Goal: Task Accomplishment & Management: Manage account settings

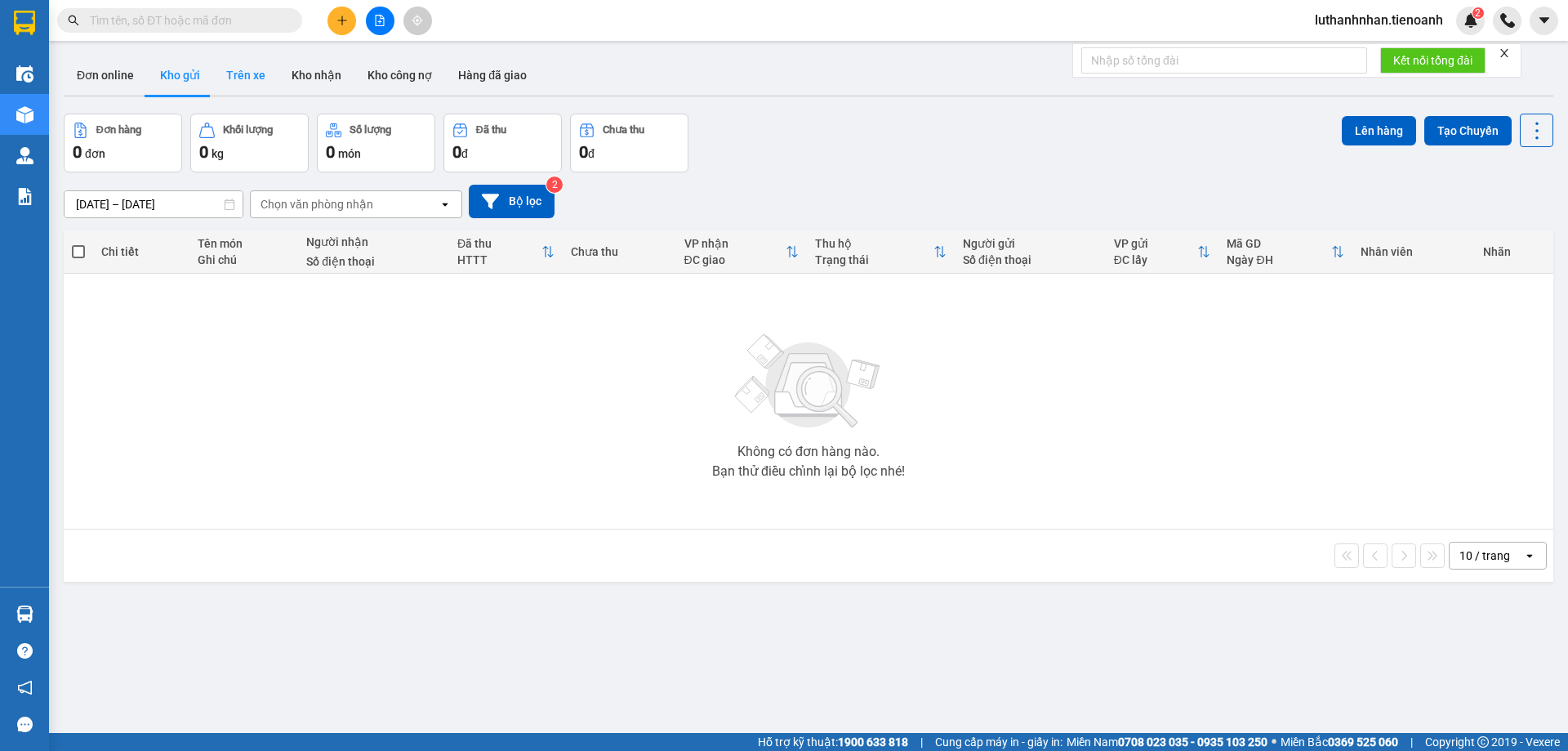
click at [228, 80] on button "Trên xe" at bounding box center [245, 75] width 65 height 39
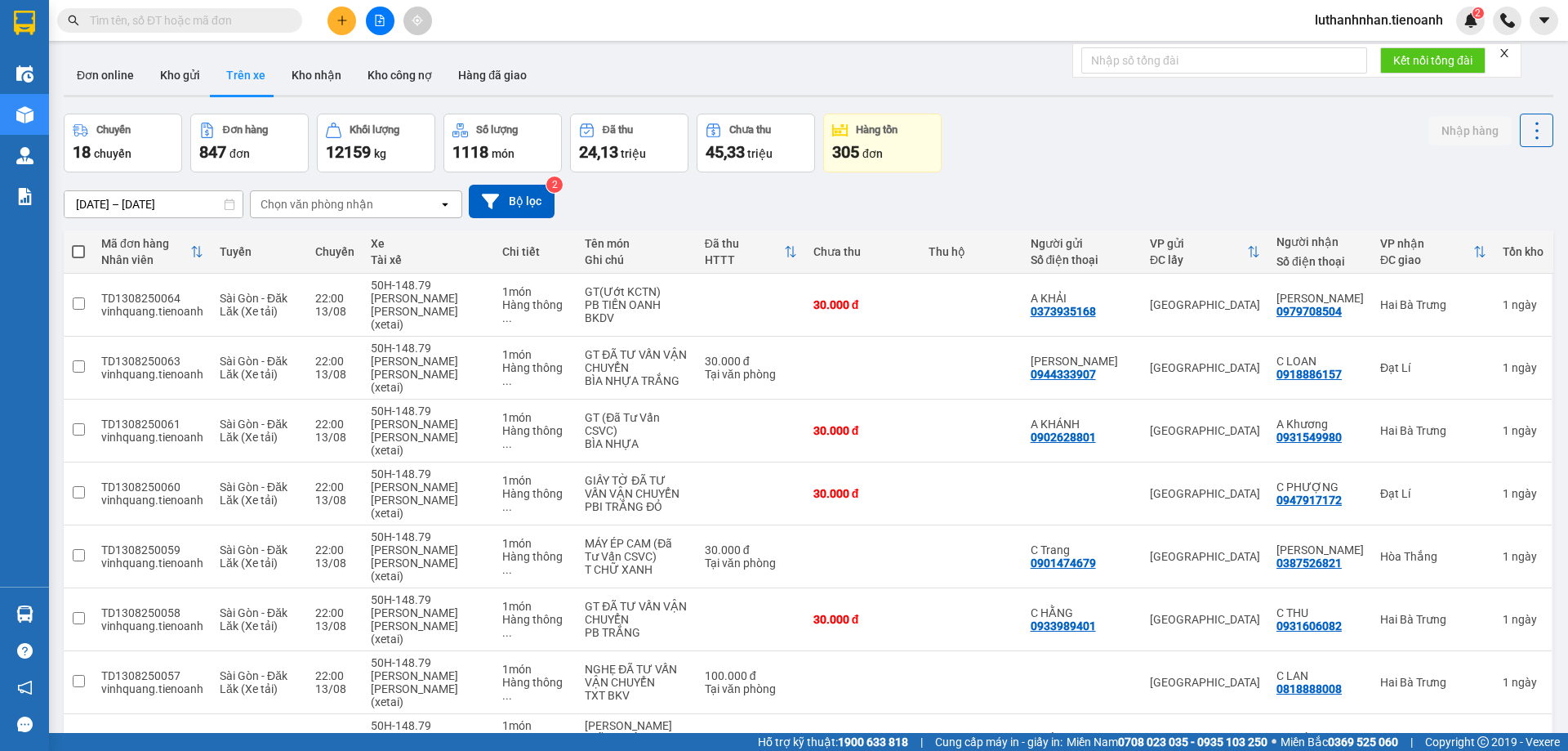
click at [80, 253] on span at bounding box center [78, 251] width 13 height 13
click at [79, 244] on input "checkbox" at bounding box center [79, 244] width 0 height 0
checkbox input "true"
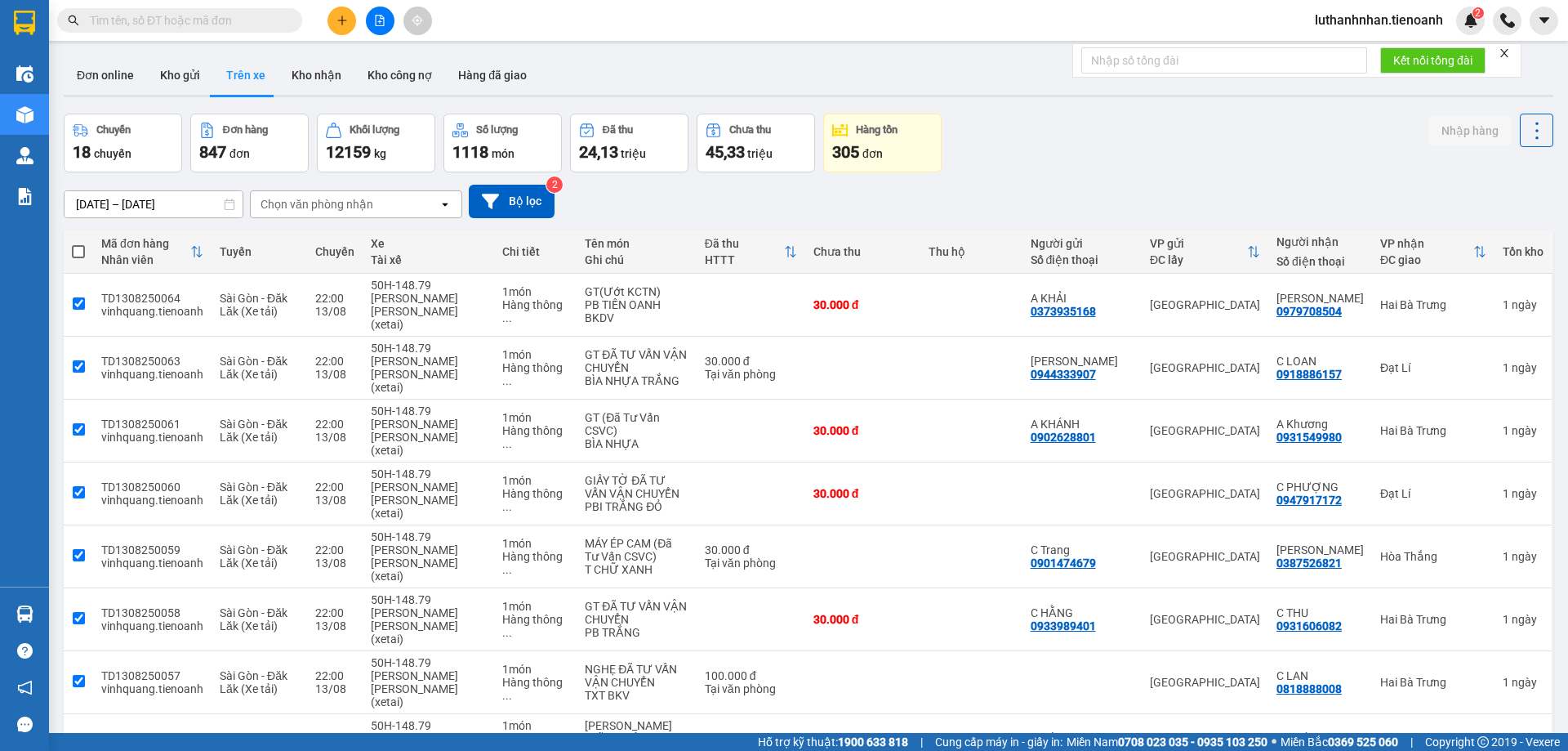
checkbox input "true"
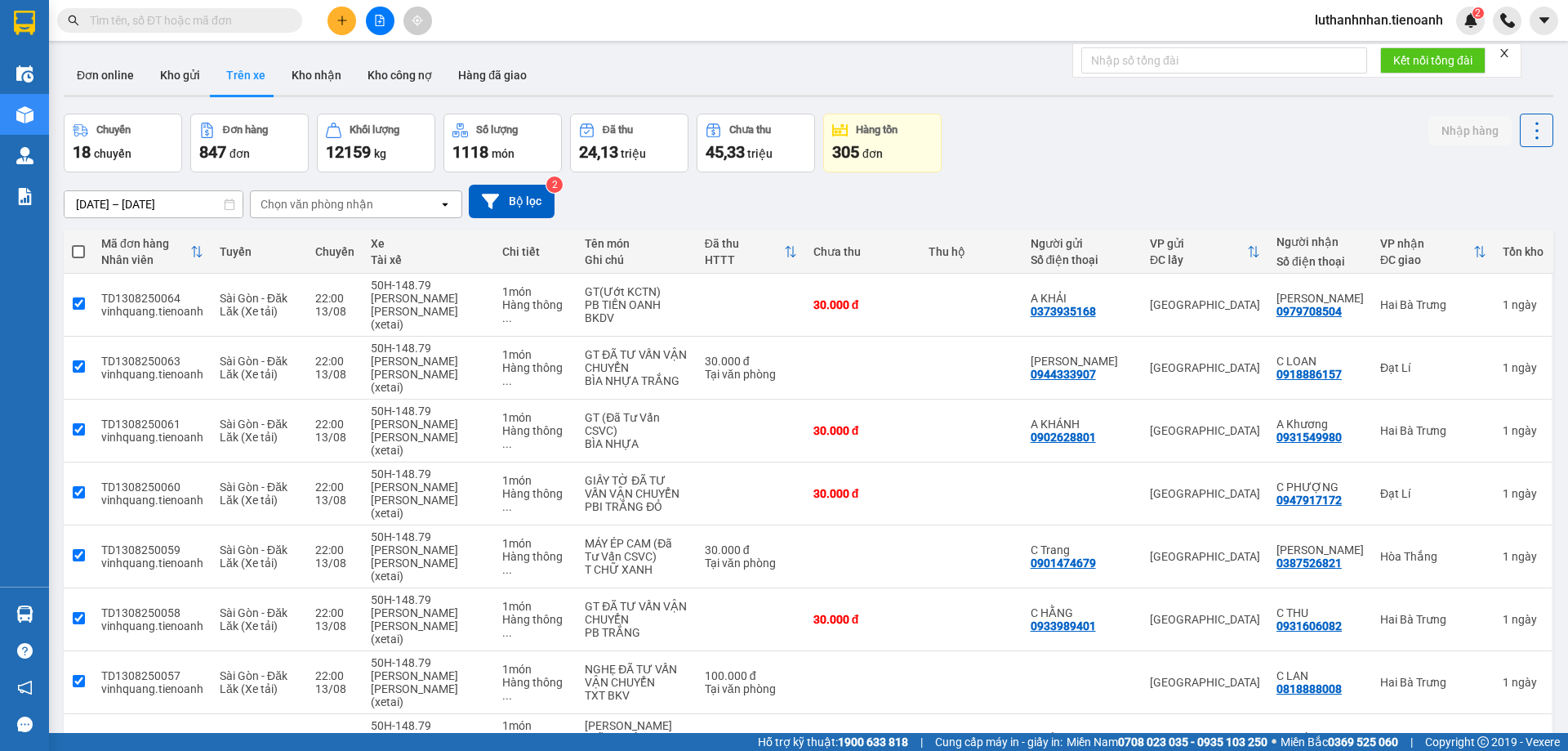
checkbox input "true"
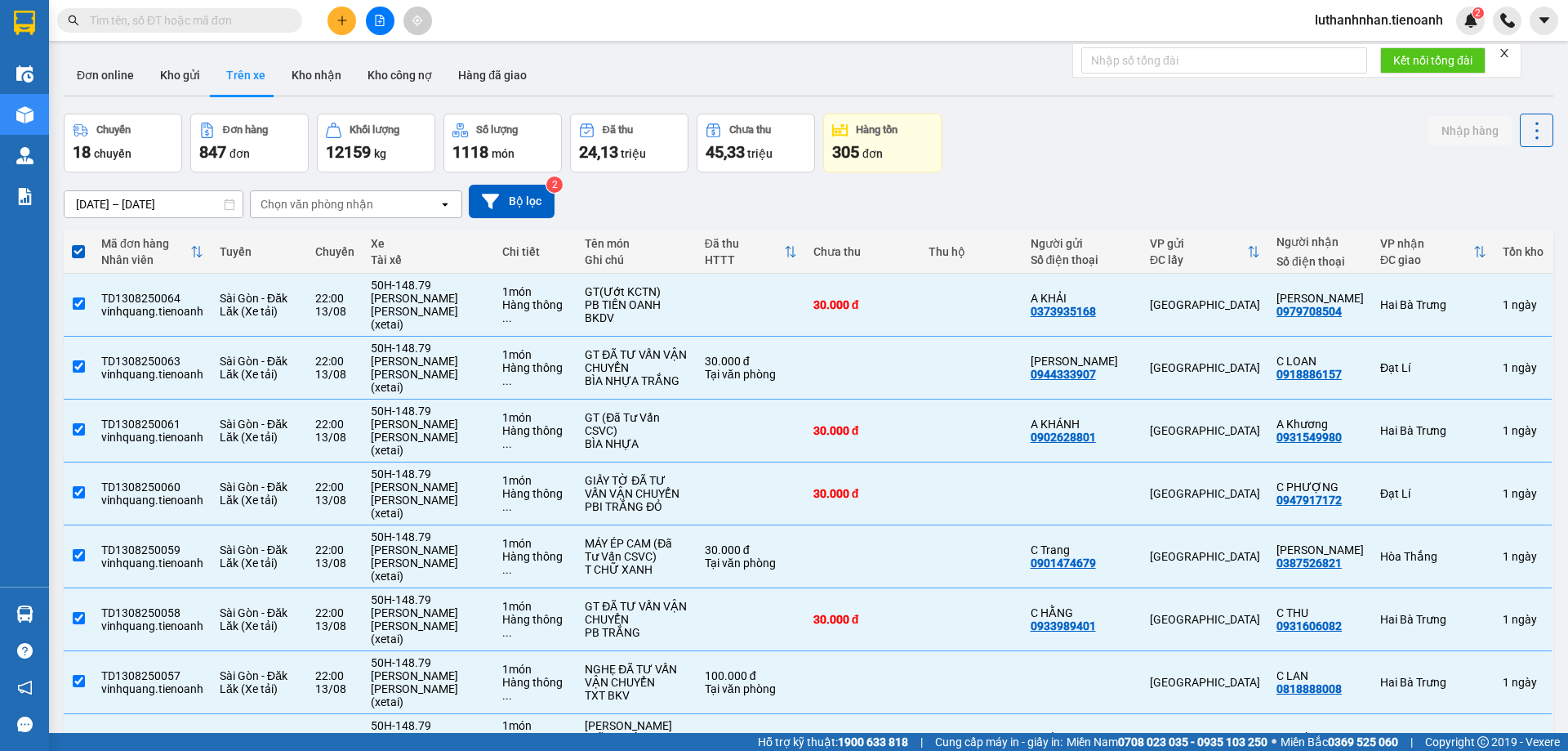
click at [376, 205] on div "Chọn văn phòng nhận" at bounding box center [344, 204] width 188 height 26
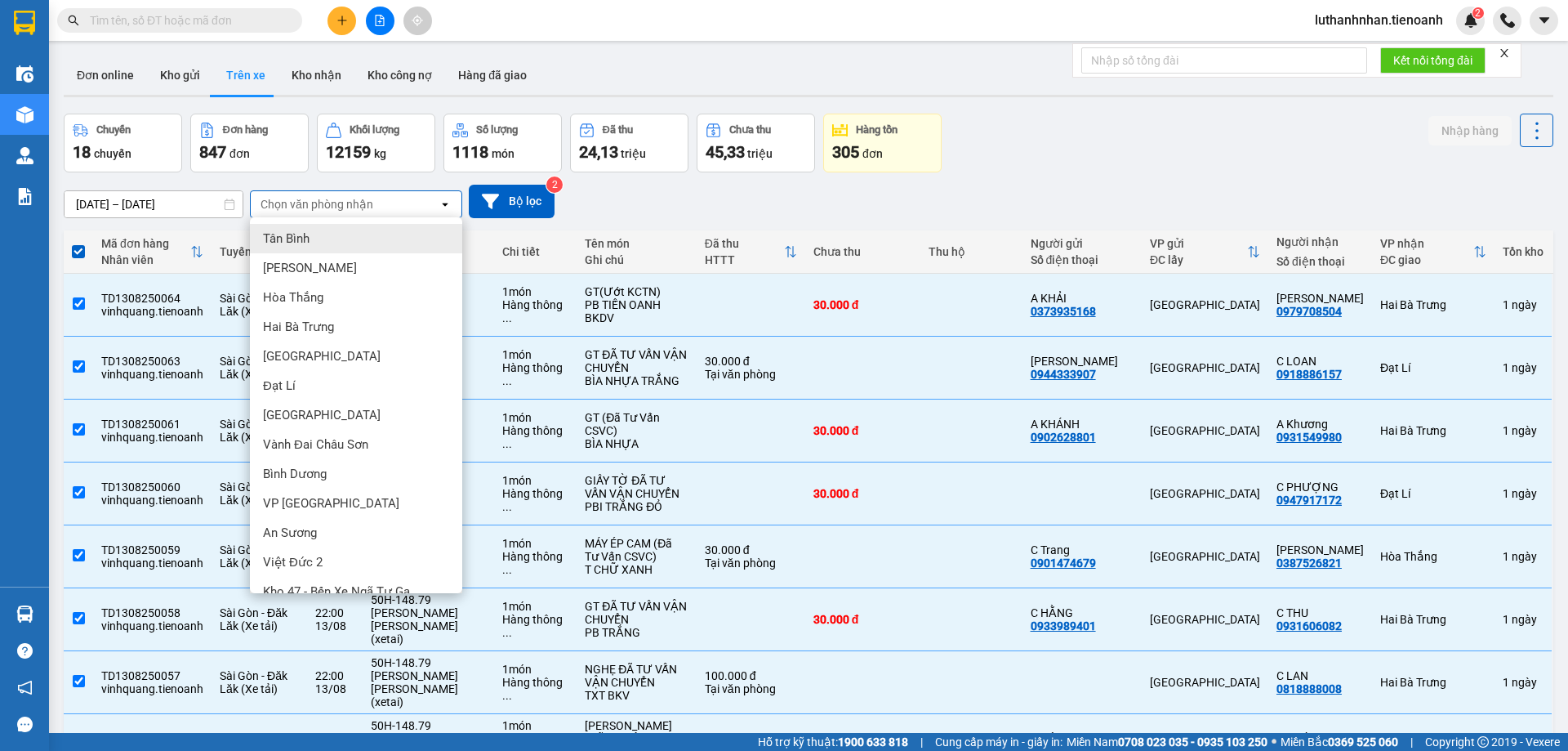
scroll to position [211, 0]
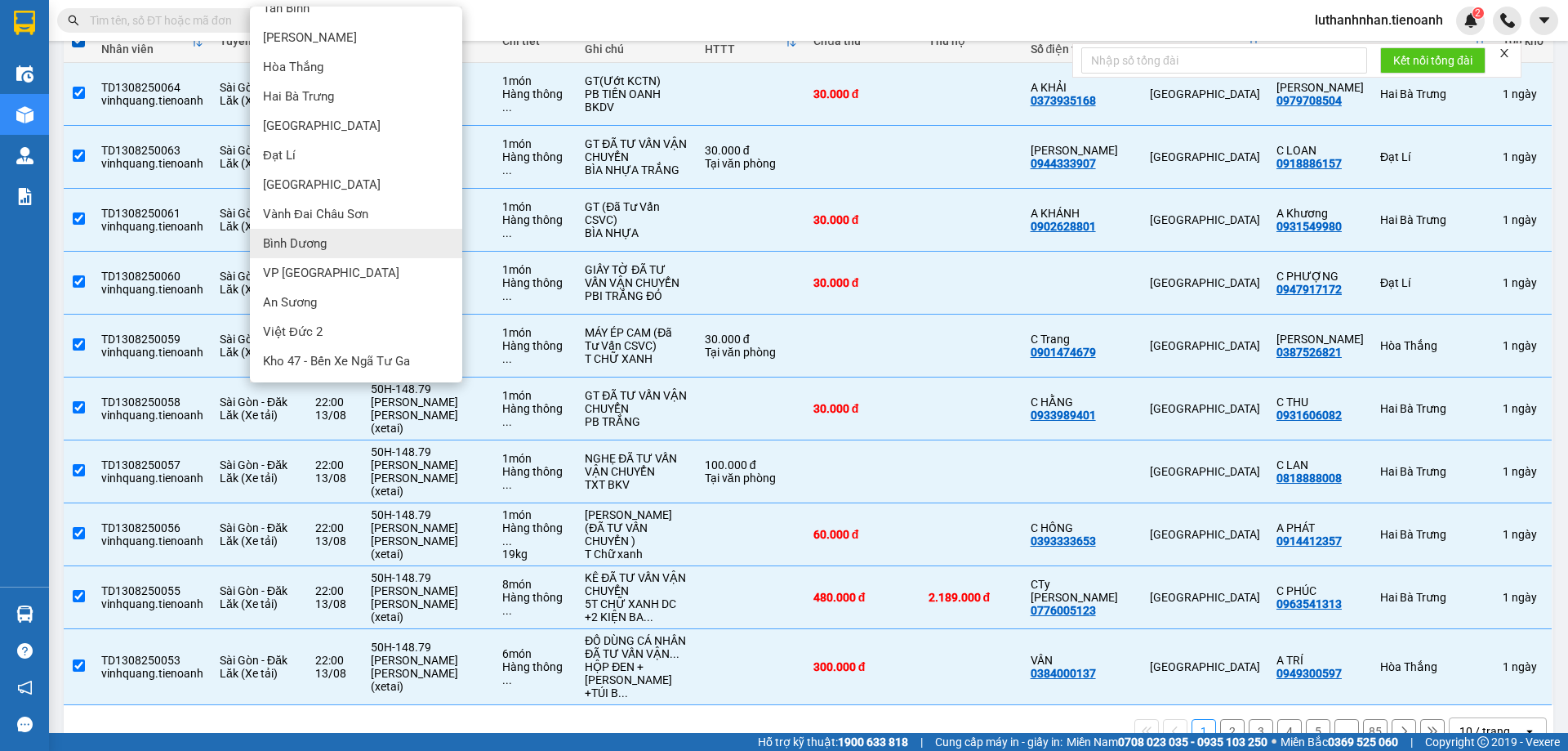
click at [296, 242] on span "Bình Dương" at bounding box center [294, 243] width 63 height 16
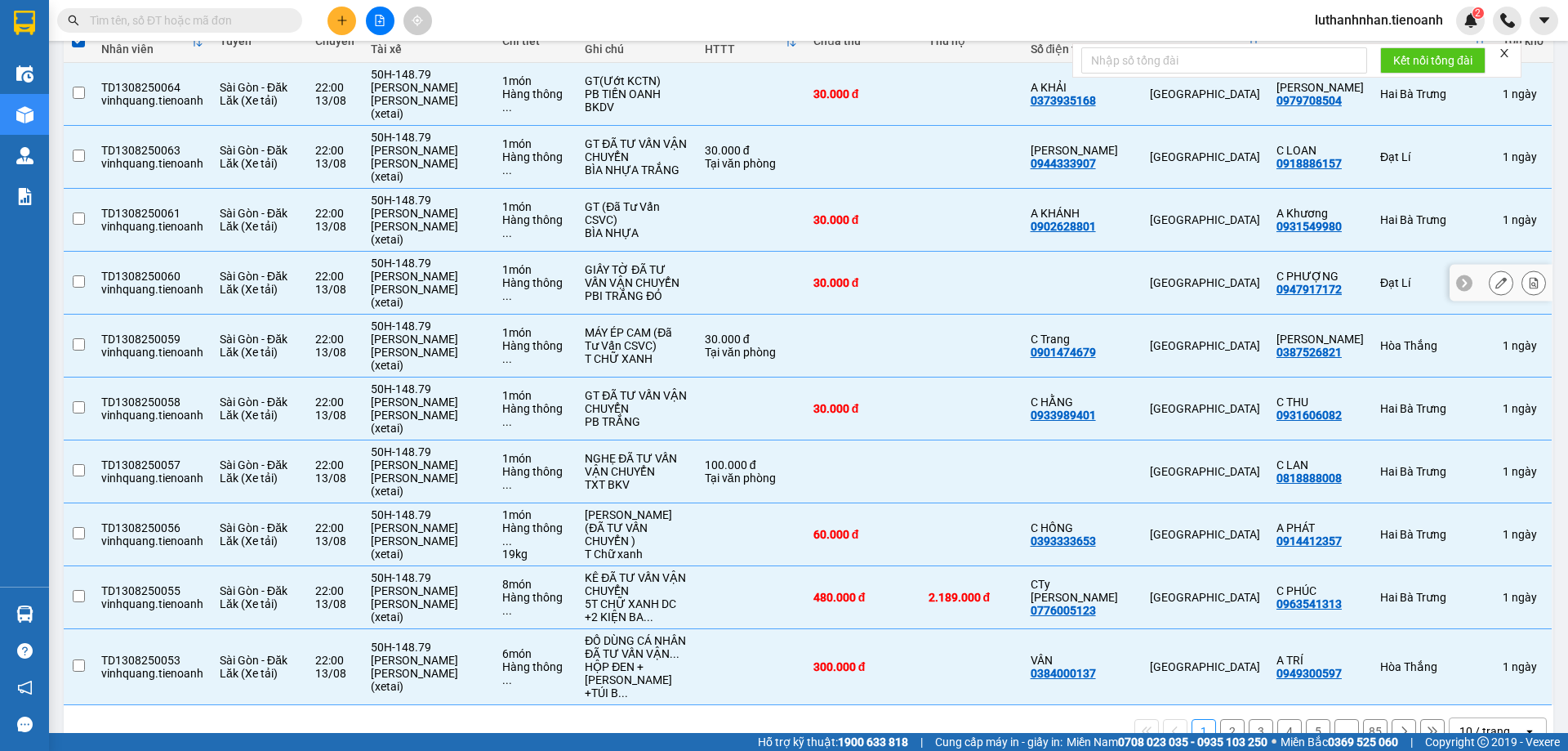
checkbox input "false"
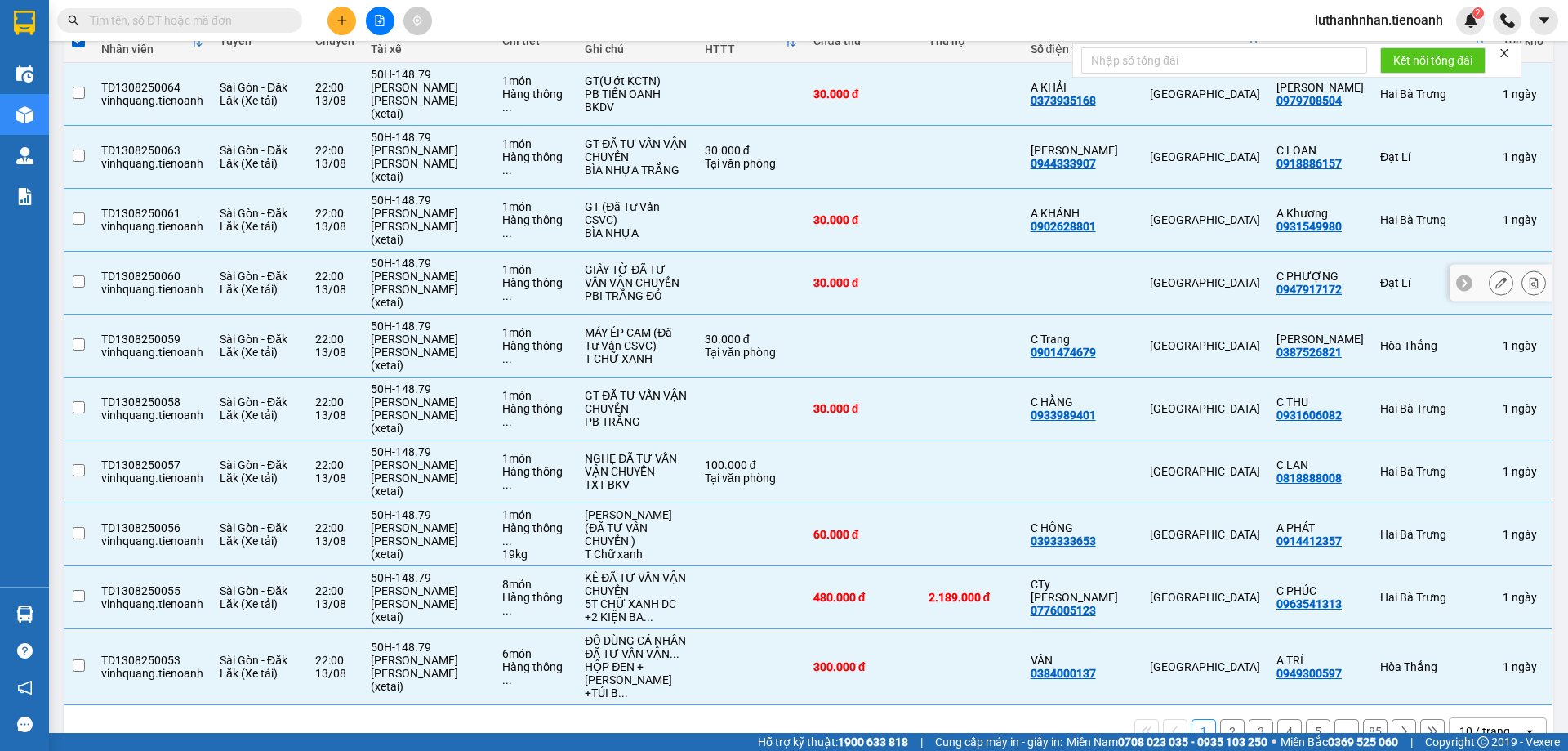
checkbox input "false"
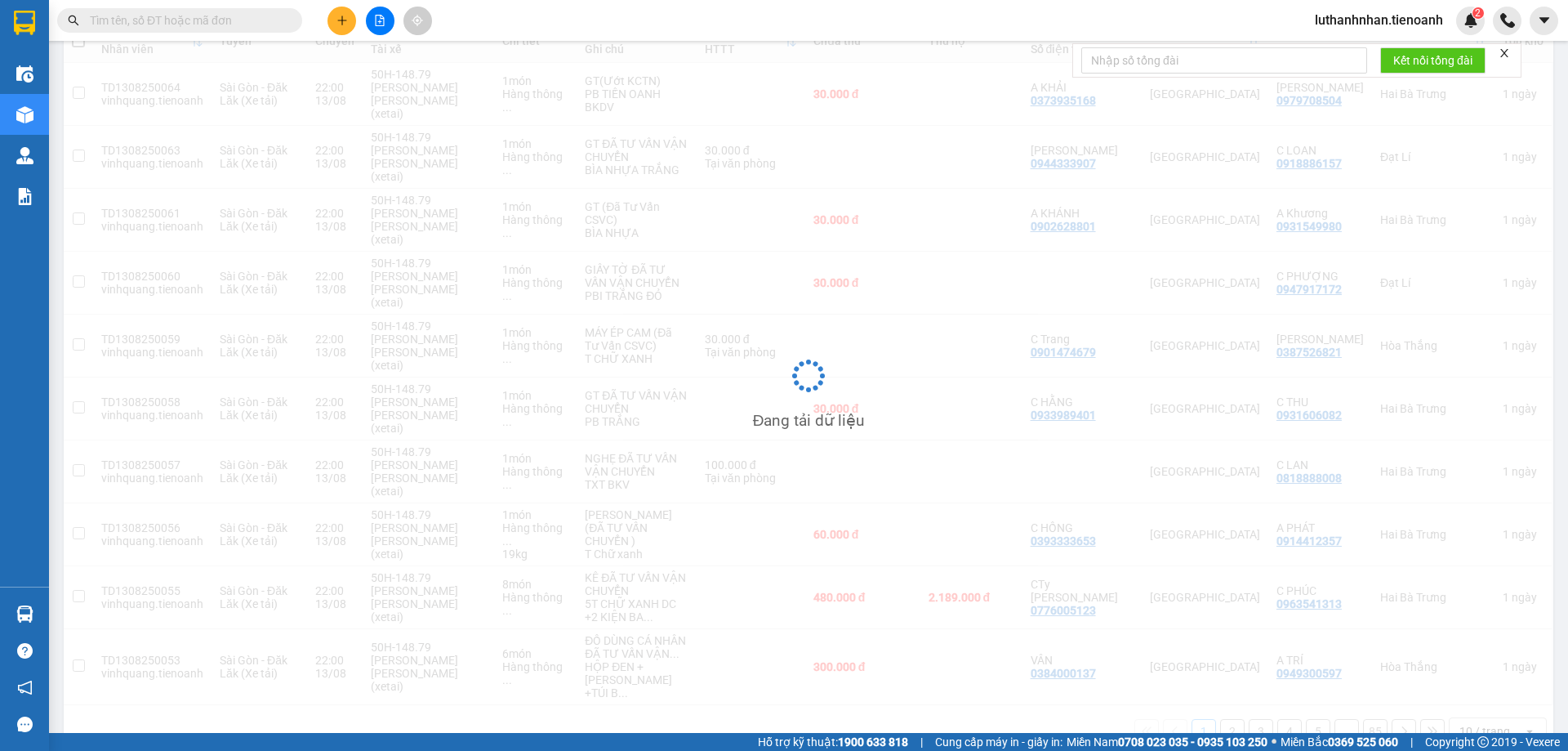
scroll to position [0, 0]
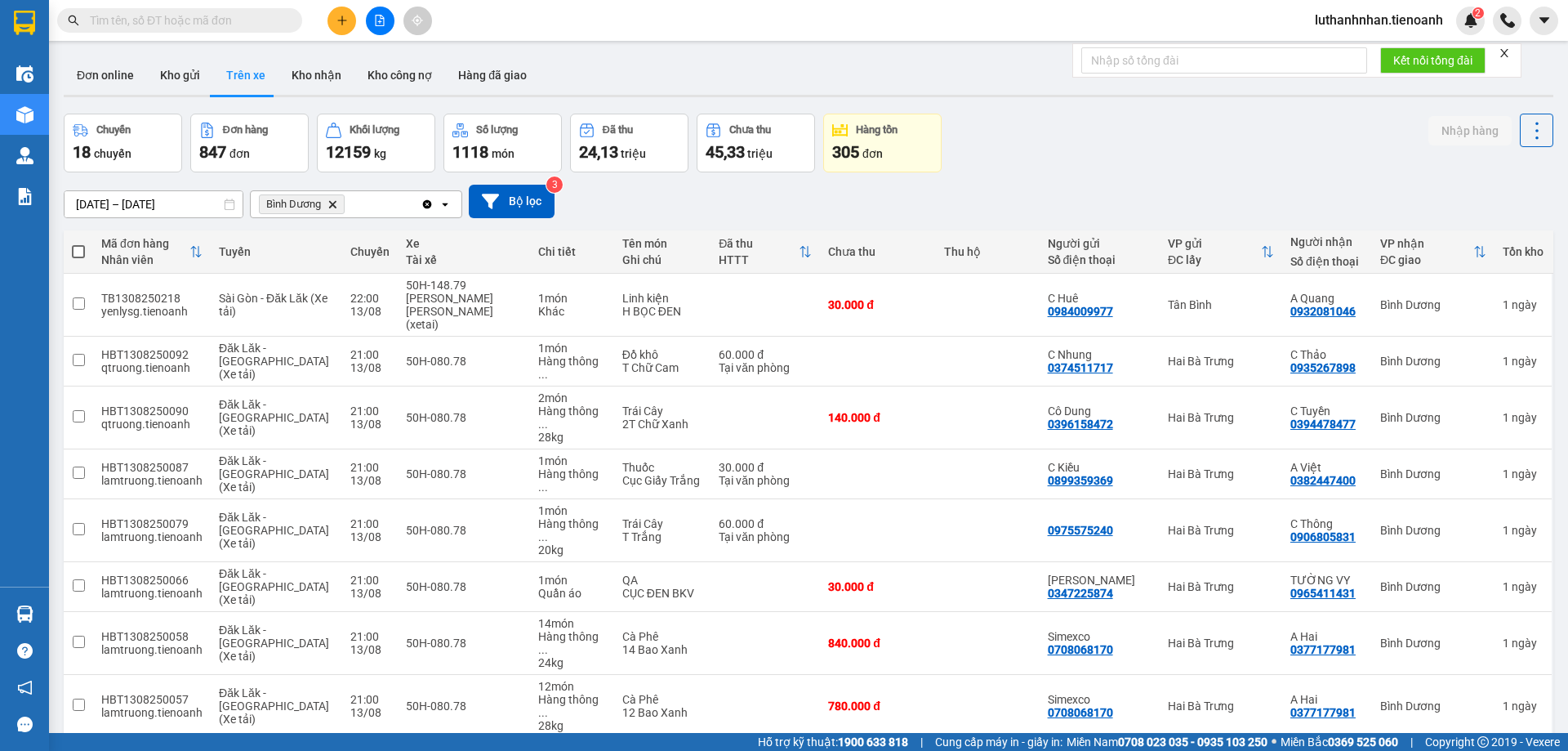
click at [79, 253] on span at bounding box center [78, 251] width 13 height 13
click at [79, 244] on input "checkbox" at bounding box center [79, 244] width 0 height 0
checkbox input "true"
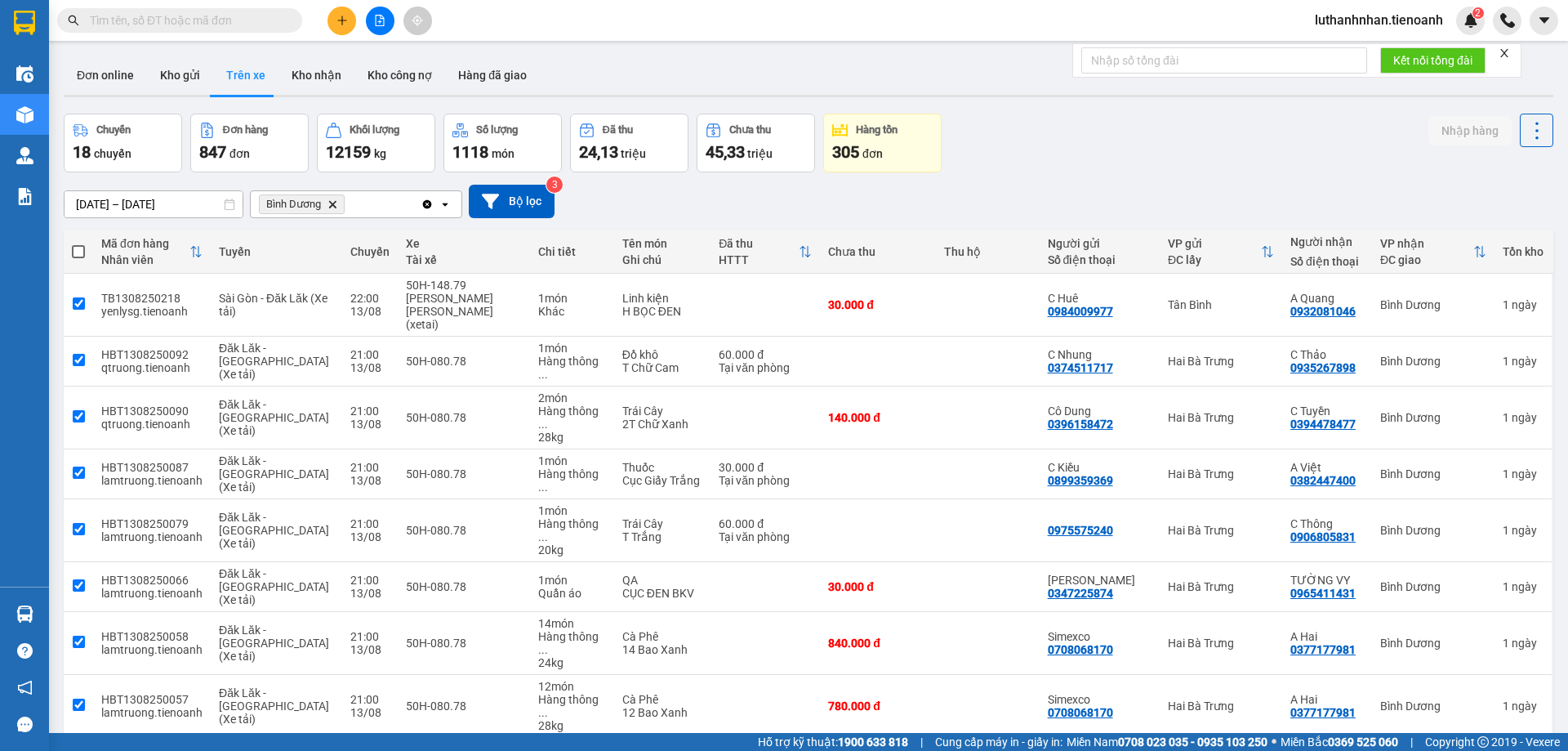
checkbox input "true"
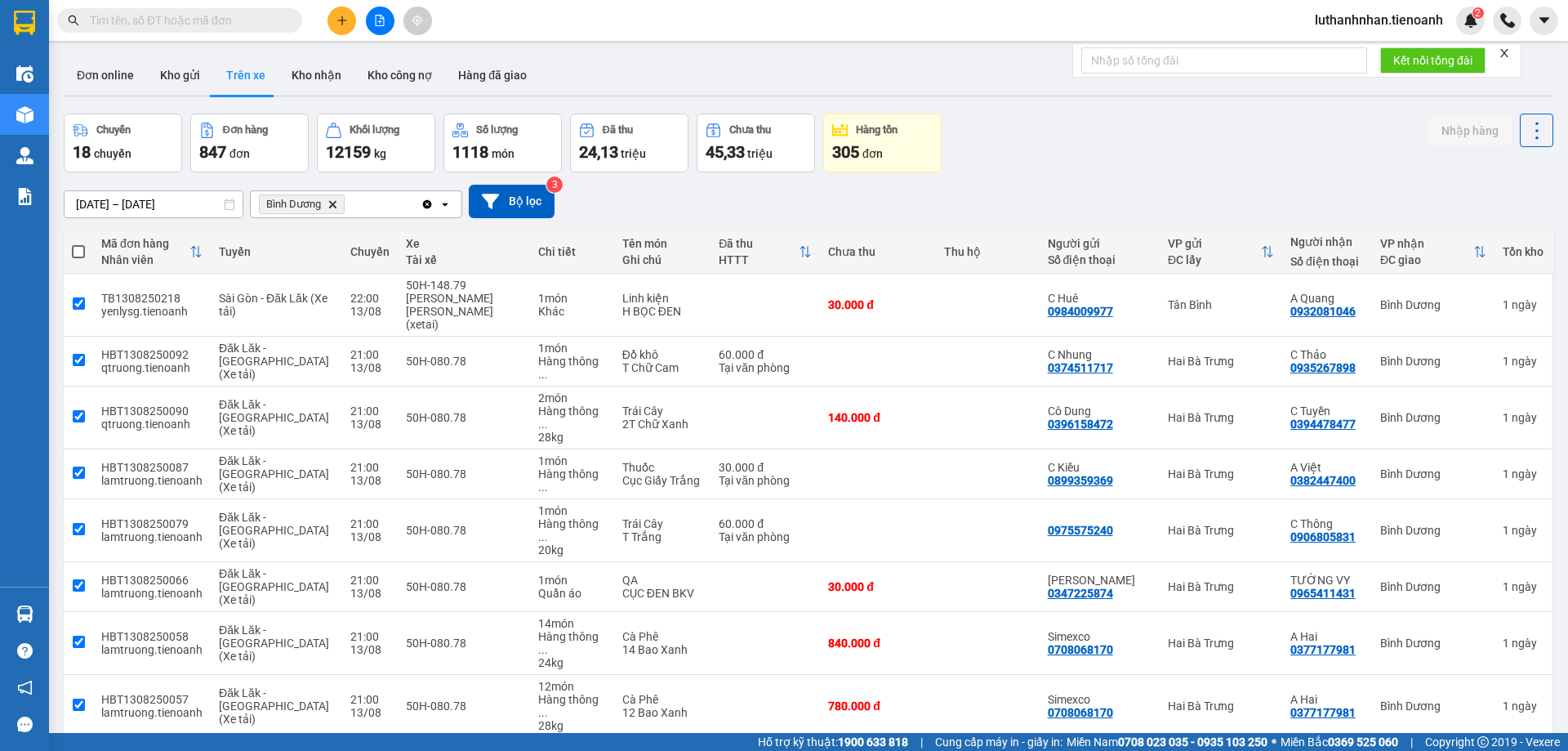
checkbox input "true"
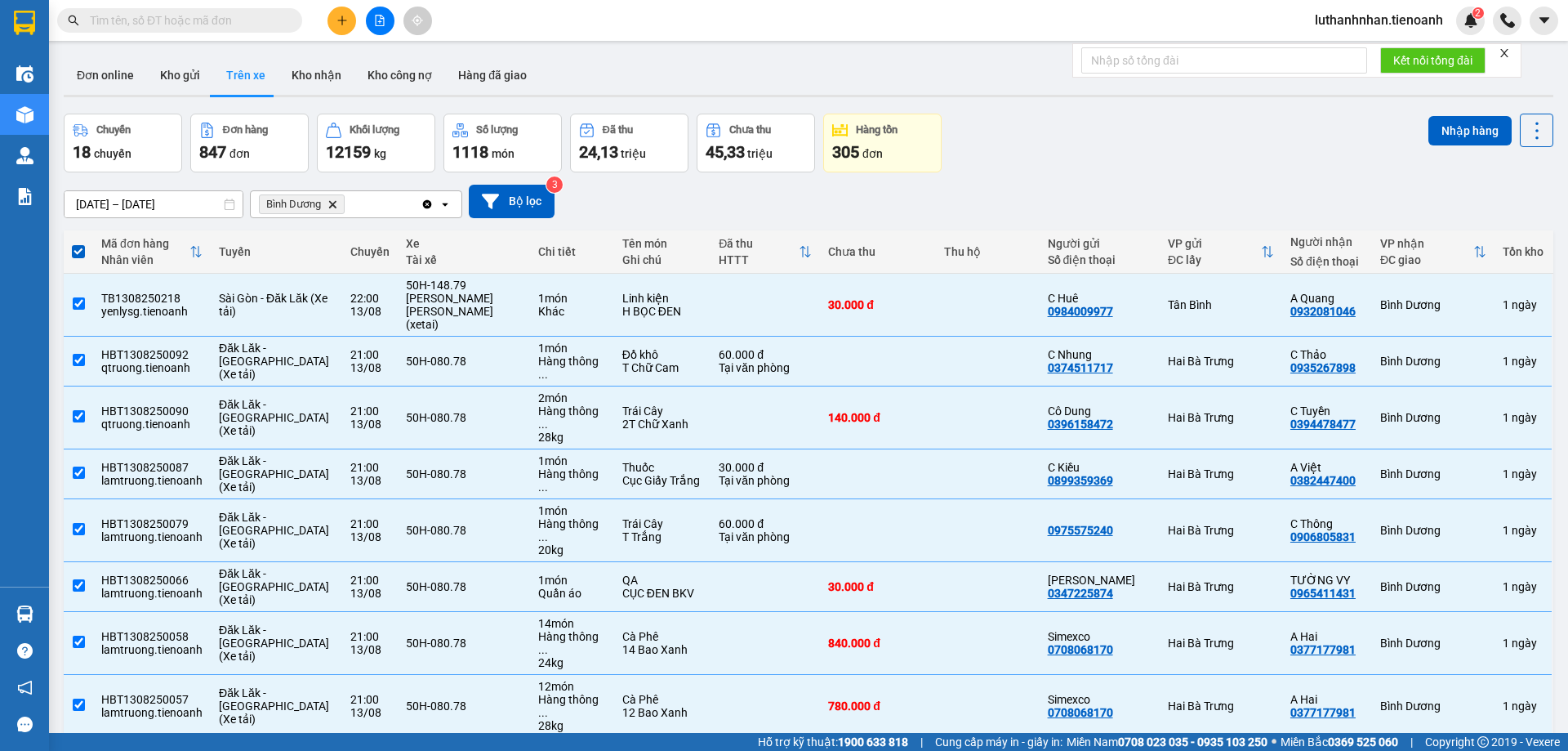
scroll to position [75, 0]
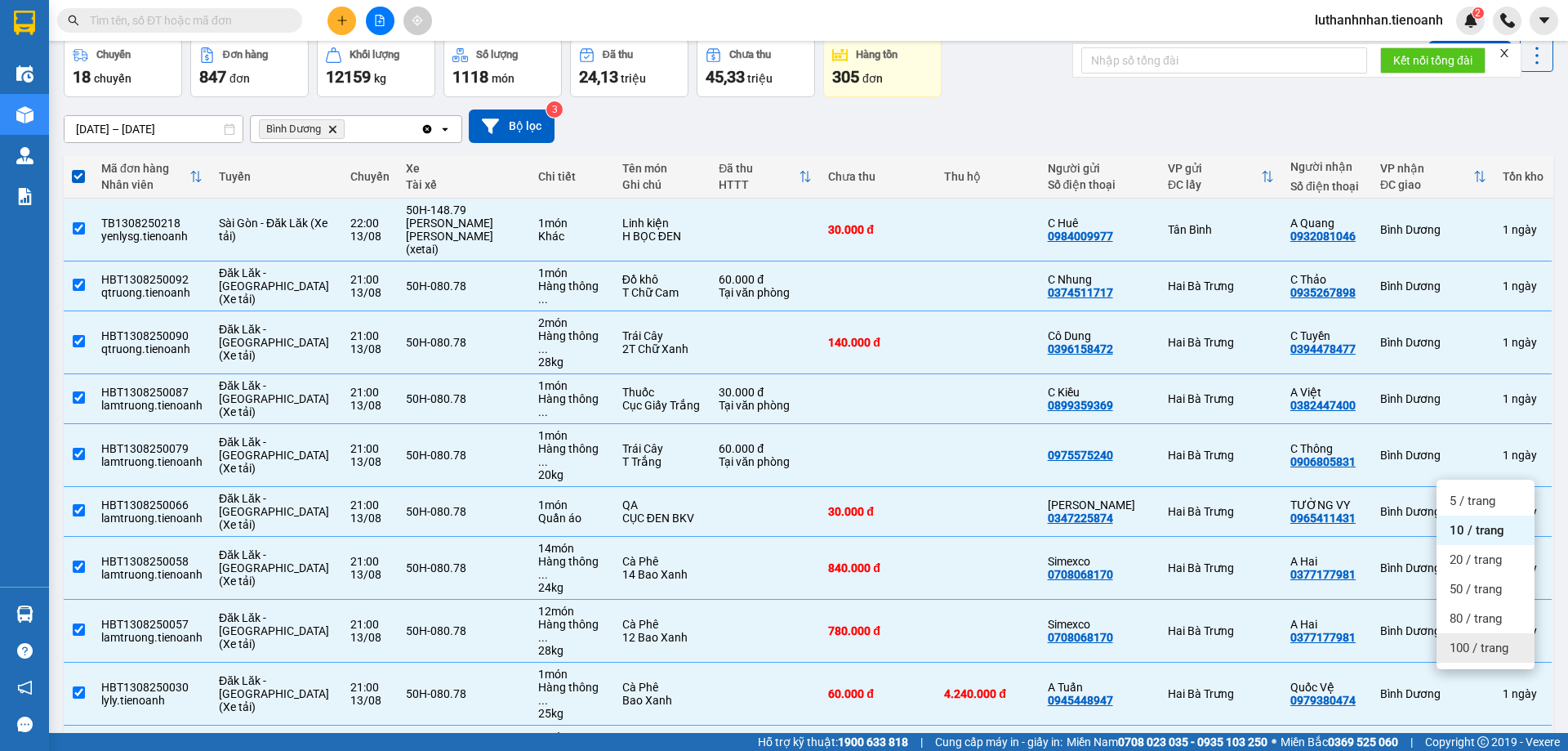
click at [1474, 644] on span "100 / trang" at bounding box center [1478, 648] width 58 height 16
checkbox input "false"
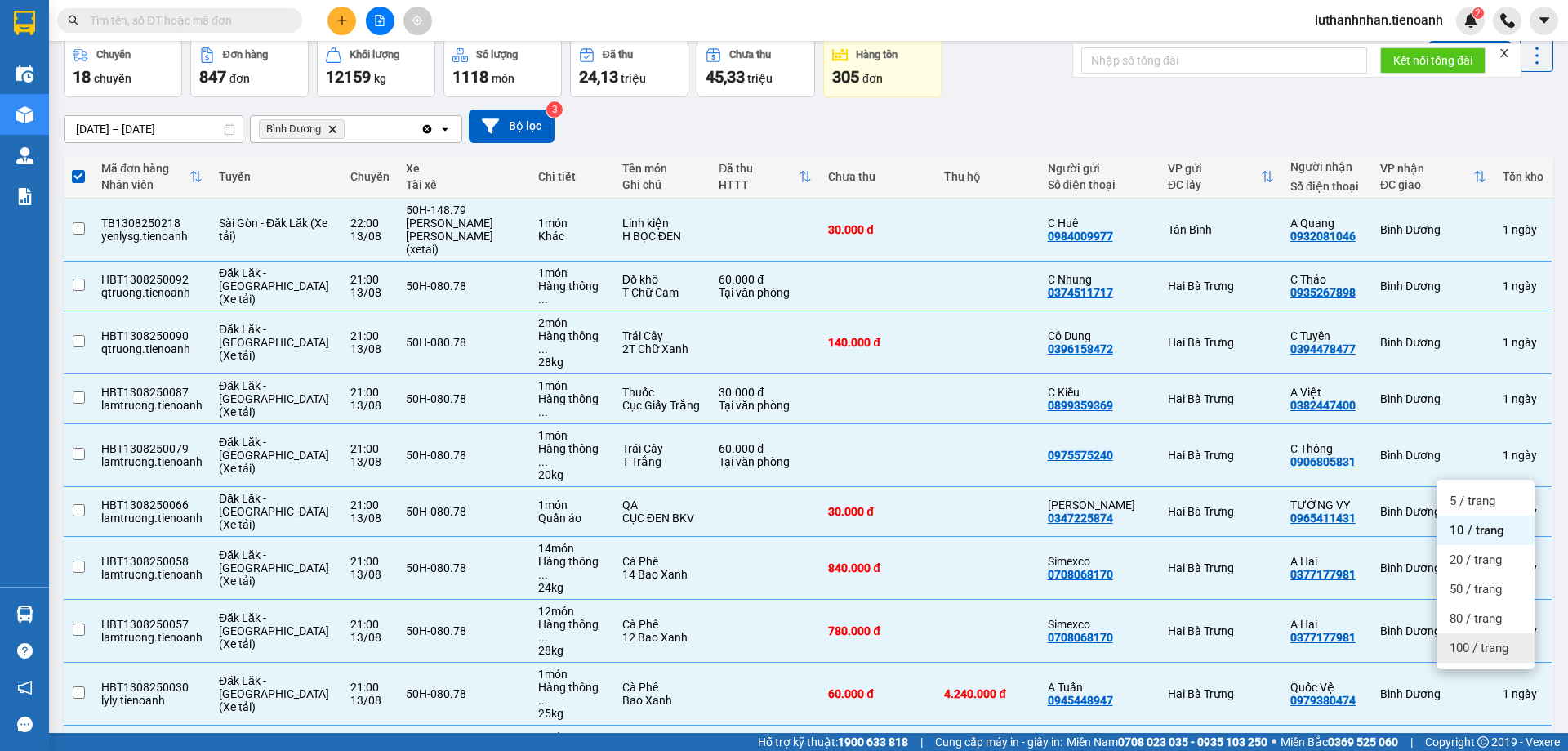
checkbox input "false"
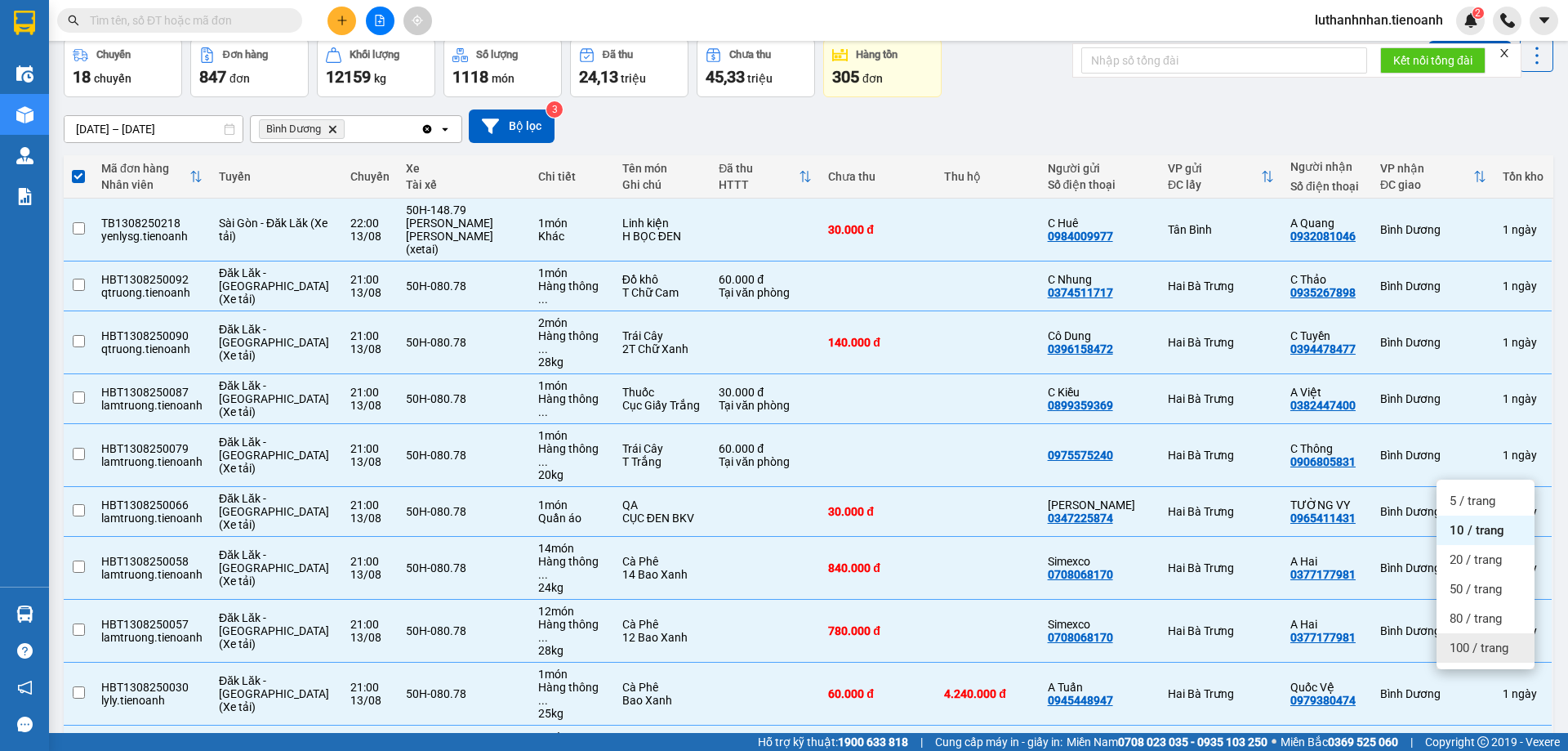
checkbox input "false"
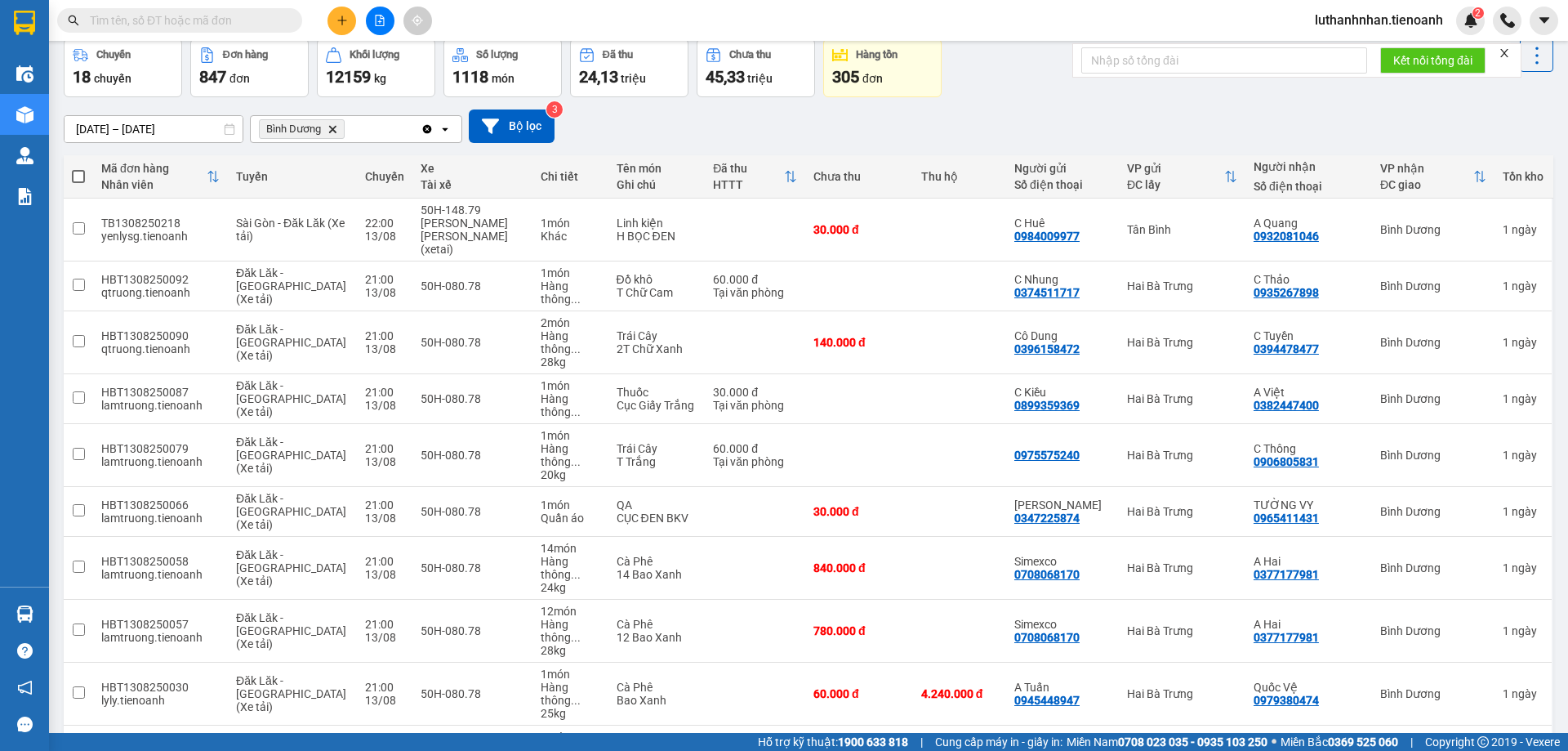
click at [80, 176] on span at bounding box center [78, 176] width 13 height 13
click at [79, 168] on input "checkbox" at bounding box center [79, 168] width 0 height 0
checkbox input "true"
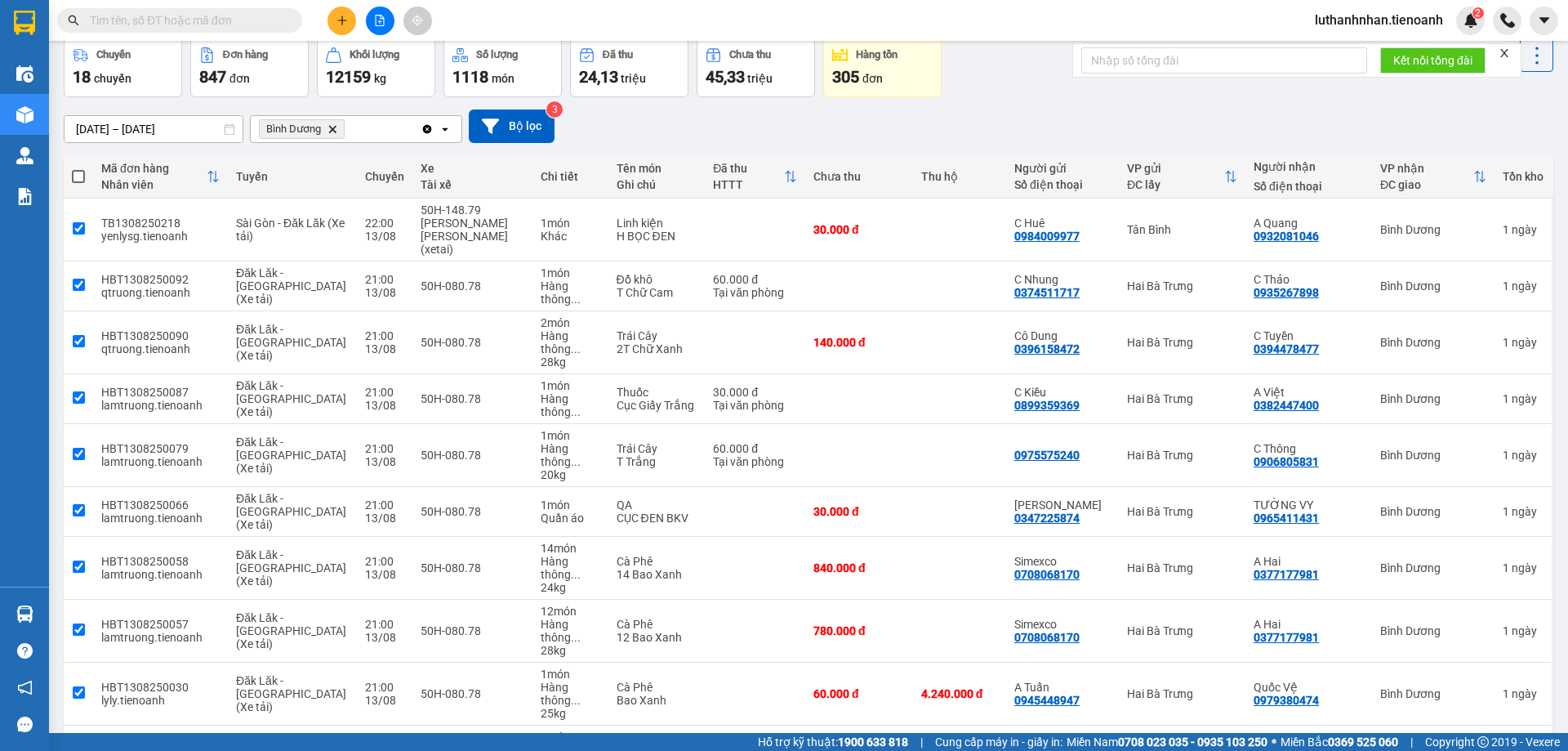
checkbox input "true"
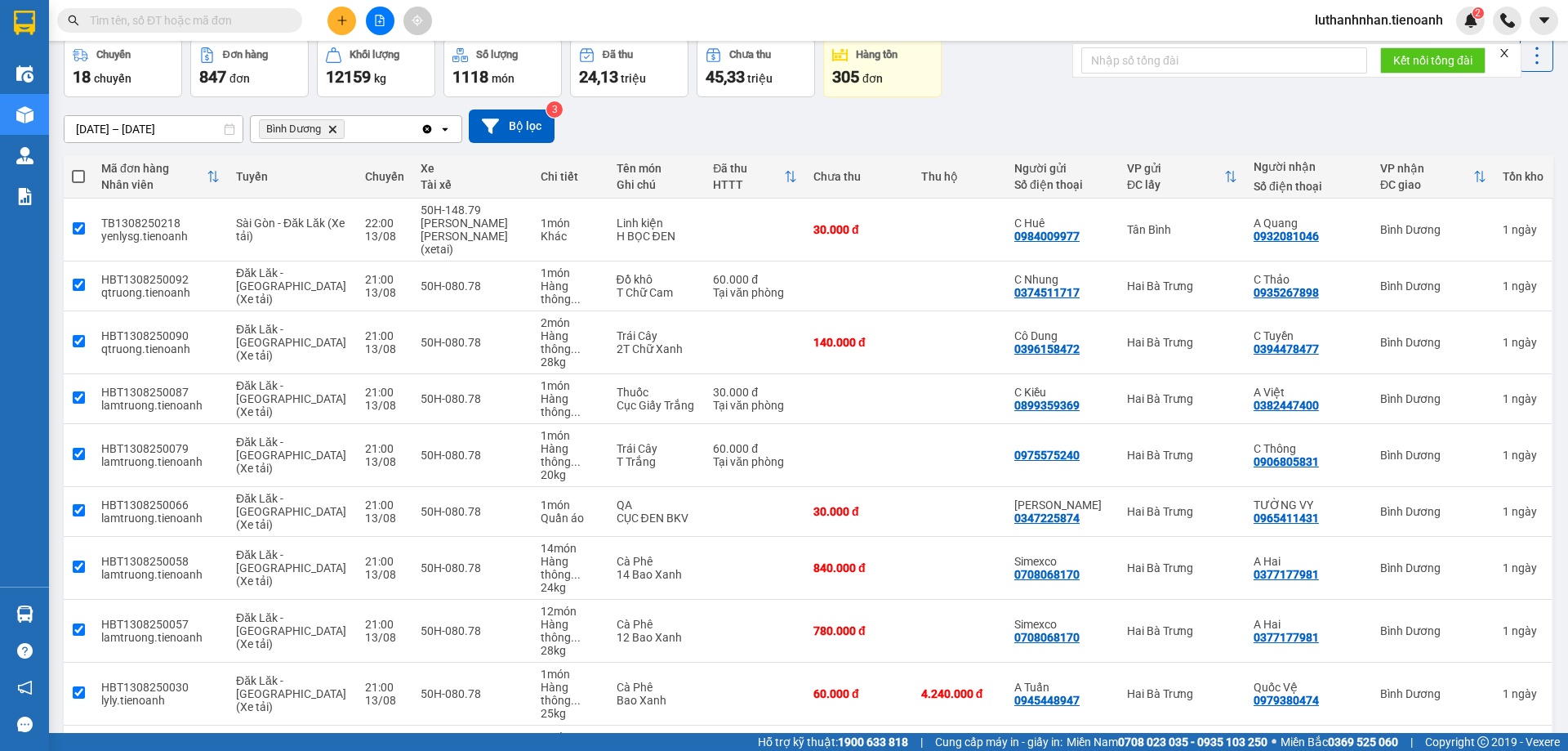
checkbox input "true"
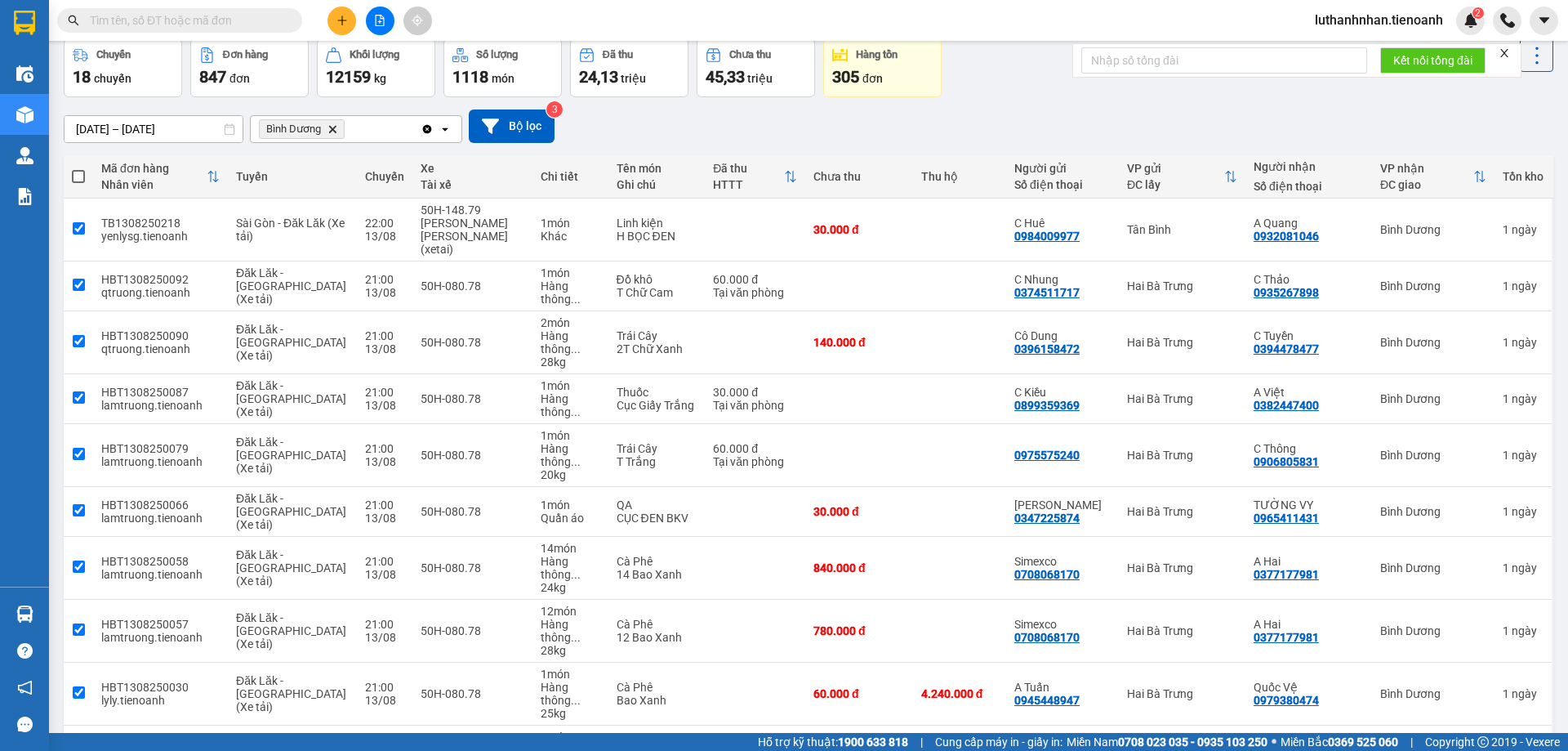
checkbox input "true"
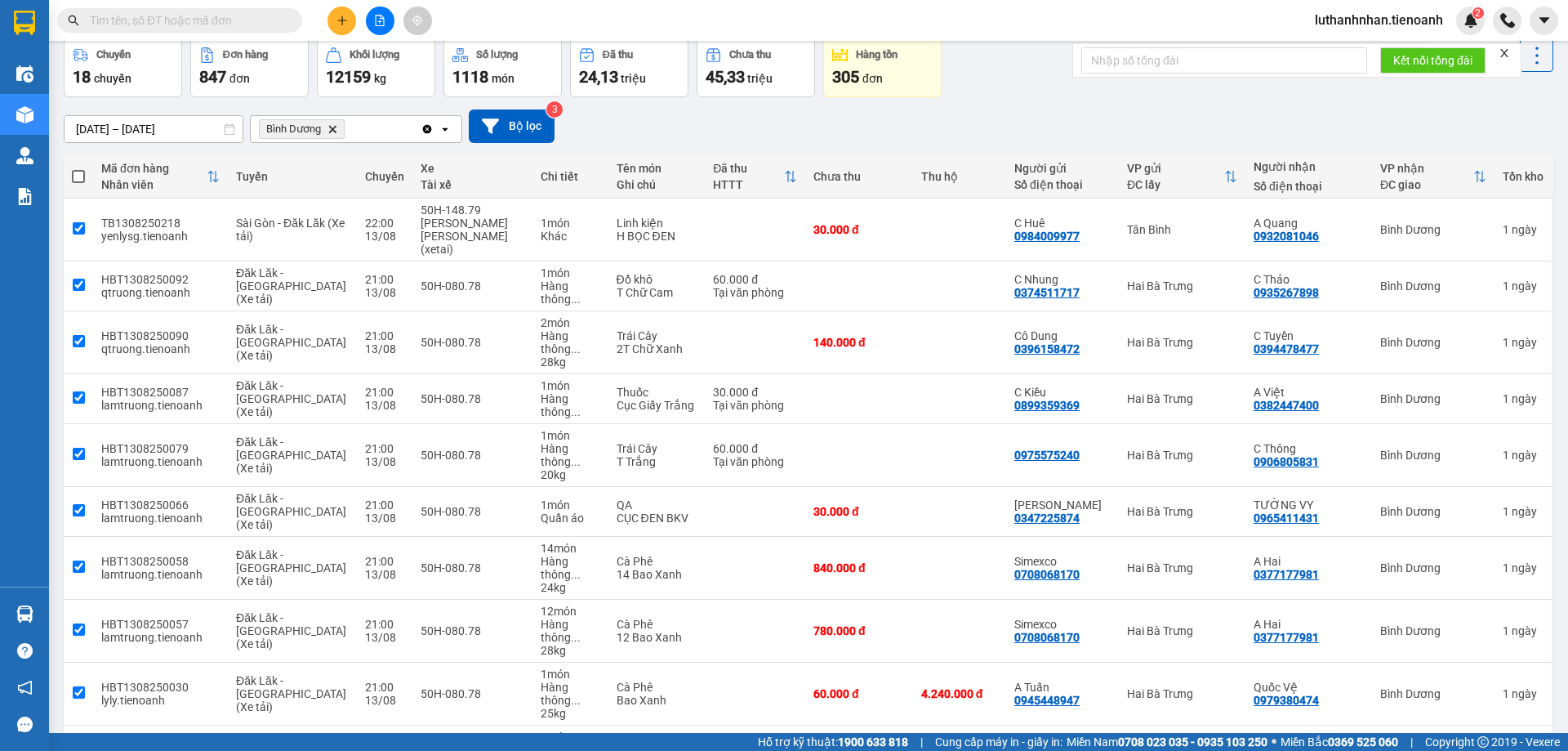
checkbox input "true"
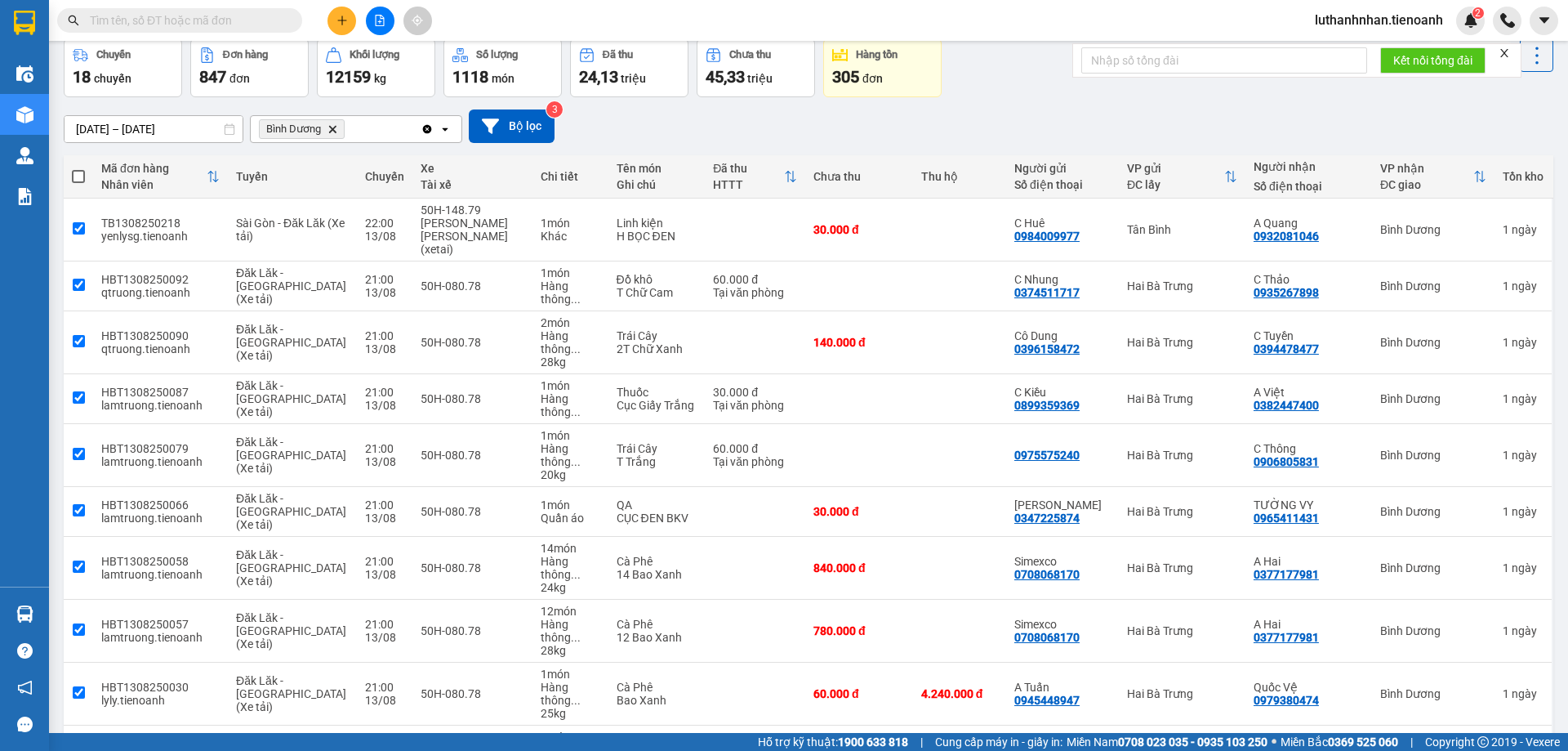
checkbox input "true"
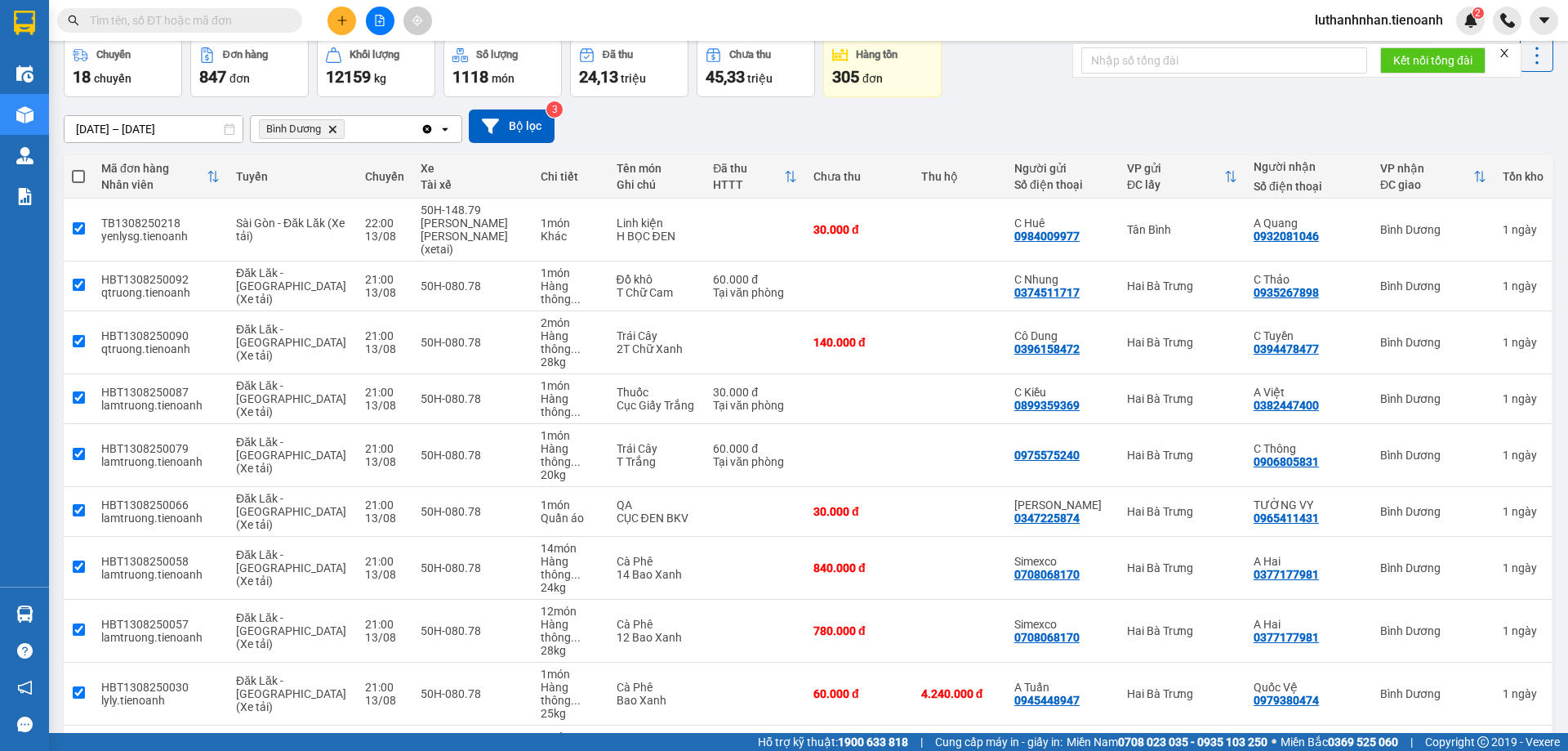
checkbox input "true"
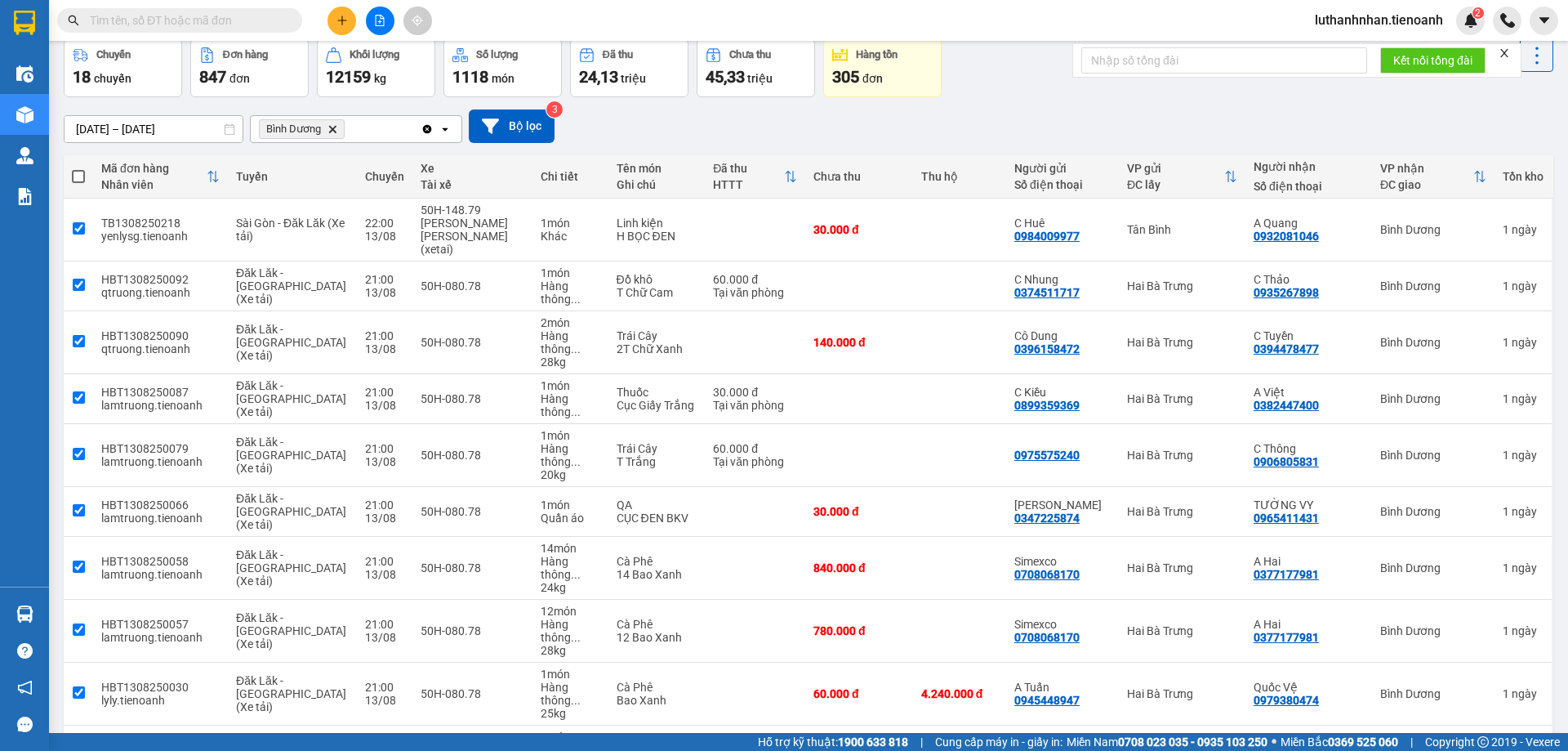
checkbox input "true"
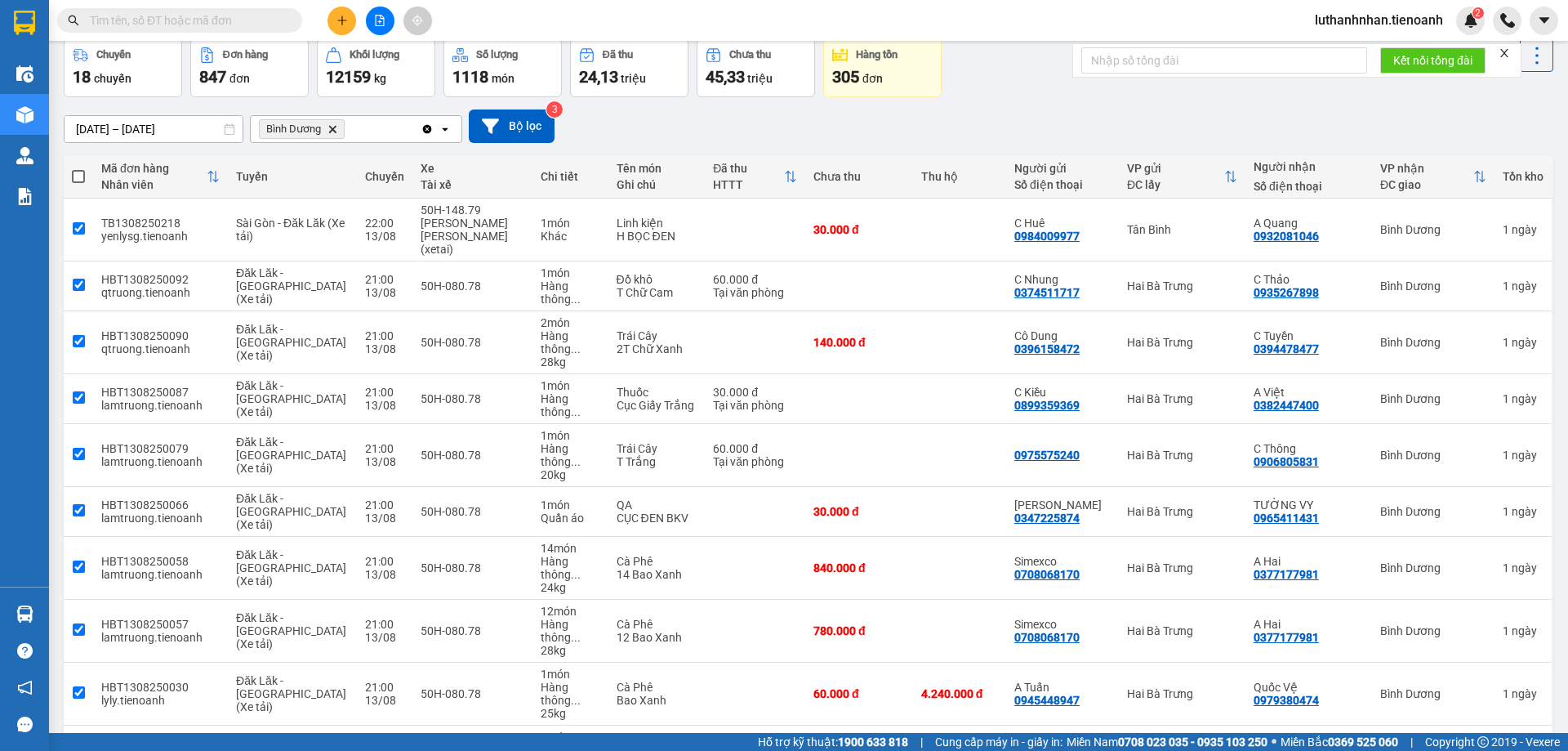
checkbox input "true"
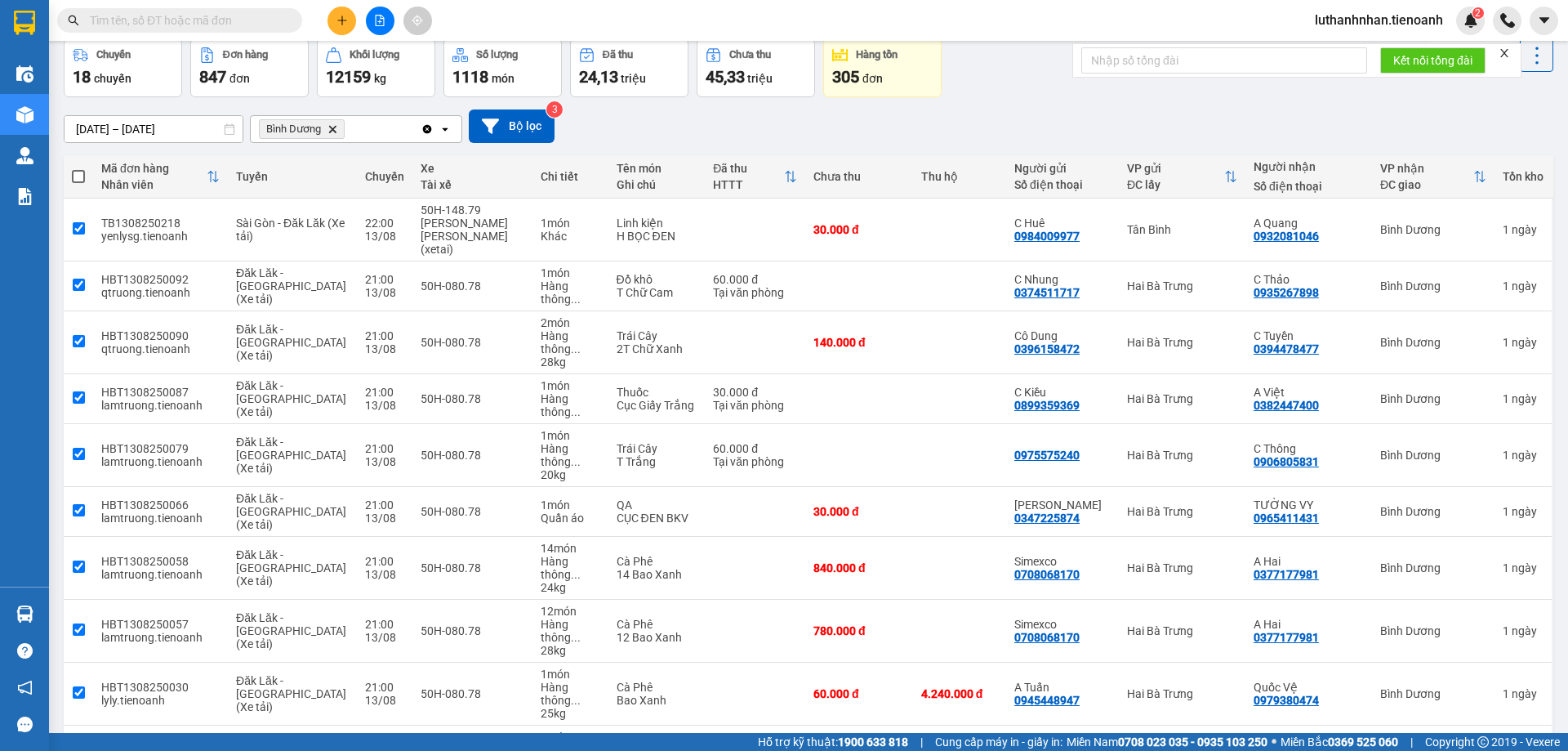
checkbox input "true"
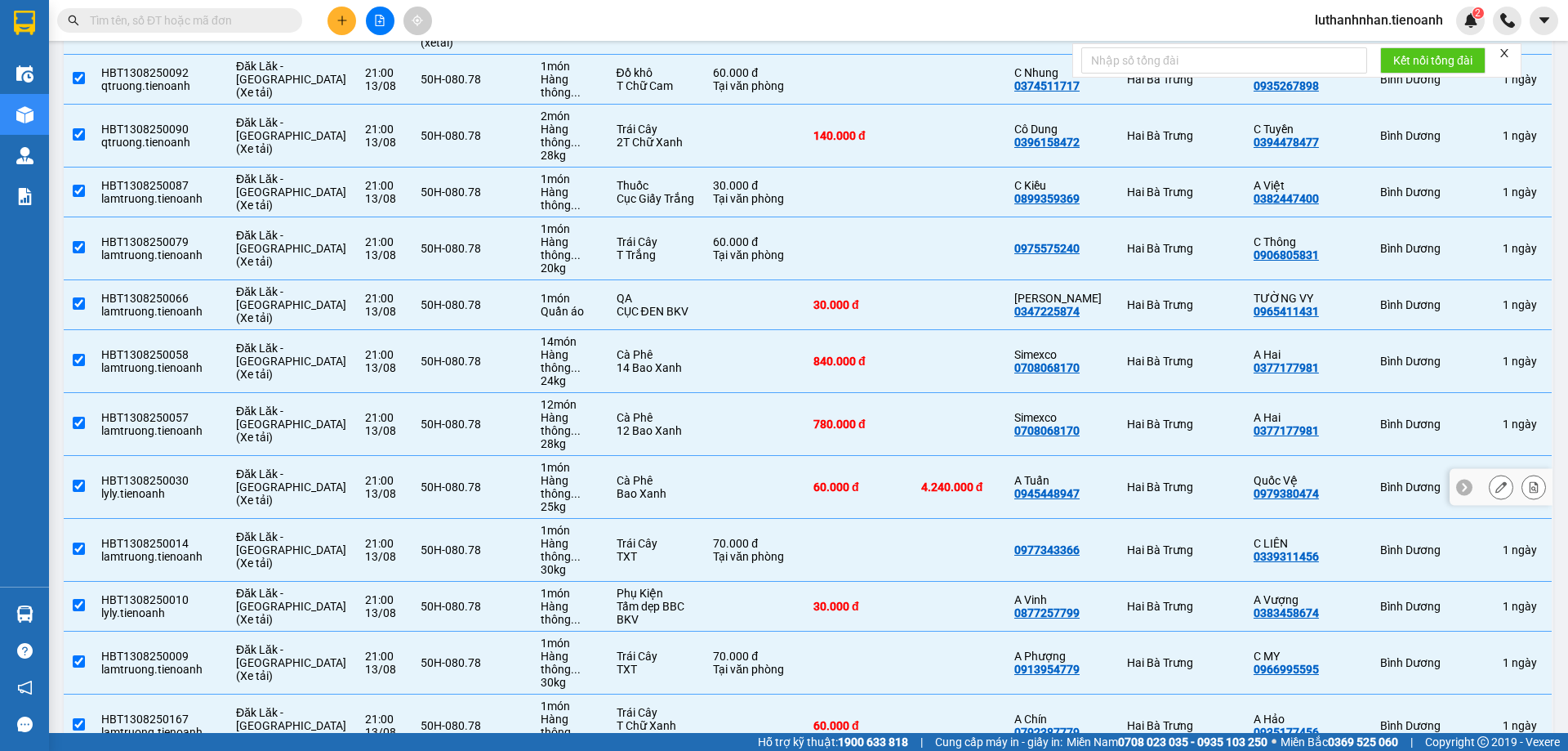
scroll to position [0, 0]
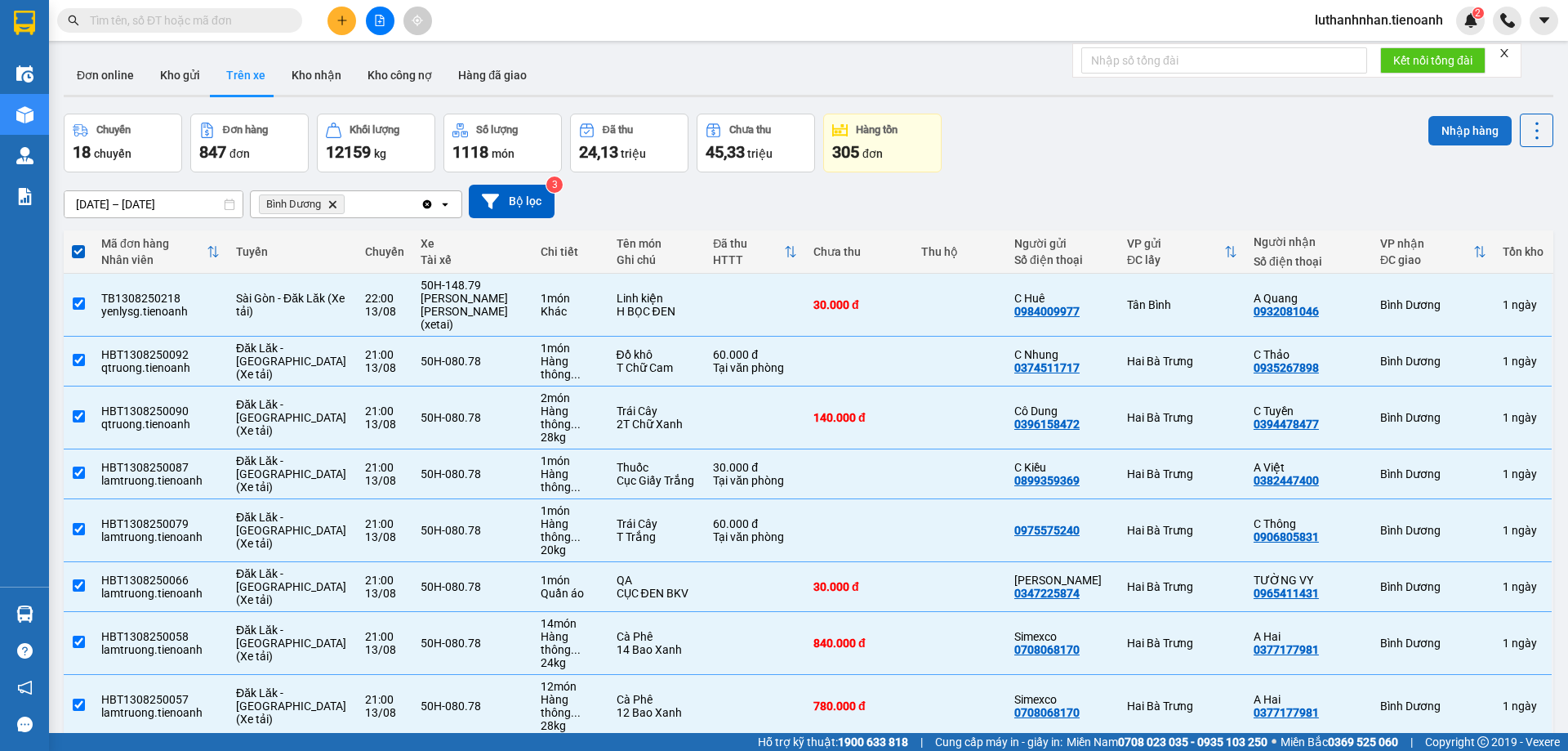
click at [1450, 142] on button "Nhập hàng" at bounding box center [1470, 130] width 83 height 30
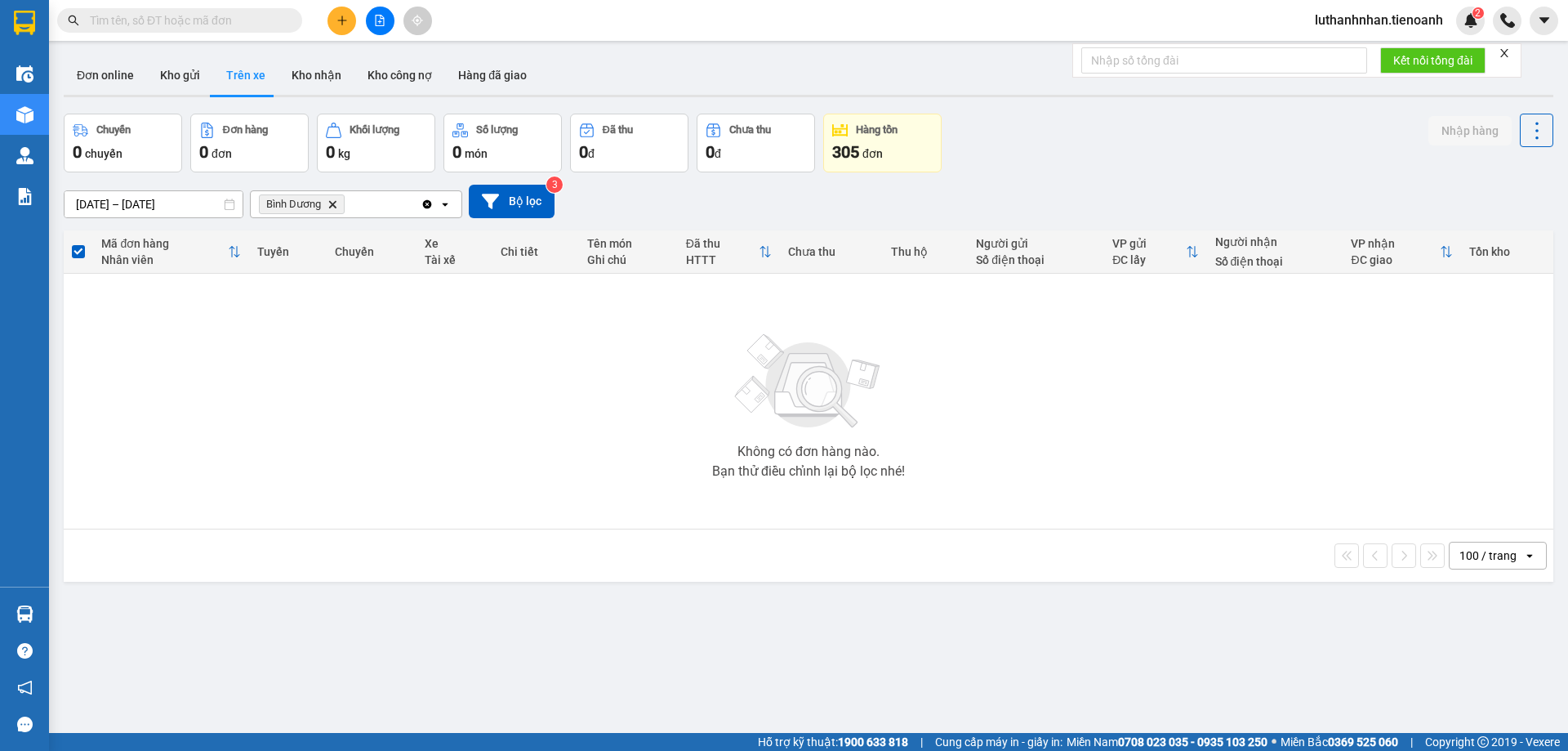
click at [221, 17] on input "text" at bounding box center [186, 20] width 193 height 18
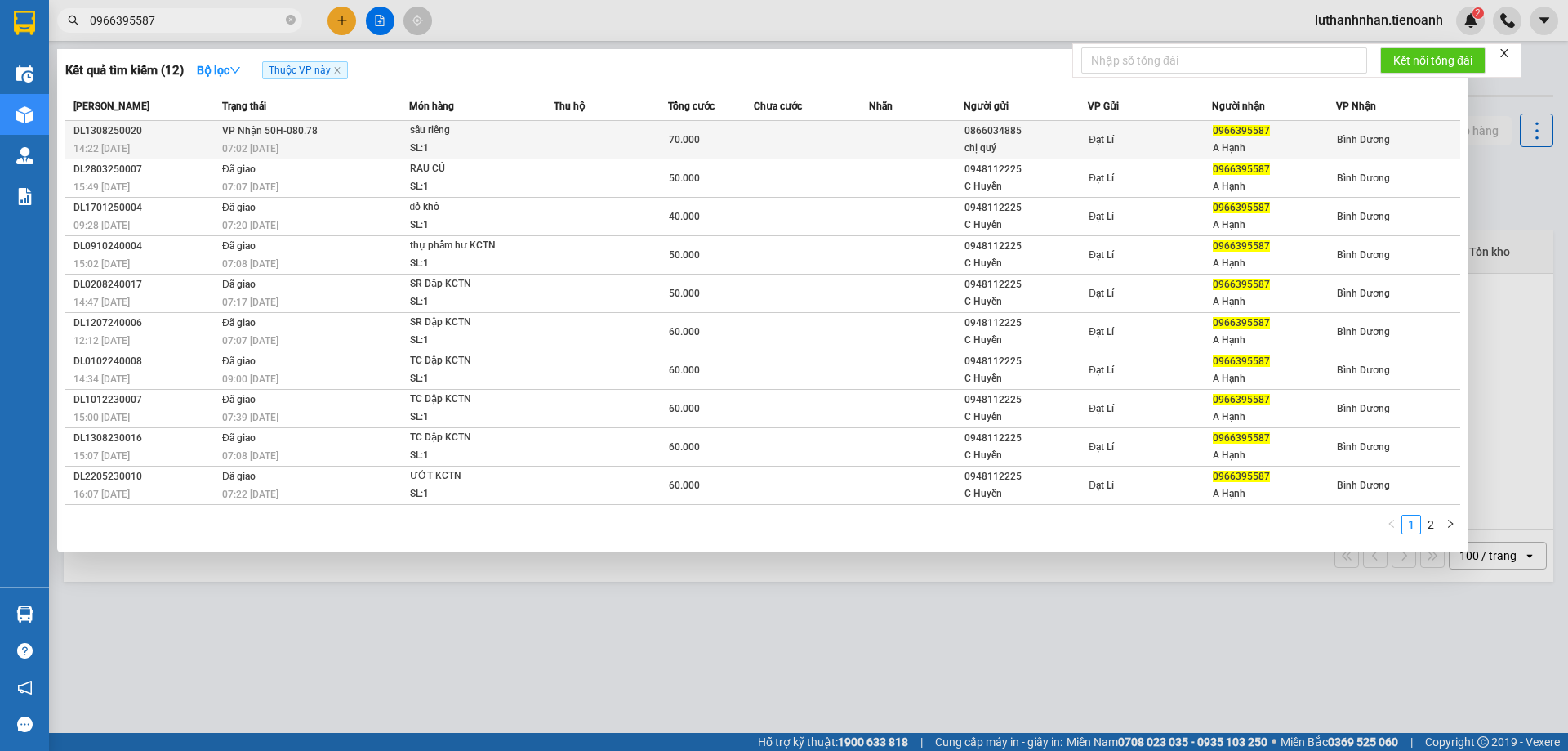
type input "0966395587"
click at [307, 135] on span "VP Nhận 50H-080.78" at bounding box center [270, 131] width 96 height 12
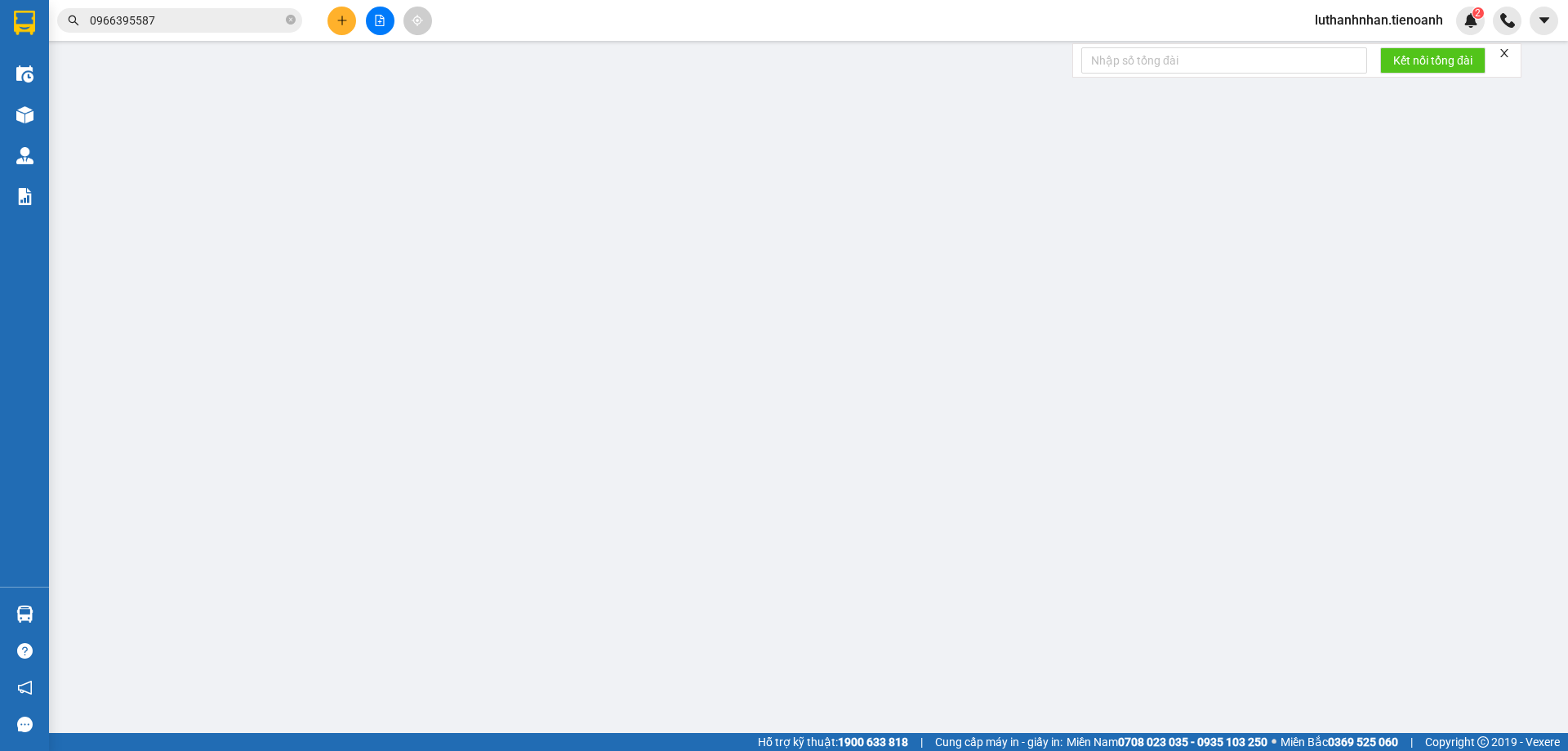
type input "0966395587"
type input "A Hạnh"
type input "0866034885"
type input "chị quý"
type input "70.000"
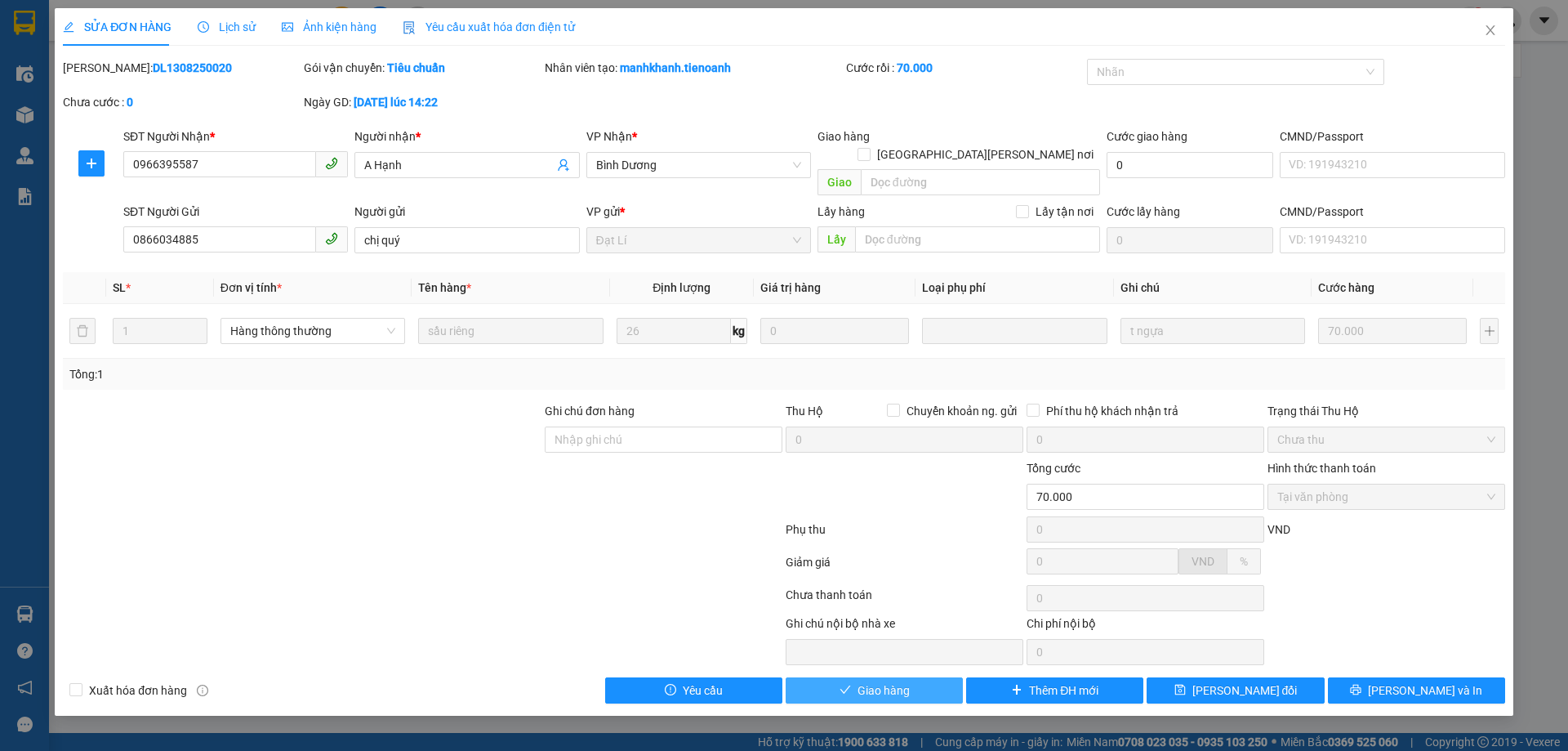
click at [888, 682] on span "Giao hàng" at bounding box center [883, 690] width 52 height 18
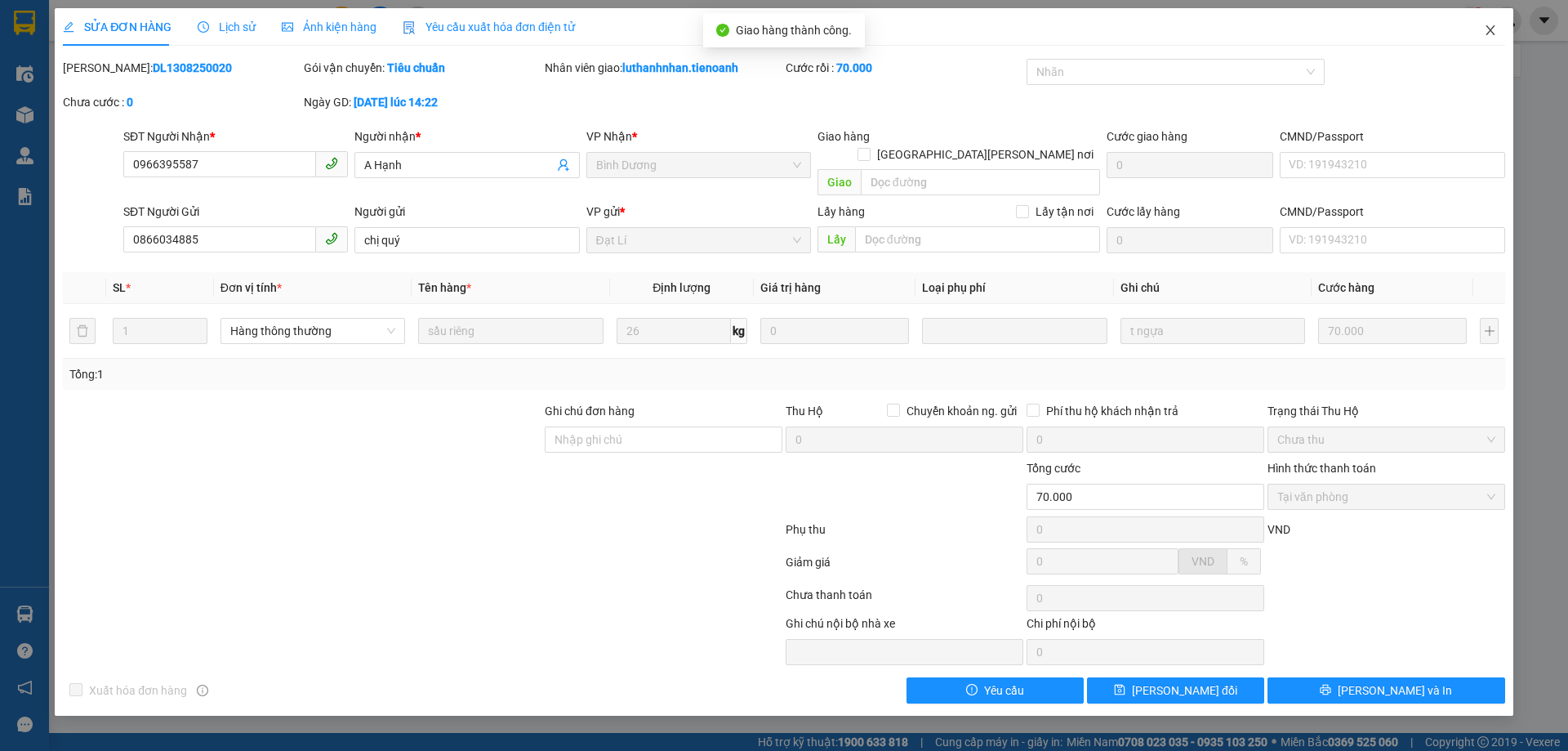
click at [1494, 32] on icon "close" at bounding box center [1490, 30] width 13 height 13
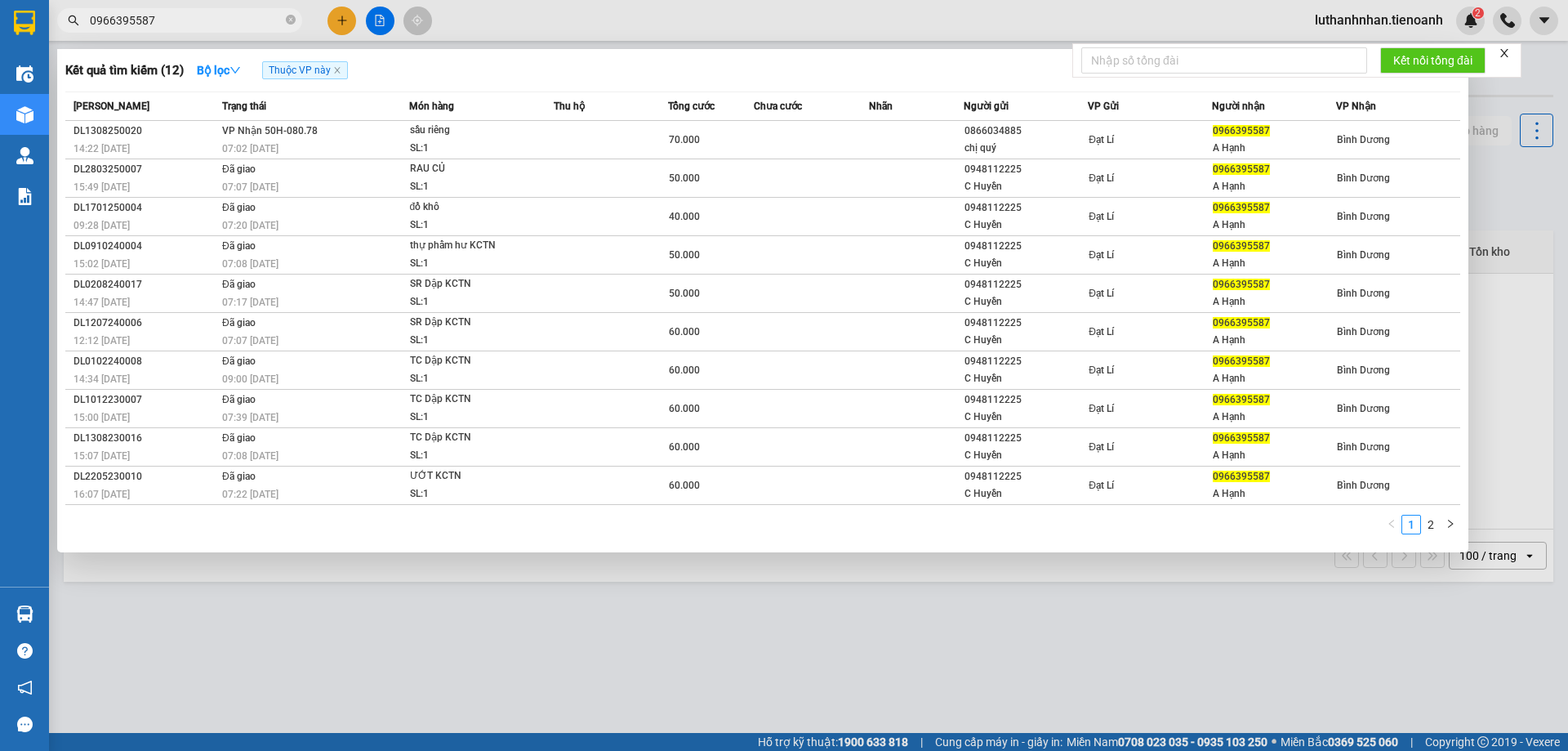
click at [170, 25] on input "0966395587" at bounding box center [186, 20] width 193 height 18
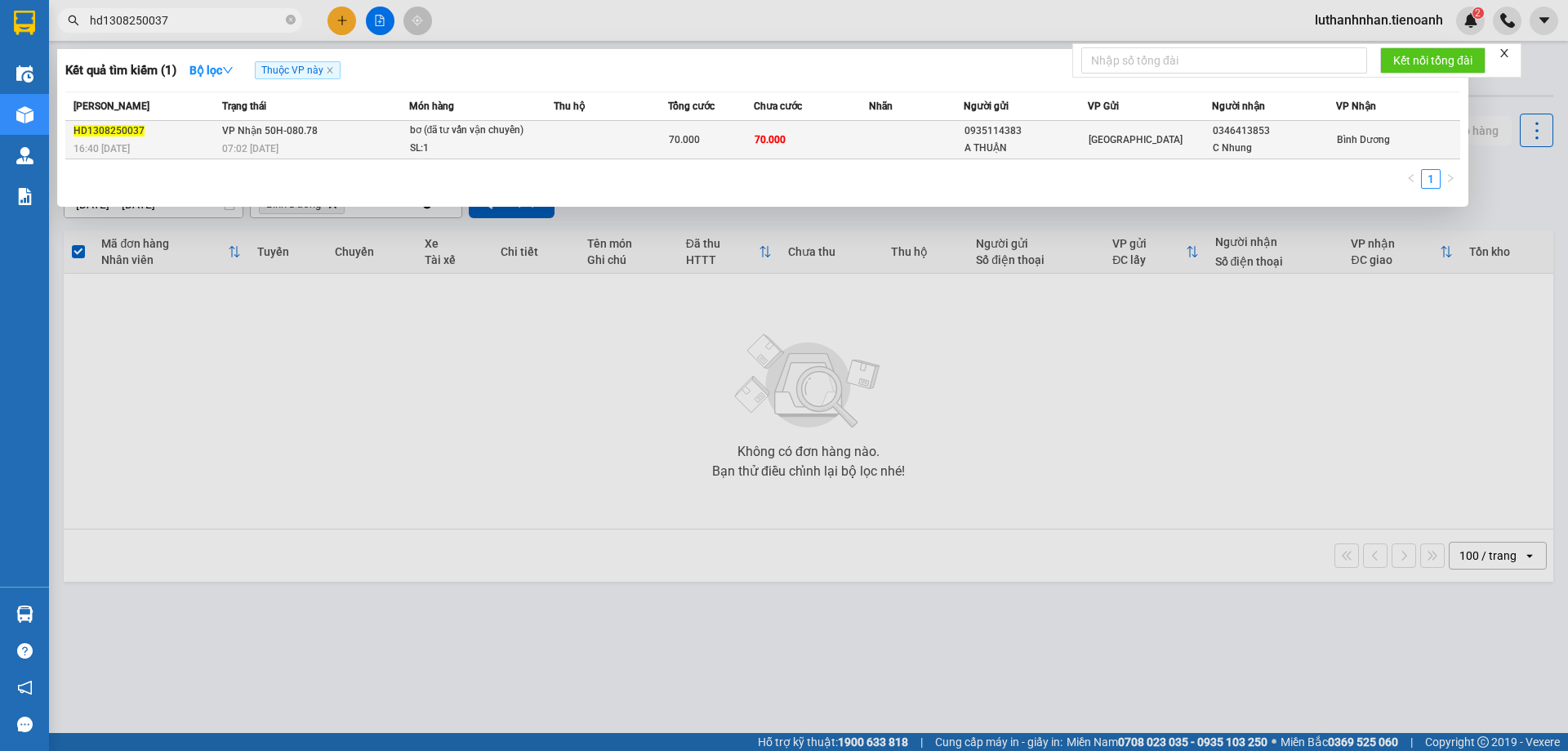
type input "hd1308250037"
click at [329, 129] on td "VP Nhận 50H-080.78 07:02 [DATE]" at bounding box center [314, 140] width 191 height 38
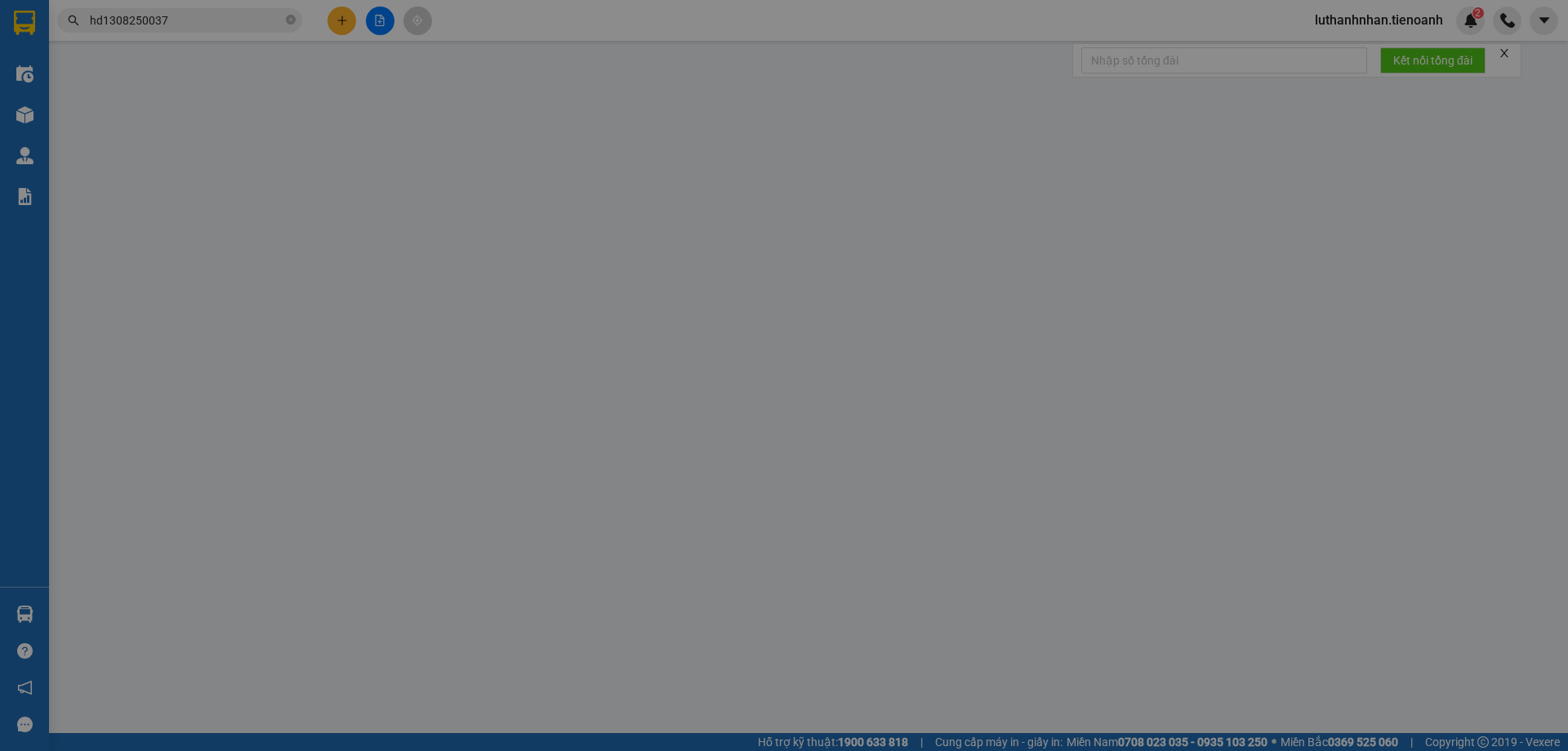
type input "0346413853"
type input "C Nhung"
type input "0935114383"
type input "A THUẬN"
type input "70.000"
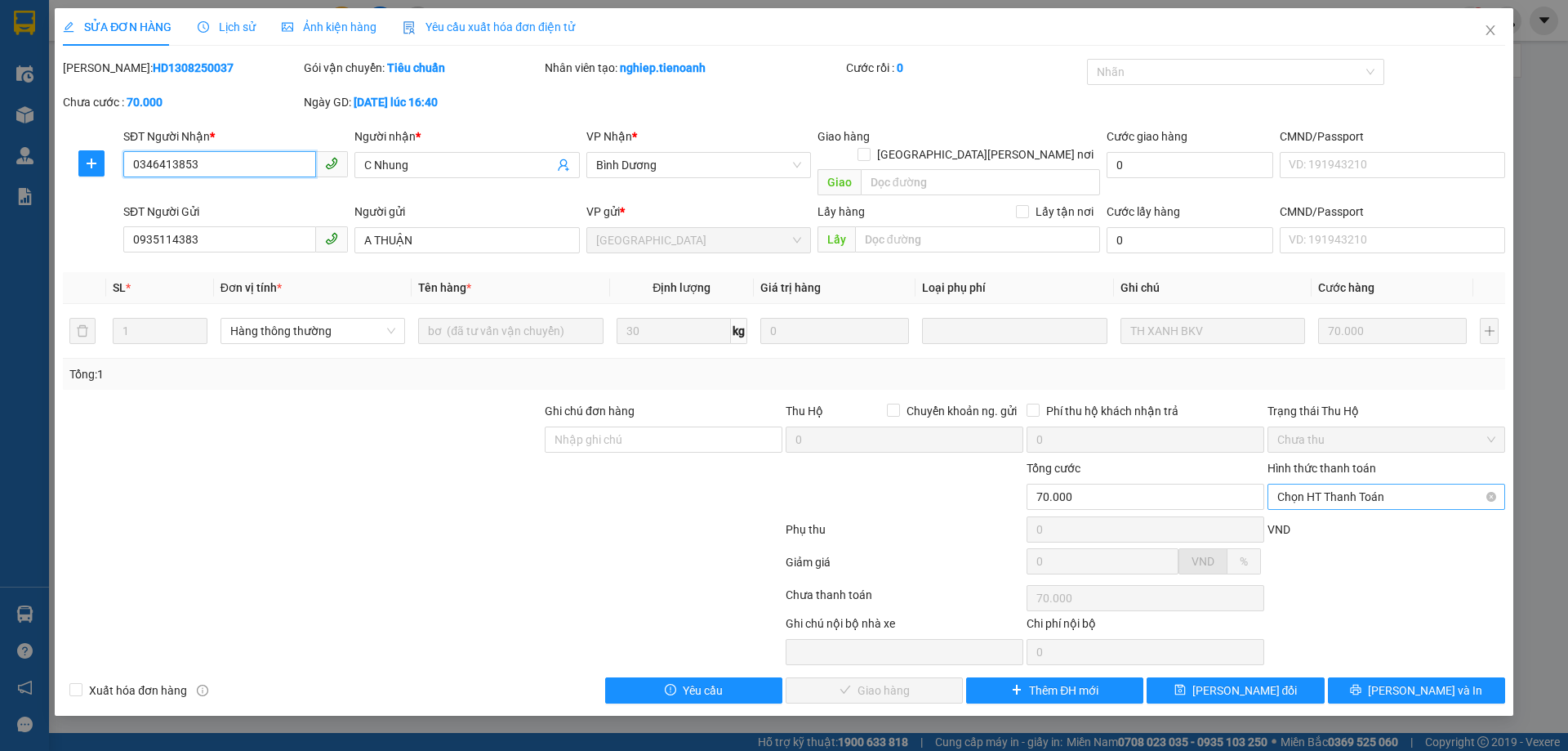
click at [1378, 484] on span "Chọn HT Thanh Toán" at bounding box center [1387, 496] width 218 height 25
click at [1348, 505] on div "Tại văn phòng" at bounding box center [1387, 511] width 218 height 18
type input "0"
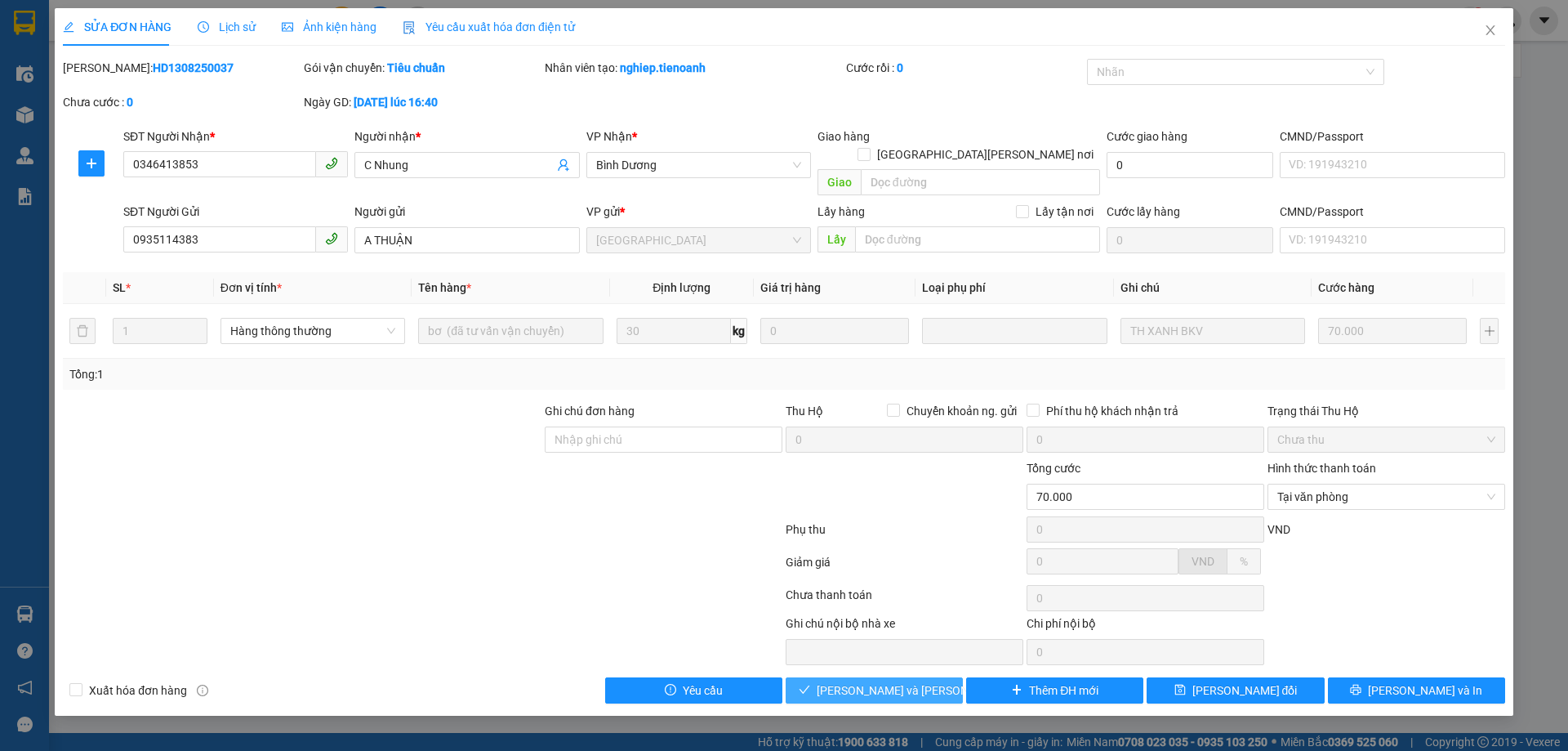
click at [891, 682] on span "[PERSON_NAME] và Giao hàng" at bounding box center [927, 690] width 221 height 18
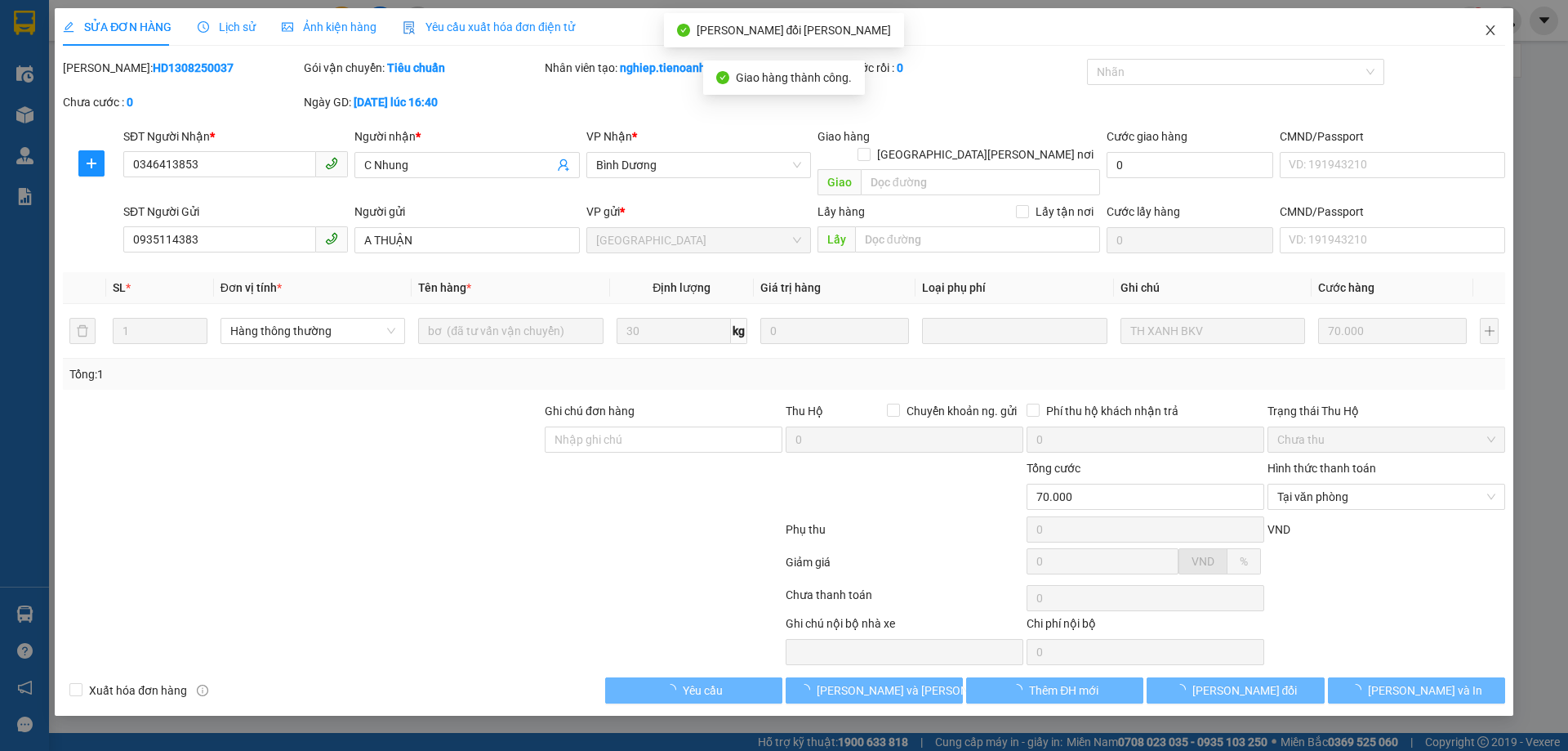
click at [1489, 32] on icon "close" at bounding box center [1490, 30] width 9 height 10
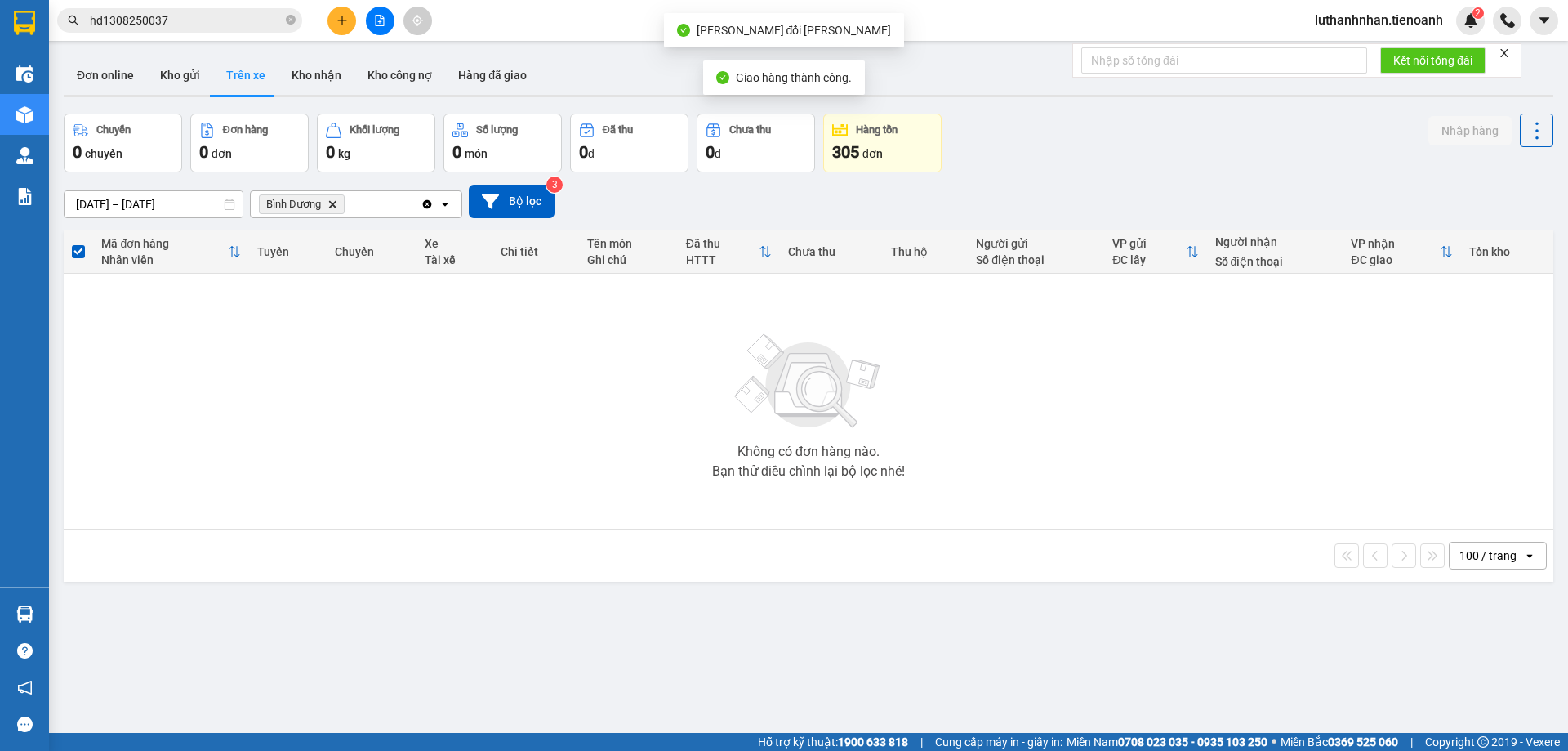
click at [193, 23] on input "hd1308250037" at bounding box center [186, 20] width 193 height 18
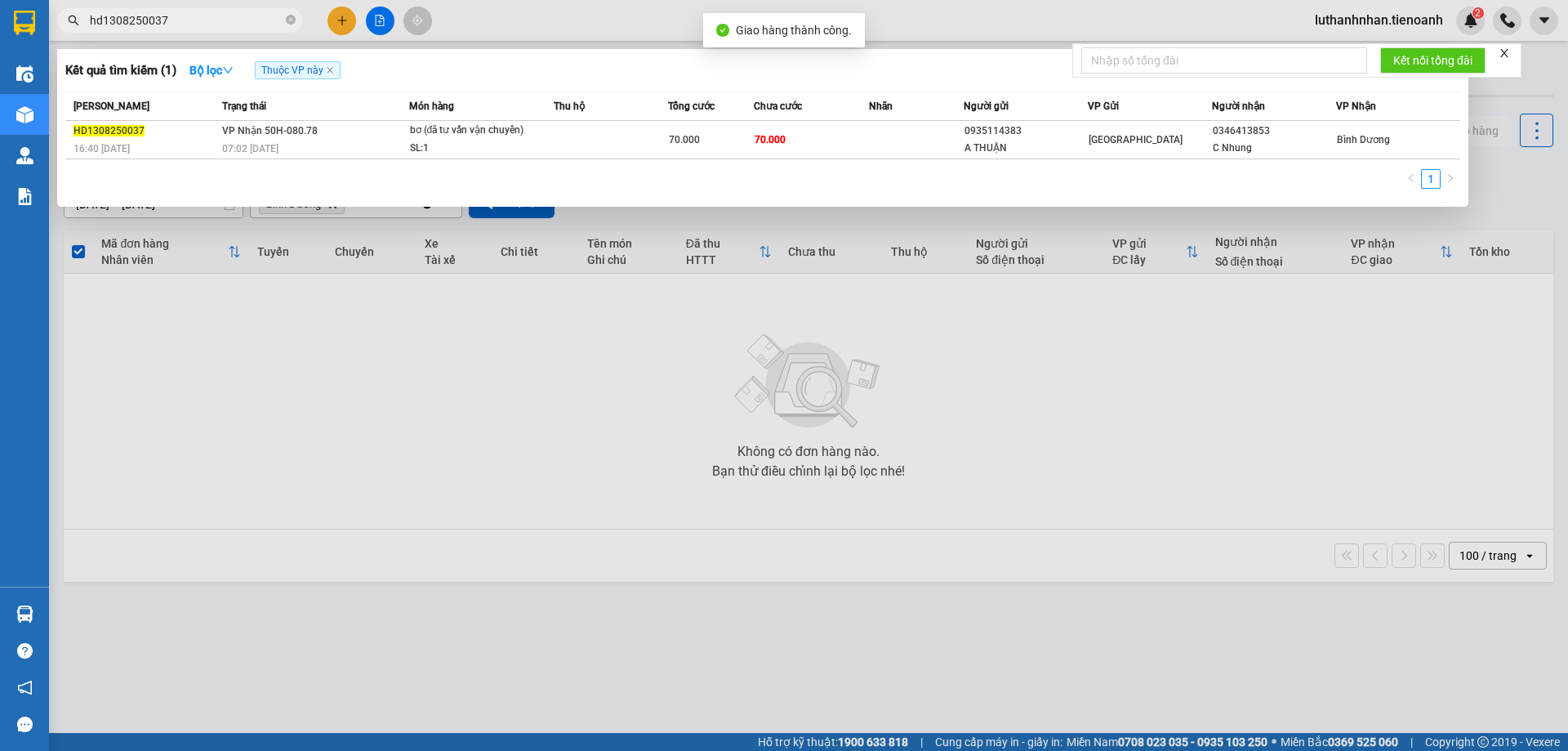
click at [193, 23] on input "hd1308250037" at bounding box center [186, 20] width 193 height 18
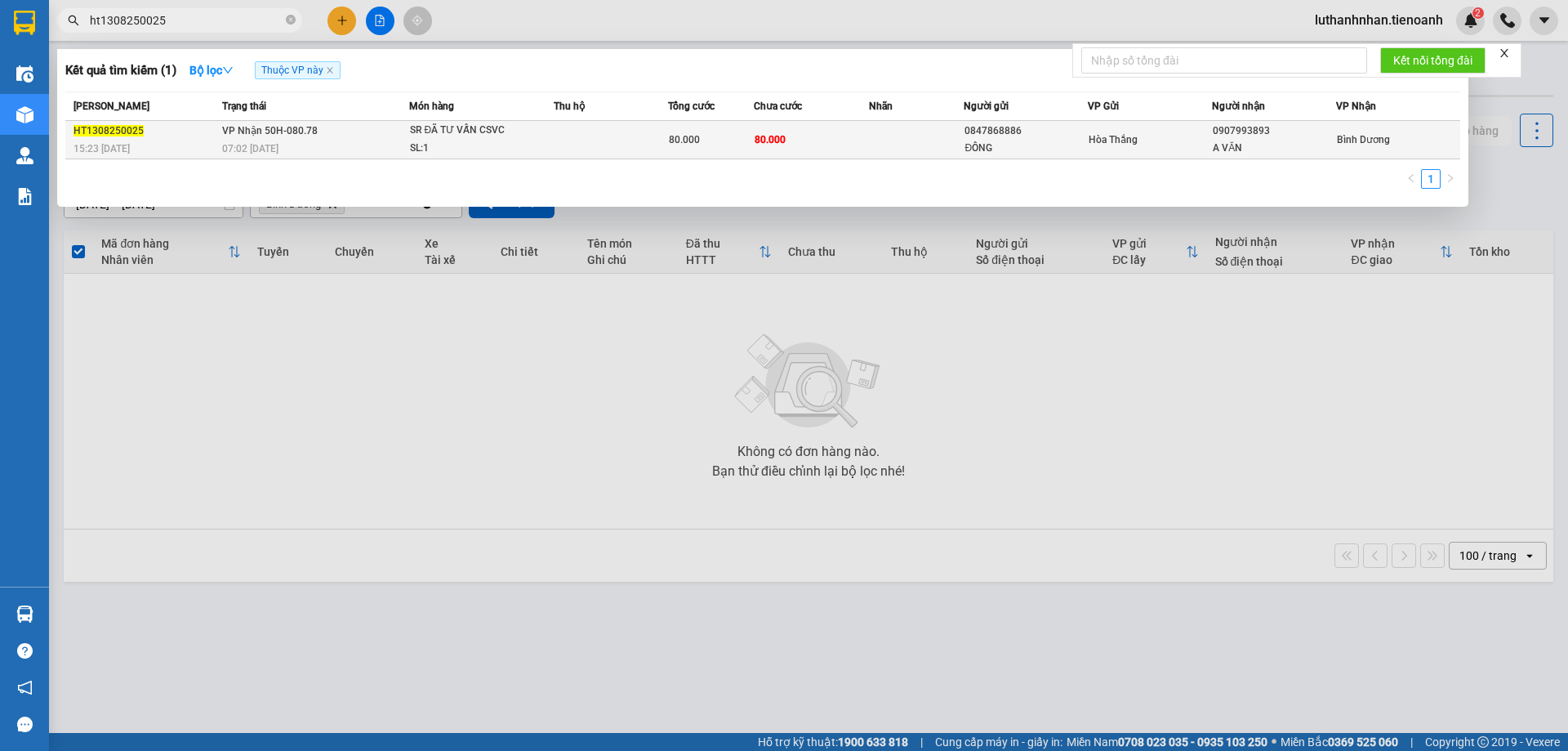
type input "ht1308250025"
click at [293, 144] on div "07:02 [DATE]" at bounding box center [316, 148] width 186 height 18
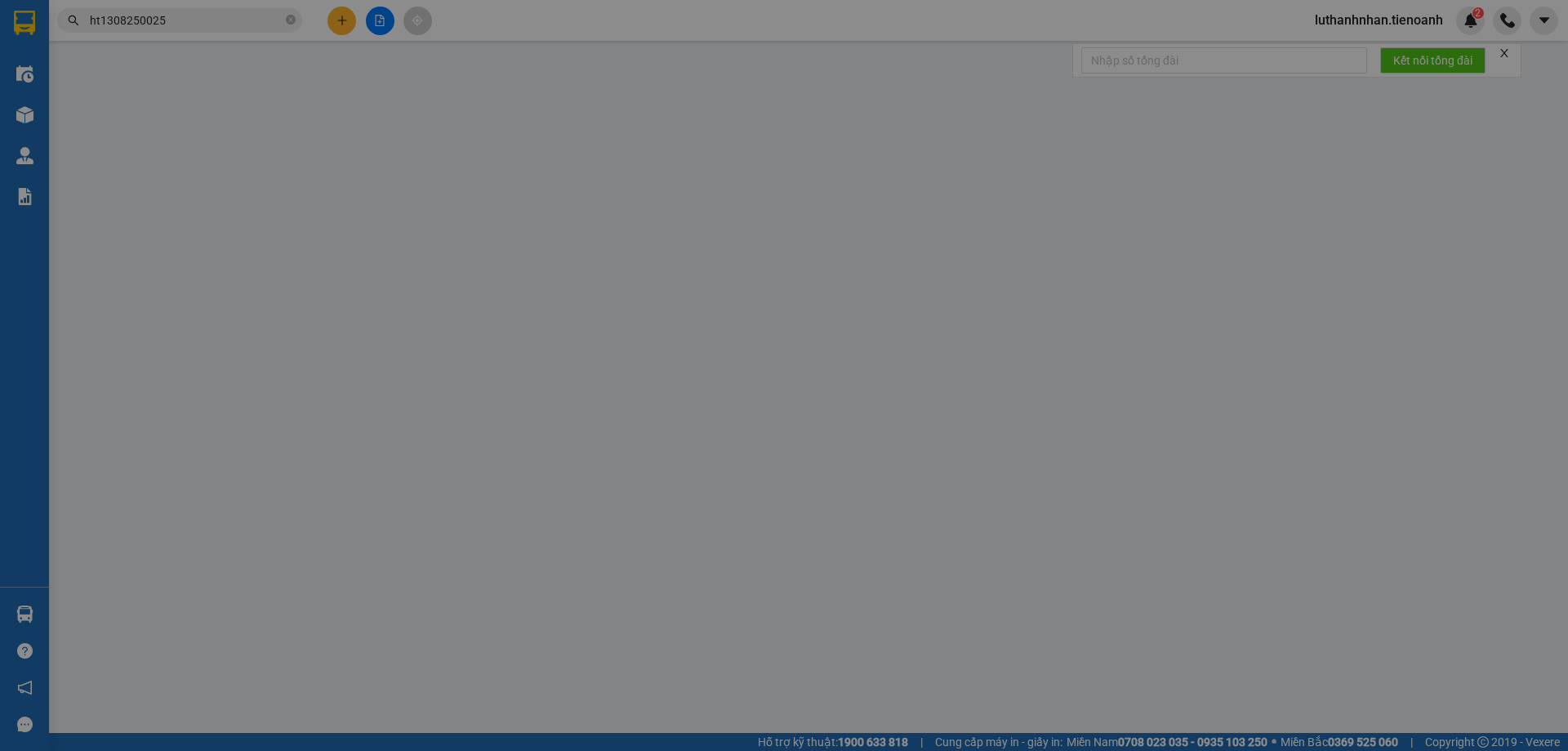
type input "0907993893"
type input "A VĂN"
type input "0847868886"
type input "ĐÔNG"
type input "80.000"
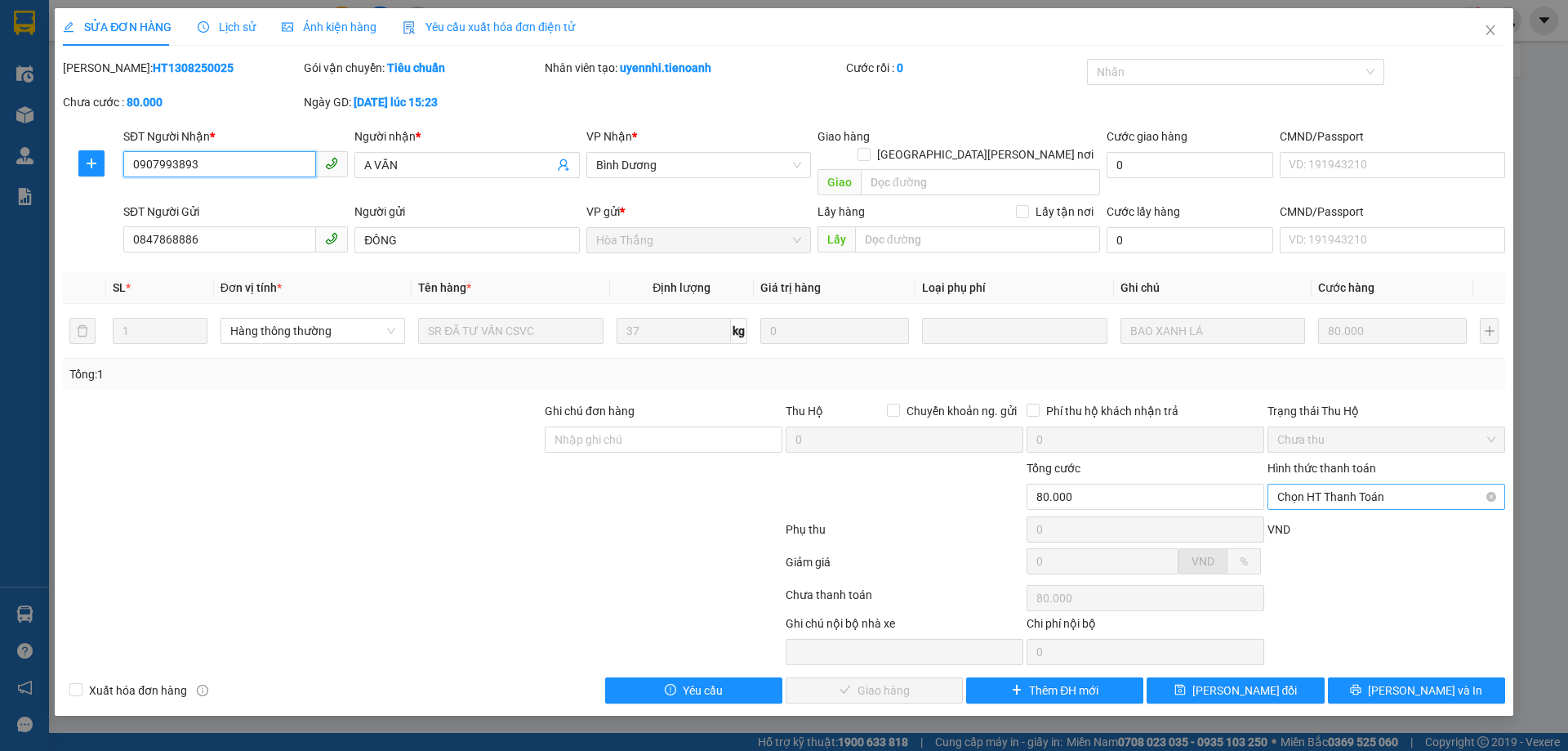
click at [1345, 488] on span "Chọn HT Thanh Toán" at bounding box center [1387, 496] width 218 height 25
click at [1311, 511] on div "Tại văn phòng" at bounding box center [1387, 511] width 218 height 18
type input "0"
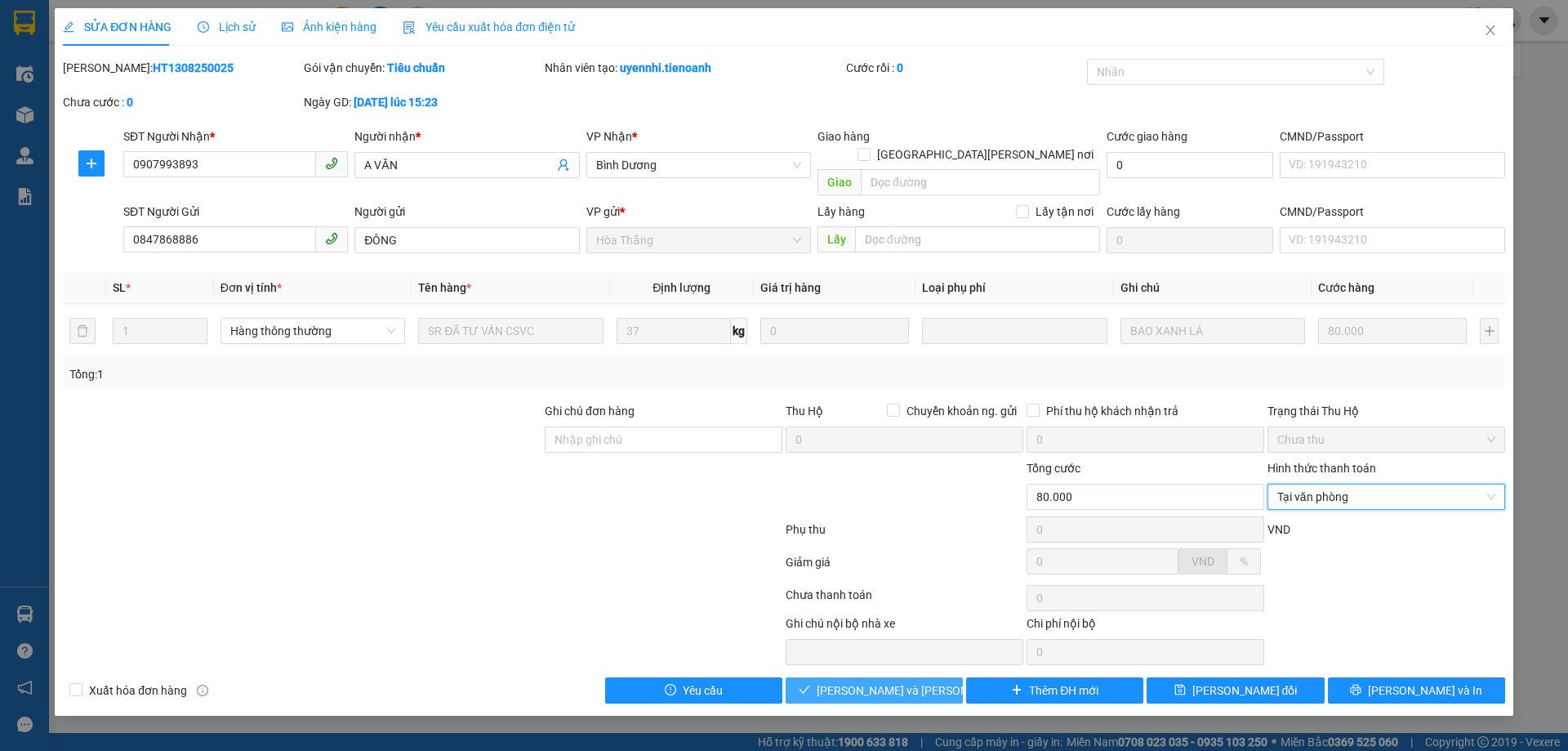
click at [933, 677] on button "[PERSON_NAME] và Giao hàng" at bounding box center [873, 690] width 177 height 26
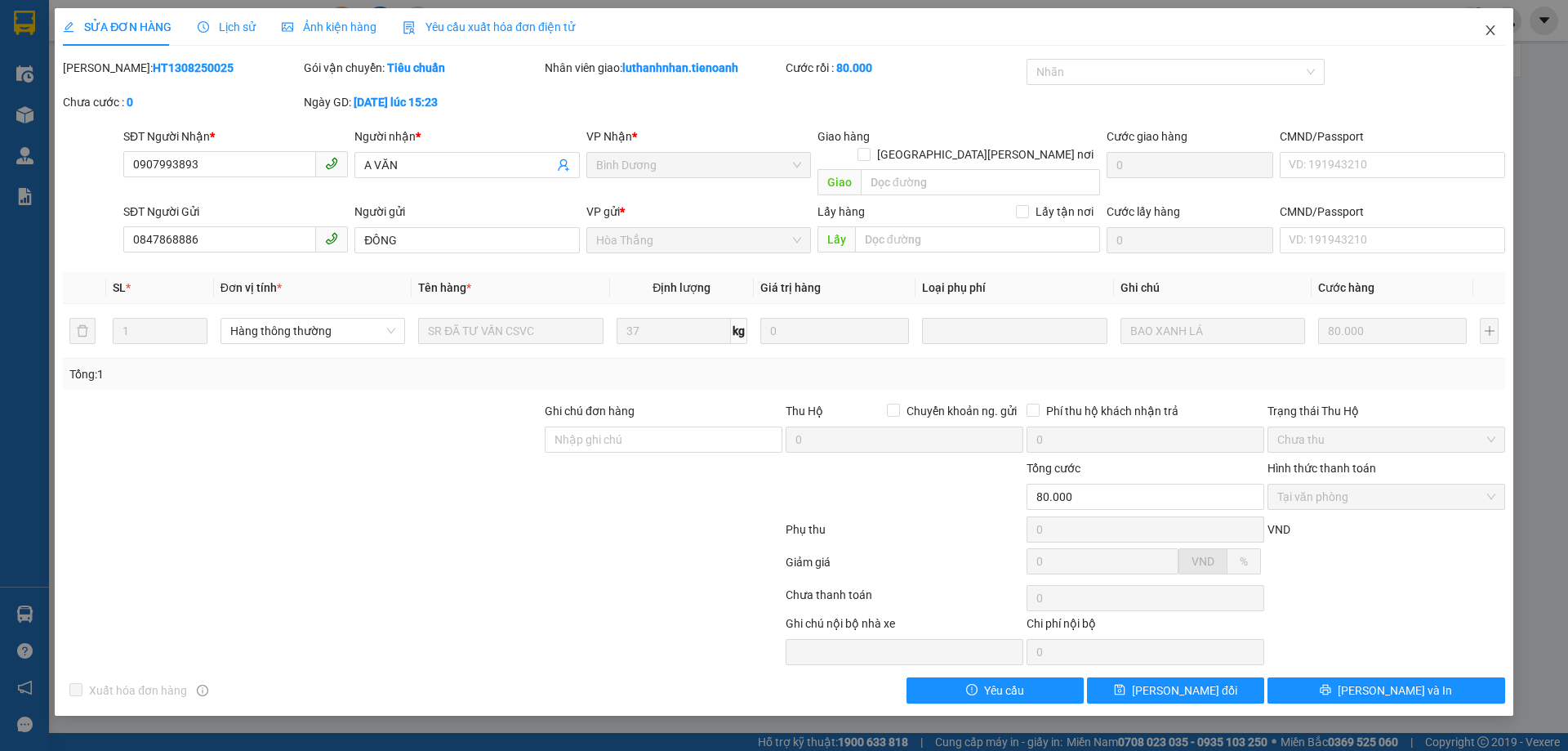
click at [1485, 32] on icon "close" at bounding box center [1490, 30] width 13 height 13
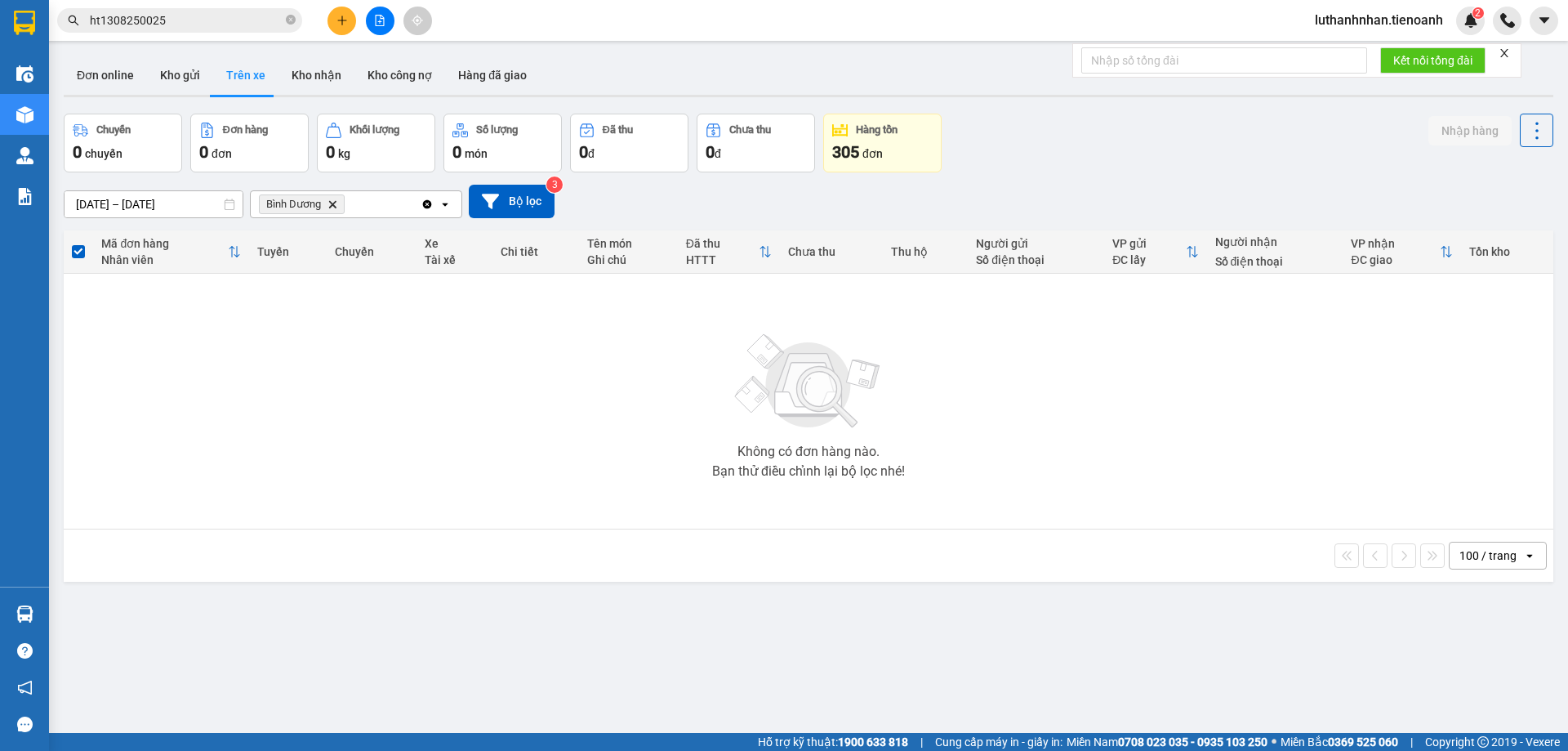
click at [187, 19] on input "ht1308250025" at bounding box center [186, 20] width 193 height 18
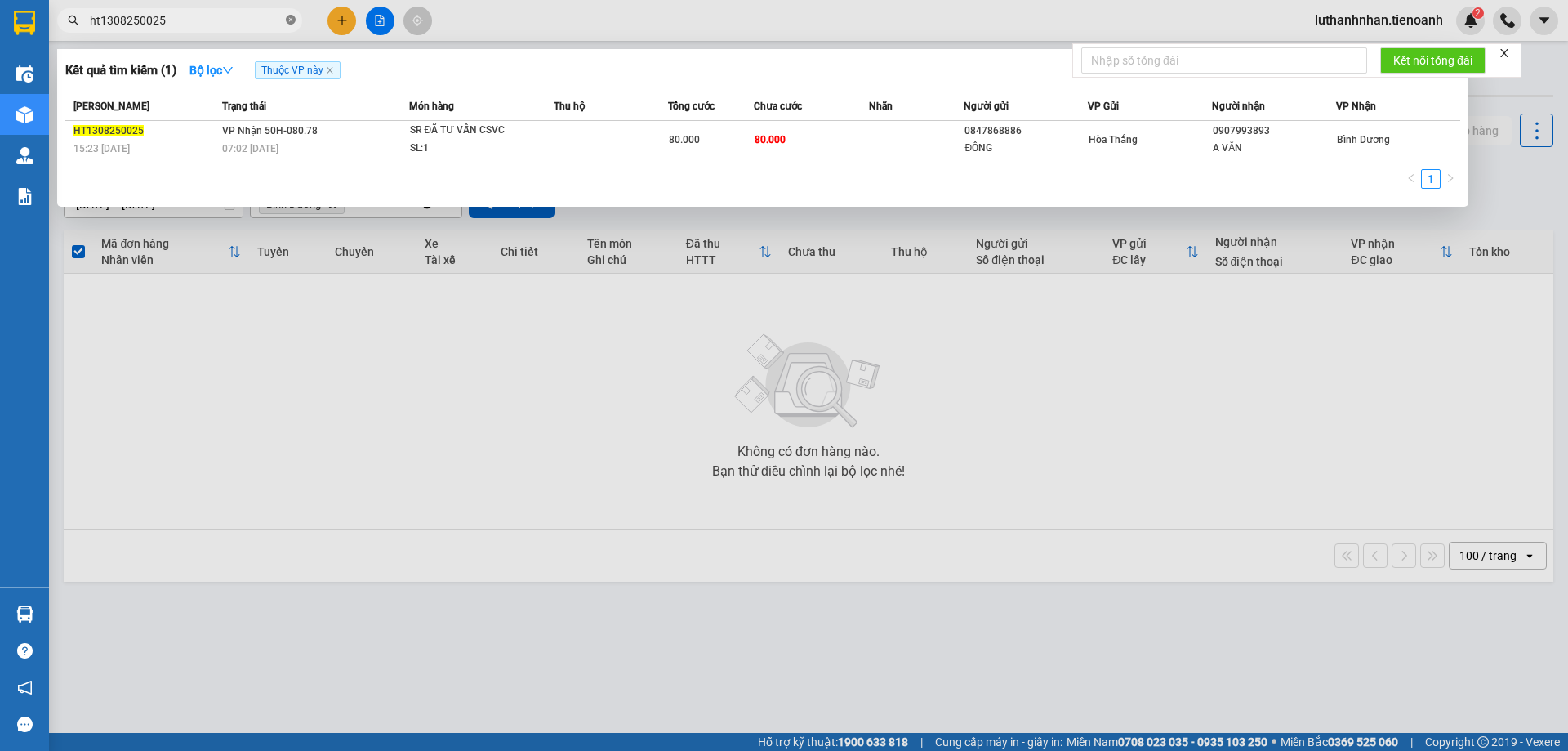
click at [291, 18] on icon "close-circle" at bounding box center [291, 19] width 10 height 10
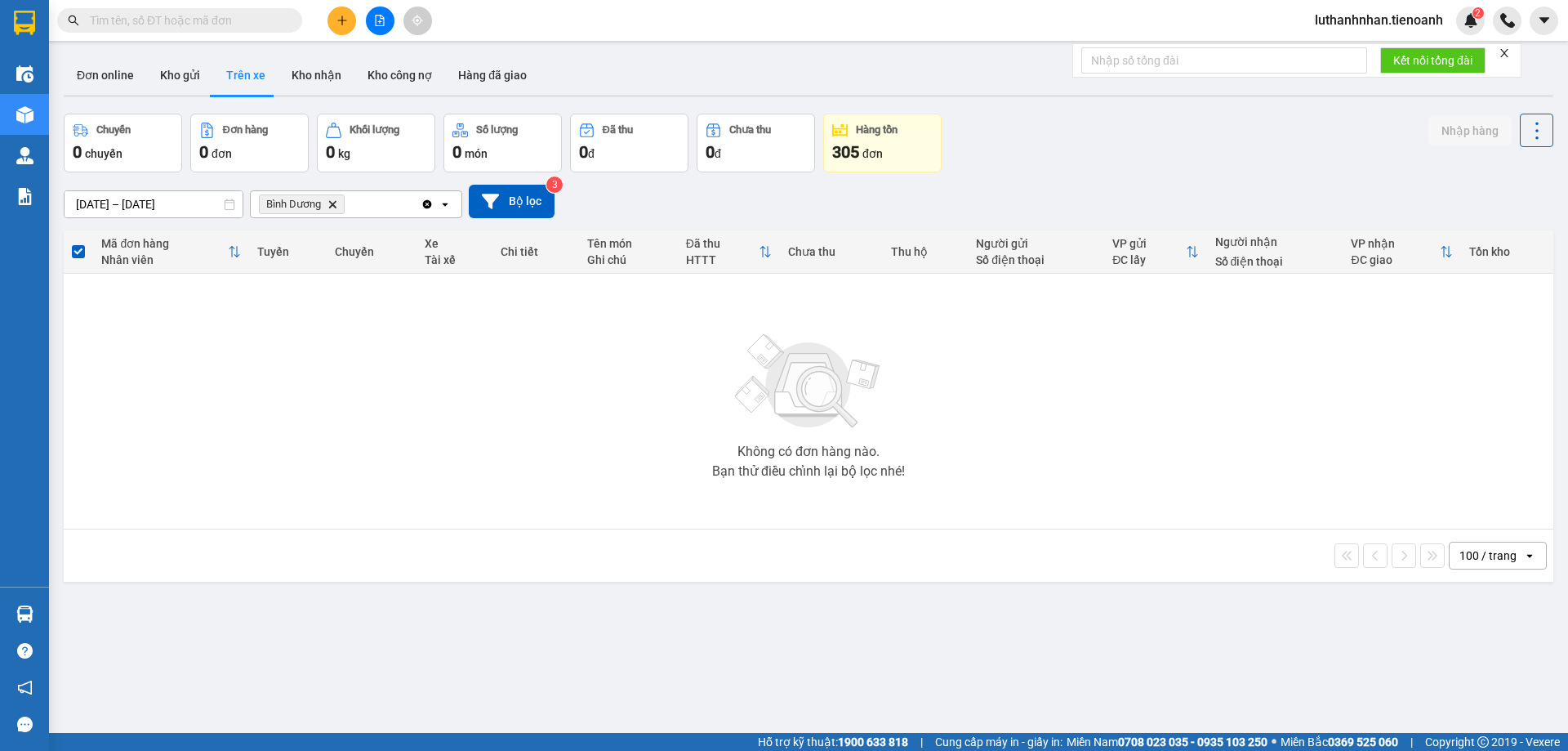
click at [241, 19] on input "text" at bounding box center [186, 20] width 193 height 18
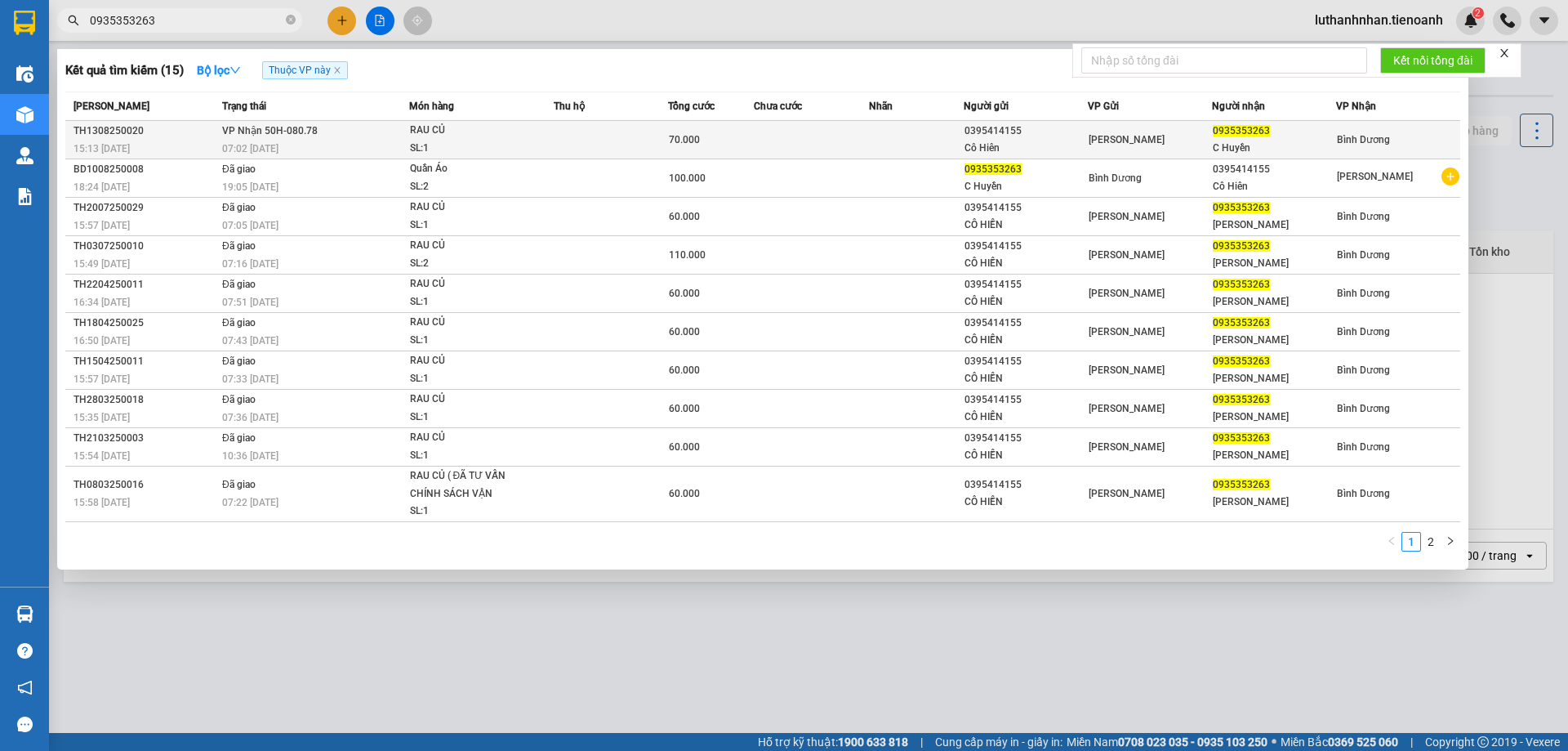
type input "0935353263"
click at [961, 136] on td at bounding box center [916, 140] width 96 height 38
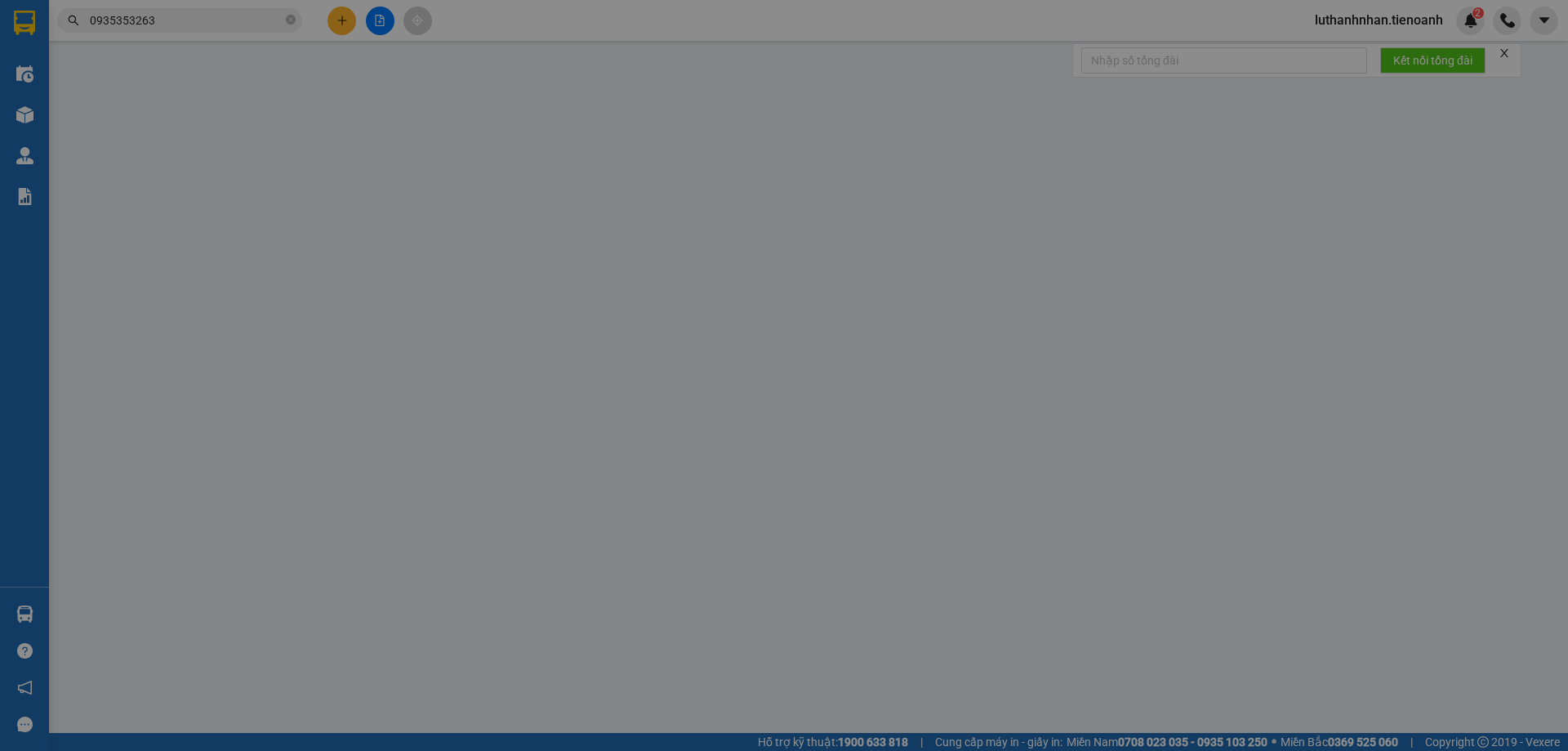
type input "0935353263"
type input "C Huyền"
type input "0395414155"
type input "Cô Hiên"
type input "70.000"
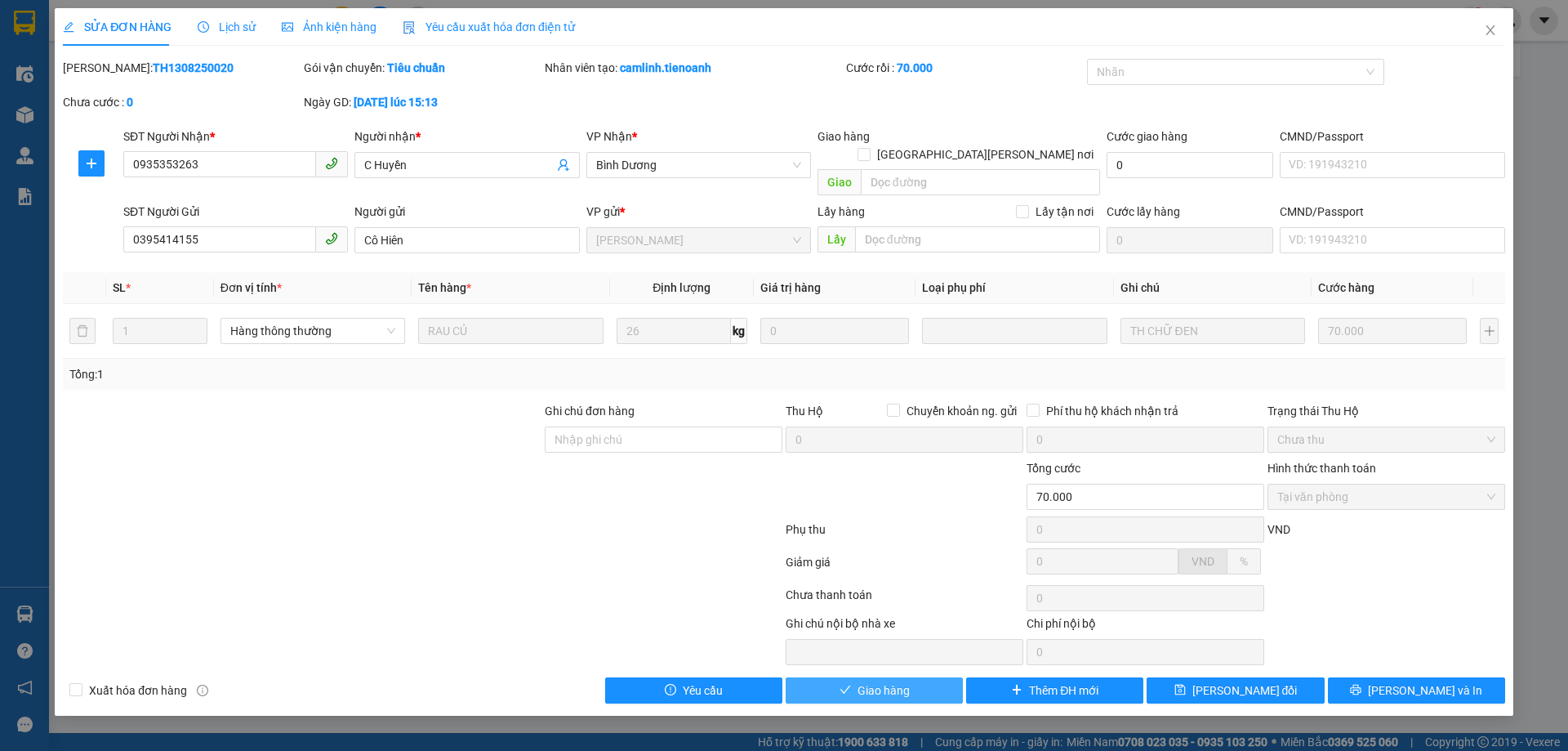
click at [883, 682] on span "Giao hàng" at bounding box center [883, 690] width 52 height 18
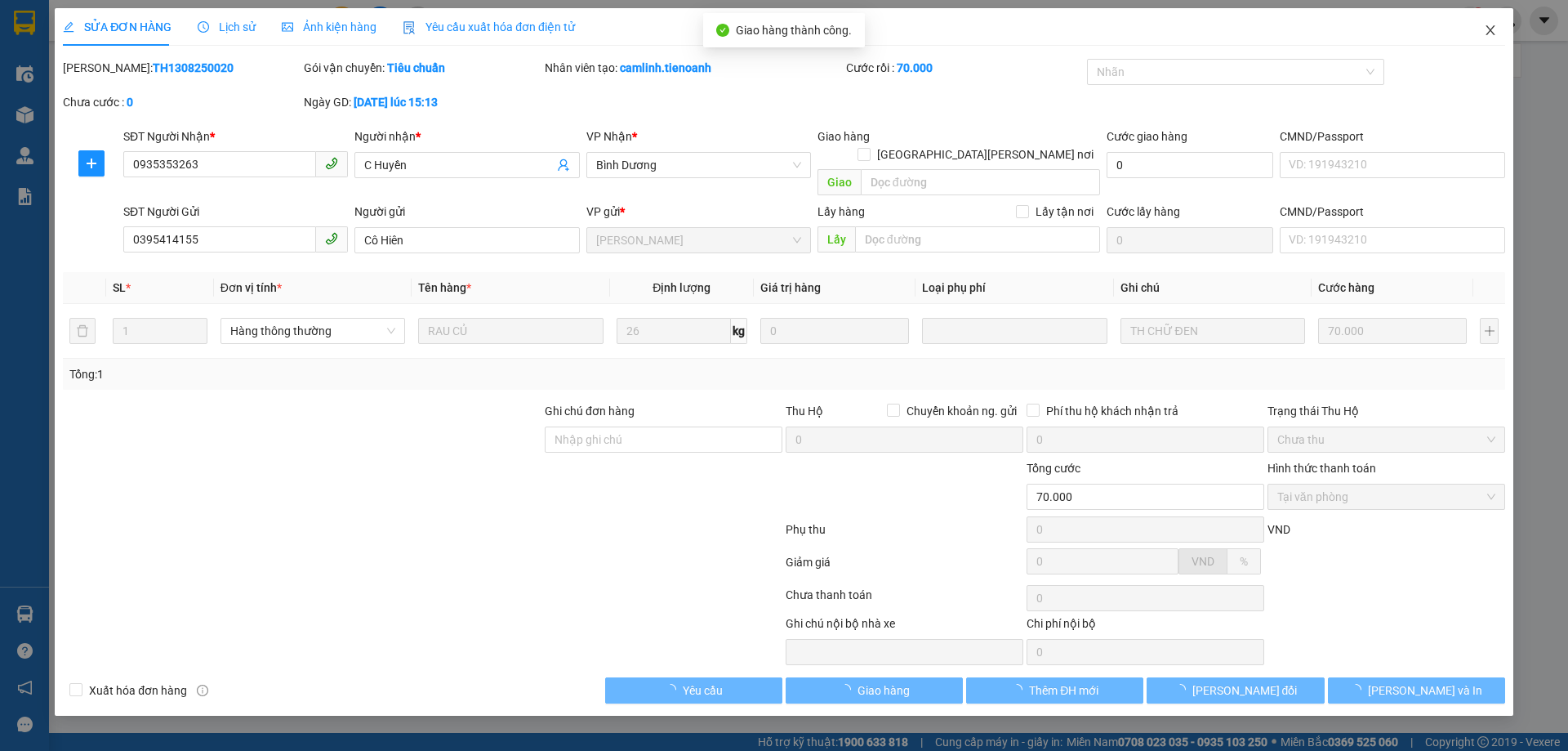
click at [1489, 30] on icon "close" at bounding box center [1490, 30] width 9 height 10
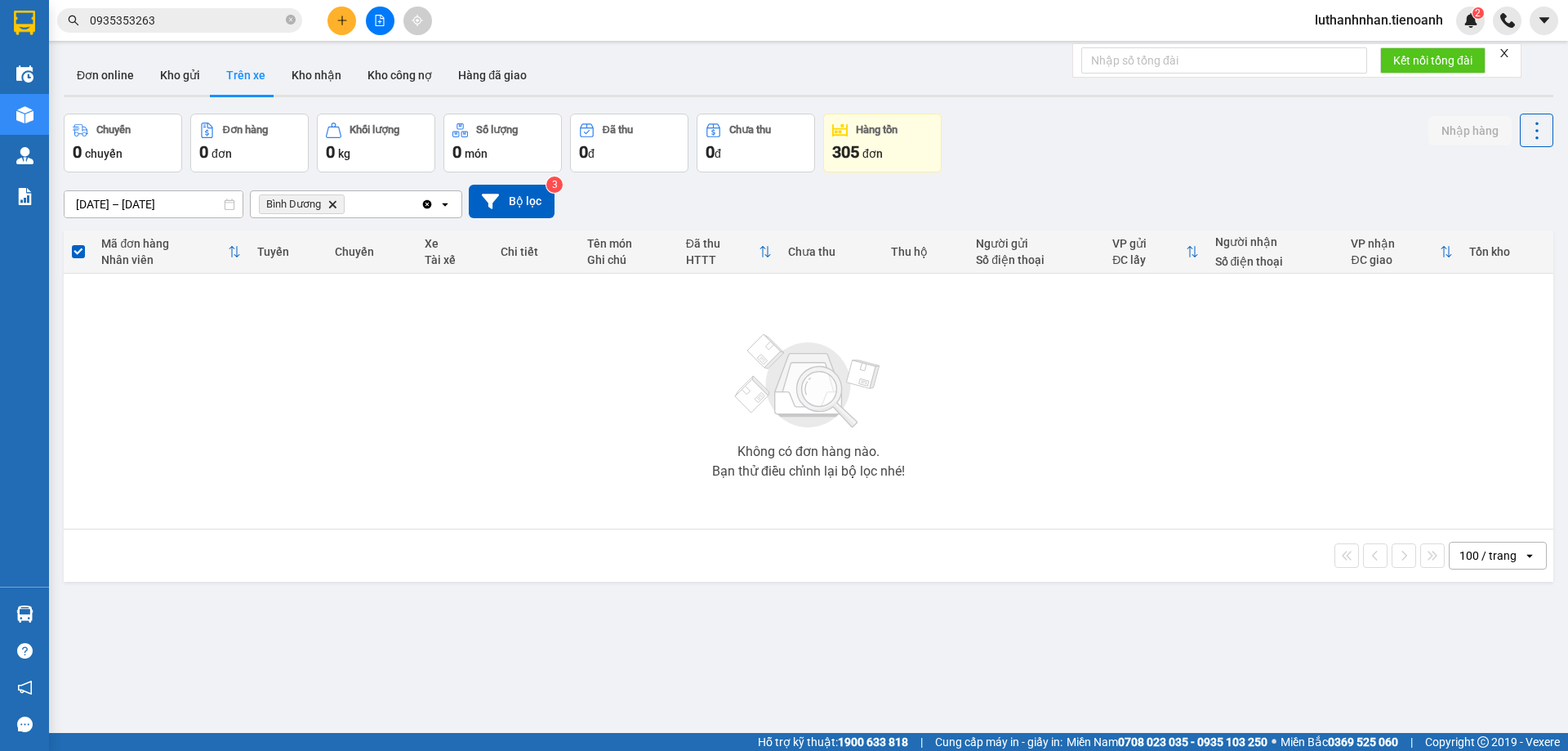
click at [154, 22] on input "0935353263" at bounding box center [186, 20] width 193 height 18
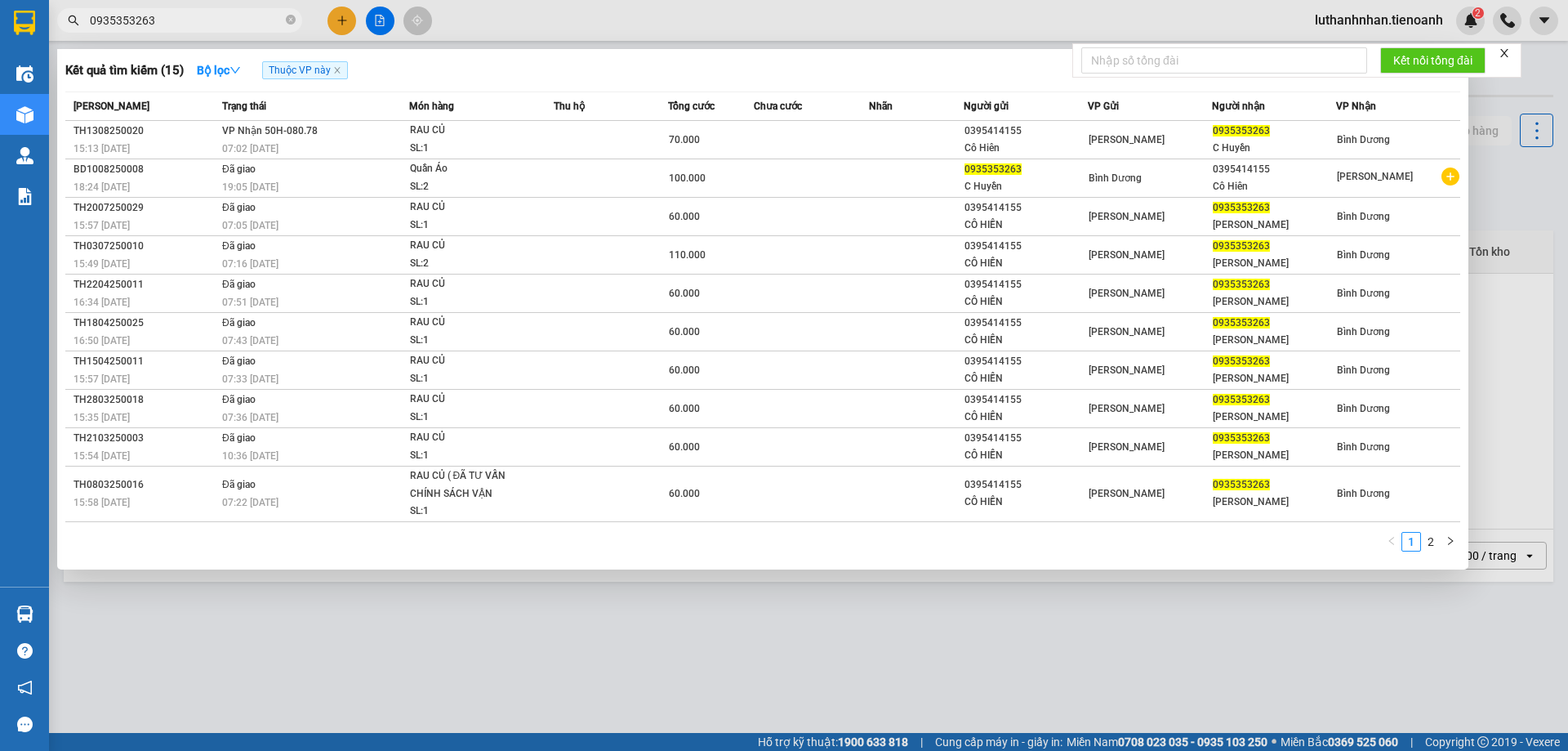
click at [154, 22] on input "0935353263" at bounding box center [186, 20] width 193 height 18
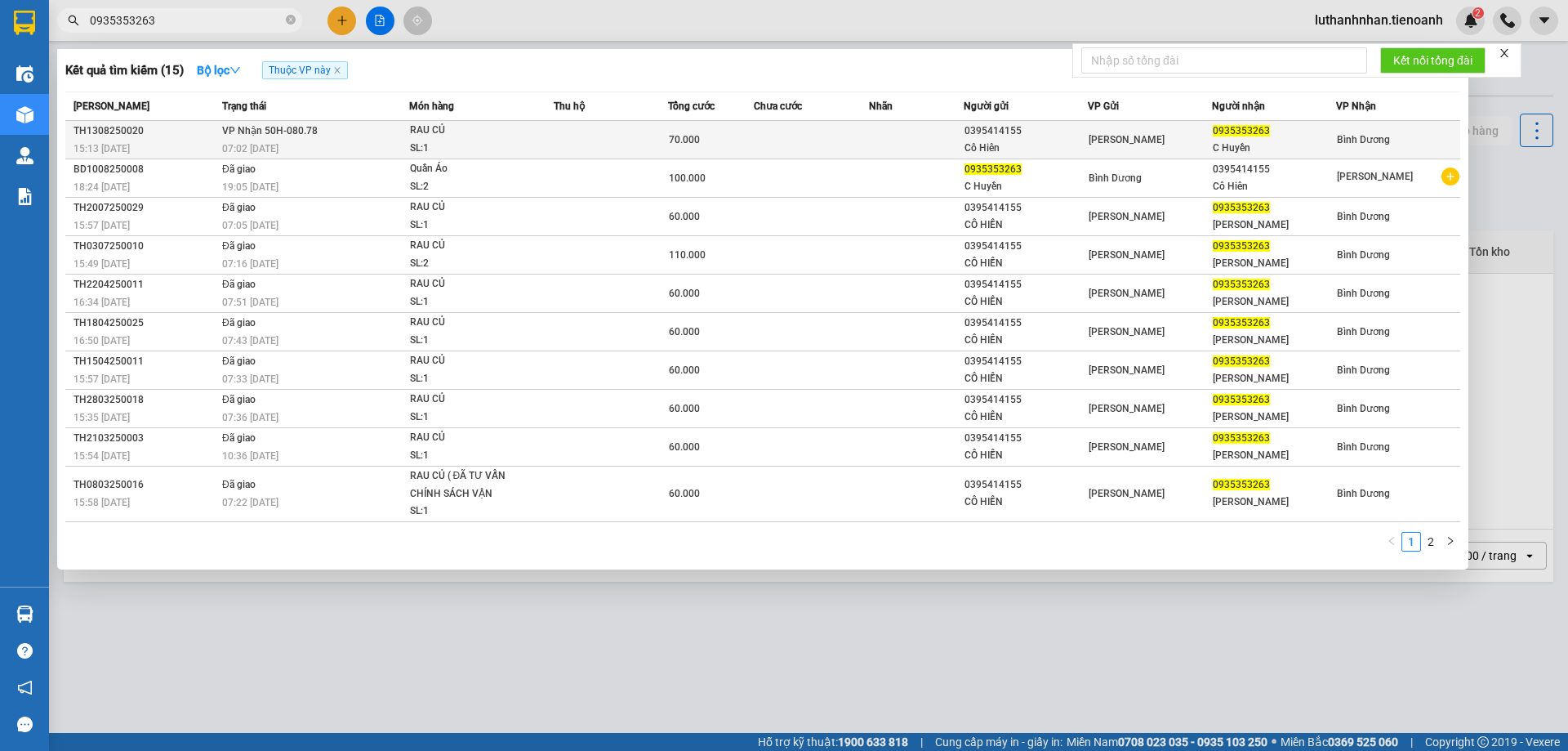
click at [368, 145] on div "07:02 [DATE]" at bounding box center [316, 148] width 186 height 18
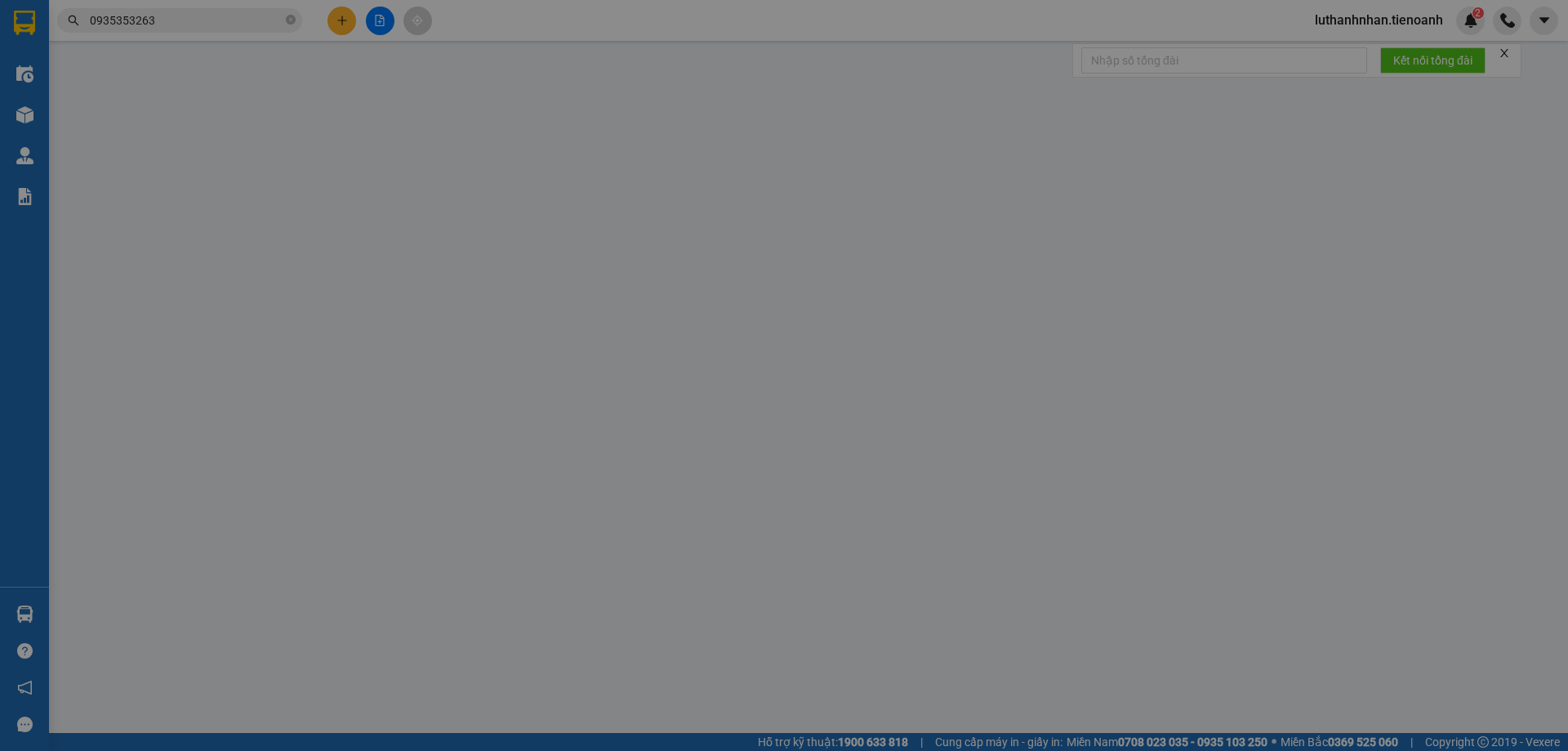
type input "0935353263"
type input "C Huyền"
type input "0395414155"
type input "Cô Hiên"
type input "70.000"
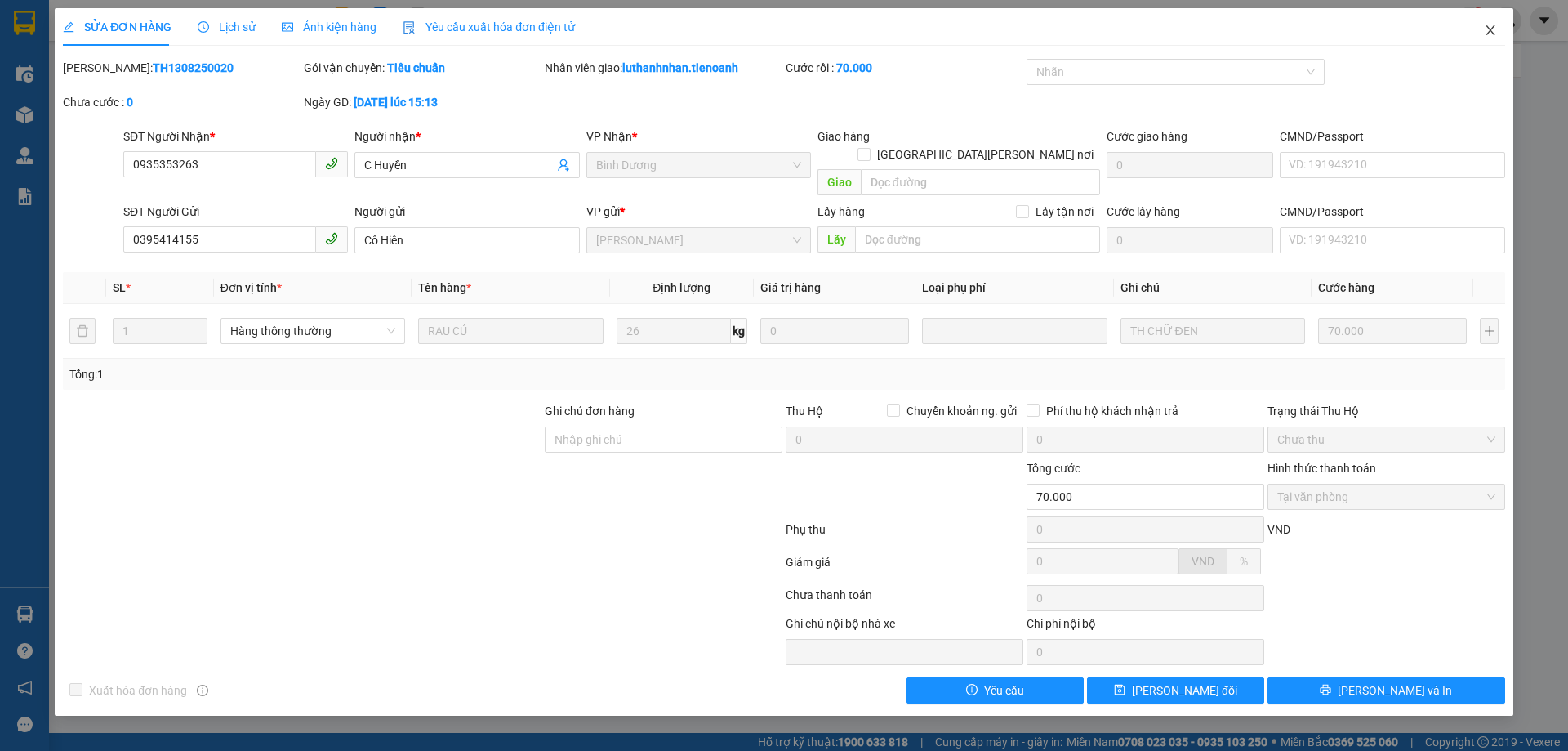
click at [1491, 30] on icon "close" at bounding box center [1490, 30] width 9 height 10
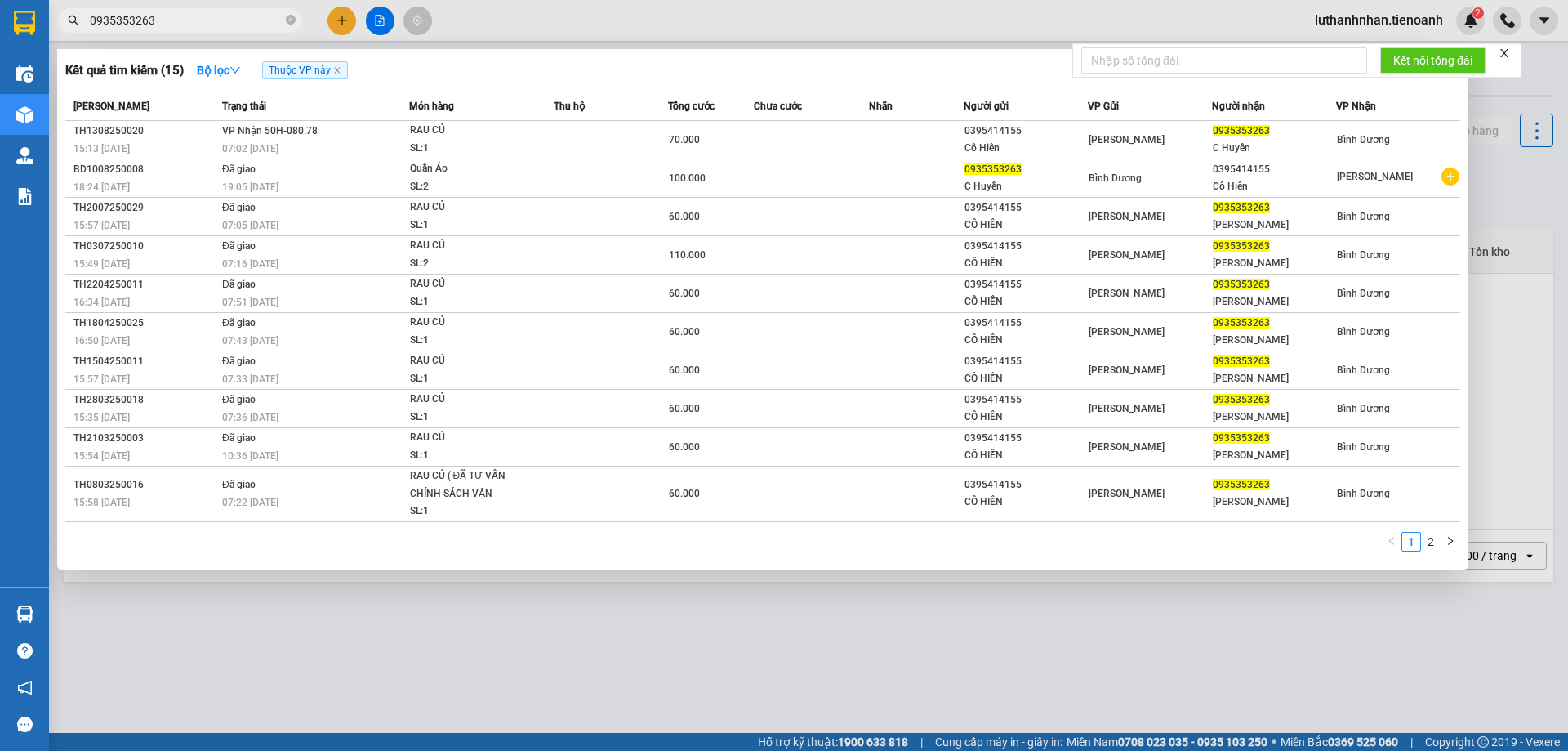
click at [191, 17] on input "0935353263" at bounding box center [186, 20] width 193 height 18
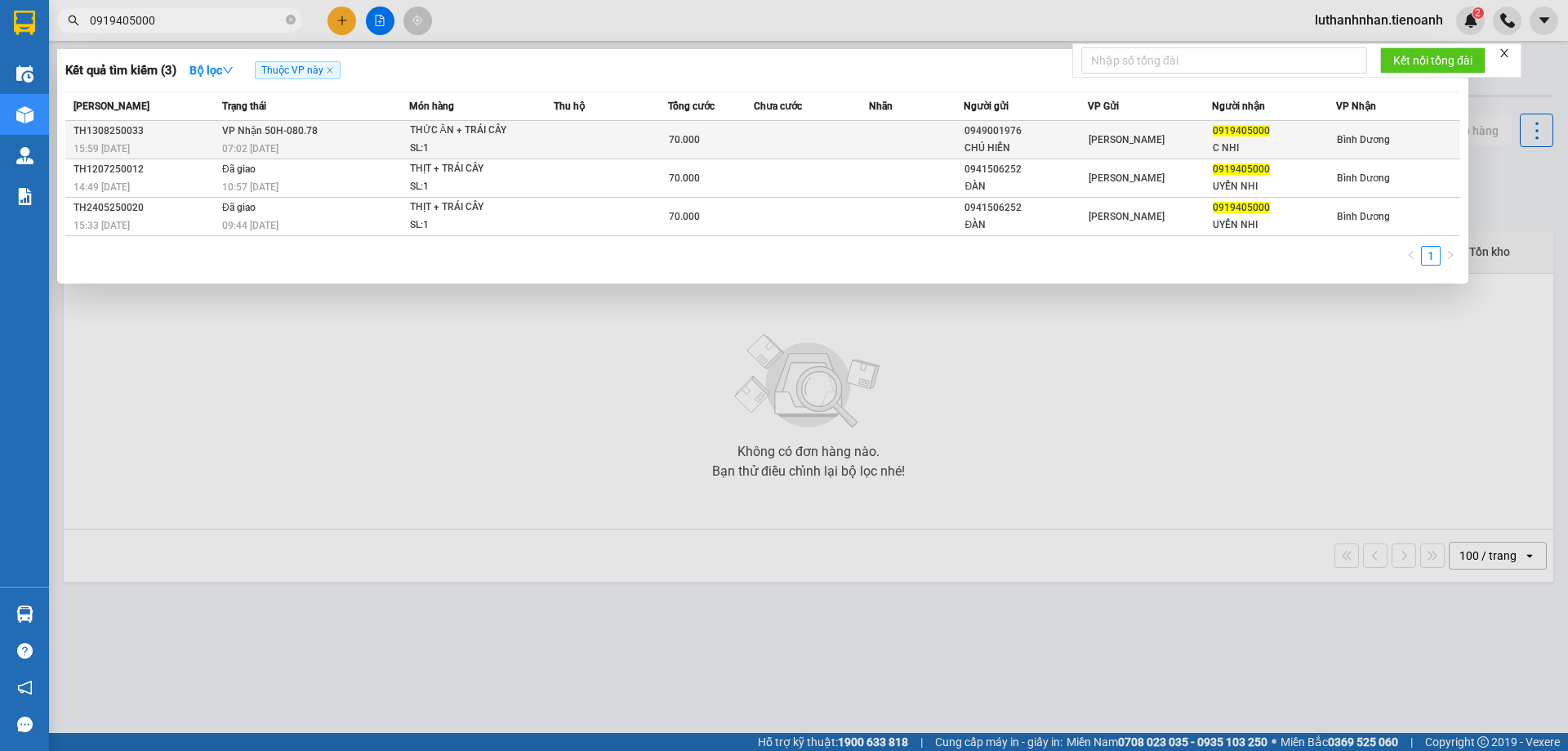
type input "0919405000"
click at [251, 131] on span "VP Nhận 50H-080.78" at bounding box center [270, 131] width 96 height 12
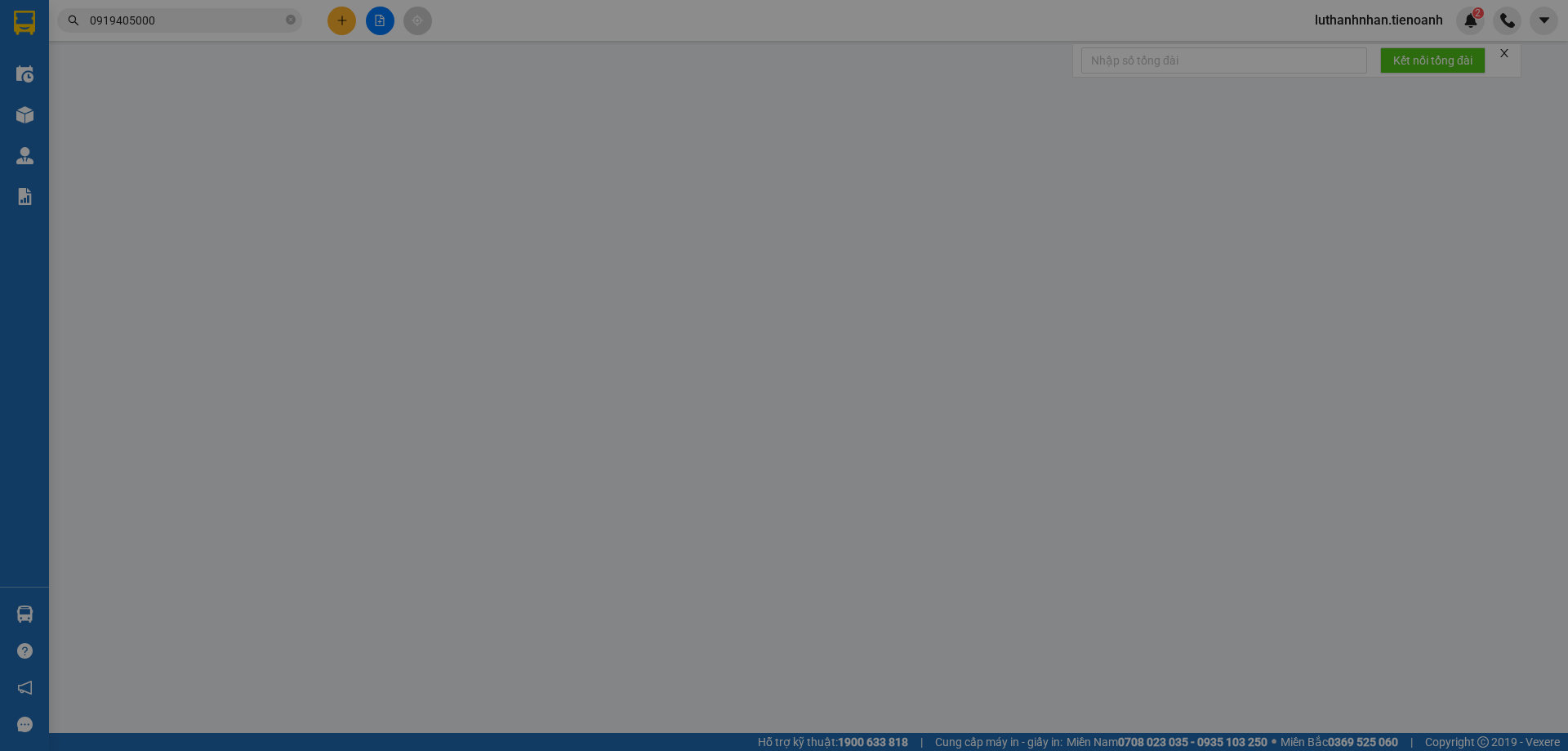
type input "0919405000"
type input "C NHI"
type input "241987292"
type input "0949001976"
type input "CHÚ HIỂN"
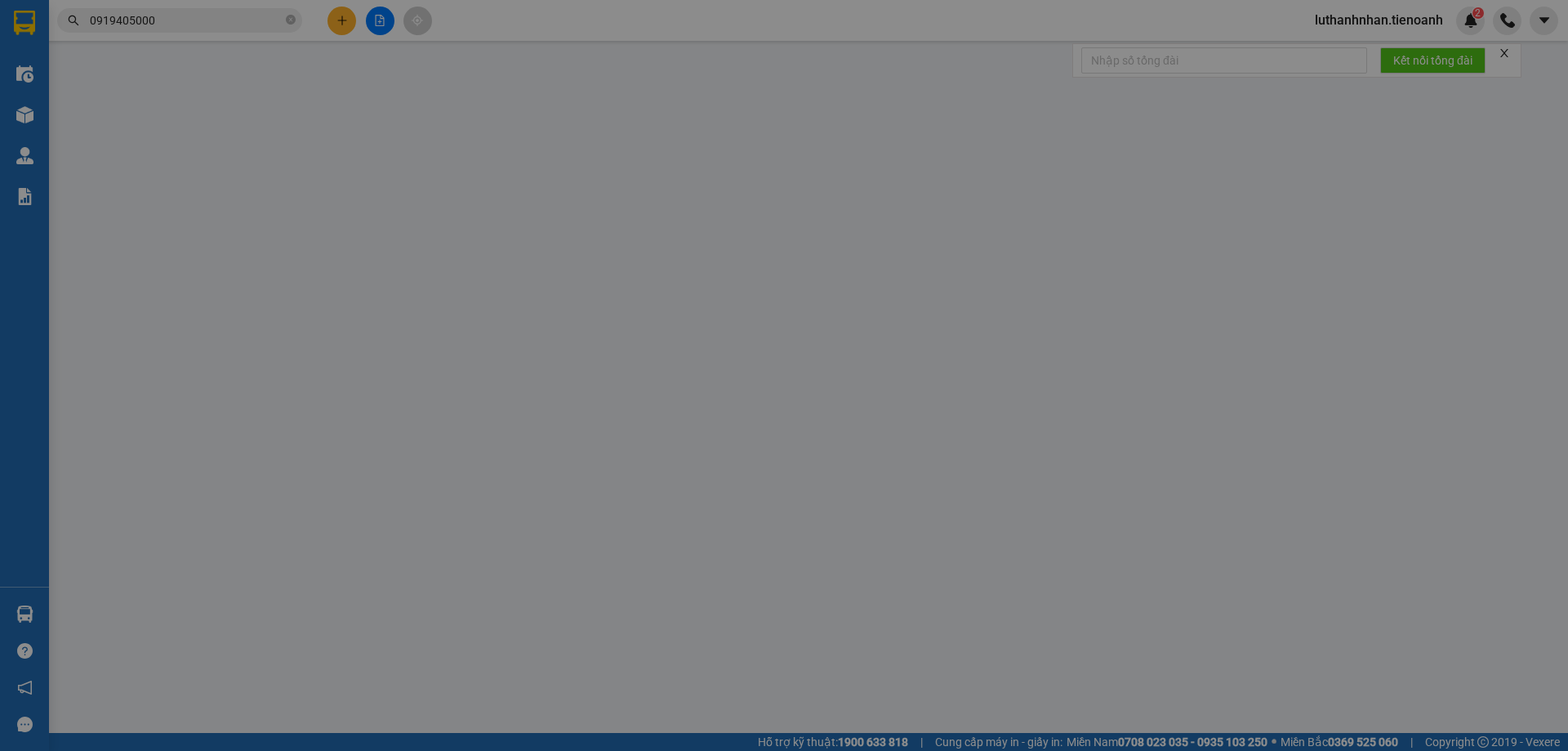
type input "70.000"
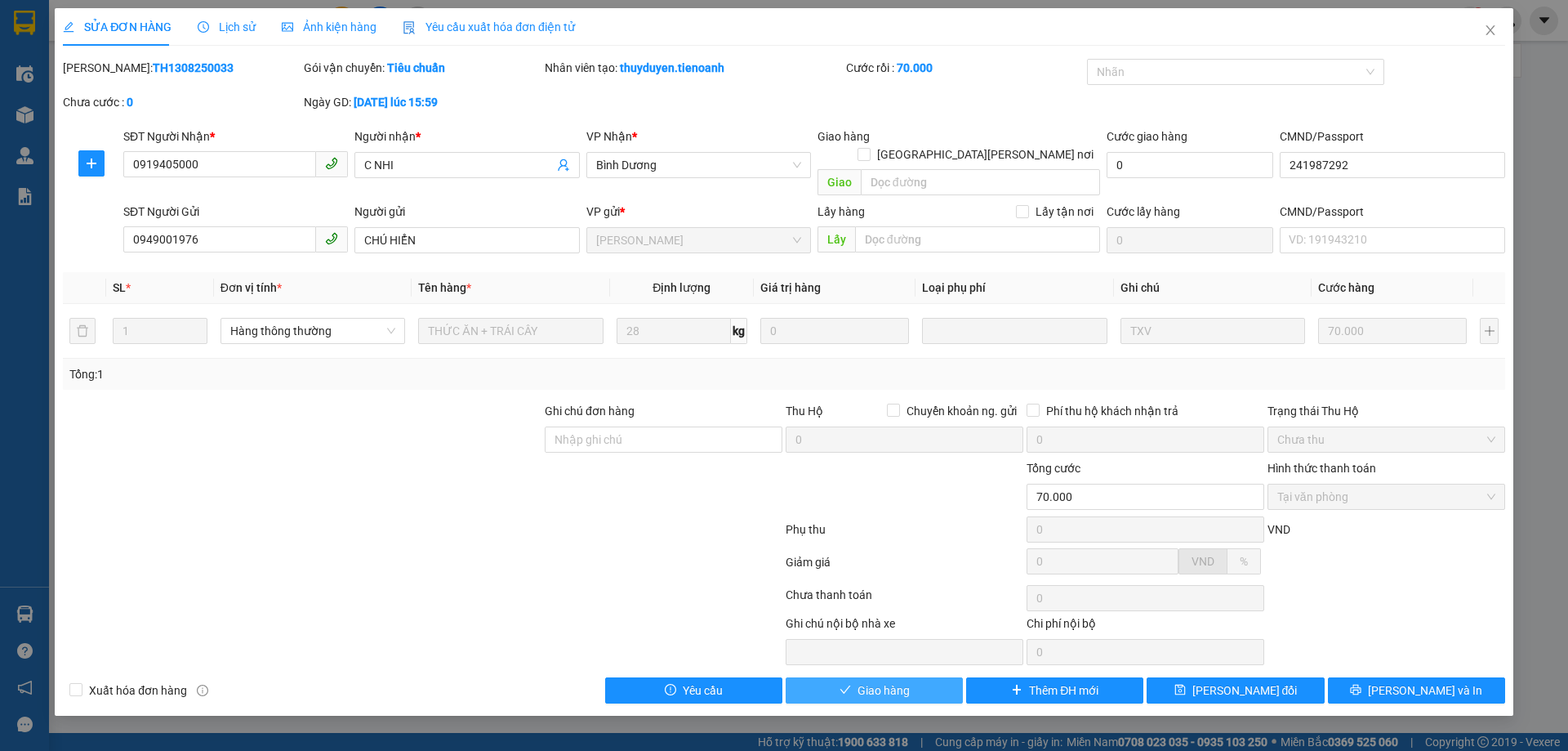
click at [891, 682] on span "Giao hàng" at bounding box center [883, 690] width 52 height 18
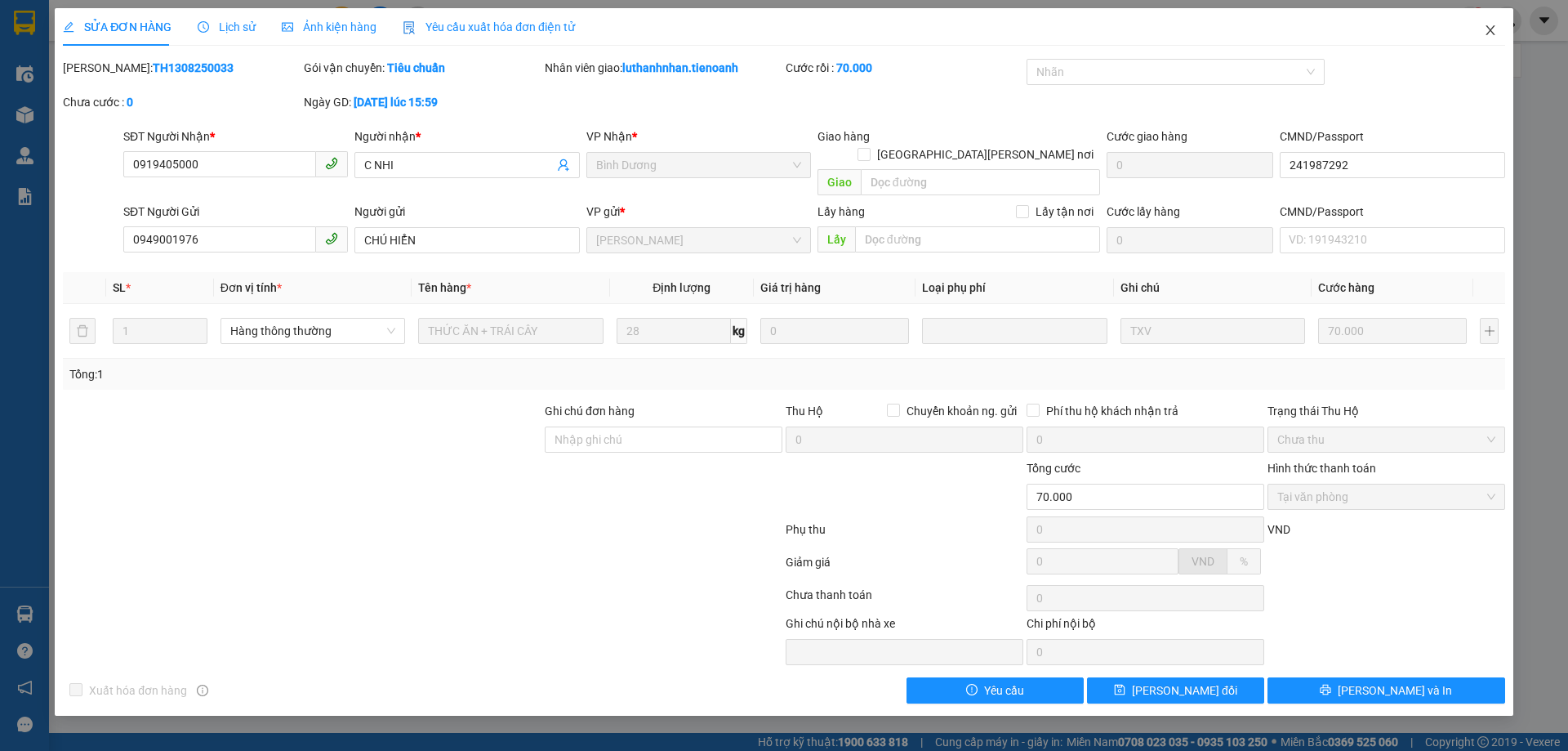
click at [1488, 32] on icon "close" at bounding box center [1490, 30] width 13 height 13
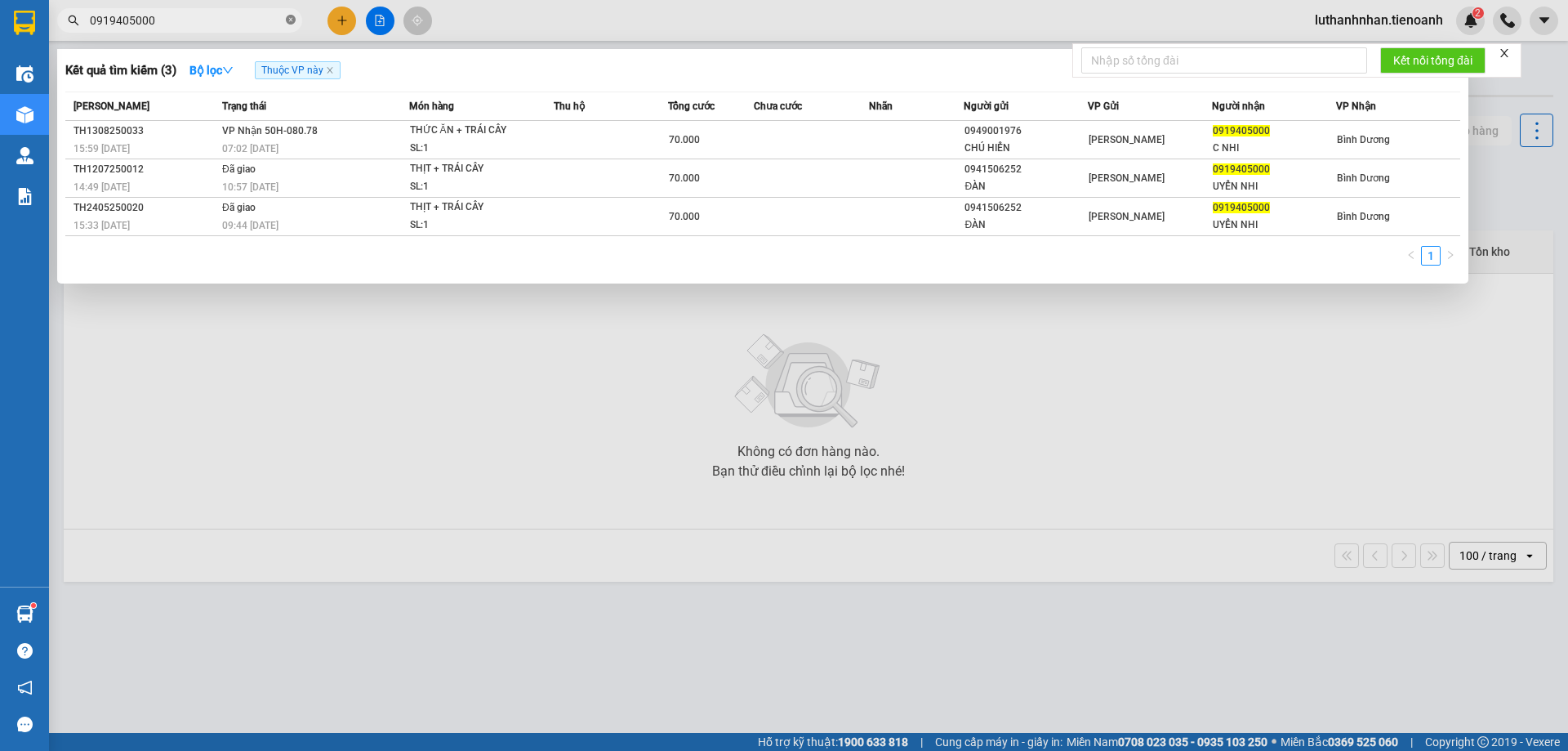
click at [293, 21] on icon "close-circle" at bounding box center [291, 19] width 10 height 10
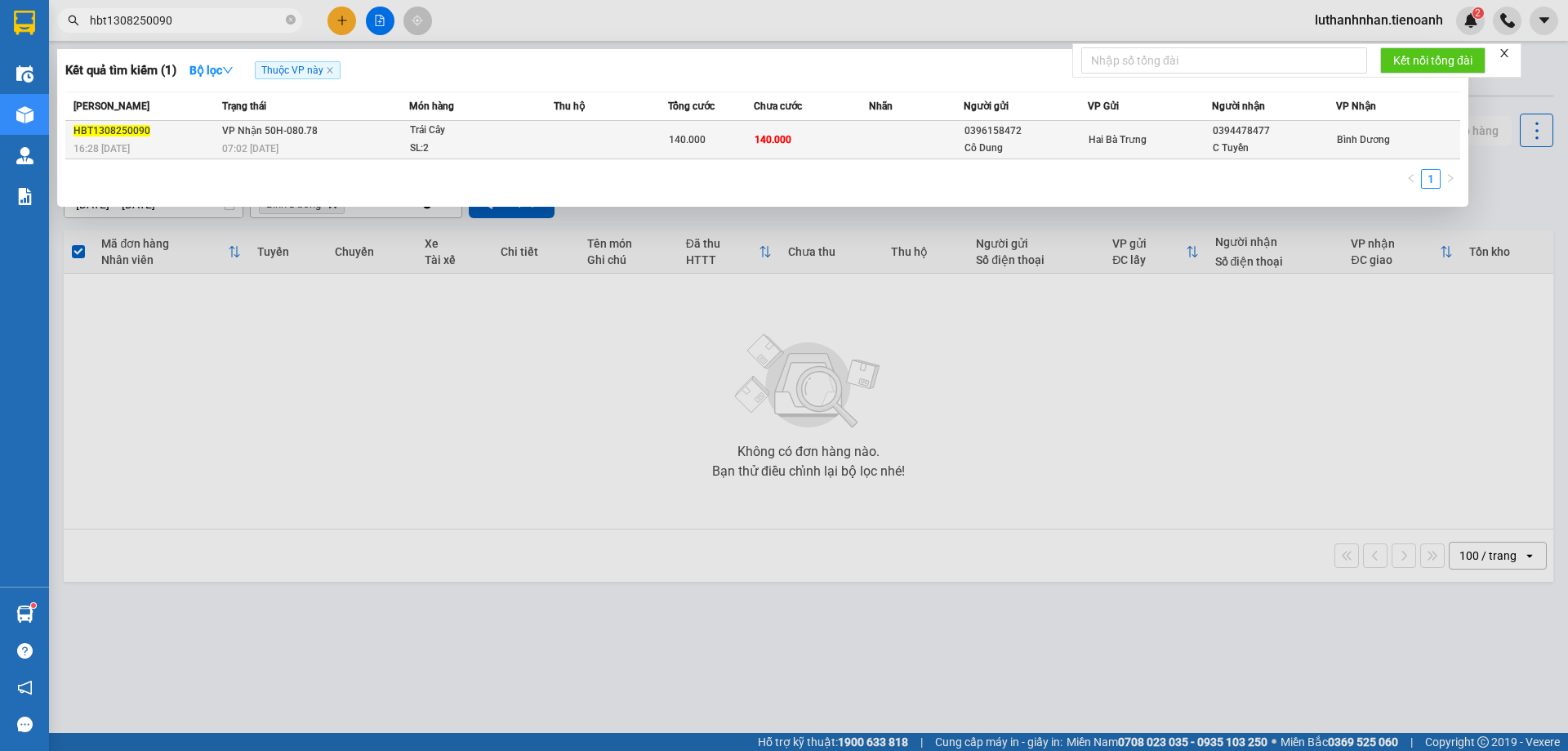
type input "hbt1308250090"
click at [447, 142] on div "SL: 2" at bounding box center [471, 148] width 123 height 18
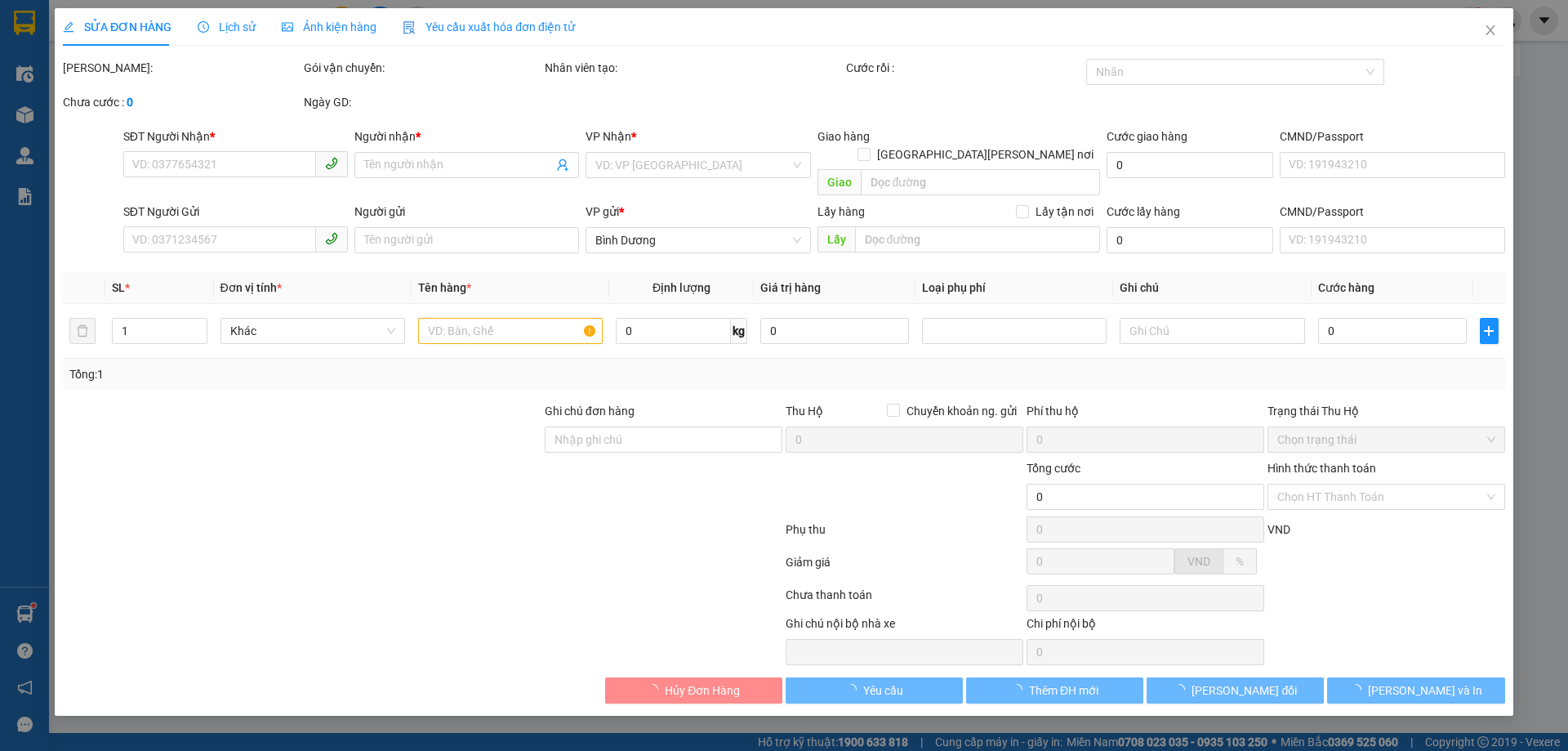
type input "0394478477"
type input "C Tuyền"
type input "0396158472"
type input "Cô Dung"
type input "140.000"
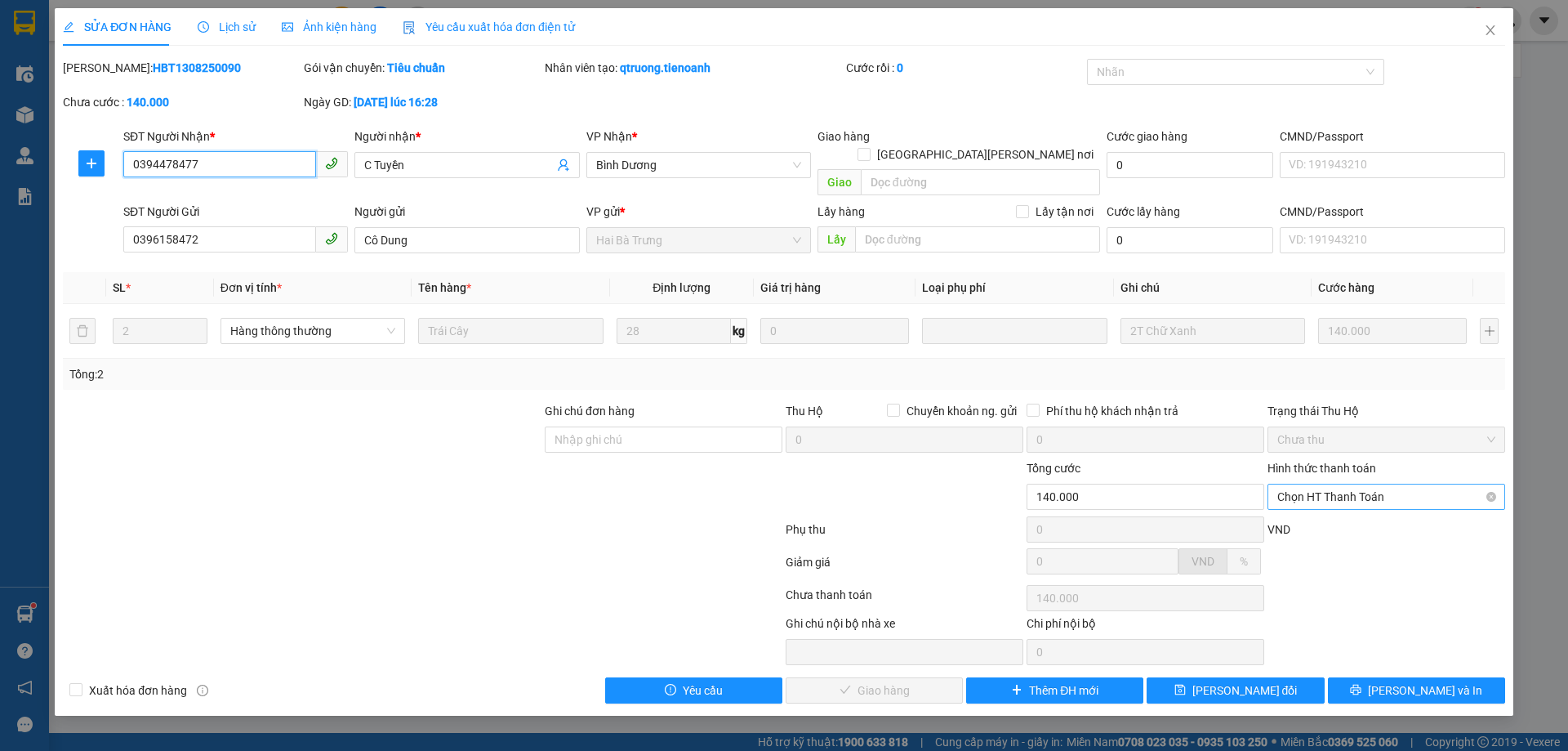
click at [1351, 484] on span "Chọn HT Thanh Toán" at bounding box center [1387, 496] width 218 height 25
click at [1354, 505] on div "Tại văn phòng" at bounding box center [1387, 511] width 218 height 18
type input "0"
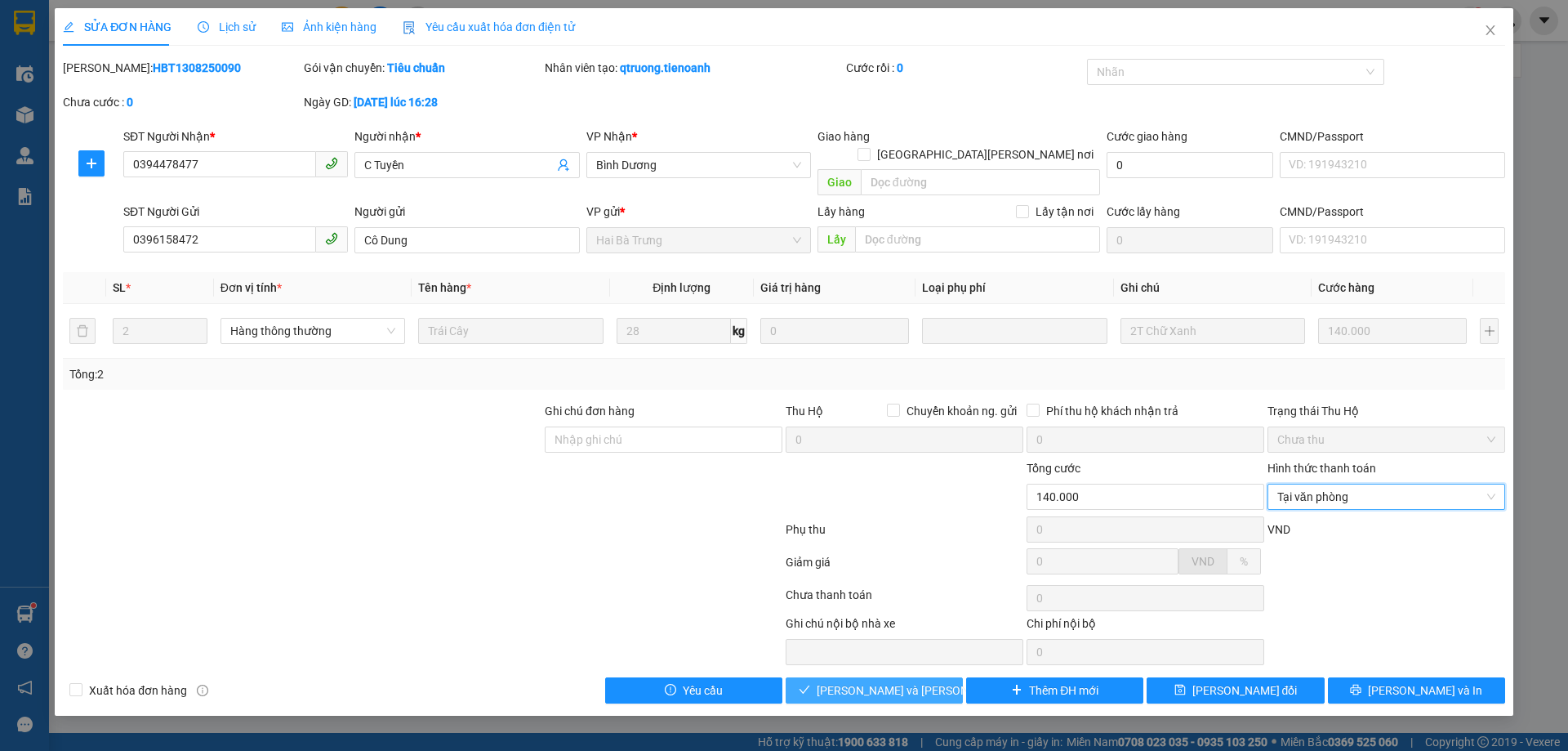
click at [918, 682] on span "[PERSON_NAME] và Giao hàng" at bounding box center [927, 690] width 221 height 18
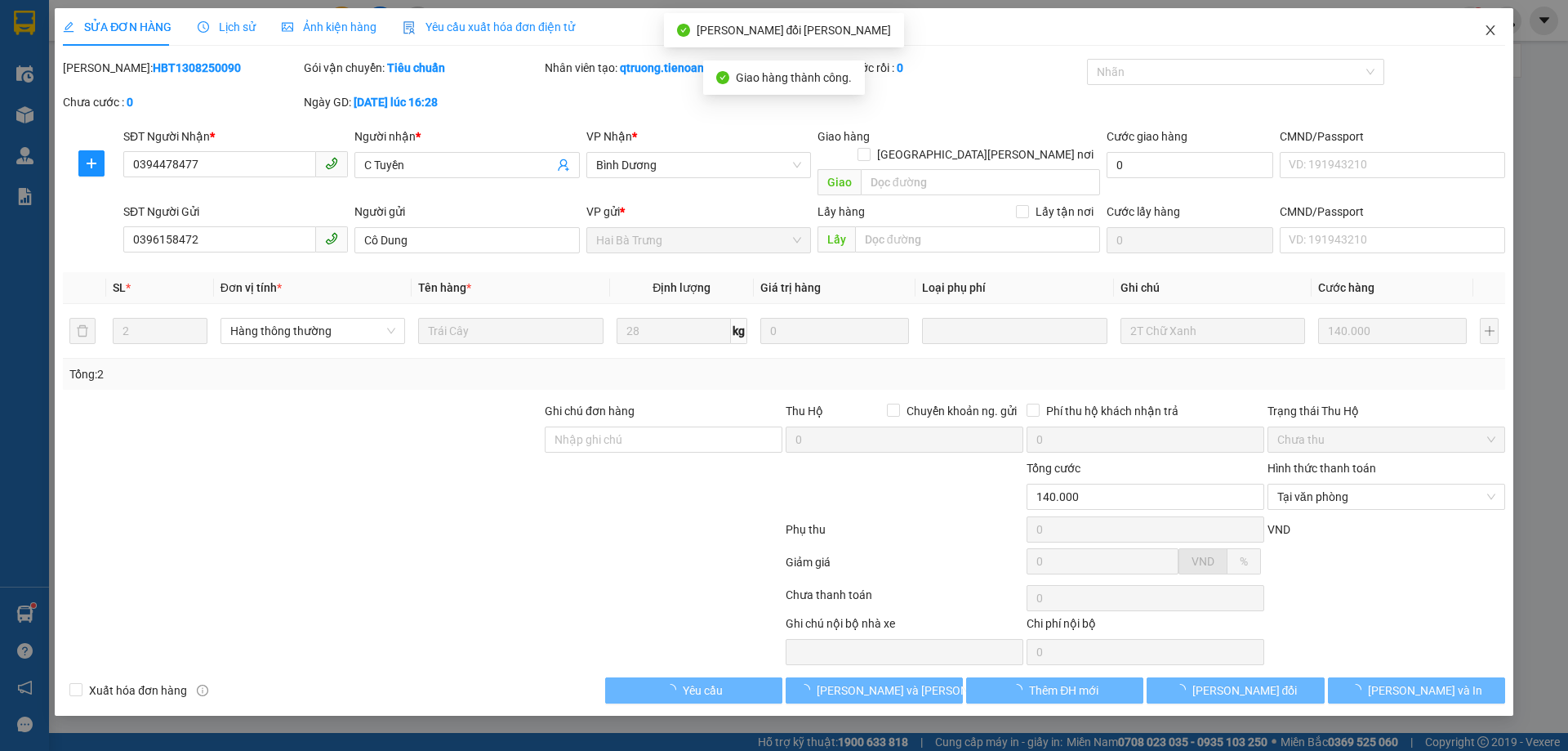
click at [1494, 32] on icon "close" at bounding box center [1490, 30] width 13 height 13
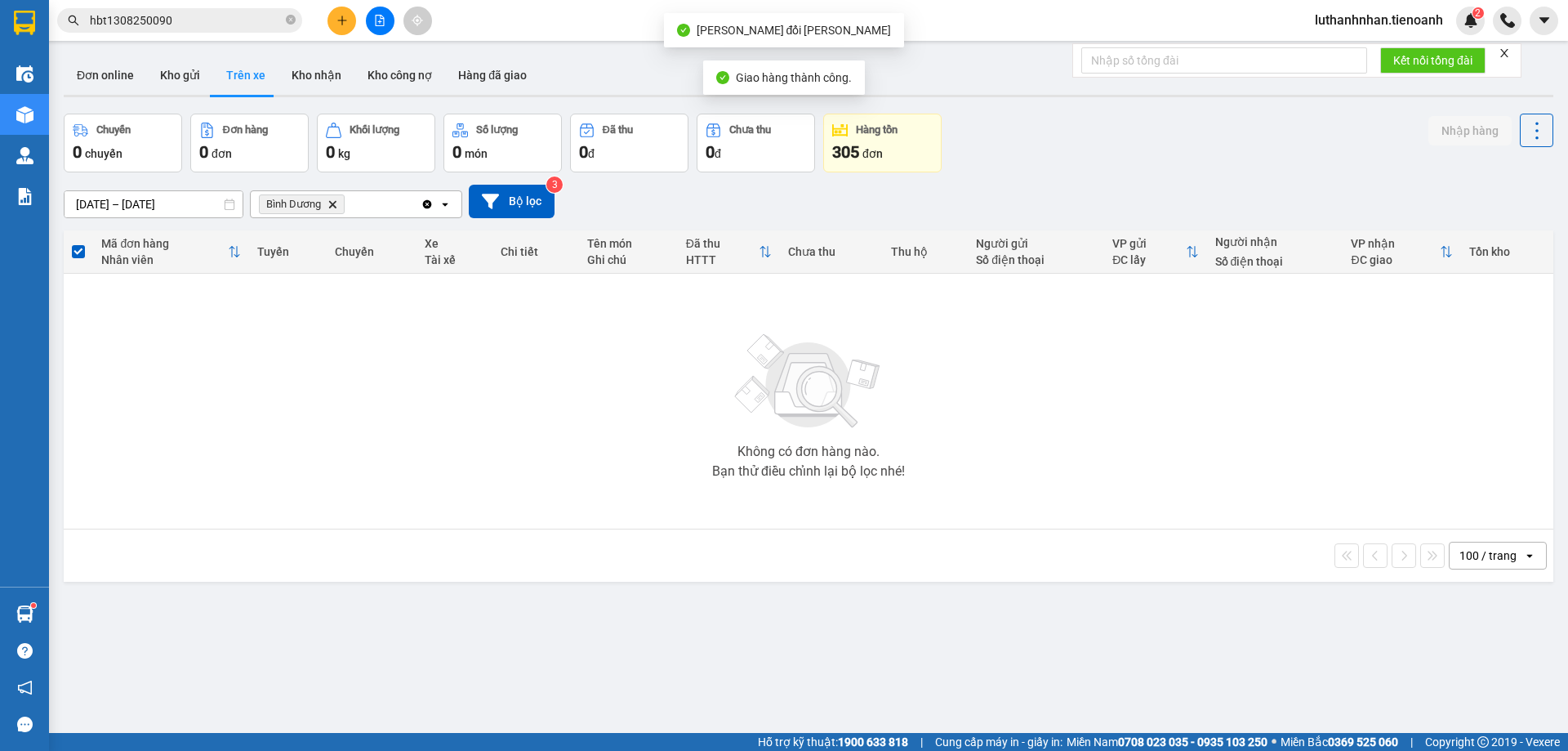
click at [172, 14] on input "hbt1308250090" at bounding box center [186, 20] width 193 height 18
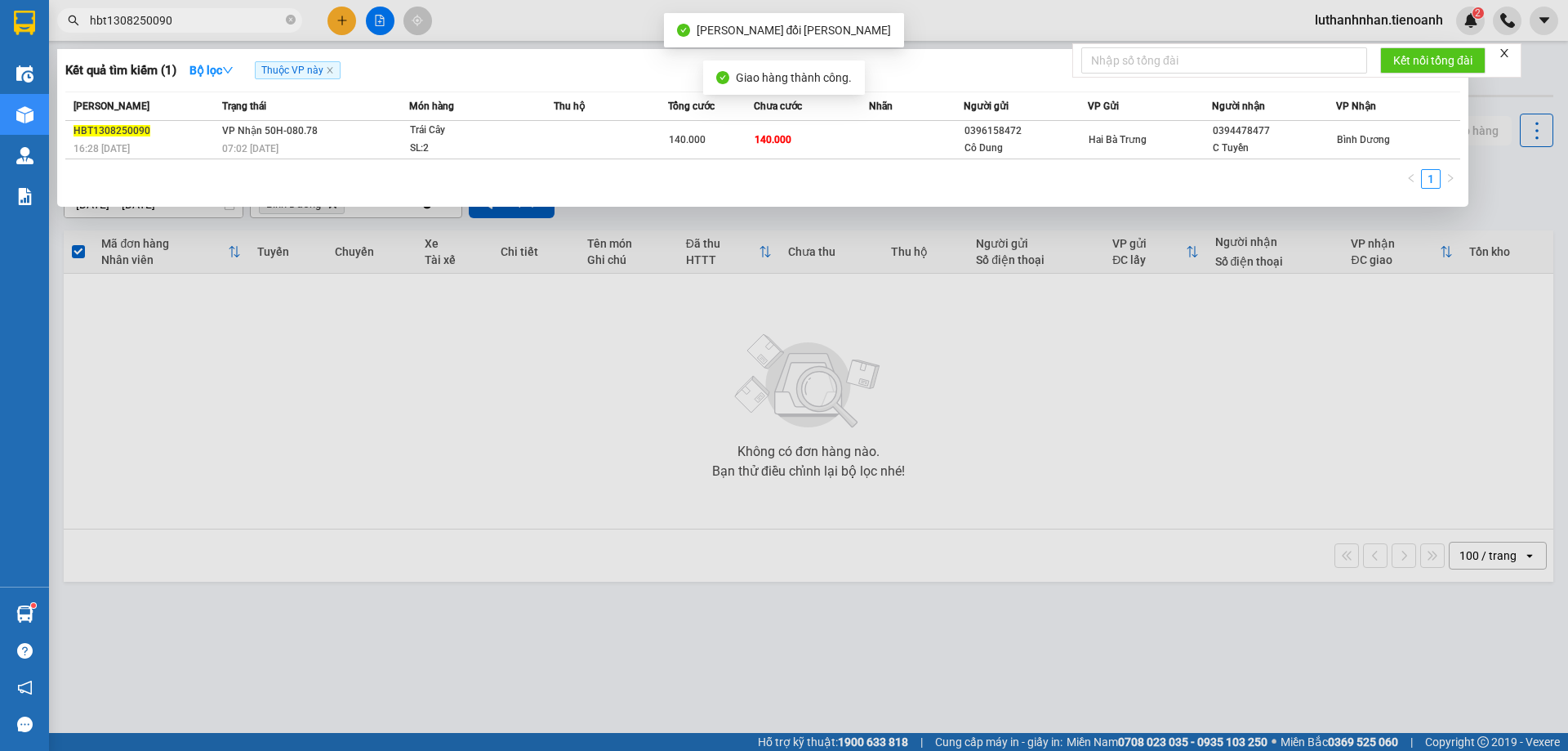
click at [172, 14] on input "hbt1308250090" at bounding box center [186, 20] width 193 height 18
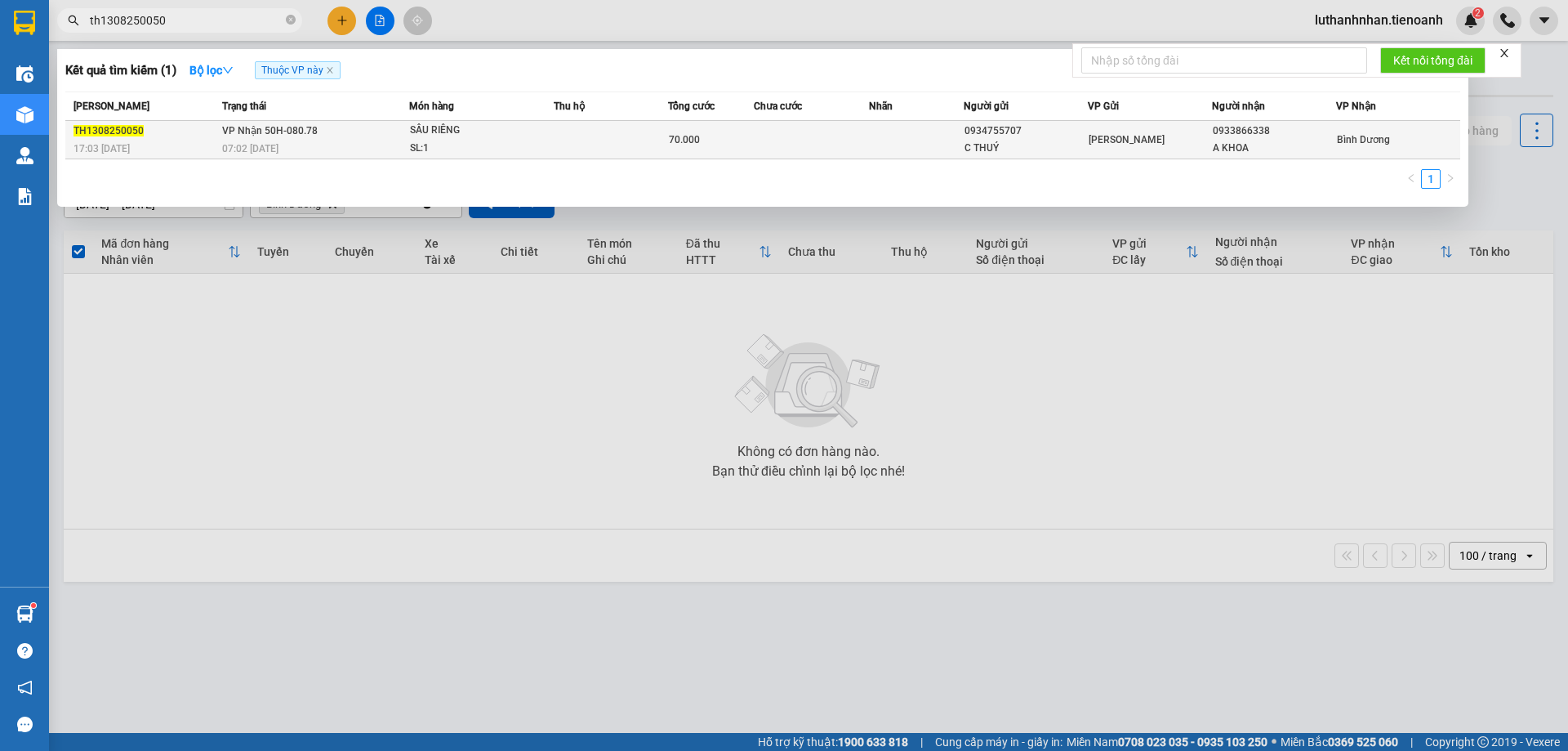
type input "th1308250050"
click at [370, 144] on div "07:02 [DATE]" at bounding box center [316, 148] width 186 height 18
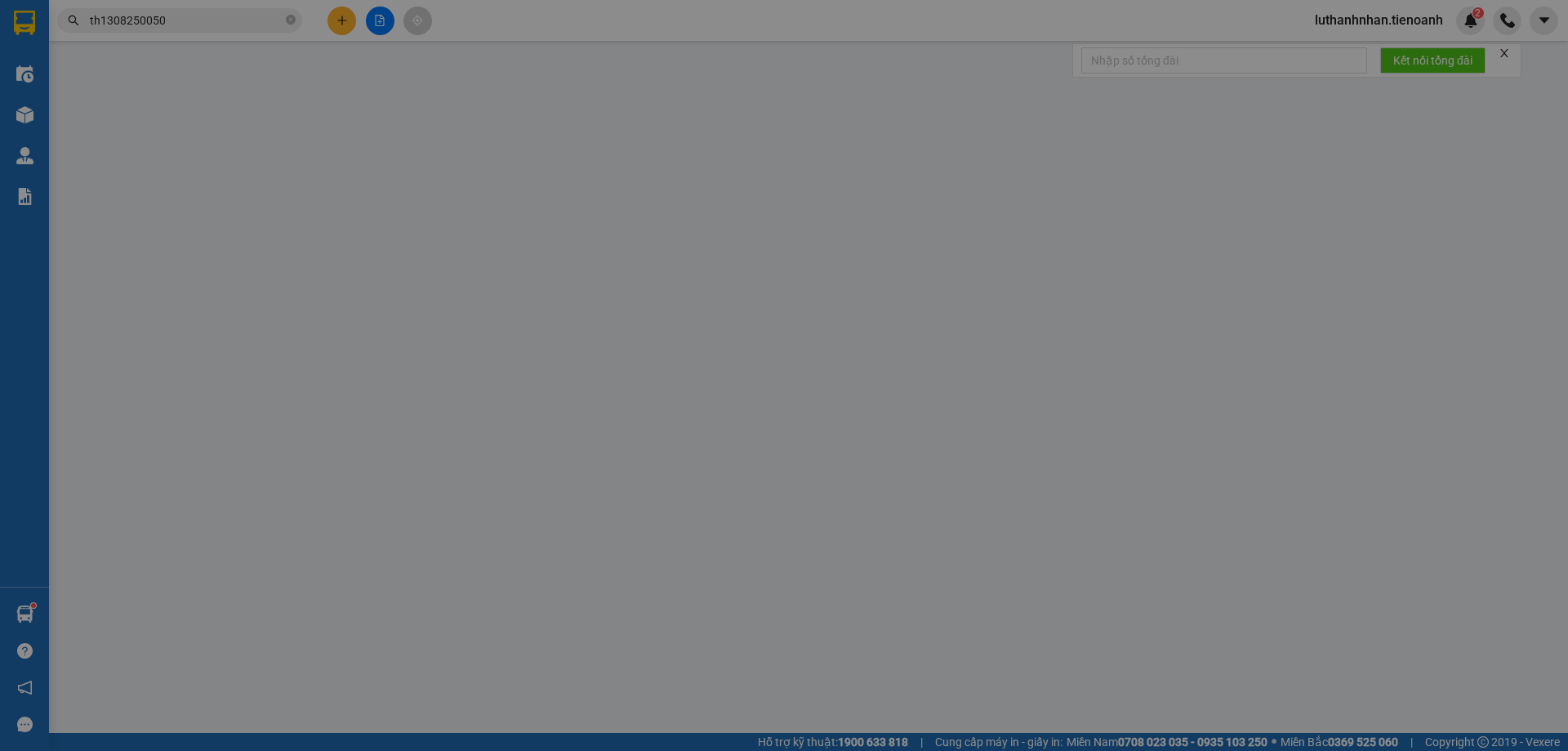
type input "0933866338"
type input "A KHOA"
type input "0934755707"
type input "C THUÝ"
type input "70.000"
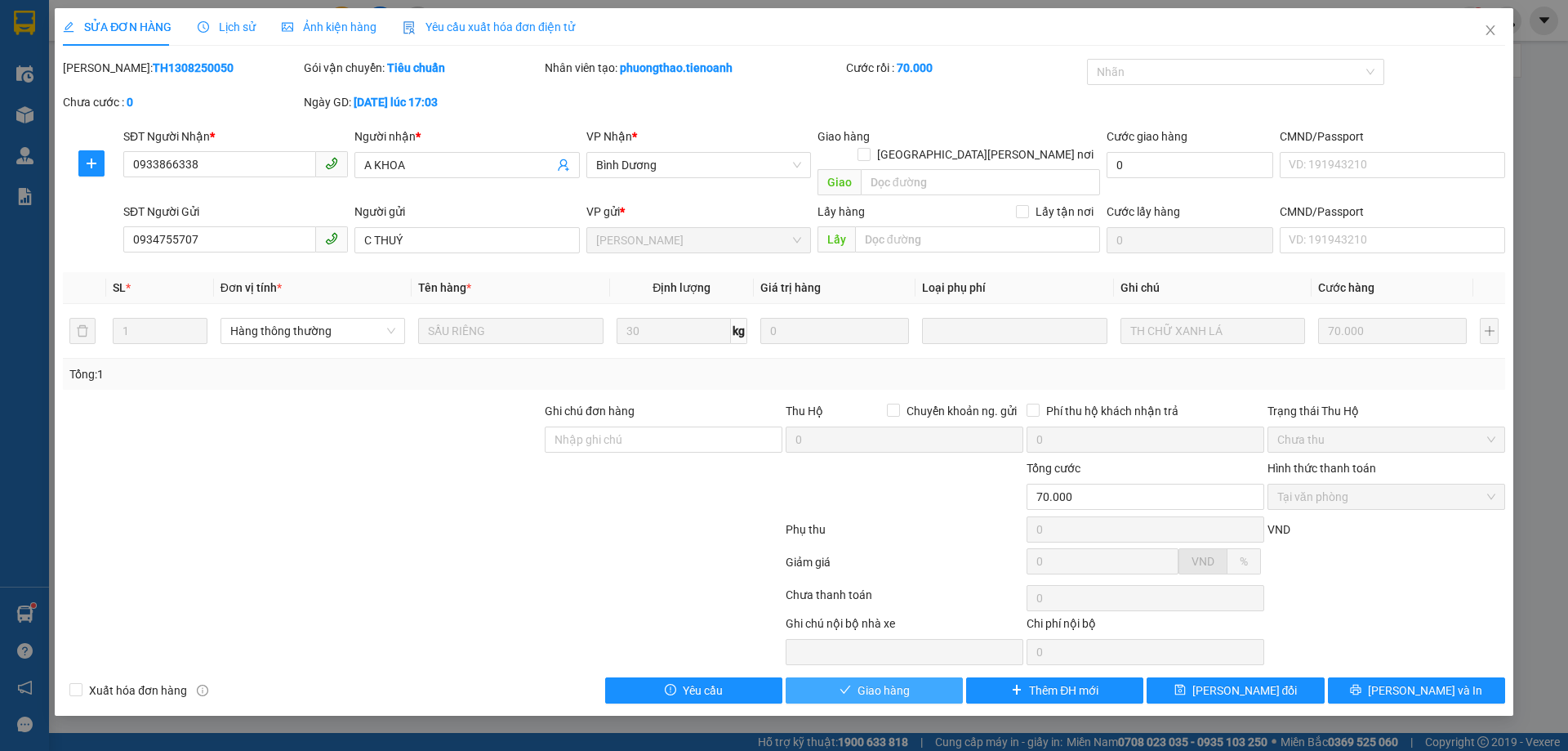
click at [895, 682] on span "Giao hàng" at bounding box center [883, 690] width 52 height 18
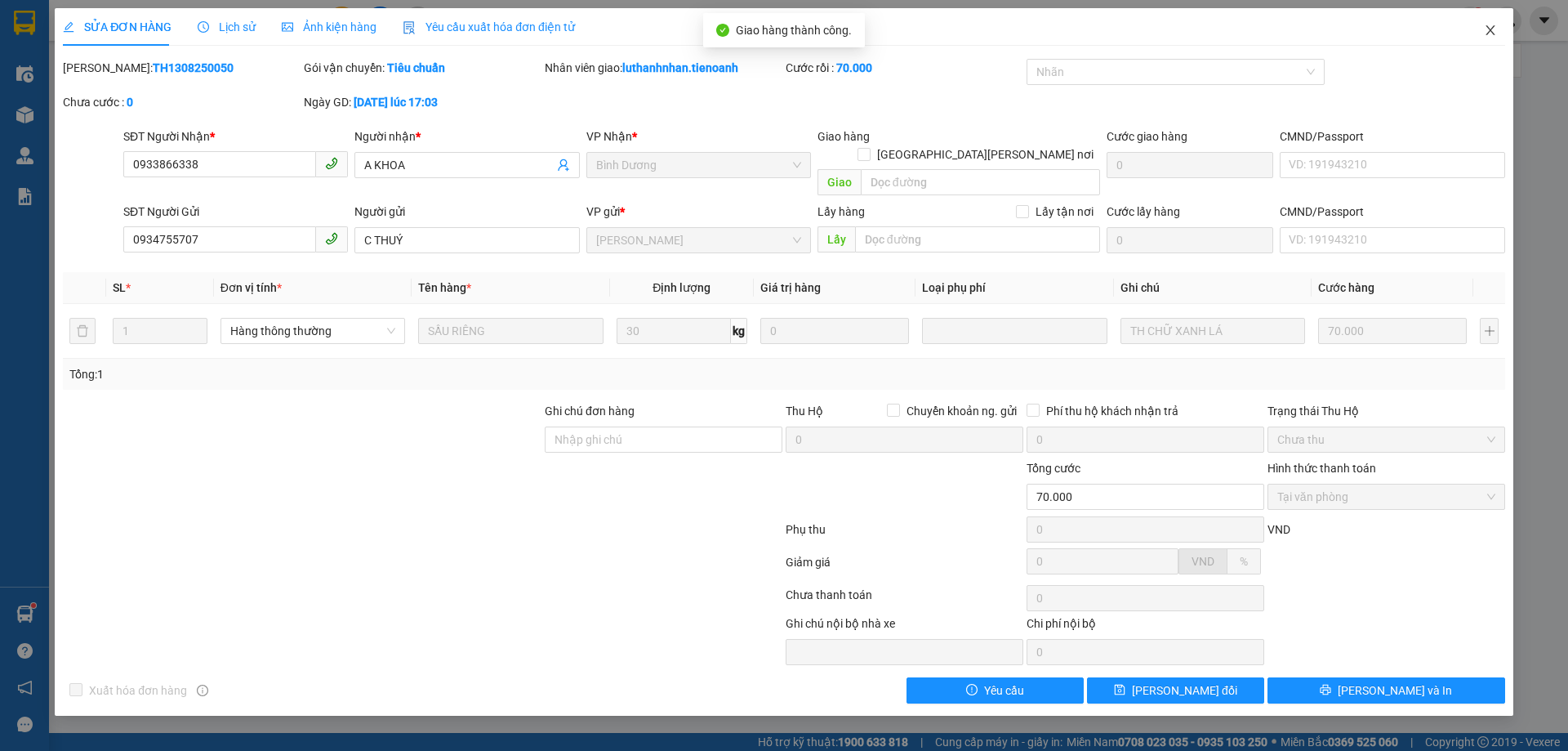
click at [1489, 30] on icon "close" at bounding box center [1490, 30] width 13 height 13
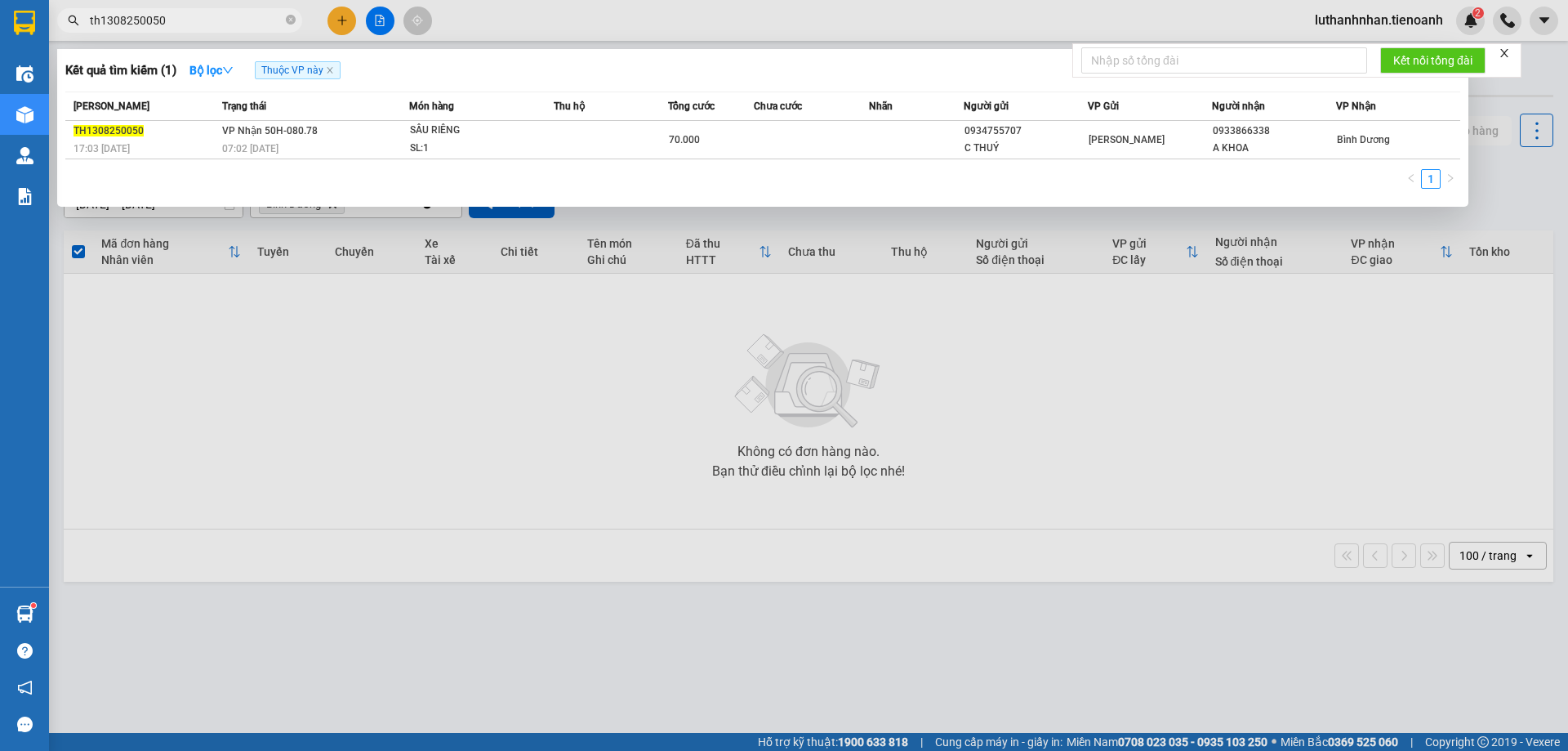
click at [201, 19] on input "th1308250050" at bounding box center [186, 20] width 193 height 18
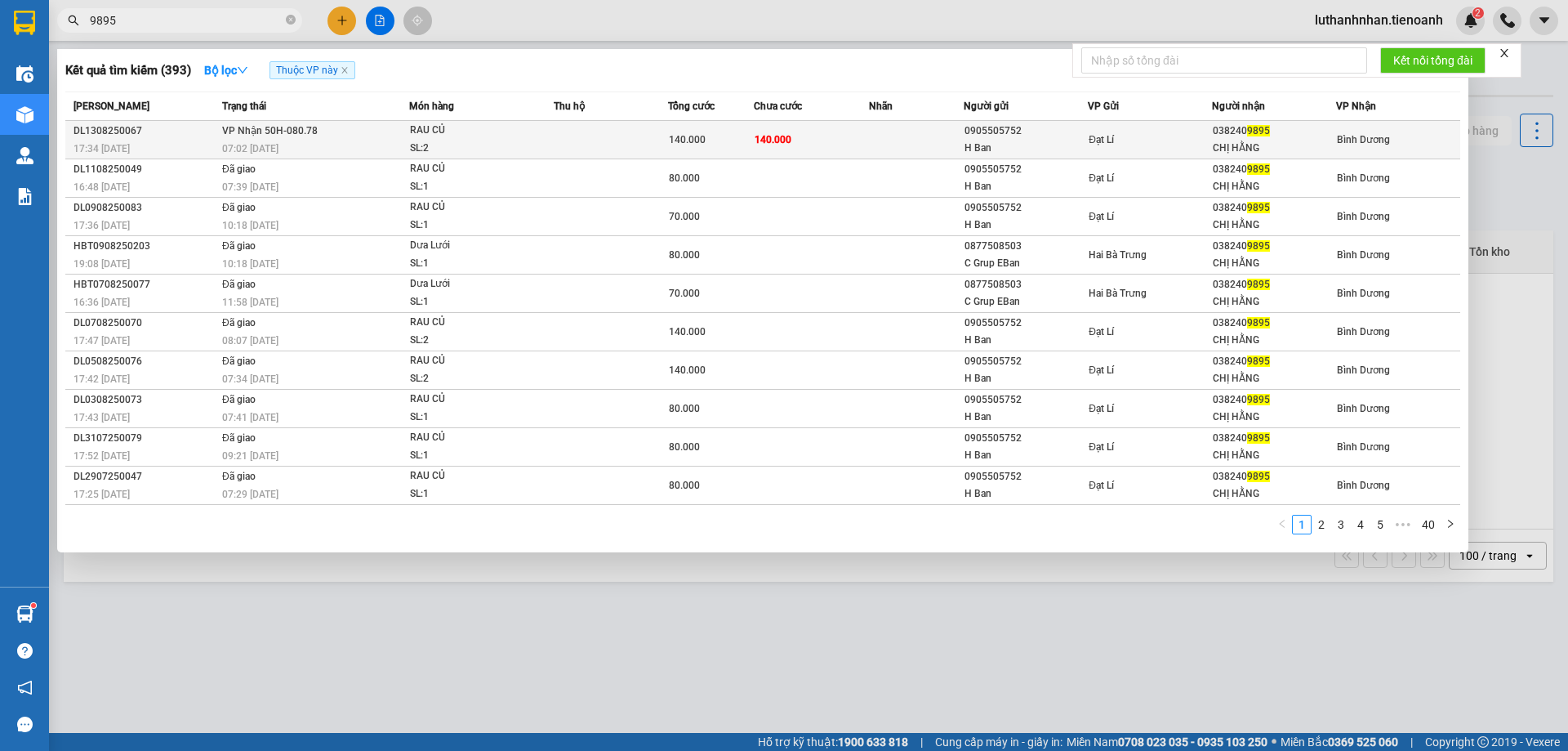
type input "9895"
click at [509, 145] on div "SL: 2" at bounding box center [471, 148] width 123 height 18
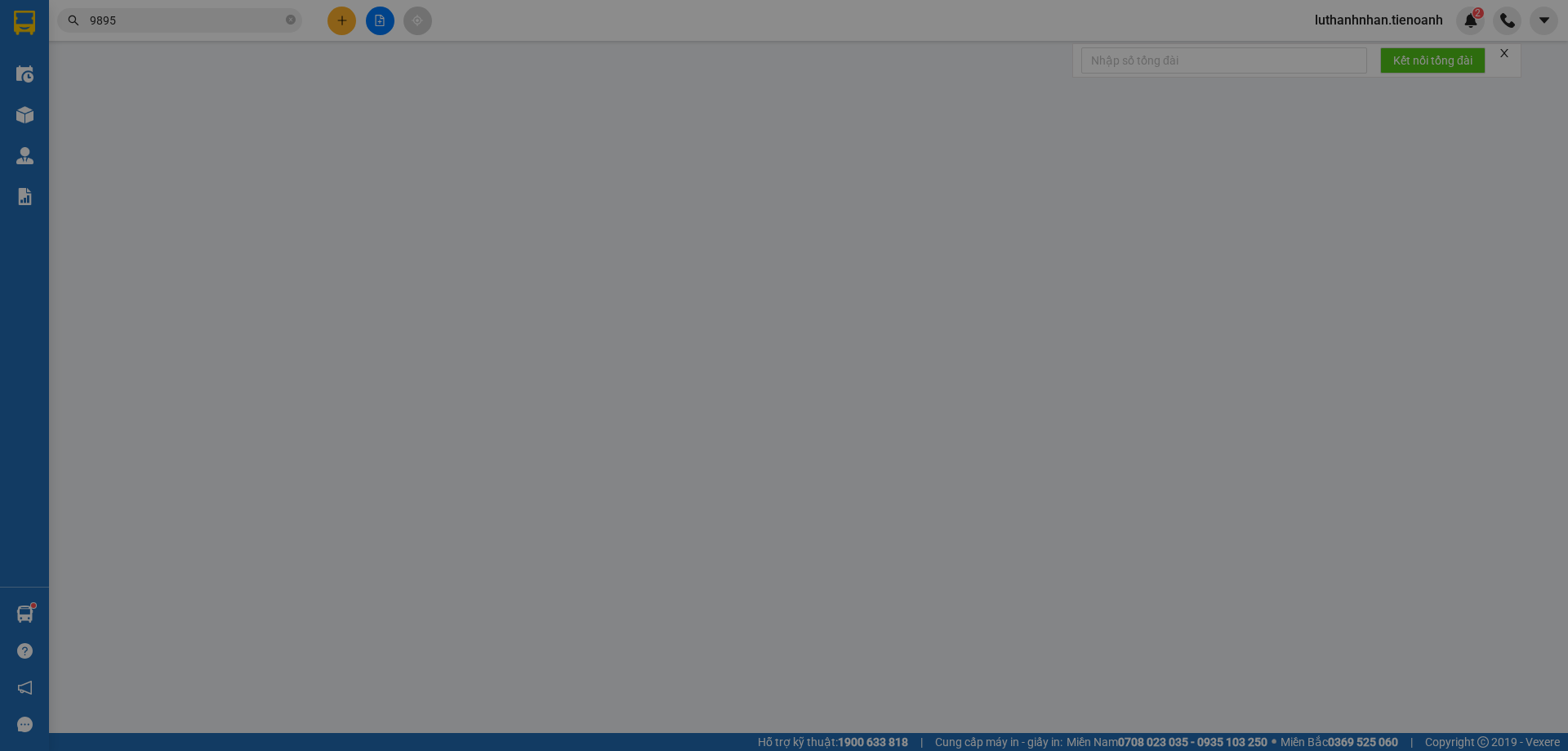
type input "0382409895"
type input "CHỊ HẰNG"
type input "0905505752"
type input "H Ban"
type input "140.000"
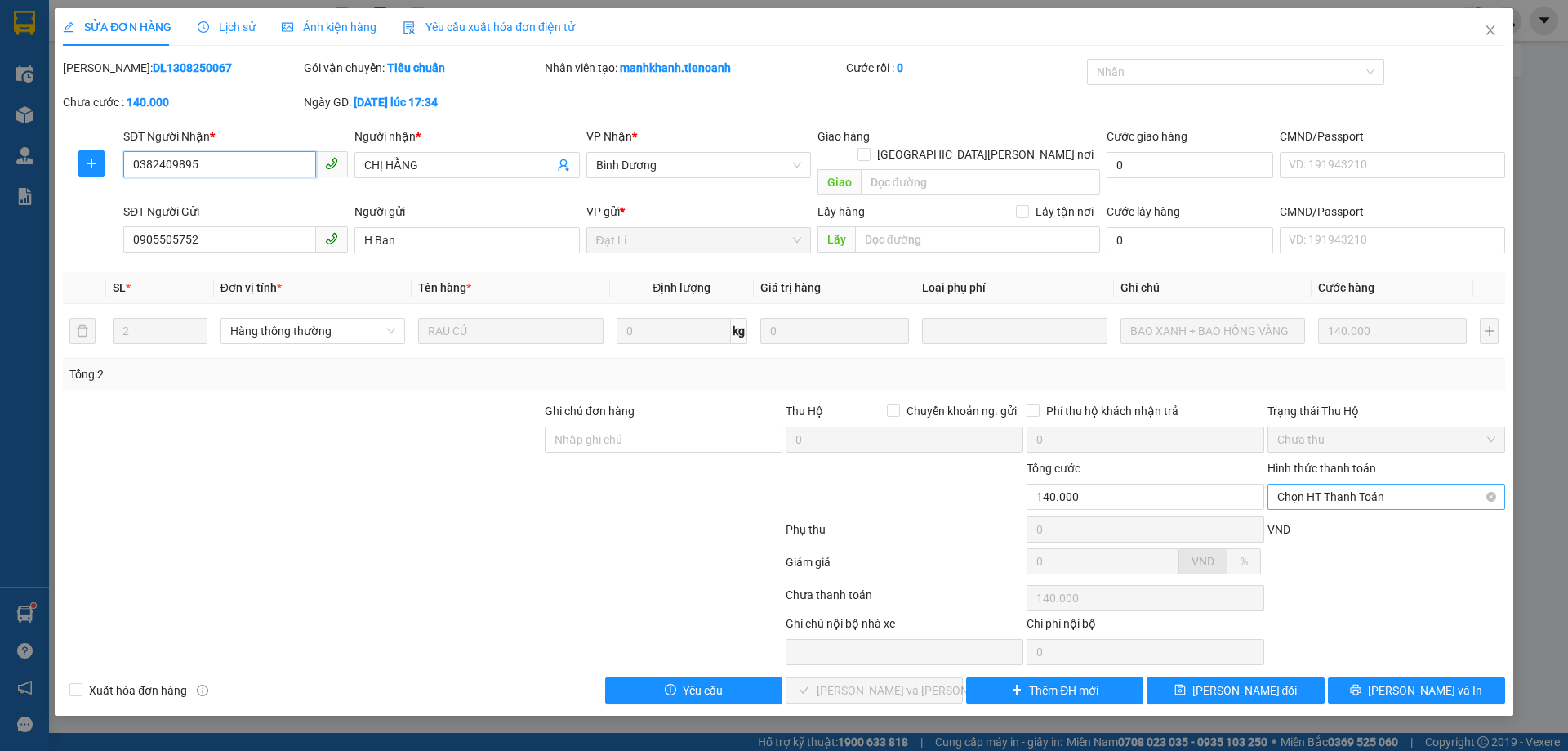
click at [1391, 484] on span "Chọn HT Thanh Toán" at bounding box center [1387, 496] width 218 height 25
click at [1370, 510] on div "Tại văn phòng" at bounding box center [1387, 511] width 218 height 18
type input "0"
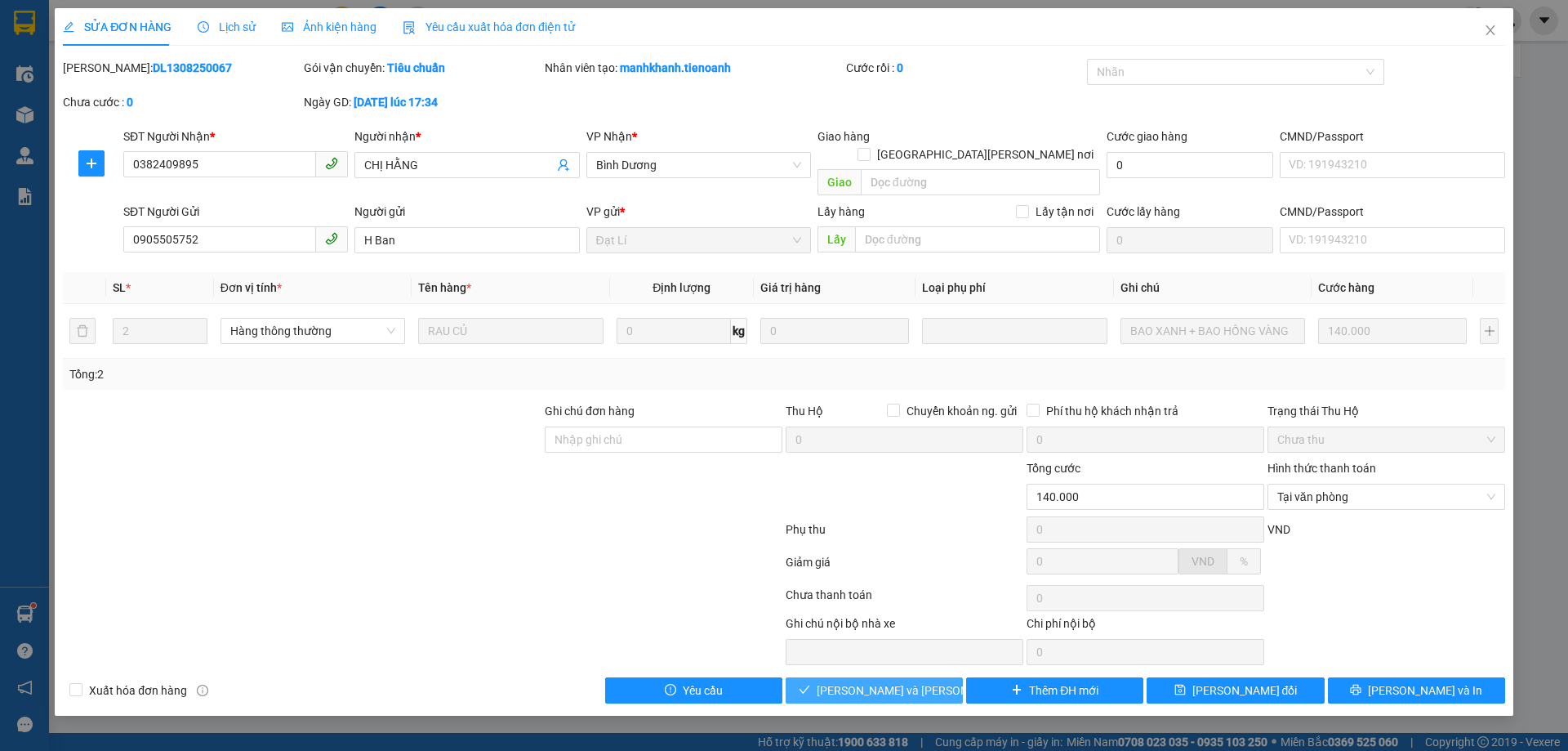
click at [930, 677] on button "[PERSON_NAME] và Giao hàng" at bounding box center [873, 690] width 177 height 26
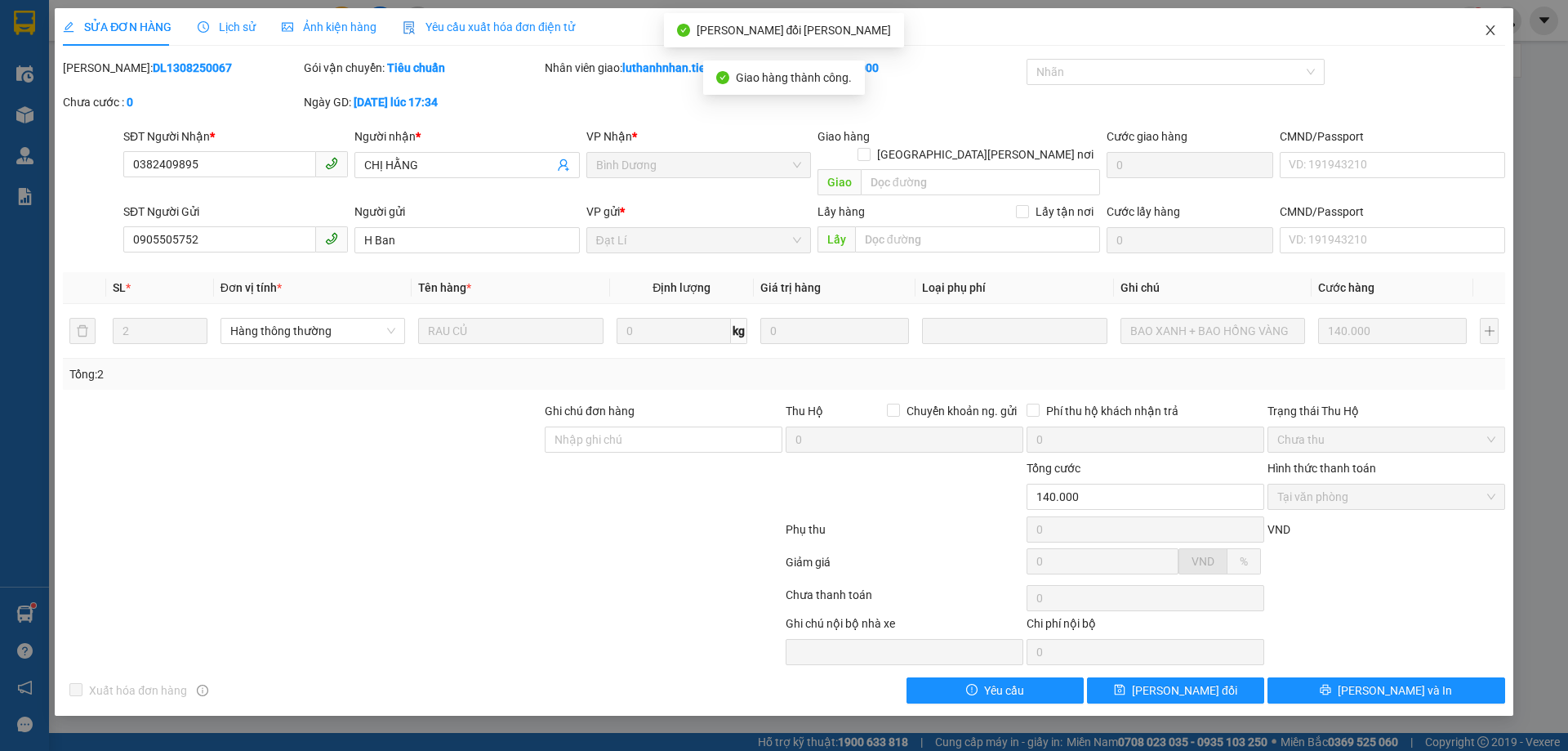
click at [1490, 32] on icon "close" at bounding box center [1490, 30] width 9 height 10
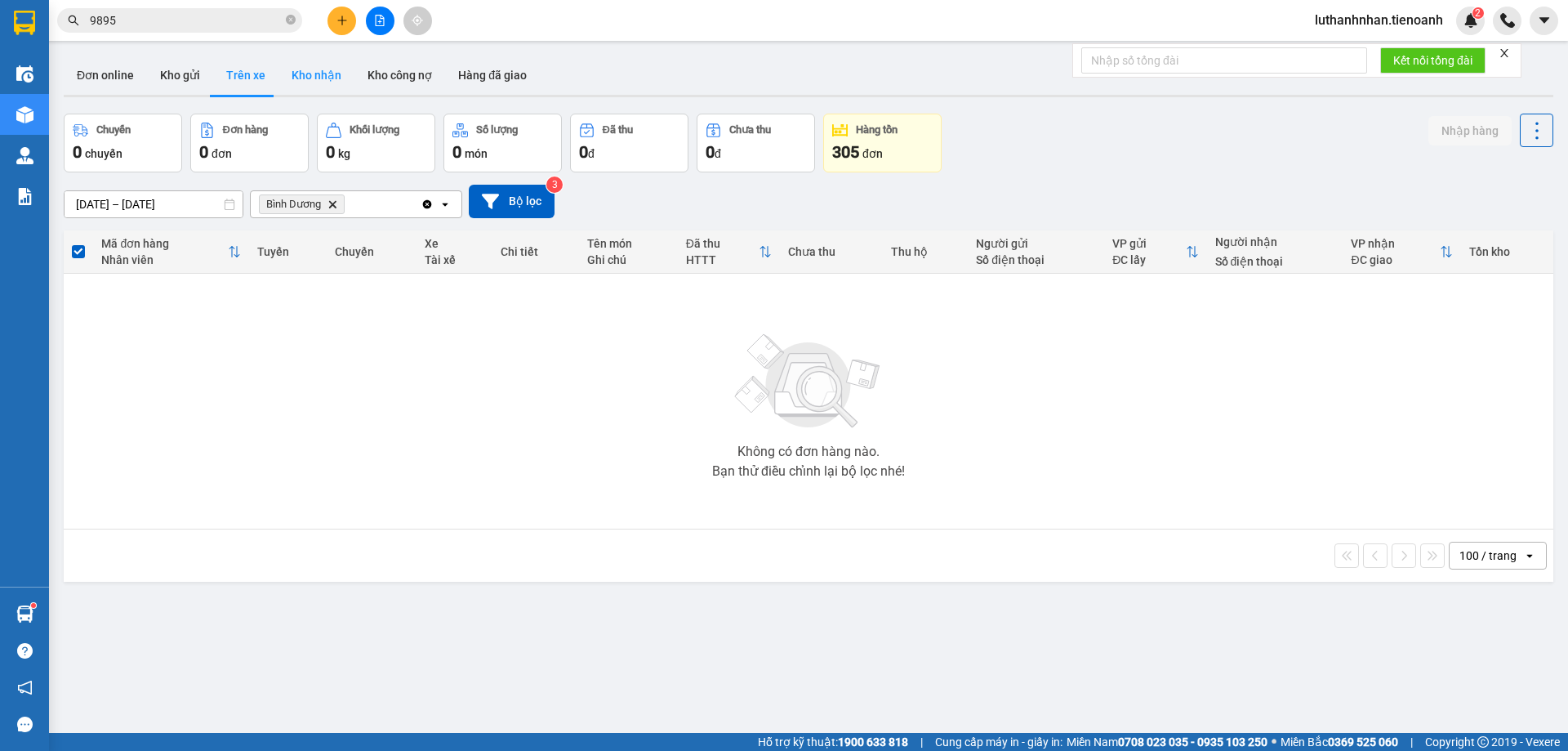
click at [305, 79] on button "Kho nhận" at bounding box center [316, 75] width 76 height 39
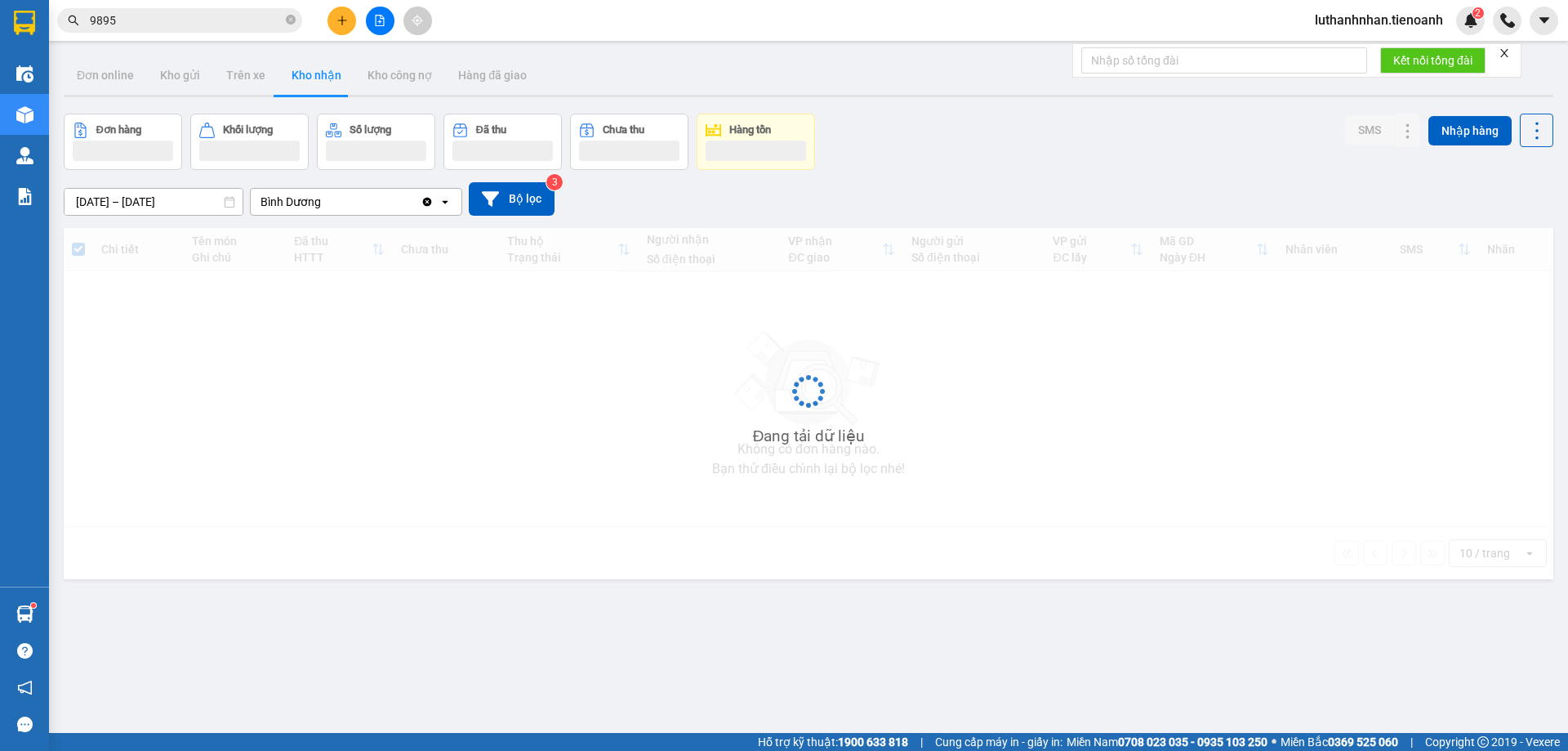
type input "[DATE] – [DATE]"
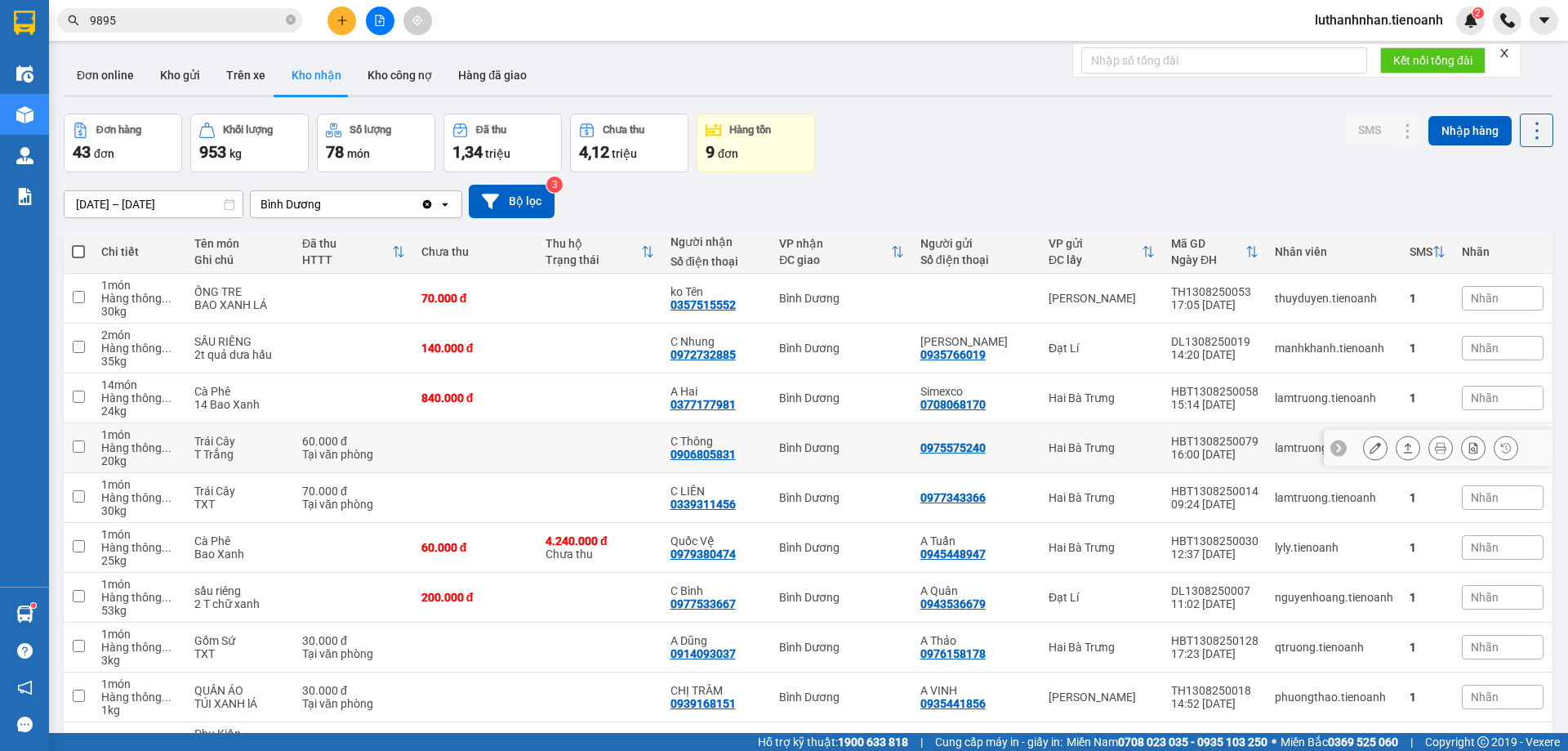
scroll to position [93, 0]
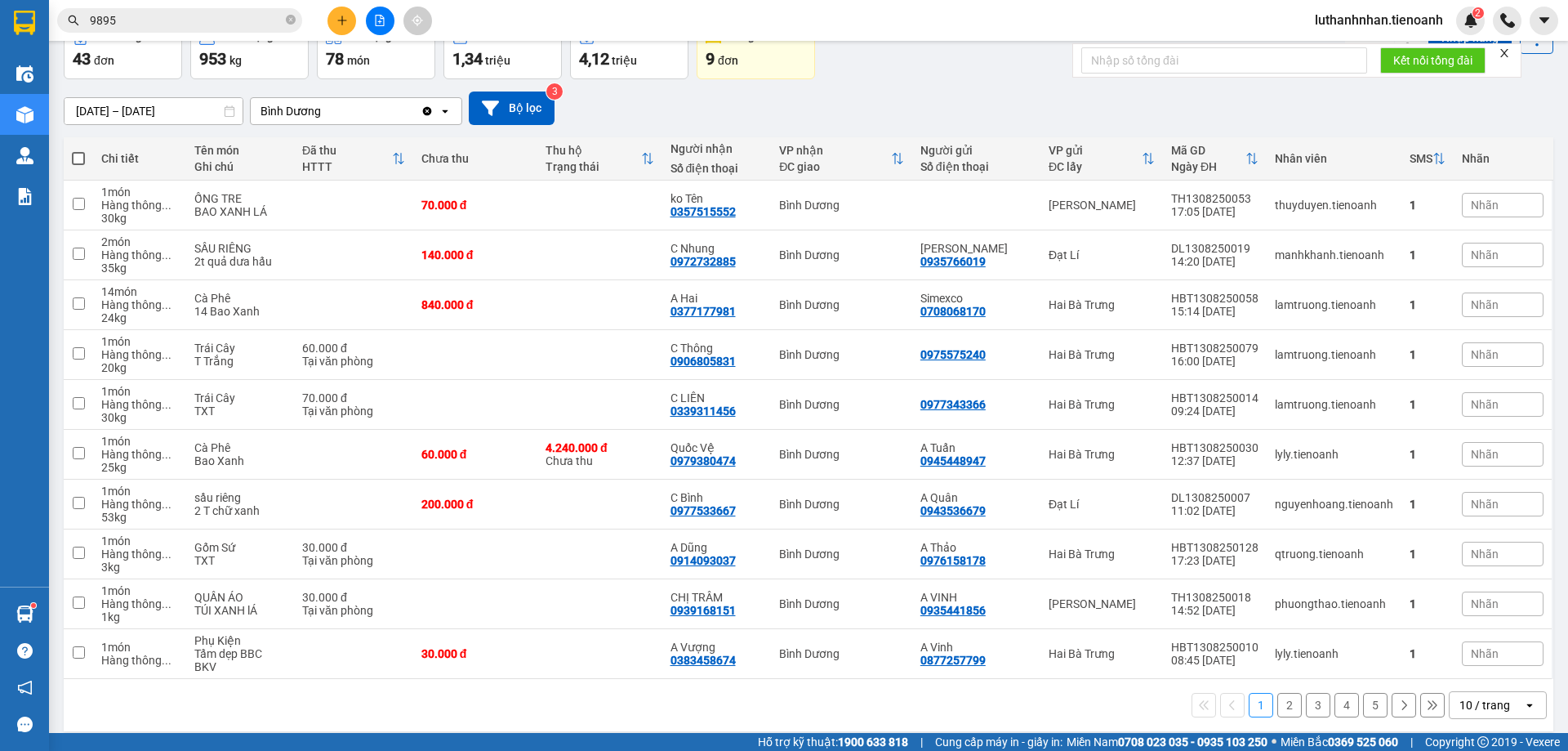
click at [1450, 693] on div "10 / trang" at bounding box center [1486, 705] width 74 height 26
click at [1454, 646] on div "100 / trang" at bounding box center [1486, 656] width 98 height 30
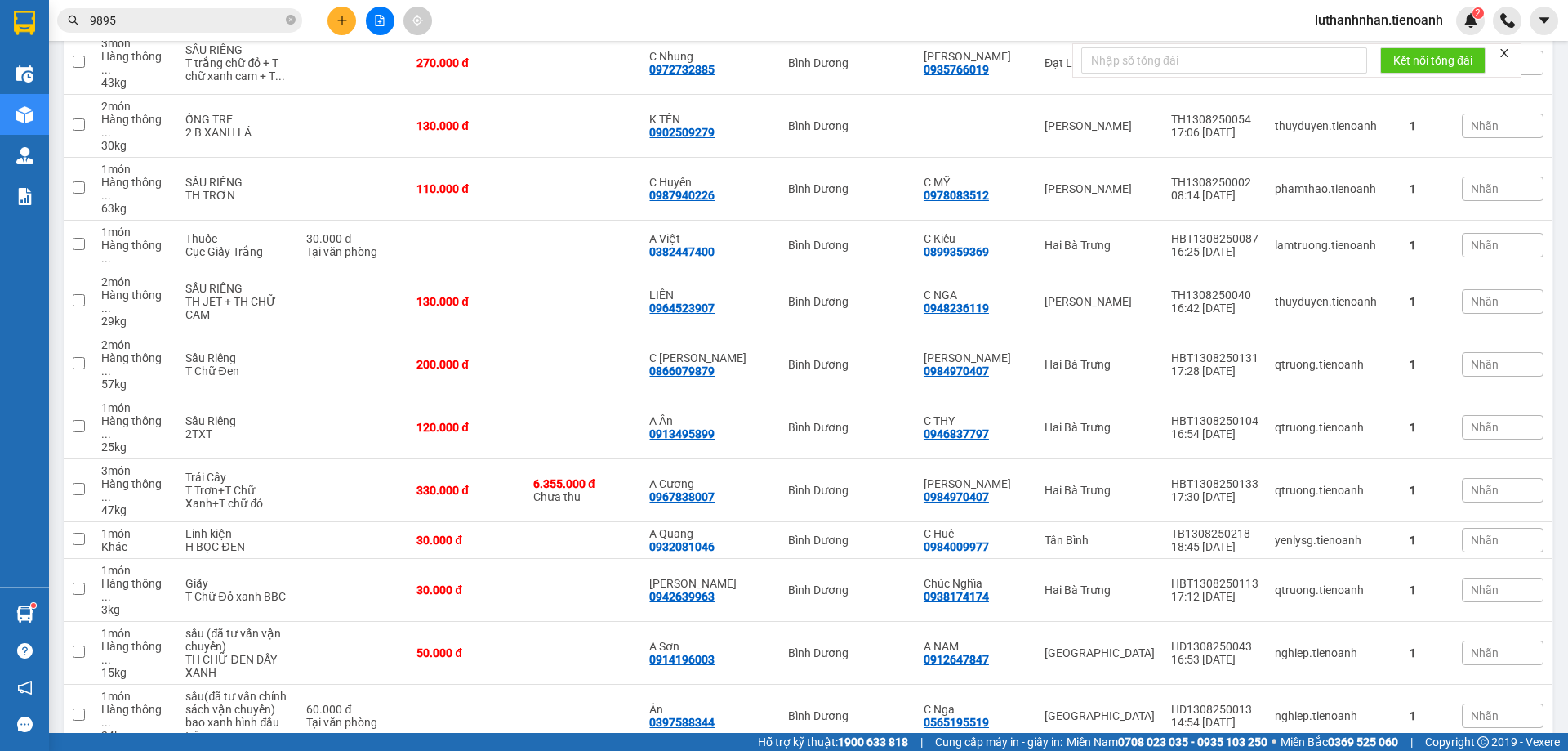
scroll to position [1183, 0]
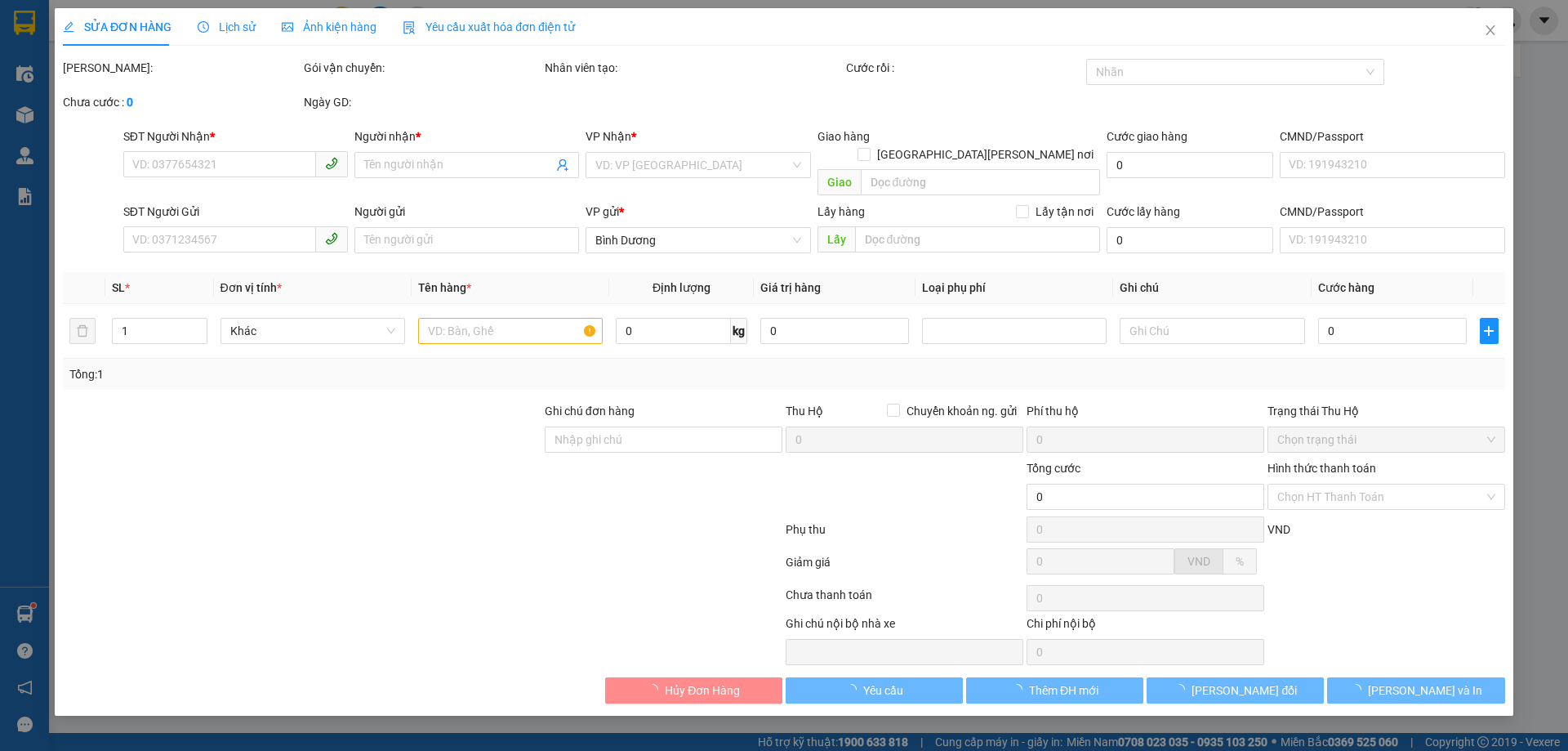
type input "0905416923"
type input "Chú Tiến"
type input "046058008834"
type input "0942674341"
type input "[PERSON_NAME]"
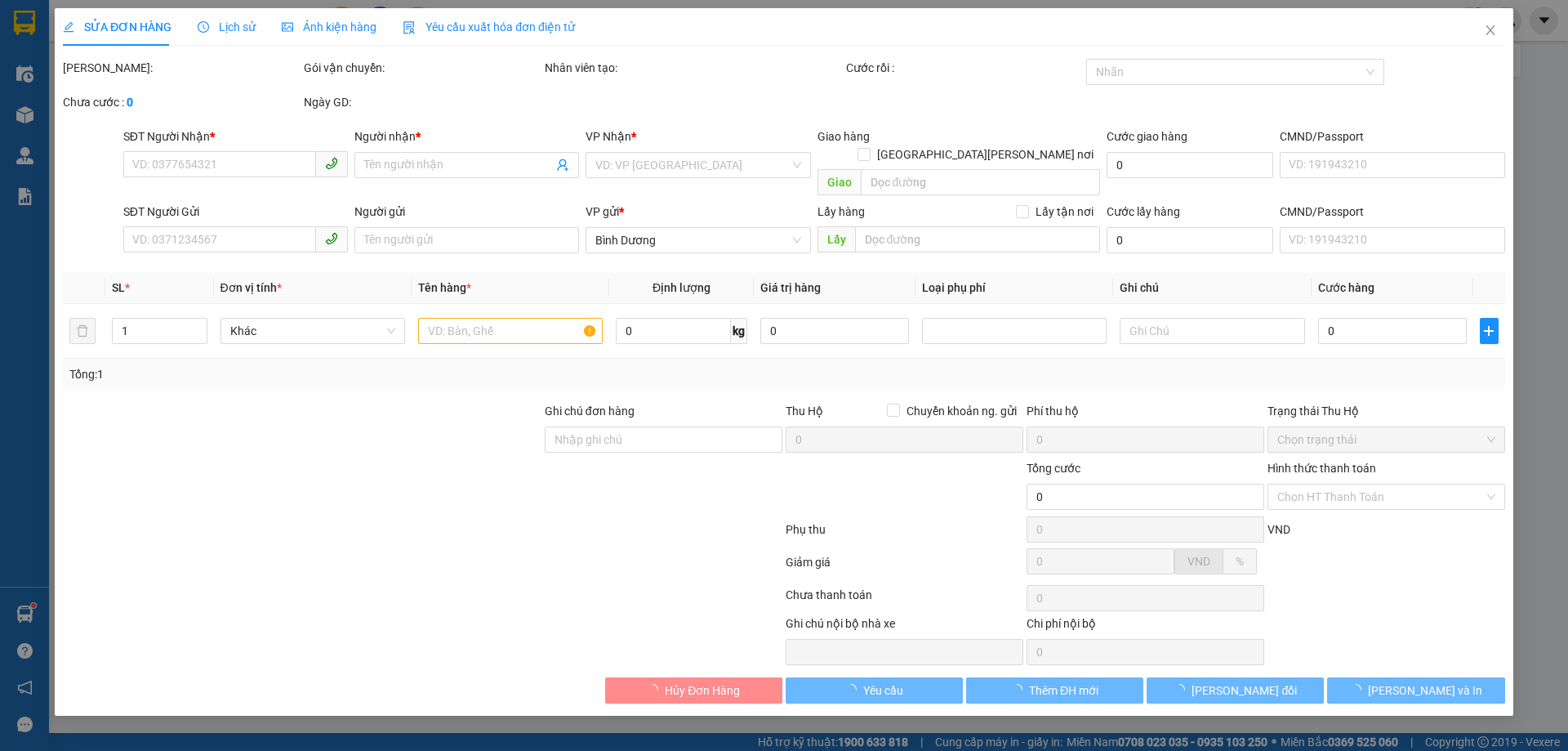
type input "40.000"
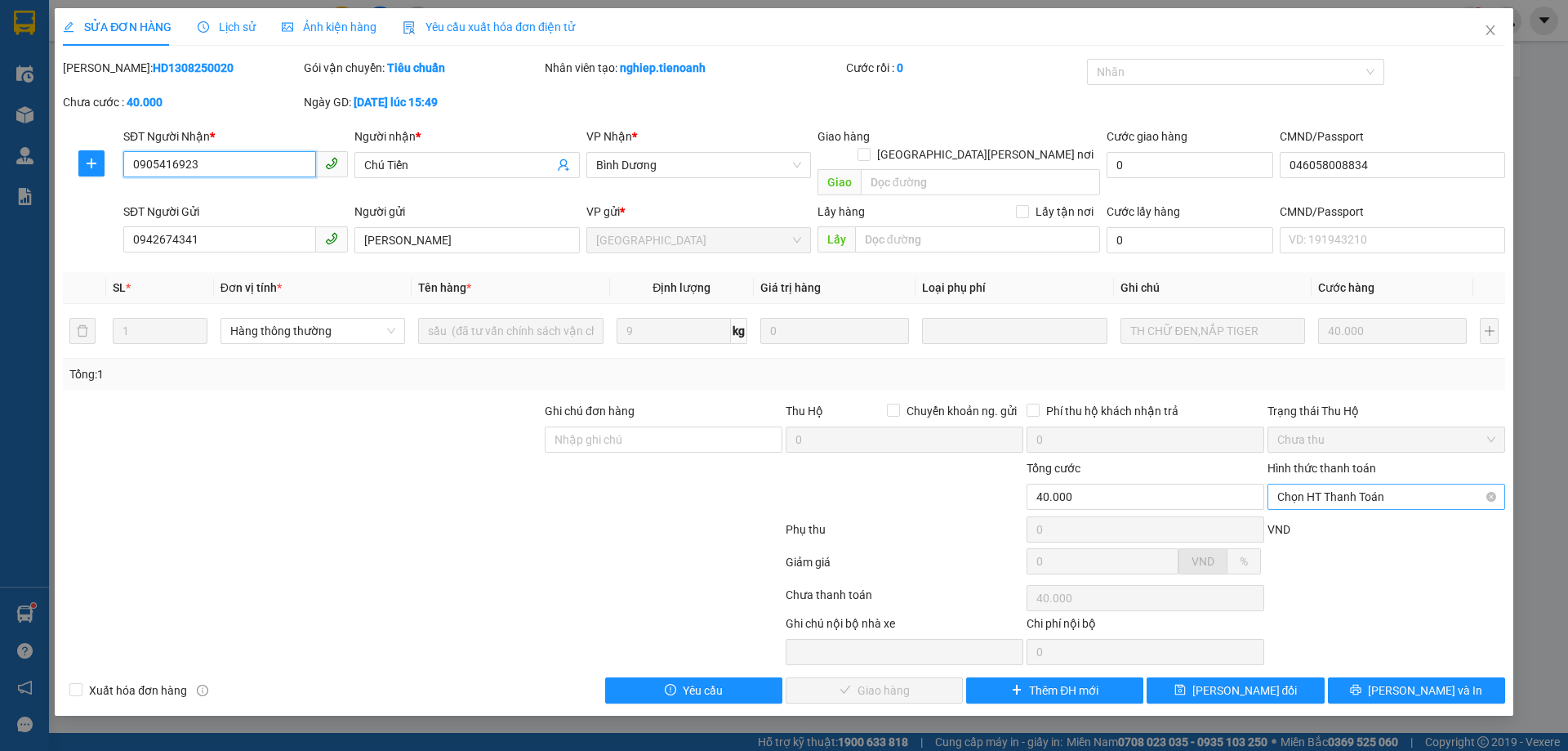
click at [1370, 484] on span "Chọn HT Thanh Toán" at bounding box center [1387, 496] width 218 height 25
click at [1341, 516] on div "Tại văn phòng" at bounding box center [1387, 511] width 218 height 18
type input "0"
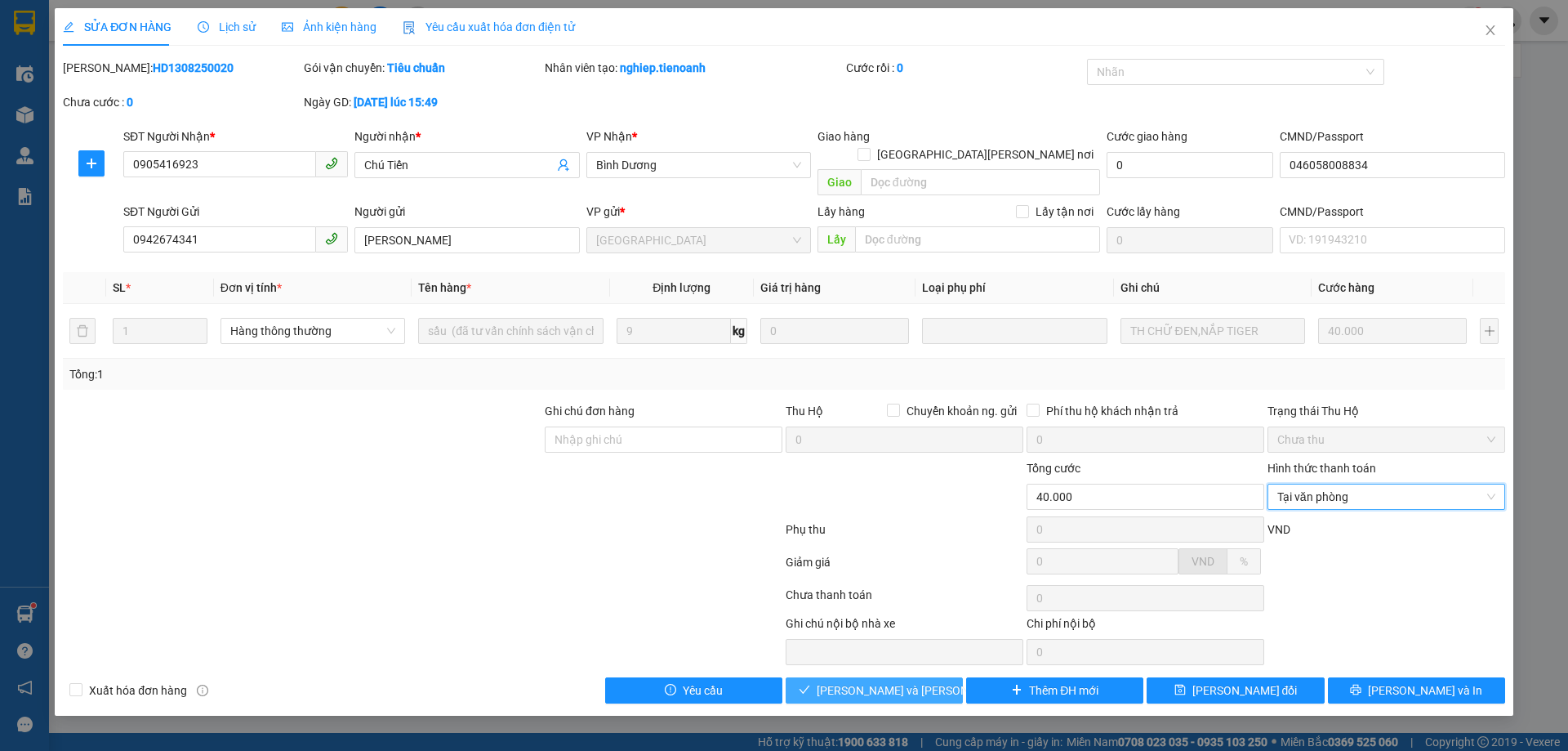
click at [925, 682] on span "[PERSON_NAME] và Giao hàng" at bounding box center [927, 690] width 221 height 18
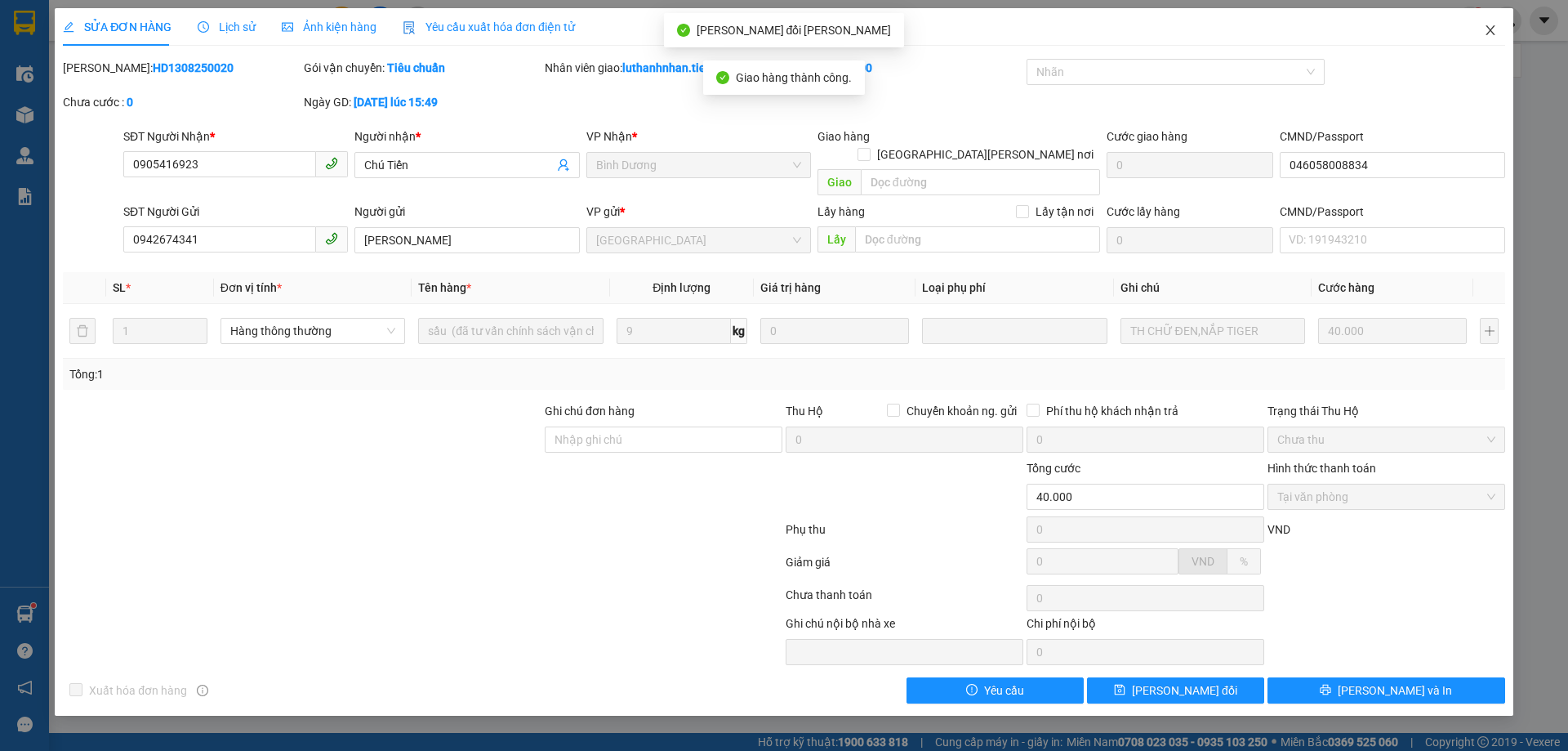
click at [1491, 32] on icon "close" at bounding box center [1490, 30] width 9 height 10
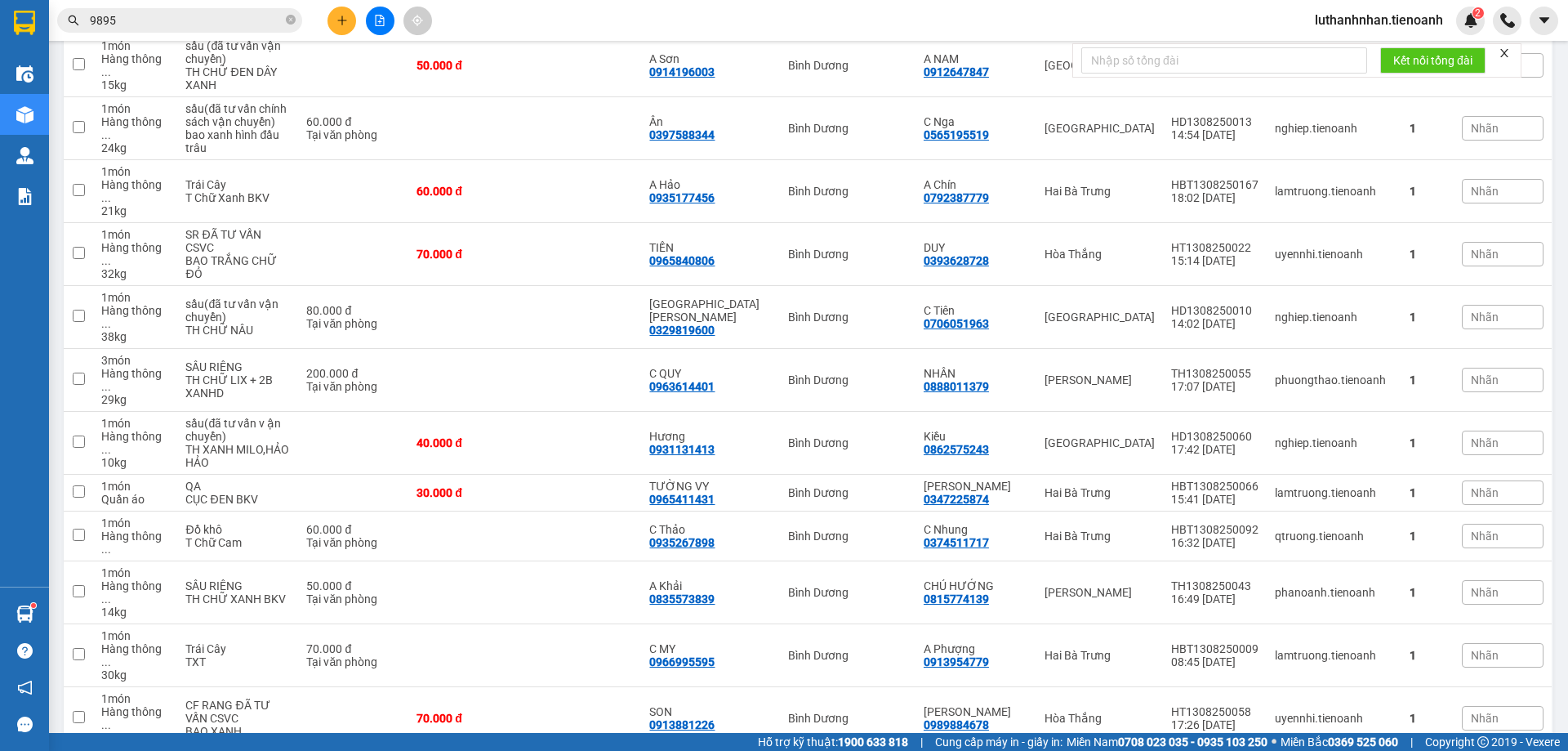
scroll to position [1715, 0]
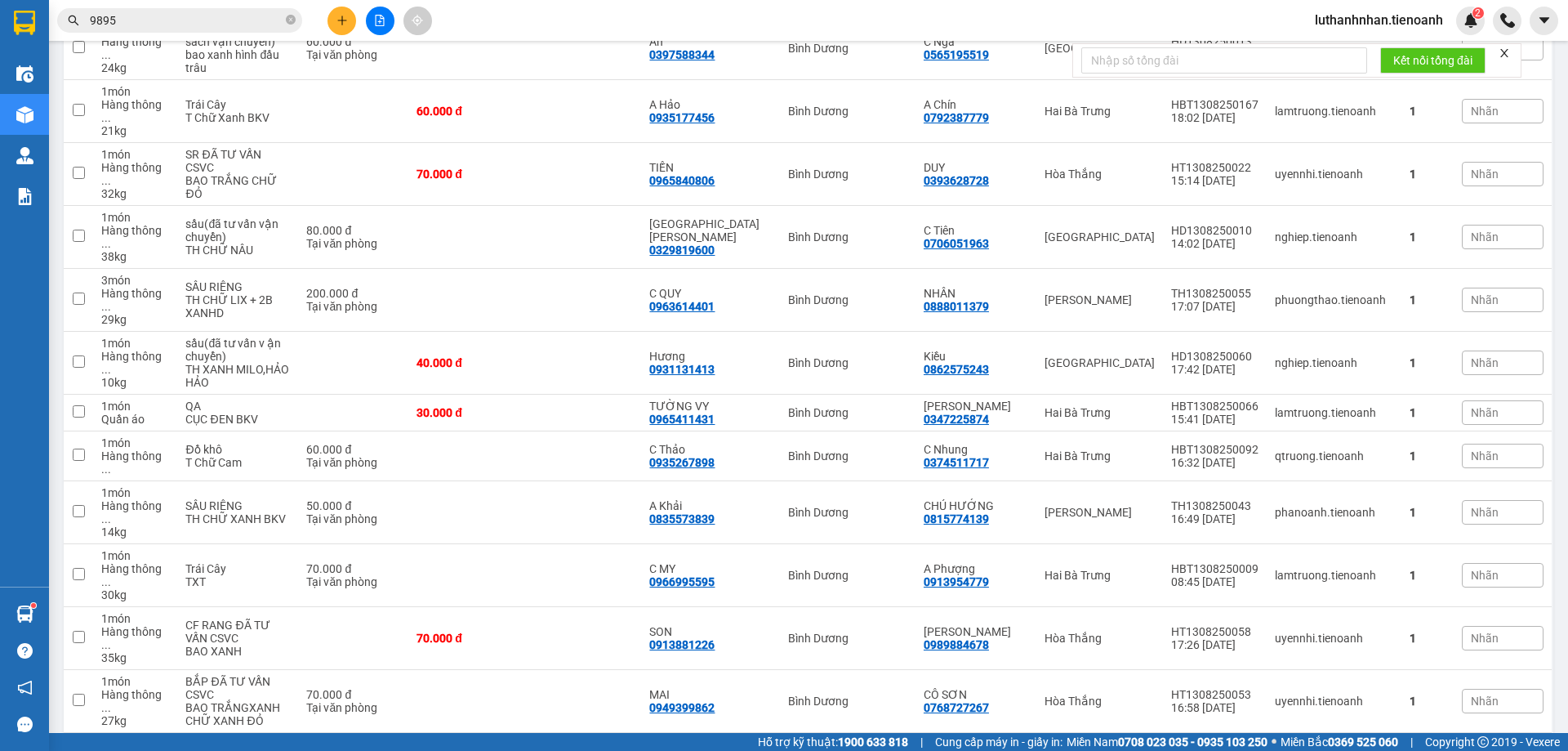
click at [1370, 750] on icon at bounding box center [1376, 765] width 12 height 12
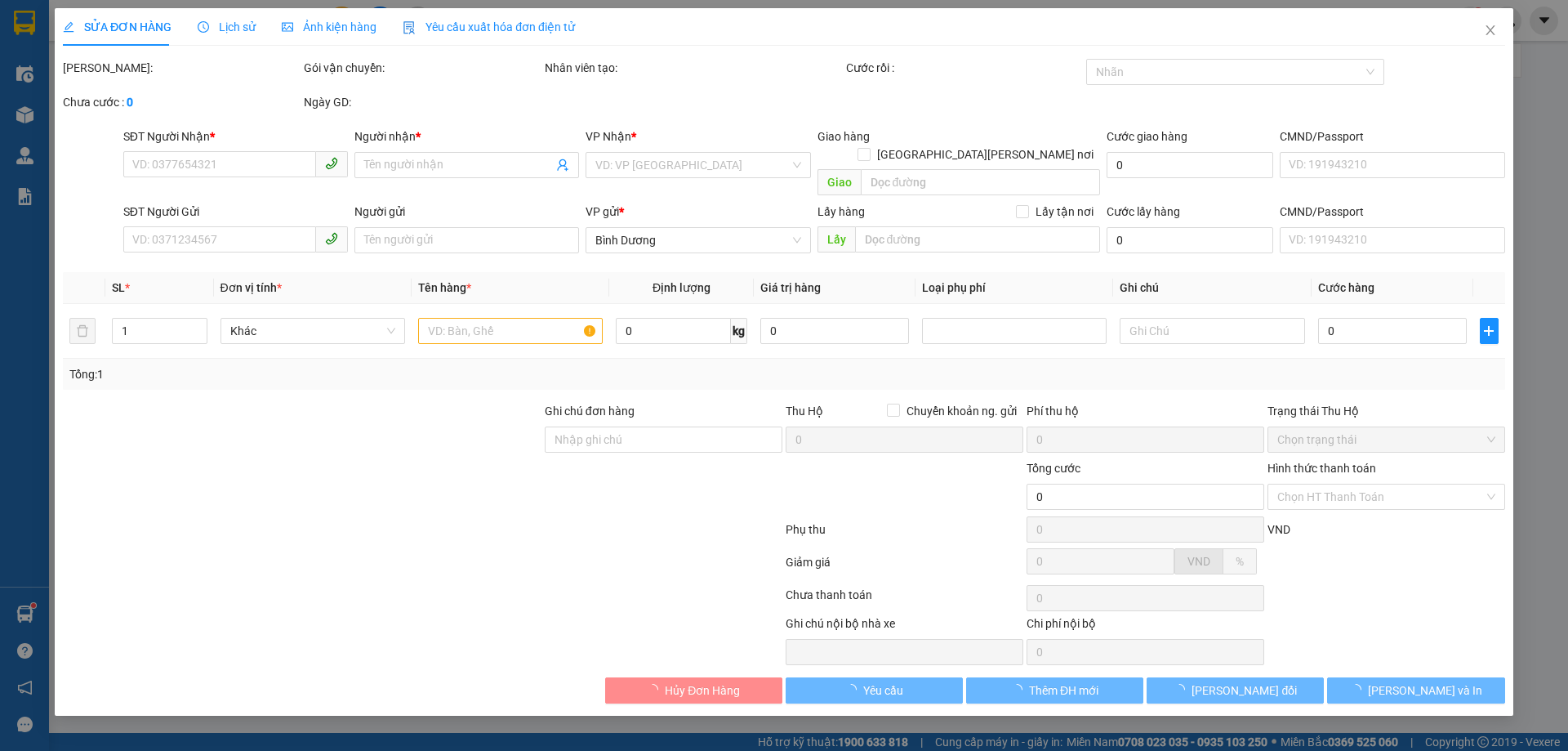
type input "0794974869"
type input "A Phúc"
type input "0938174174"
type input "Chúc Nghĩa"
type input "250987387"
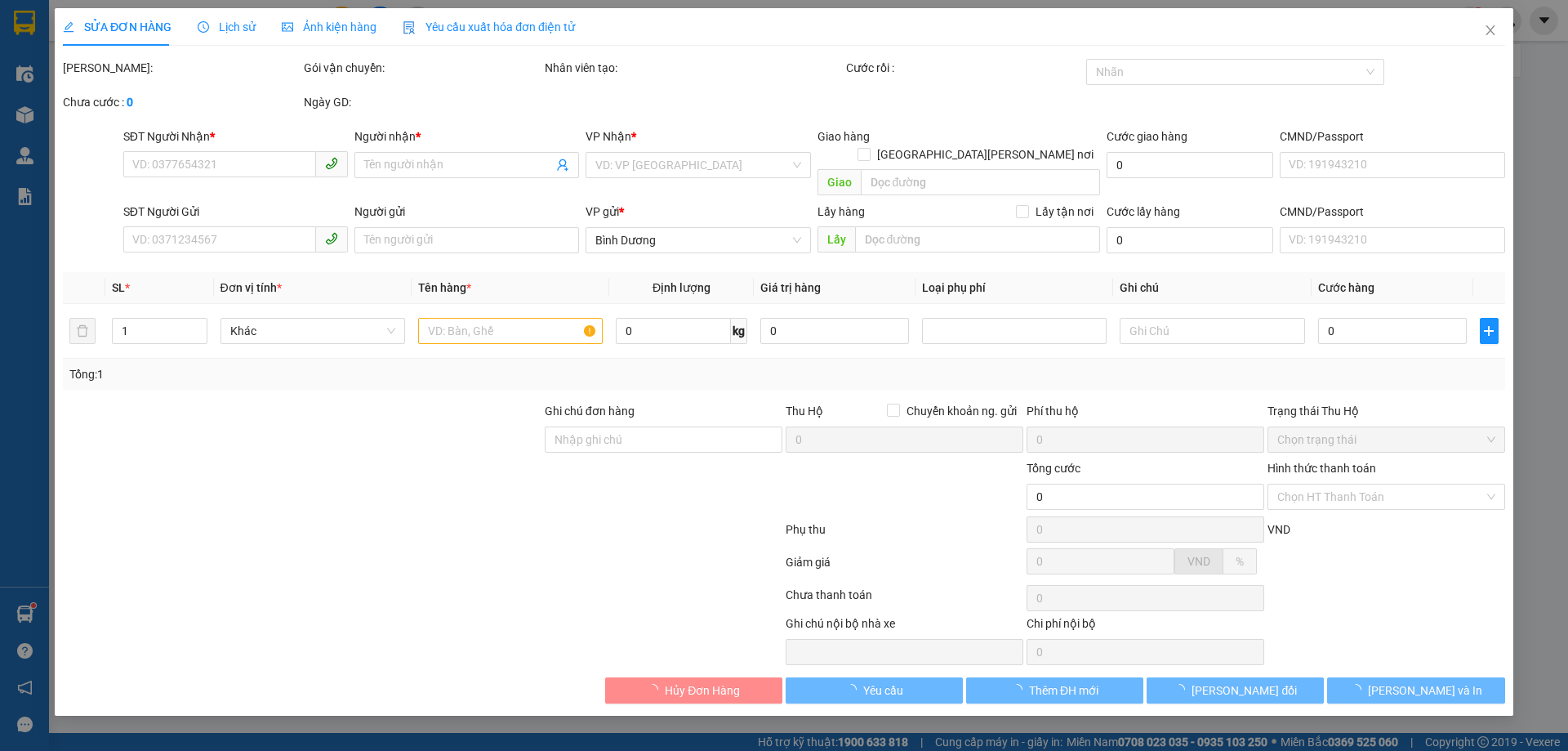
type input "70.000"
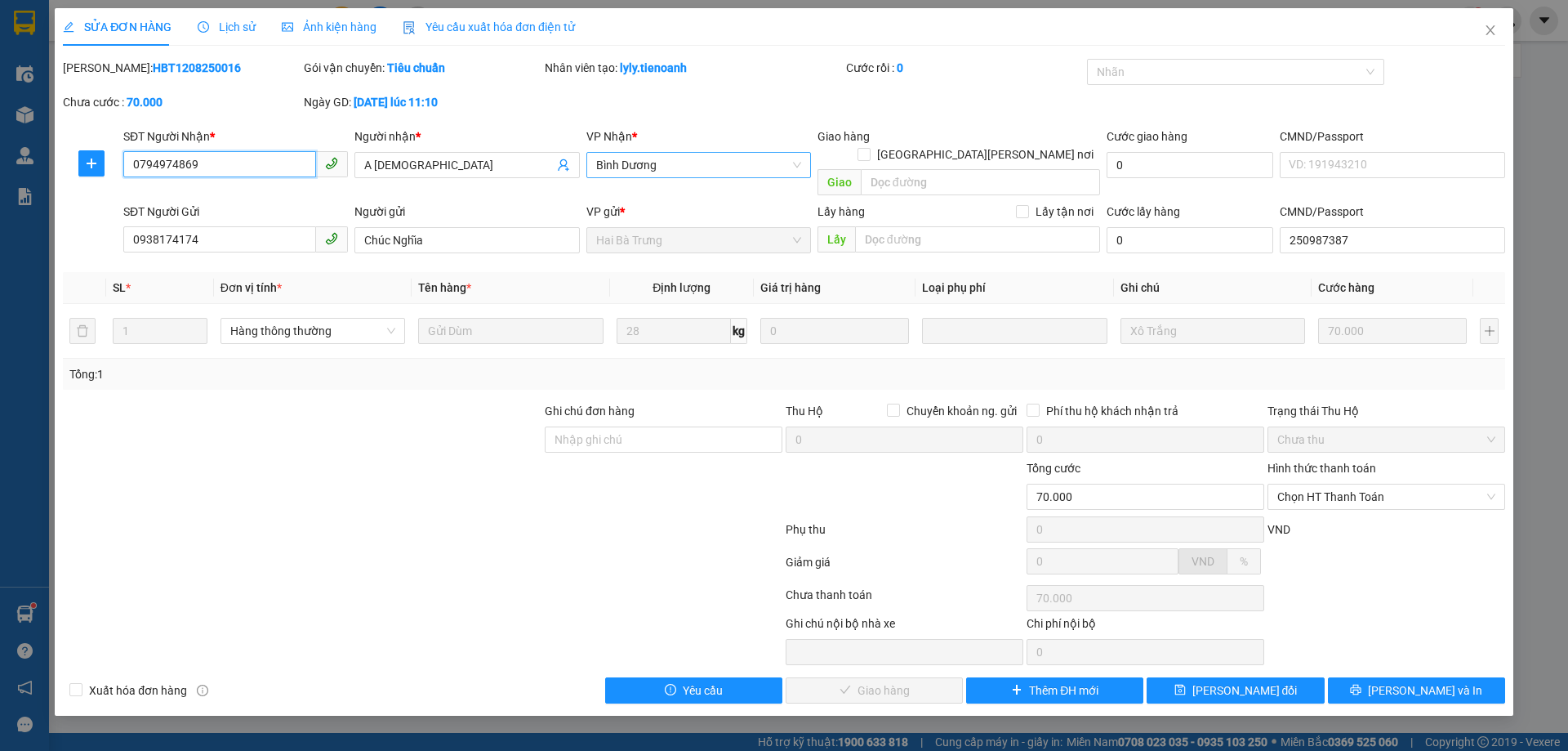
click at [622, 169] on span "Bình Dương" at bounding box center [699, 164] width 205 height 25
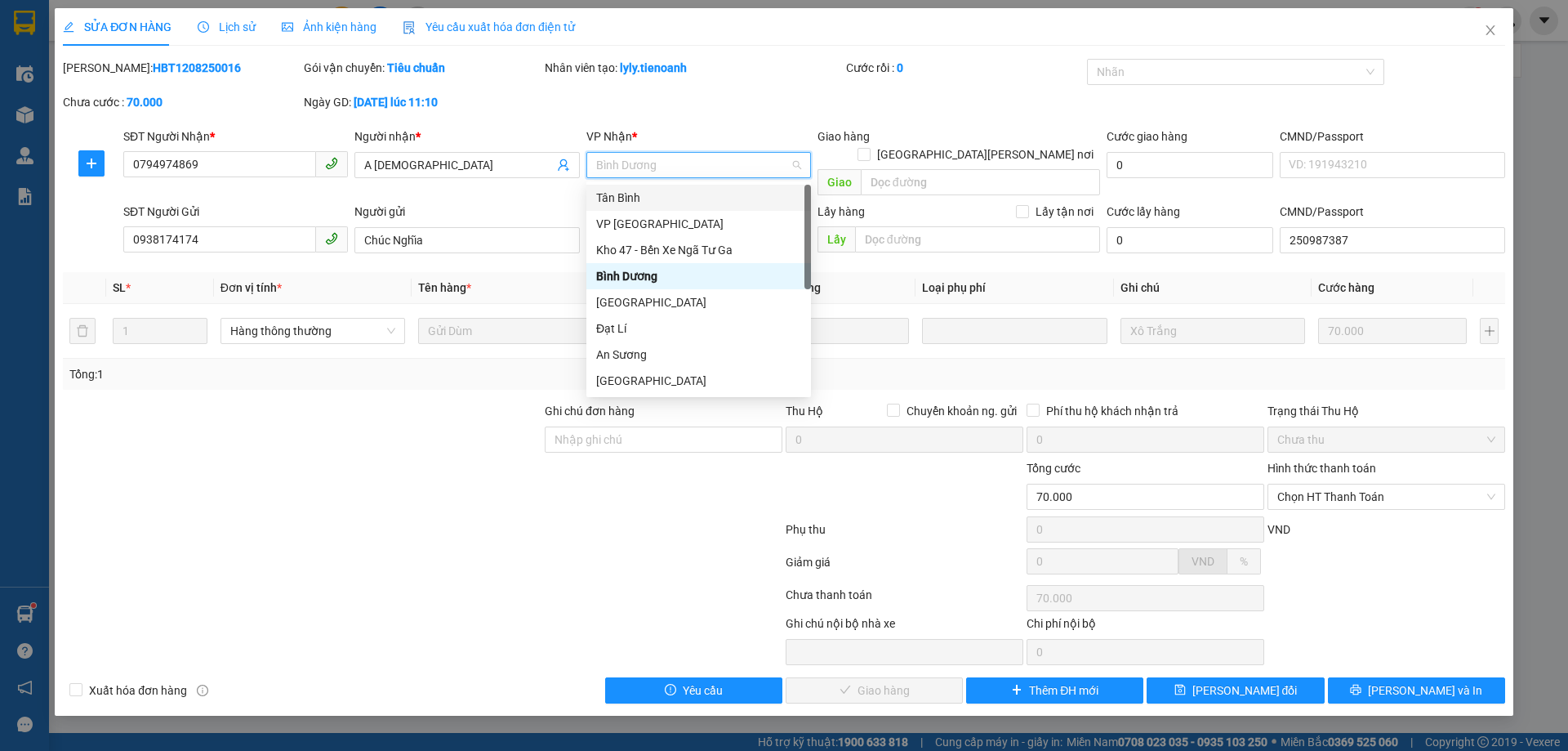
click at [638, 201] on div "Tân Bình" at bounding box center [699, 197] width 205 height 18
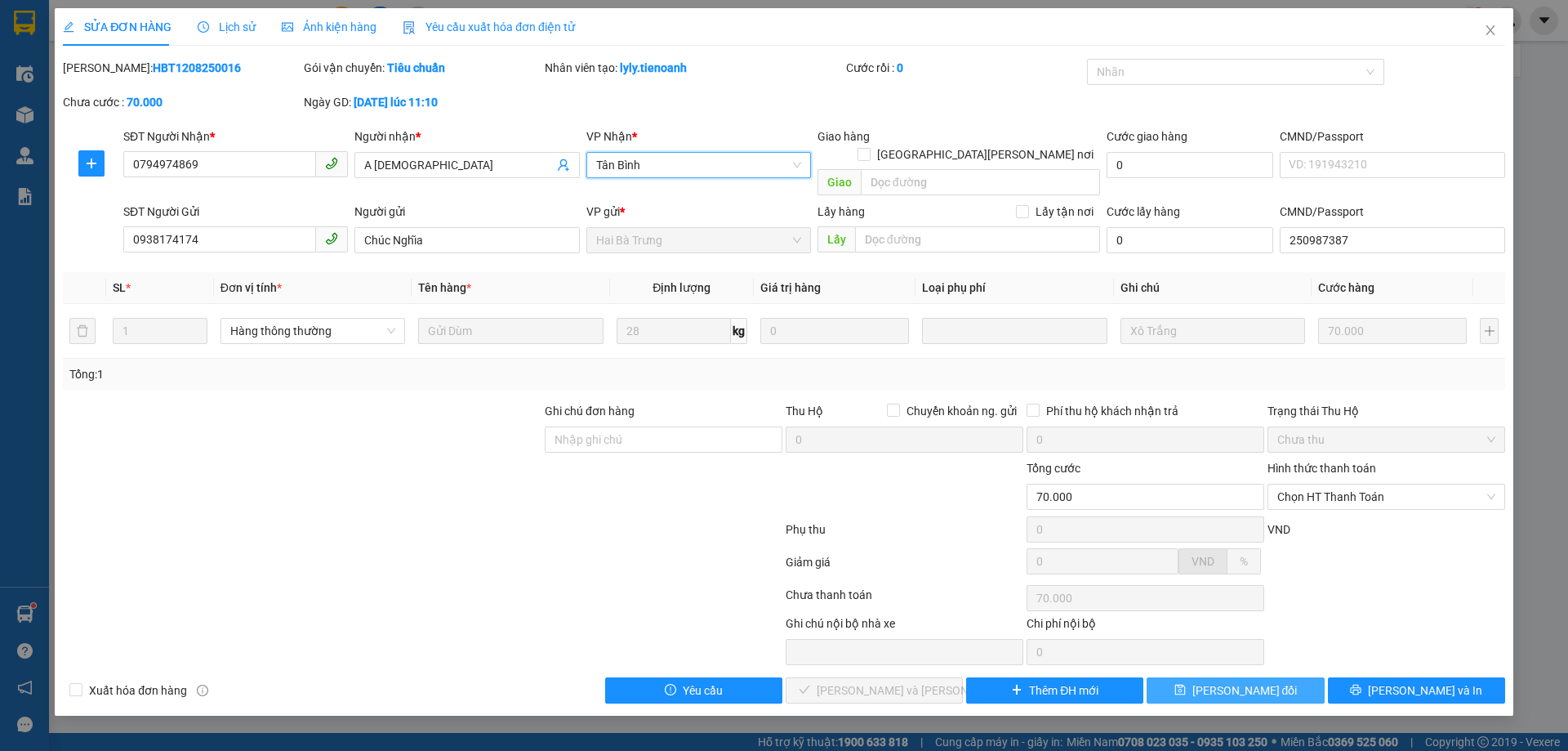
click at [1246, 682] on span "[PERSON_NAME] thay đổi" at bounding box center [1245, 690] width 106 height 18
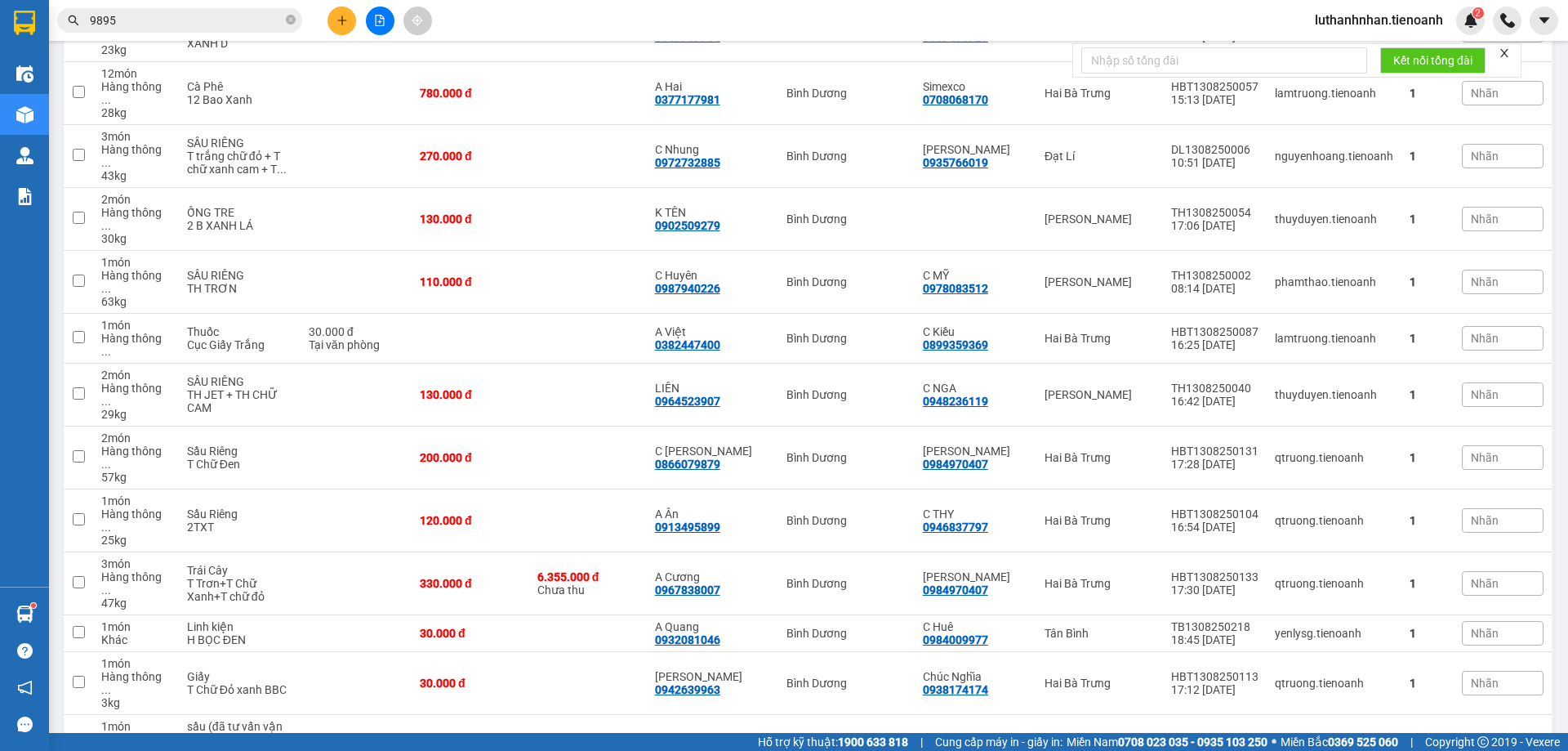
scroll to position [1634, 0]
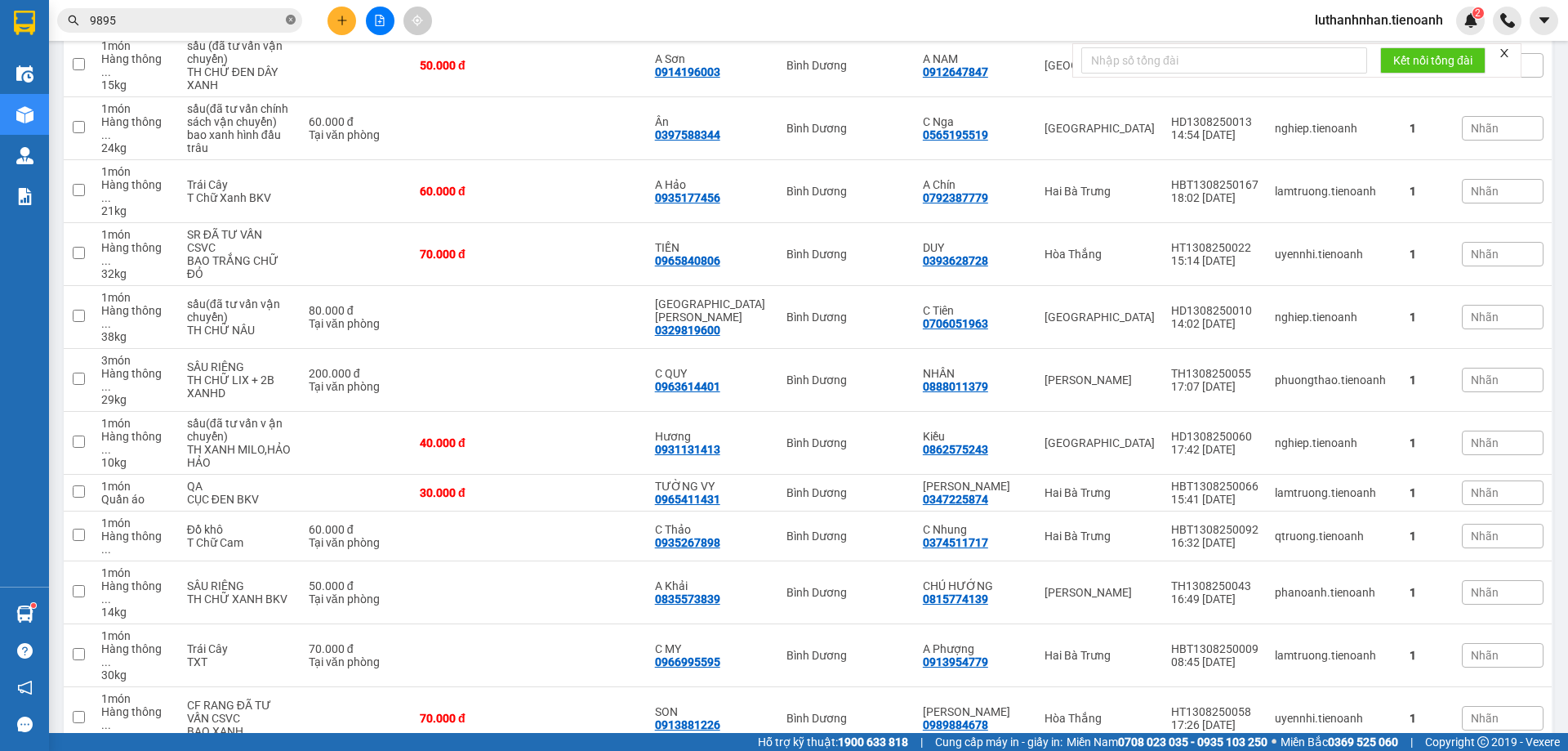
click at [289, 15] on icon "close-circle" at bounding box center [291, 19] width 10 height 10
click at [289, 15] on span at bounding box center [291, 20] width 10 height 18
click at [192, 23] on input "text" at bounding box center [186, 20] width 193 height 18
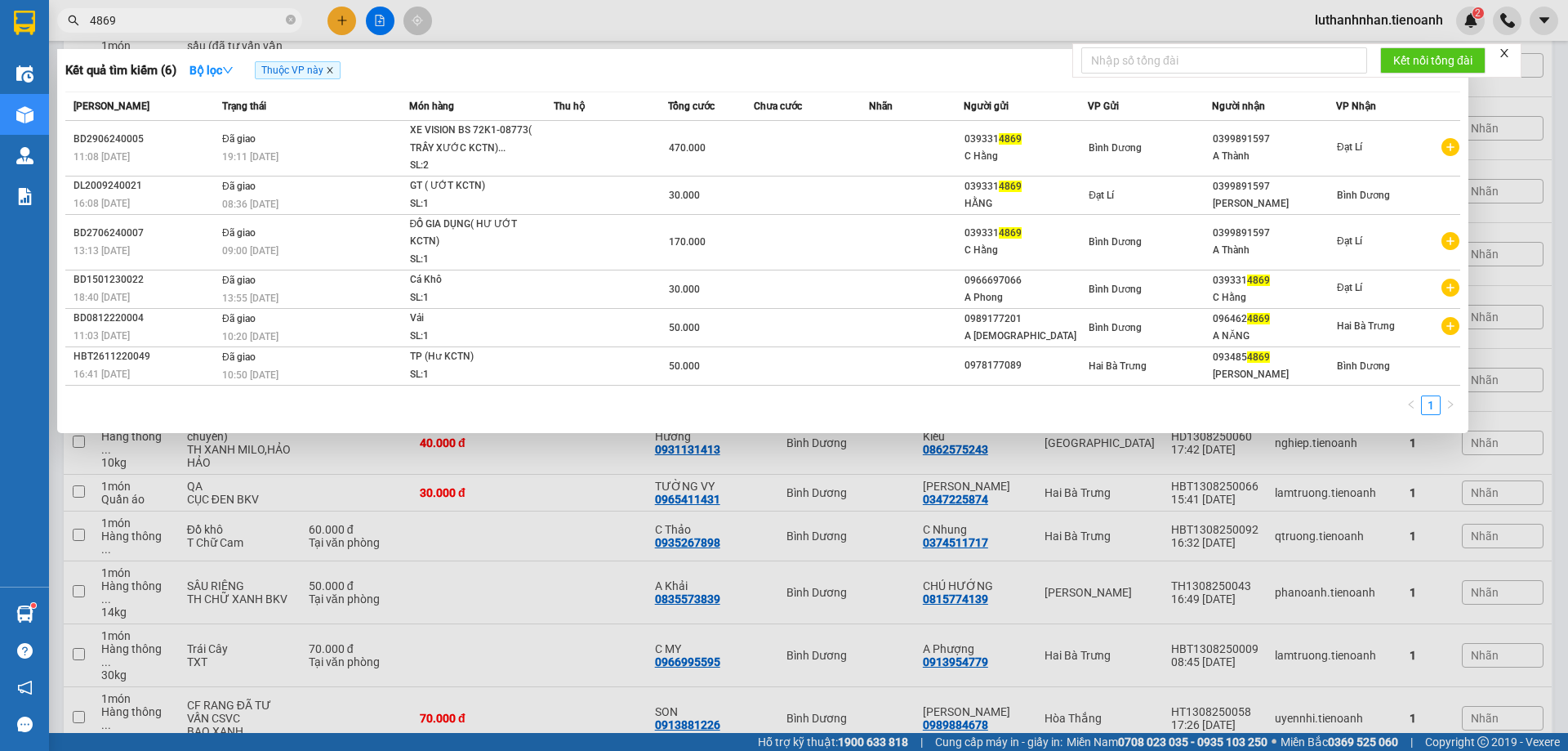
type input "4869"
click at [332, 72] on icon "close" at bounding box center [329, 70] width 6 height 6
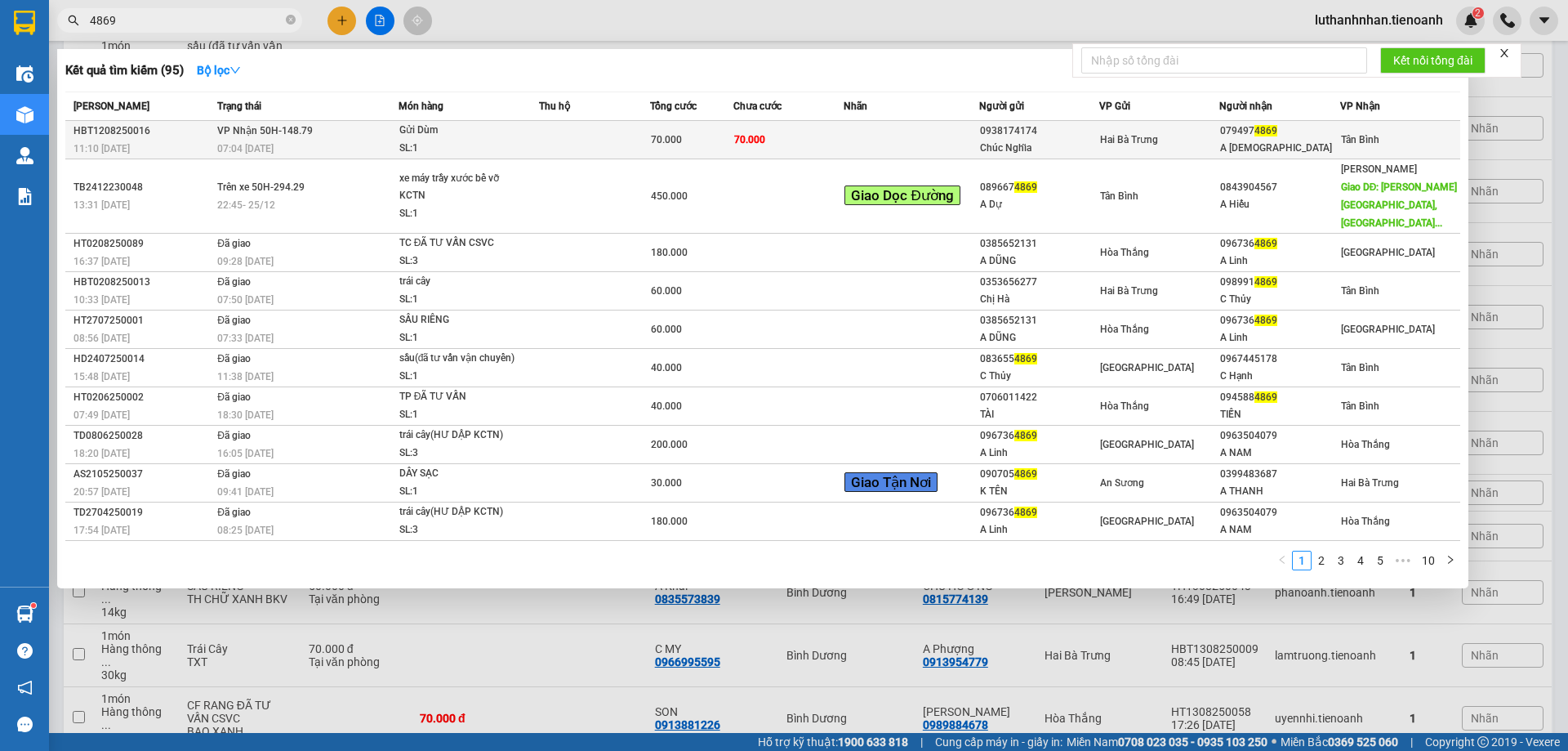
click at [531, 134] on span "Gửi Dùm SL: 1" at bounding box center [469, 140] width 139 height 36
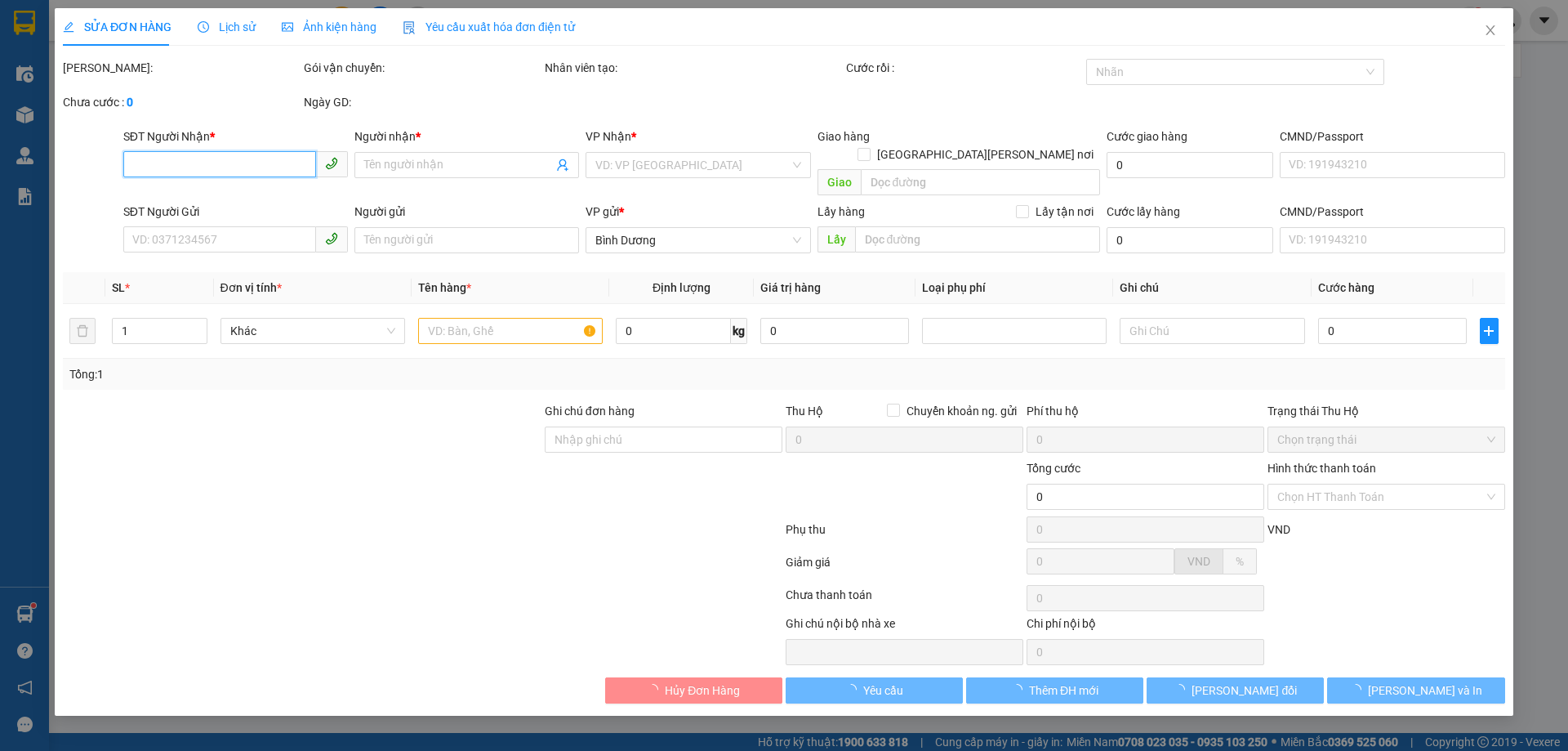
type input "0794974869"
type input "A Phúc"
type input "0938174174"
type input "Chúc Nghĩa"
type input "250987387"
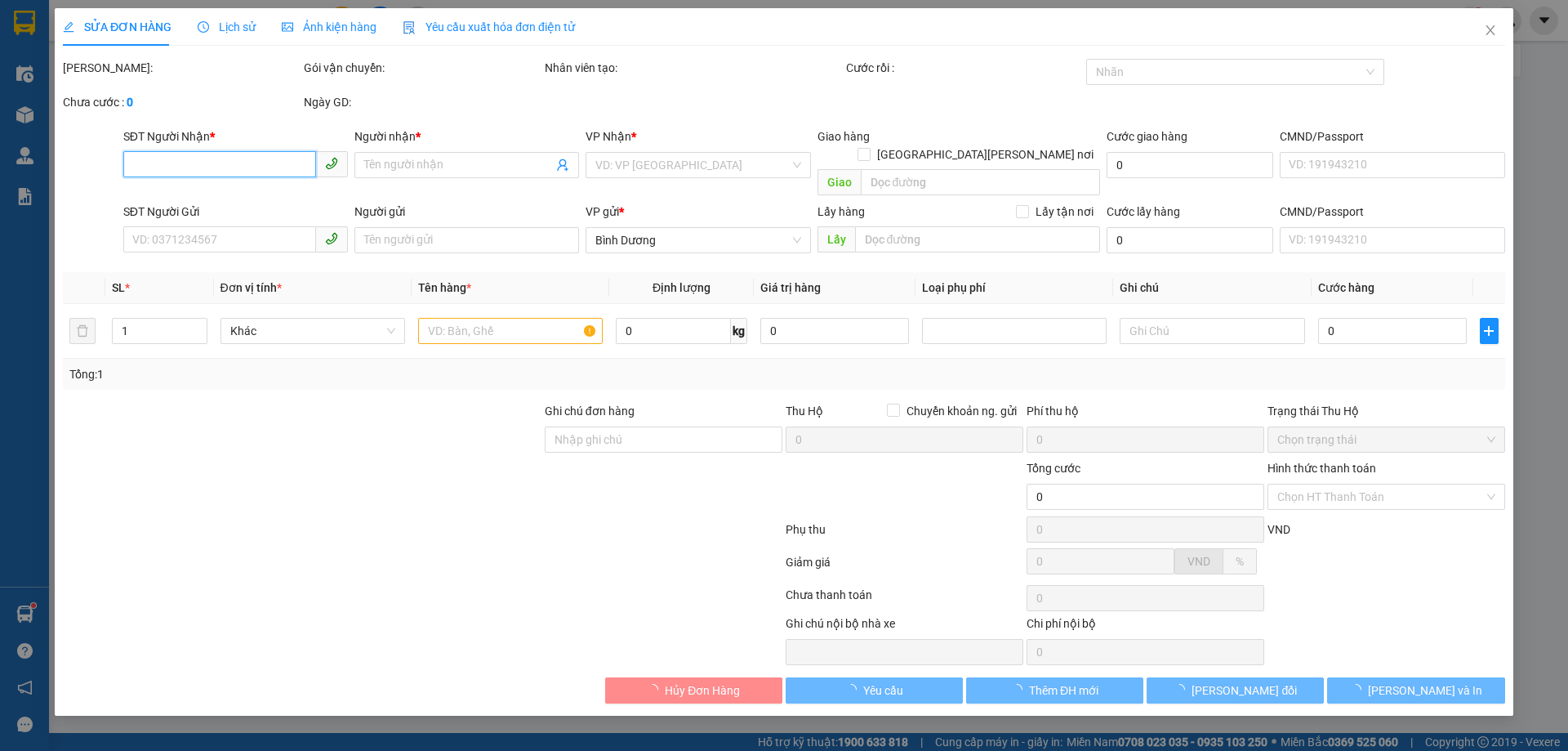
type input "70.000"
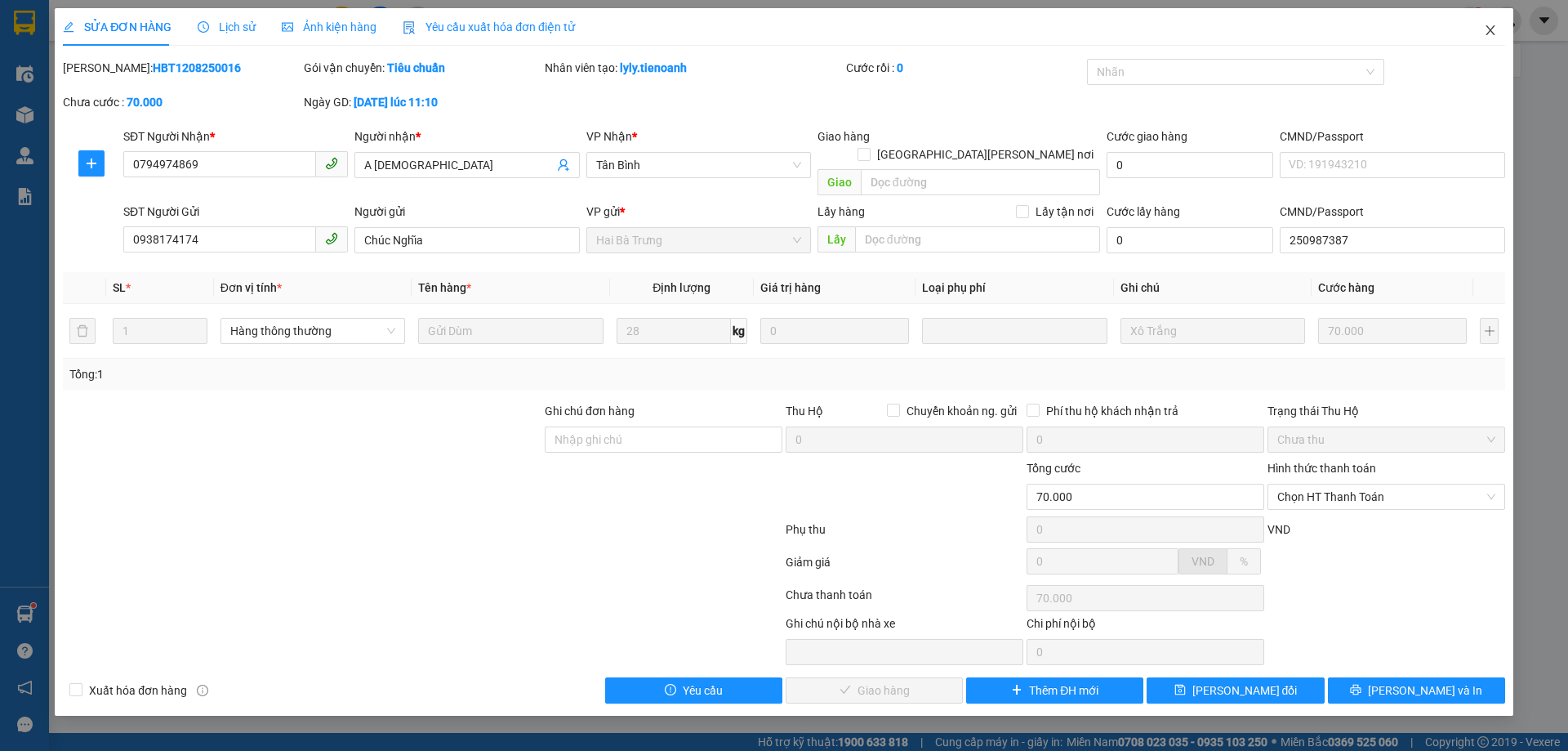
click at [1488, 35] on icon "close" at bounding box center [1490, 30] width 9 height 10
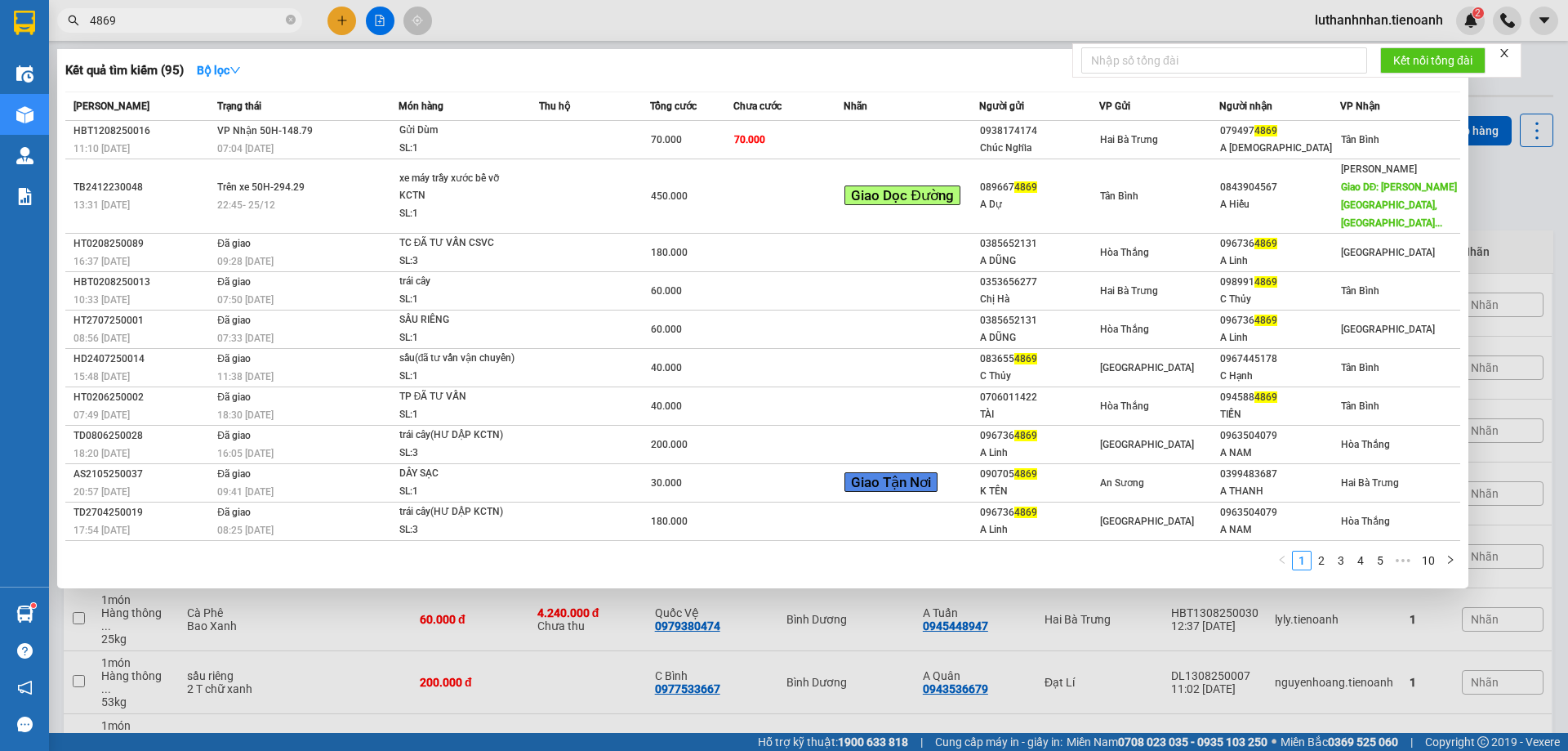
click at [183, 23] on input "4869" at bounding box center [186, 20] width 193 height 18
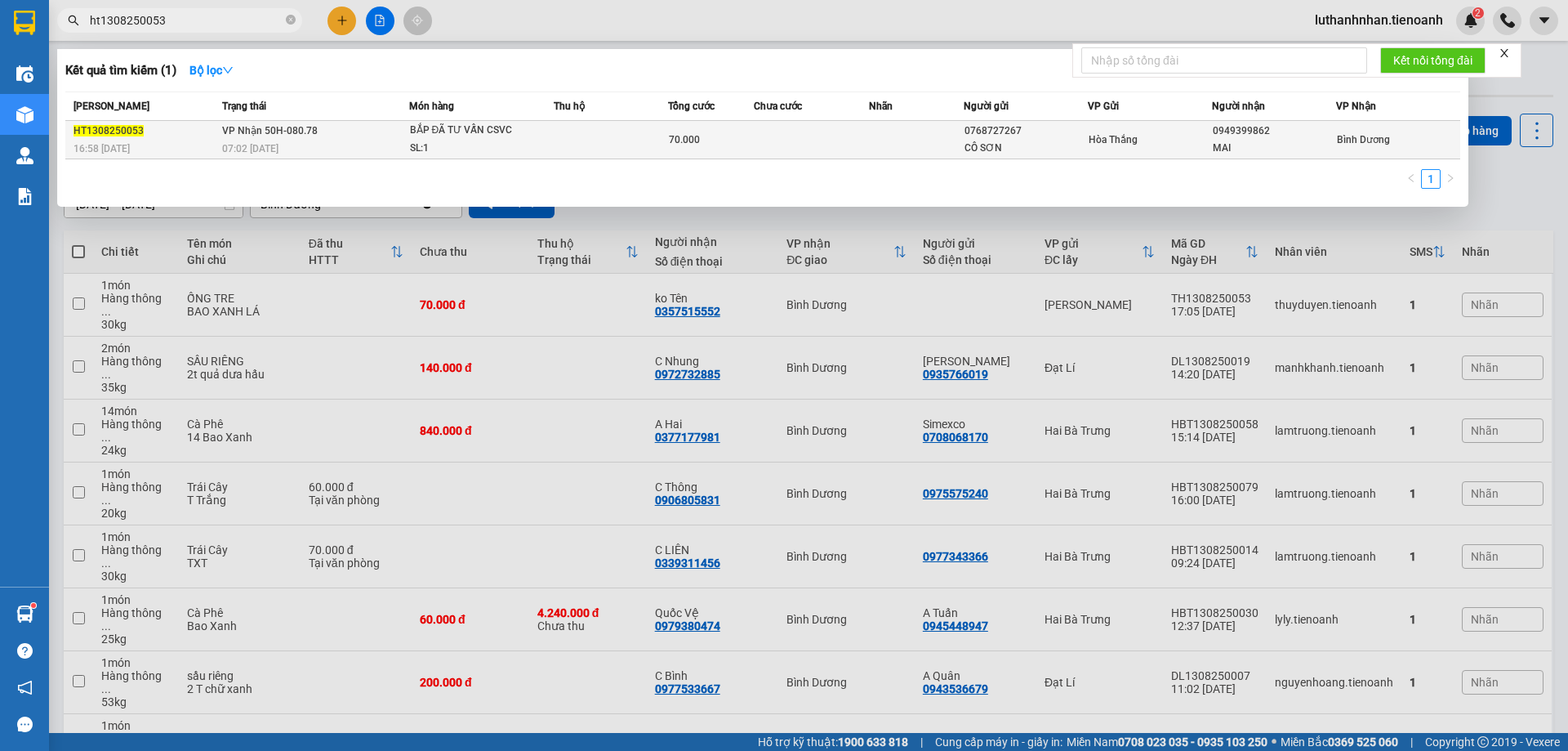
type input "ht1308250053"
click at [465, 132] on div "BẮP ĐÃ TƯ VẤN CSVC" at bounding box center [471, 130] width 123 height 18
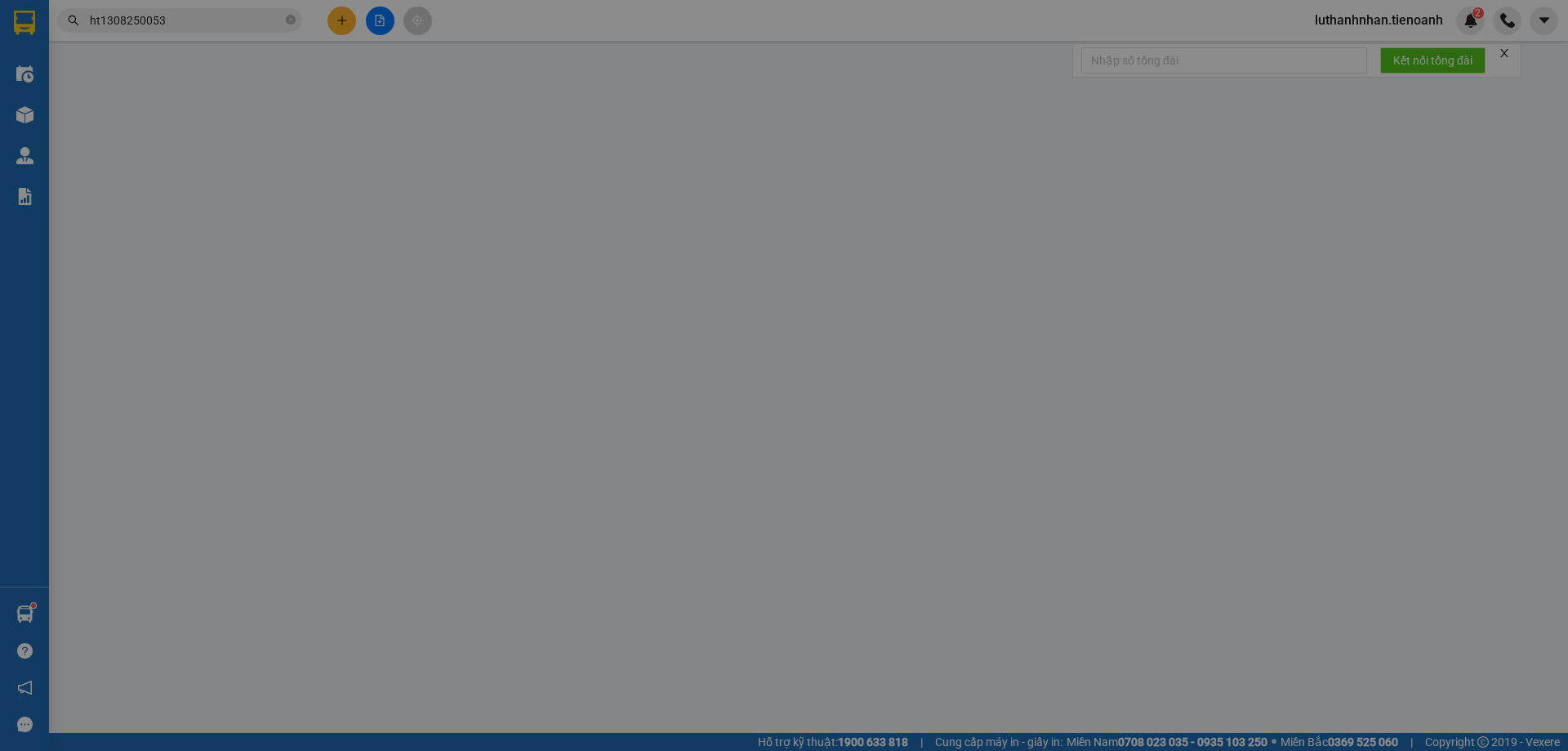
type input "0949399862"
type input "MAI"
type input "0768727267"
type input "CÔ SƠN"
type input "70.000"
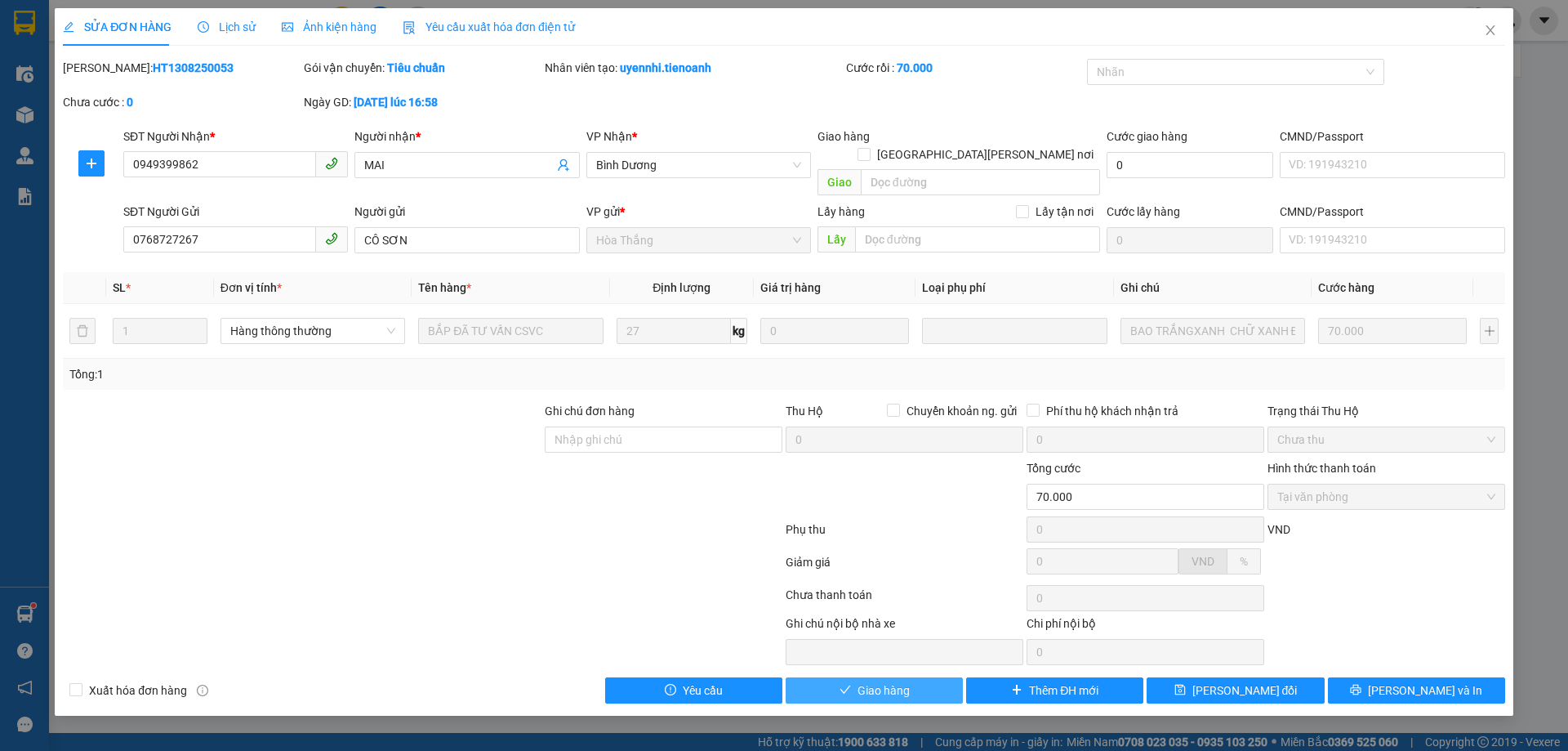
click at [897, 682] on span "Giao hàng" at bounding box center [883, 690] width 52 height 18
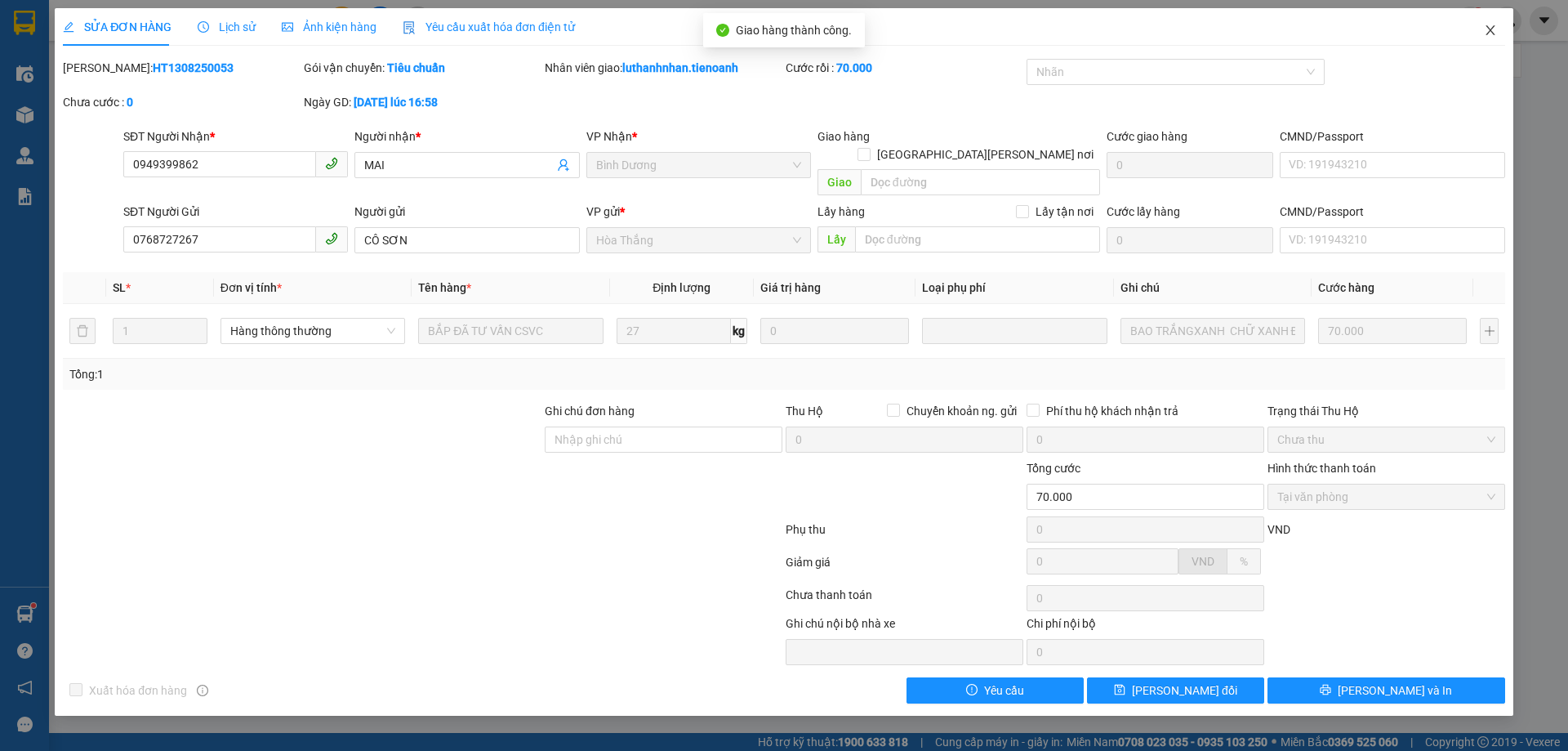
click at [1488, 30] on icon "close" at bounding box center [1490, 30] width 13 height 13
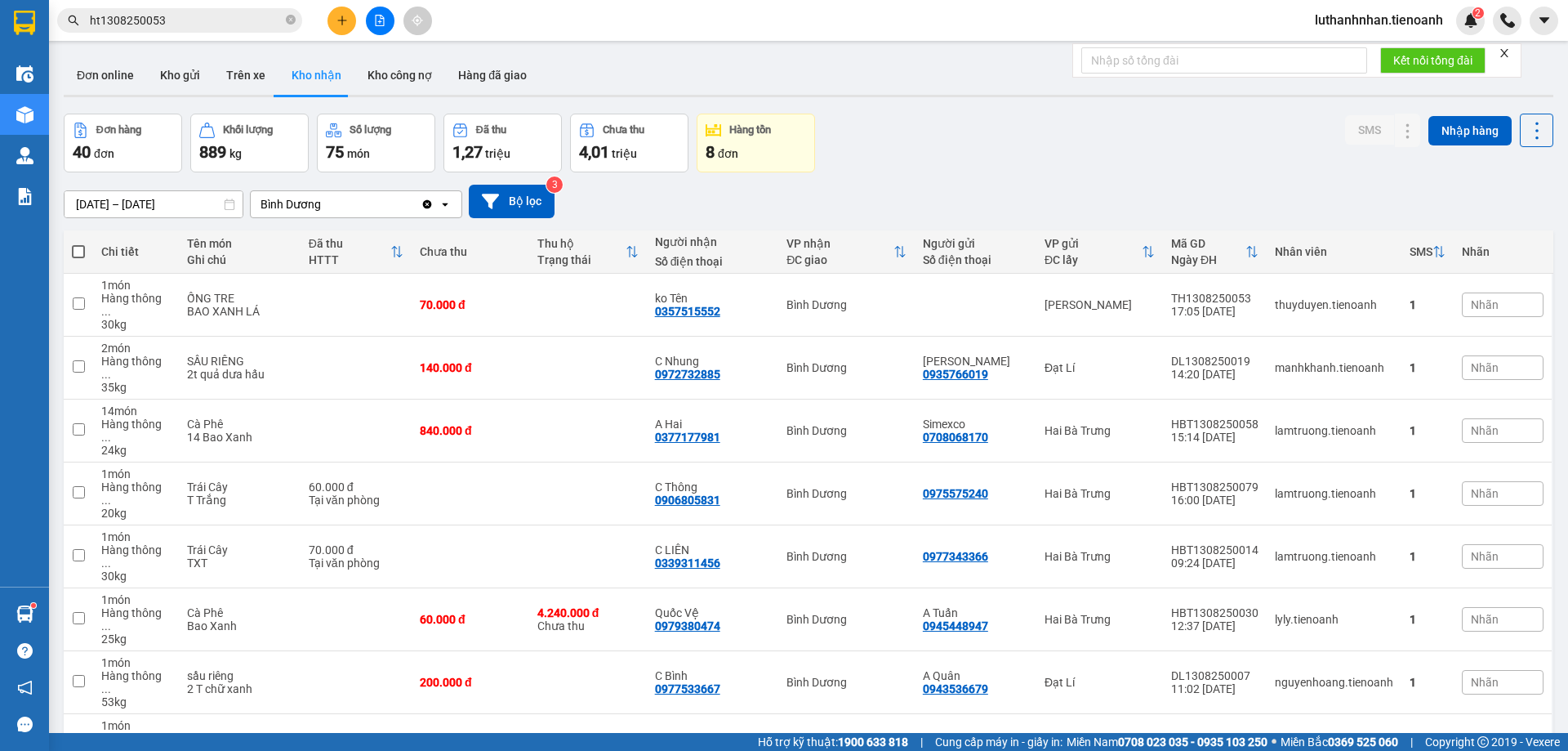
click at [179, 18] on input "ht1308250053" at bounding box center [186, 20] width 193 height 18
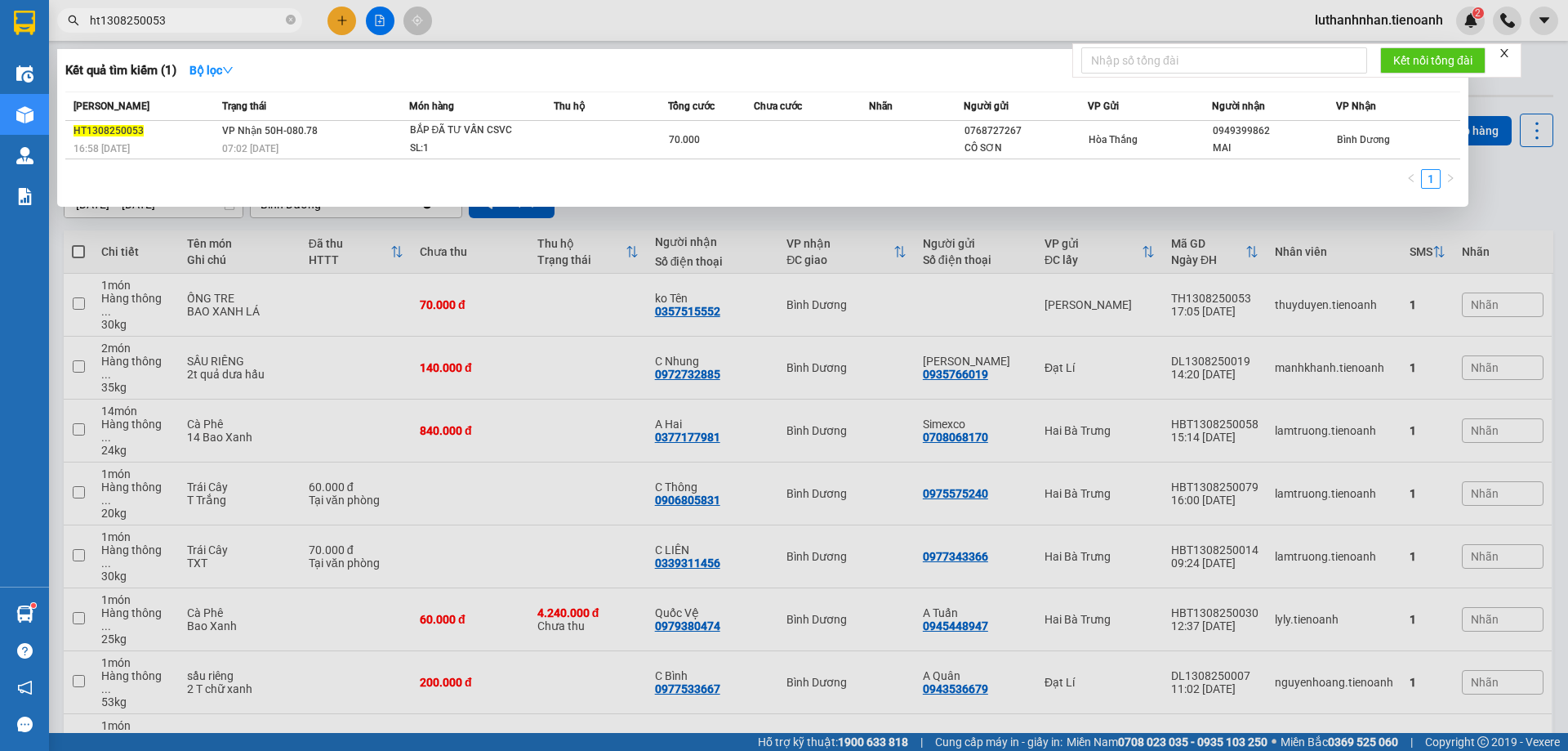
click at [179, 18] on input "ht1308250053" at bounding box center [186, 20] width 193 height 18
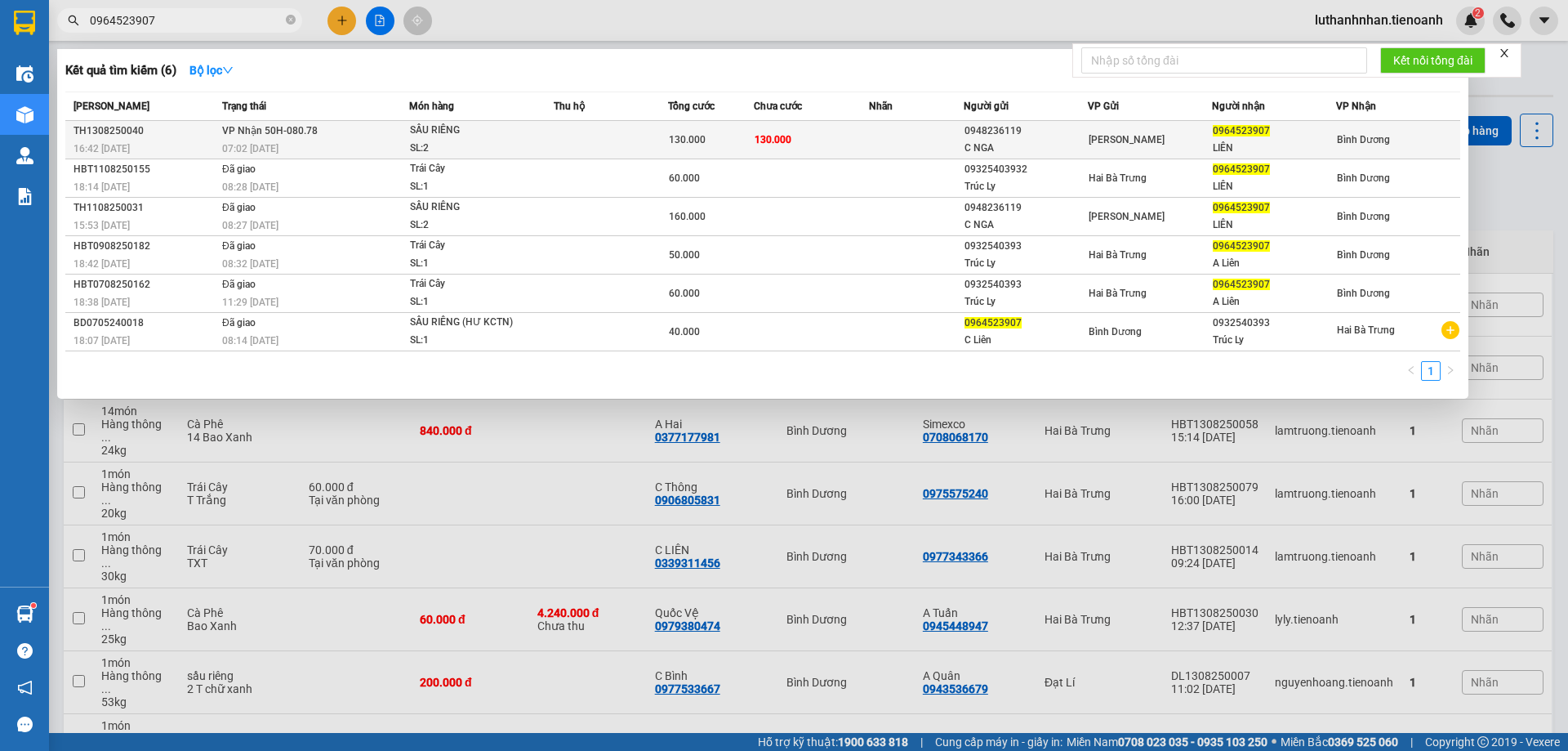
type input "0964523907"
click at [372, 126] on td "VP Nhận 50H-080.78 07:02 [DATE]" at bounding box center [314, 140] width 191 height 38
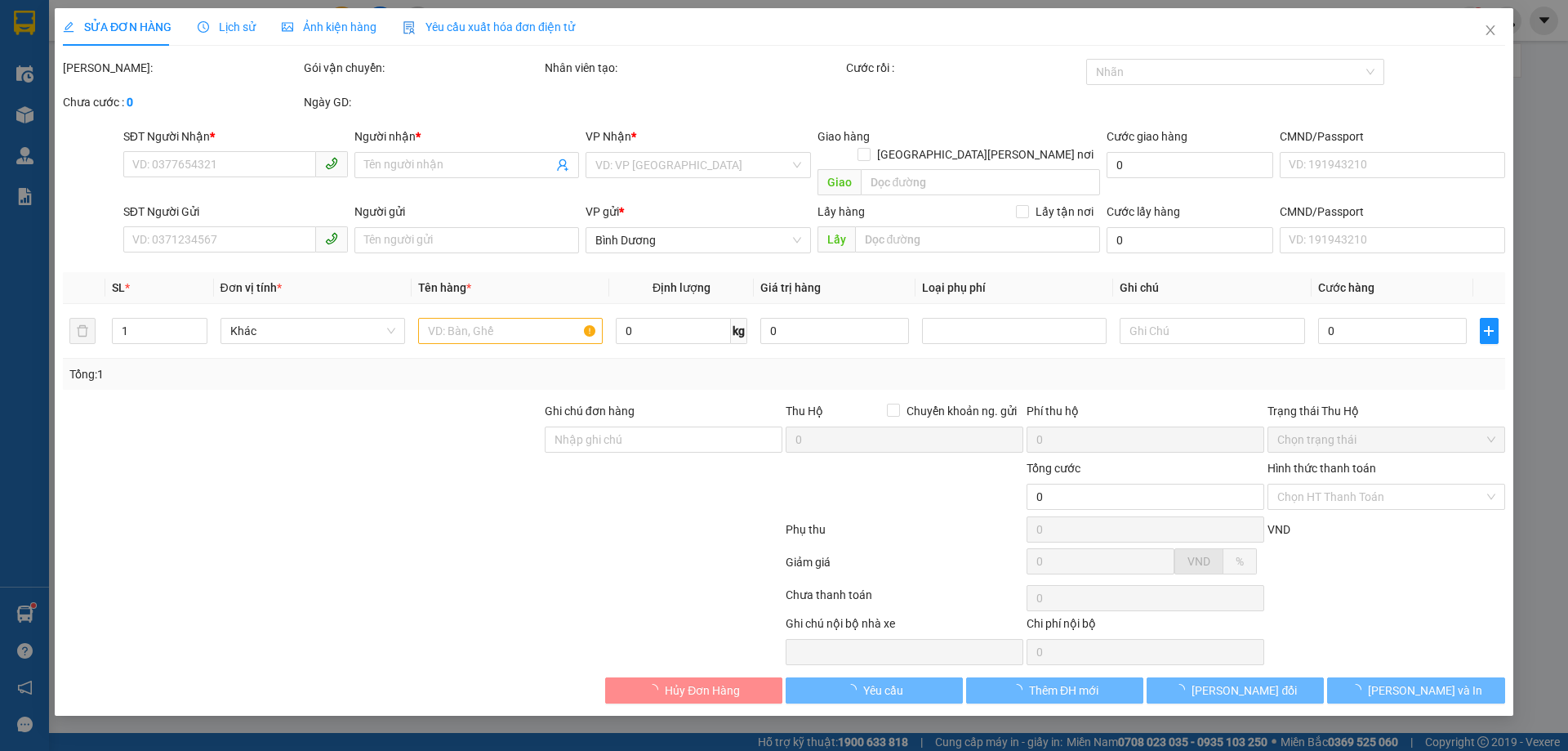
type input "0964523907"
type input "LIÊN"
type input "0948236119"
type input "C NGA"
type input "130.000"
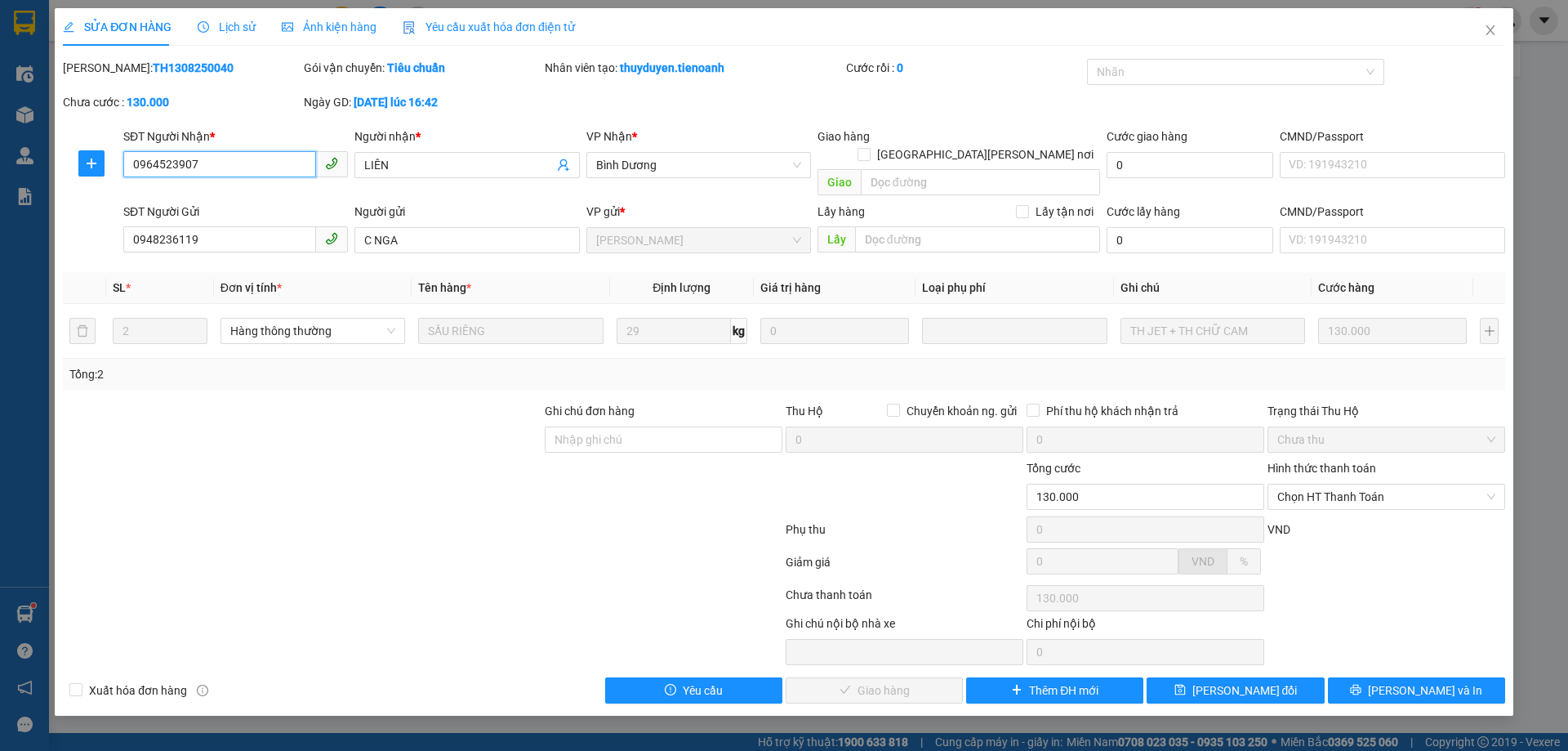
drag, startPoint x: 134, startPoint y: 165, endPoint x: 211, endPoint y: 167, distance: 77.0
click at [211, 167] on input "0964523907" at bounding box center [220, 164] width 193 height 26
click at [1356, 484] on span "Chọn HT Thanh Toán" at bounding box center [1387, 496] width 218 height 25
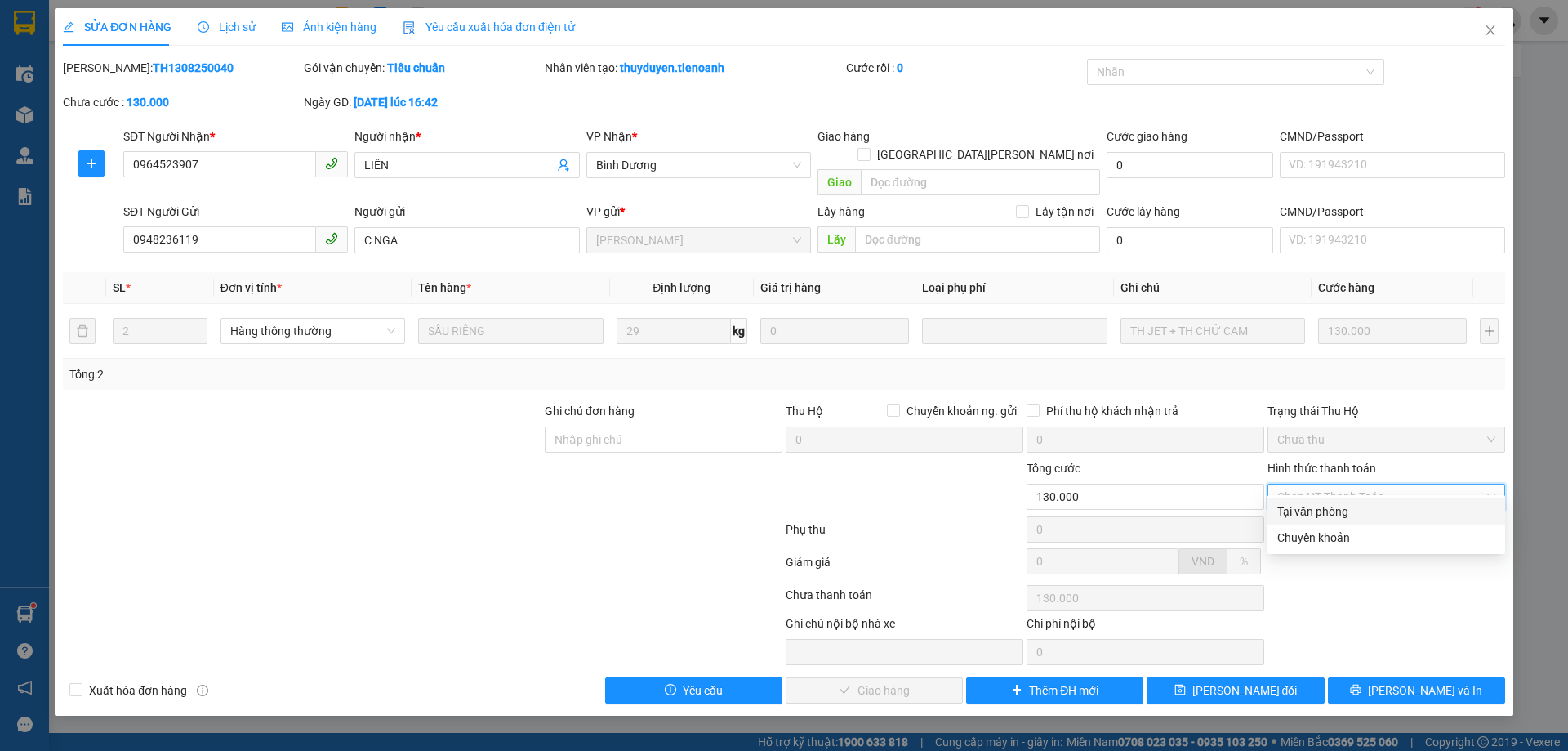
click at [1340, 506] on div "Tại văn phòng" at bounding box center [1387, 511] width 218 height 18
type input "0"
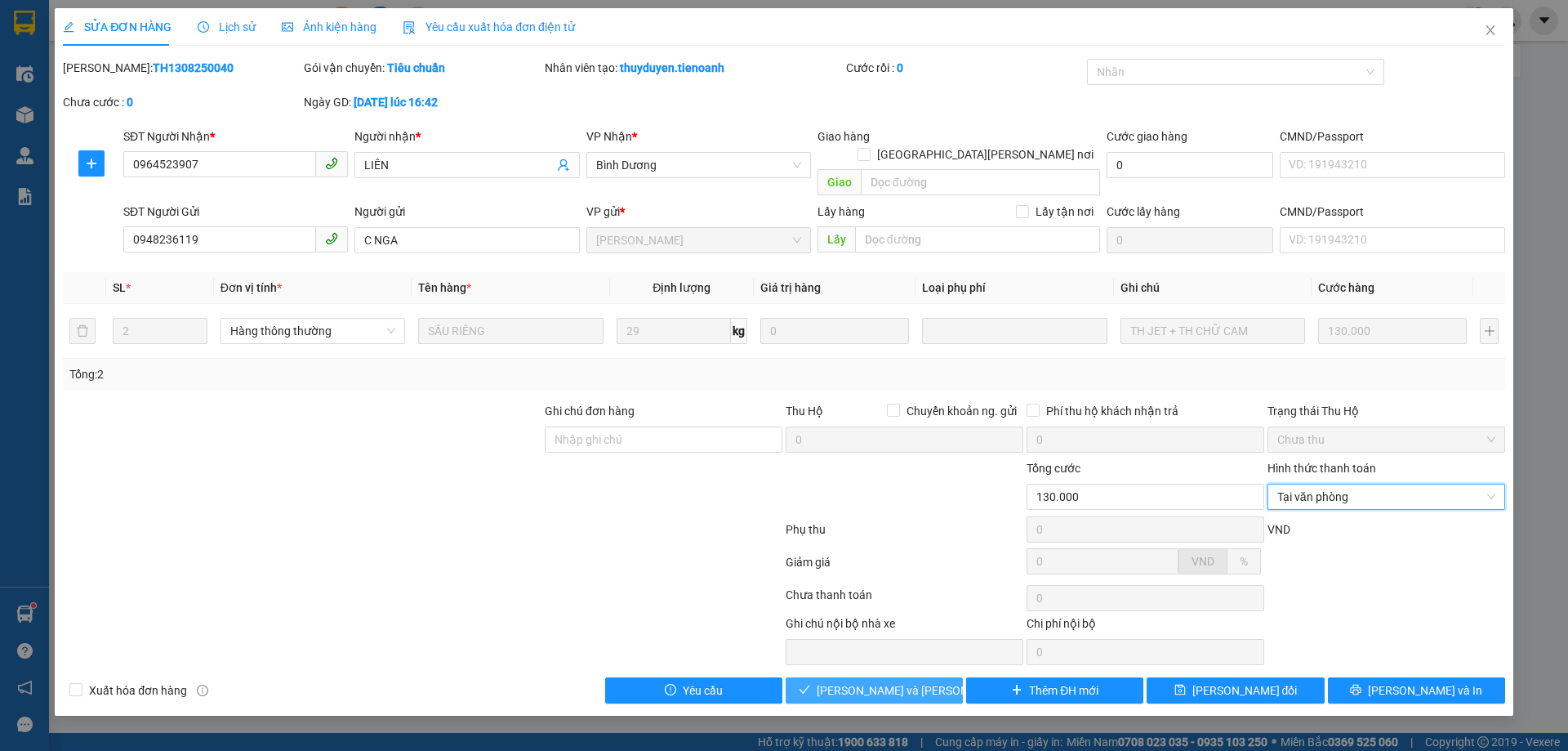
click at [898, 682] on span "[PERSON_NAME] và Giao hàng" at bounding box center [927, 690] width 221 height 18
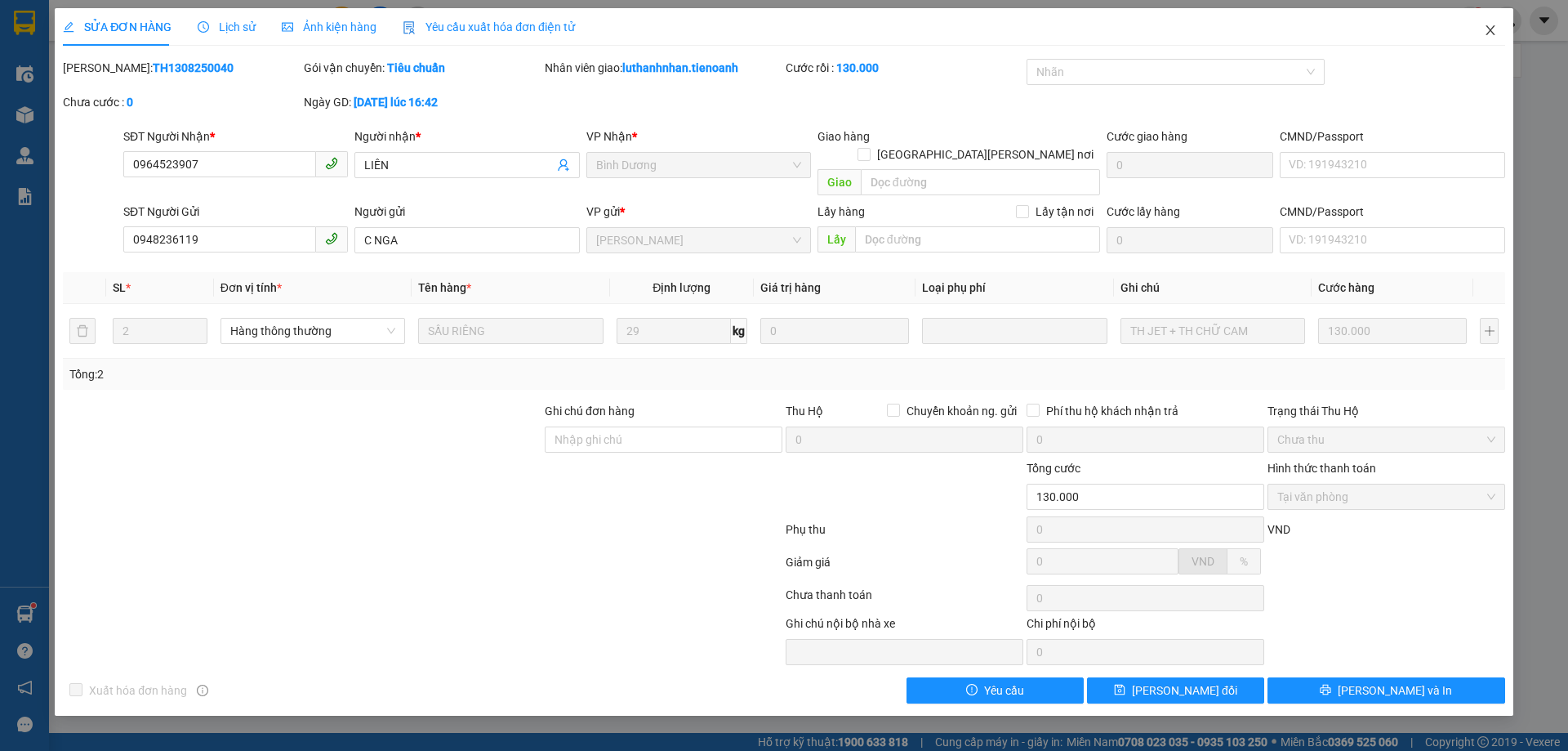
click at [1489, 30] on icon "close" at bounding box center [1490, 30] width 13 height 13
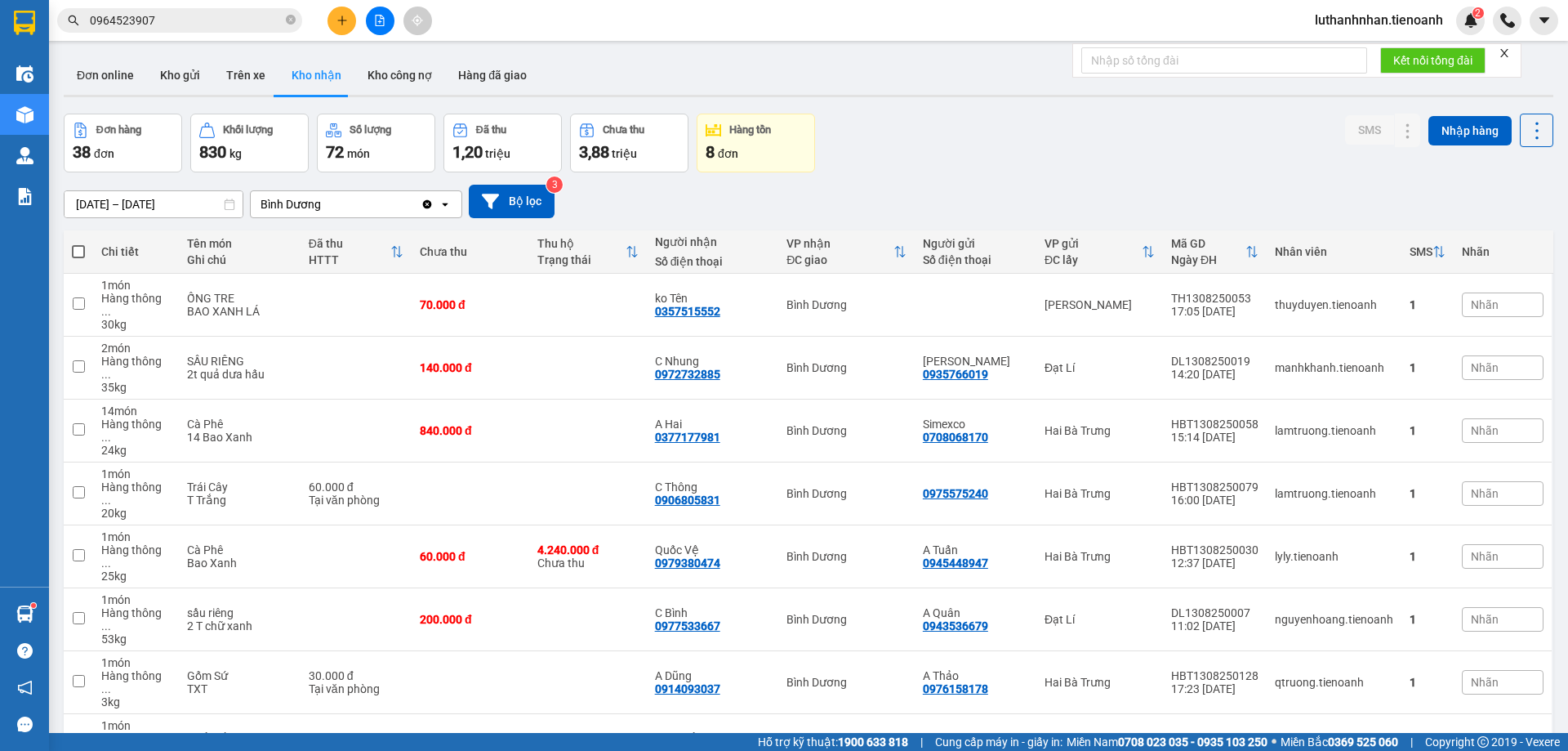
click at [221, 17] on input "0964523907" at bounding box center [186, 20] width 193 height 18
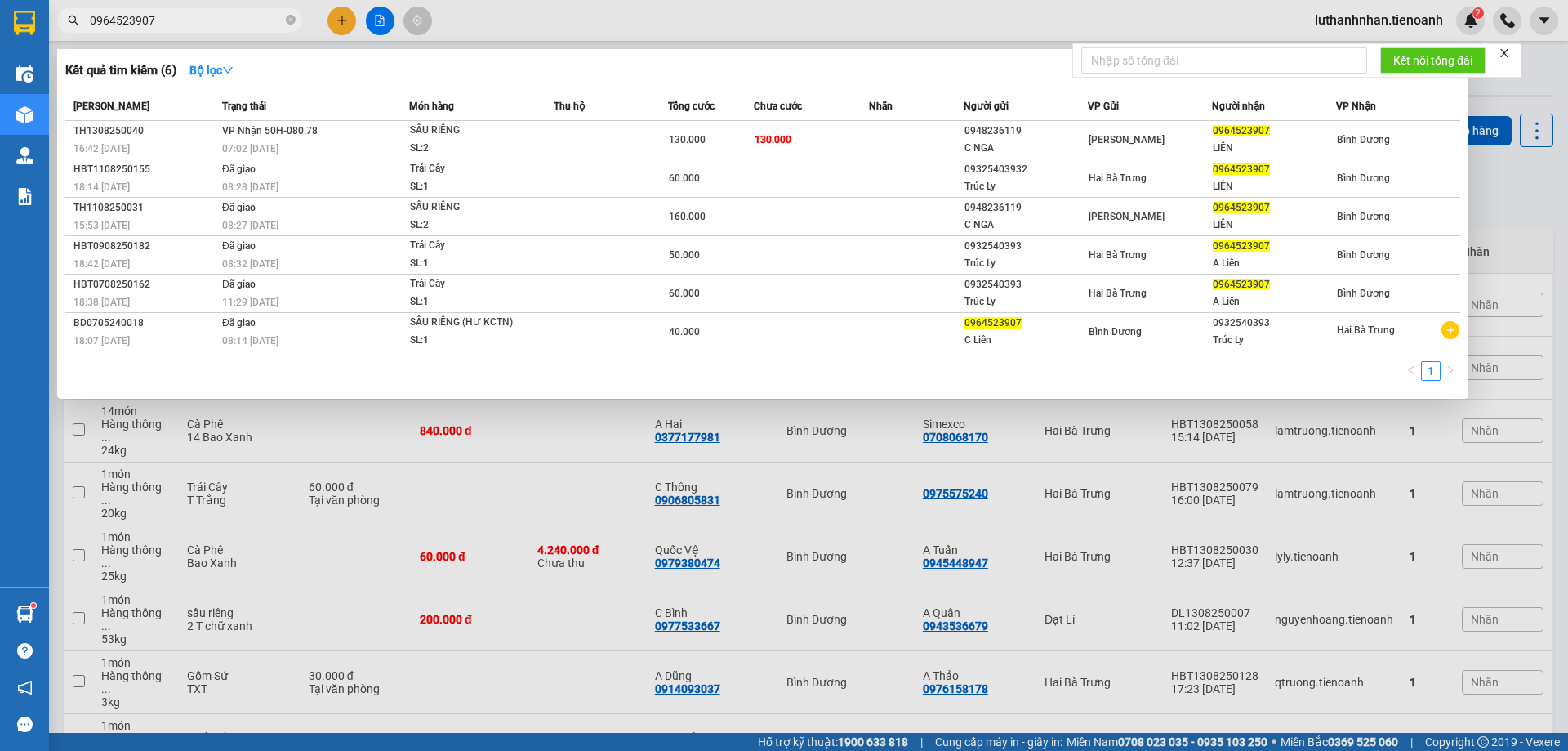
click at [221, 17] on input "0964523907" at bounding box center [186, 20] width 193 height 18
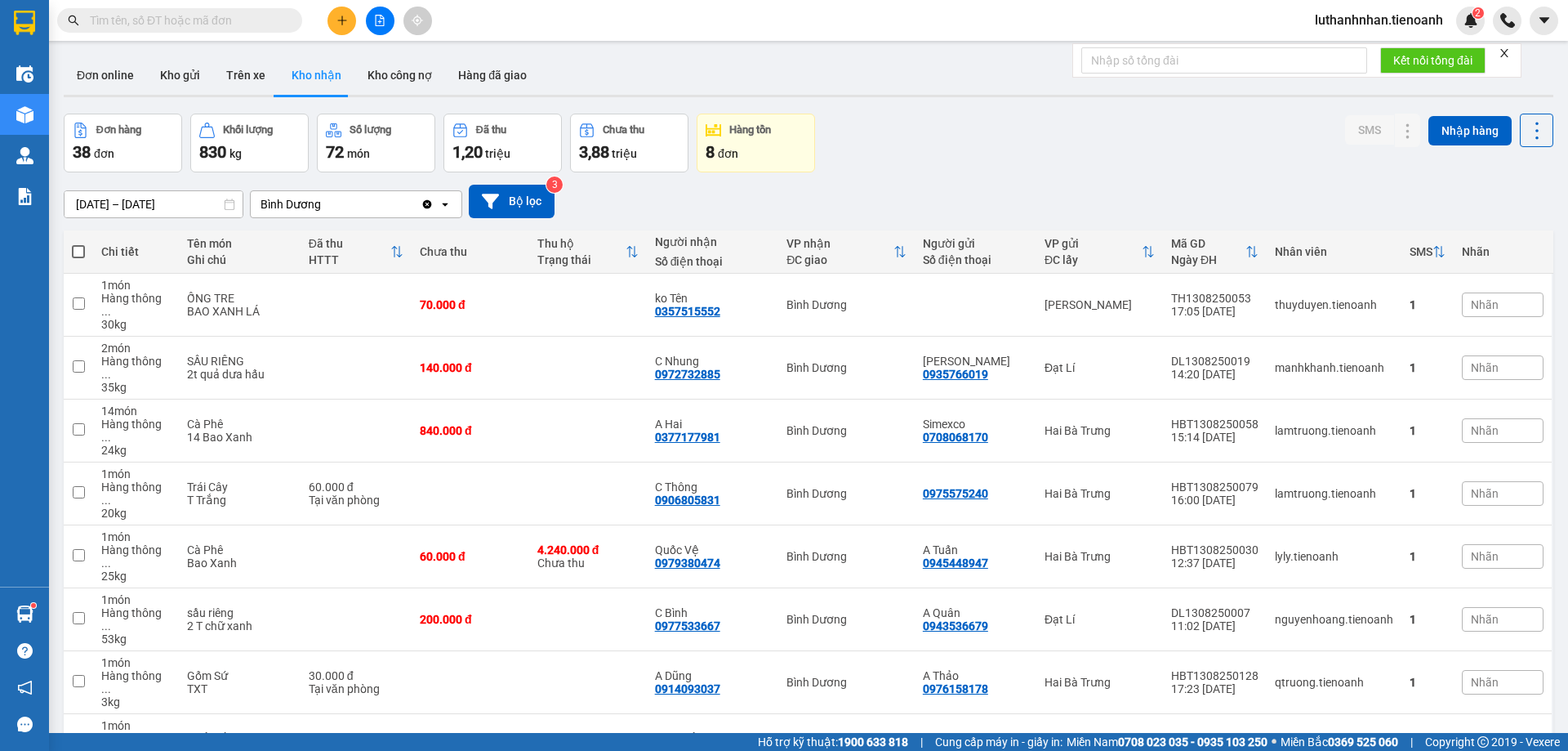
click at [243, 19] on input "text" at bounding box center [186, 20] width 193 height 18
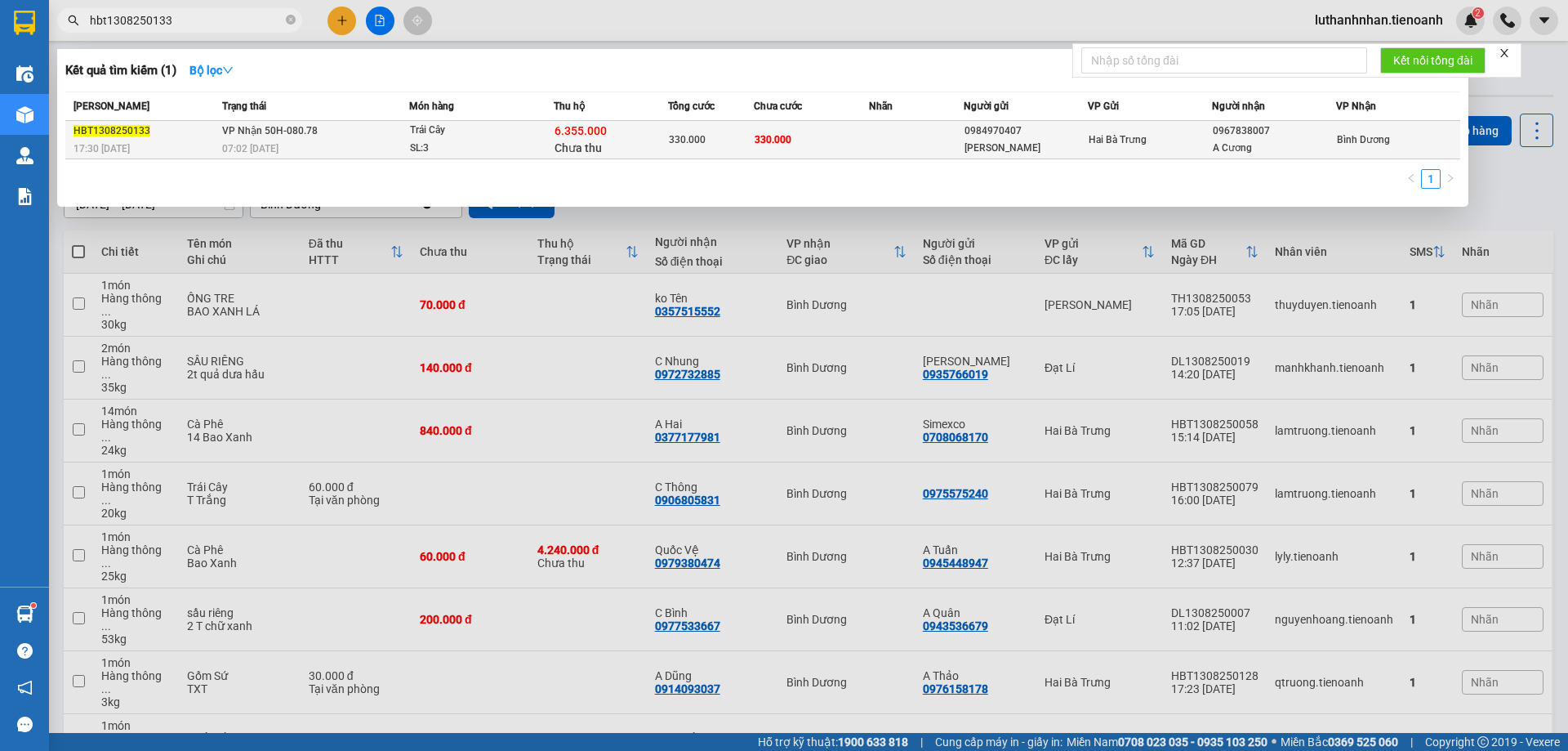
type input "hbt1308250133"
click at [344, 136] on td "VP Nhận 50H-080.78 07:02 [DATE]" at bounding box center [314, 140] width 191 height 38
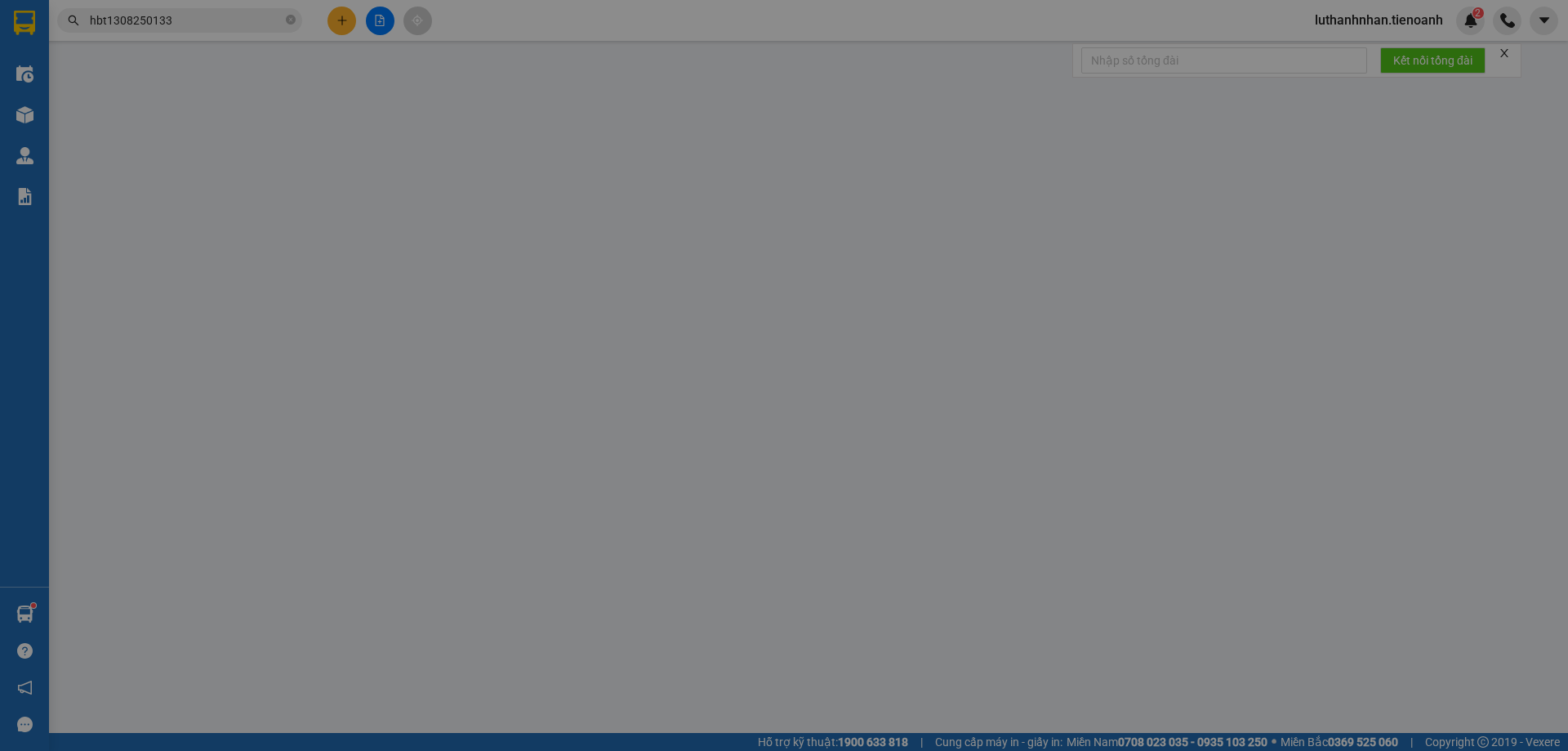
type input "0967838007"
type input "A Cương"
type input "0984970407"
type input "[PERSON_NAME]"
type input "TTH CR"
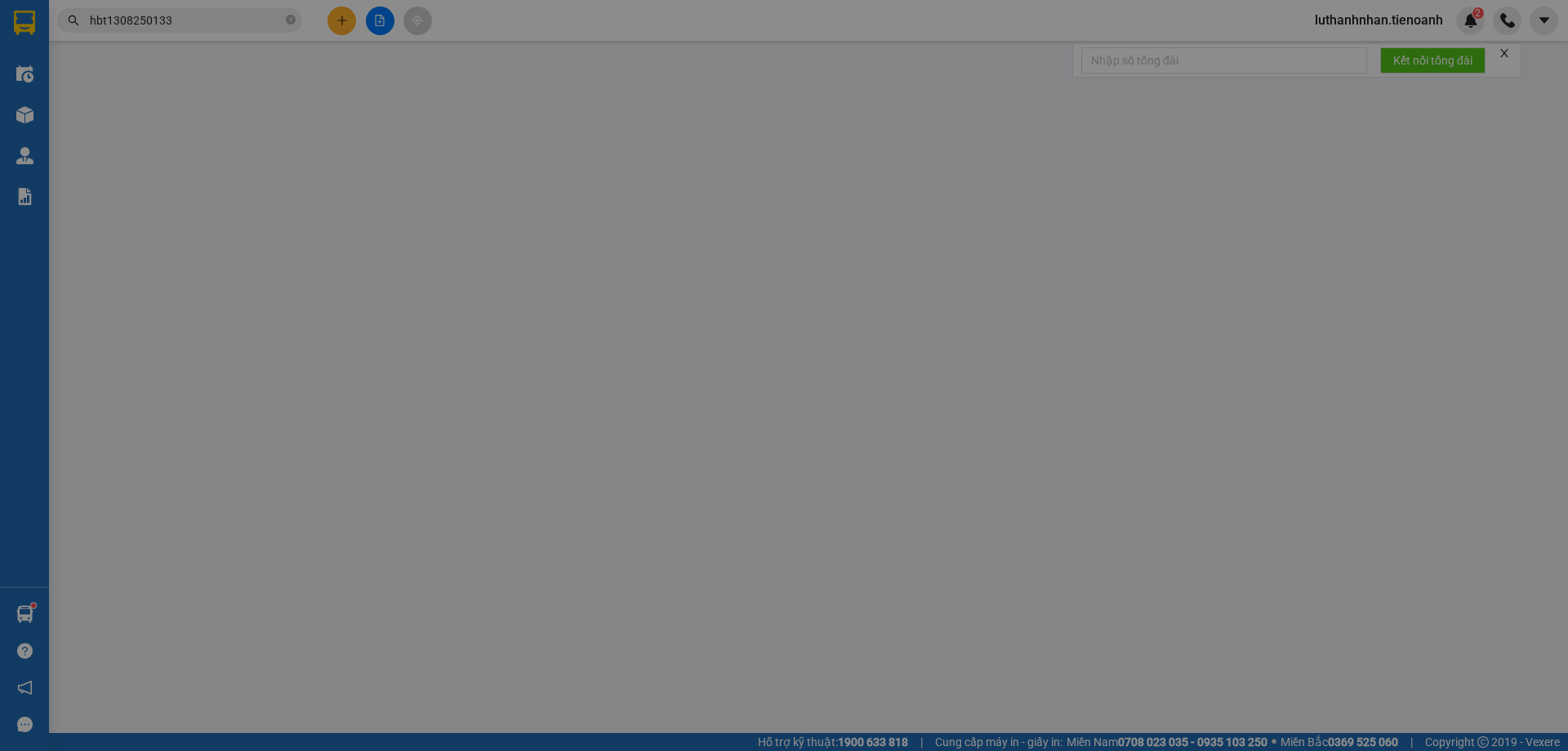
type input "330.000"
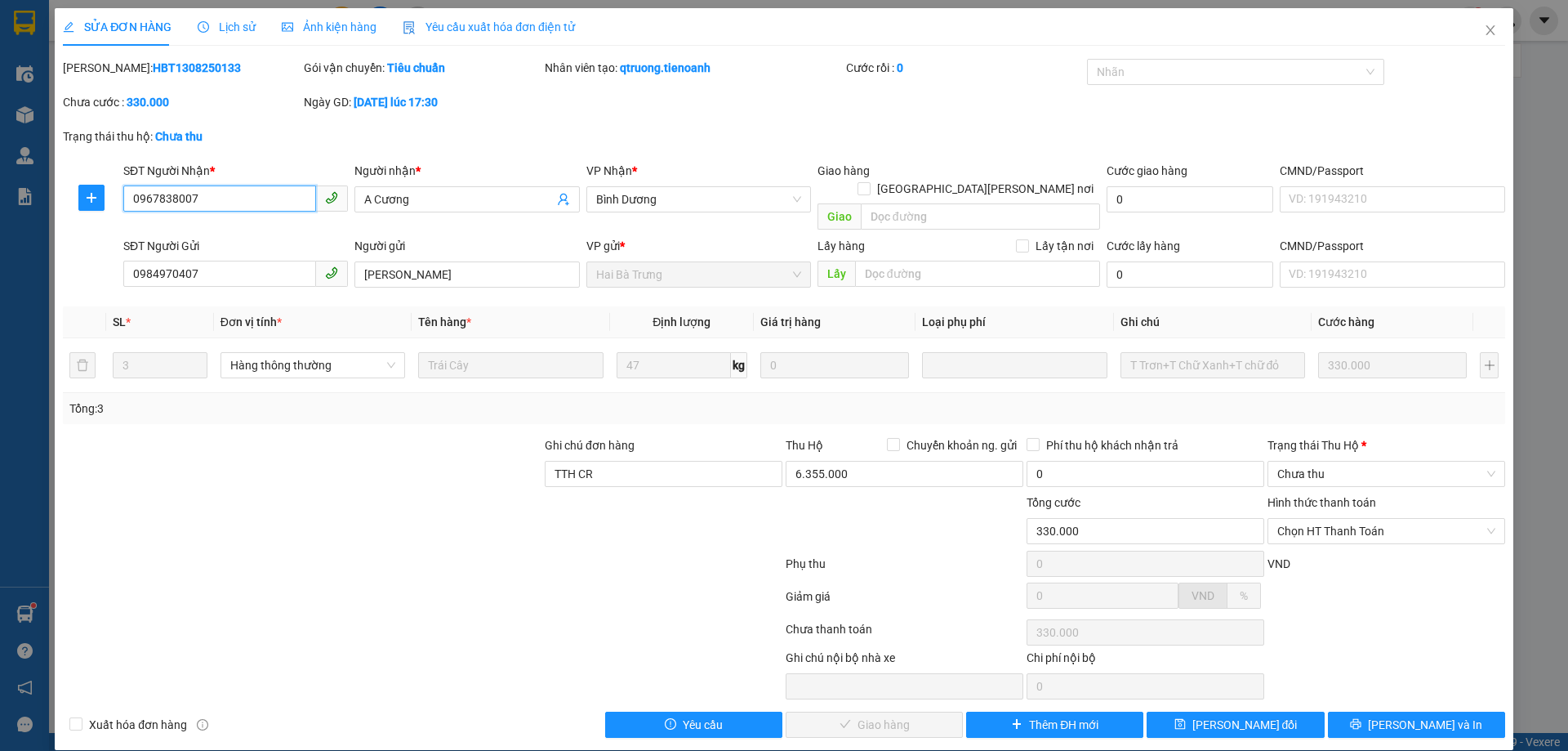
click at [199, 198] on input "0967838007" at bounding box center [220, 198] width 193 height 26
click at [199, 261] on input "0984970407" at bounding box center [220, 273] width 193 height 26
click at [1304, 520] on span "Chọn HT Thanh Toán" at bounding box center [1387, 531] width 218 height 25
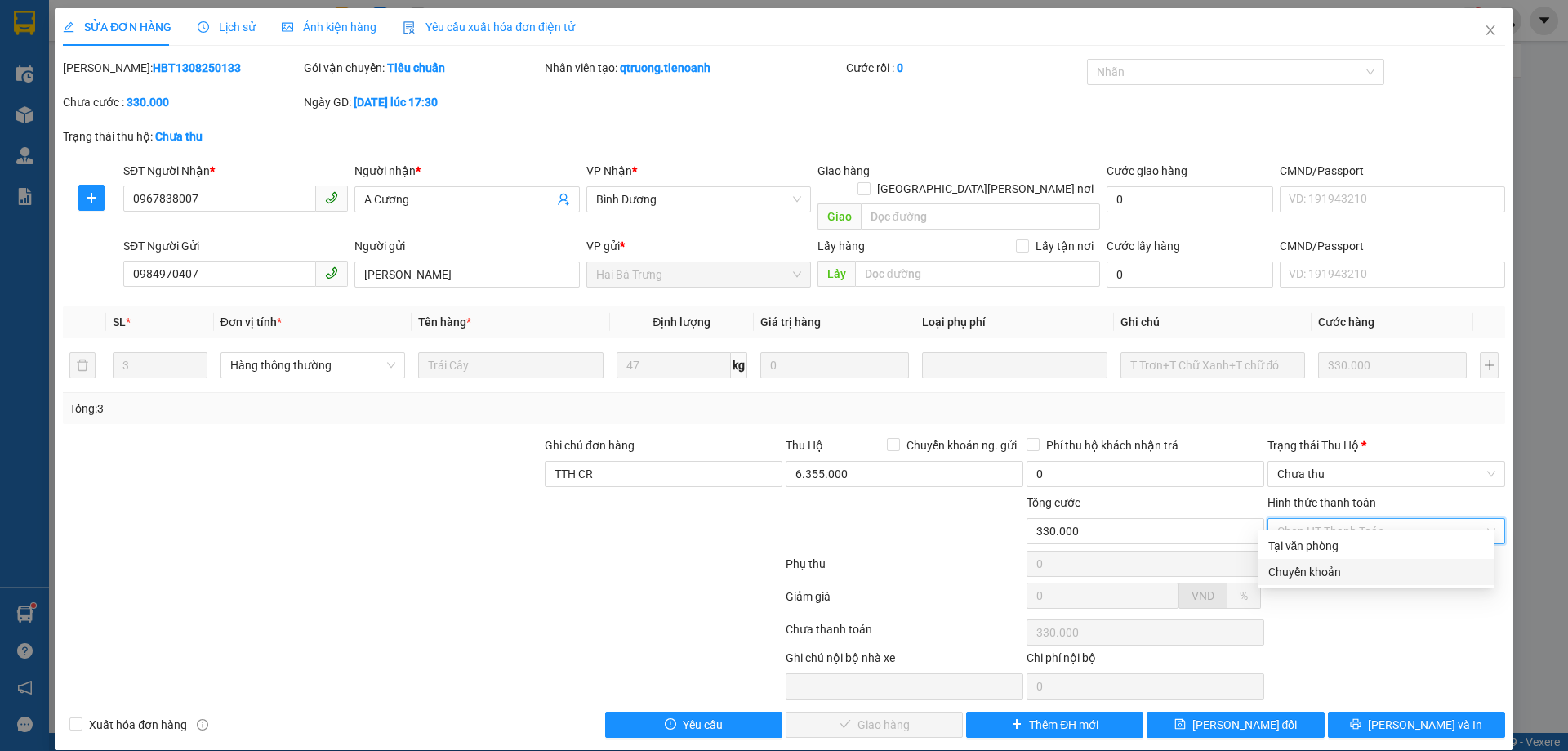
click at [1307, 573] on div "Chuyển khoản" at bounding box center [1377, 572] width 217 height 18
type input "0"
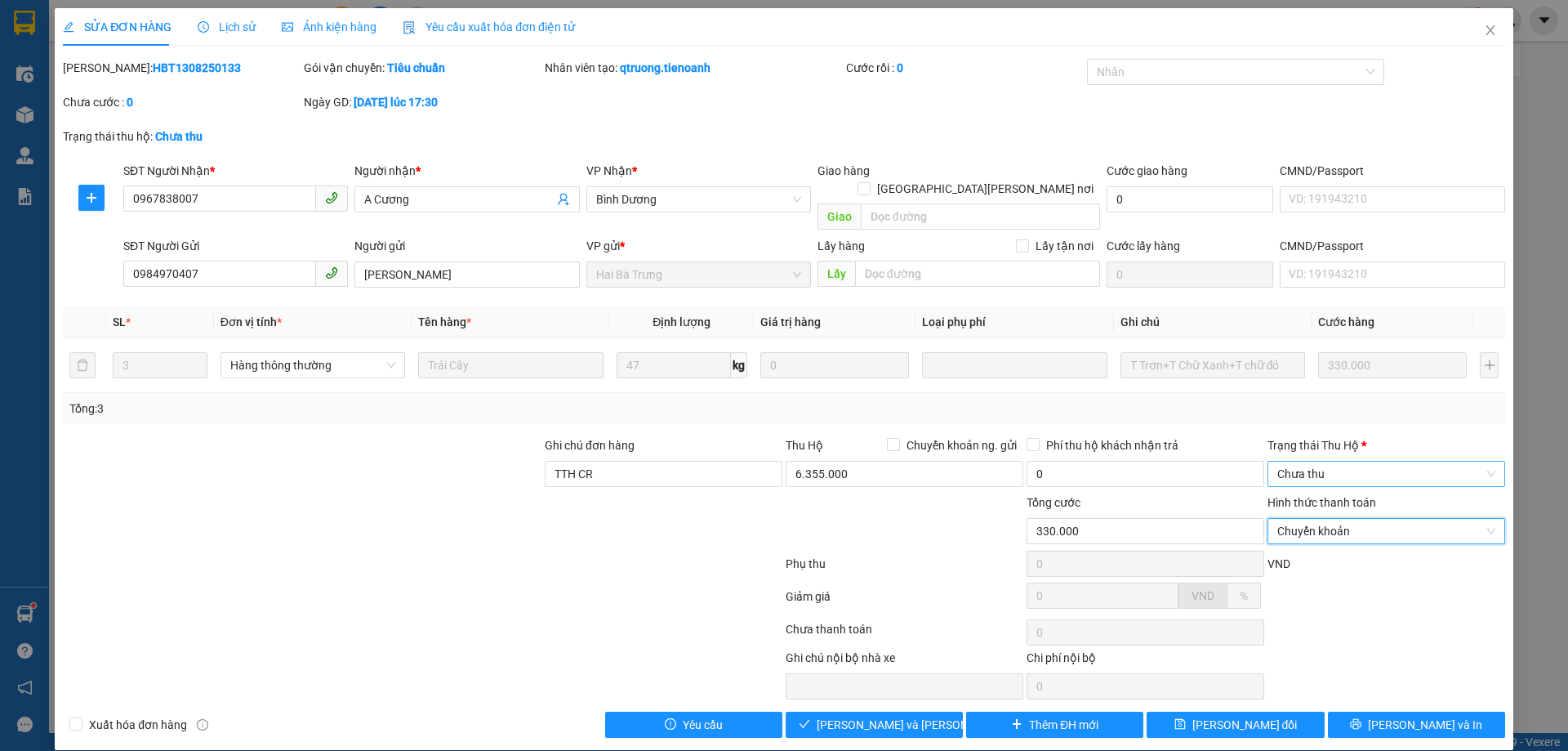
click at [1299, 461] on span "Chưa thu" at bounding box center [1387, 473] width 218 height 25
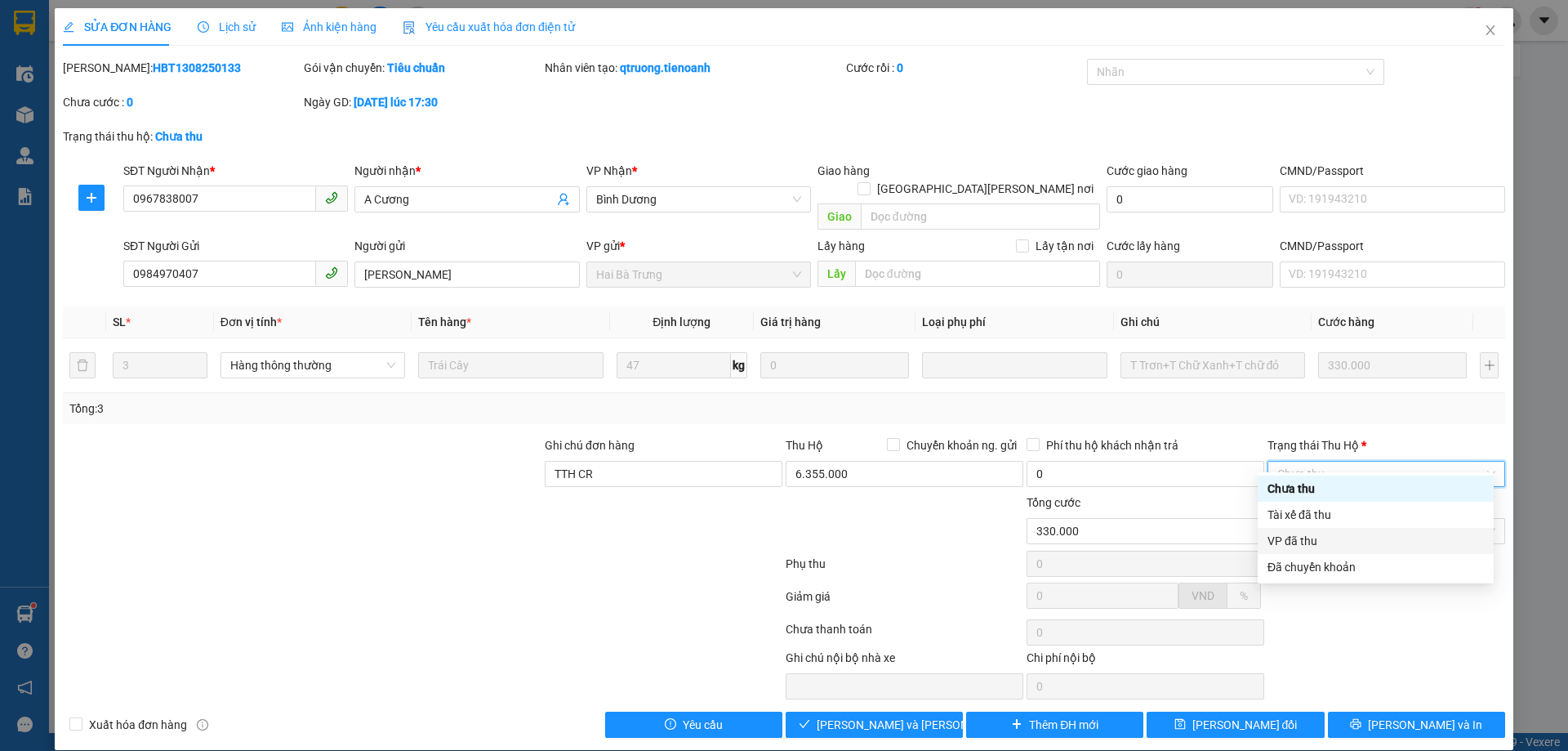
click at [1307, 546] on div "VP đã thu" at bounding box center [1376, 540] width 217 height 18
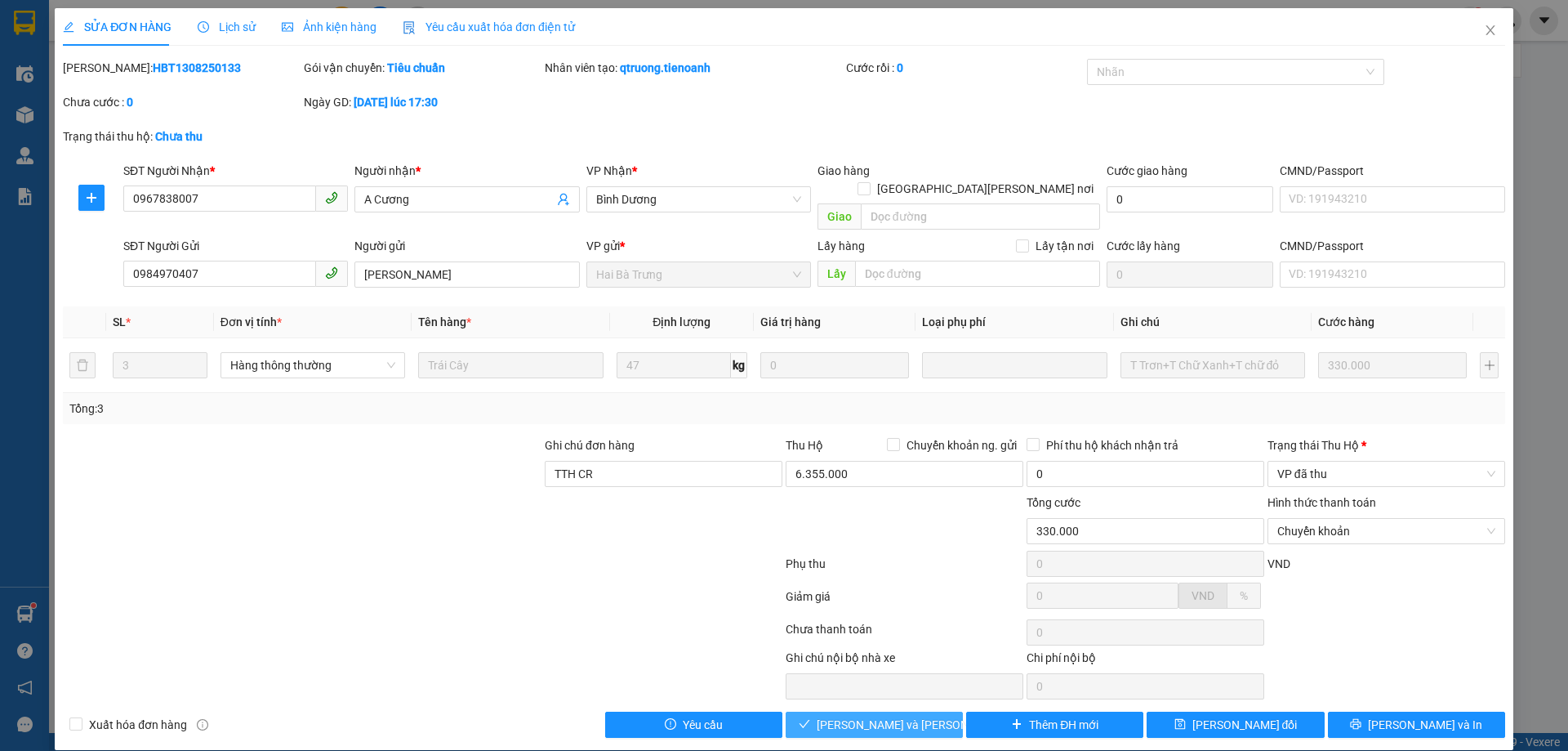
click at [874, 715] on span "[PERSON_NAME] và Giao hàng" at bounding box center [927, 724] width 221 height 18
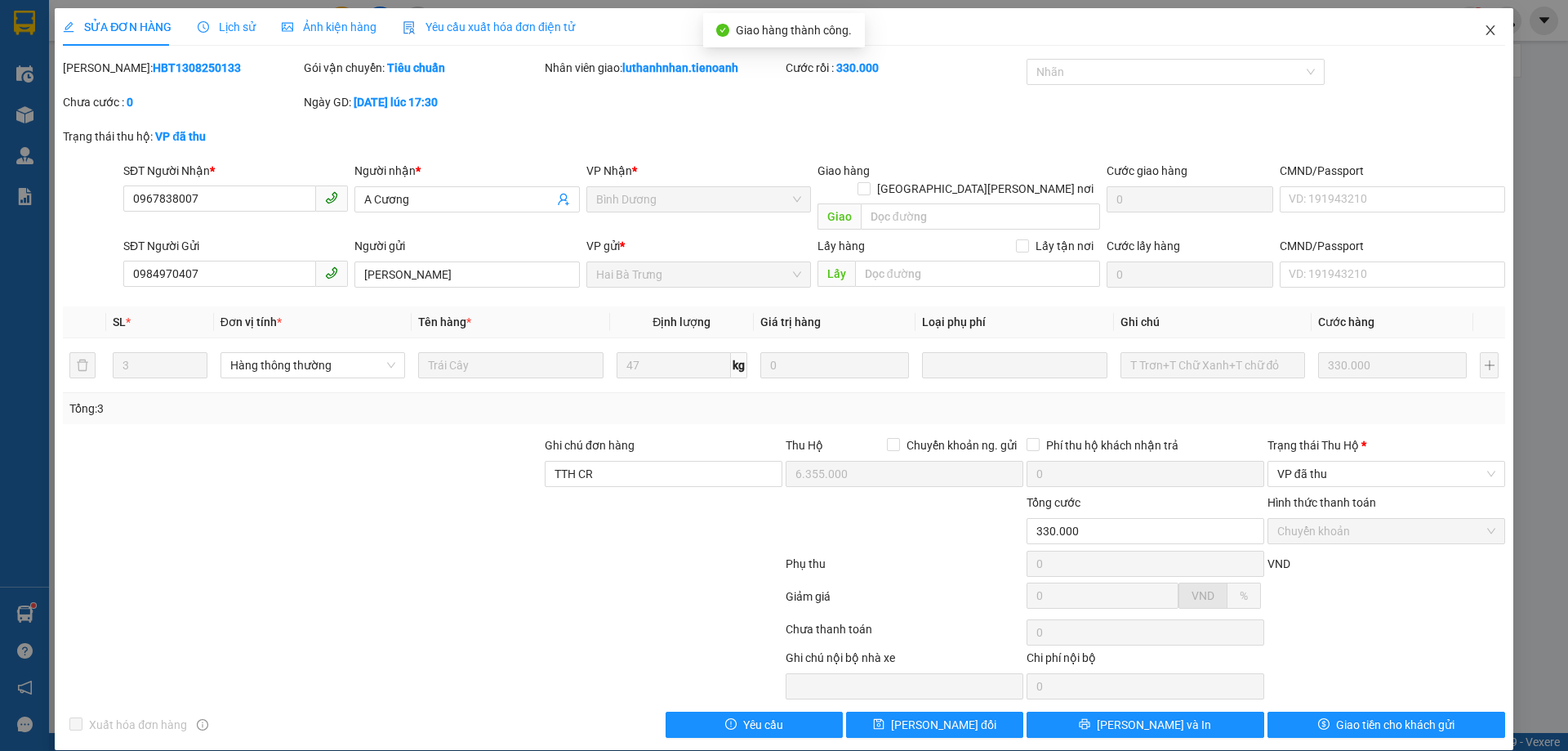
click at [1471, 35] on span "Close" at bounding box center [1490, 31] width 46 height 46
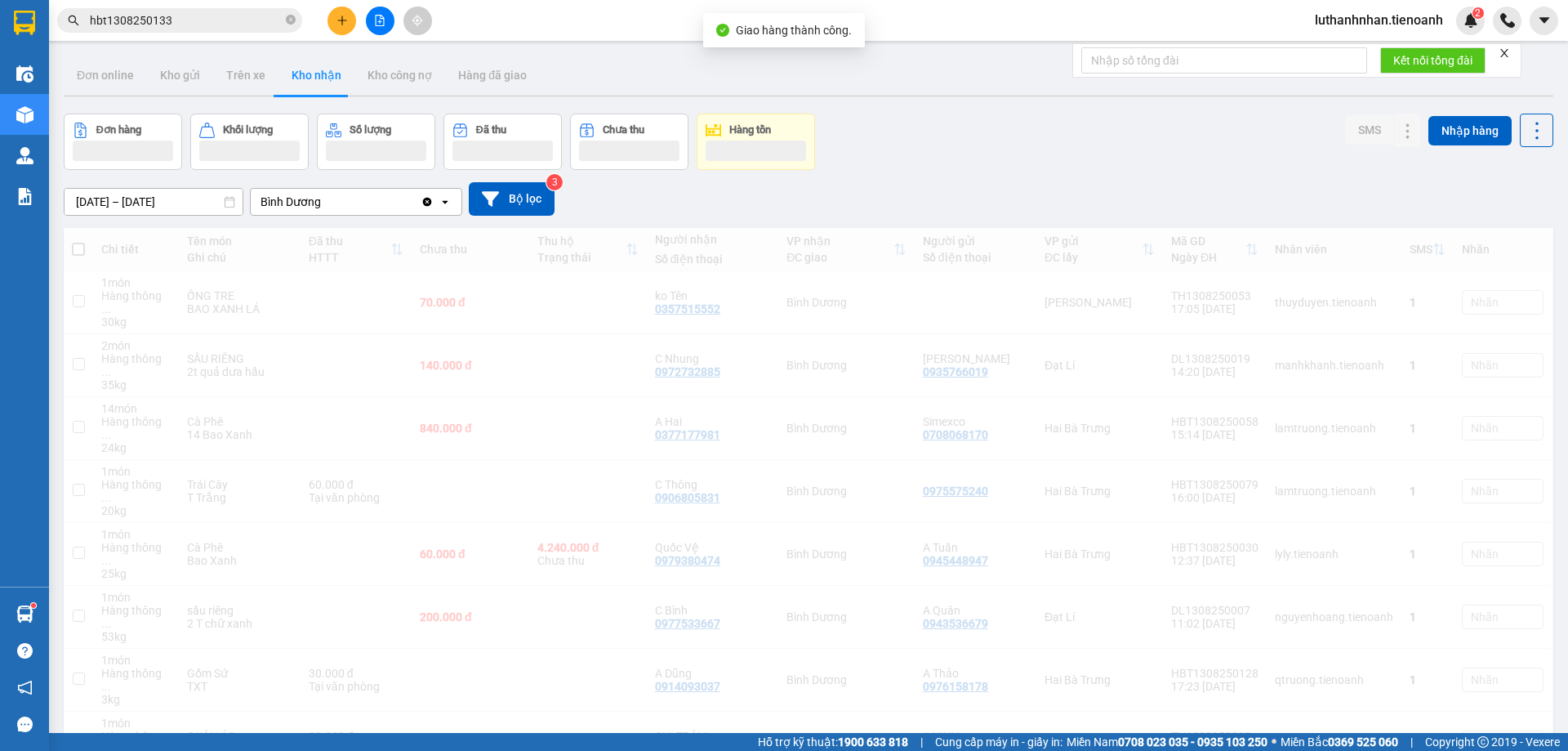
click at [179, 30] on span "hbt1308250133" at bounding box center [180, 20] width 245 height 25
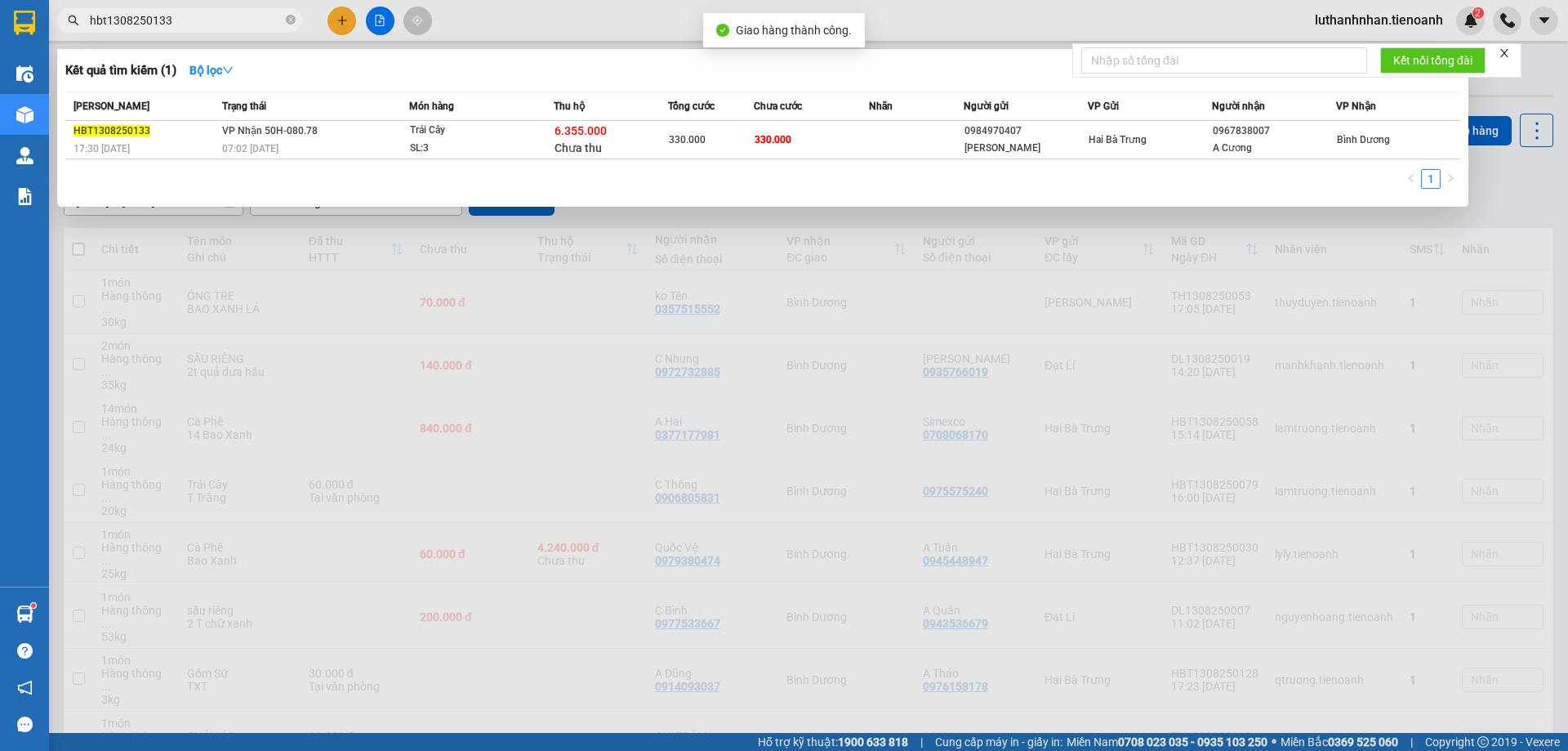
click at [175, 25] on input "hbt1308250133" at bounding box center [186, 20] width 193 height 18
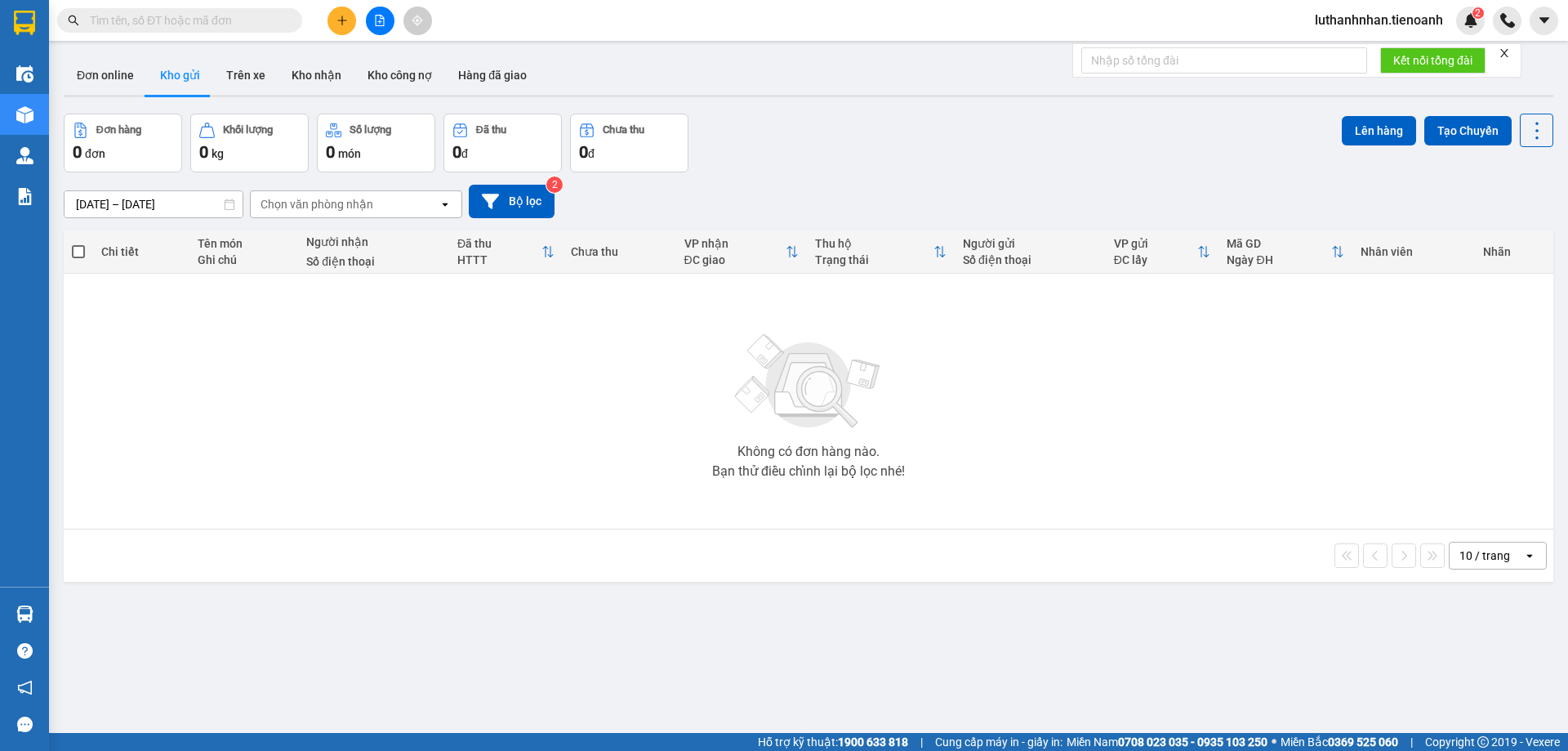
click at [189, 12] on input "text" at bounding box center [186, 20] width 193 height 18
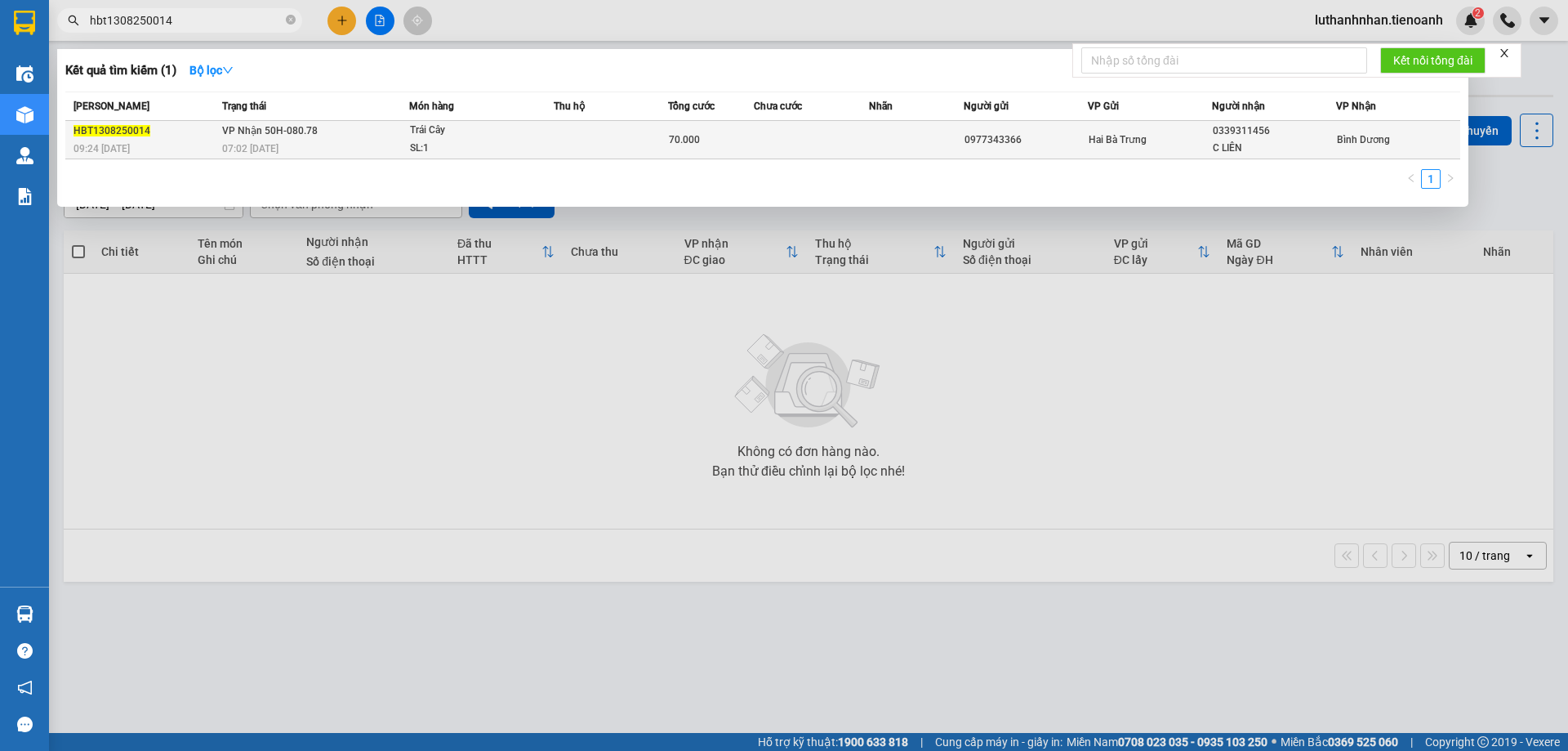
type input "hbt1308250014"
click at [310, 143] on div "07:02 [DATE]" at bounding box center [316, 148] width 186 height 18
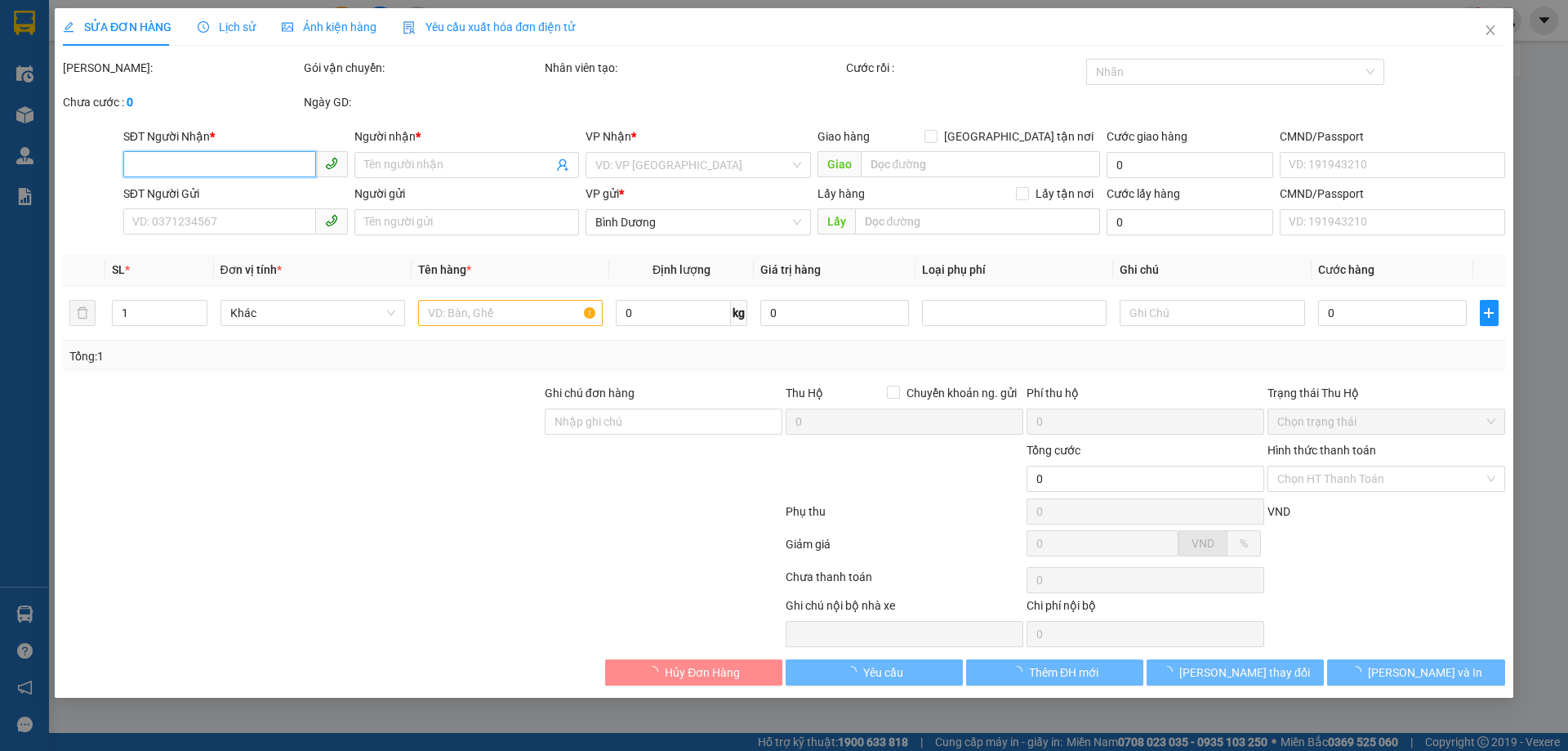
type input "0339311456"
type input "C LIÊN"
type input "0977343366"
type input "70.000"
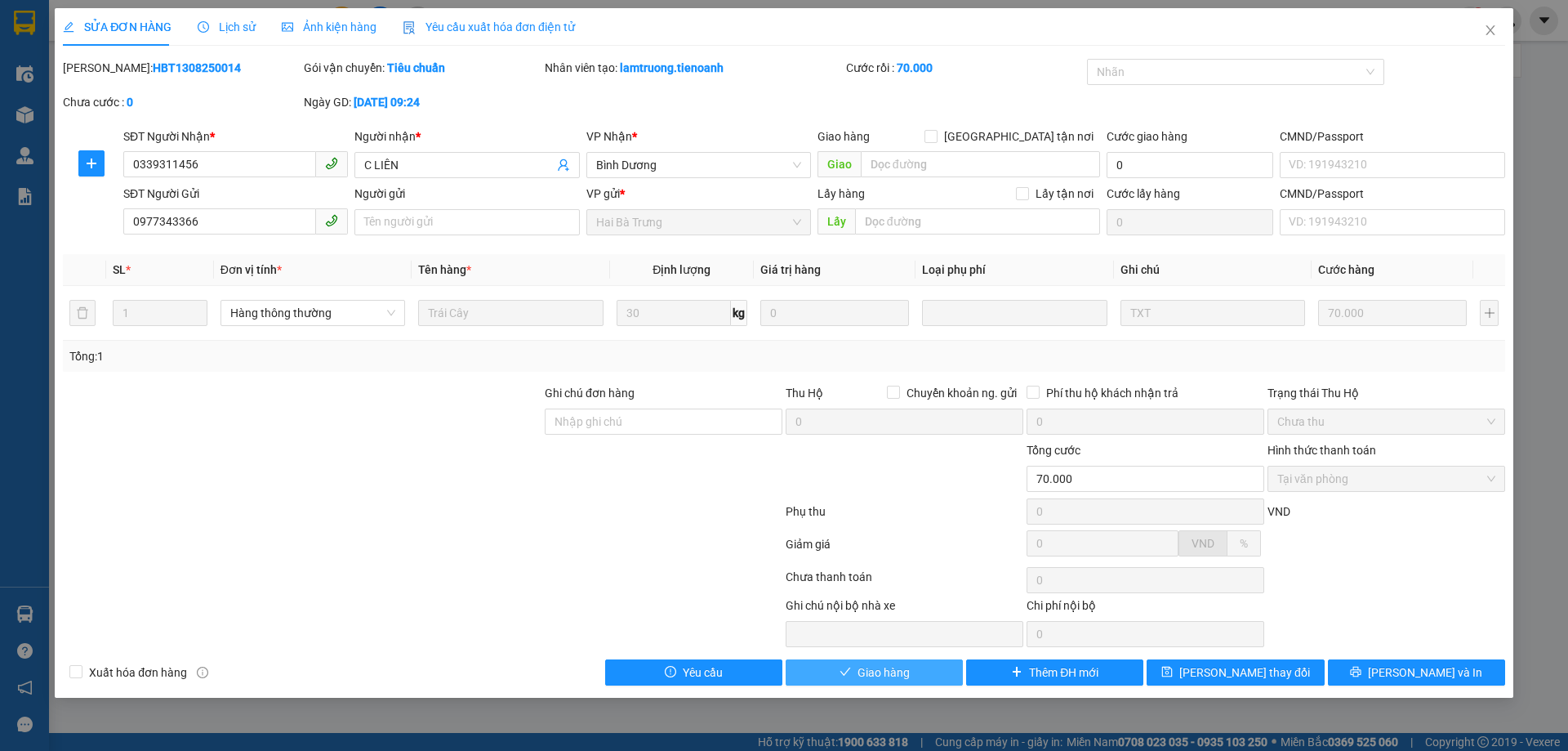
click at [896, 679] on span "Giao hàng" at bounding box center [883, 672] width 52 height 18
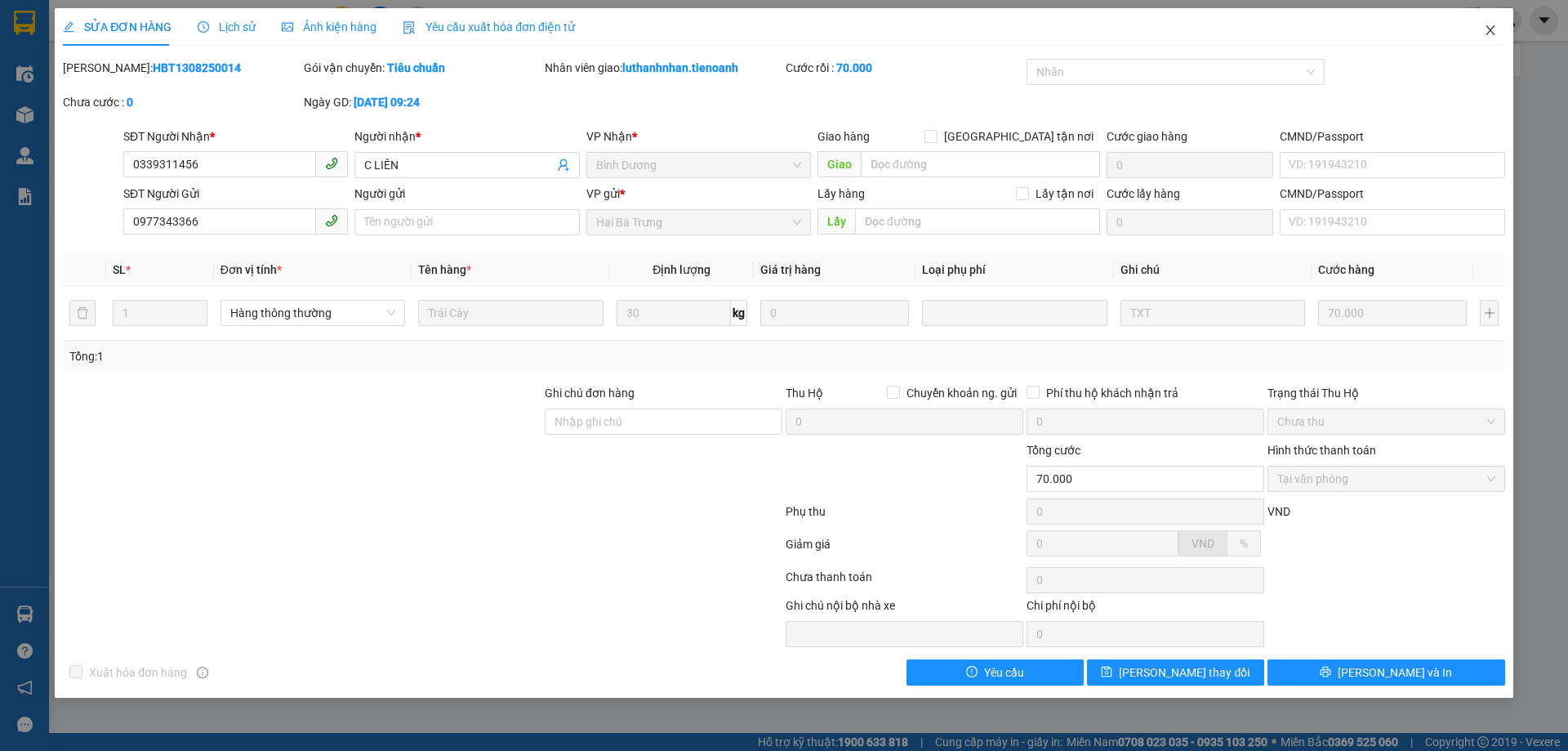
click at [1489, 31] on icon "close" at bounding box center [1490, 30] width 9 height 10
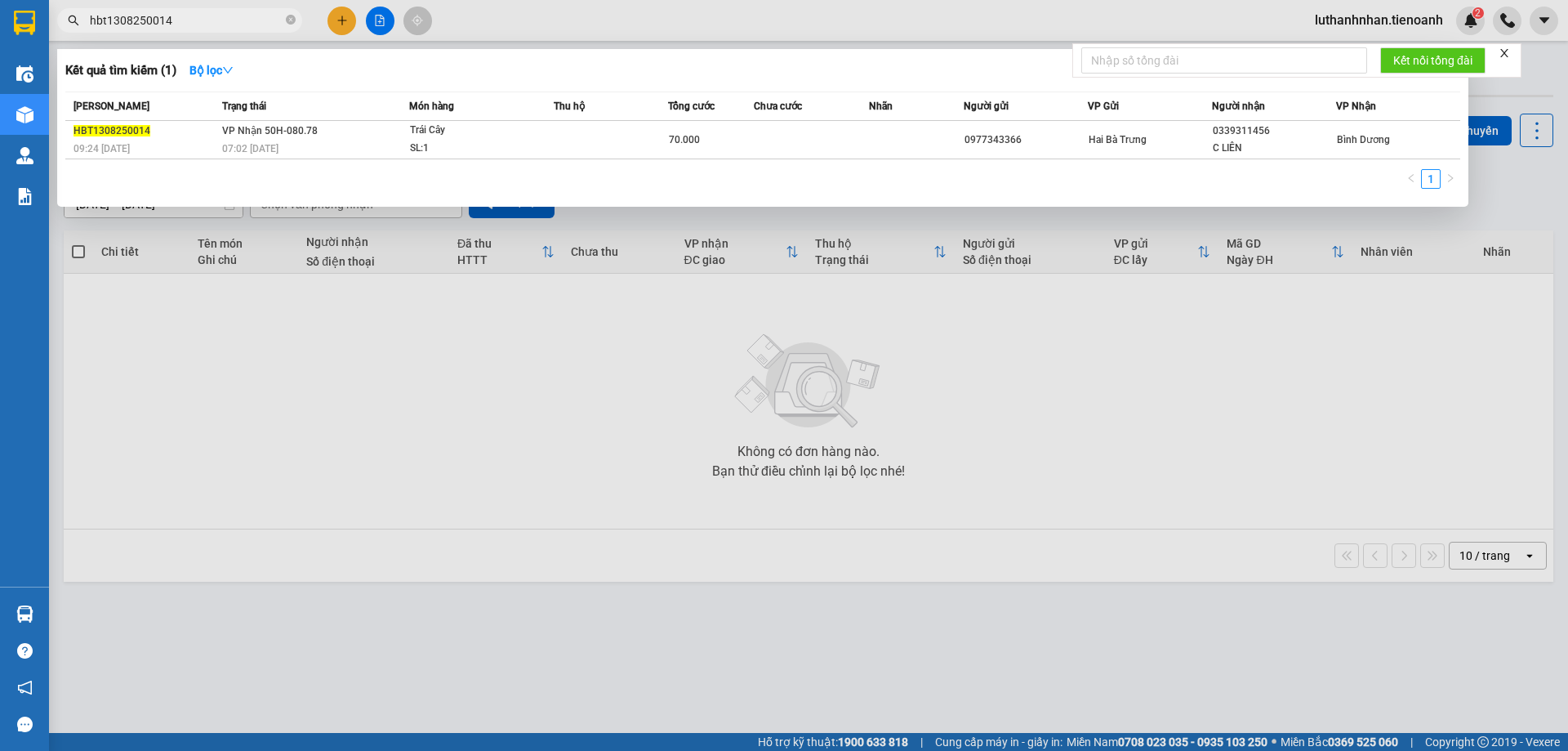
click at [141, 12] on input "hbt1308250014" at bounding box center [186, 20] width 193 height 18
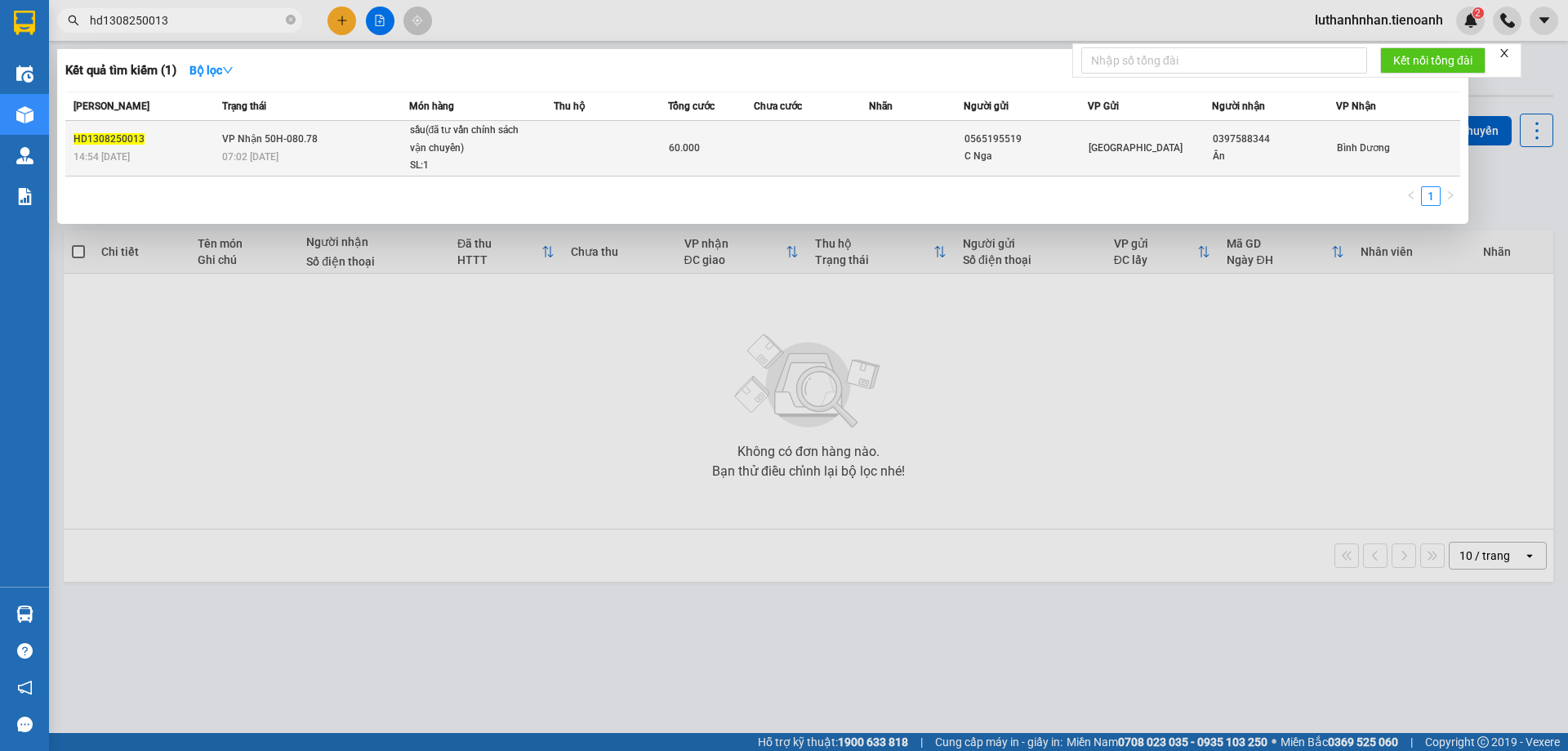
type input "hd1308250013"
click at [402, 146] on td "VP Nhận 50H-080.78 07:02 - 14/08" at bounding box center [314, 149] width 191 height 56
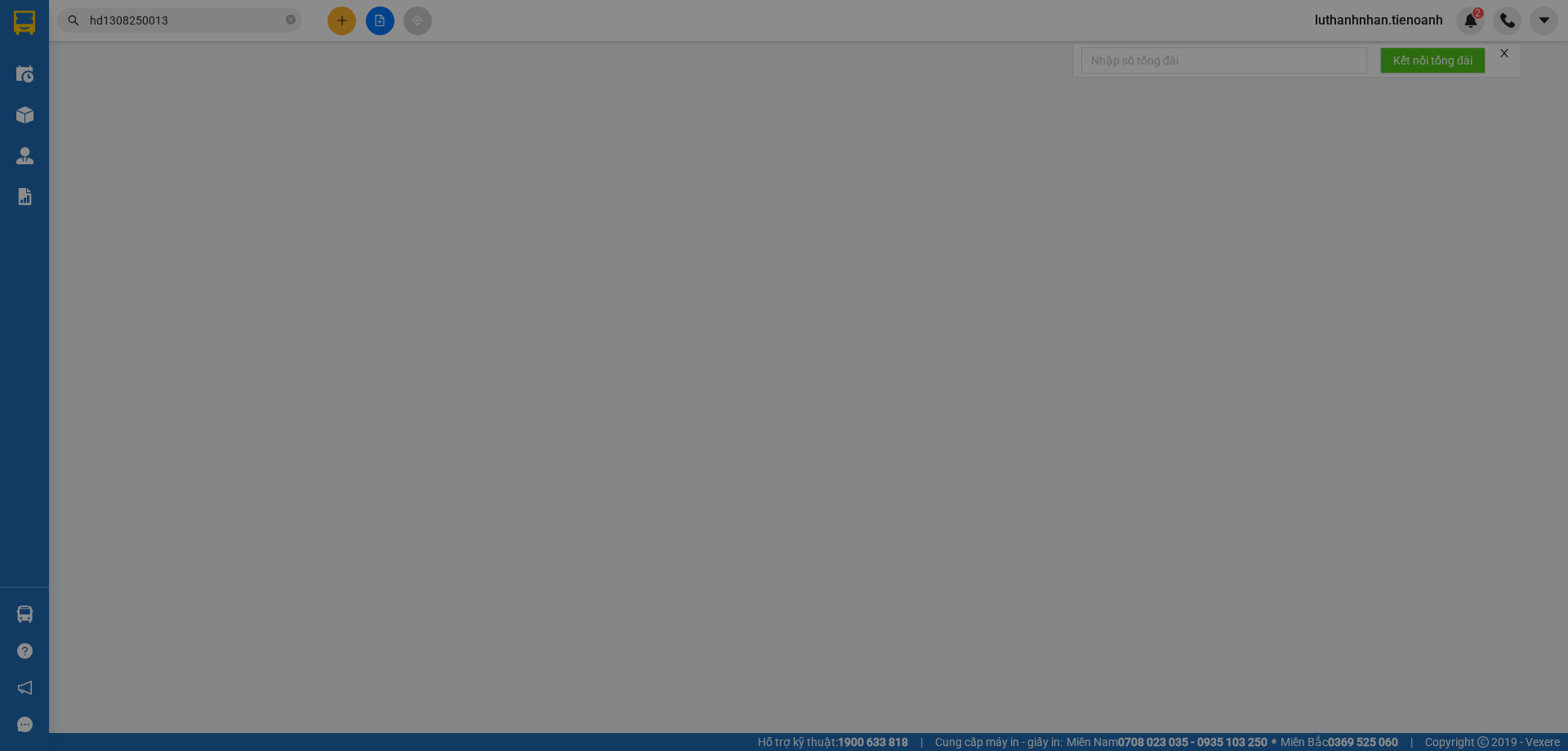
type input "0397588344"
type input "Ân"
type input "0565195519"
type input "C Nga"
type input "60.000"
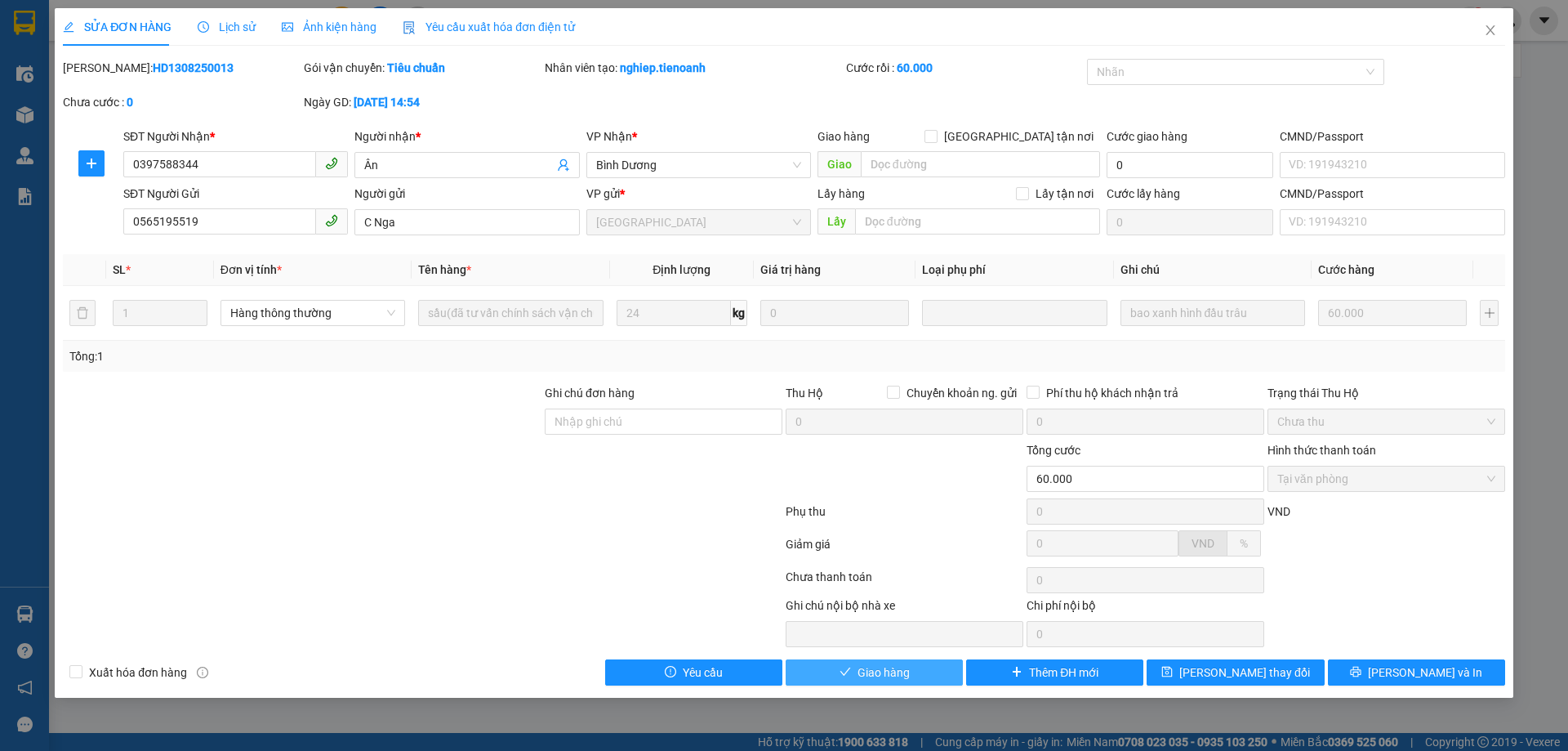
click at [858, 672] on span "Giao hàng" at bounding box center [883, 672] width 52 height 18
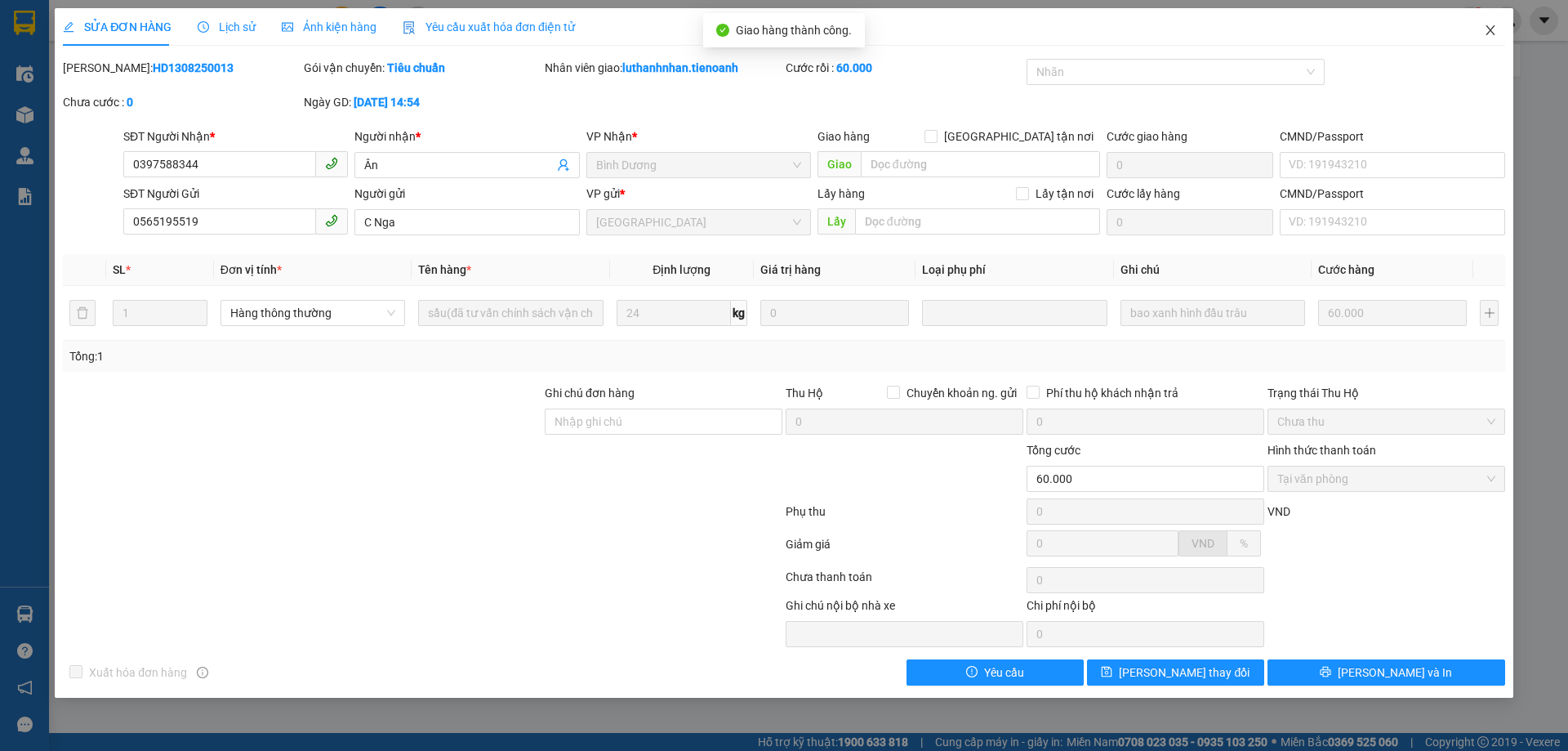
click at [1493, 32] on icon "close" at bounding box center [1490, 30] width 13 height 13
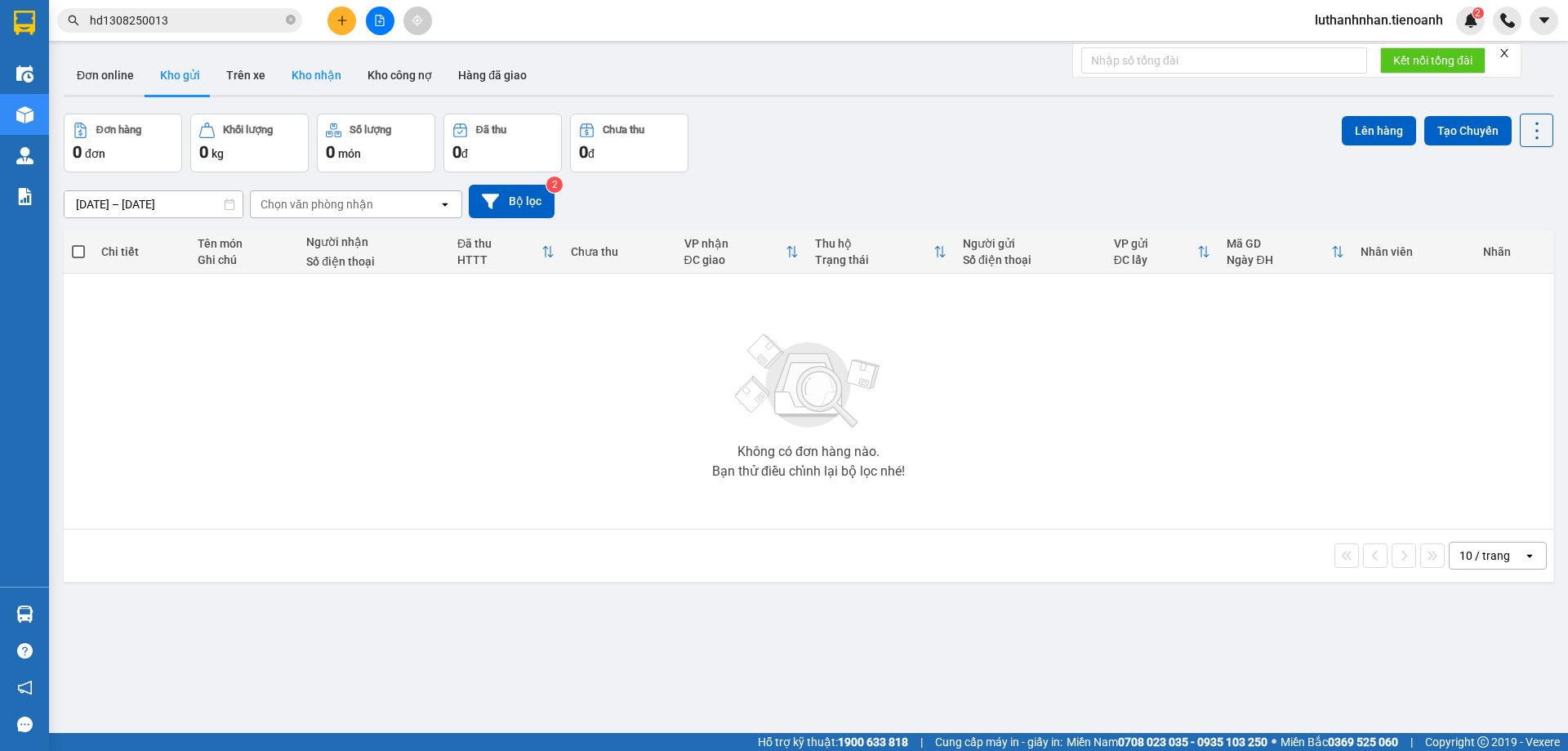
click at [327, 81] on button "Kho nhận" at bounding box center [316, 75] width 76 height 39
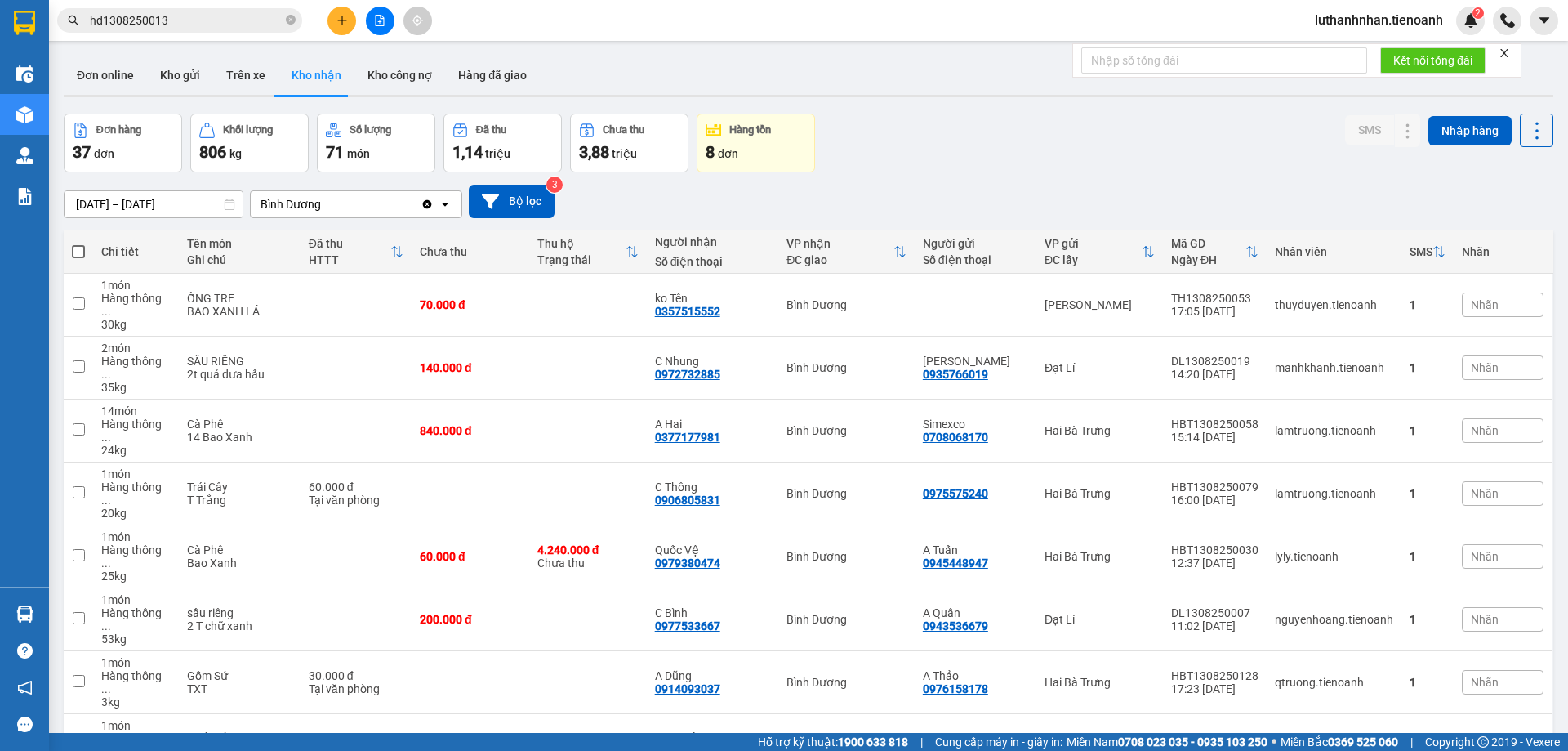
click at [168, 27] on input "hd1308250013" at bounding box center [186, 20] width 193 height 18
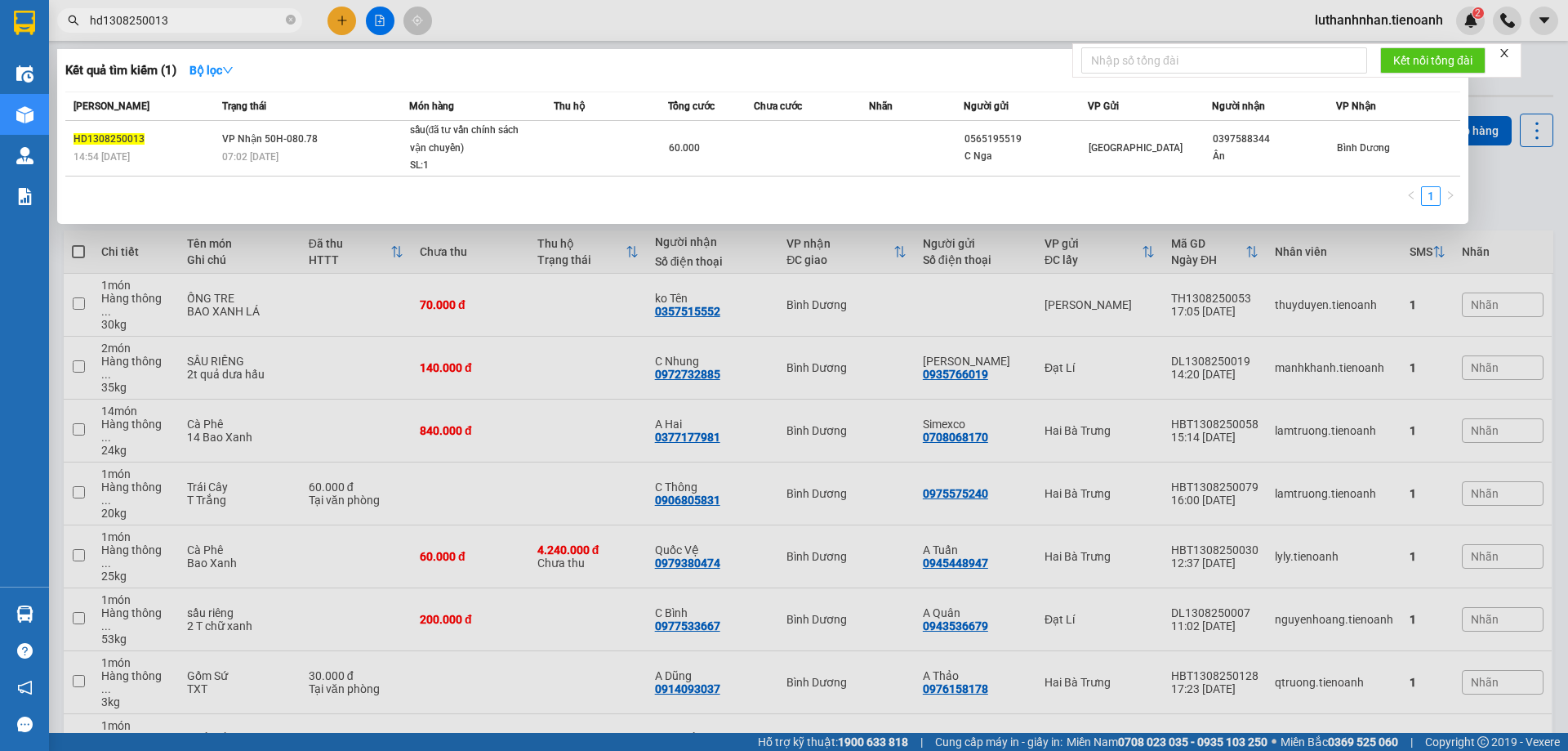
click at [168, 27] on input "hd1308250013" at bounding box center [186, 20] width 193 height 18
click at [342, 19] on div at bounding box center [784, 375] width 1568 height 751
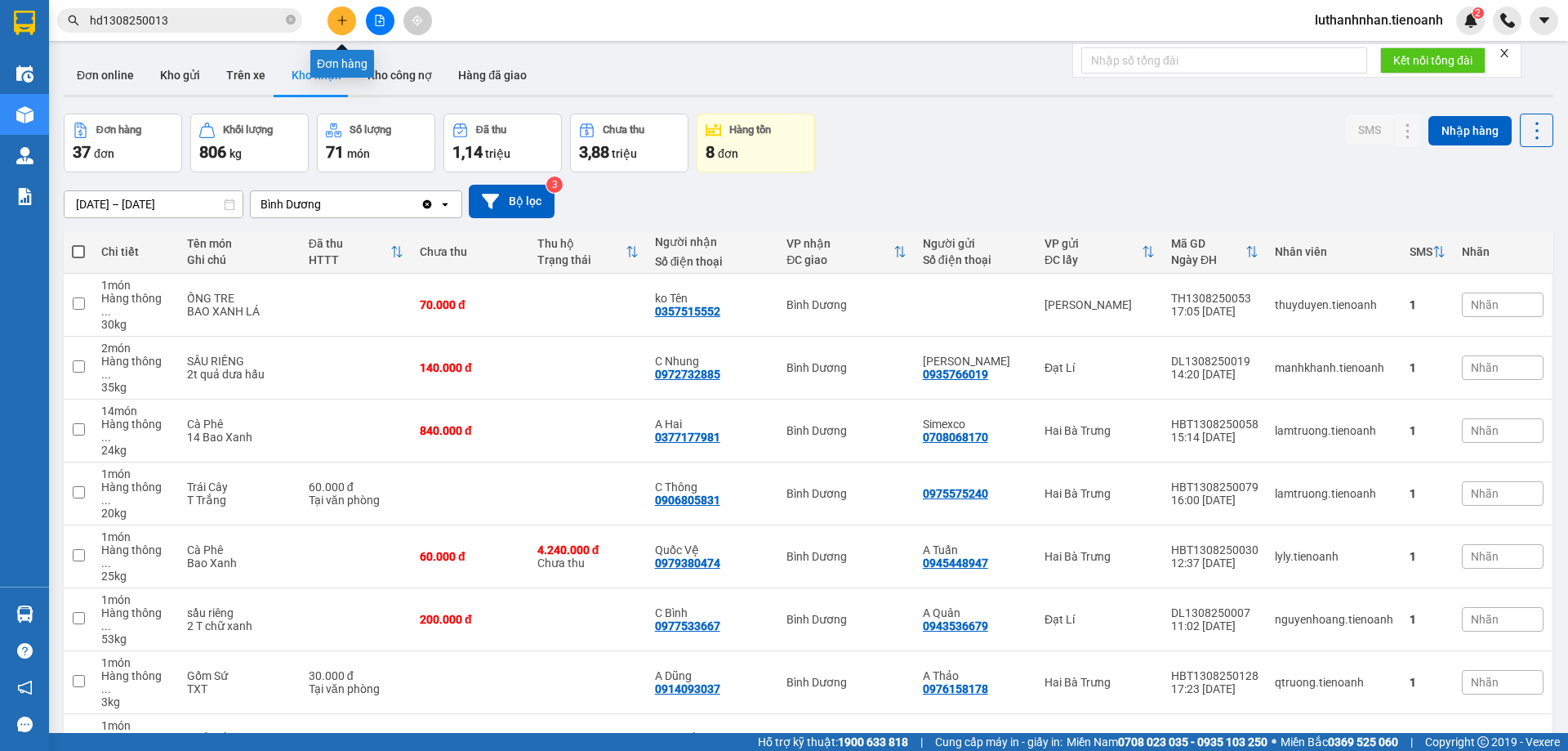
click at [342, 19] on icon "plus" at bounding box center [341, 19] width 1 height 9
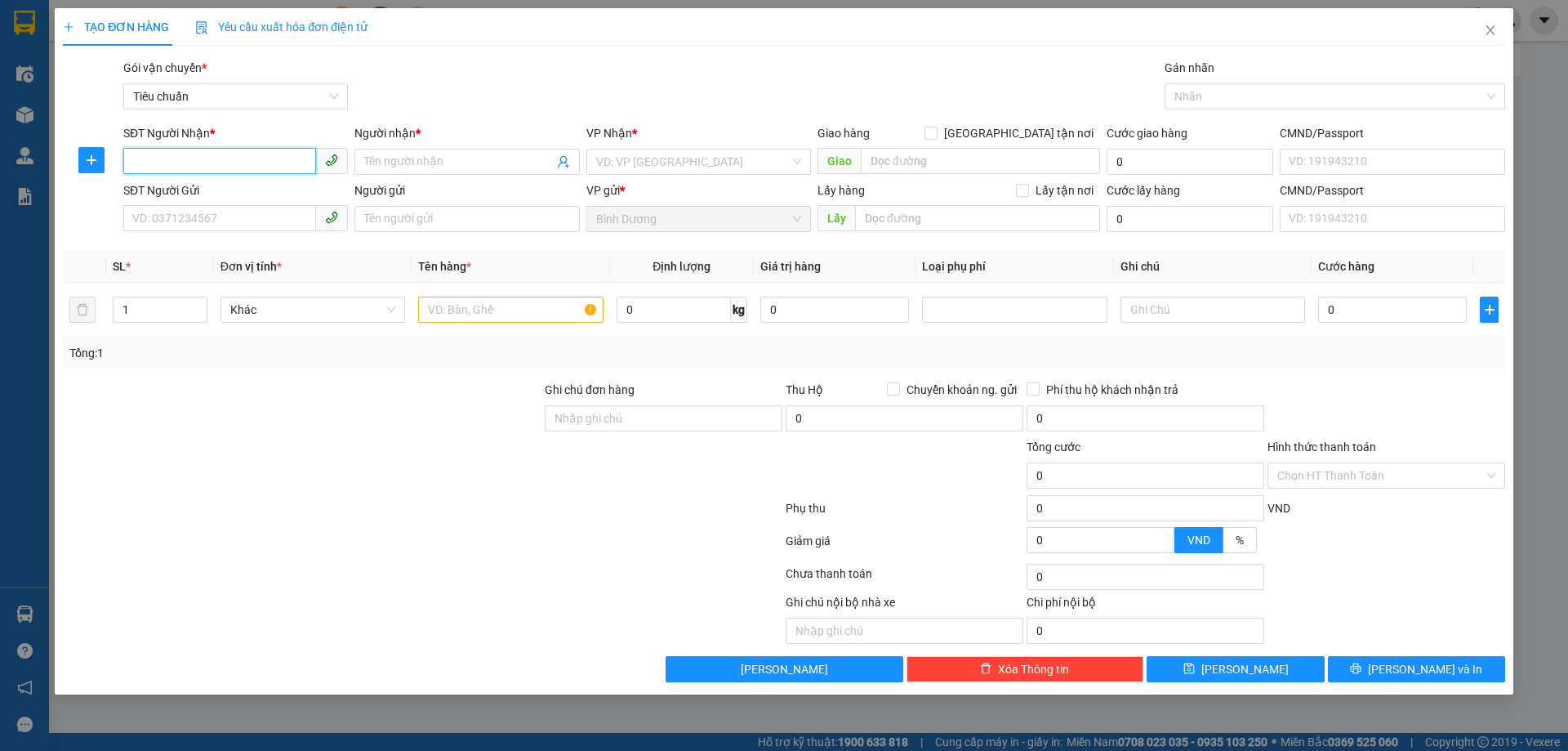
click at [237, 158] on input "SĐT Người Nhận *" at bounding box center [220, 161] width 193 height 26
paste input "0984970407"
type input "0984970407"
click at [231, 194] on div "0984970407 - Phan Hiền" at bounding box center [235, 194] width 205 height 18
type input "[PERSON_NAME]"
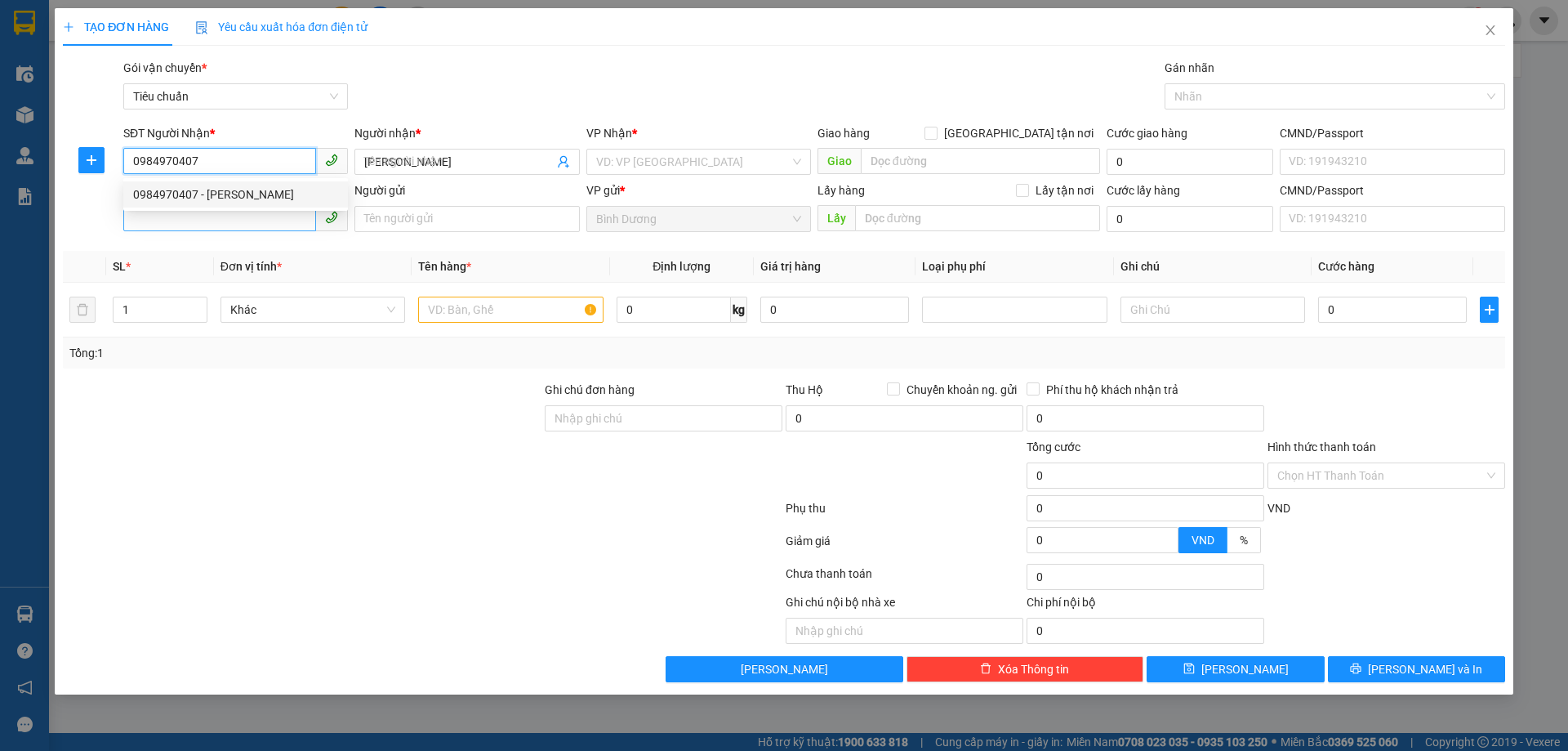
type input "0984970407"
click at [228, 217] on input "SĐT Người Gửi" at bounding box center [220, 218] width 193 height 26
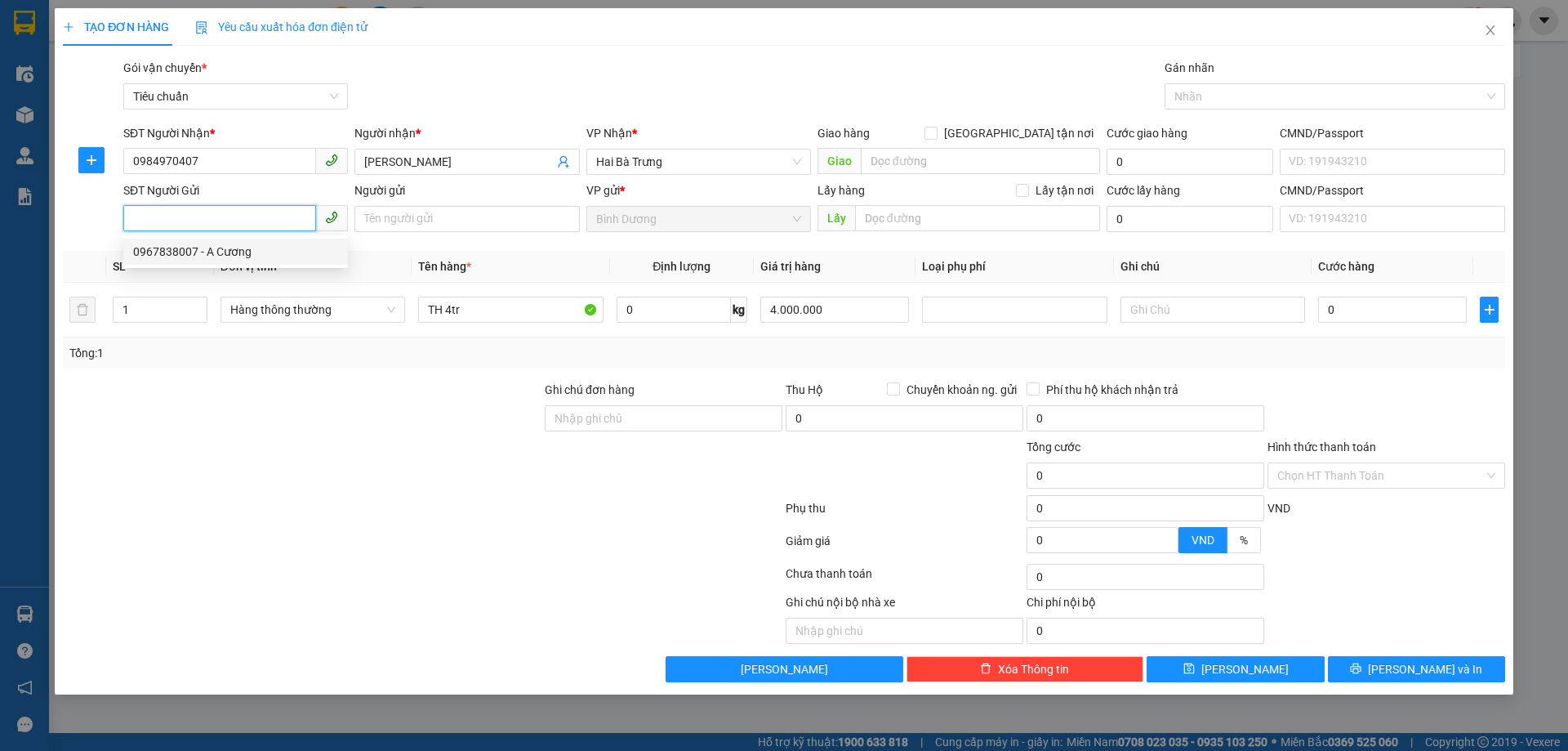
click at [226, 250] on div "0967838007 - A Cương" at bounding box center [235, 251] width 205 height 18
type input "0967838007"
type input "A Cương"
click at [310, 313] on span "Hàng thông thường" at bounding box center [312, 309] width 165 height 25
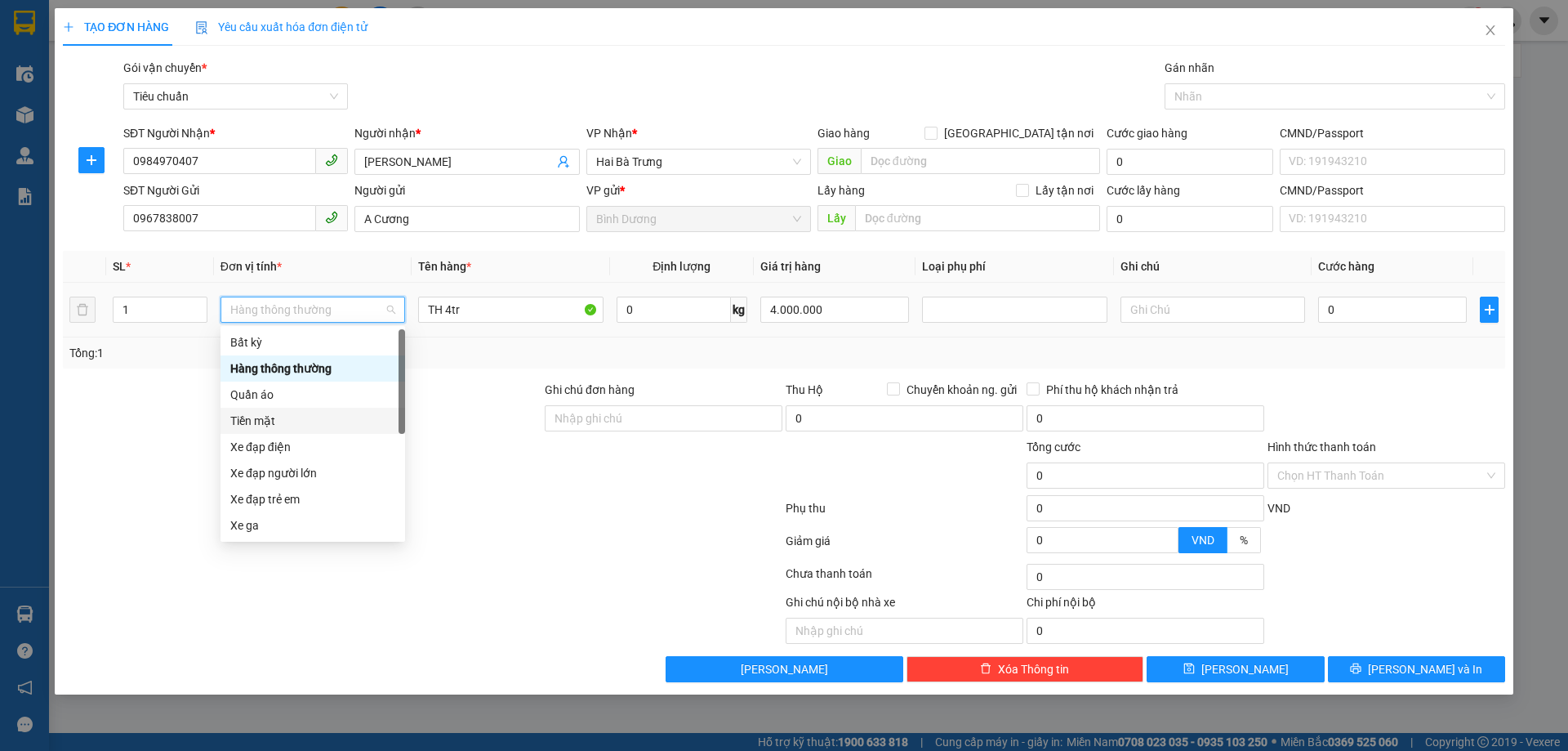
click at [261, 418] on div "Tiền mặt" at bounding box center [312, 420] width 165 height 18
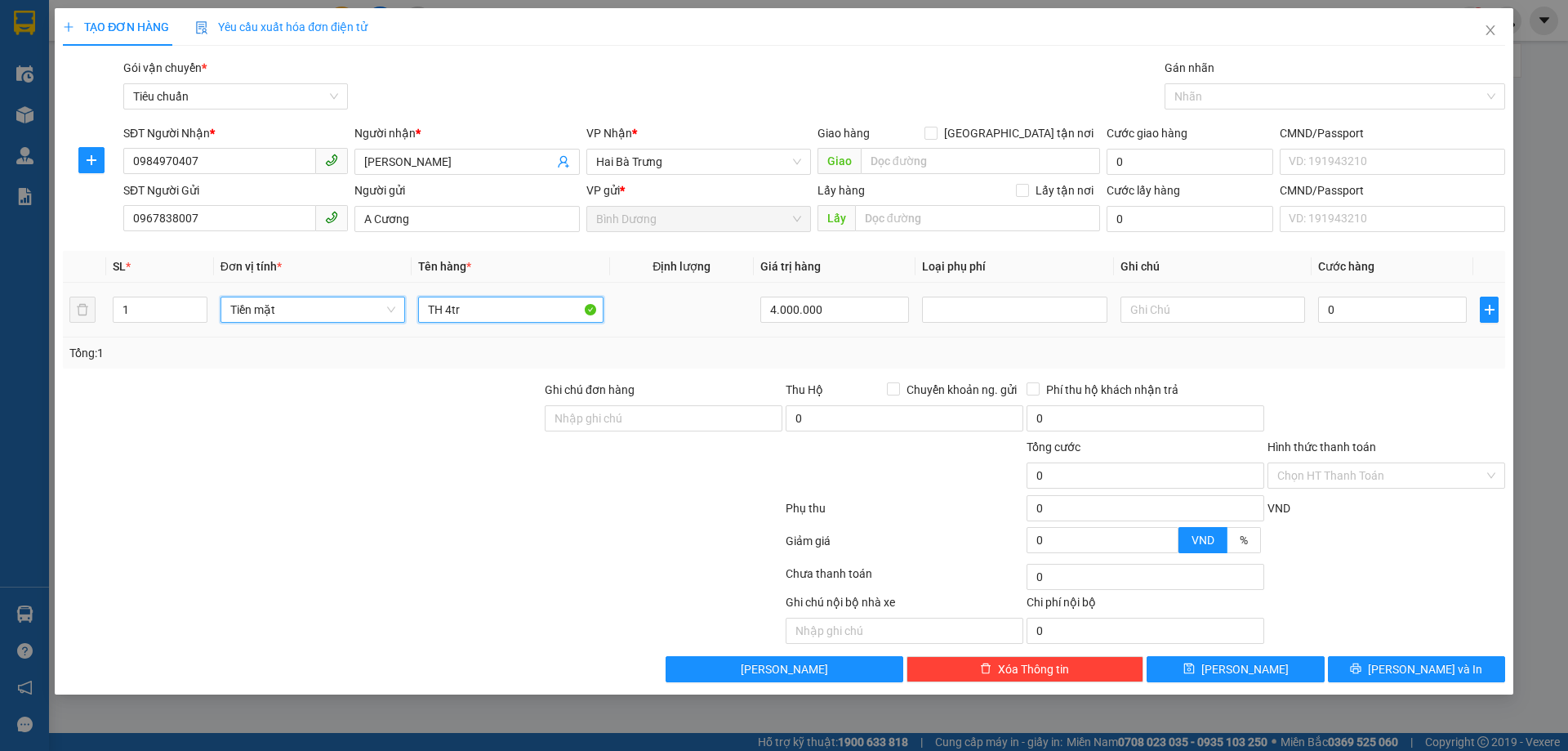
click at [459, 310] on input "TH 4tr" at bounding box center [510, 309] width 184 height 26
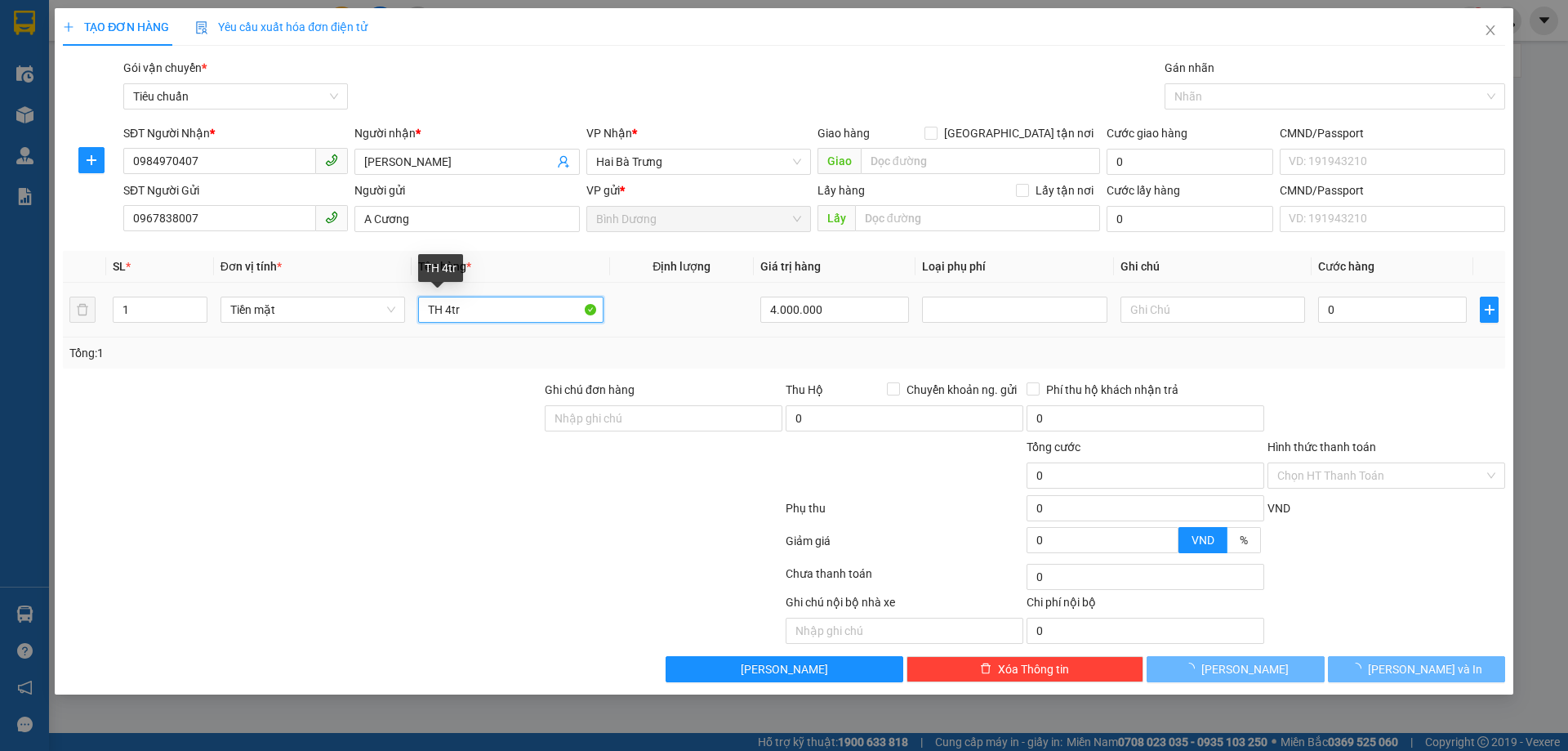
type input "30.000"
drag, startPoint x: 447, startPoint y: 308, endPoint x: 459, endPoint y: 308, distance: 12.0
click at [459, 308] on input "TH 4tr" at bounding box center [510, 309] width 184 height 26
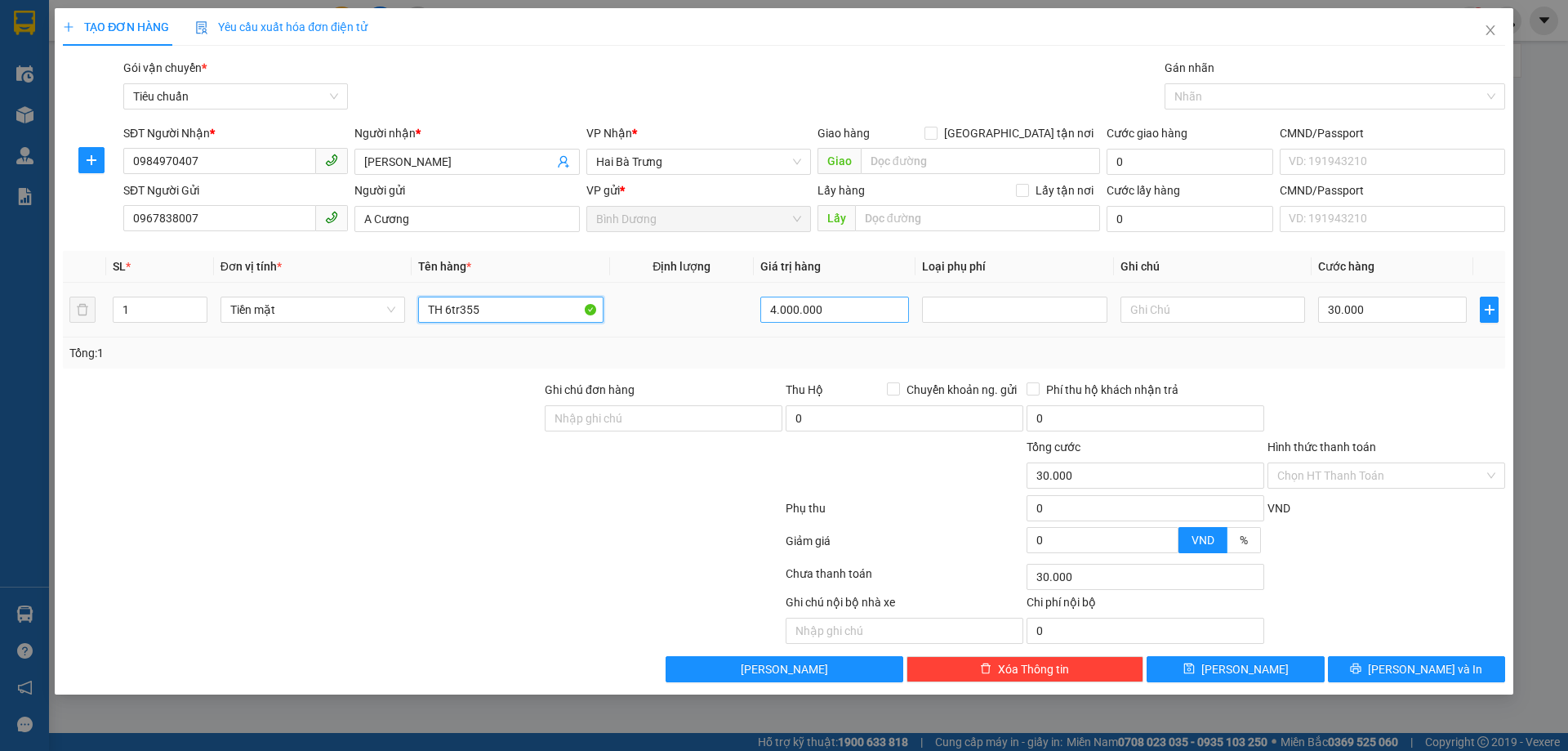
type input "TH 6tr355"
click at [801, 313] on input "4.000.000" at bounding box center [835, 309] width 149 height 26
type input "6.355.000"
click at [823, 345] on div "Tổng: 1" at bounding box center [784, 352] width 1429 height 18
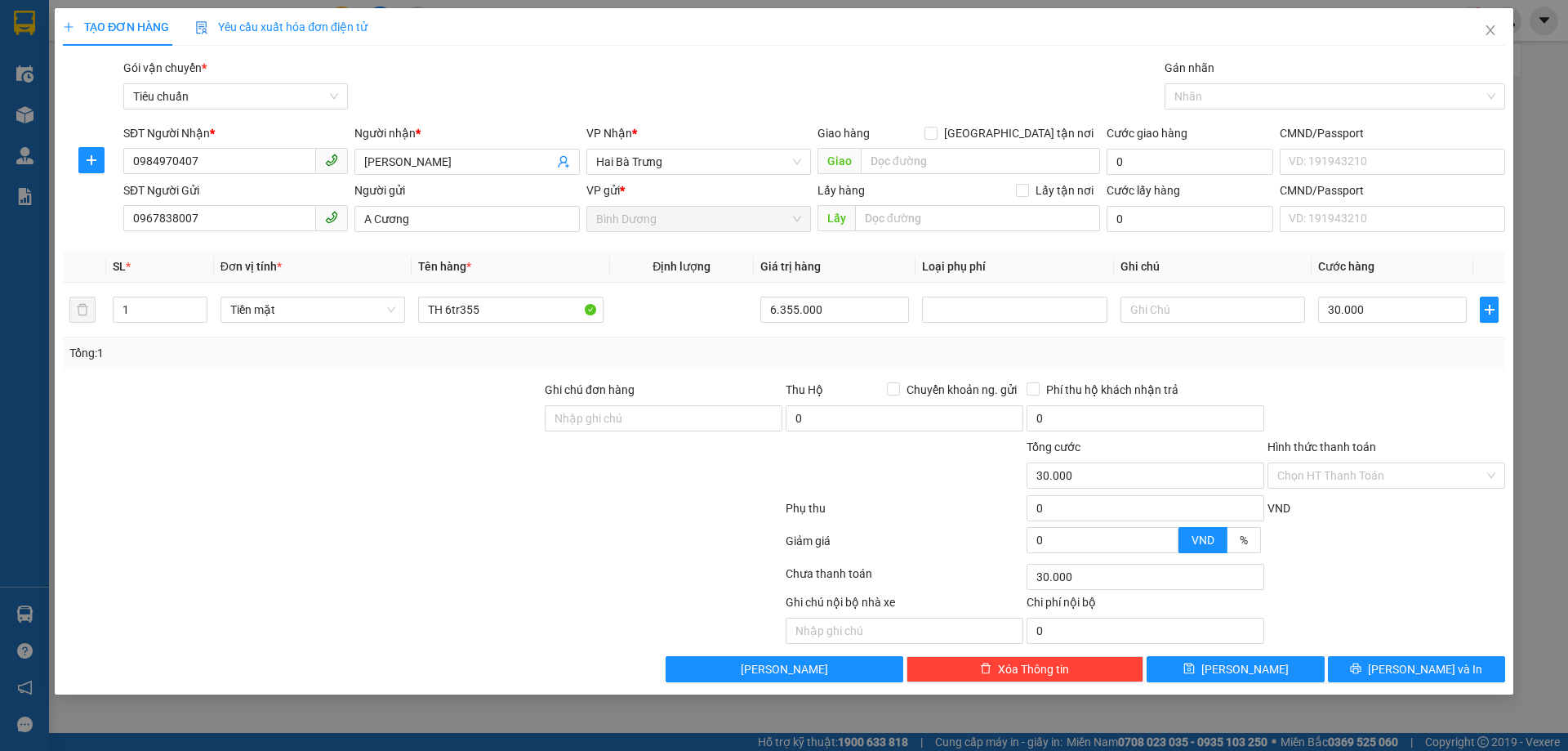
type input "60.000"
click at [1161, 309] on input "text" at bounding box center [1213, 309] width 184 height 26
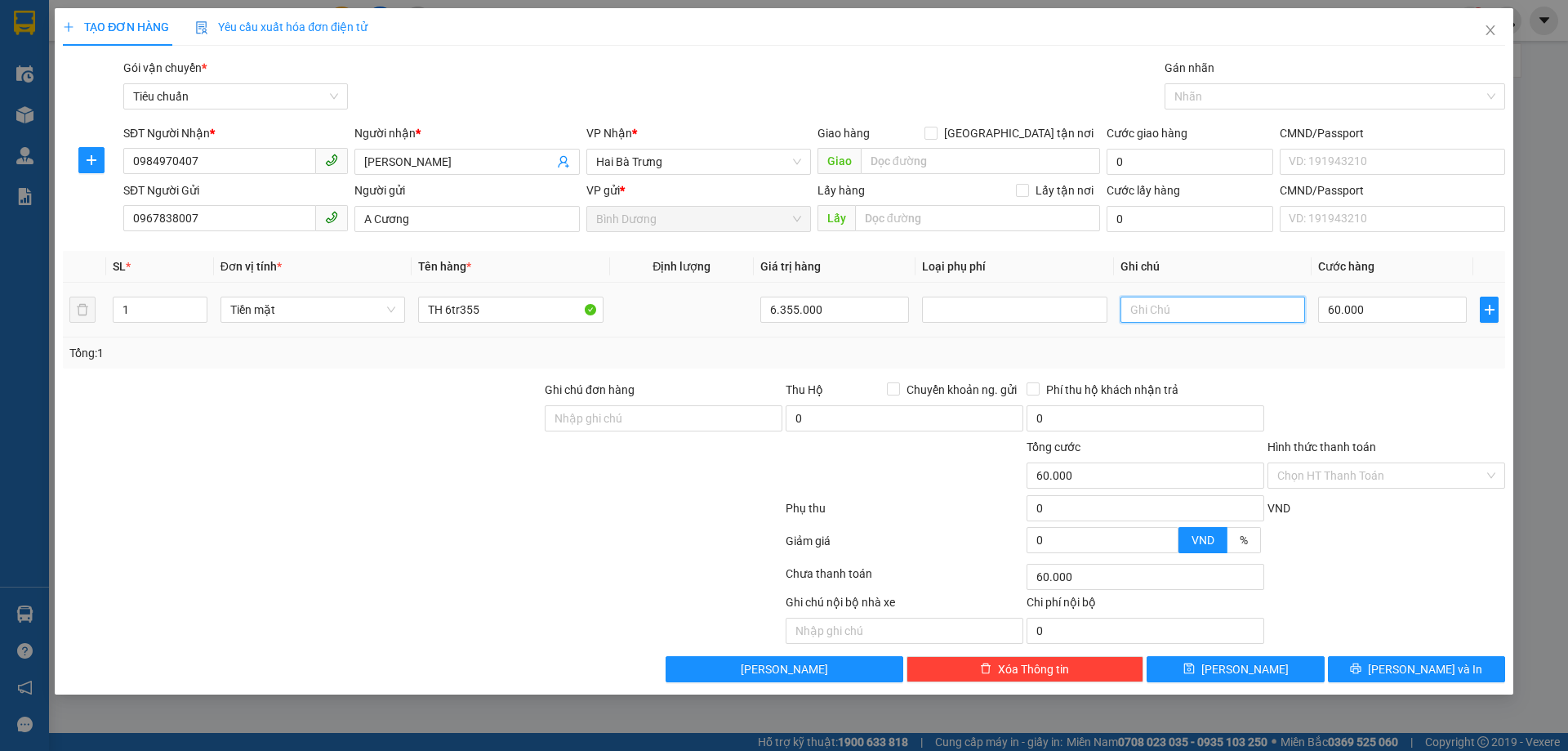
click at [1161, 309] on input "text" at bounding box center [1213, 309] width 184 height 26
type input "NHÂN CK C SA"
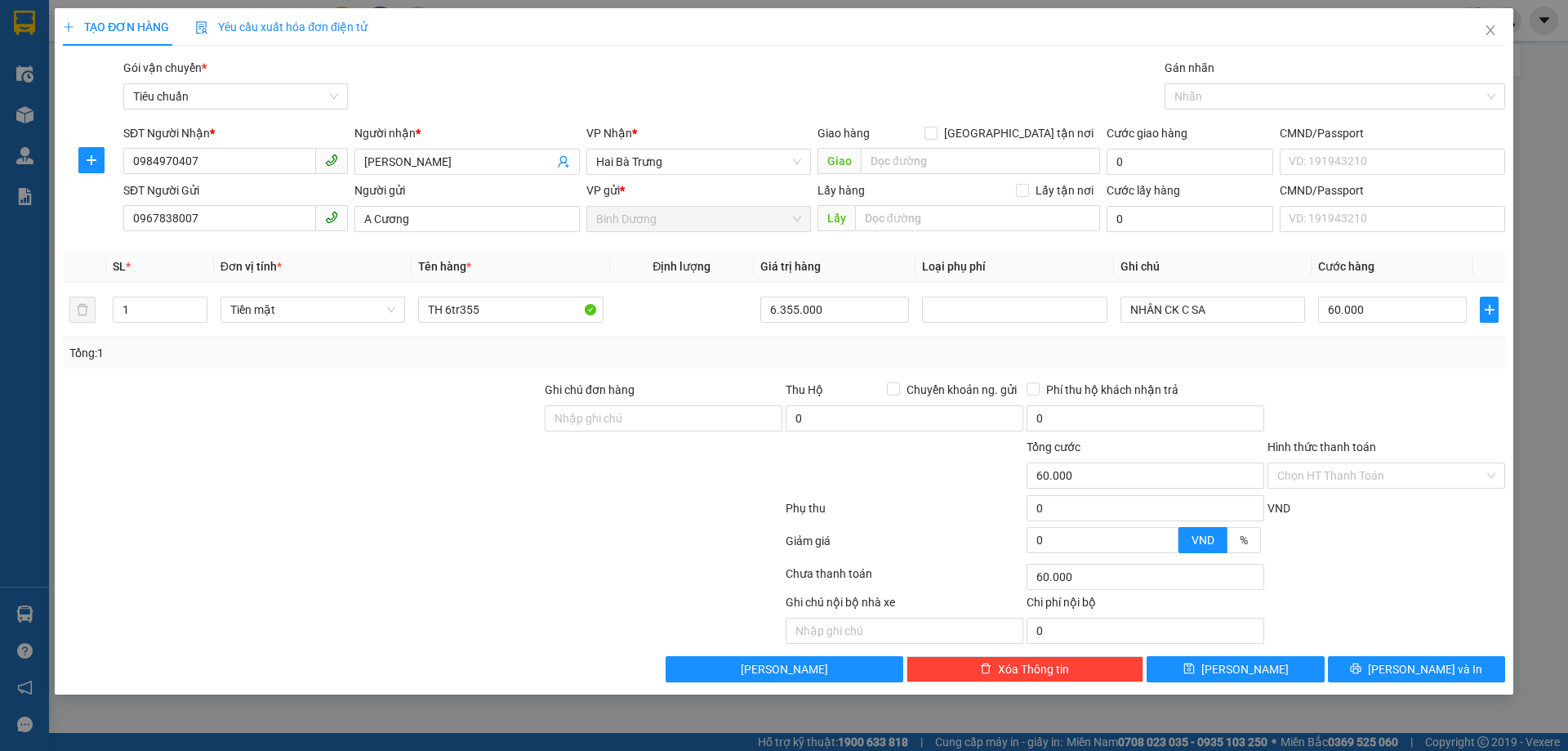
click at [1329, 368] on div "Transit Pickup Surcharge Ids Transit Deliver Surcharge Ids Transit Deliver Surc…" at bounding box center [784, 370] width 1442 height 623
click at [1303, 478] on input "Hình thức thanh toán" at bounding box center [1381, 475] width 206 height 25
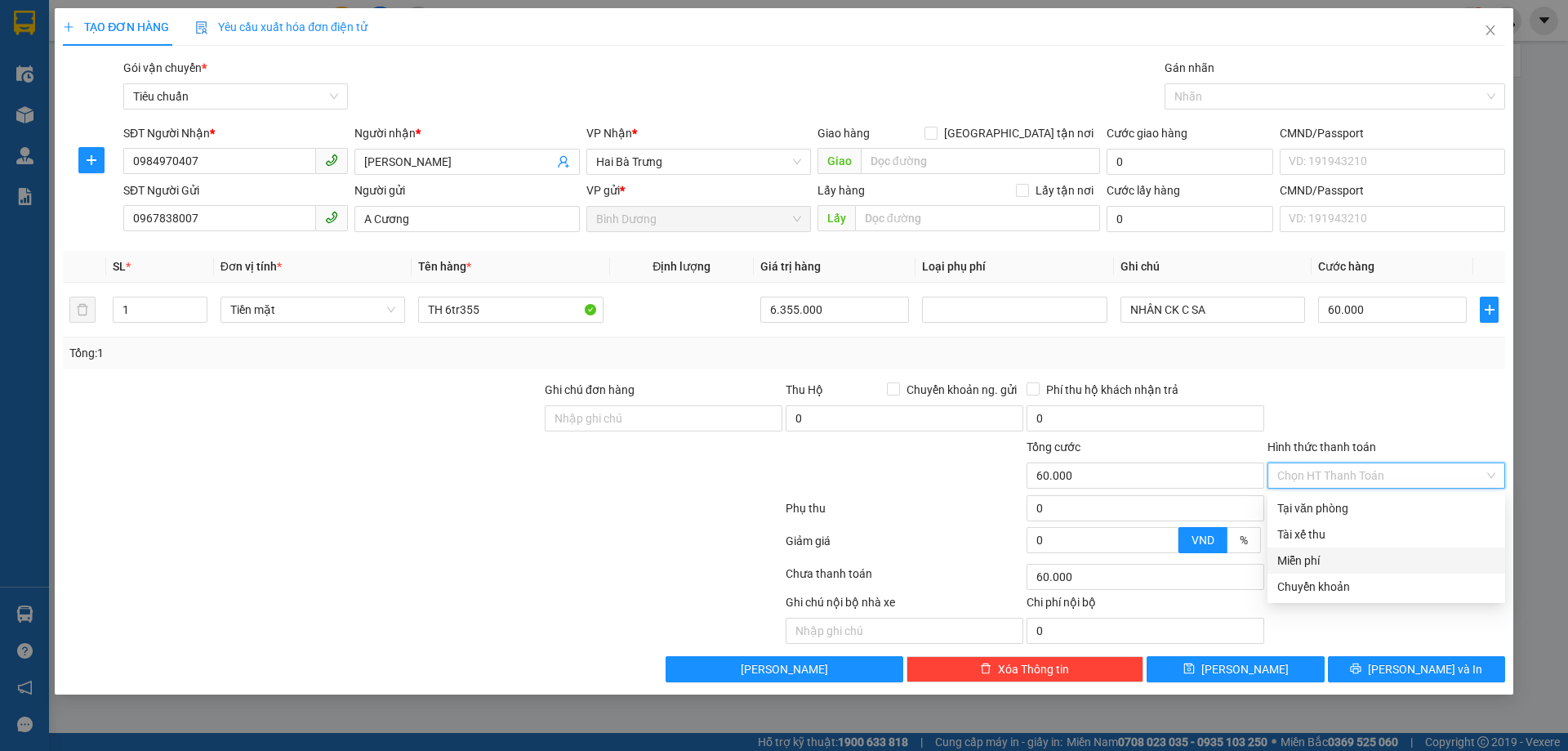
click at [1315, 560] on div "Miễn phí" at bounding box center [1387, 560] width 218 height 18
type input "0"
click at [1385, 395] on div at bounding box center [1386, 410] width 241 height 58
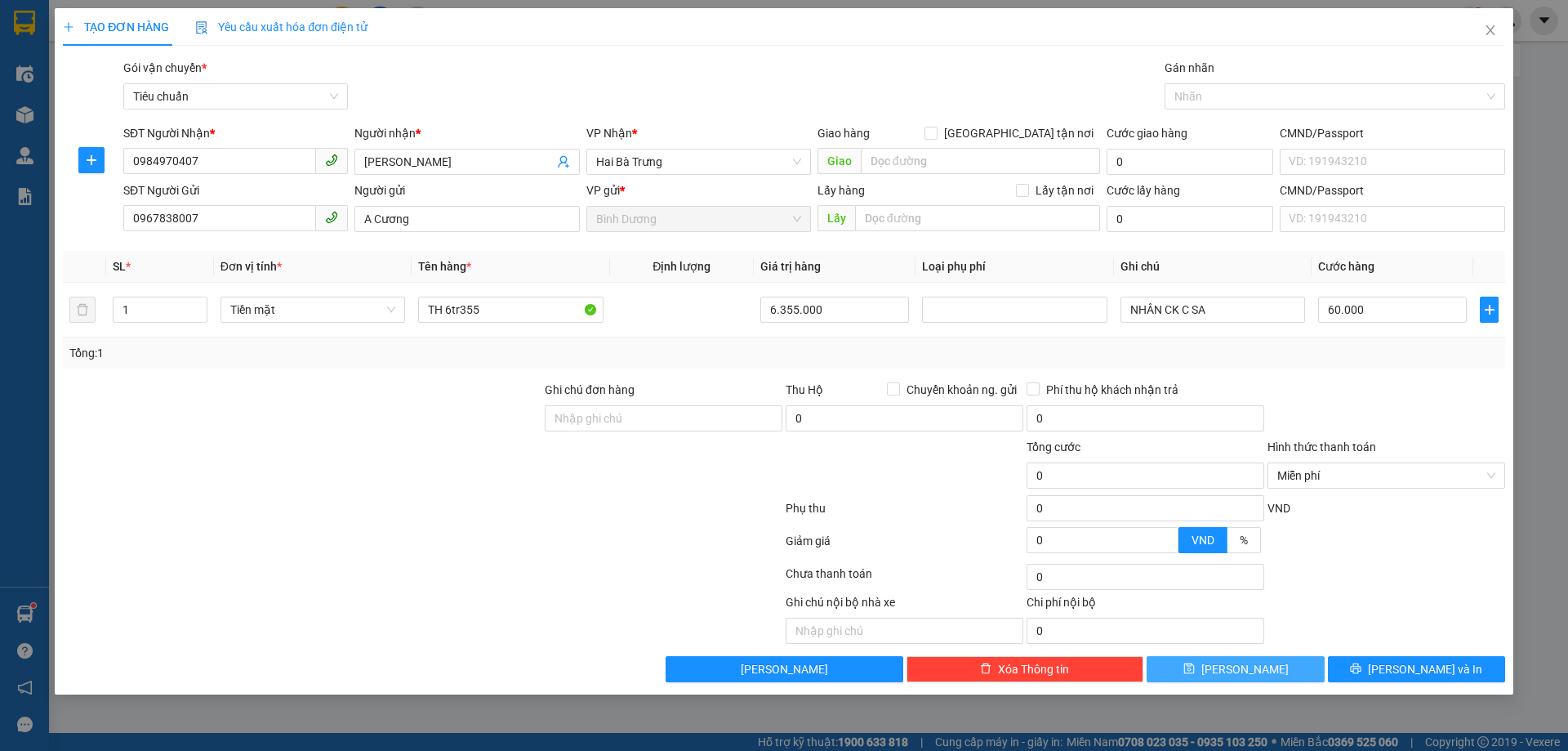
click at [1279, 663] on button "Lưu" at bounding box center [1235, 669] width 177 height 26
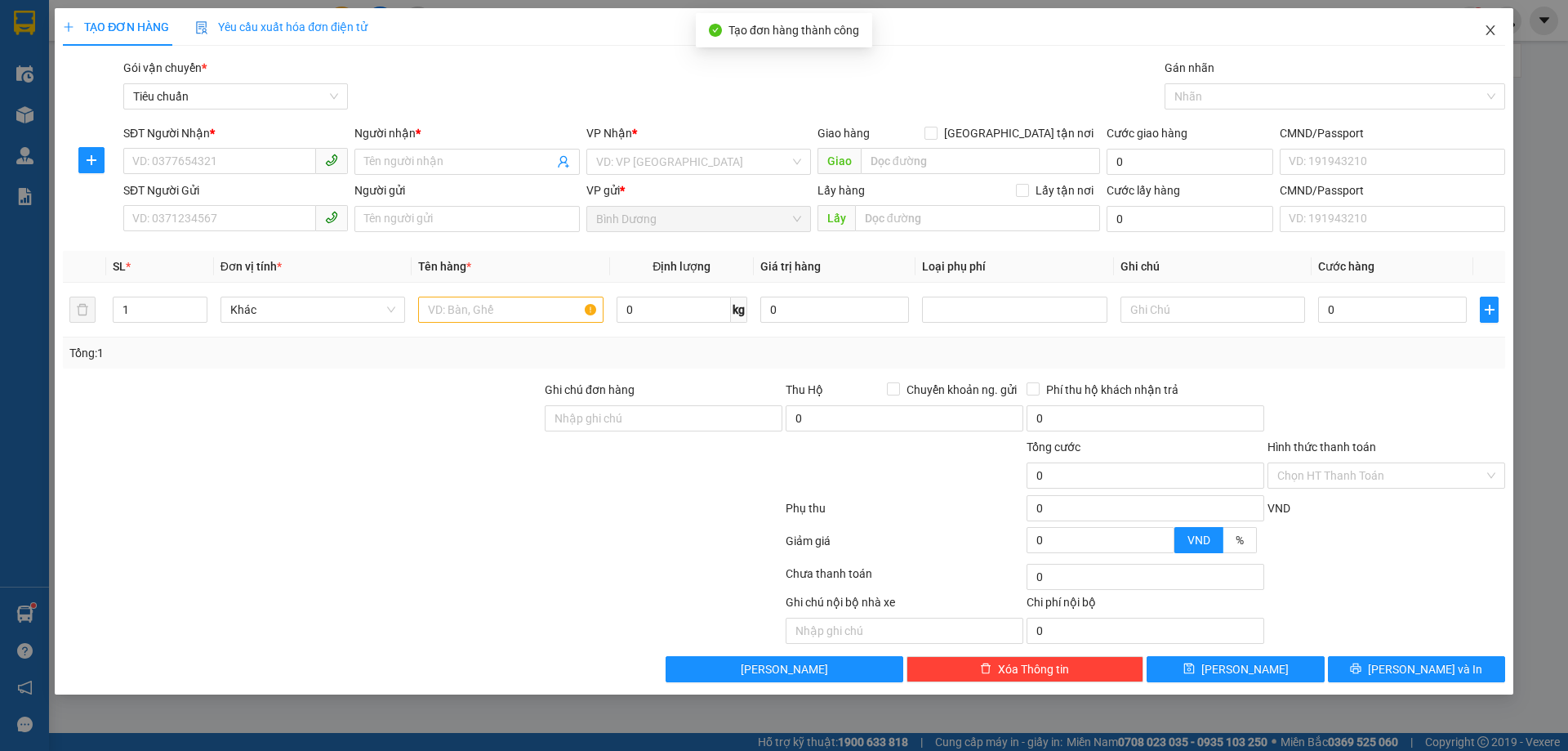
click at [1488, 34] on icon "close" at bounding box center [1490, 30] width 13 height 13
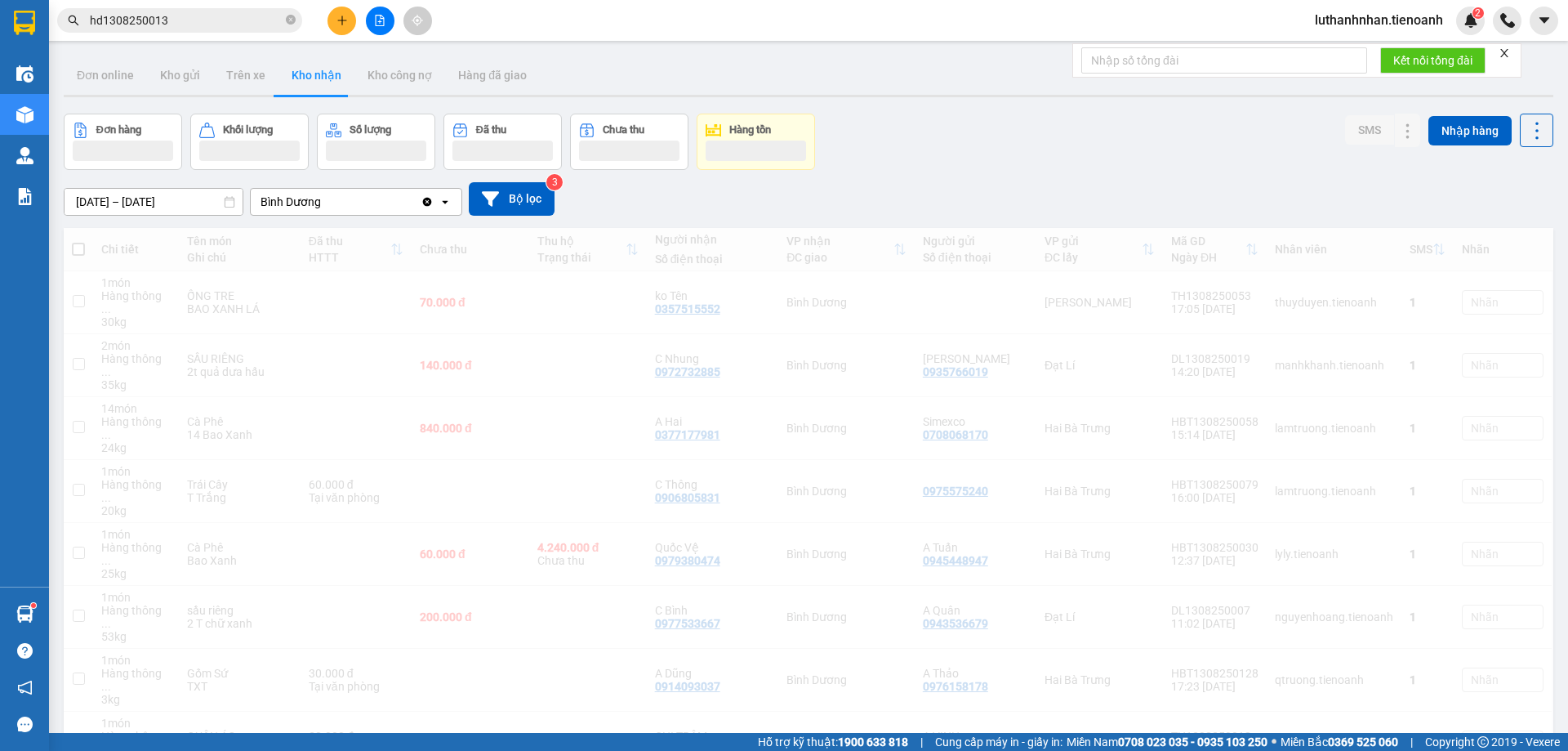
click at [966, 154] on div "Đơn hàng Khối lượng Số lượng Đã thu Chưa thu Hàng tồn SMS Nhập hàng" at bounding box center [808, 141] width 1489 height 57
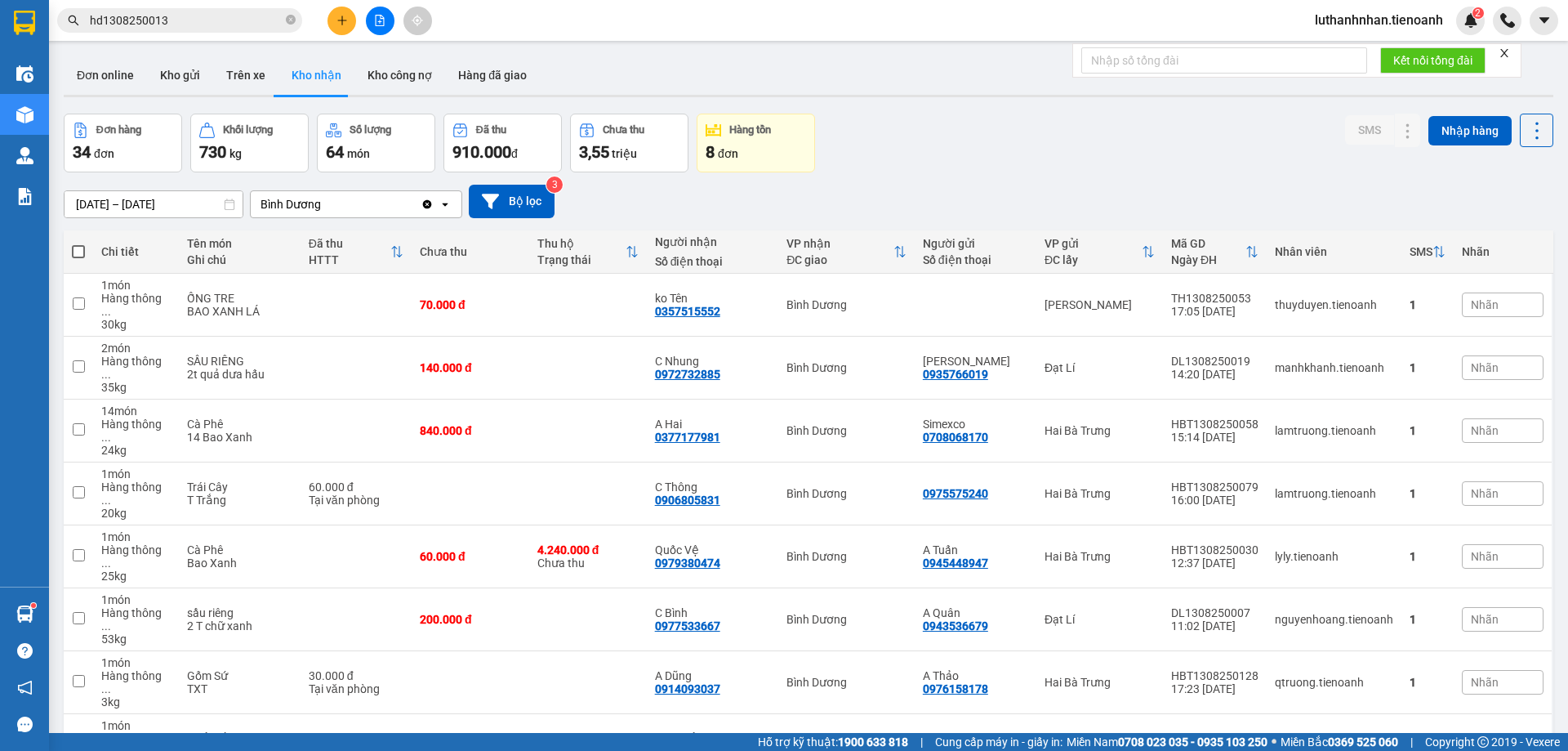
click at [195, 14] on input "hd1308250013" at bounding box center [186, 20] width 193 height 18
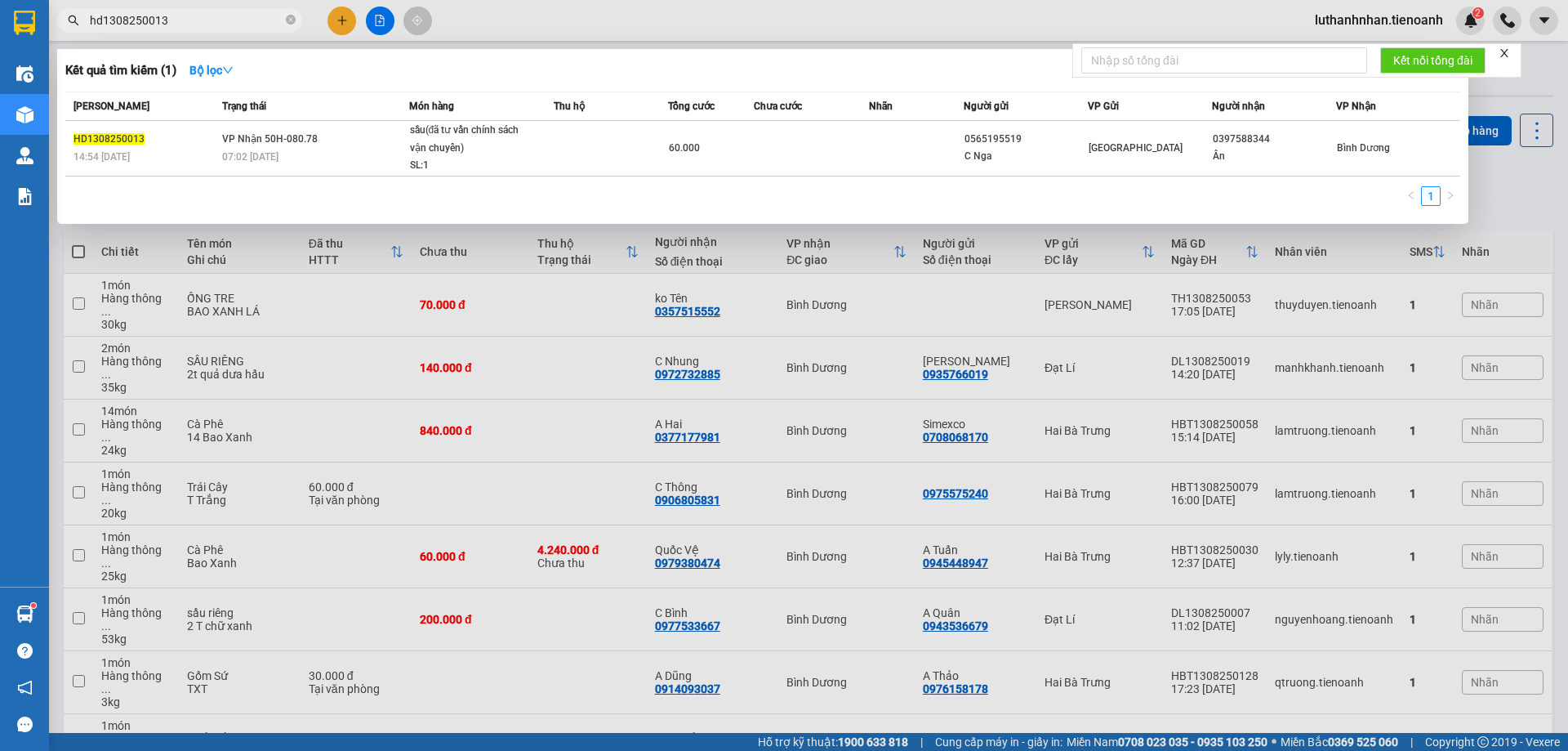
click at [195, 14] on input "hd1308250013" at bounding box center [186, 20] width 193 height 18
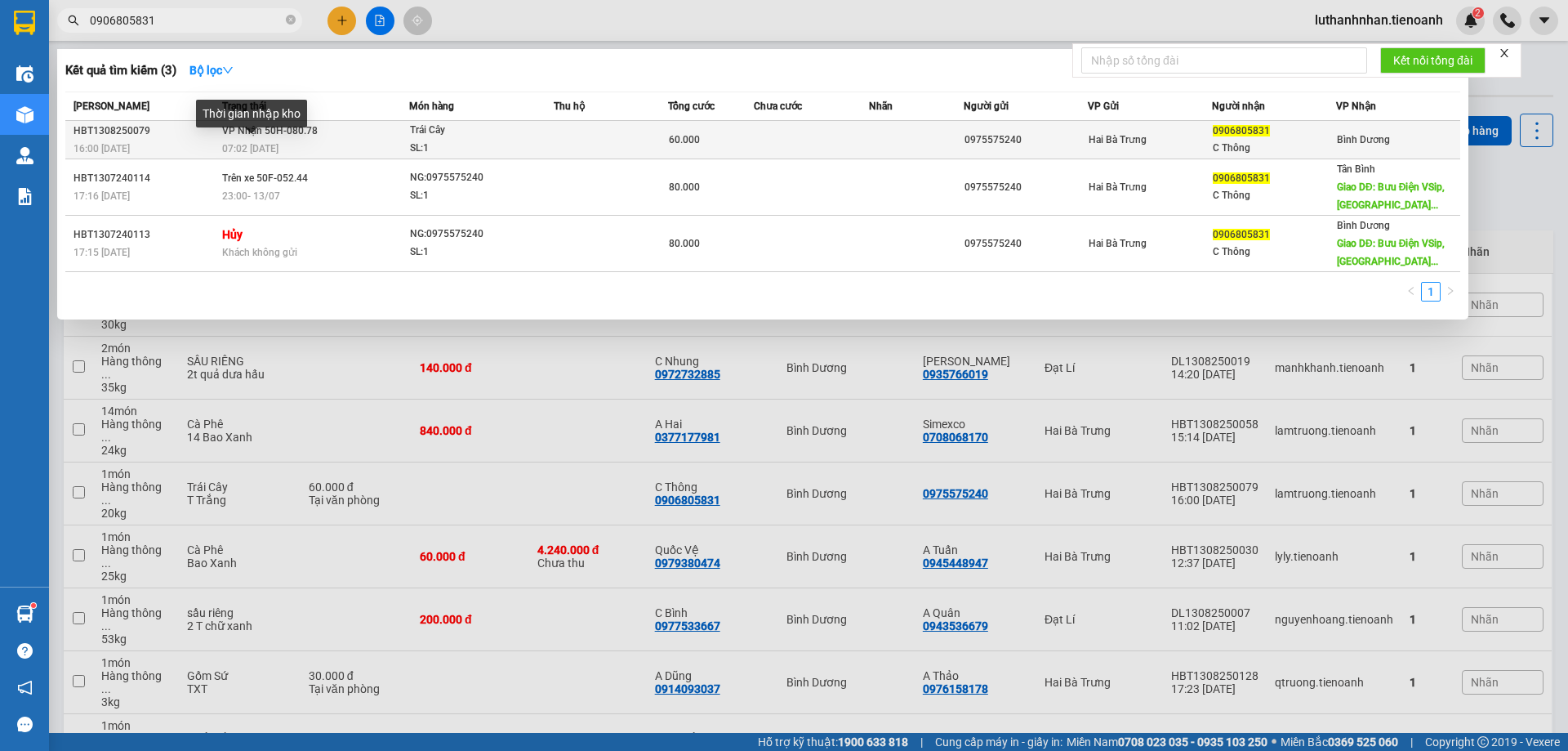
type input "0906805831"
click at [255, 143] on span "07:02 [DATE]" at bounding box center [250, 149] width 57 height 12
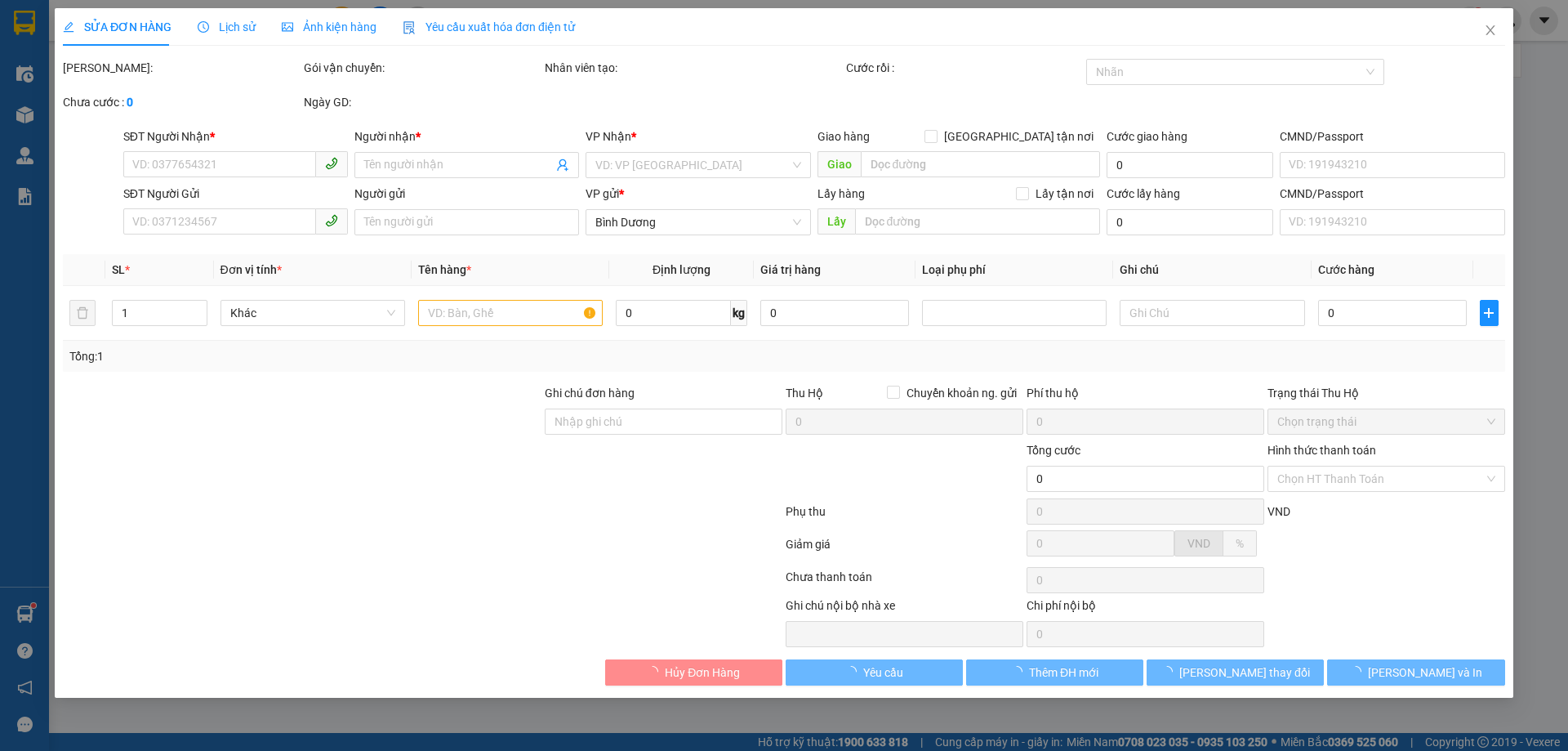
type input "0906805831"
type input "C Thông"
type input "0975575240"
type input "60.000"
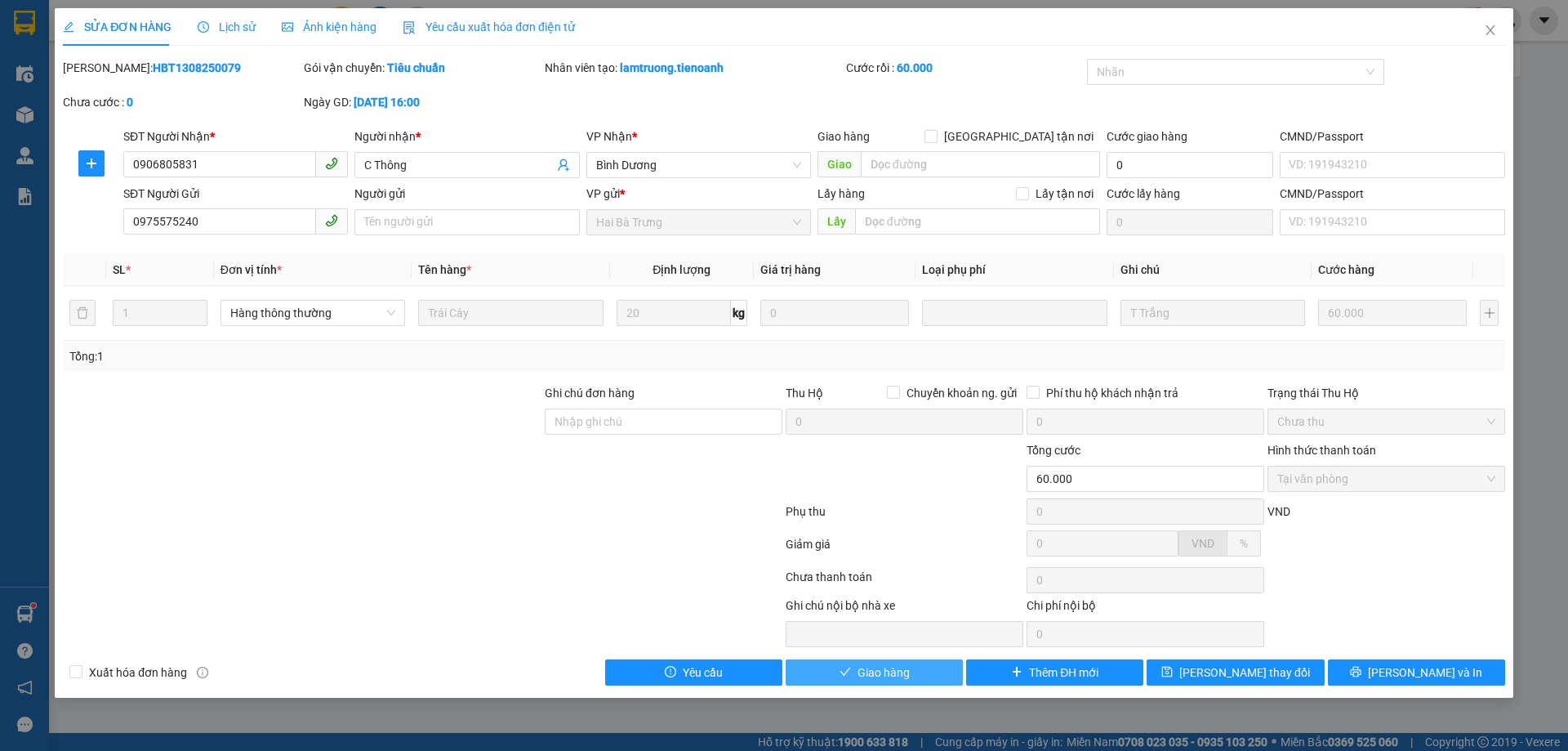
click at [912, 684] on button "Giao hàng" at bounding box center [873, 672] width 177 height 26
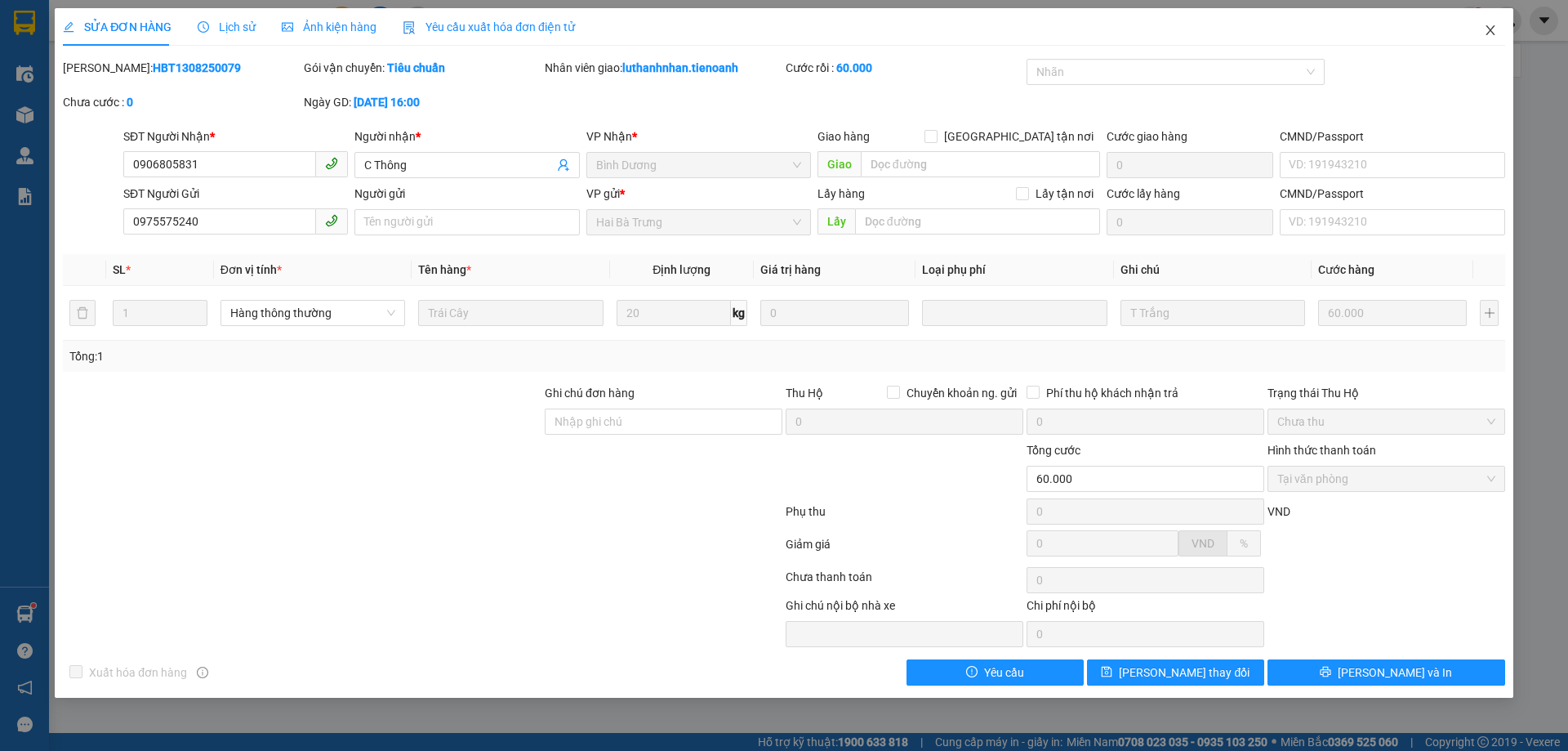
click at [1492, 34] on icon "close" at bounding box center [1490, 30] width 13 height 13
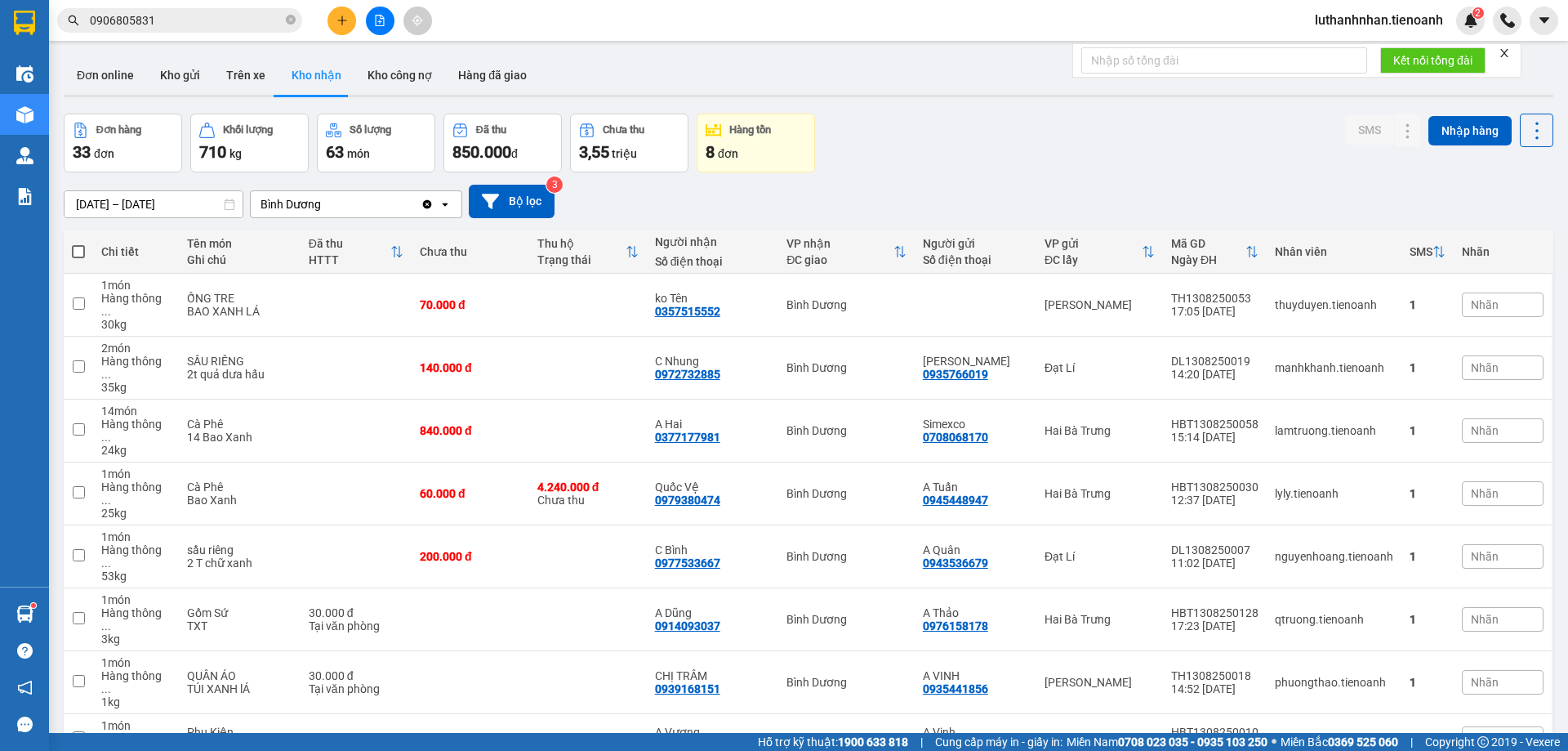
click at [186, 19] on input "0906805831" at bounding box center [186, 20] width 193 height 18
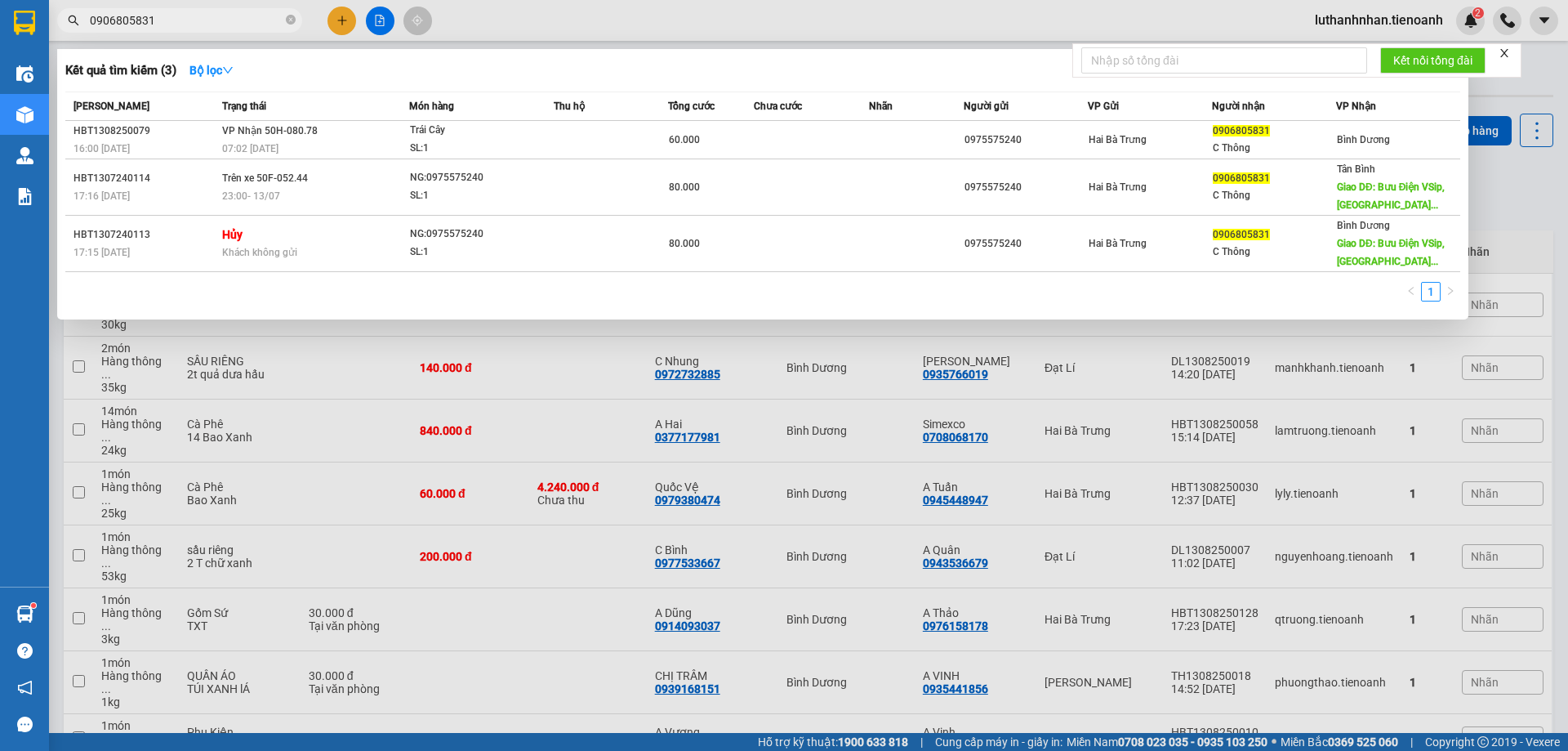
click at [186, 19] on input "0906805831" at bounding box center [186, 20] width 193 height 18
type input "5552"
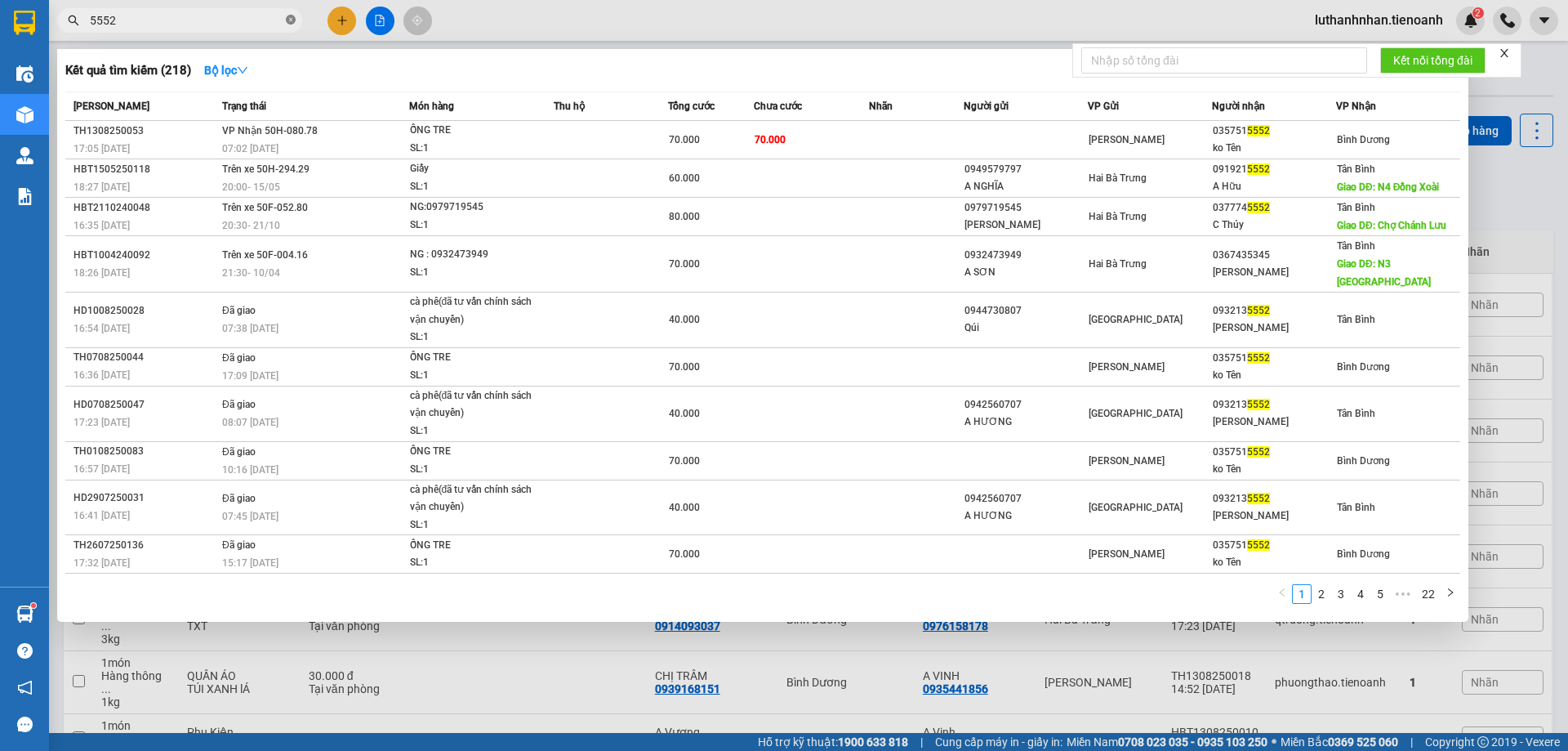
click at [286, 20] on icon "close-circle" at bounding box center [291, 19] width 10 height 10
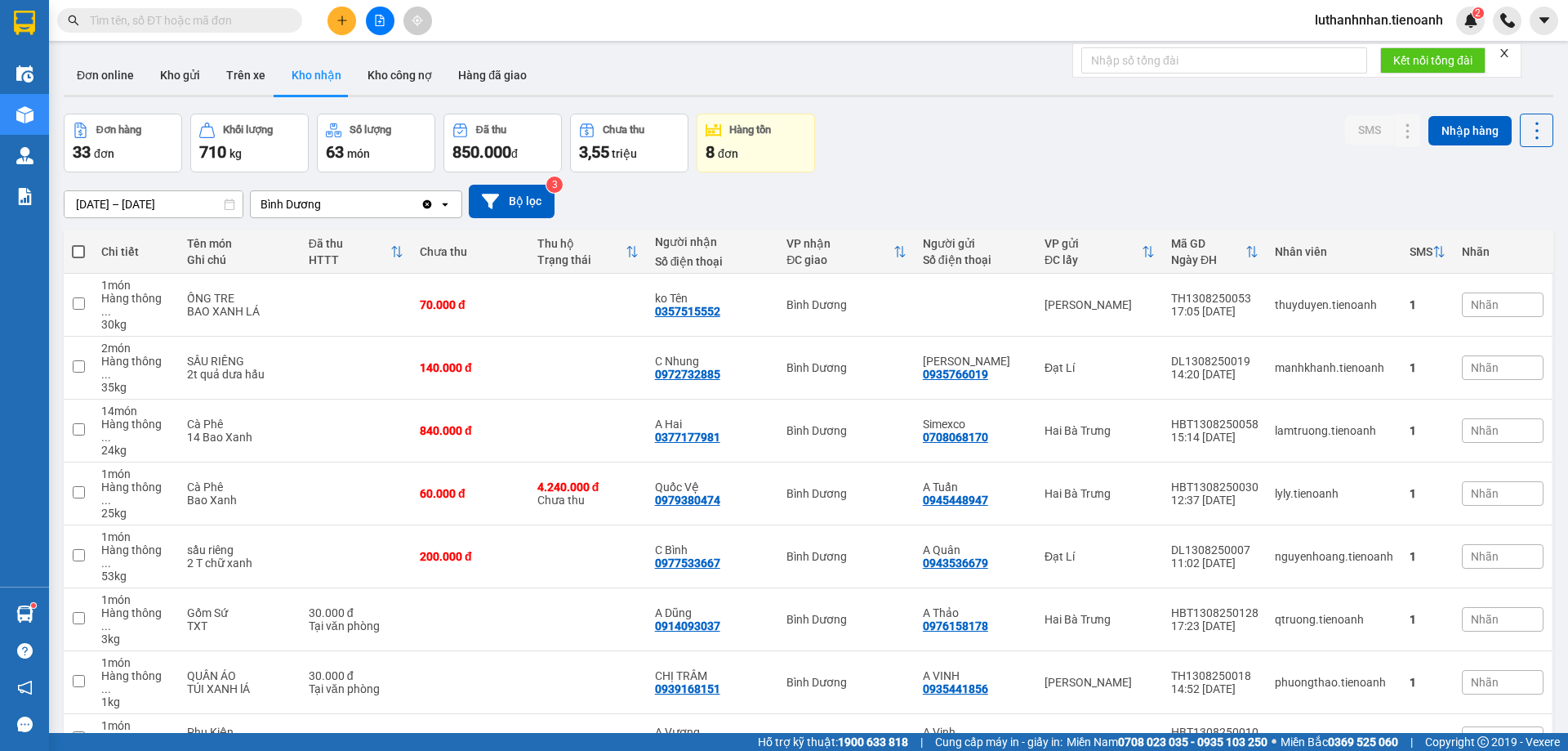
click at [177, 19] on input "text" at bounding box center [186, 20] width 193 height 18
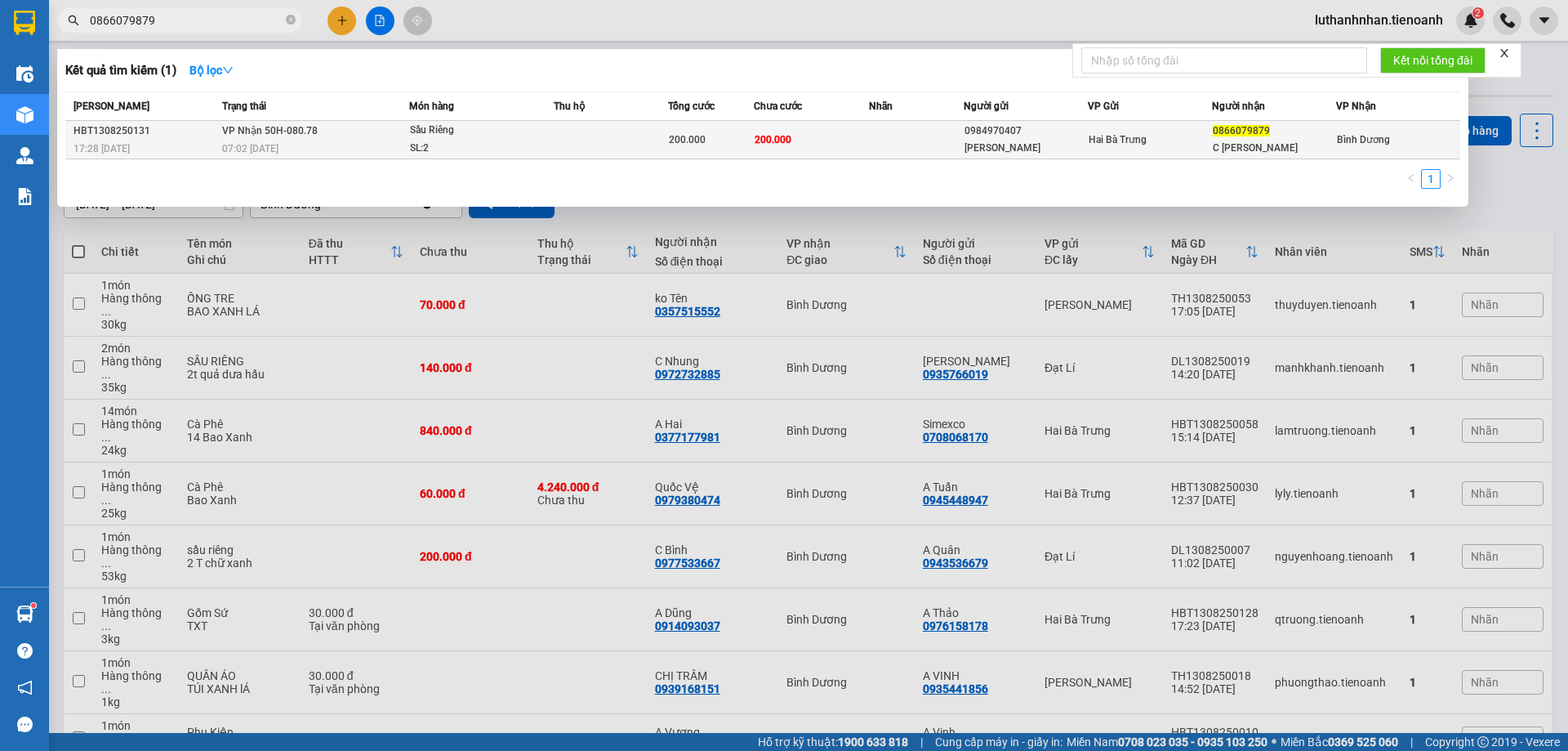
type input "0866079879"
click at [357, 127] on td "VP Nhận 50H-080.78 07:02 [DATE]" at bounding box center [314, 140] width 191 height 38
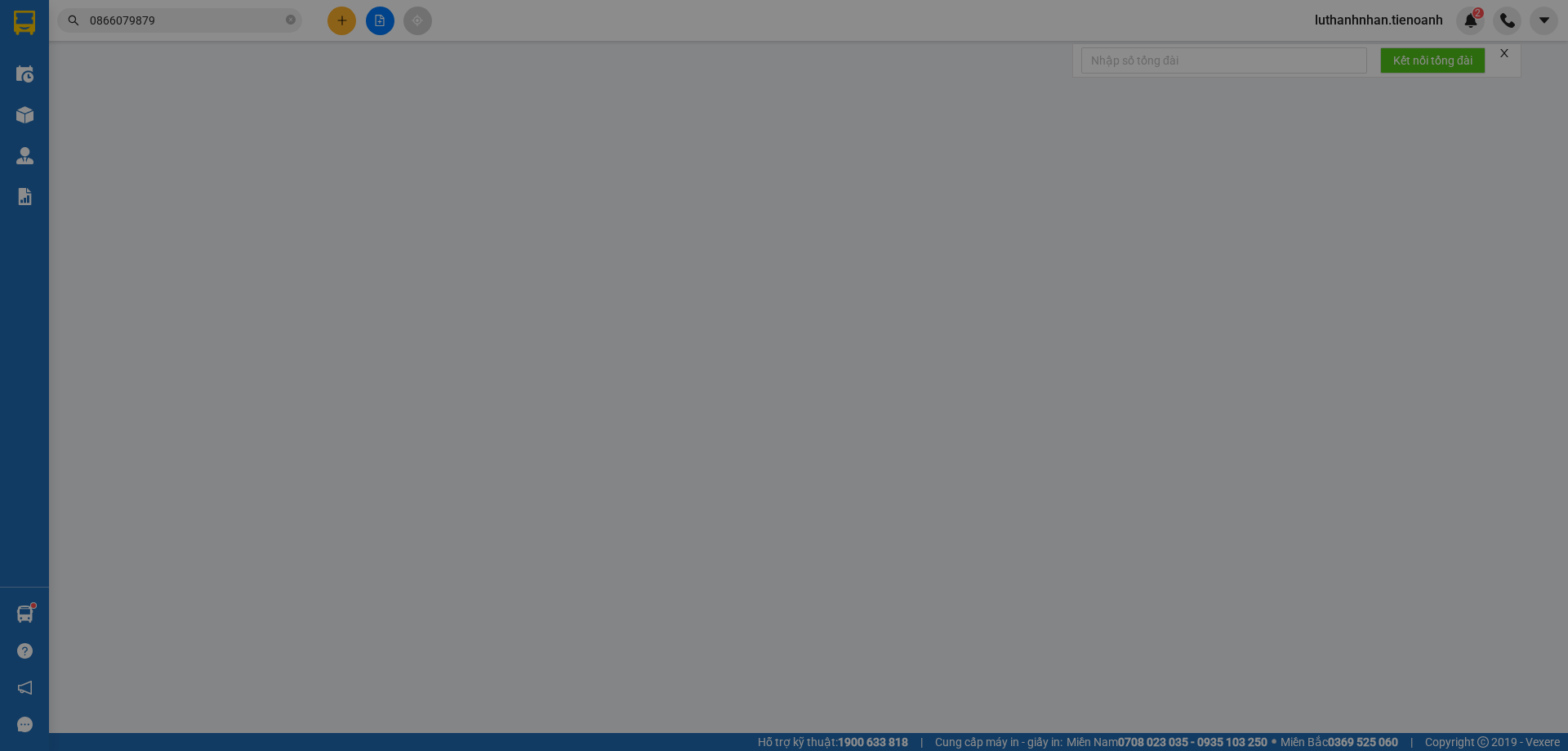
type input "0866079879"
type input "C [PERSON_NAME]"
type input "0984970407"
type input "[PERSON_NAME]"
type input "200.000"
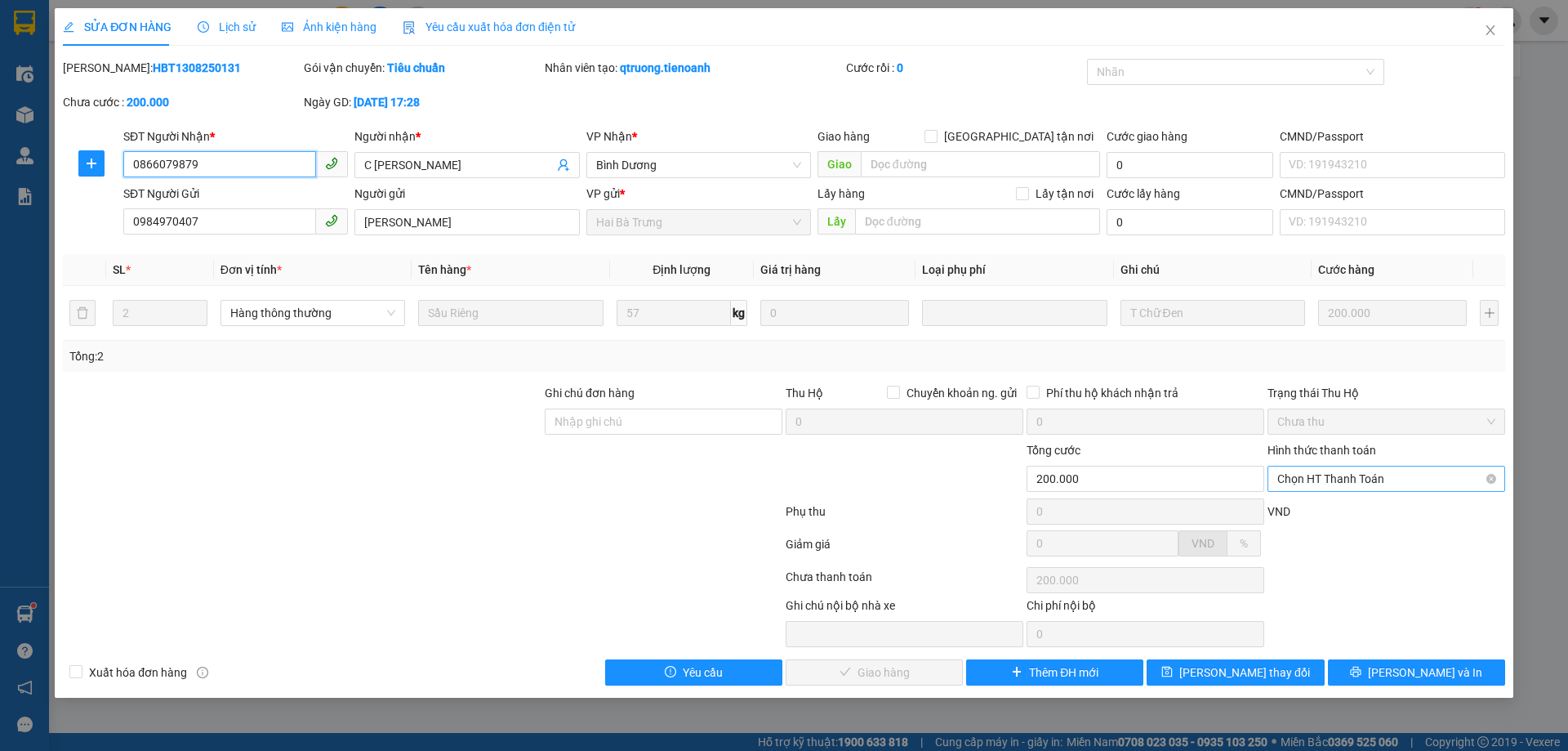
click at [1312, 476] on span "Chọn HT Thanh Toán" at bounding box center [1387, 478] width 218 height 25
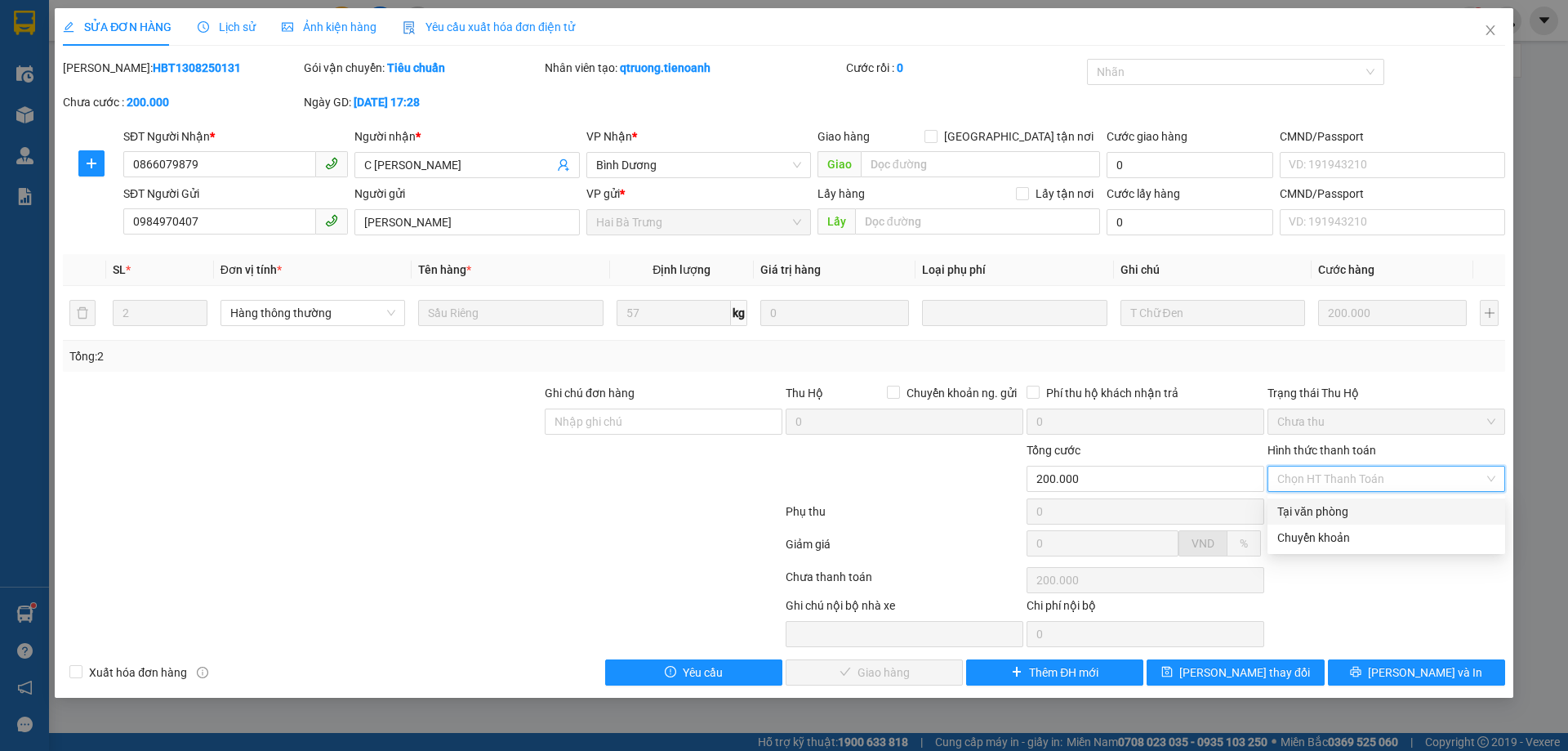
click at [1313, 506] on div "Tại văn phòng" at bounding box center [1387, 511] width 218 height 18
type input "0"
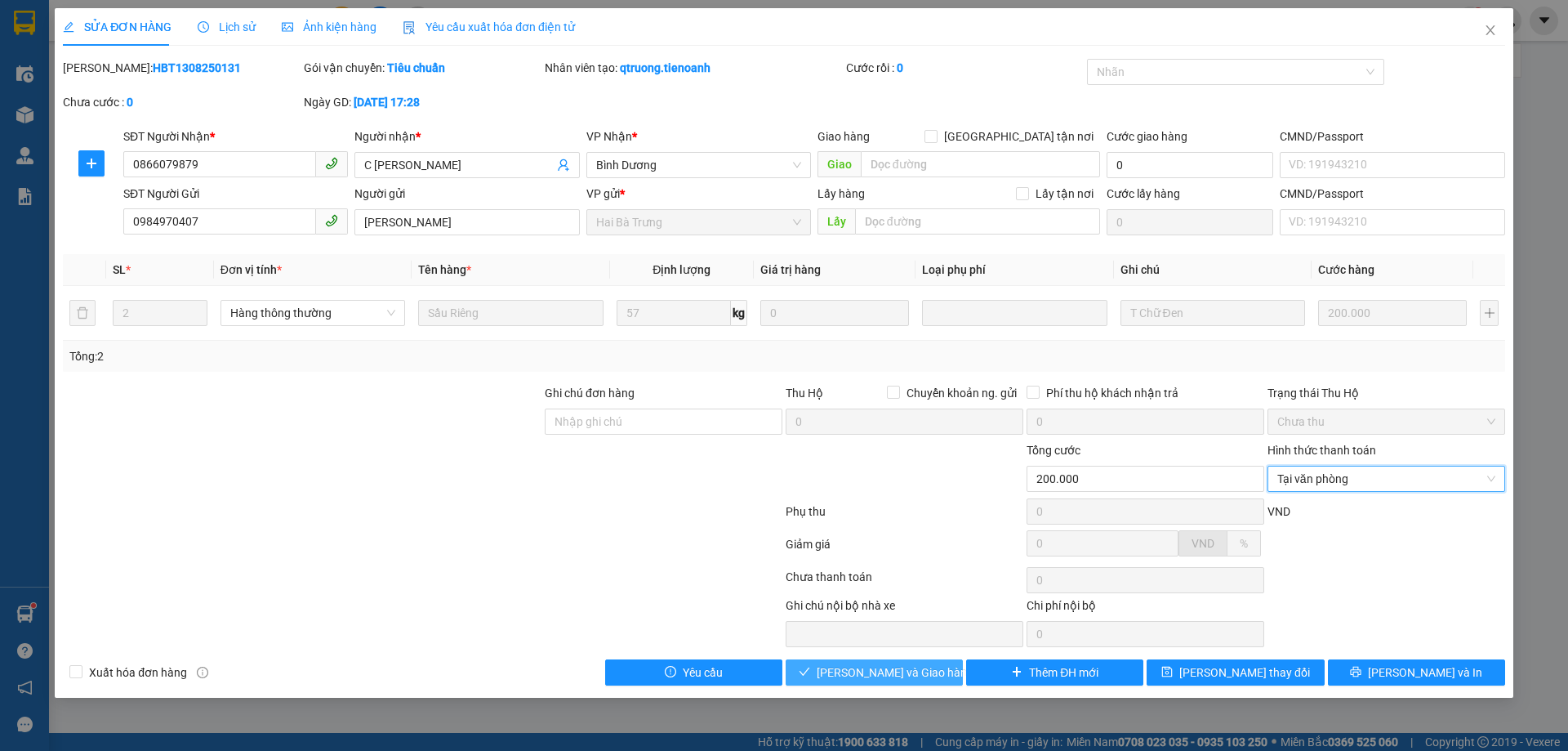
click at [920, 671] on span "[PERSON_NAME] và Giao hàng" at bounding box center [894, 672] width 157 height 18
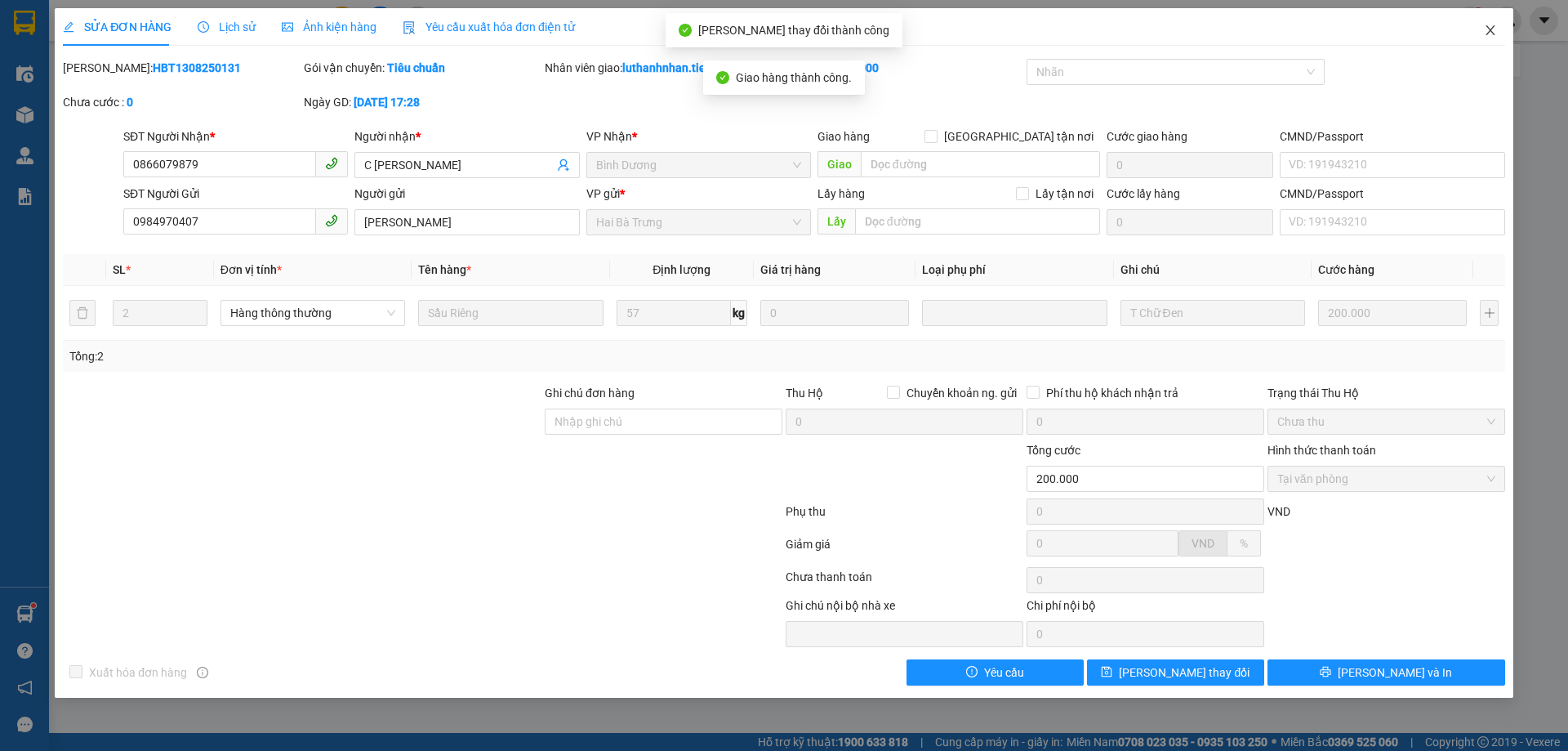
click at [1488, 34] on icon "close" at bounding box center [1490, 30] width 9 height 10
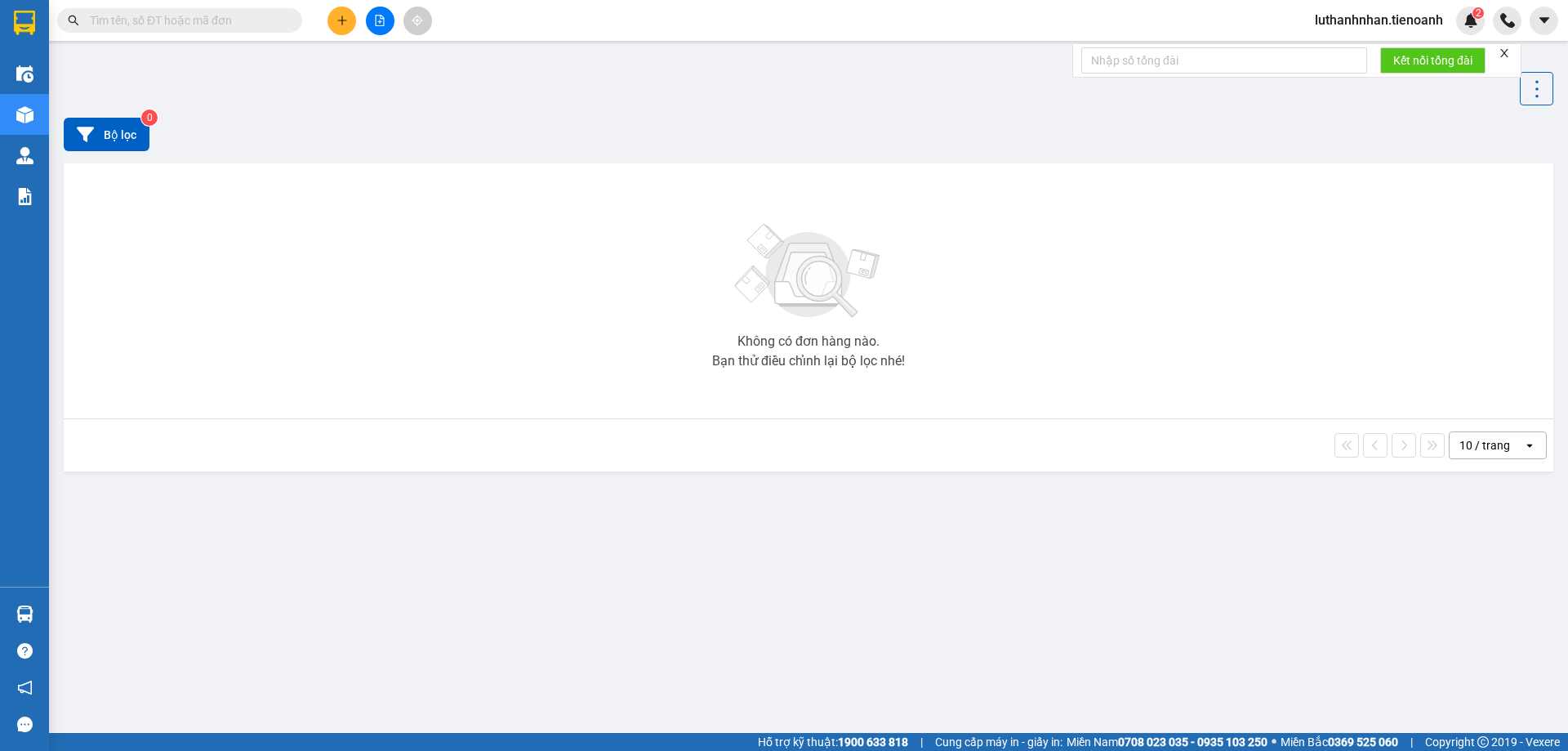
click at [189, 19] on input "text" at bounding box center [186, 20] width 193 height 18
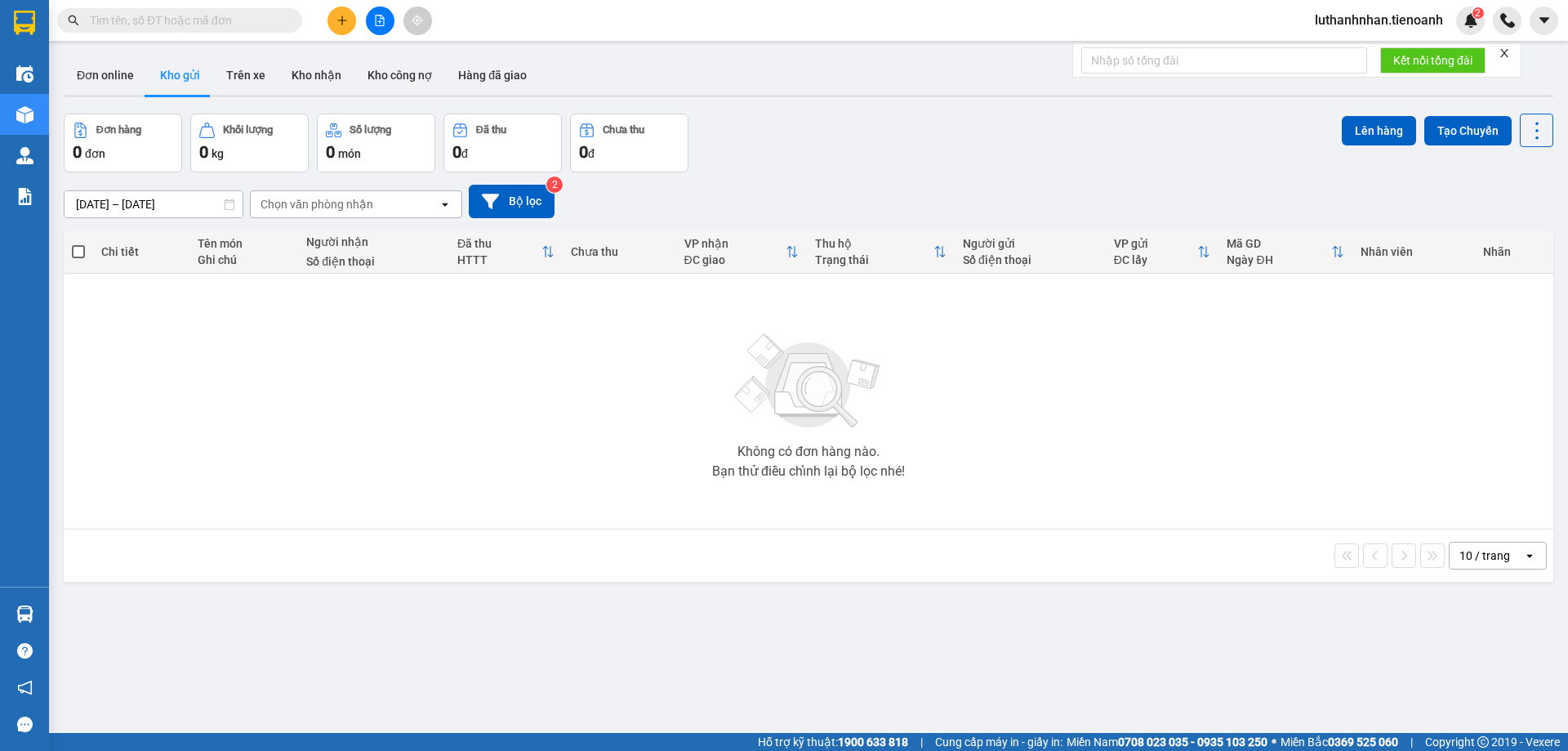
paste input "0967838007"
type input "0967838007"
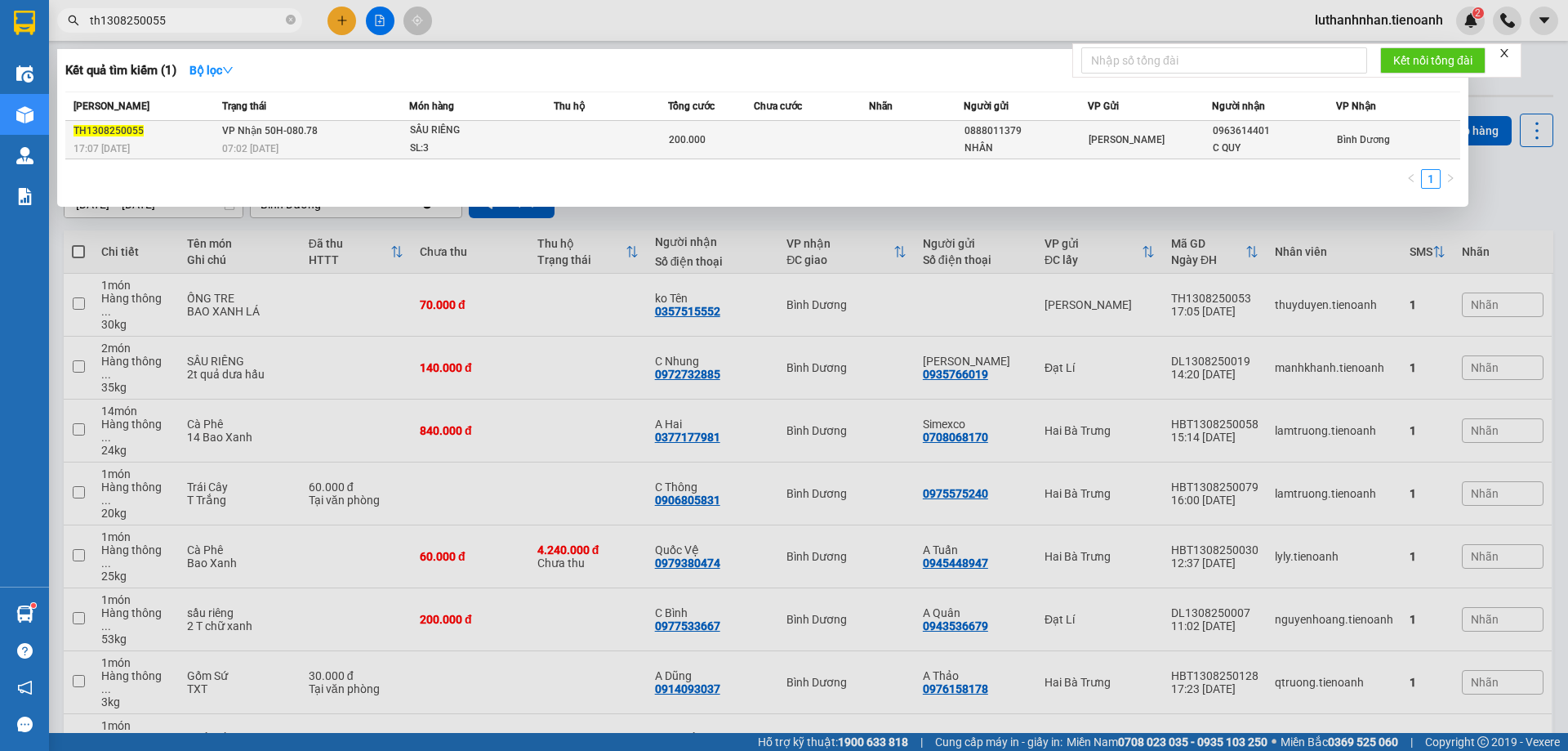
type input "th1308250055"
click at [399, 152] on div "07:02 [DATE]" at bounding box center [316, 148] width 186 height 18
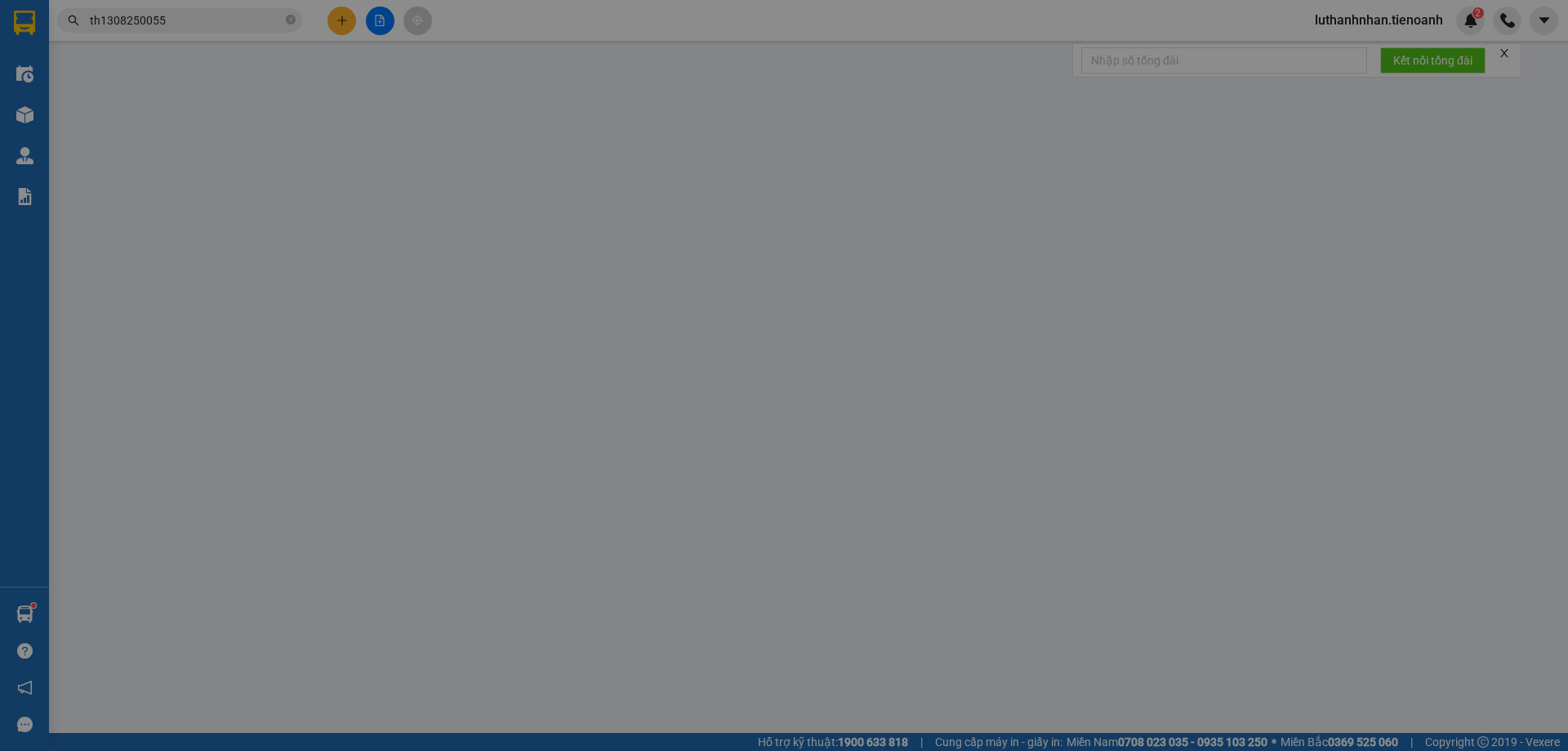
type input "0963614401"
type input "C QUY"
type input "0888011379"
type input "NHÂN"
type input "200.000"
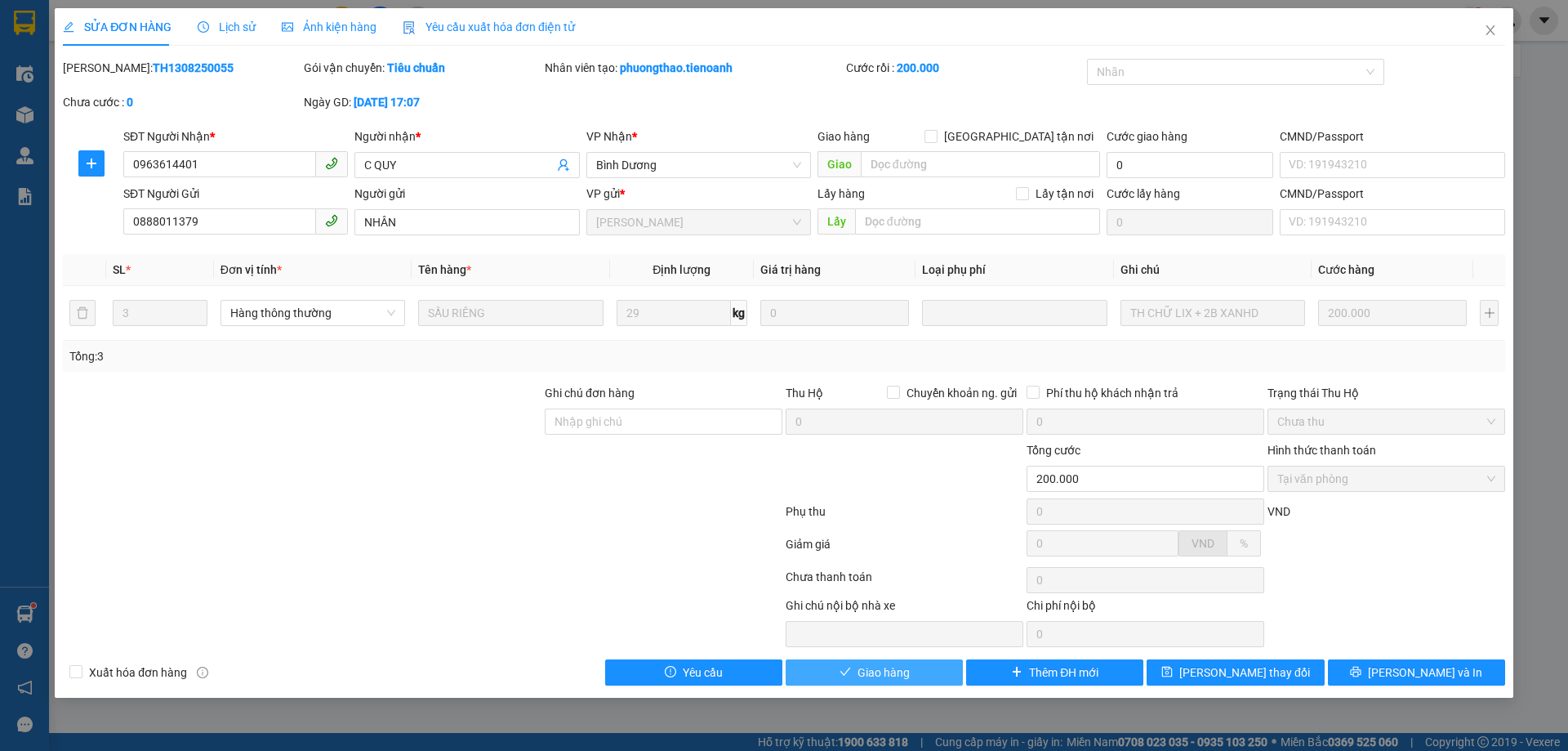
click at [909, 678] on span "Giao hàng" at bounding box center [883, 672] width 52 height 18
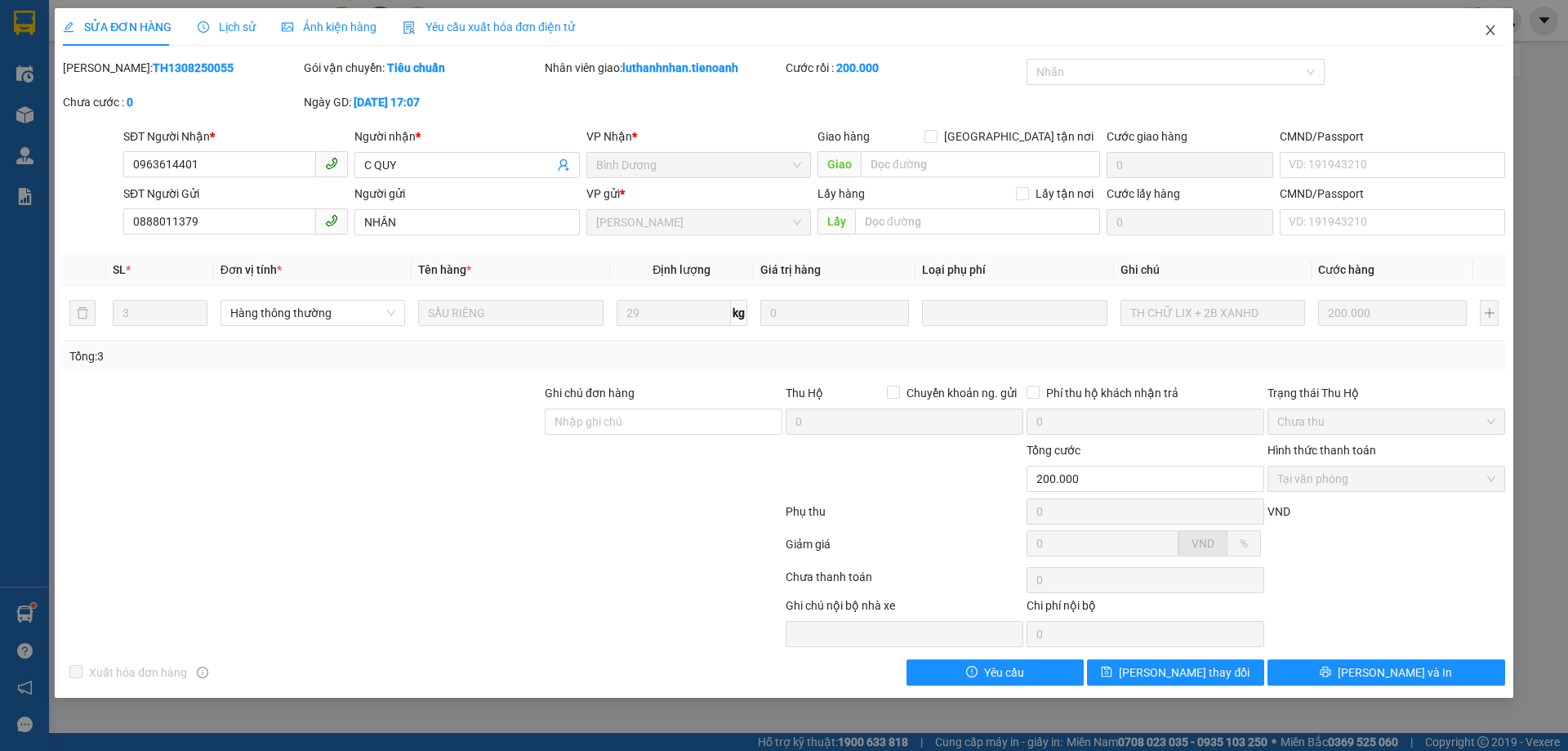
click at [1492, 31] on icon "close" at bounding box center [1490, 30] width 13 height 13
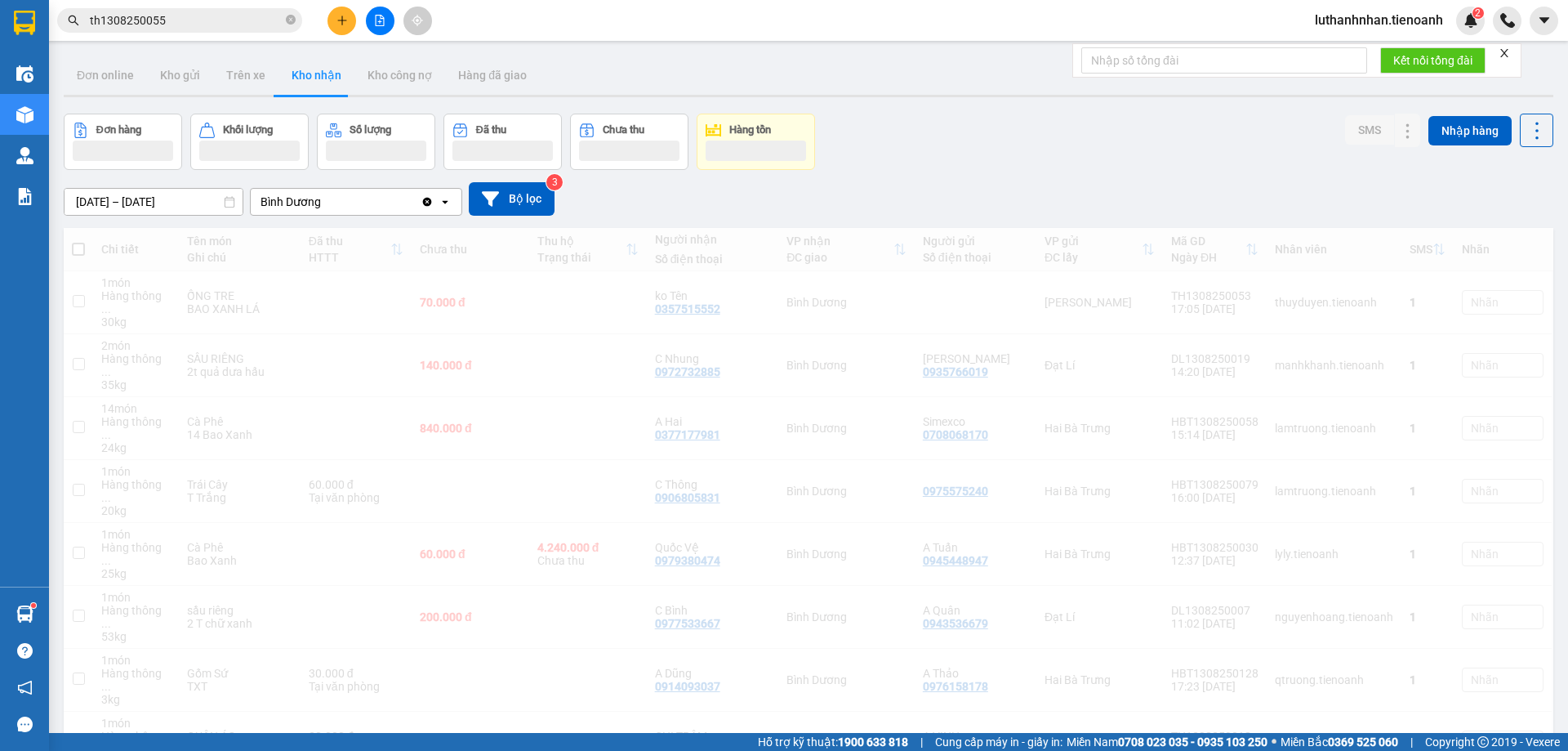
click at [191, 17] on input "th1308250055" at bounding box center [186, 20] width 193 height 18
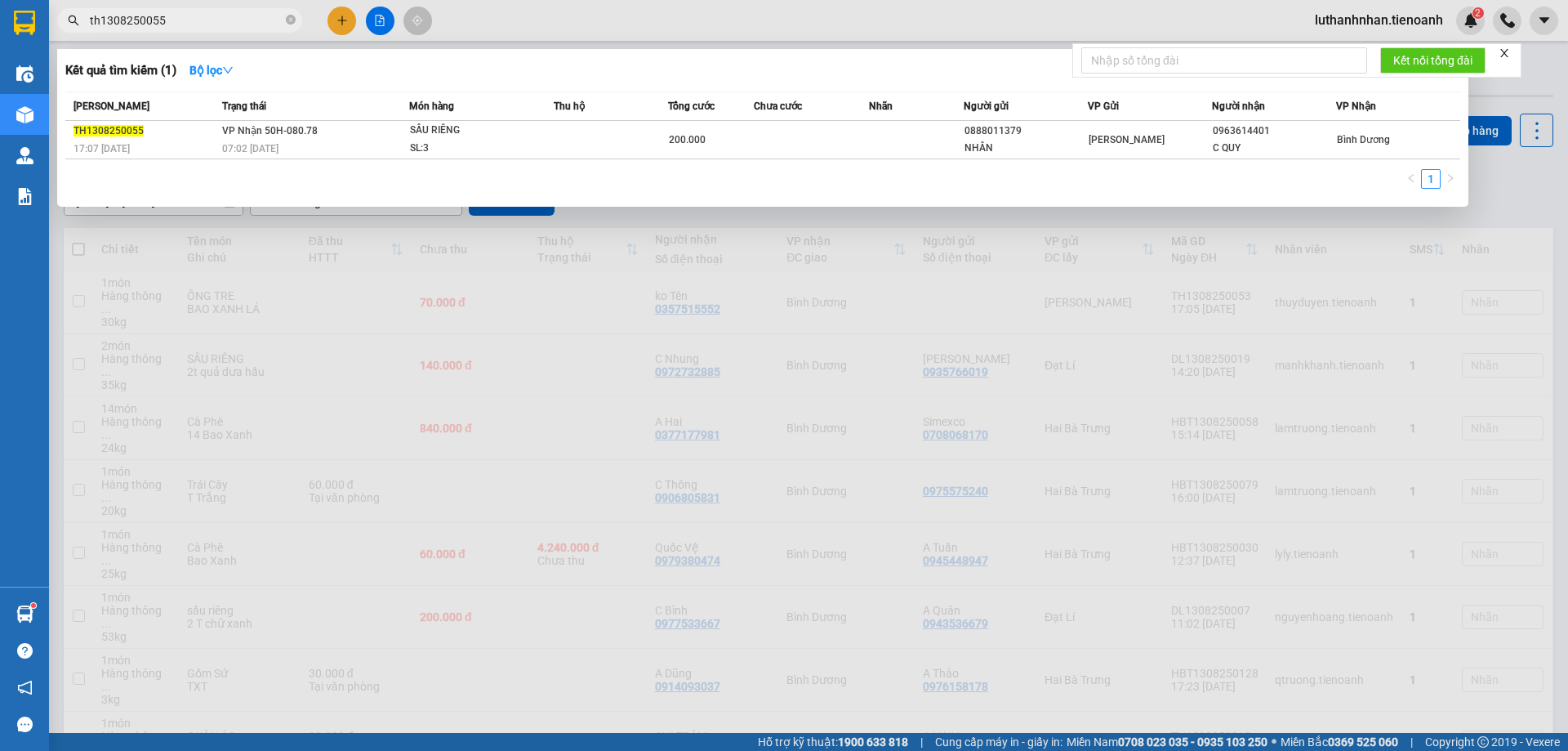
click at [191, 17] on input "th1308250055" at bounding box center [186, 20] width 193 height 18
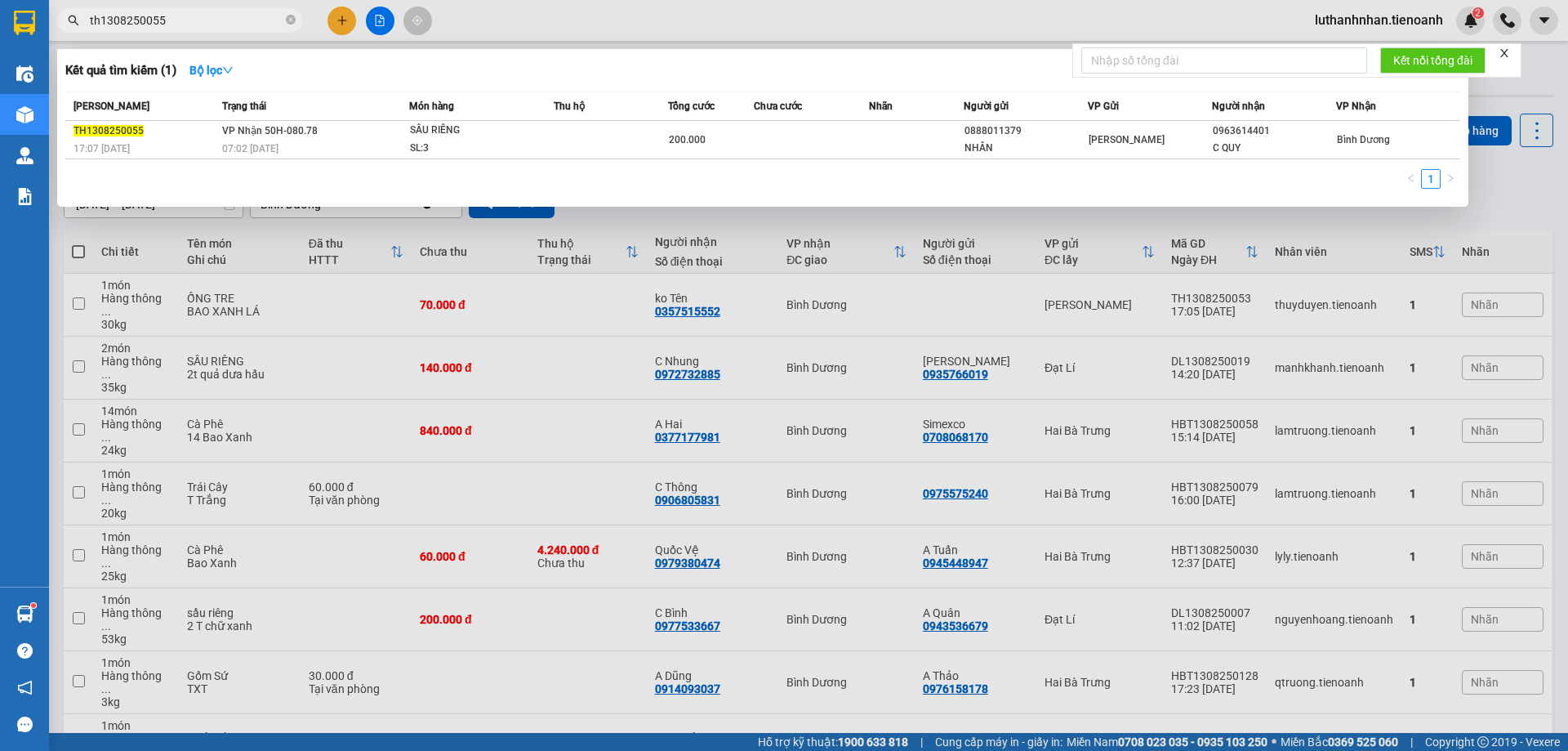
click at [191, 17] on input "th1308250055" at bounding box center [186, 20] width 193 height 18
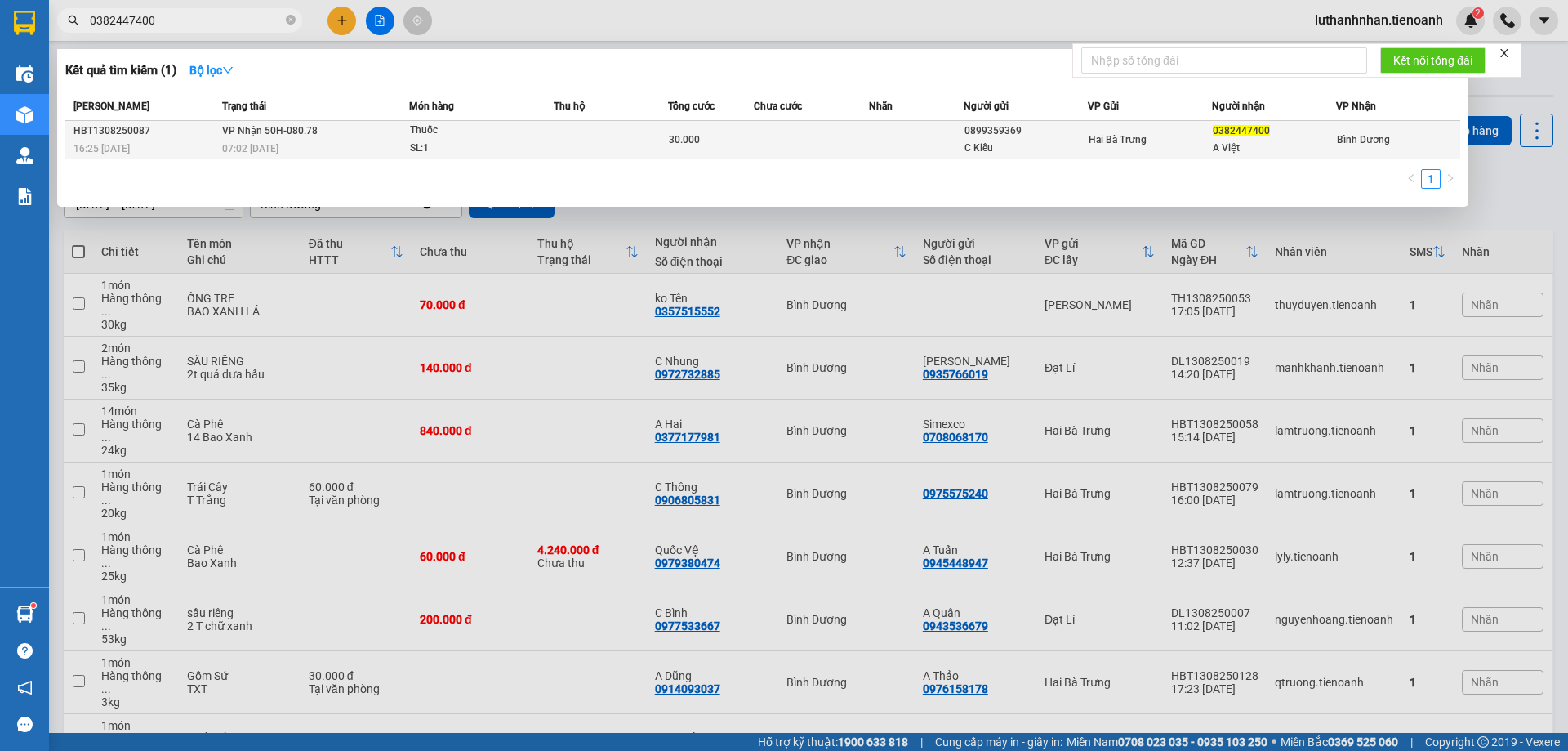
type input "0382447400"
click at [287, 145] on div "07:02 [DATE]" at bounding box center [316, 148] width 186 height 18
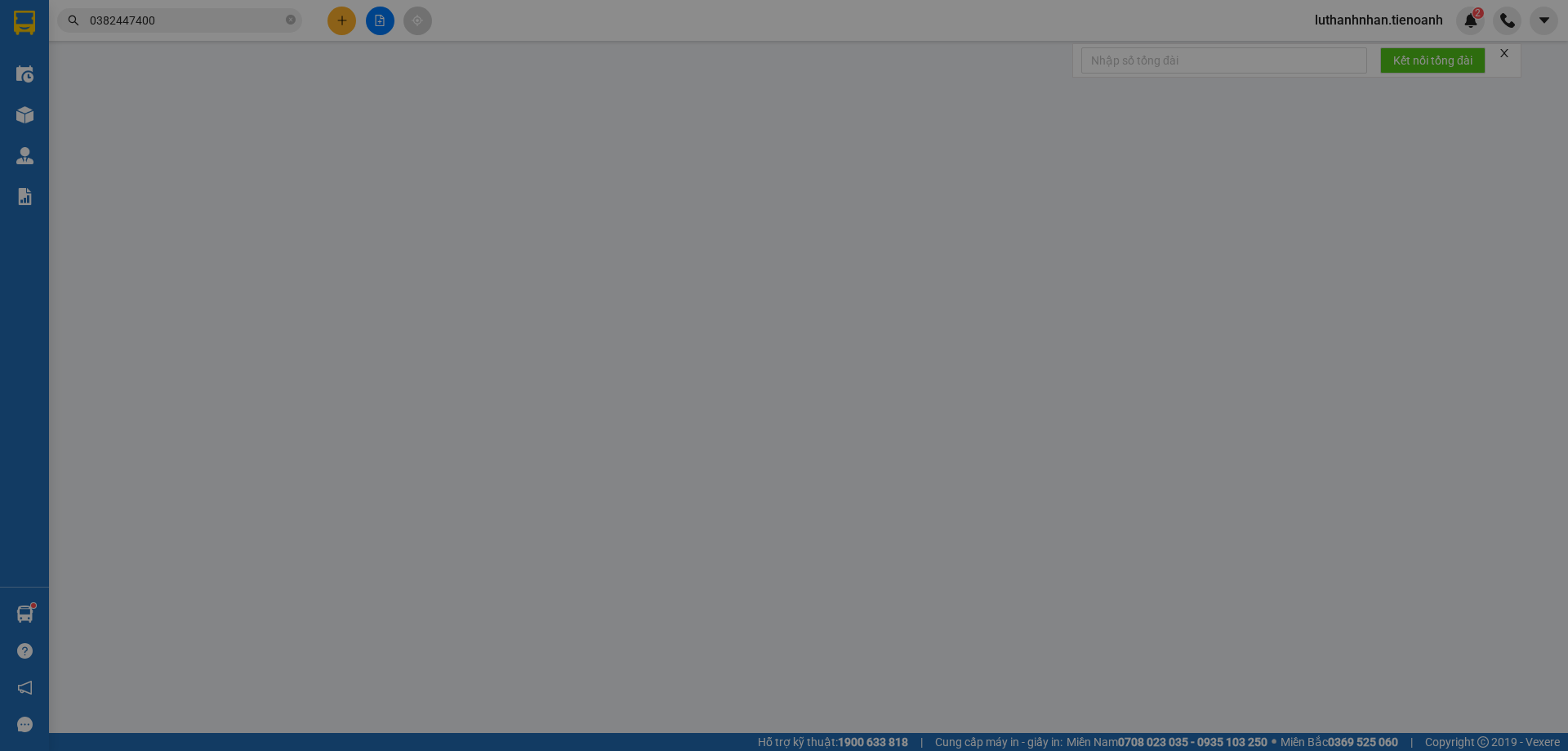
type input "0382447400"
type input "A Việt"
type input "0899359369"
type input "C Kiều"
type input "30.000"
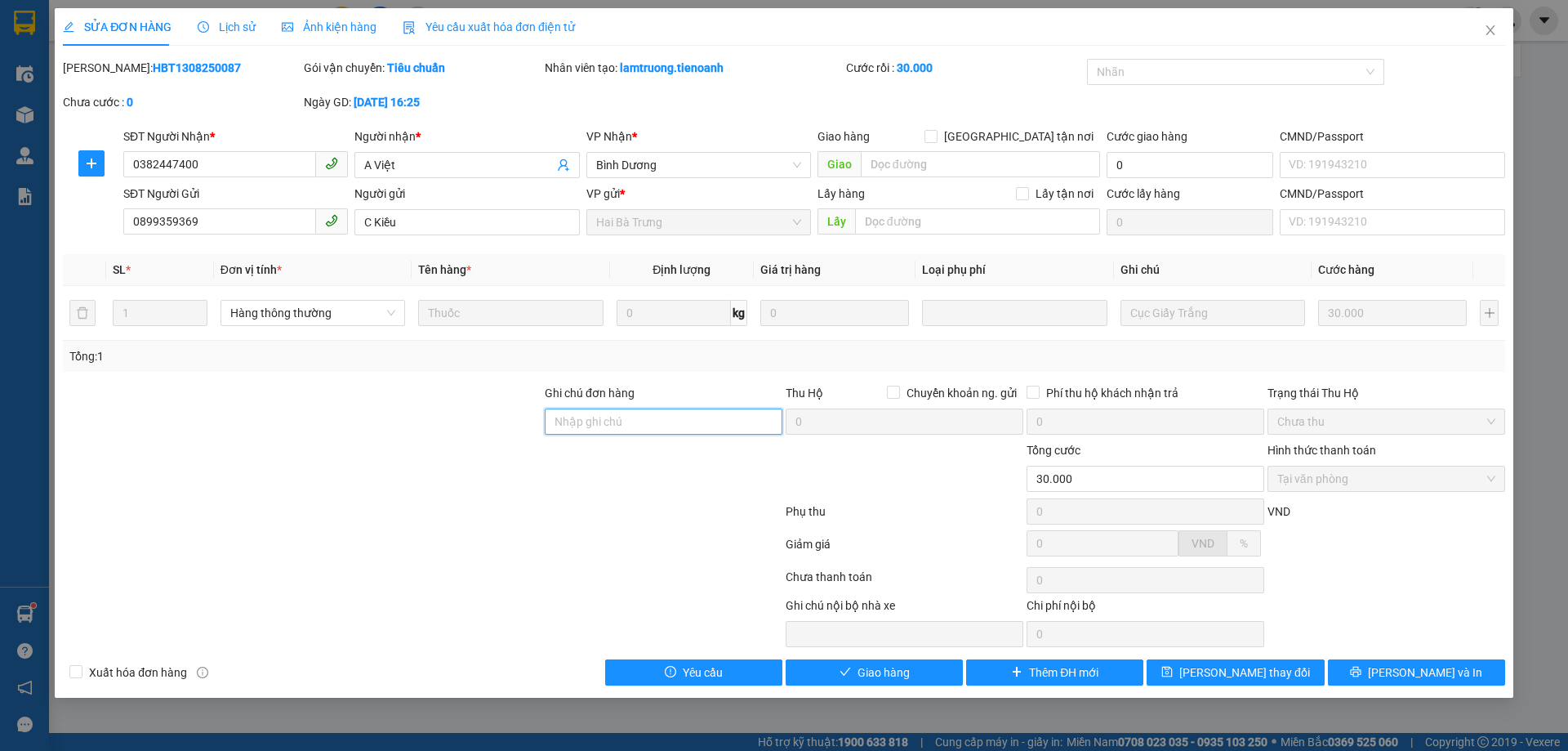
click at [596, 427] on input "Ghi chú đơn hàng" at bounding box center [663, 422] width 238 height 26
click at [615, 420] on input "Ghi chú đơn hàng" at bounding box center [663, 422] width 238 height 26
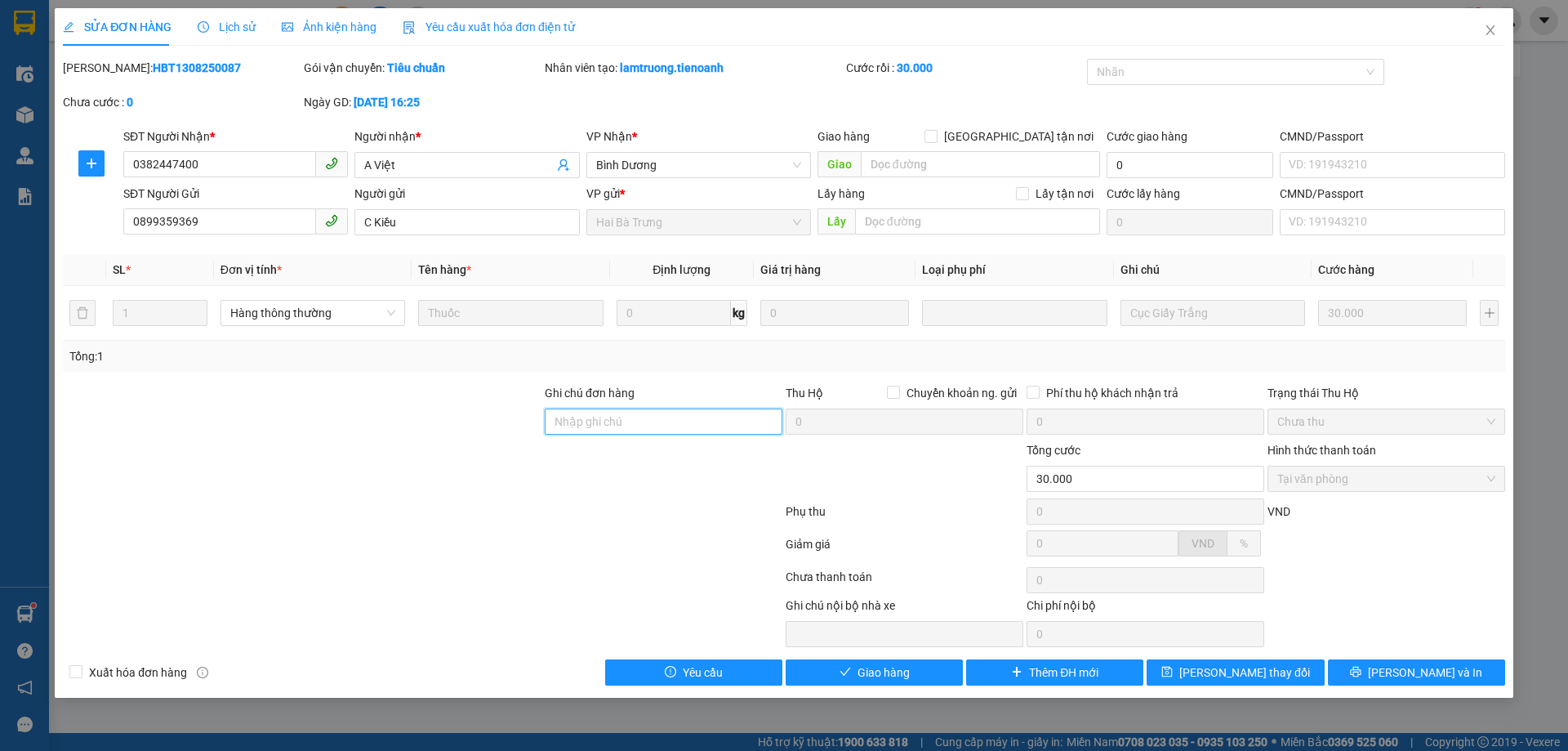
click at [615, 420] on input "Ghi chú đơn hàng" at bounding box center [663, 422] width 238 height 26
type input "NG ĐẶT GRAP GIAO CHO NN"
click at [890, 671] on span "[PERSON_NAME] và [PERSON_NAME] hàng" at bounding box center [894, 672] width 157 height 18
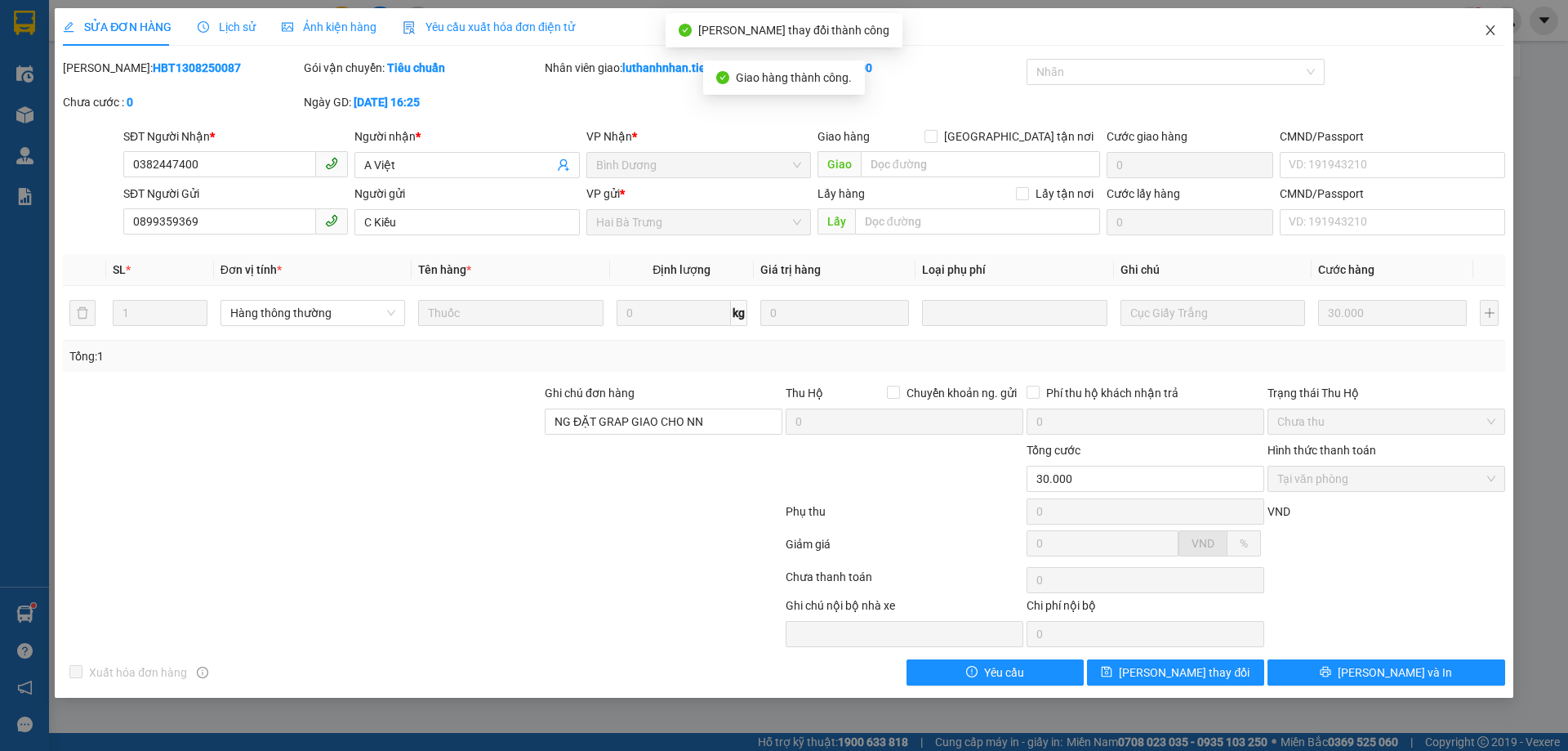
click at [1489, 33] on icon "close" at bounding box center [1490, 30] width 9 height 10
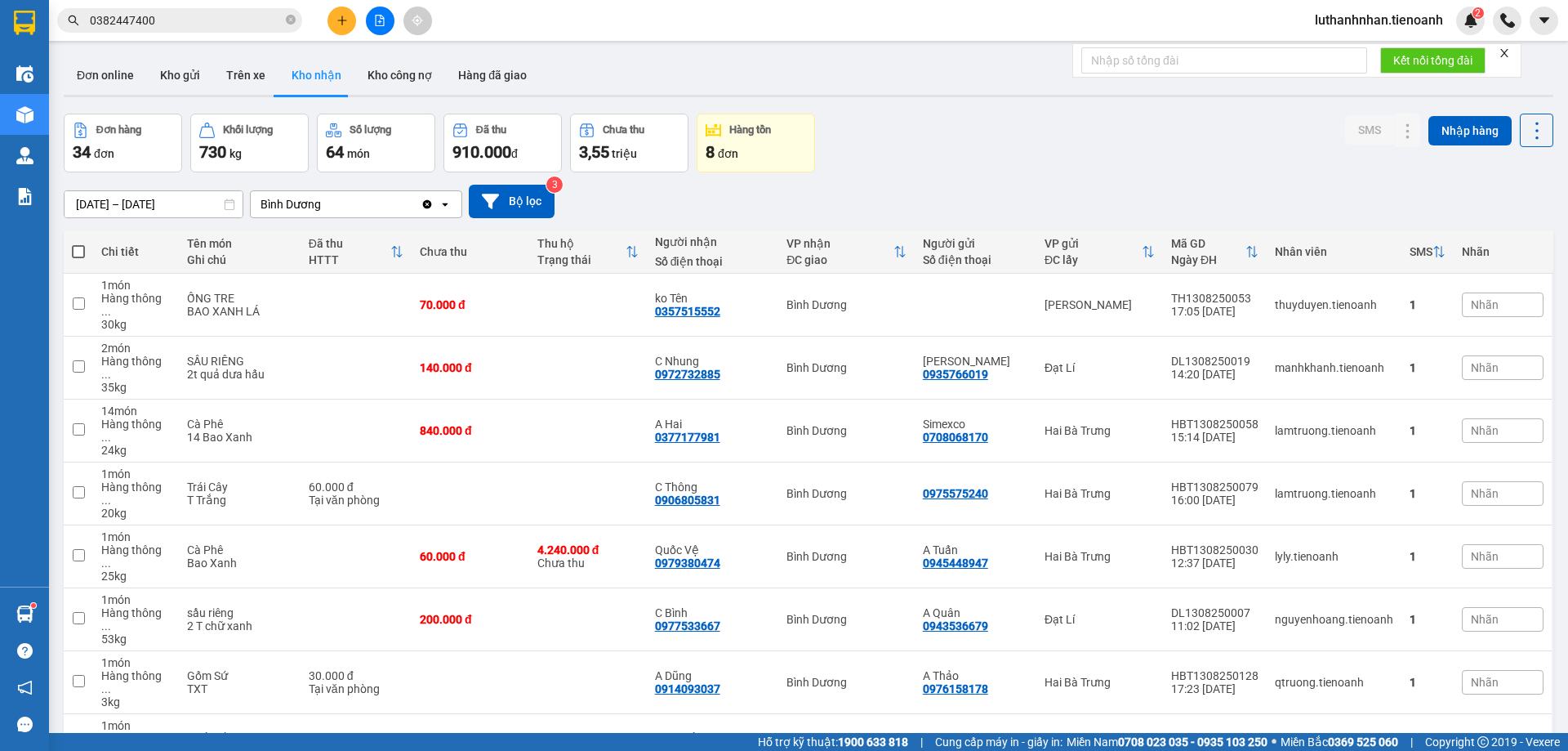
click at [179, 28] on input "0382447400" at bounding box center [186, 20] width 193 height 18
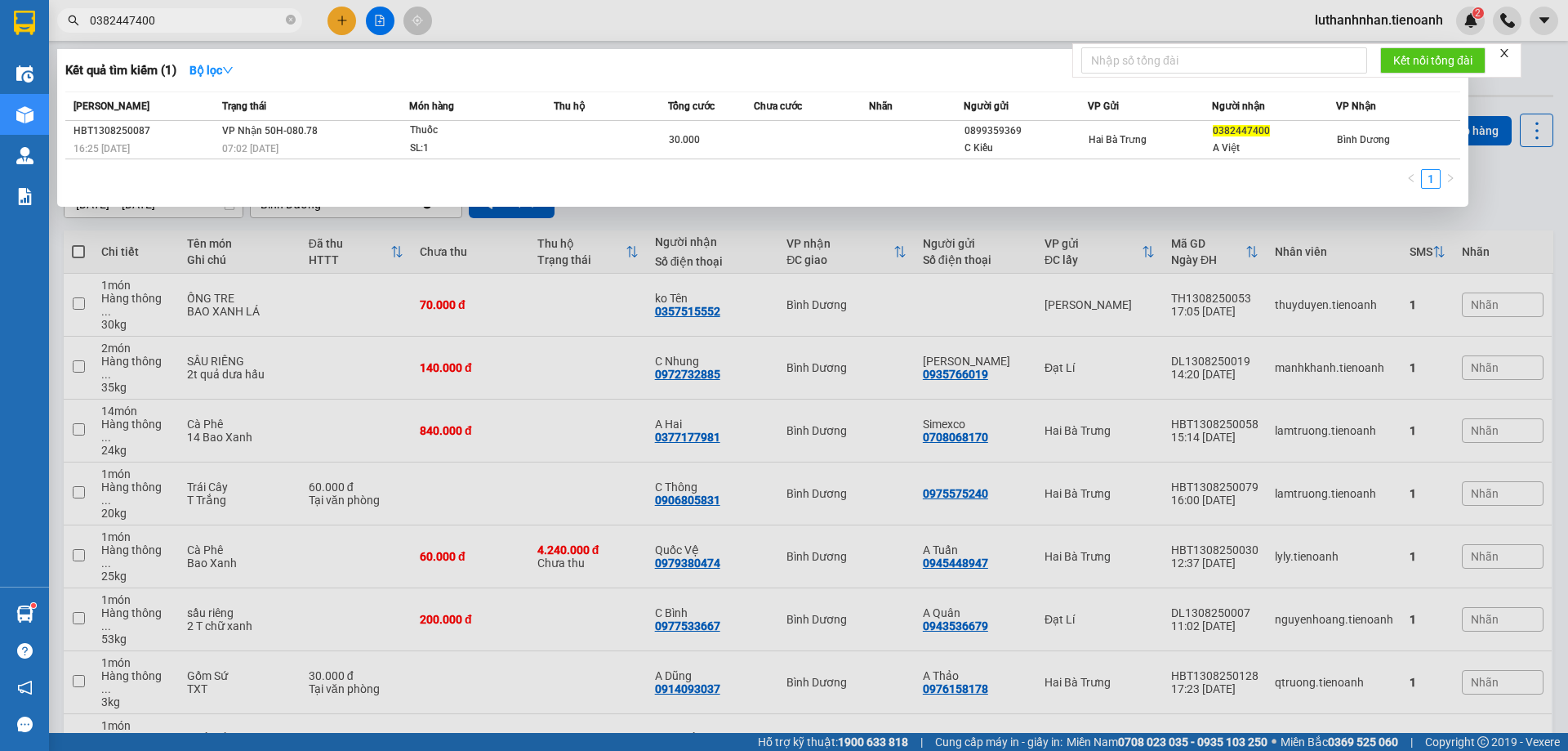
click at [179, 28] on input "0382447400" at bounding box center [186, 20] width 193 height 18
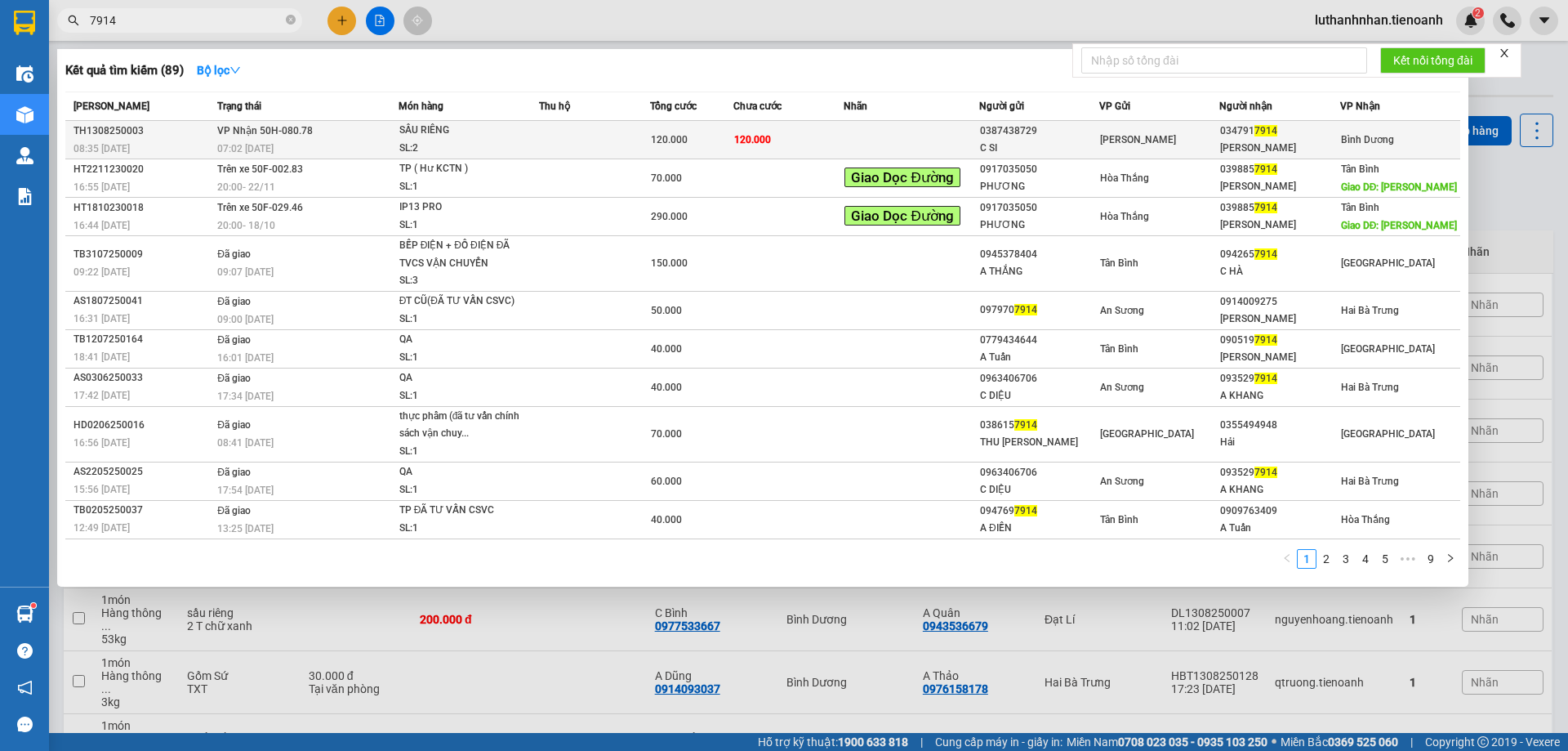
type input "7914"
click at [342, 143] on div "07:02 [DATE]" at bounding box center [307, 148] width 179 height 18
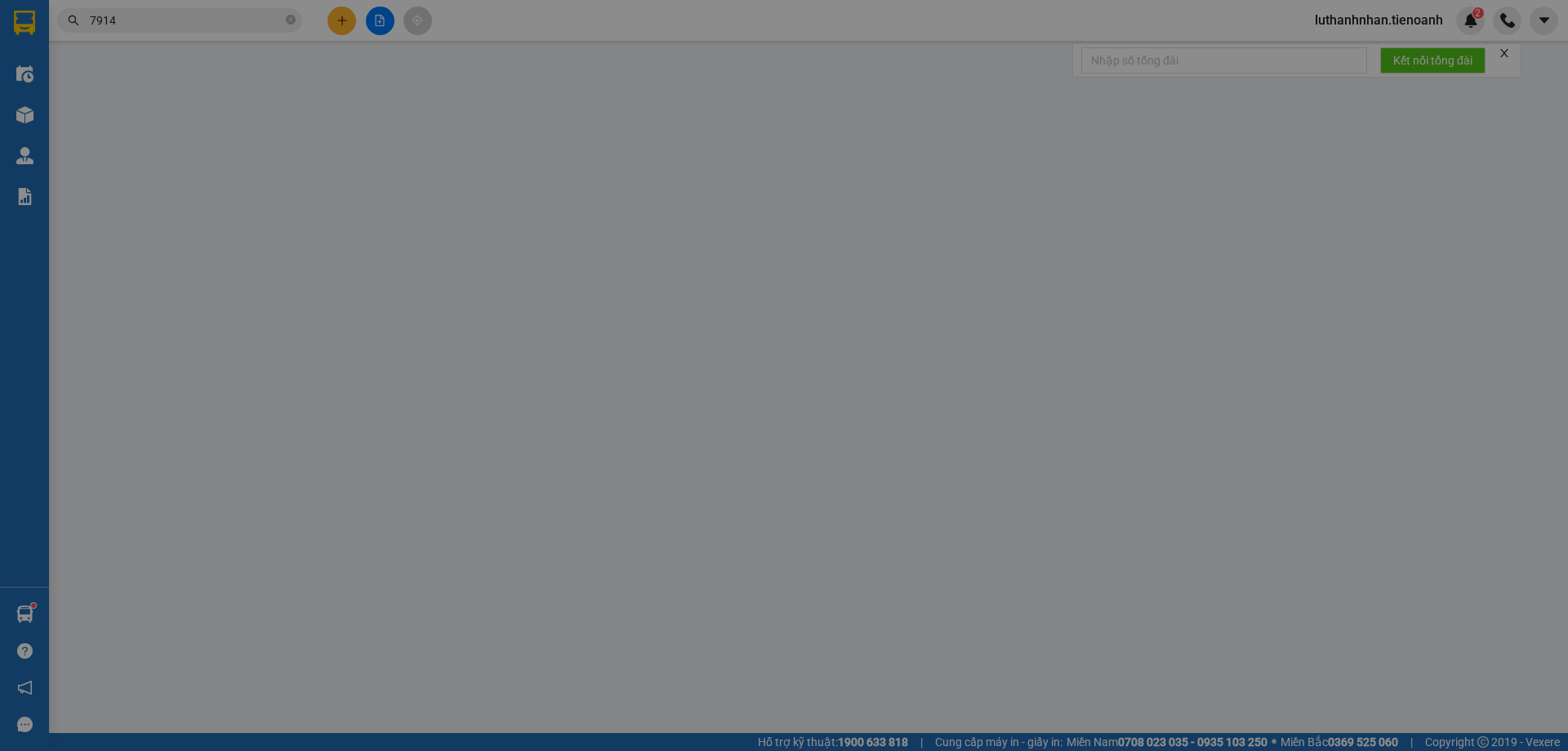
type input "0347917914"
type input "[PERSON_NAME]"
type input "0387438729"
type input "C SI"
type input "120.000"
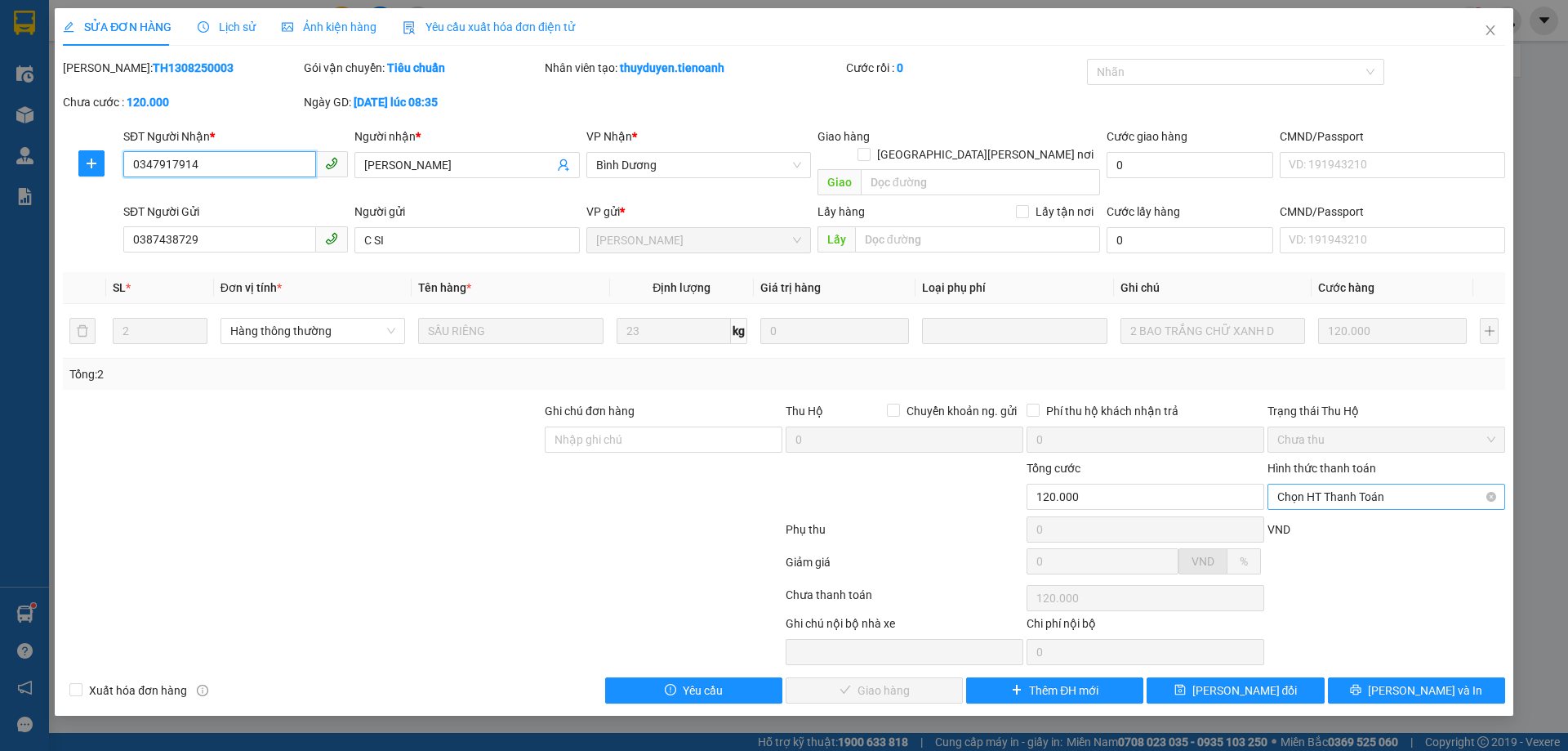
click at [1347, 484] on span "Chọn HT Thanh Toán" at bounding box center [1387, 496] width 218 height 25
click at [1320, 513] on div "Tại văn phòng" at bounding box center [1387, 511] width 218 height 18
type input "0"
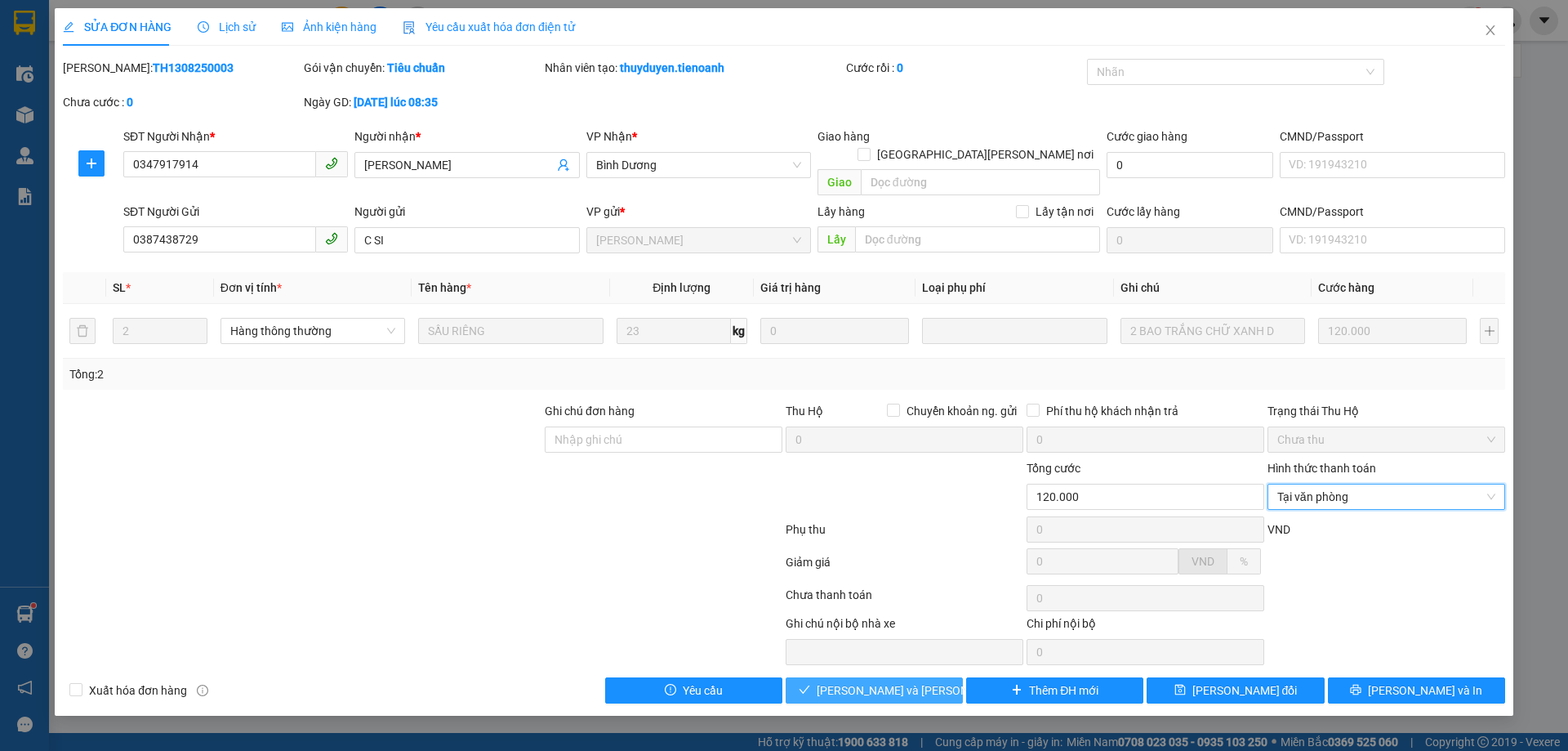
click at [886, 682] on span "[PERSON_NAME] và [PERSON_NAME] hàng" at bounding box center [927, 690] width 221 height 18
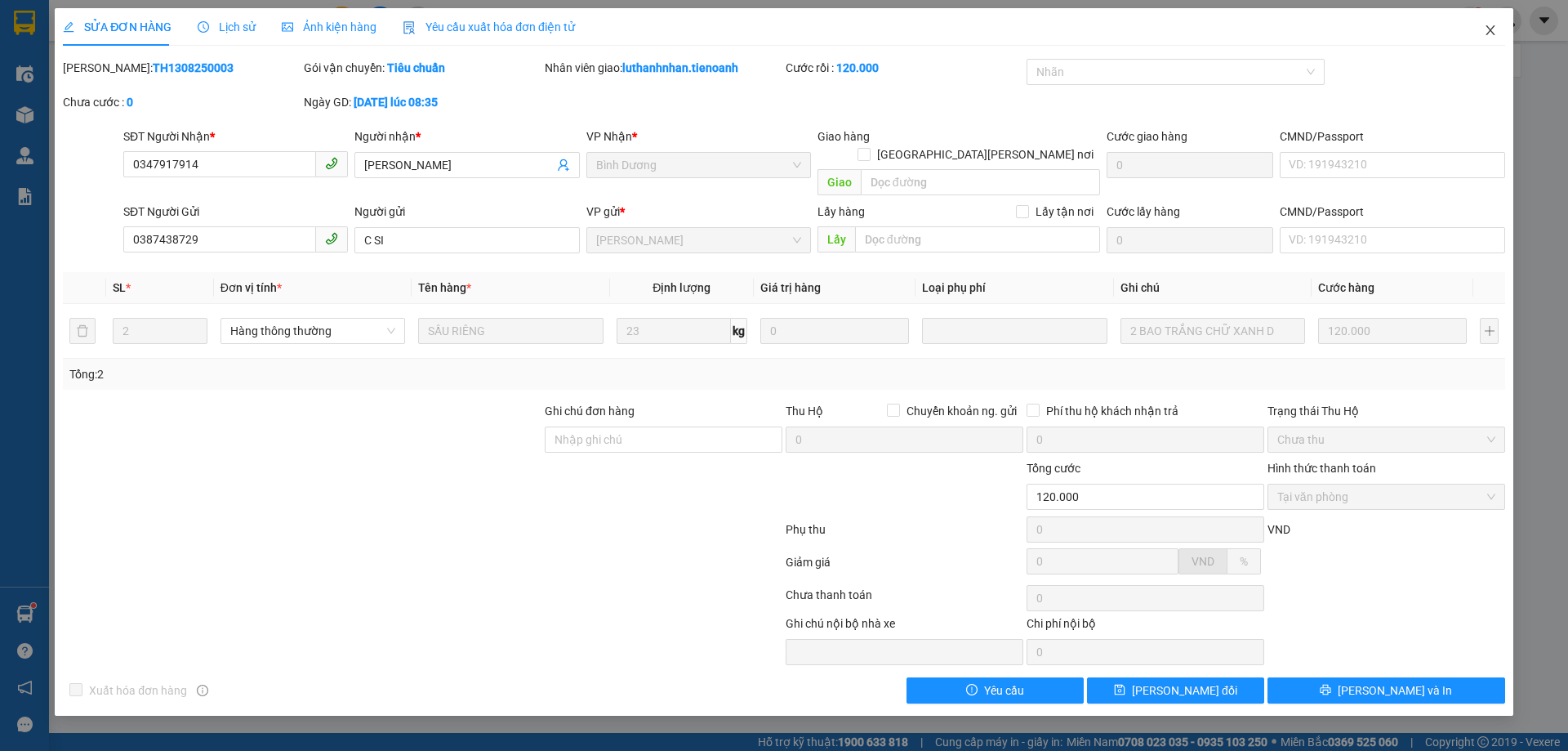
click at [1490, 18] on span "Close" at bounding box center [1490, 31] width 46 height 46
click at [1490, 21] on div "luthanhnhan.tienoanh 2" at bounding box center [1434, 21] width 267 height 29
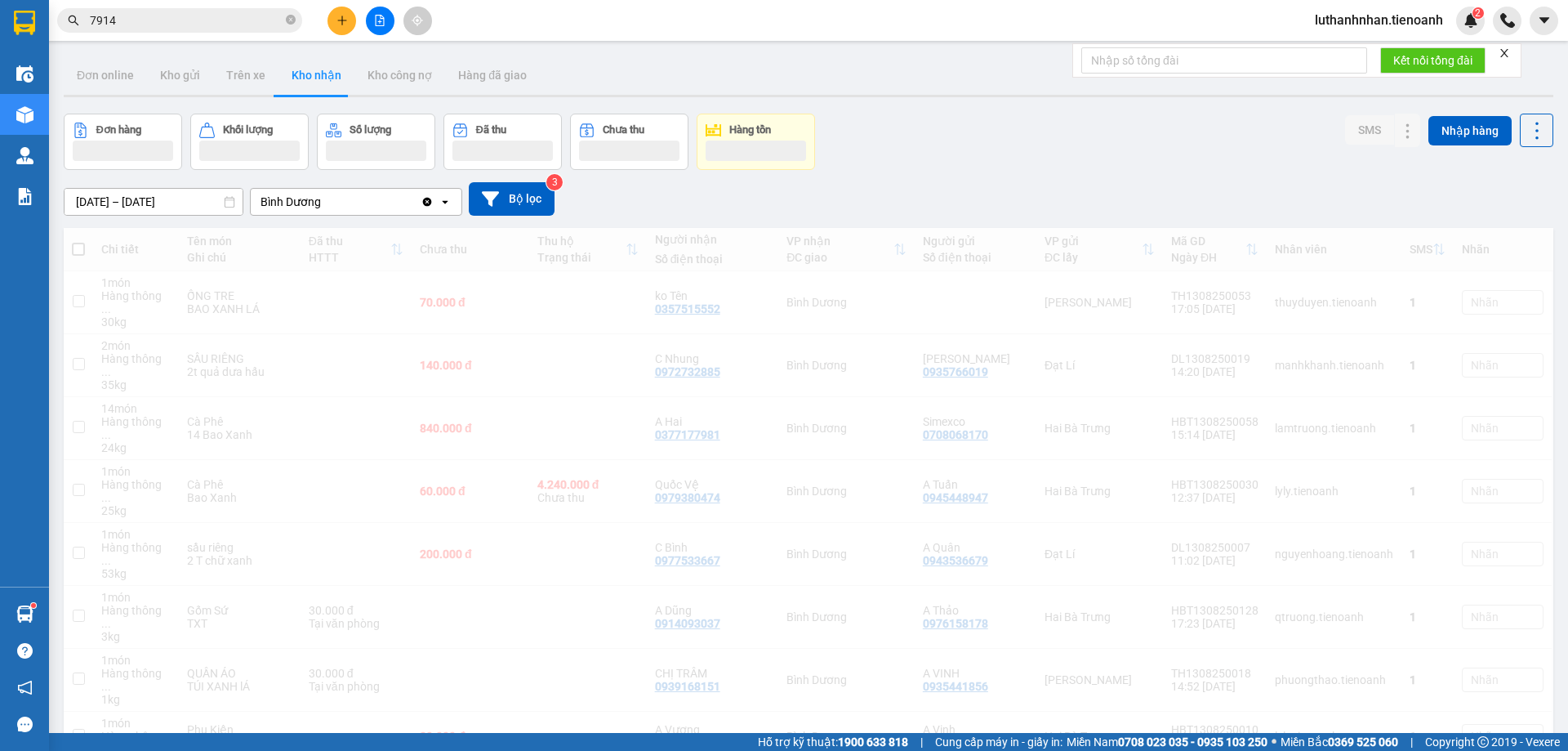
click at [156, 19] on input "7914" at bounding box center [186, 20] width 193 height 18
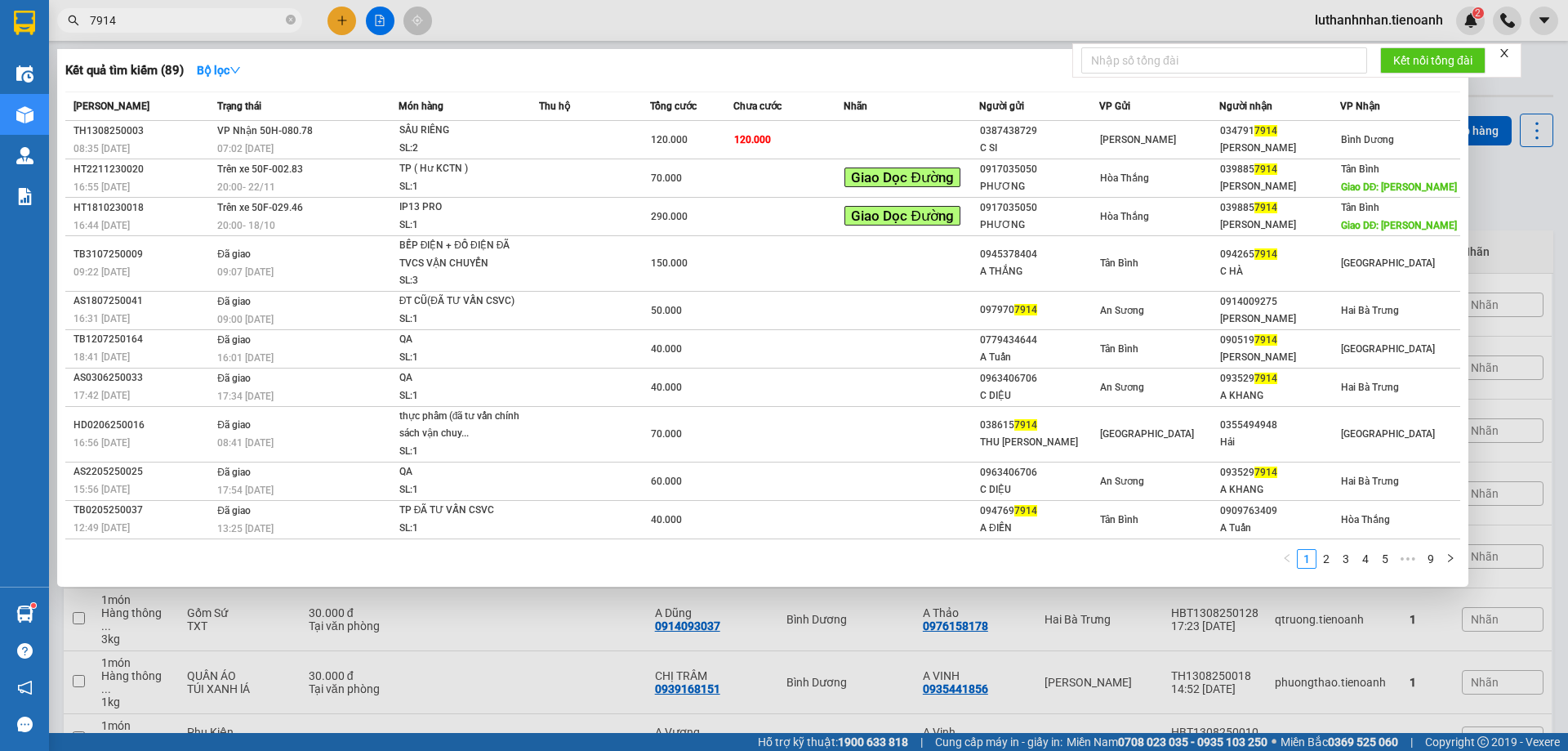
click at [156, 19] on input "7914" at bounding box center [186, 20] width 193 height 18
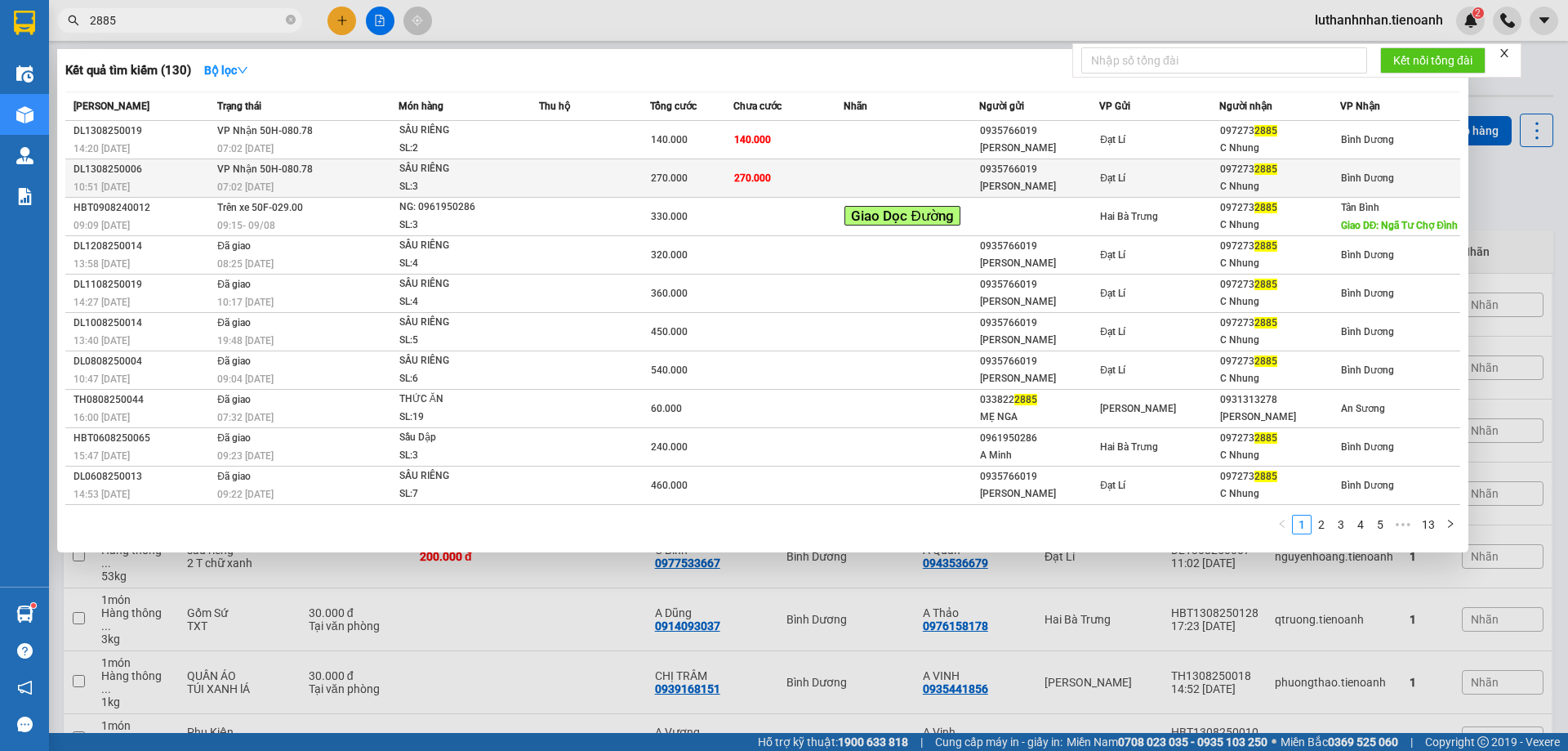
type input "2885"
click at [586, 181] on td at bounding box center [594, 178] width 111 height 38
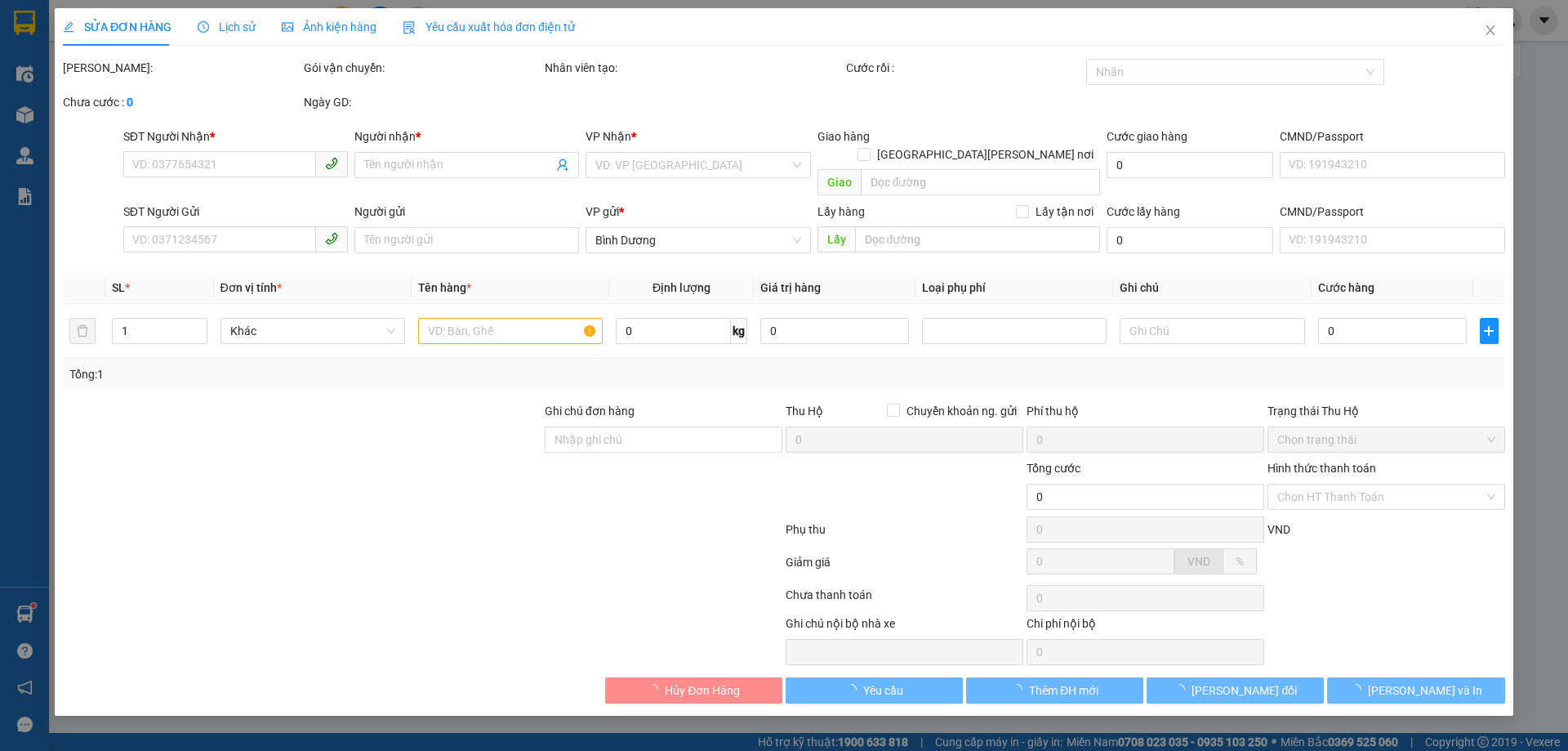
type input "0972732885"
type input "C Nhung"
type input "0935766019"
type input "[PERSON_NAME]"
type input "270.000"
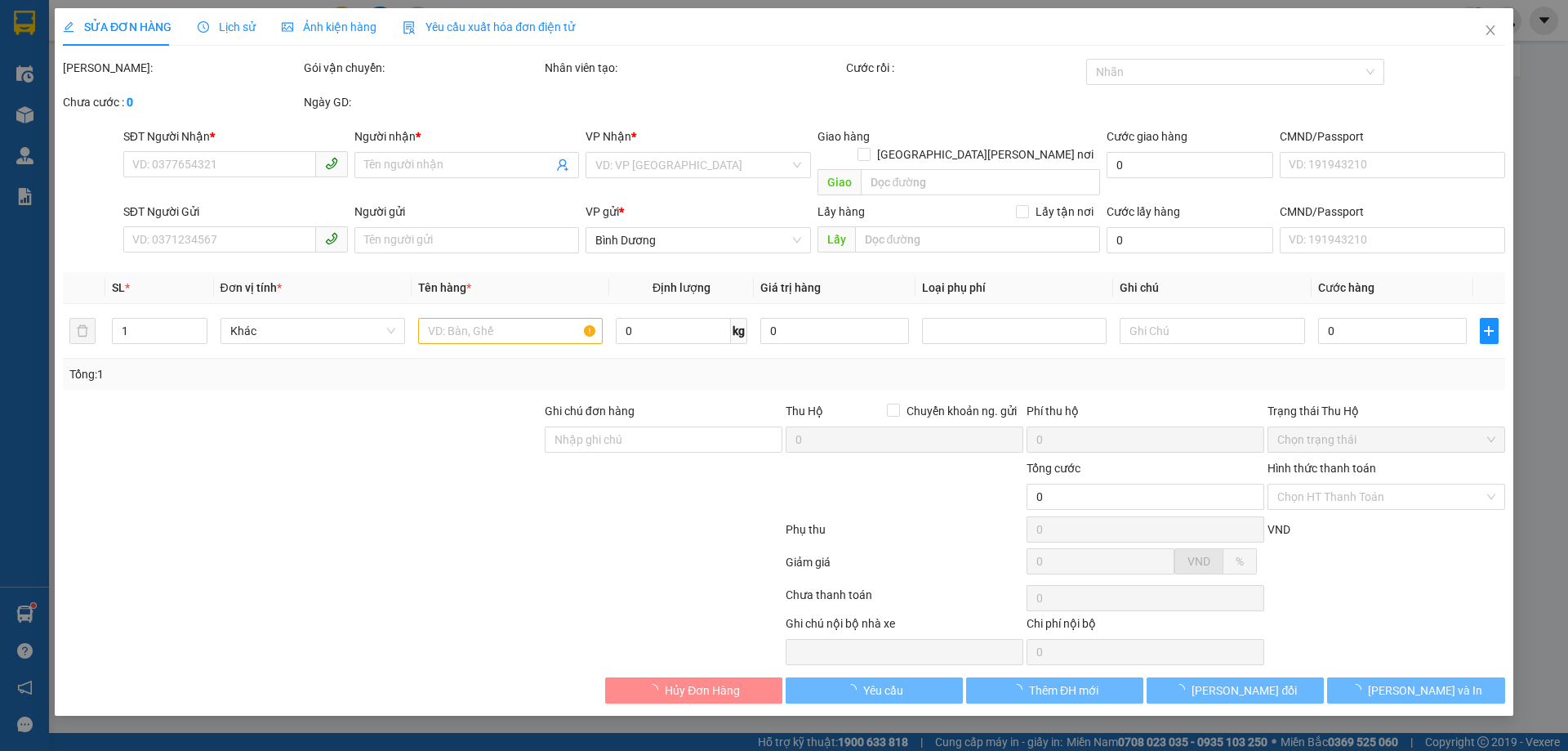
type input "270.000"
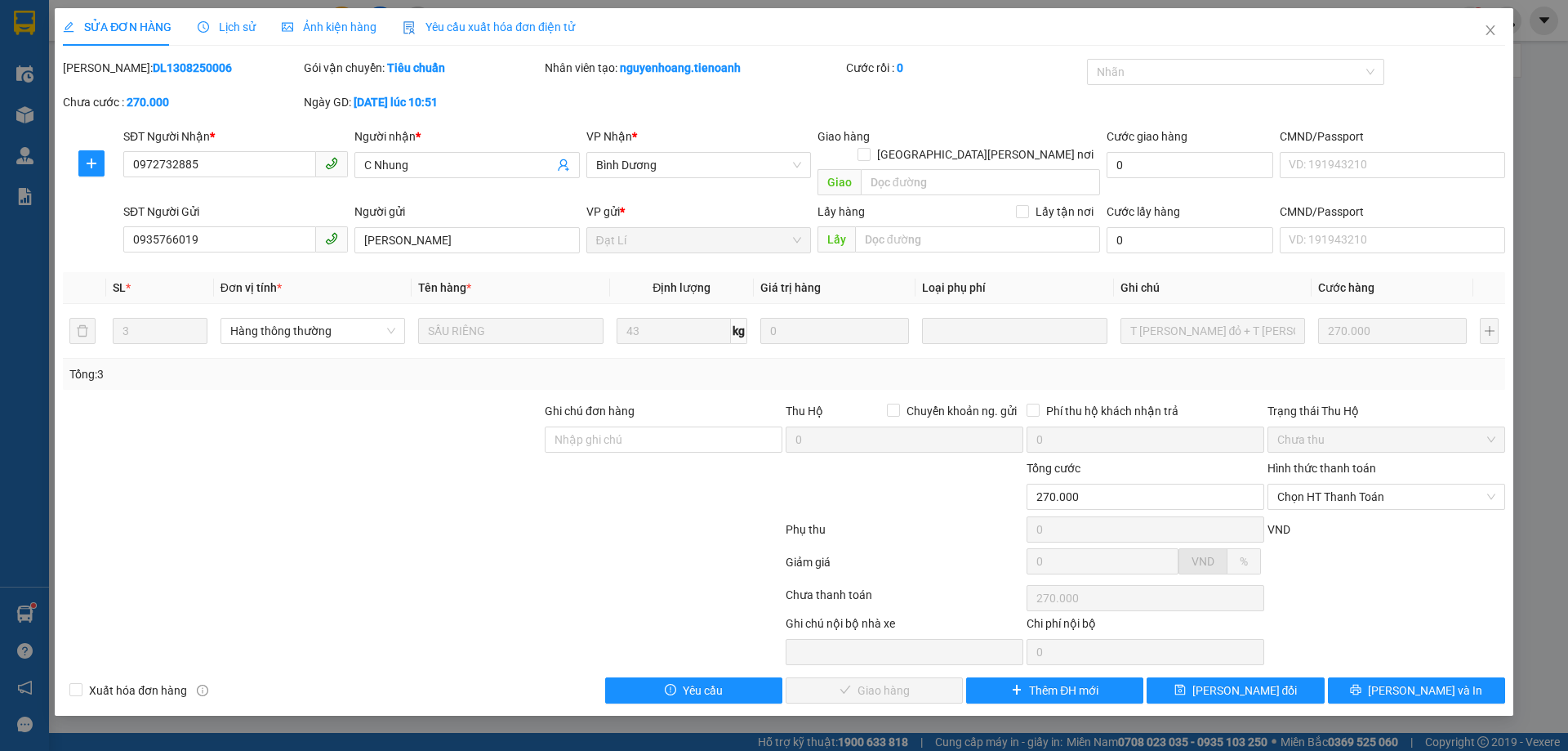
click at [223, 28] on span "Lịch sử" at bounding box center [227, 26] width 58 height 13
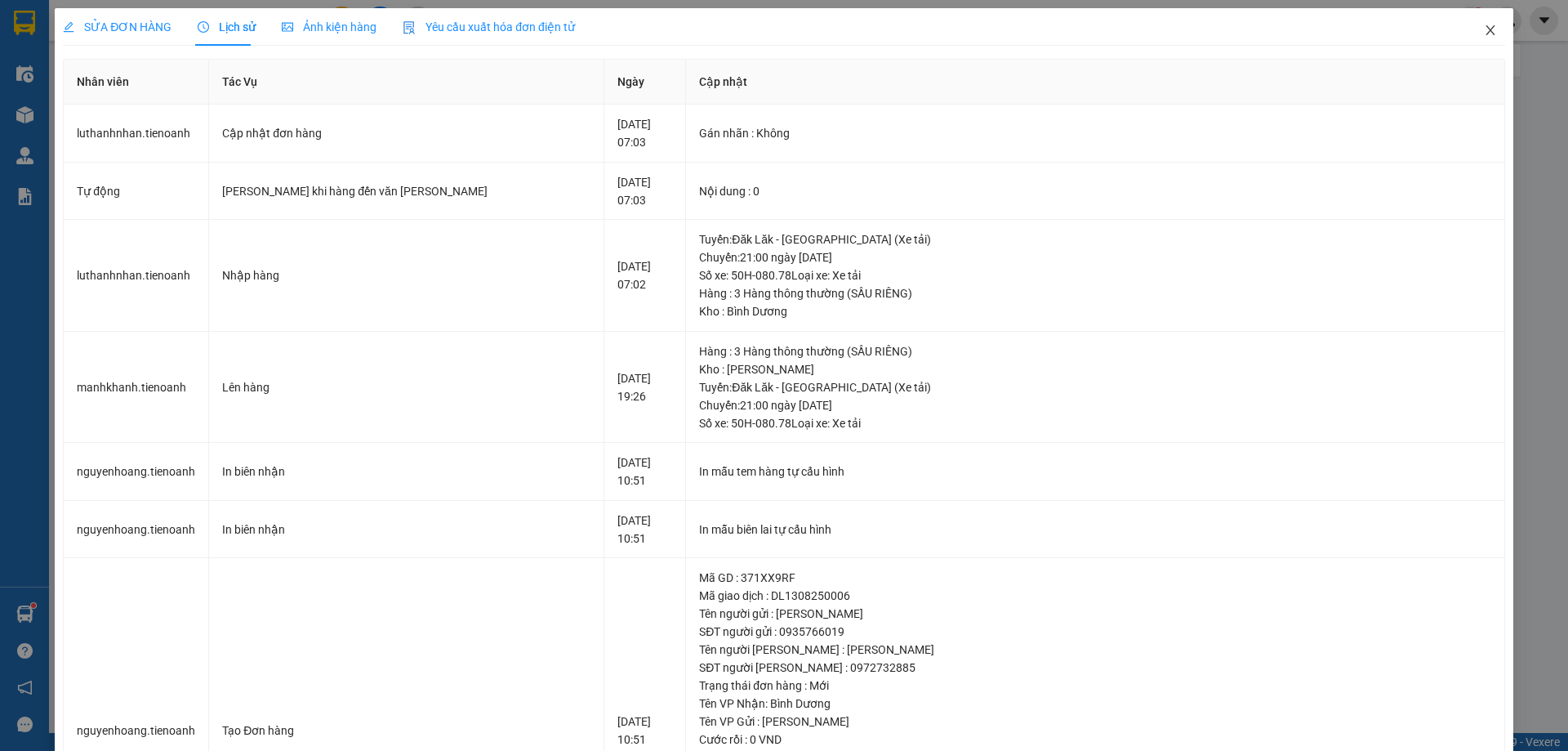
click at [1484, 28] on icon "close" at bounding box center [1490, 30] width 13 height 13
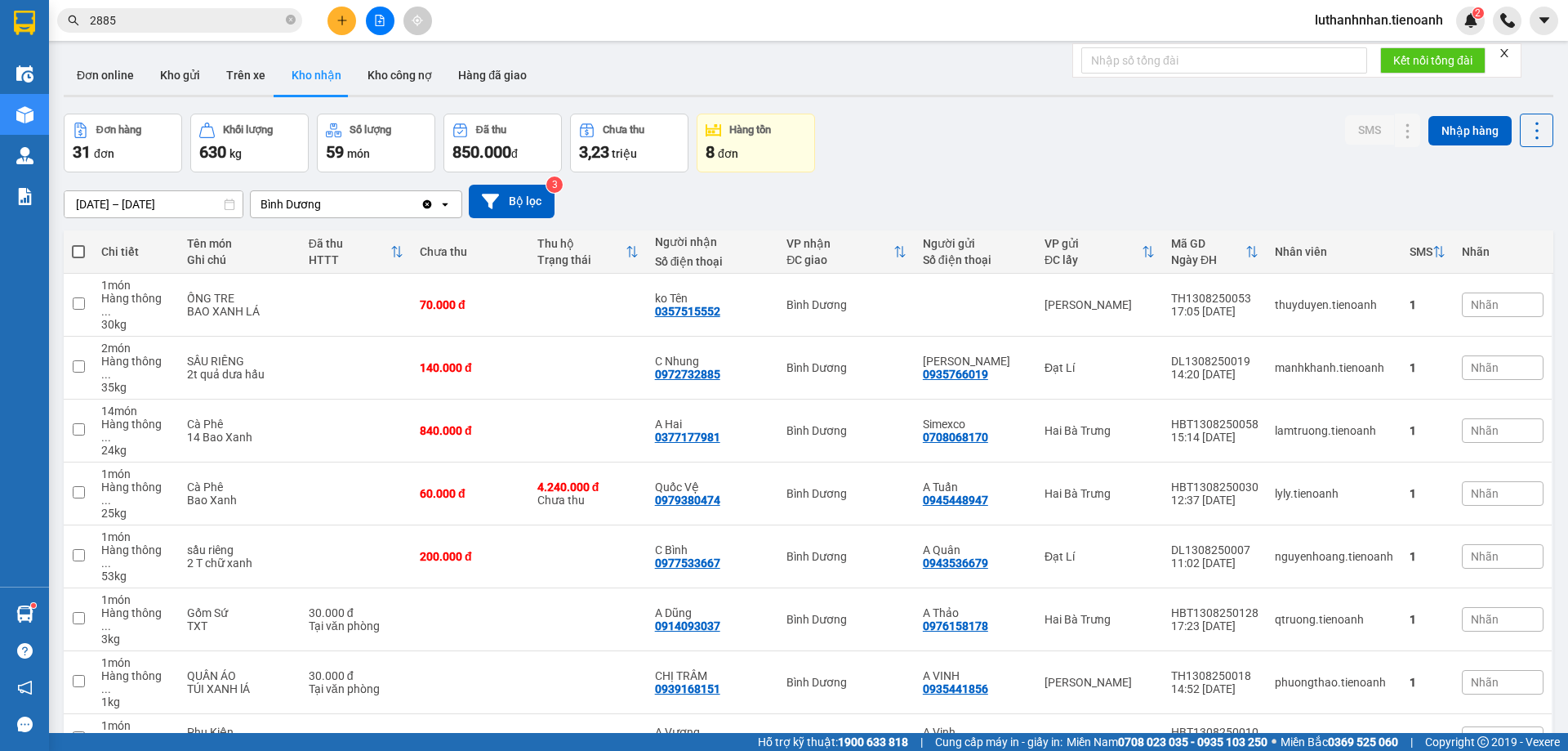
click at [173, 19] on input "2885" at bounding box center [186, 20] width 193 height 18
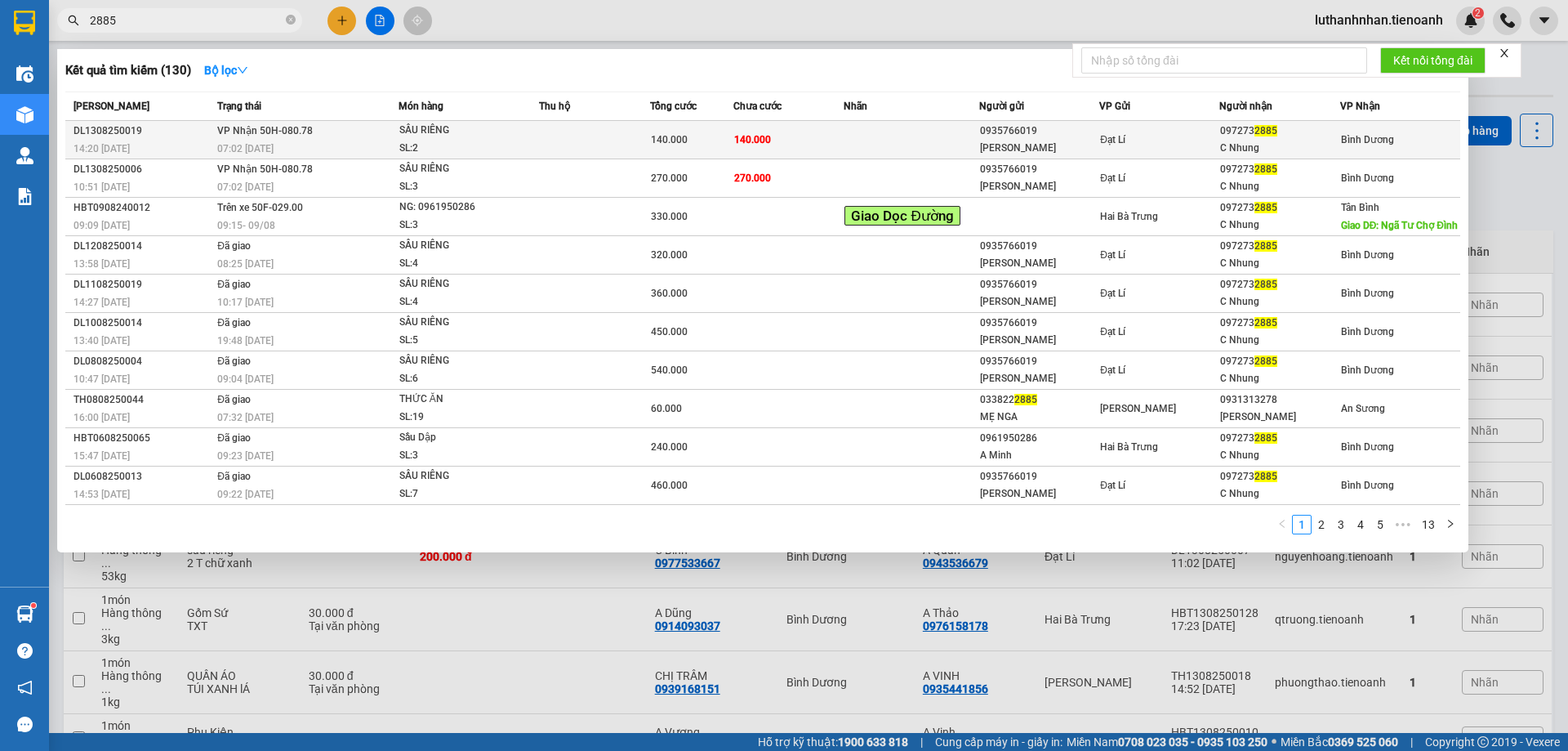
click at [539, 146] on td at bounding box center [594, 140] width 111 height 38
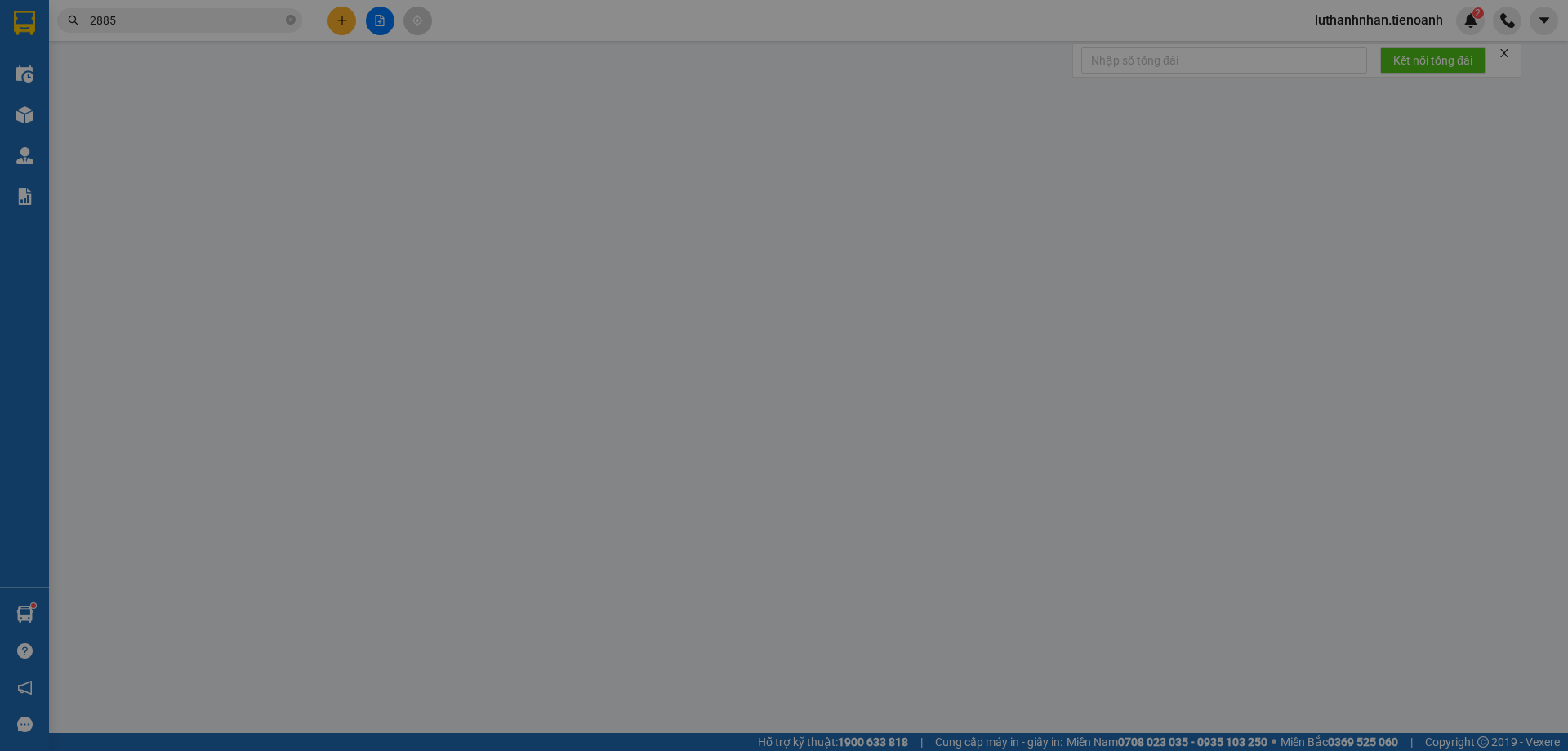
type input "0972732885"
type input "C Nhung"
type input "0935766019"
type input "[PERSON_NAME]"
type input "140.000"
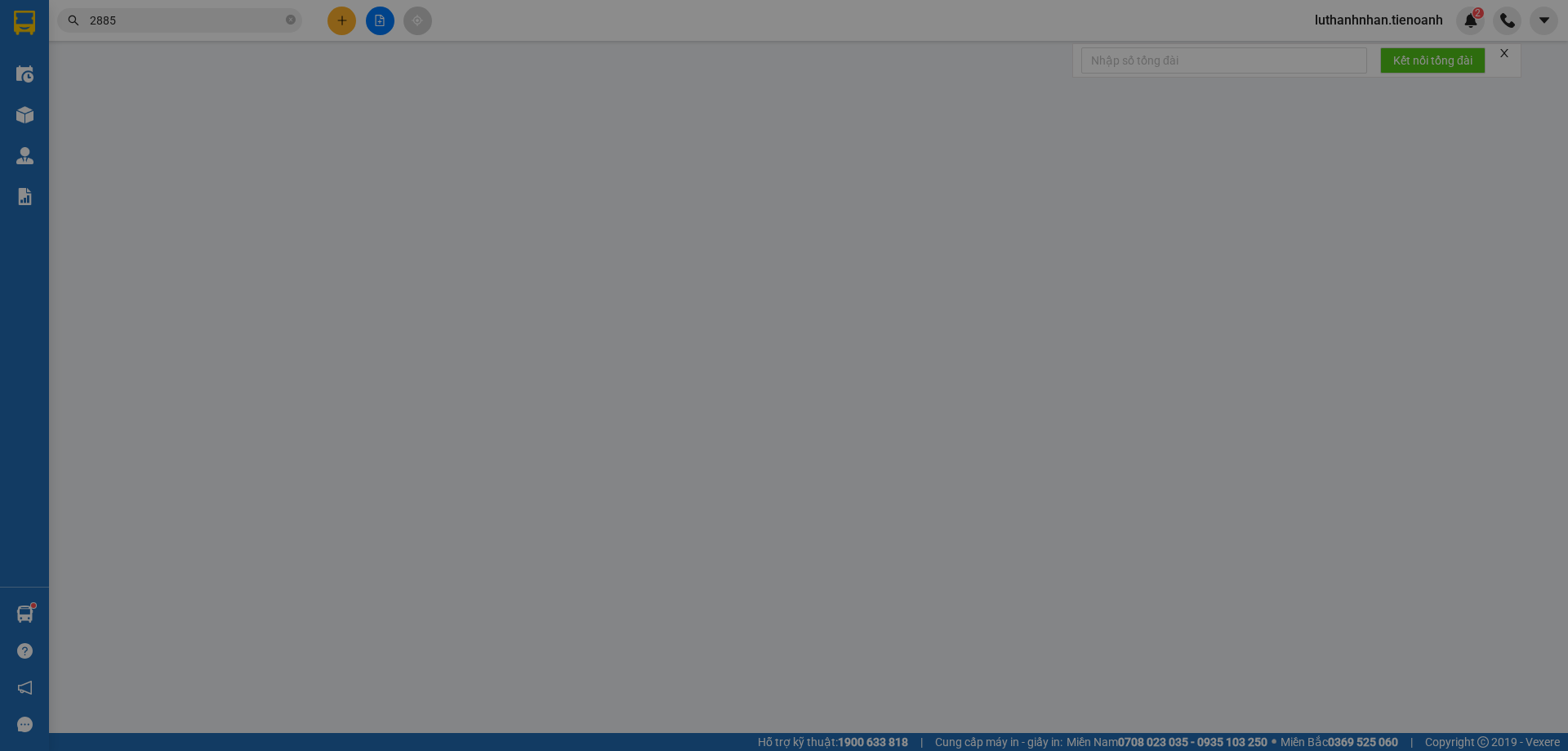
type input "140.000"
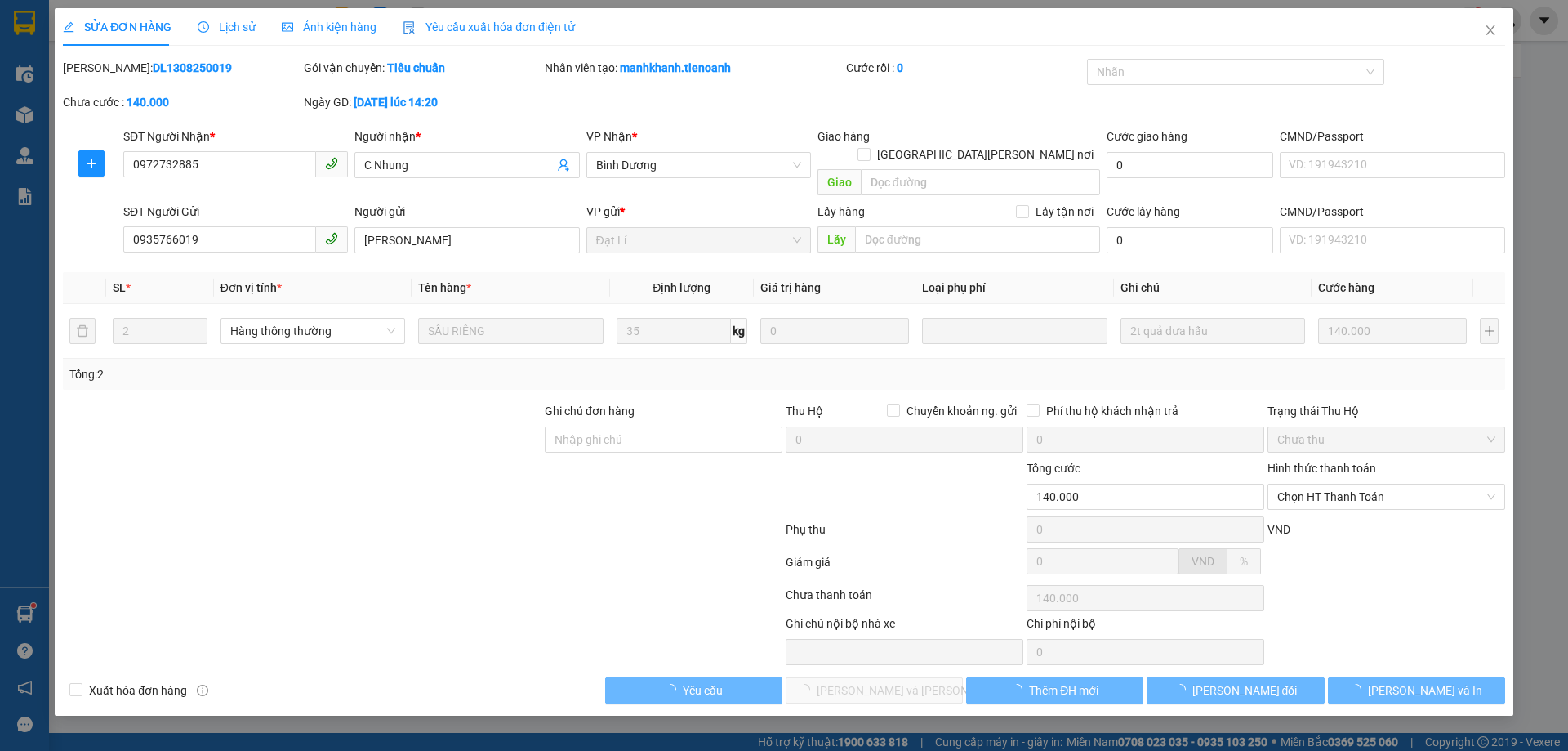
click at [217, 32] on span "Lịch sử" at bounding box center [227, 26] width 58 height 13
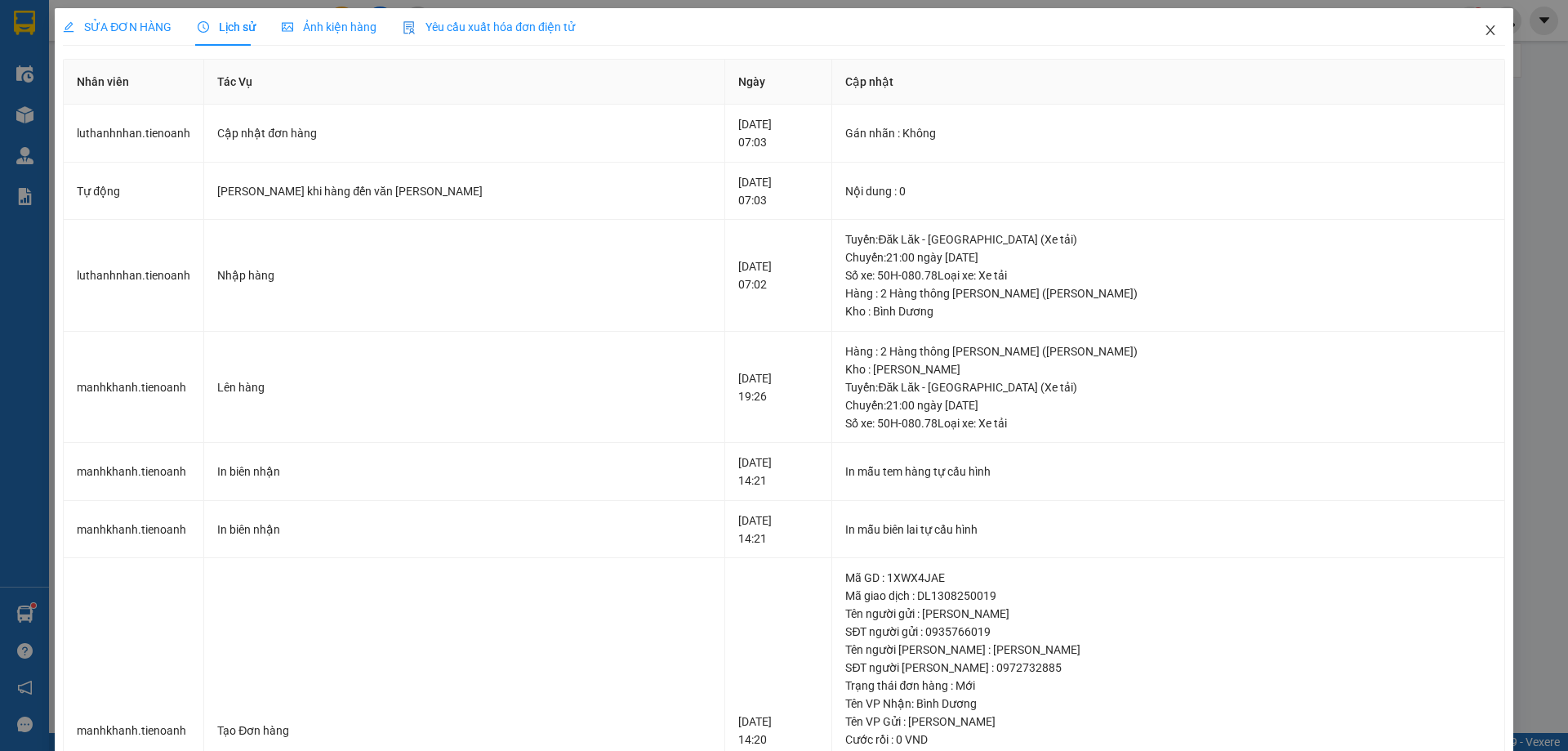
click at [1484, 31] on icon "close" at bounding box center [1490, 30] width 13 height 13
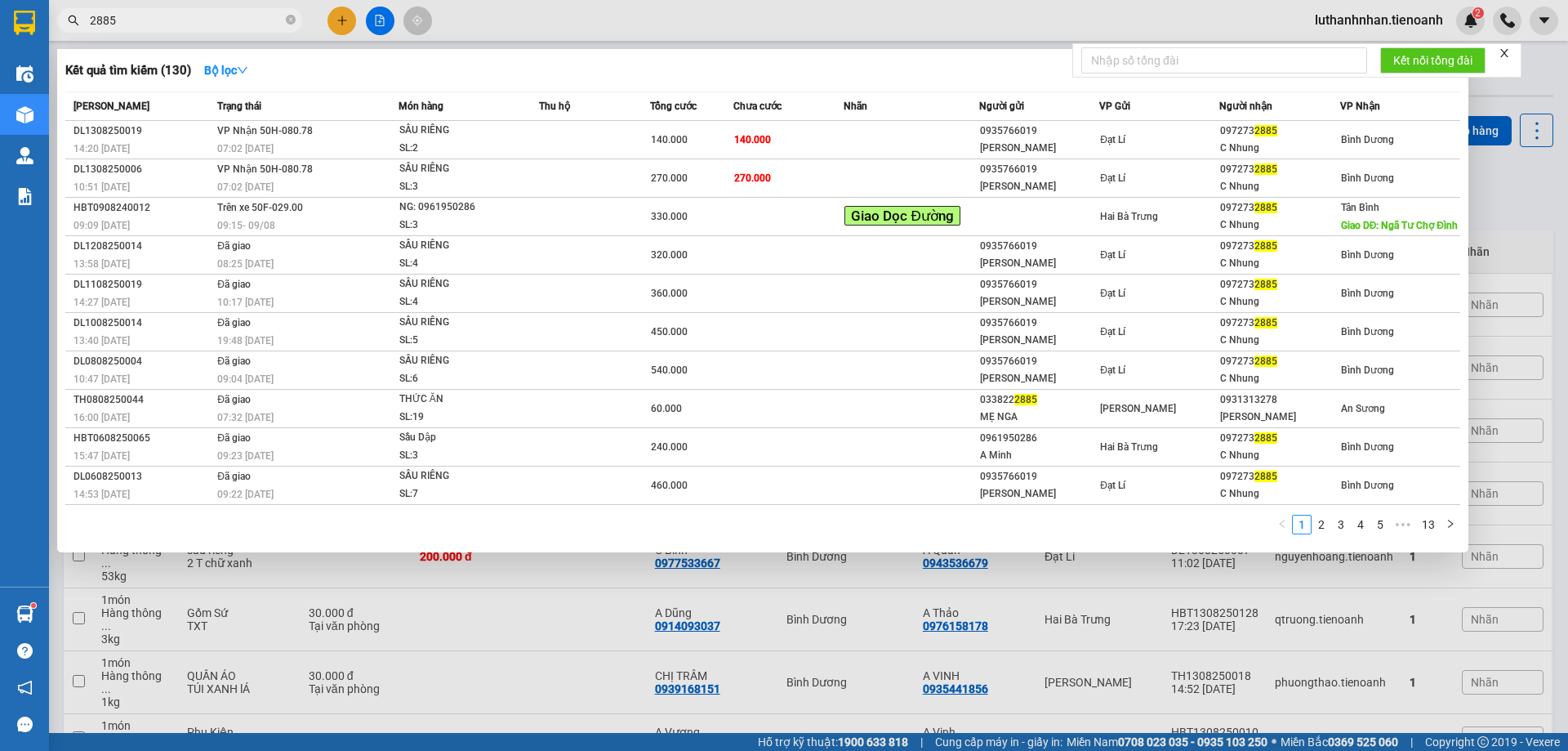
click at [197, 15] on input "2885" at bounding box center [186, 20] width 193 height 18
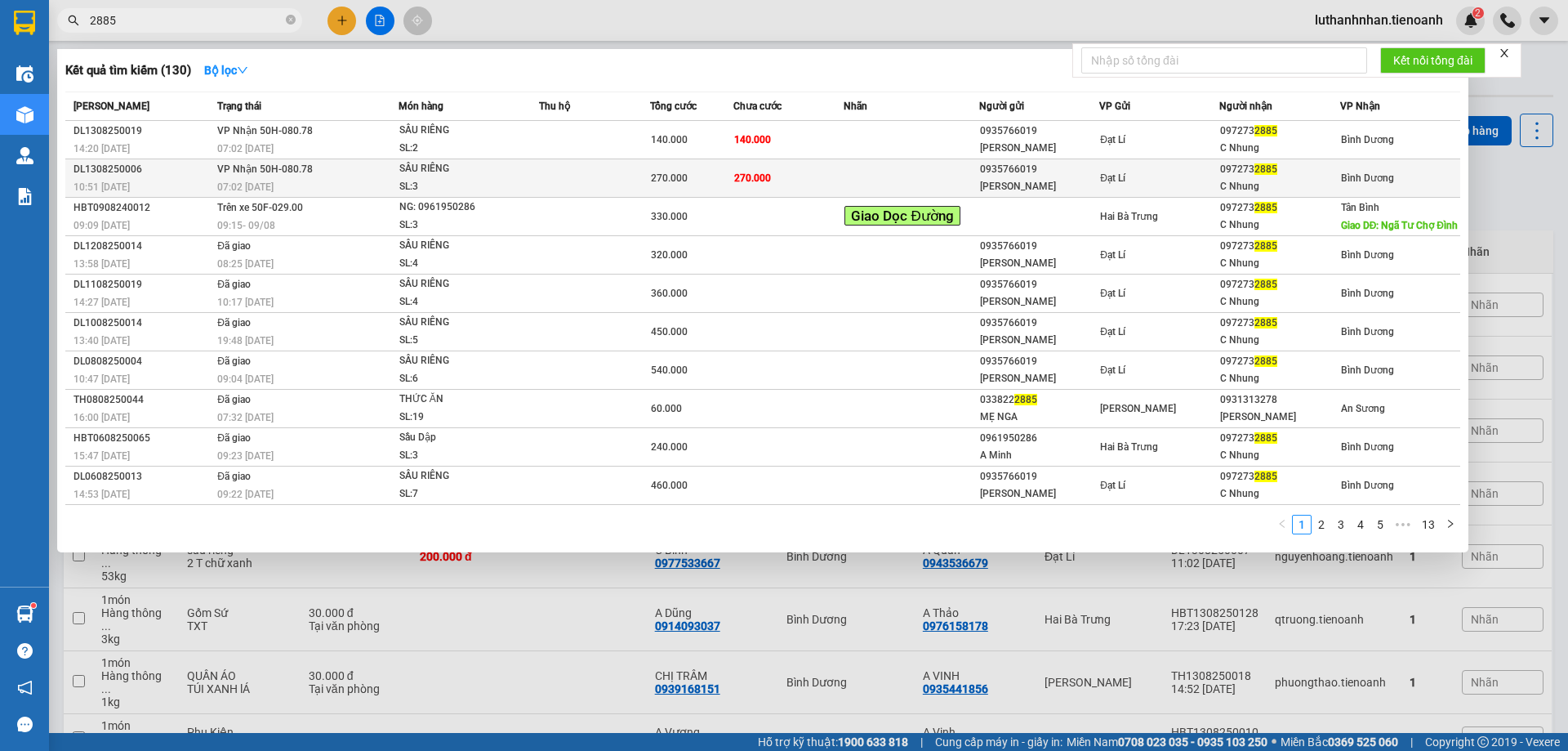
click at [759, 179] on span "270.000" at bounding box center [752, 179] width 36 height 12
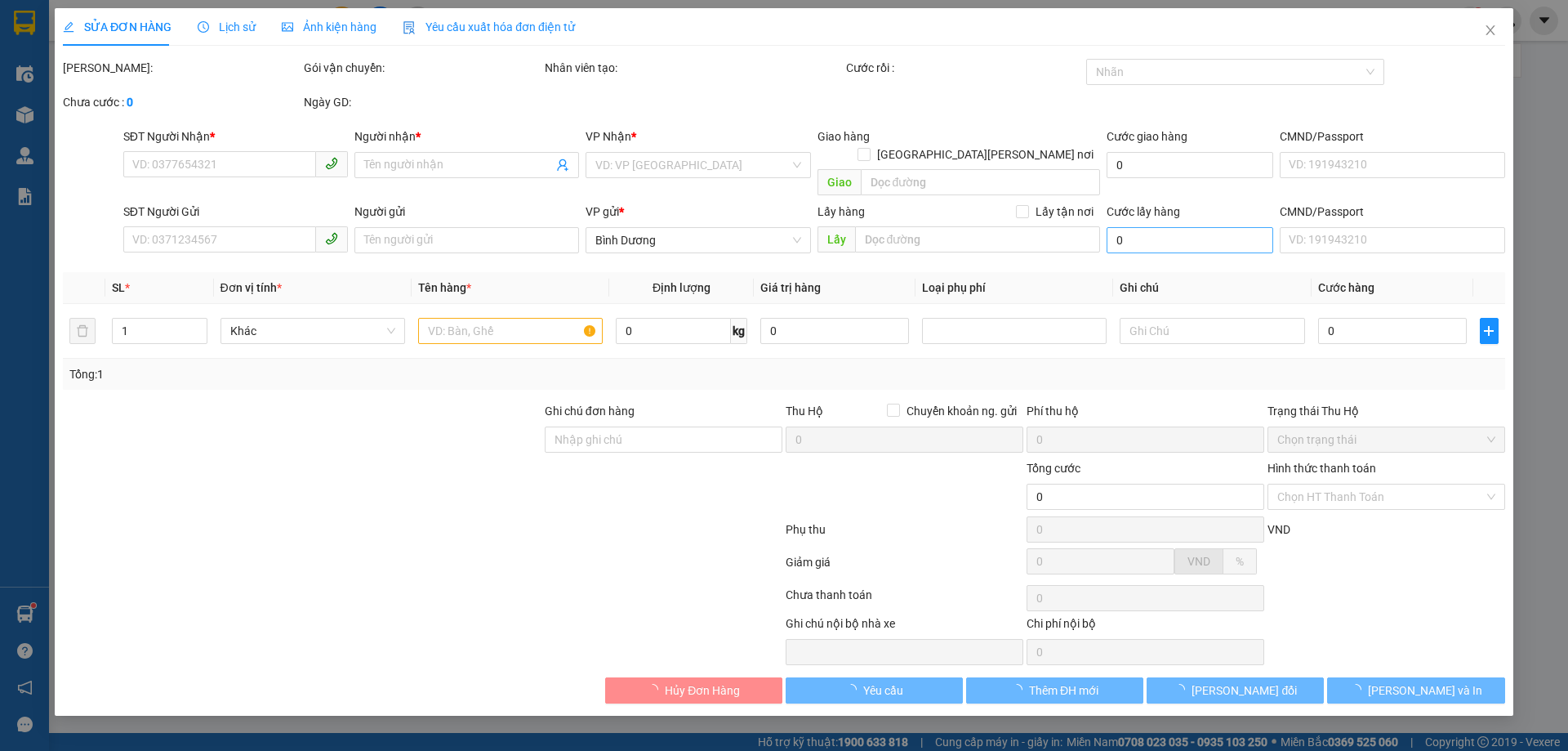
type input "0972732885"
type input "C Nhung"
type input "0935766019"
type input "[PERSON_NAME]"
type input "270.000"
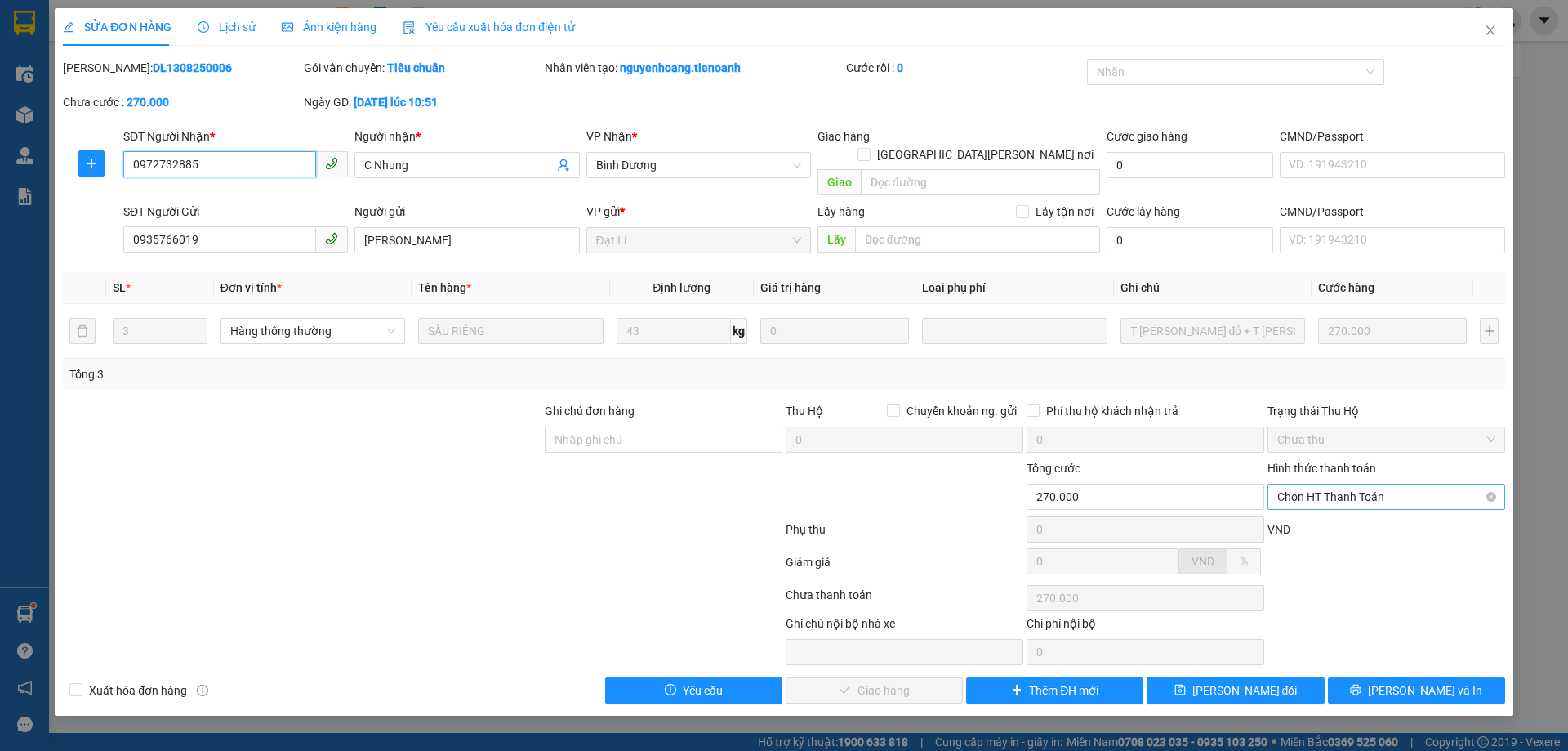
click at [1308, 484] on span "Chọn HT Thanh Toán" at bounding box center [1387, 496] width 218 height 25
click at [1309, 511] on div "Tại văn phòng" at bounding box center [1387, 511] width 218 height 18
type input "0"
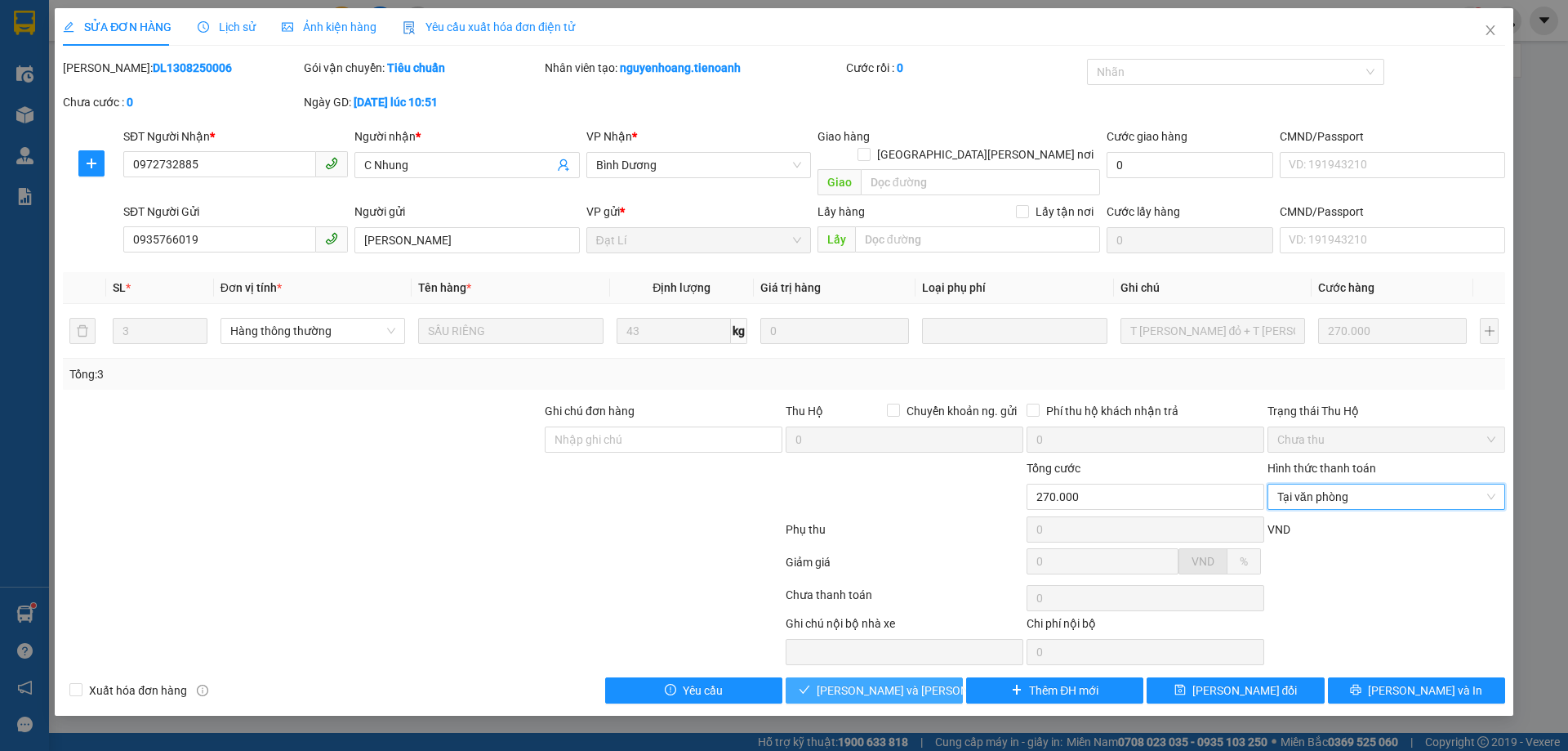
click at [922, 682] on span "[PERSON_NAME] và [PERSON_NAME] hàng" at bounding box center [927, 690] width 221 height 18
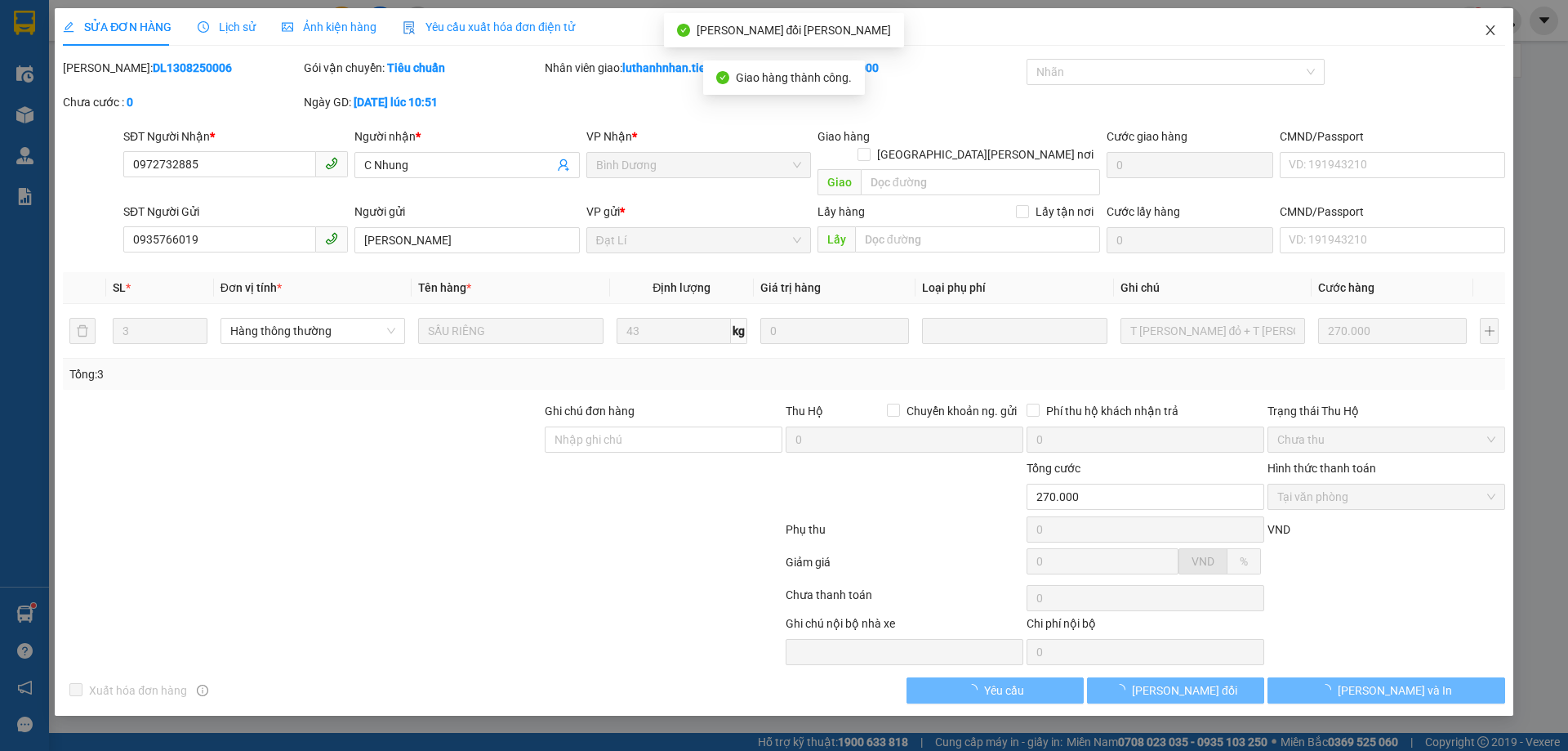
click at [1488, 34] on icon "close" at bounding box center [1490, 30] width 13 height 13
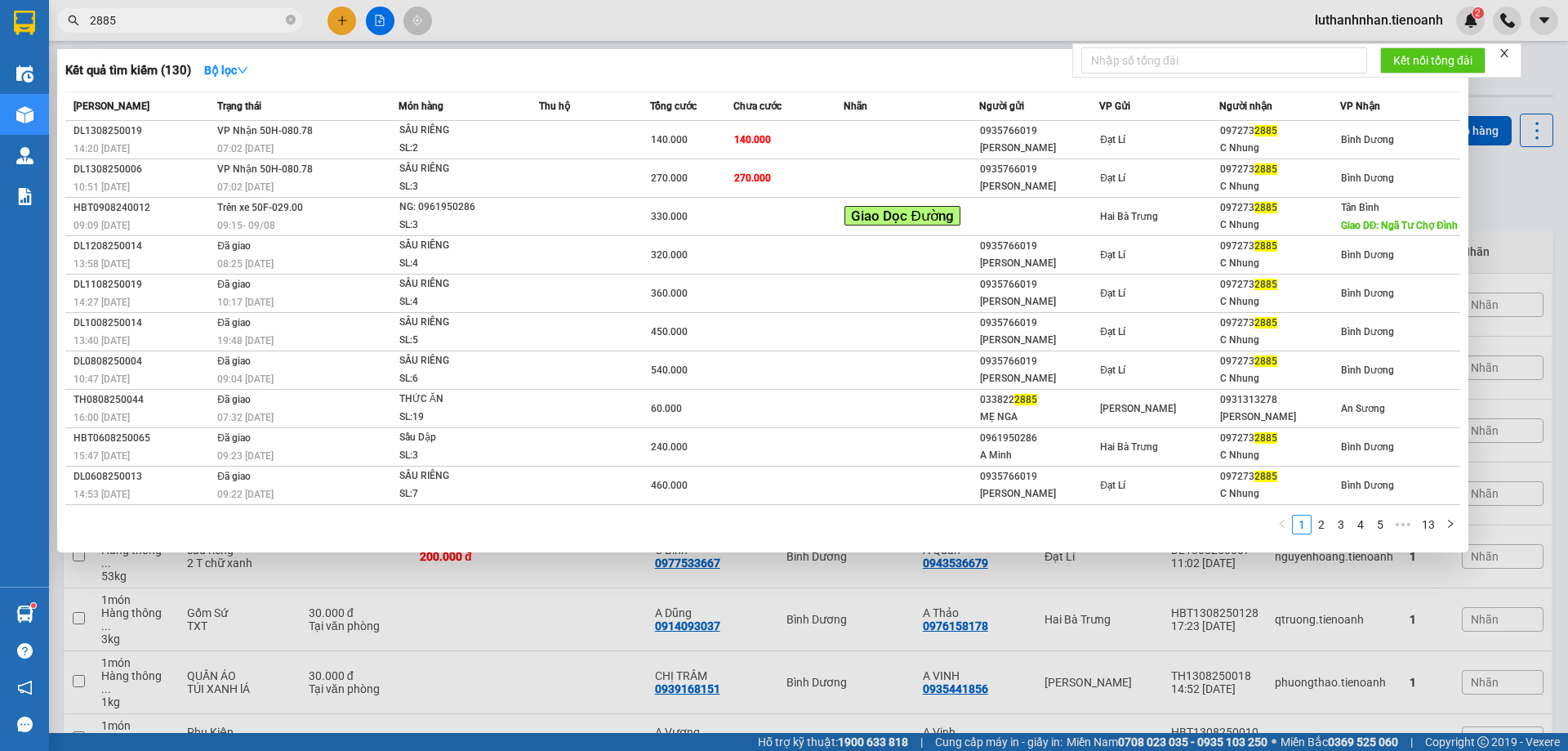
click at [214, 16] on input "2885" at bounding box center [186, 20] width 193 height 18
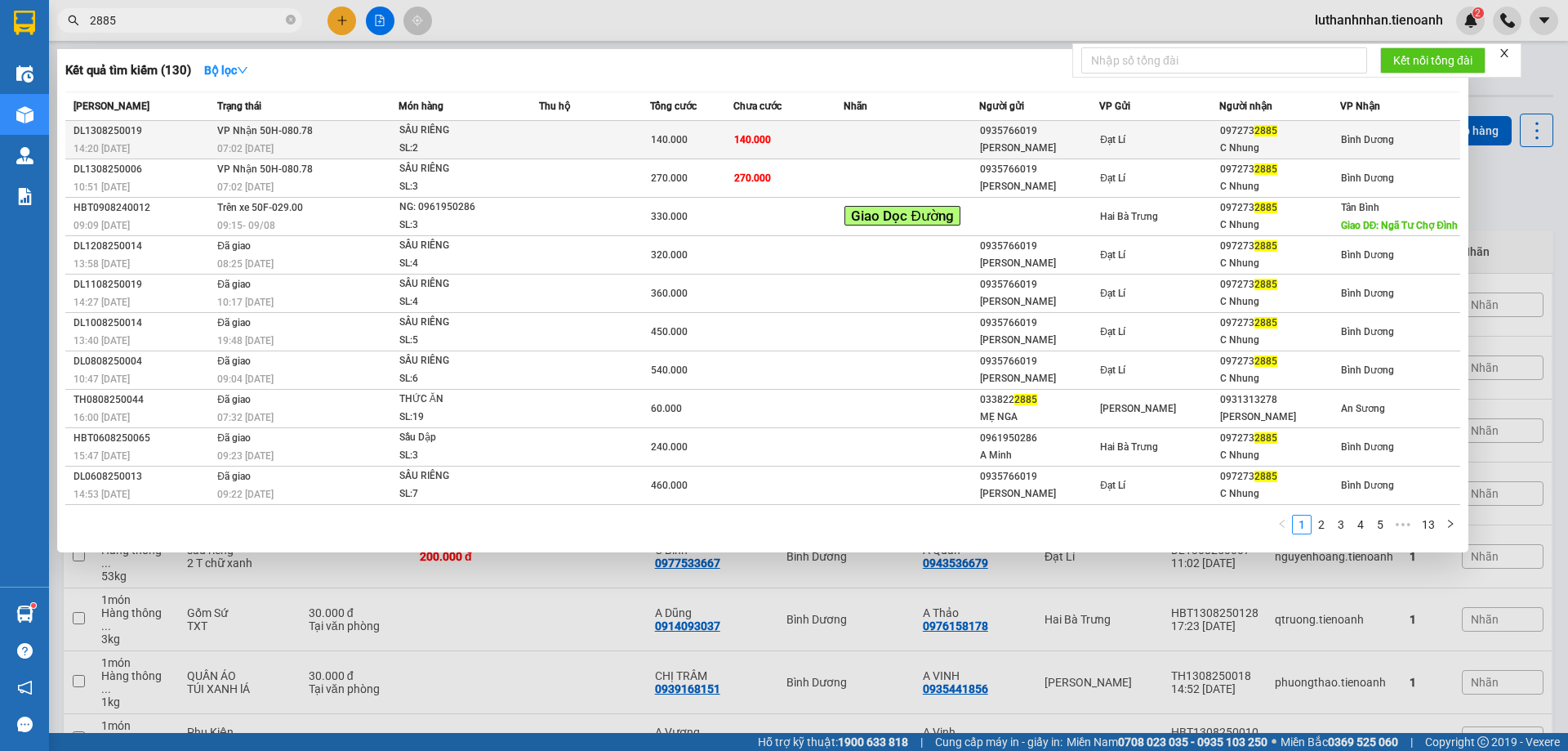
click at [502, 146] on div "SL: 2" at bounding box center [460, 148] width 123 height 18
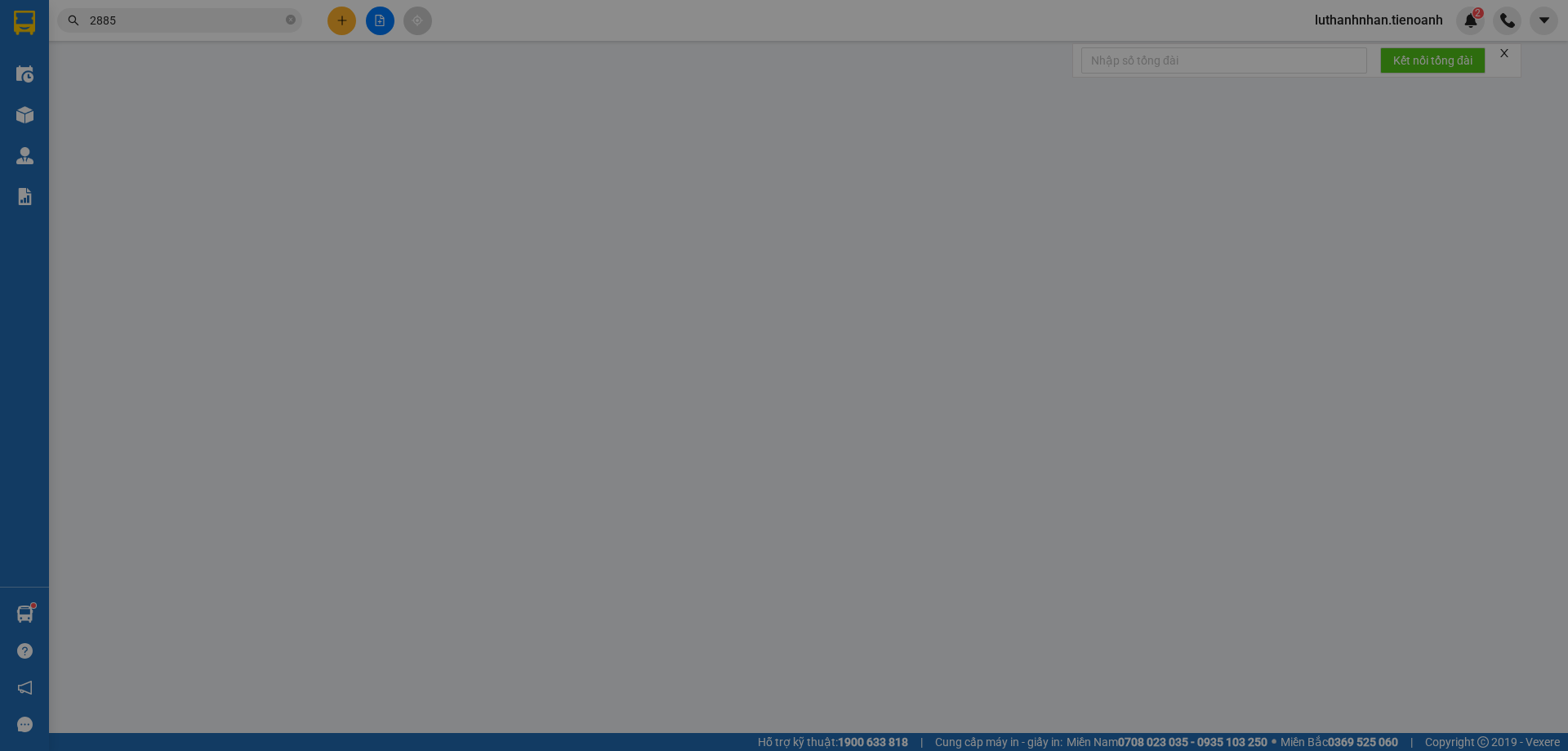
type input "0972732885"
type input "C Nhung"
type input "0935766019"
type input "[PERSON_NAME]"
type input "140.000"
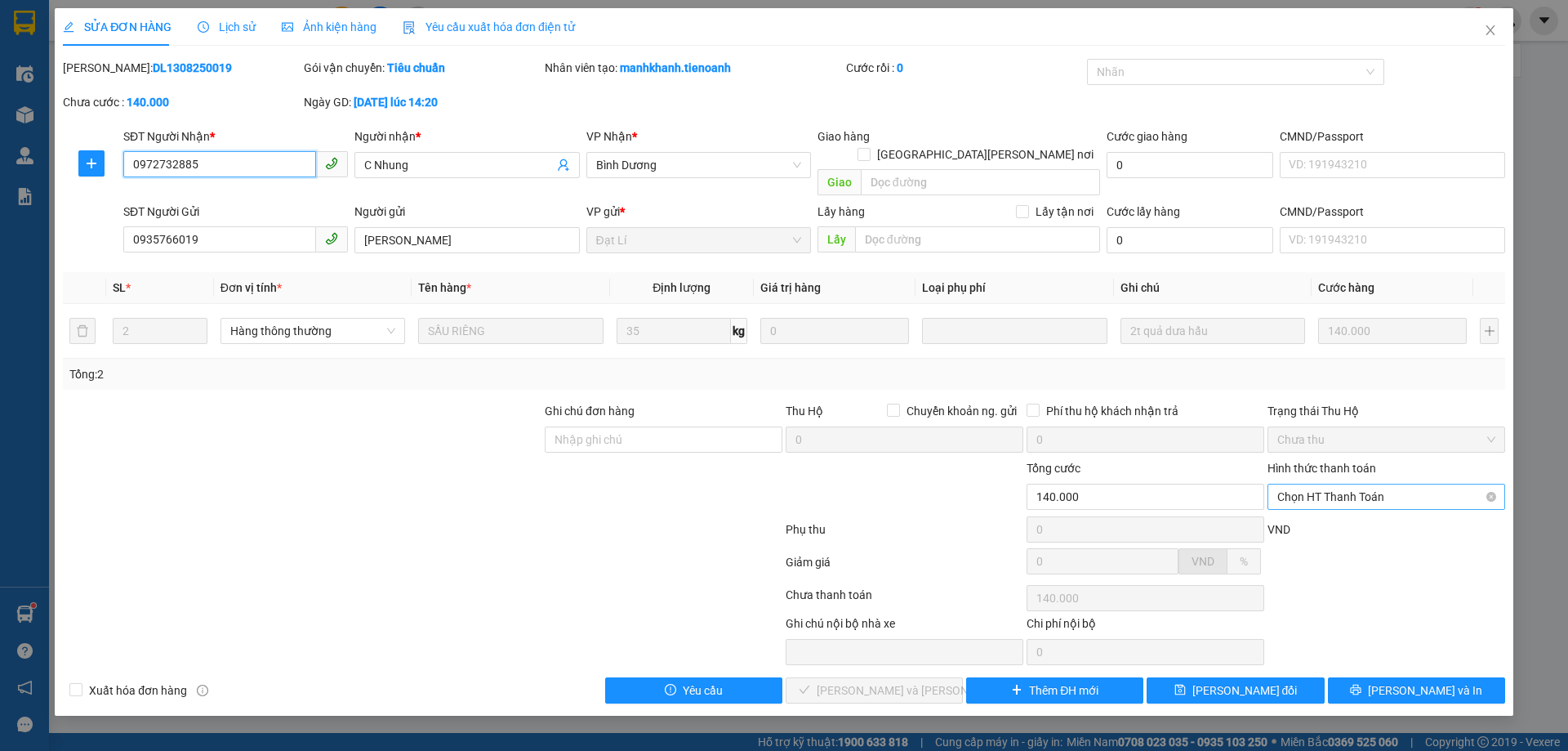
click at [1315, 484] on span "Chọn HT Thanh Toán" at bounding box center [1387, 496] width 218 height 25
click at [1304, 512] on div "Tại văn phòng" at bounding box center [1387, 511] width 218 height 18
type input "0"
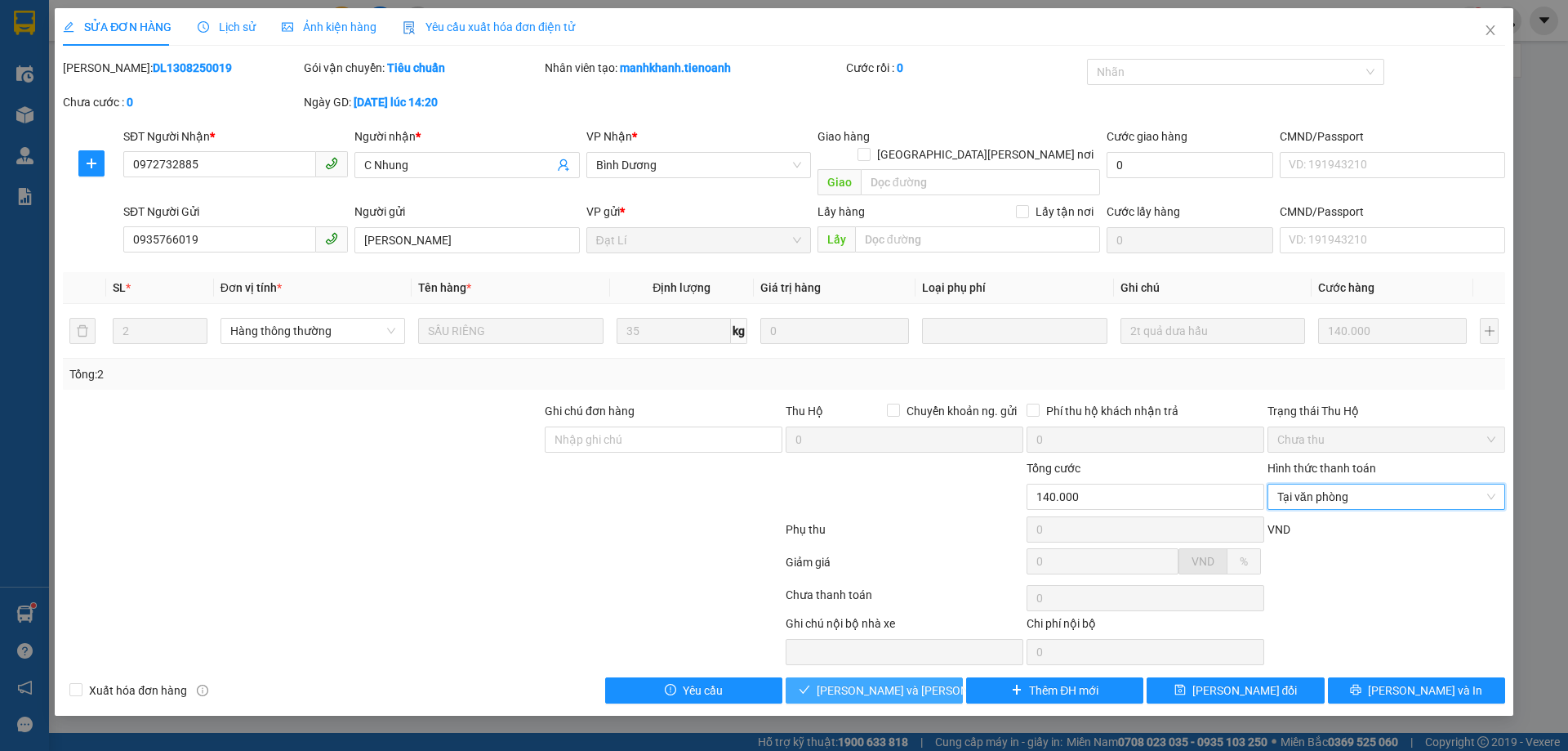
click at [944, 677] on button "[PERSON_NAME] và [PERSON_NAME] hàng" at bounding box center [873, 690] width 177 height 26
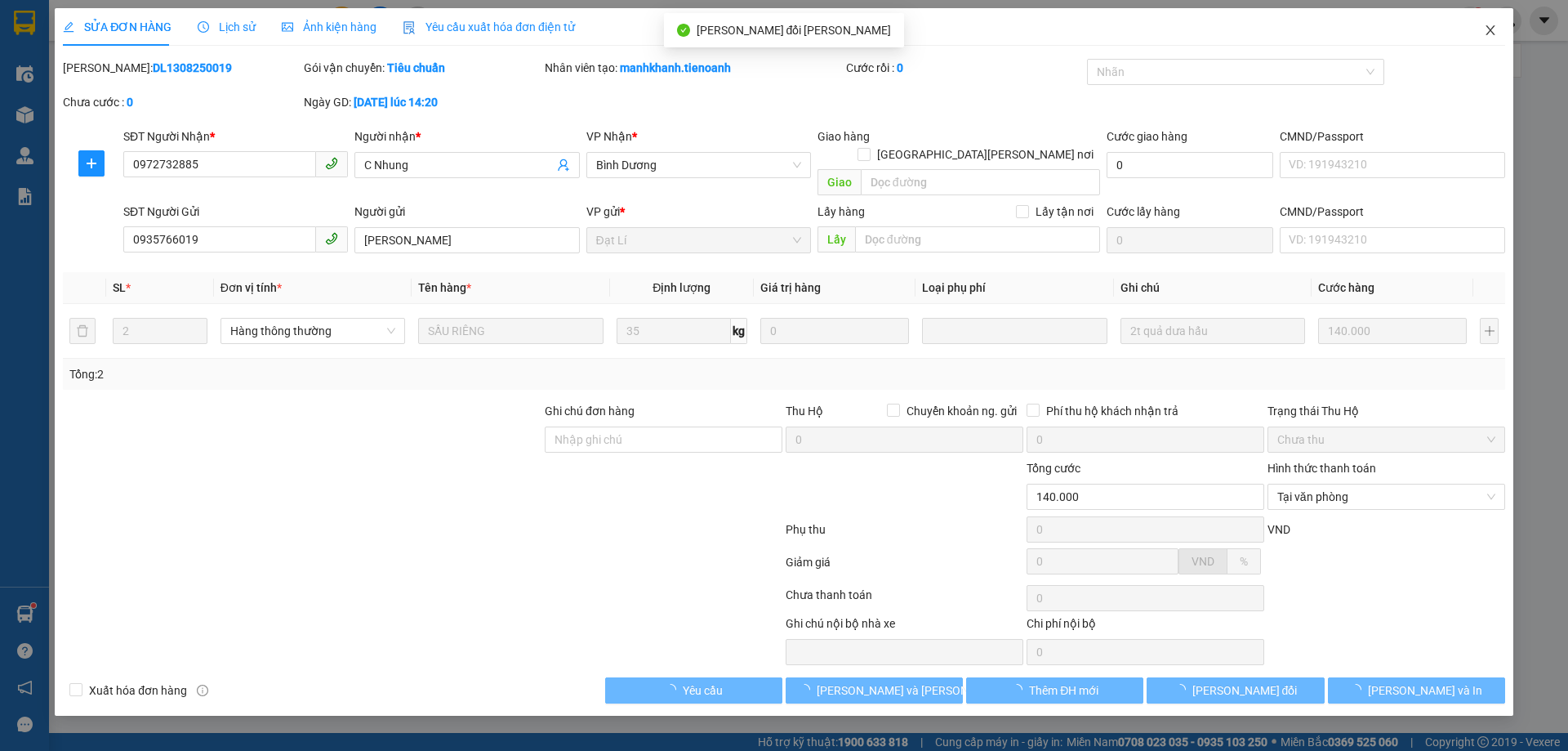
click at [1489, 33] on icon "close" at bounding box center [1490, 30] width 9 height 10
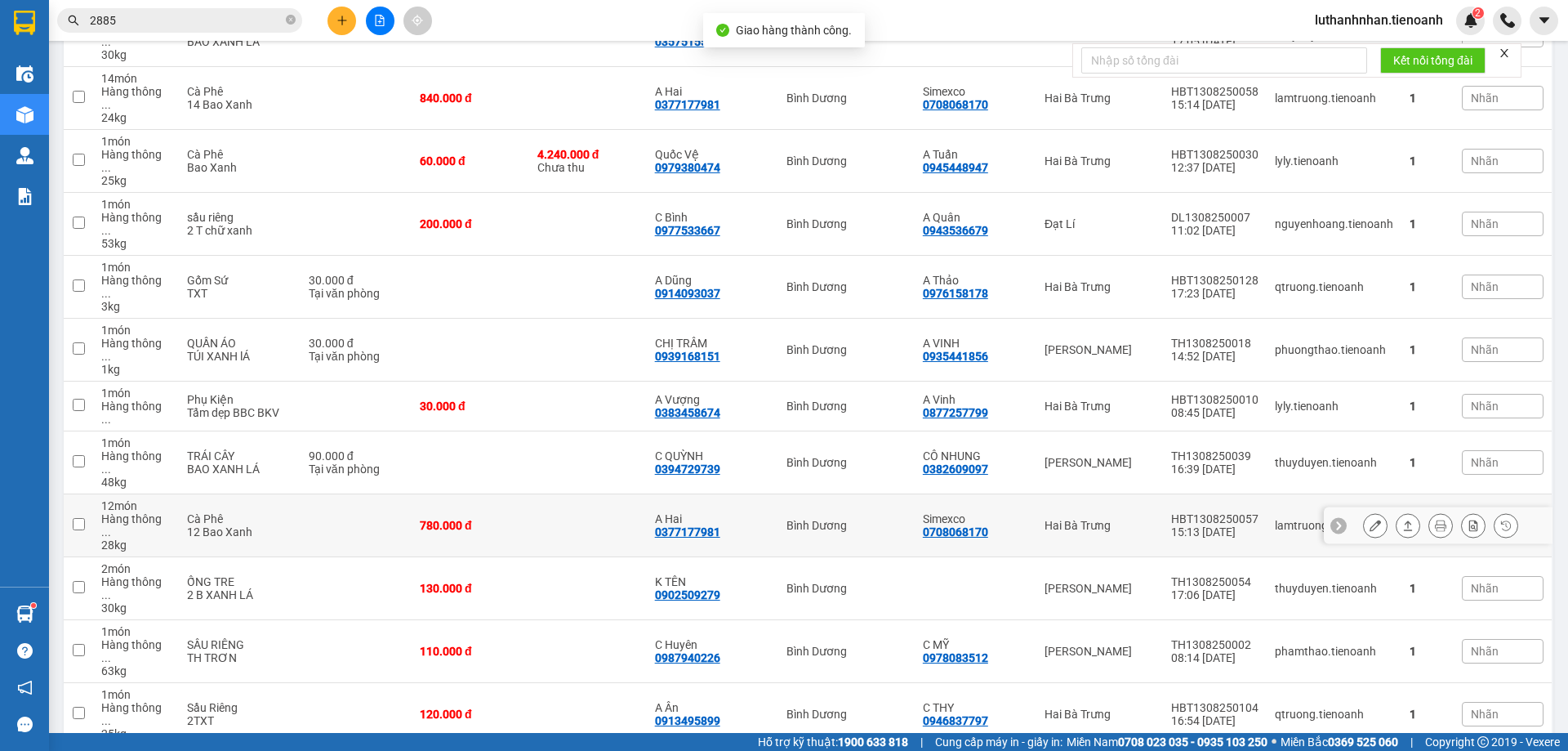
scroll to position [272, 0]
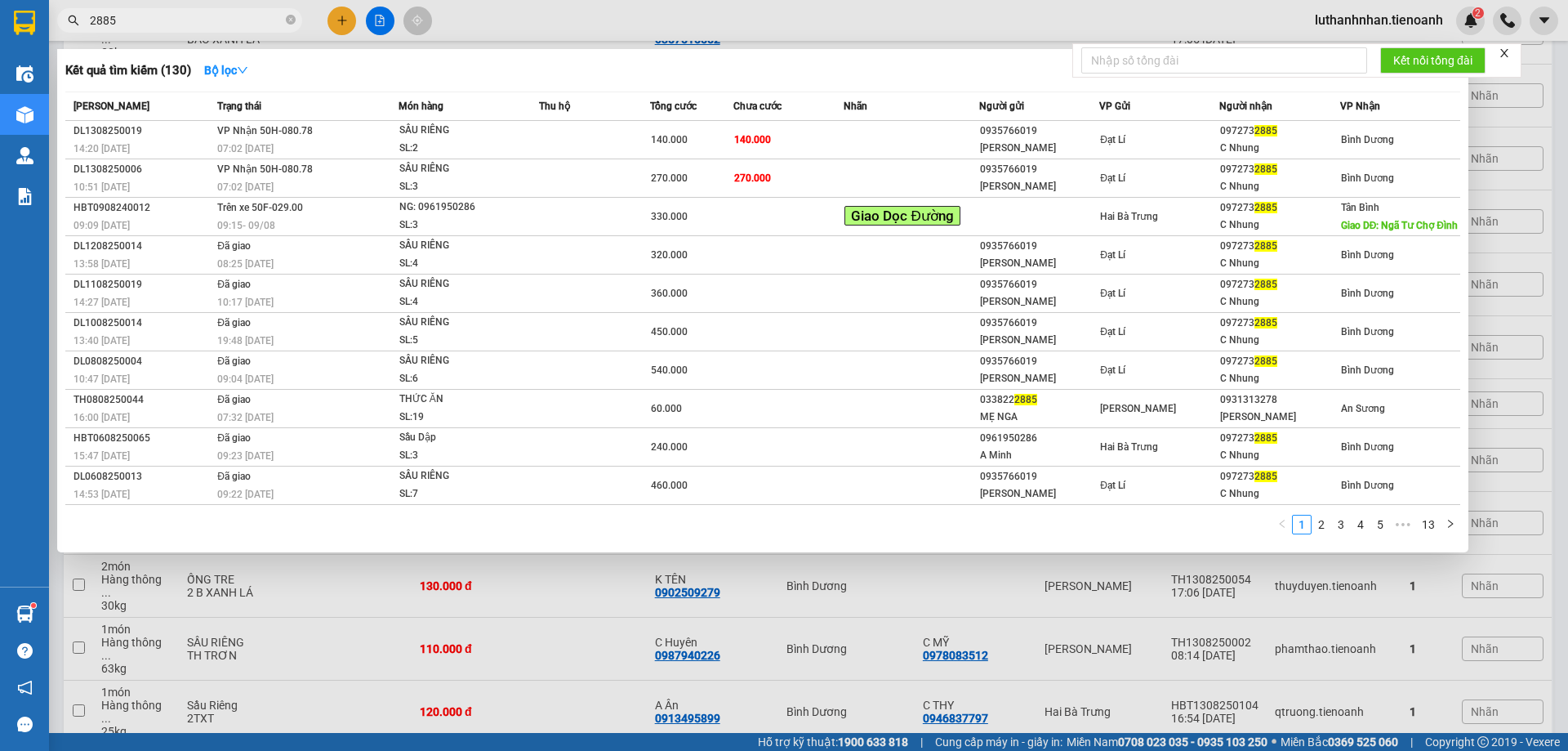
click at [237, 19] on input "2885" at bounding box center [186, 20] width 193 height 18
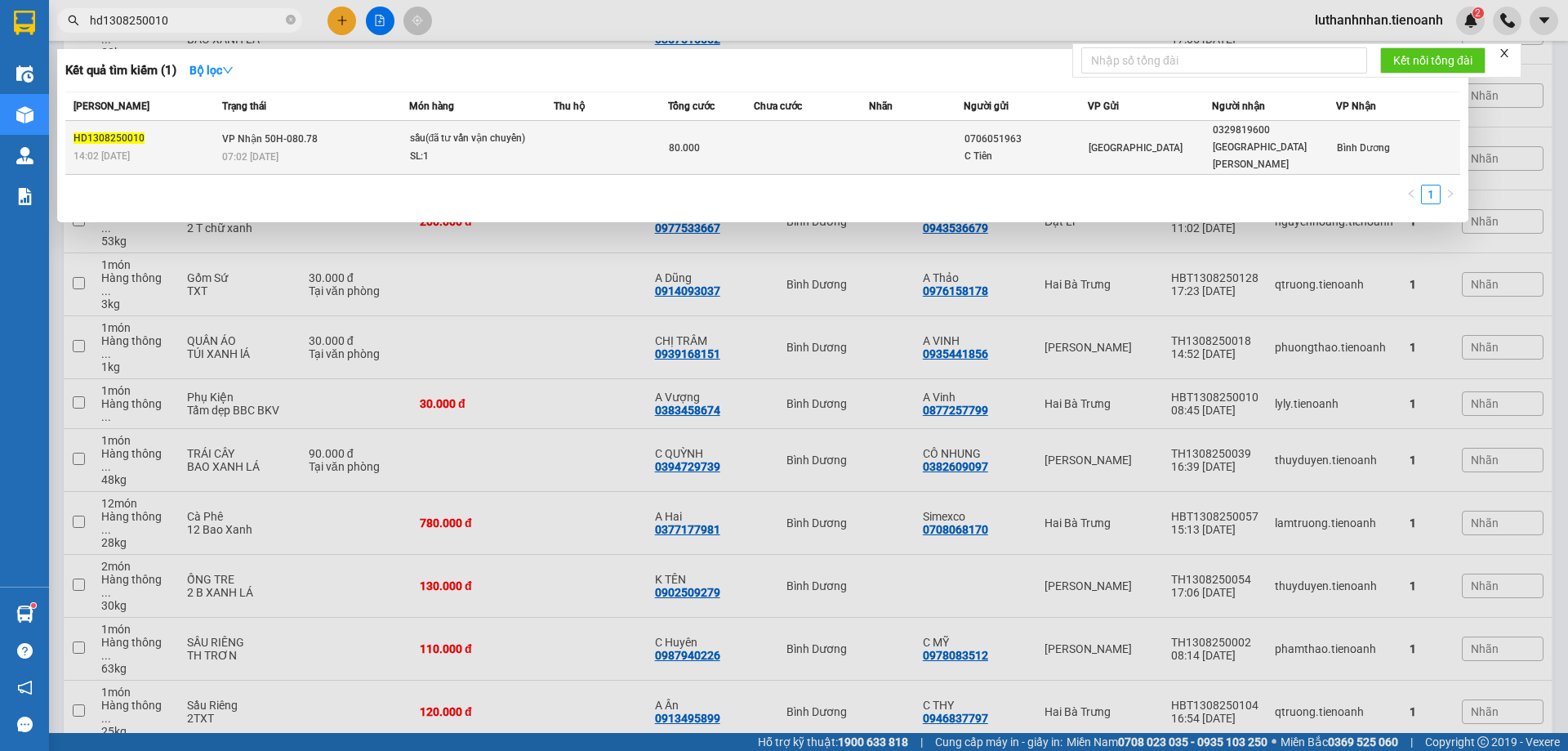
type input "hd1308250010"
click at [332, 148] on div "07:02 [DATE]" at bounding box center [316, 157] width 186 height 18
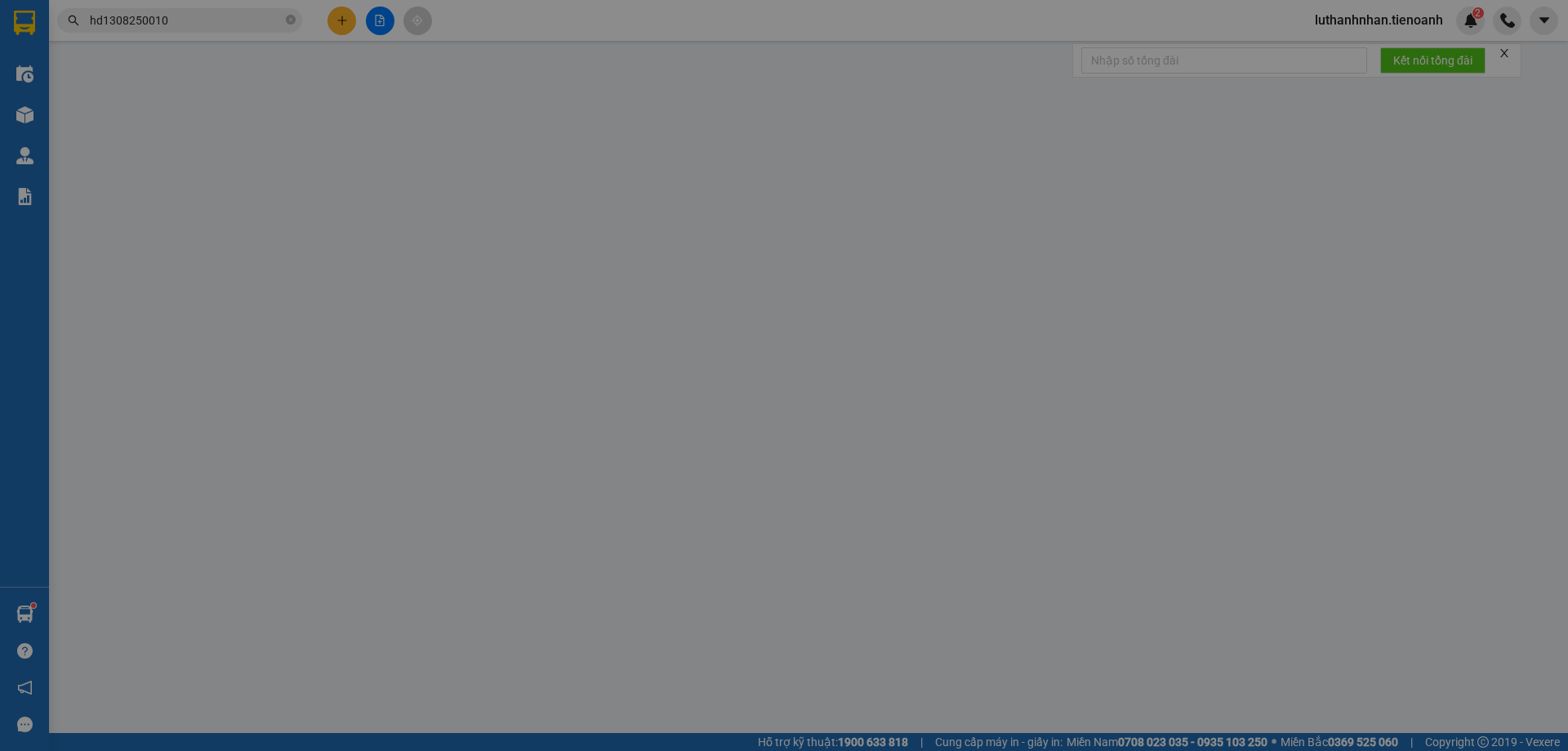
type input "0329819600"
type input "[GEOGRAPHIC_DATA]"
type input "0706051963"
type input "C Tiên"
type input "80.000"
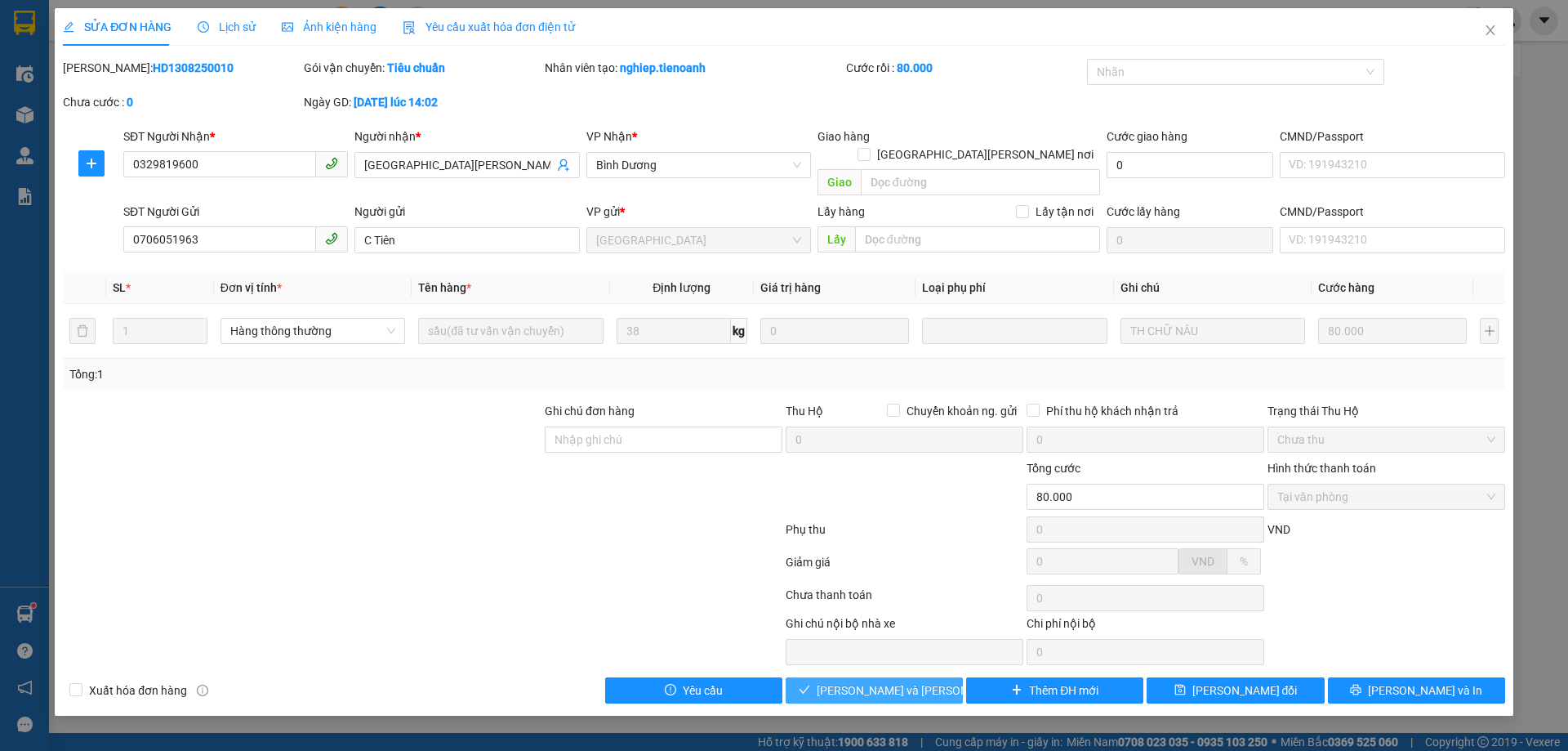
click at [882, 682] on span "[PERSON_NAME] và Giao hàng" at bounding box center [927, 690] width 221 height 18
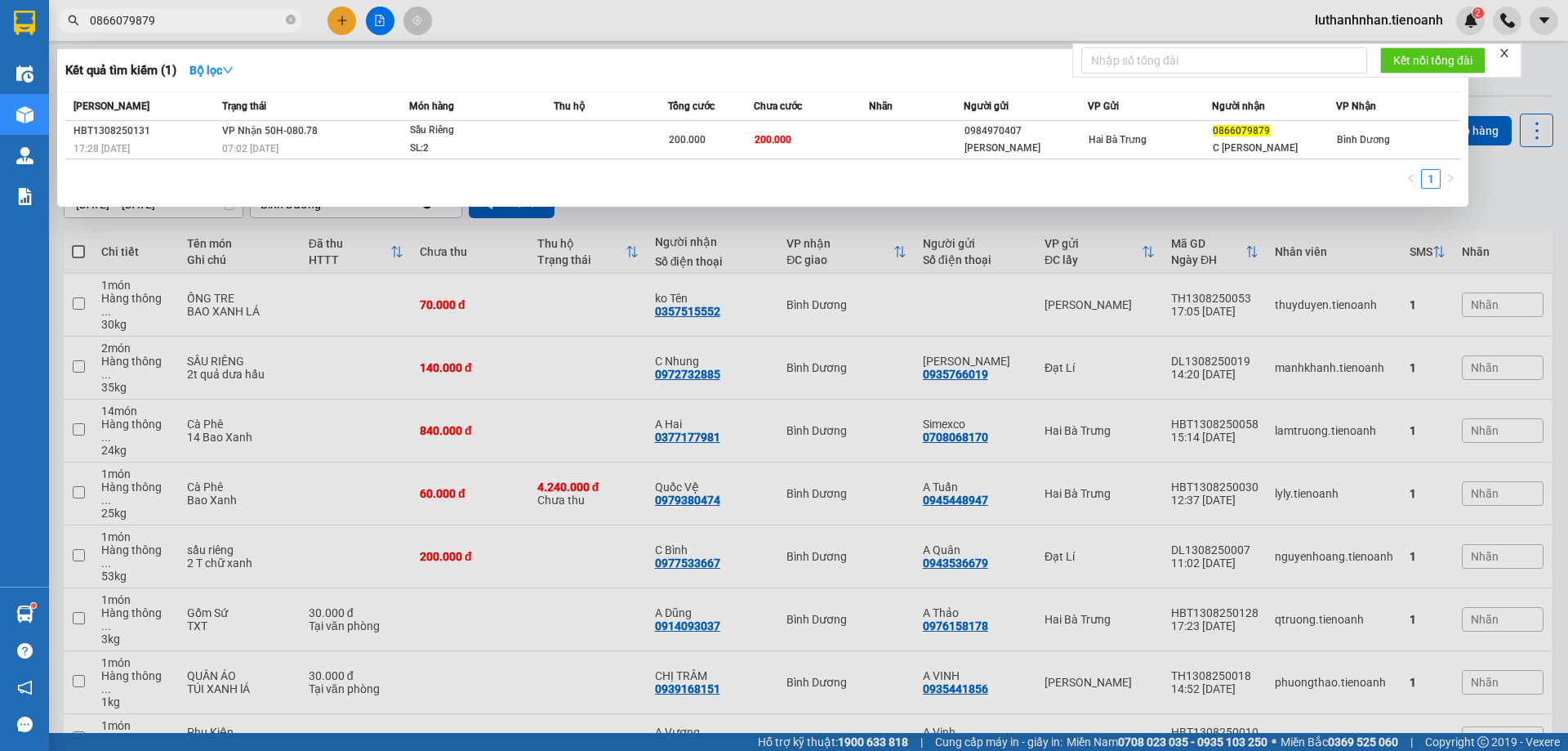
click at [162, 14] on input "0866079879" at bounding box center [186, 20] width 193 height 18
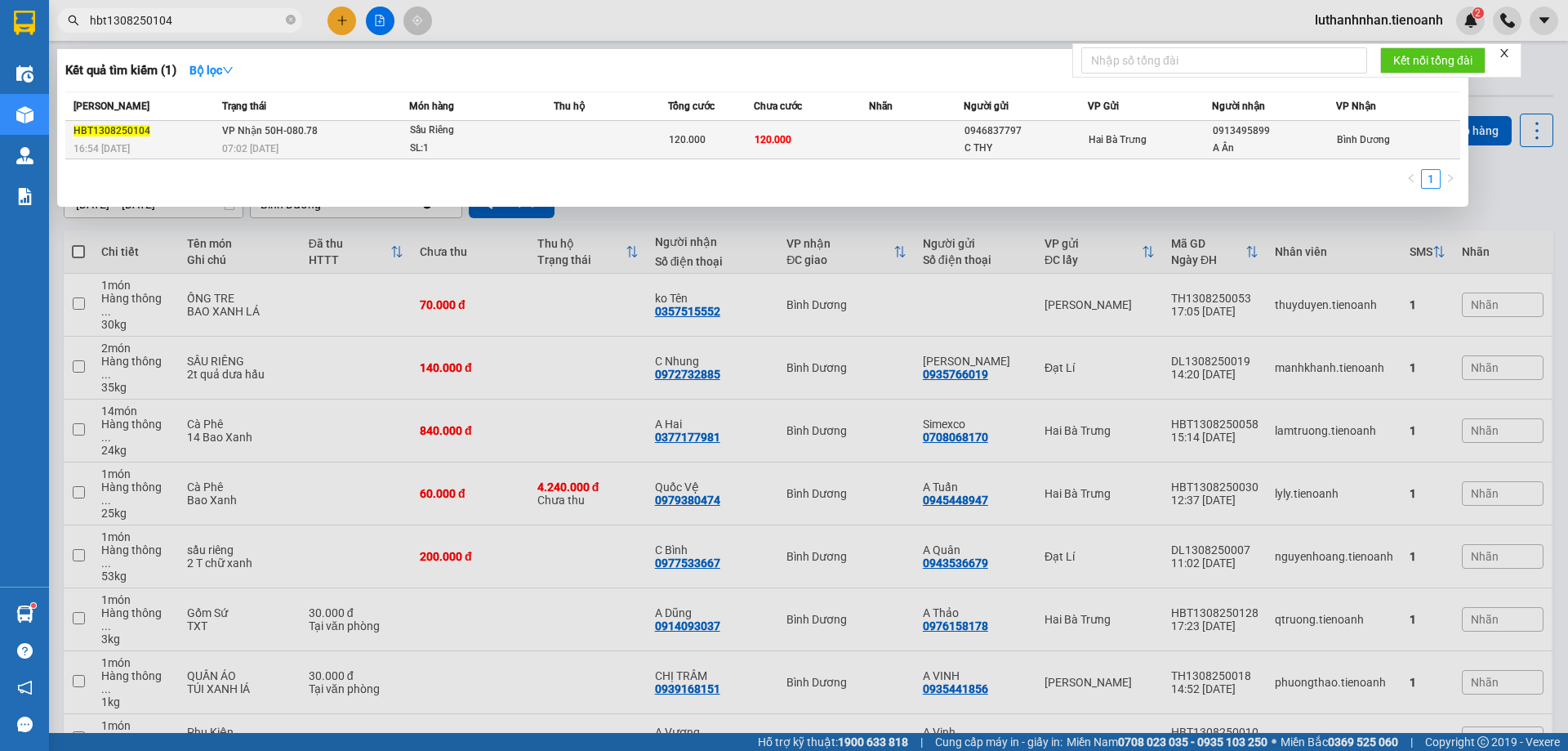
type input "hbt1308250104"
click at [372, 147] on div "07:02 [DATE]" at bounding box center [316, 148] width 186 height 18
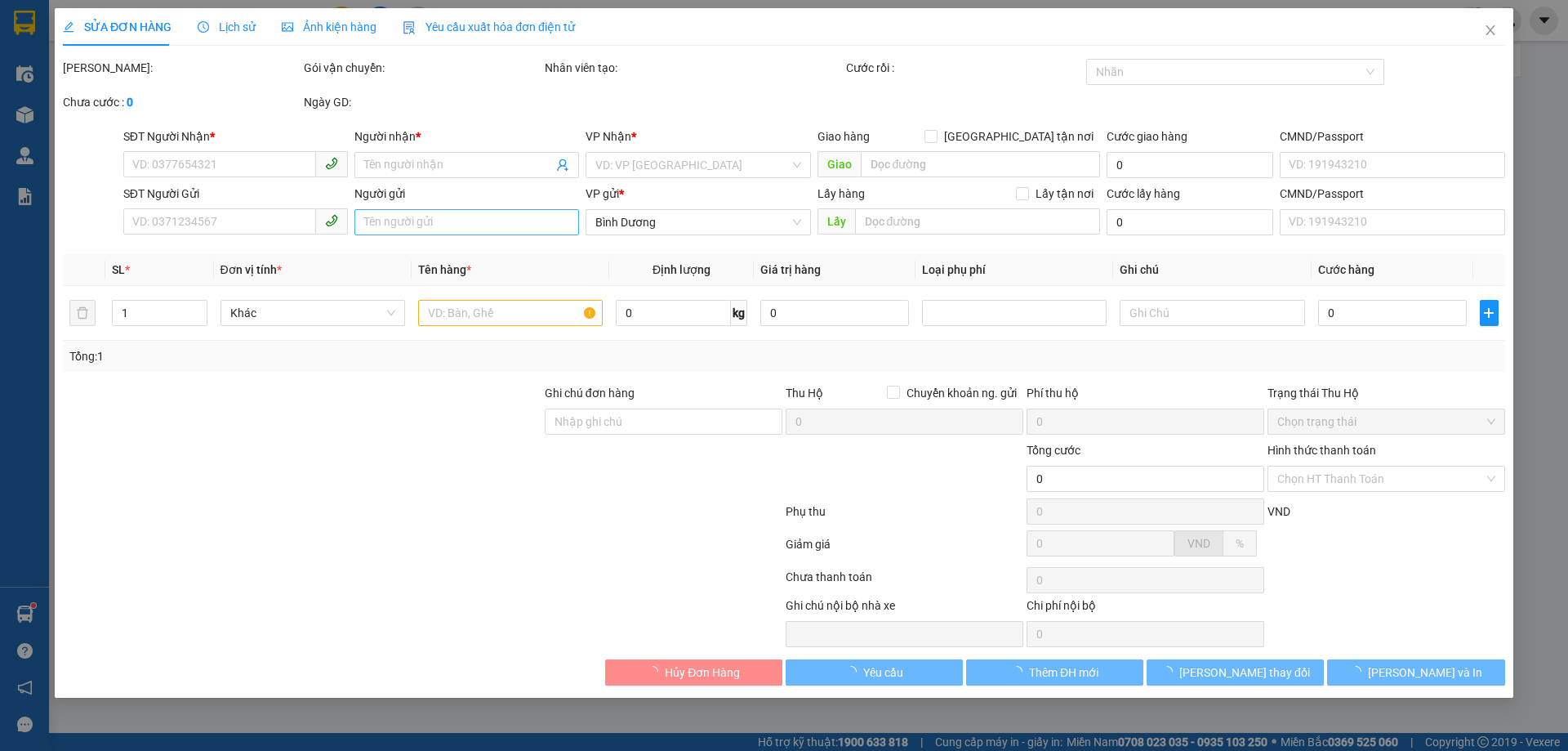
type input "0913495899"
type input "A Ân"
type input "0946837797"
type input "C THY"
type input "035087003804"
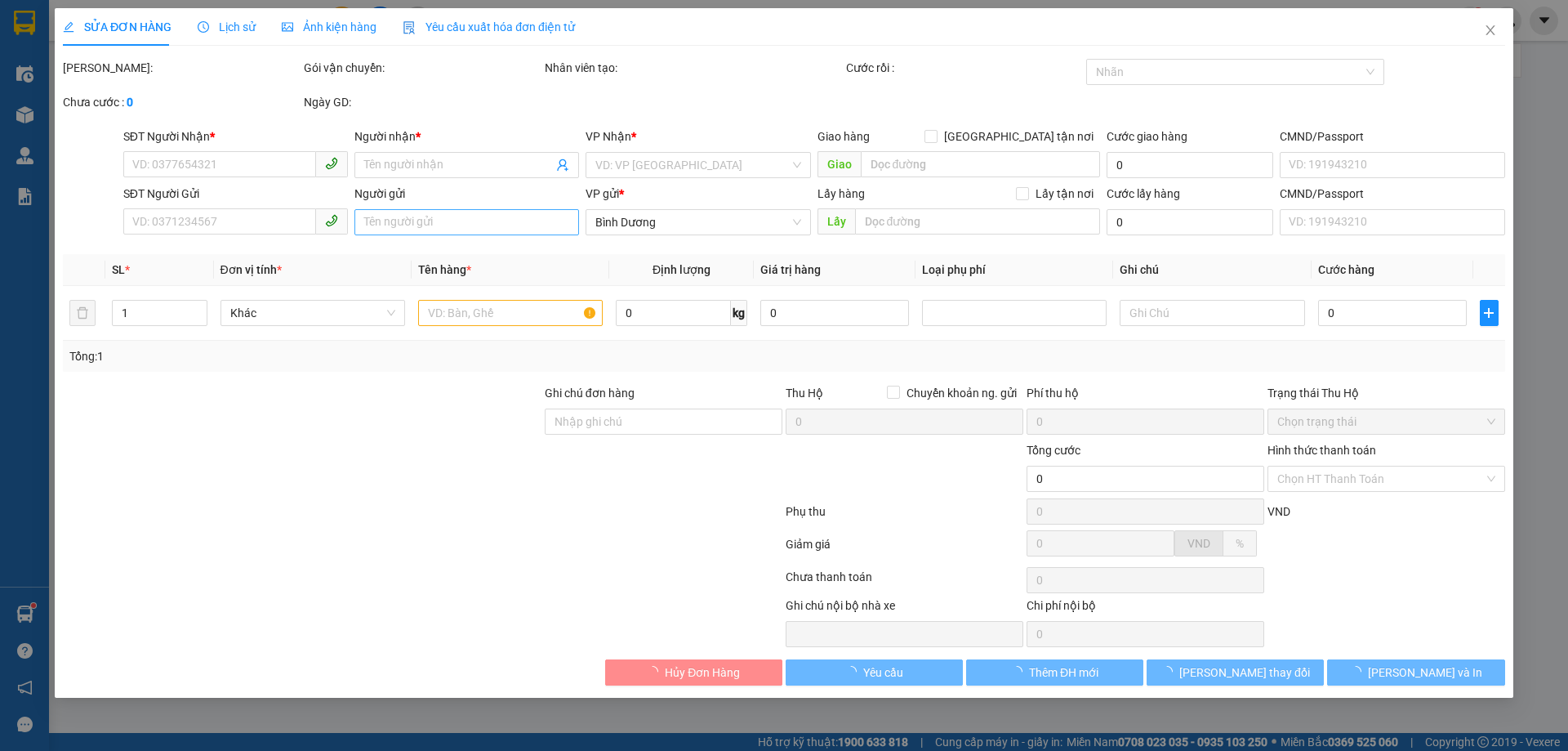
type input "120.000"
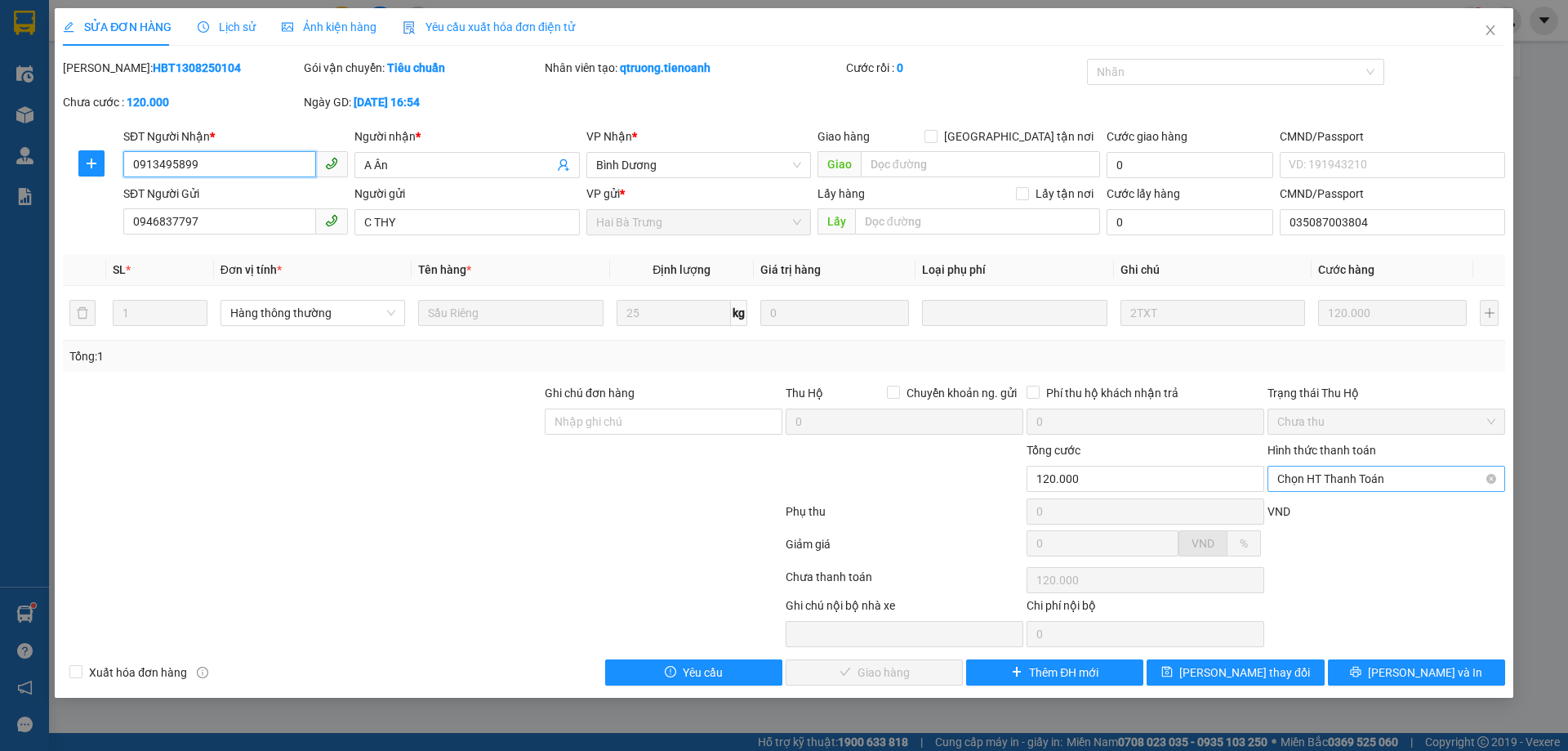
click at [1367, 487] on span "Chọn HT Thanh Toán" at bounding box center [1387, 478] width 218 height 25
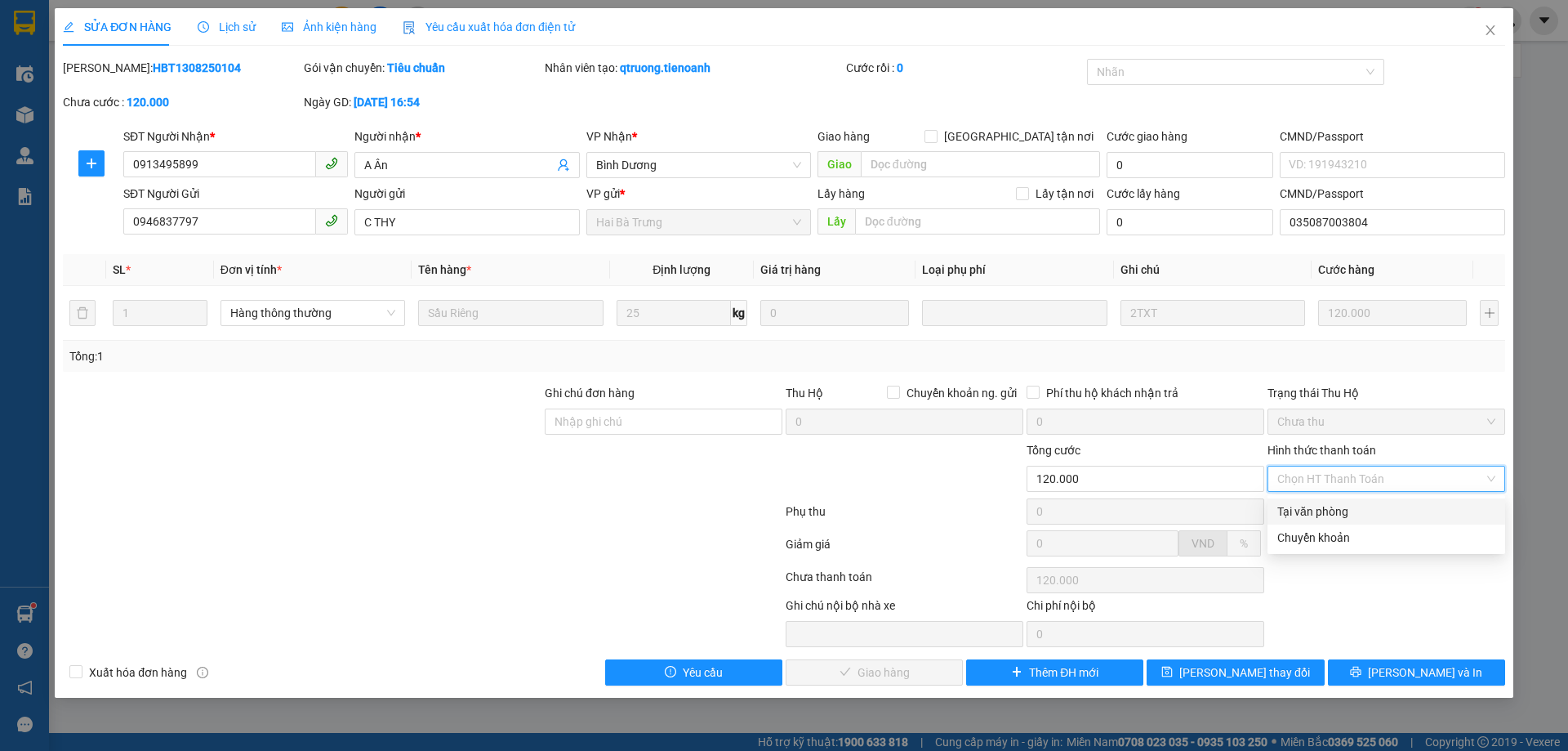
click at [1348, 514] on div "Tại văn phòng" at bounding box center [1387, 511] width 218 height 18
type input "0"
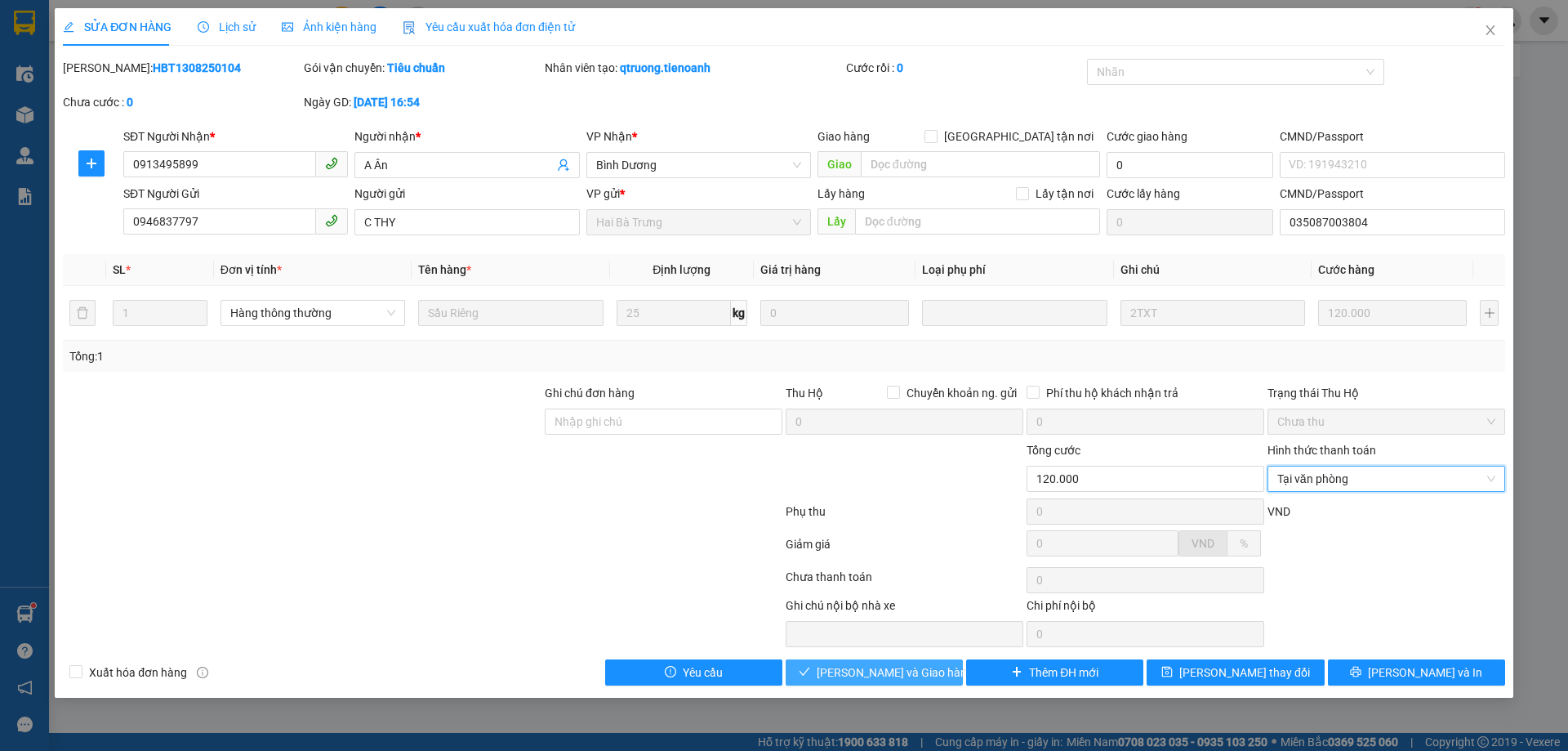
click at [890, 667] on span "[PERSON_NAME] và Giao hàng" at bounding box center [894, 672] width 157 height 18
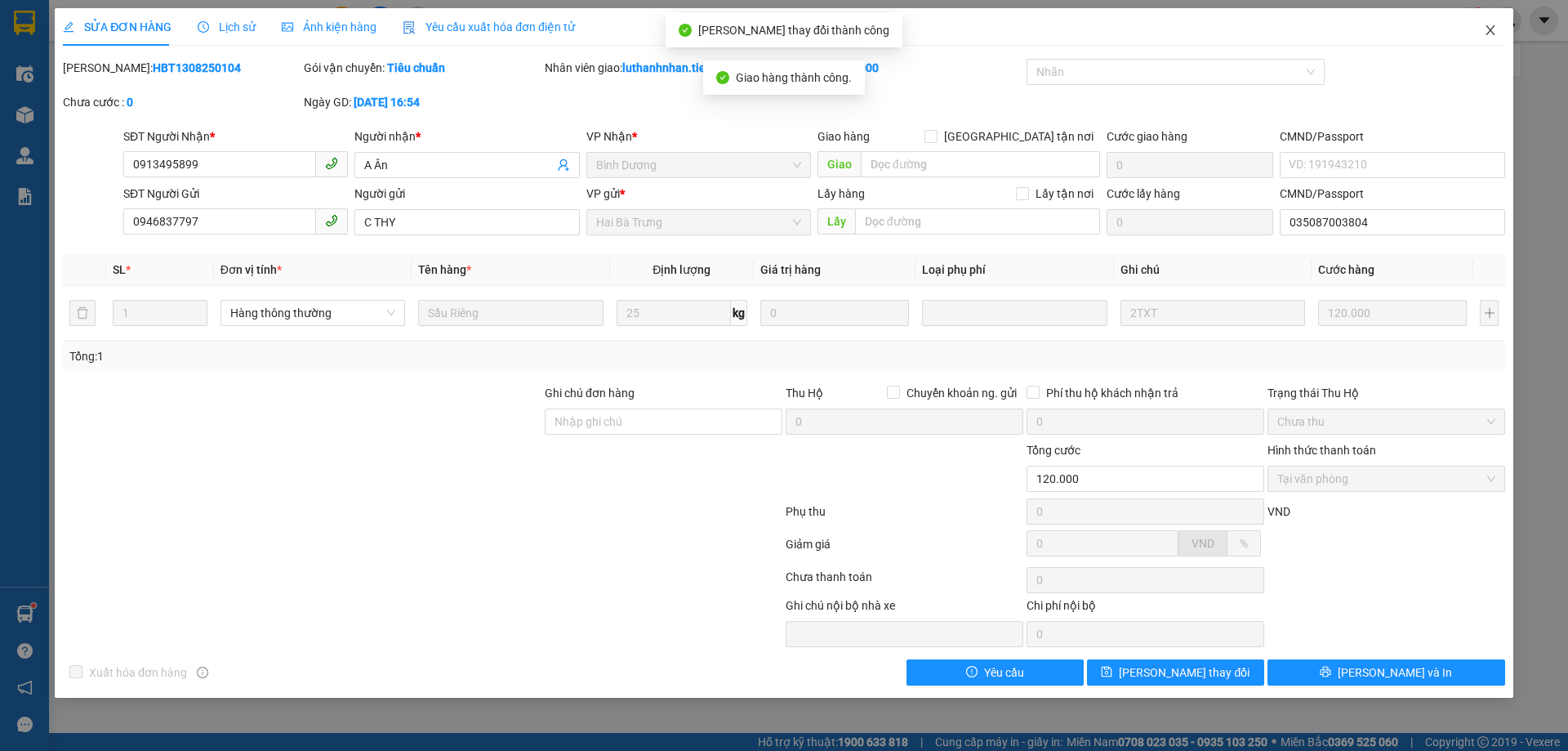
click at [1492, 34] on icon "close" at bounding box center [1490, 30] width 9 height 10
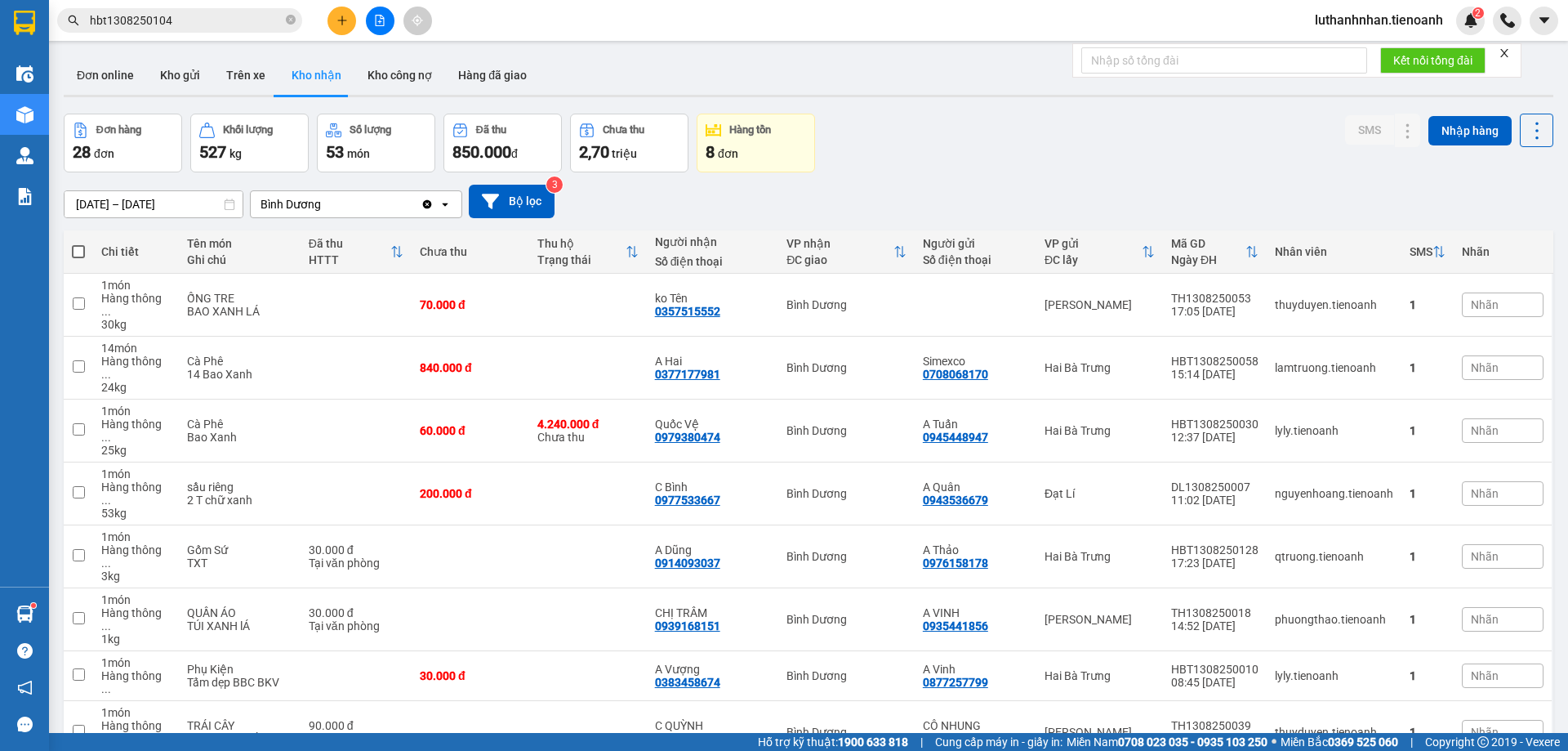
click at [162, 19] on input "hbt1308250104" at bounding box center [186, 20] width 193 height 18
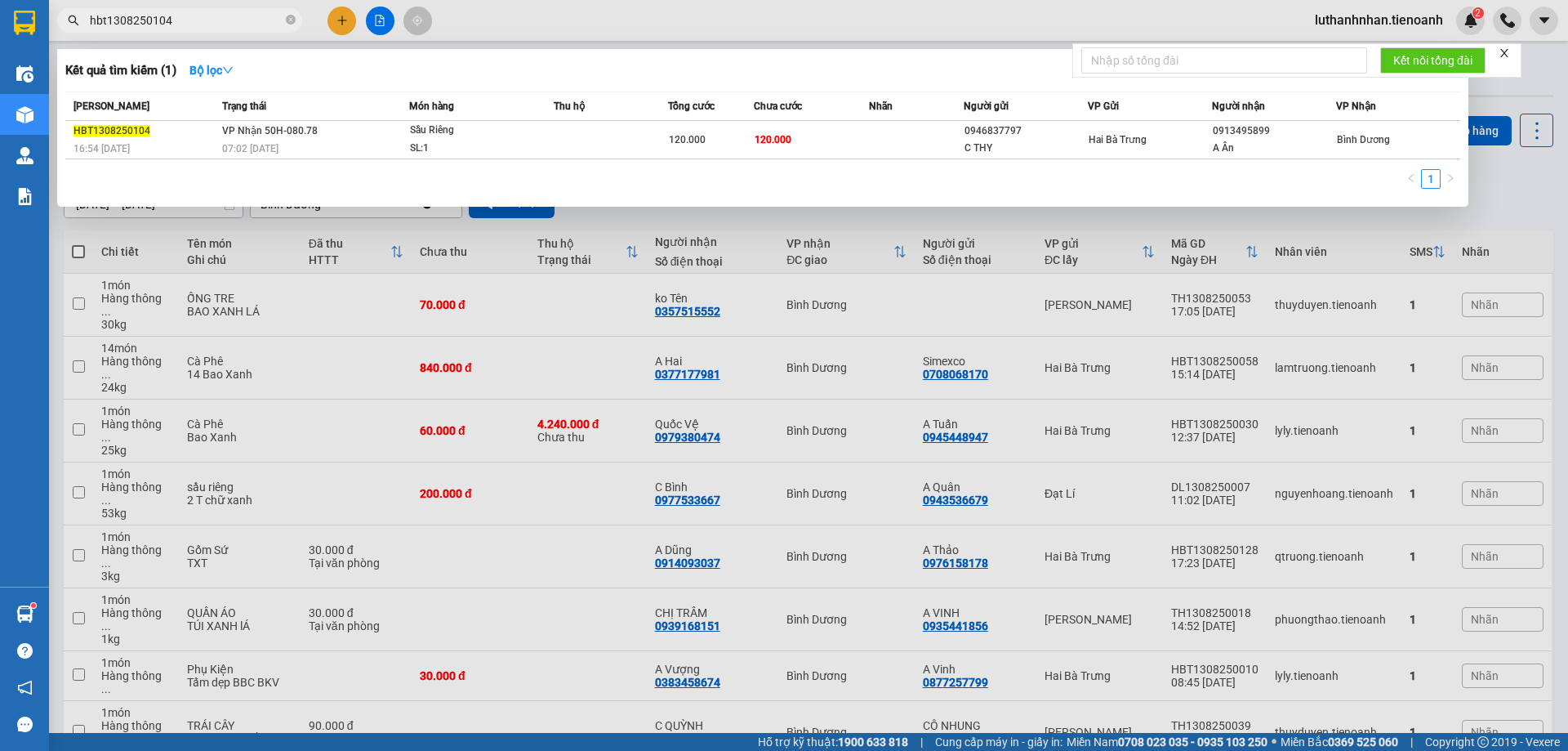
click at [162, 19] on input "hbt1308250104" at bounding box center [186, 20] width 193 height 18
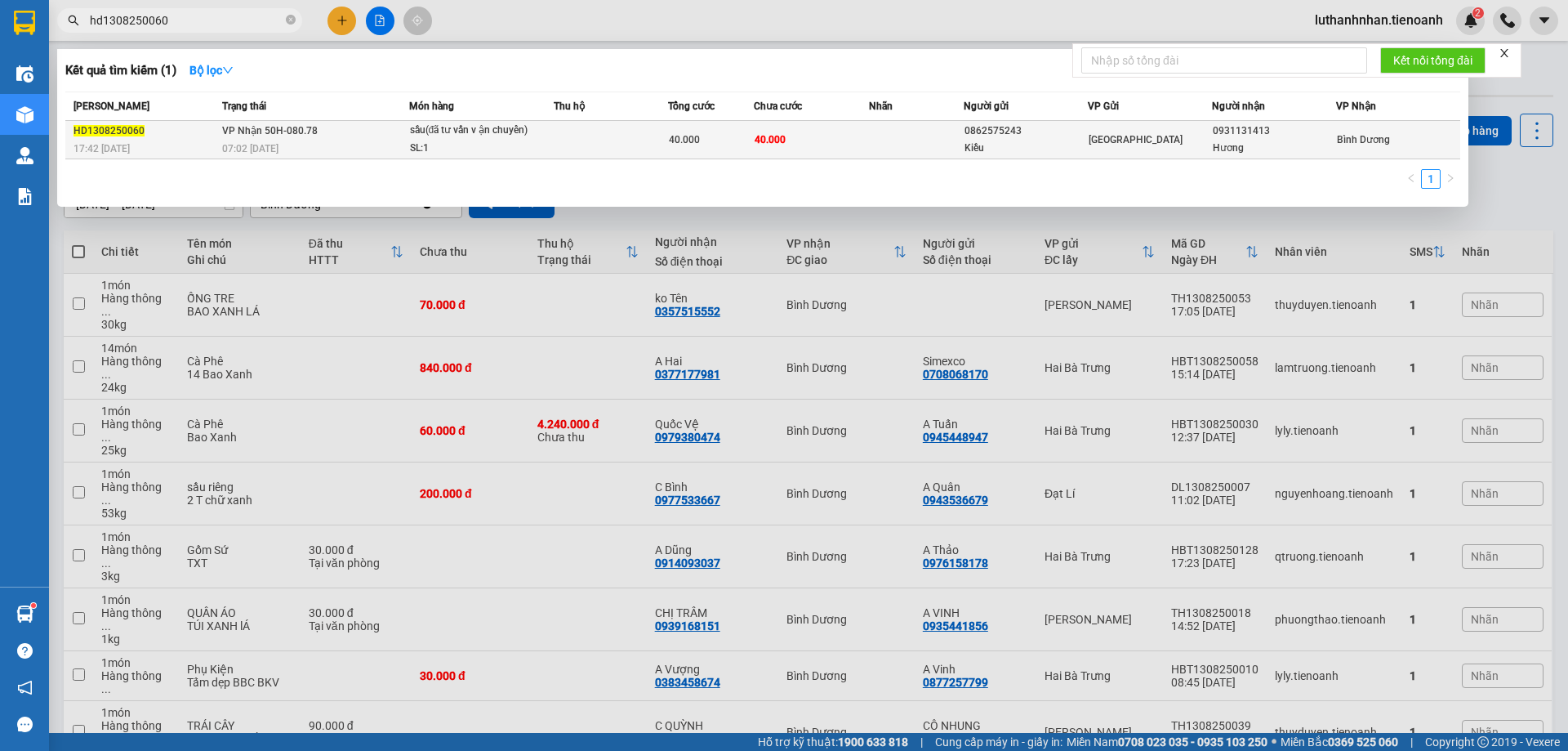
type input "hd1308250060"
click at [658, 148] on td at bounding box center [610, 140] width 114 height 38
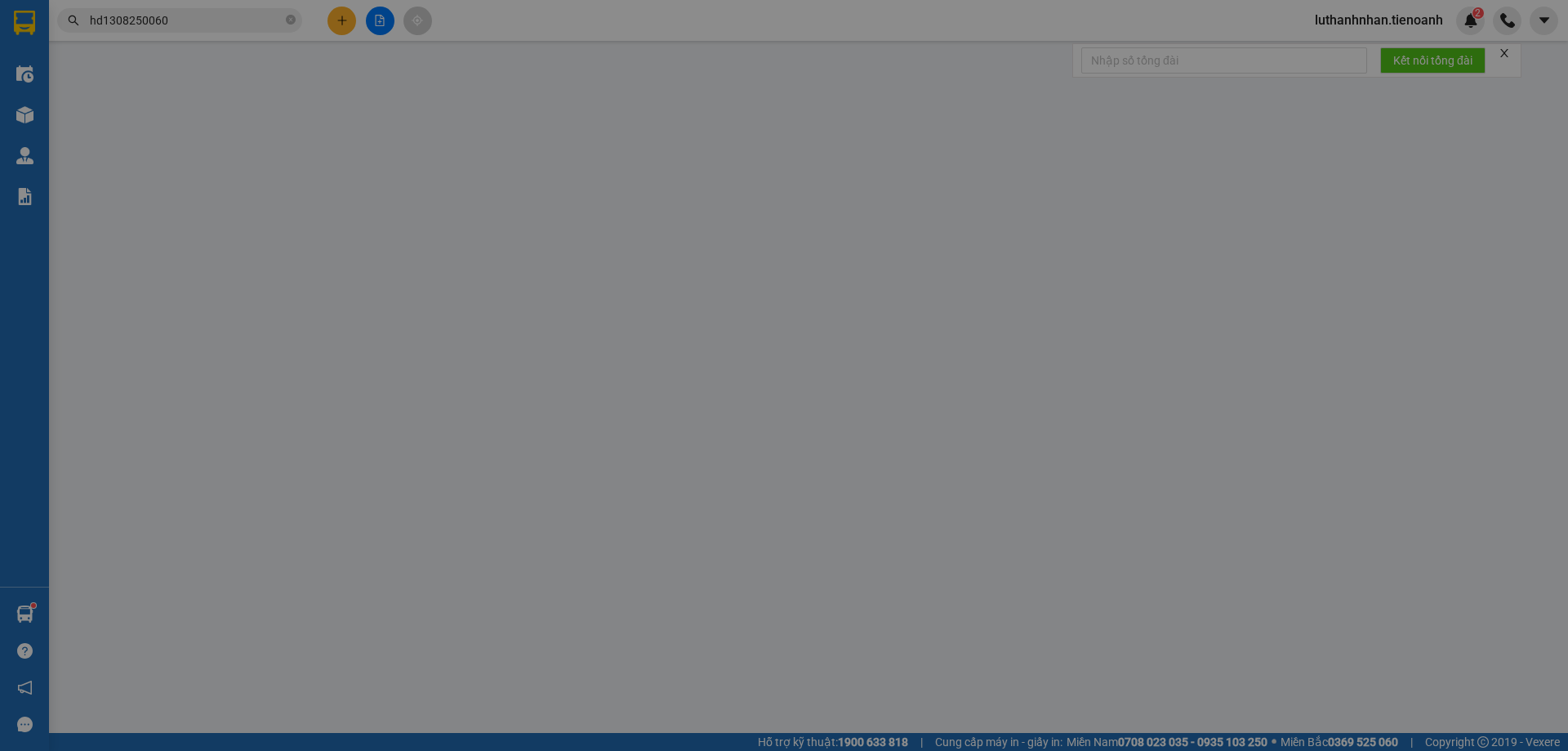
type input "0931131413"
type input "Hương"
type input "0862575243"
type input "Kiều"
type input "40.000"
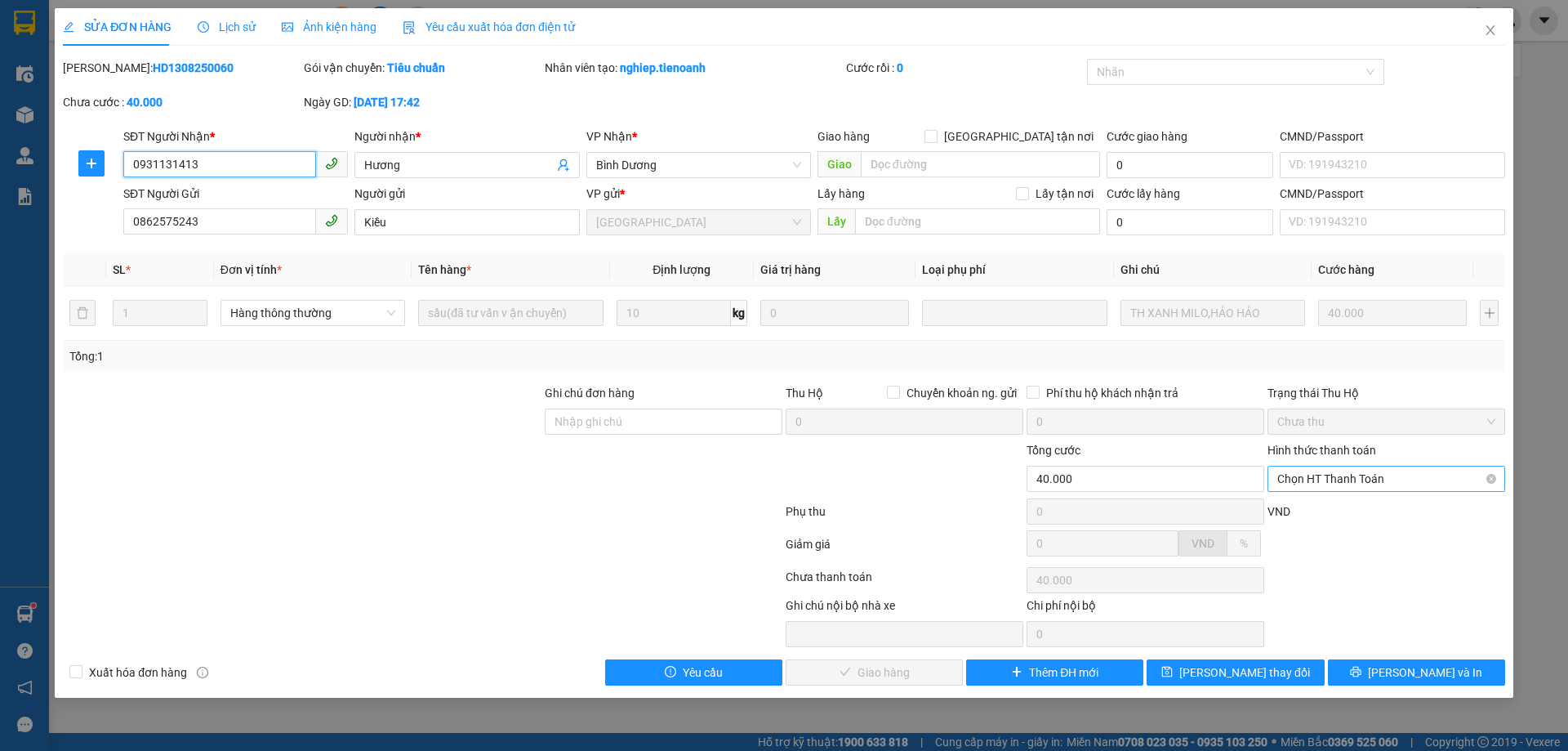
click at [1361, 472] on span "Chọn HT Thanh Toán" at bounding box center [1387, 478] width 218 height 25
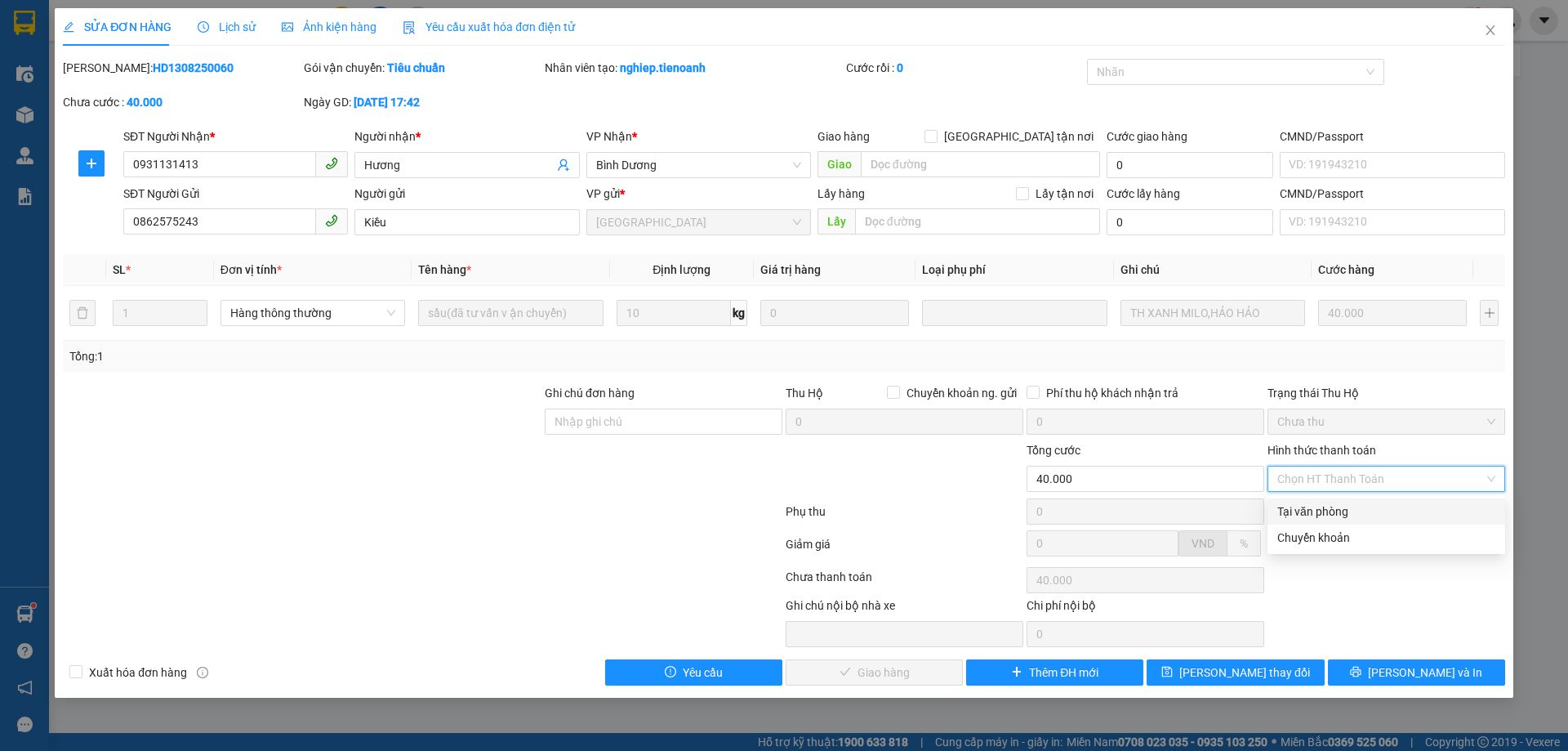
click at [1335, 518] on div "Tại văn phòng" at bounding box center [1387, 511] width 218 height 18
type input "0"
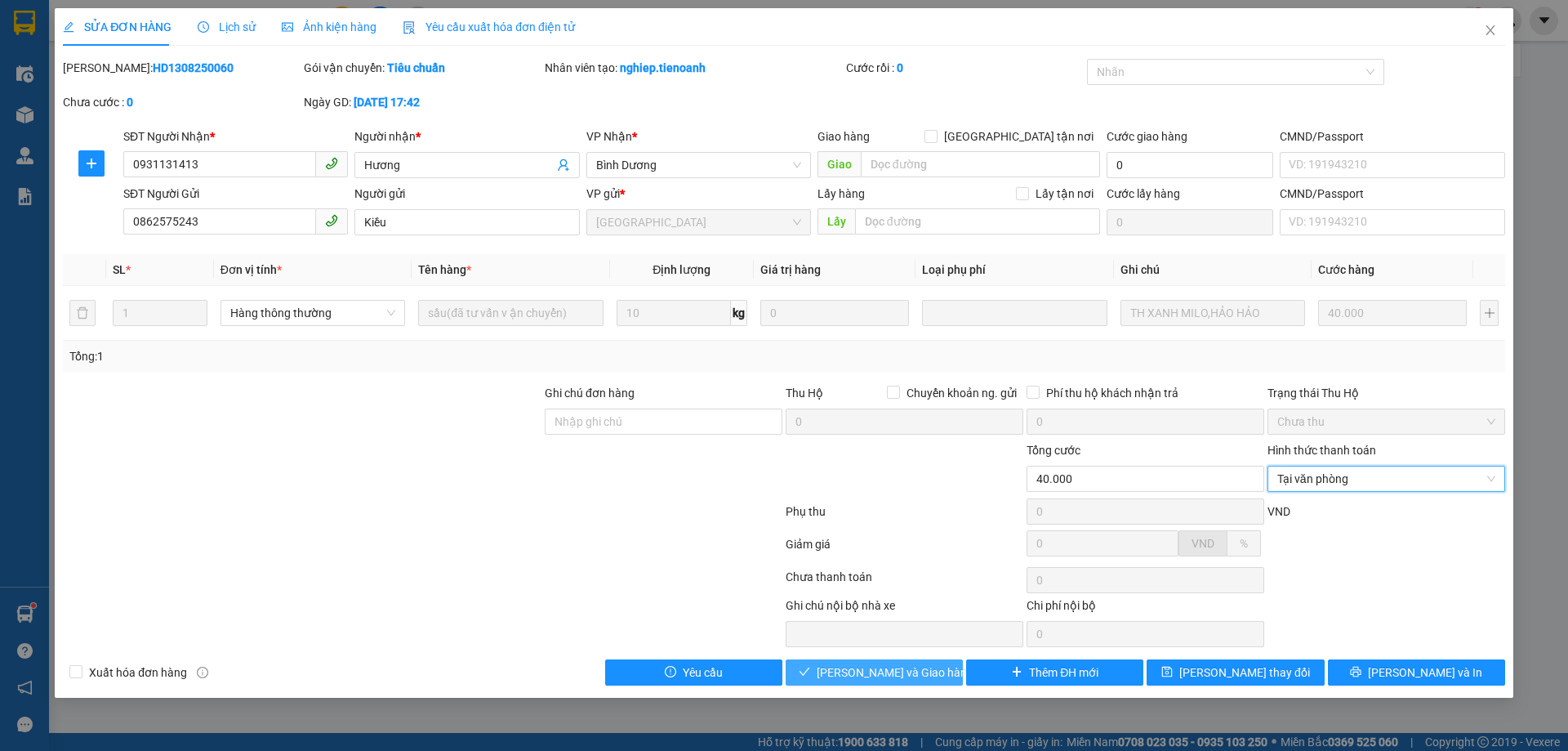
click at [900, 674] on span "[PERSON_NAME] và Giao hàng" at bounding box center [894, 672] width 157 height 18
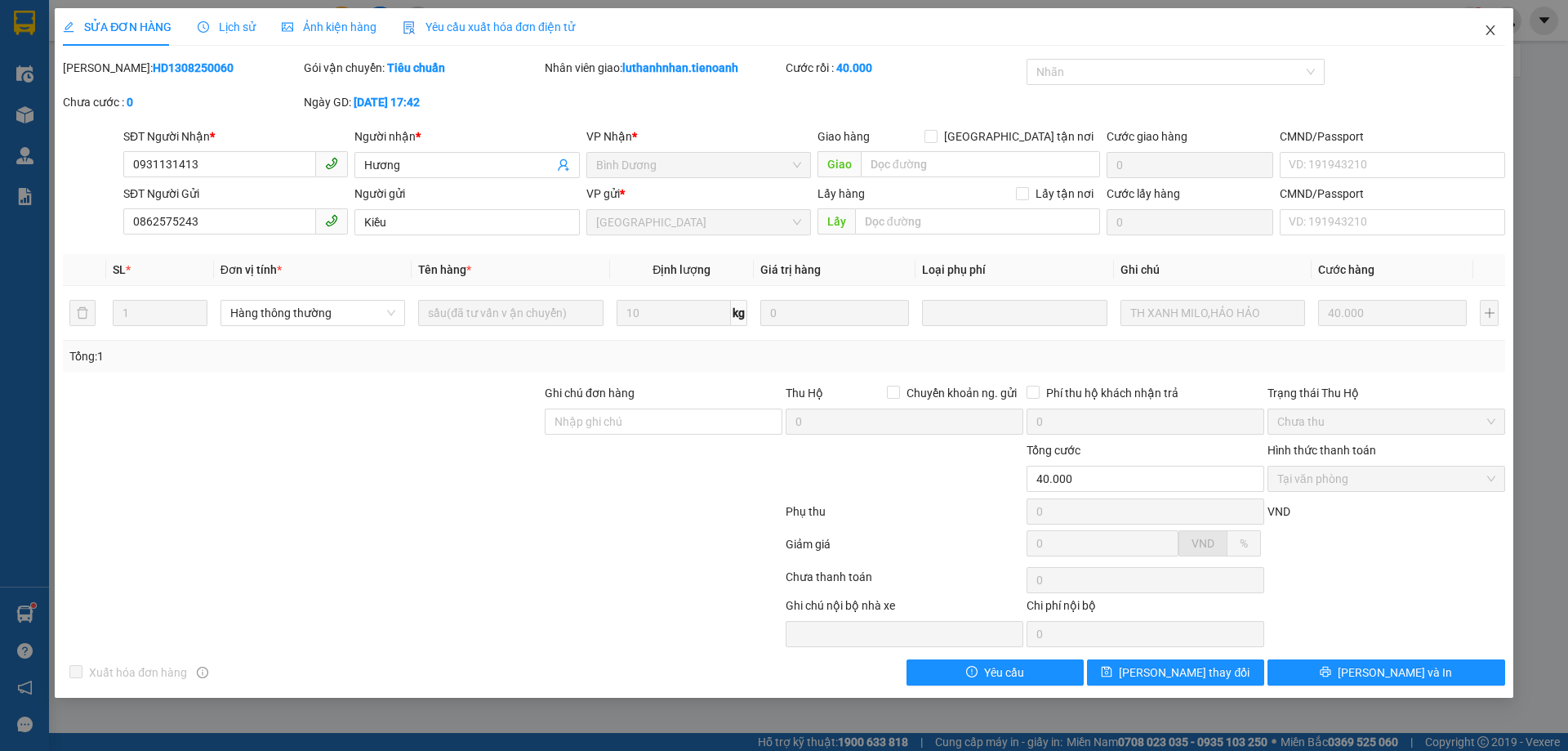
click at [1493, 35] on icon "close" at bounding box center [1490, 30] width 9 height 10
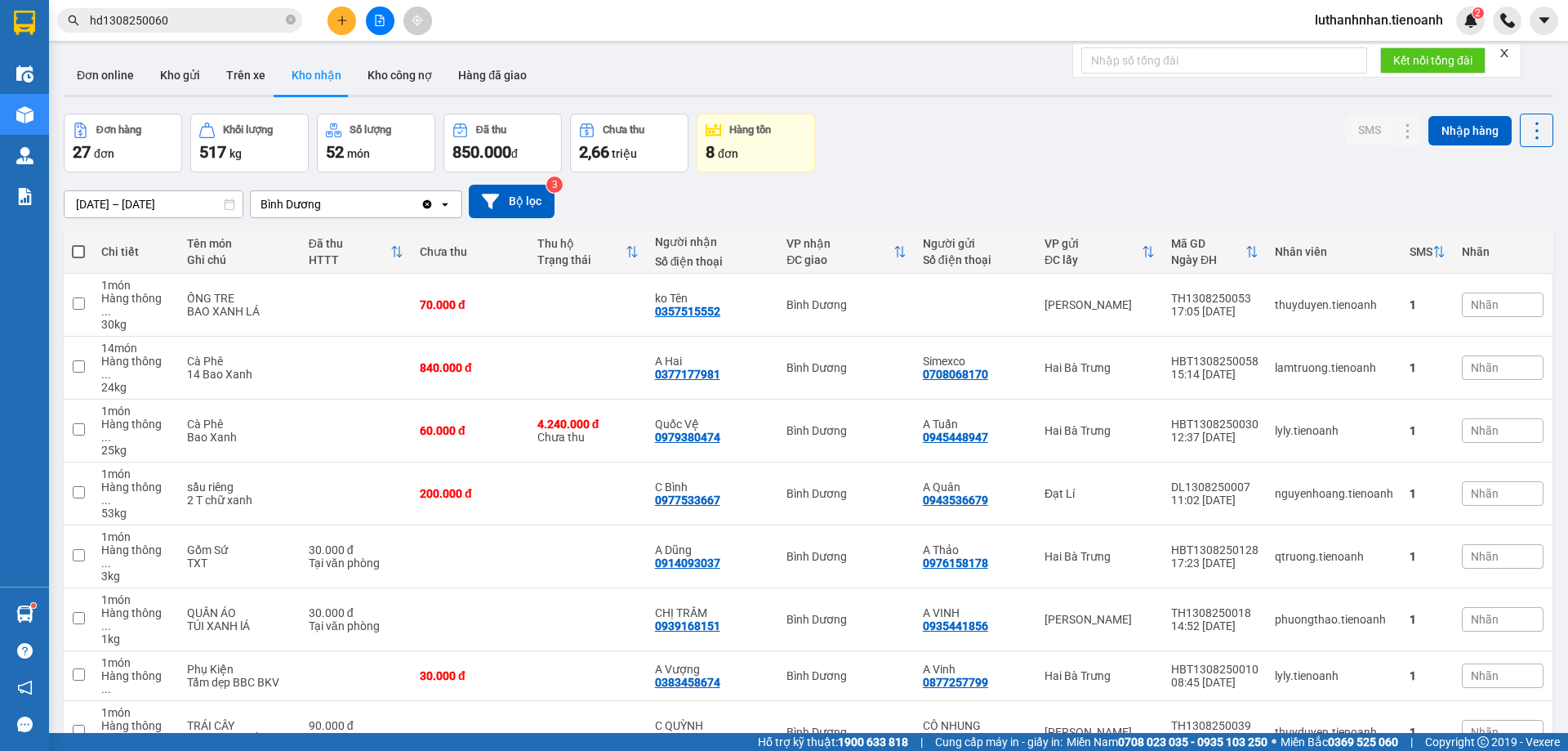
click at [161, 18] on input "hd1308250060" at bounding box center [186, 20] width 193 height 18
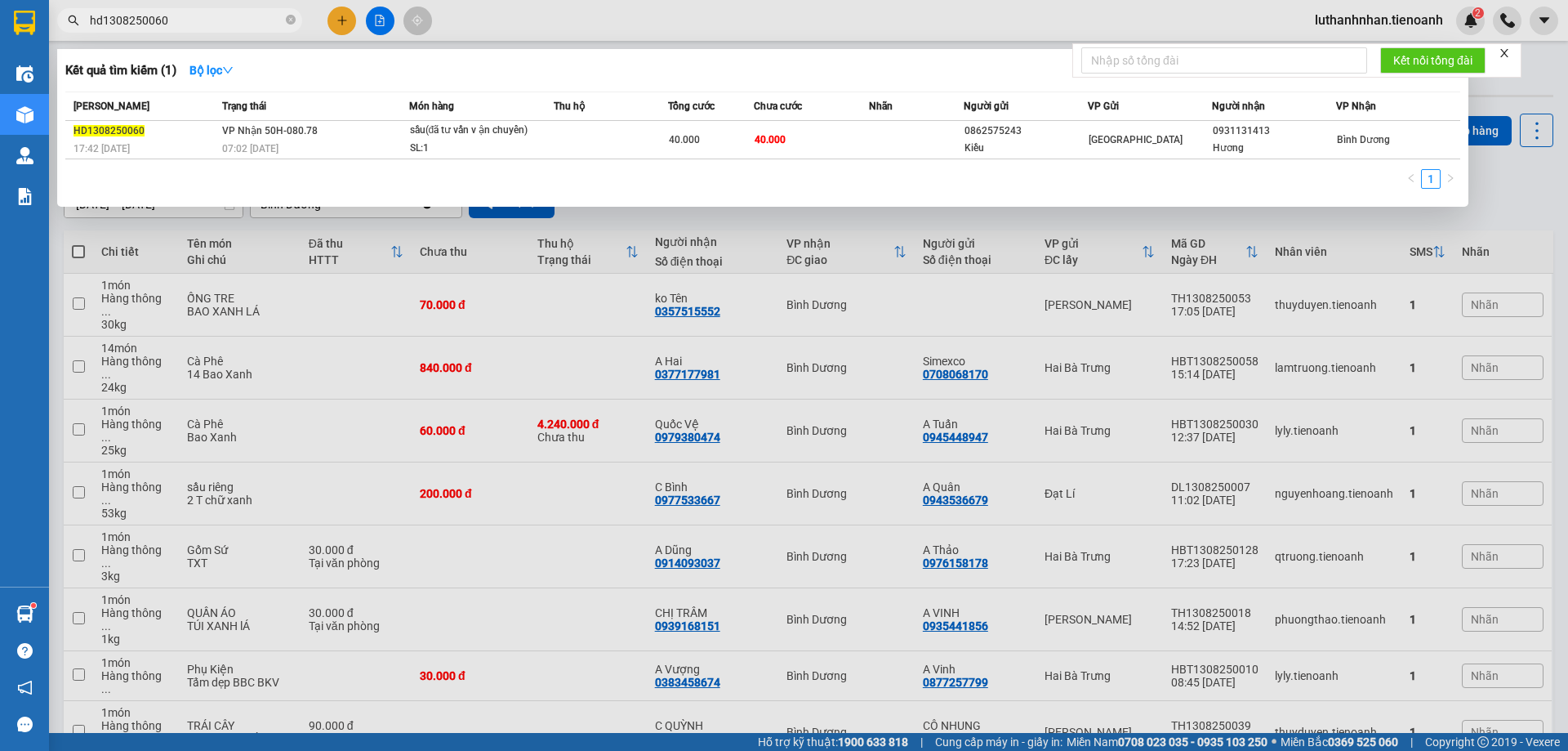
click at [161, 18] on input "hd1308250060" at bounding box center [186, 20] width 193 height 18
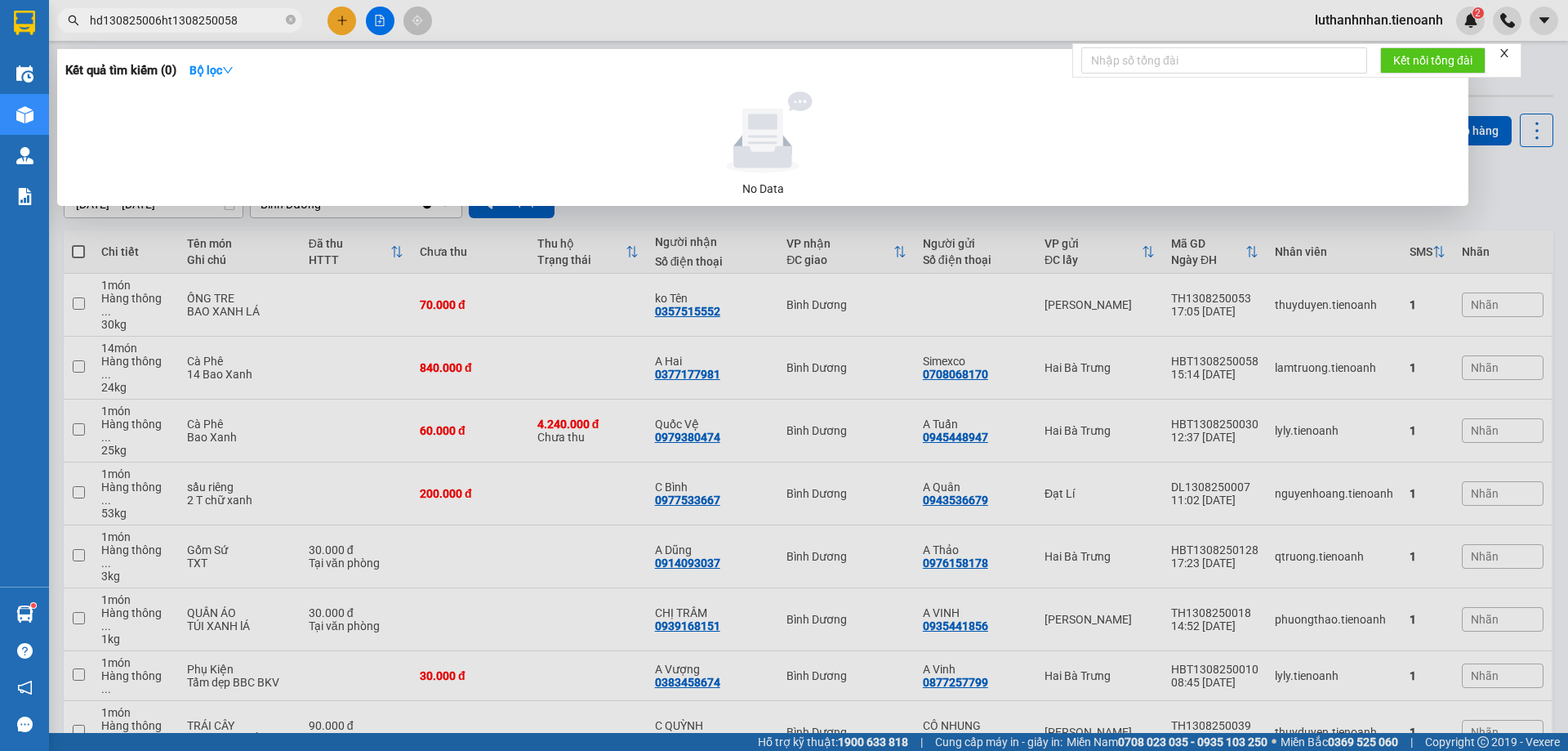
drag, startPoint x: 159, startPoint y: 15, endPoint x: 72, endPoint y: 30, distance: 88.3
click at [72, 30] on span "hd130825006ht1308250058" at bounding box center [180, 20] width 245 height 25
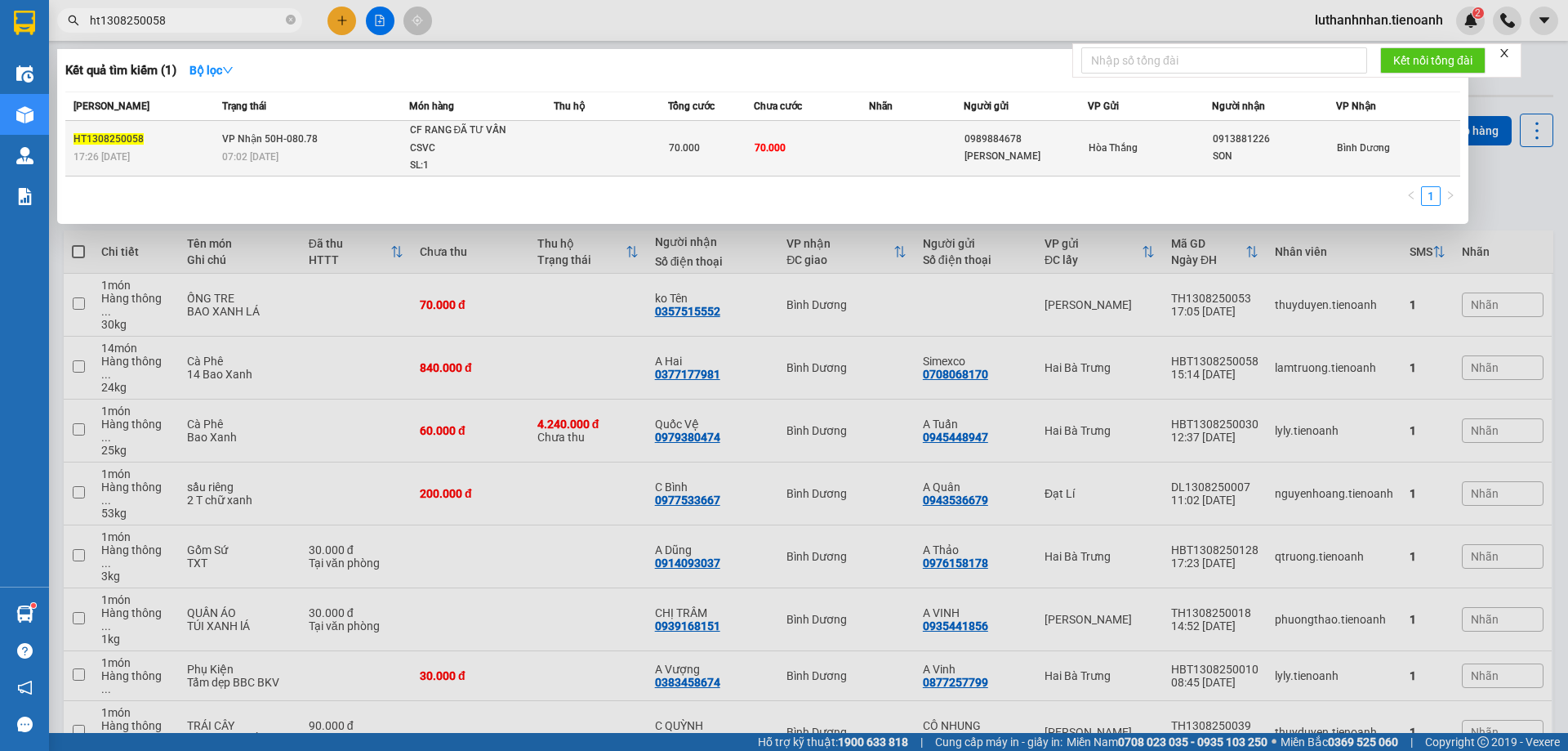
type input "ht1308250058"
click at [271, 133] on span "VP Nhận 50H-080.78" at bounding box center [270, 139] width 96 height 12
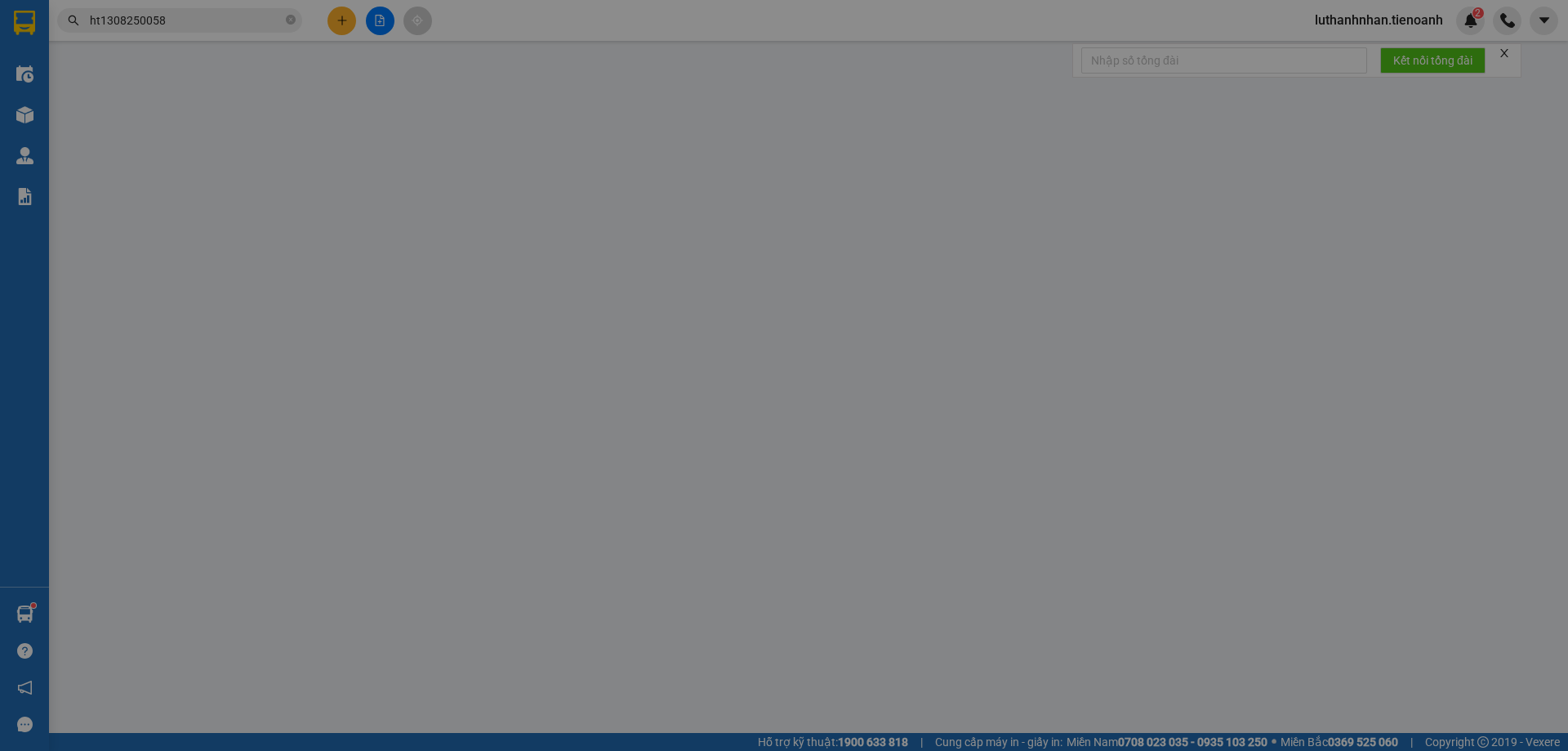
type input "0913881226"
type input "SON"
type input "0989884678"
type input "[PERSON_NAME]"
type input "76/15 Đường [PERSON_NAME], Phường 05, [GEOGRAPHIC_DATA], [GEOGRAPHIC_DATA], [GE…"
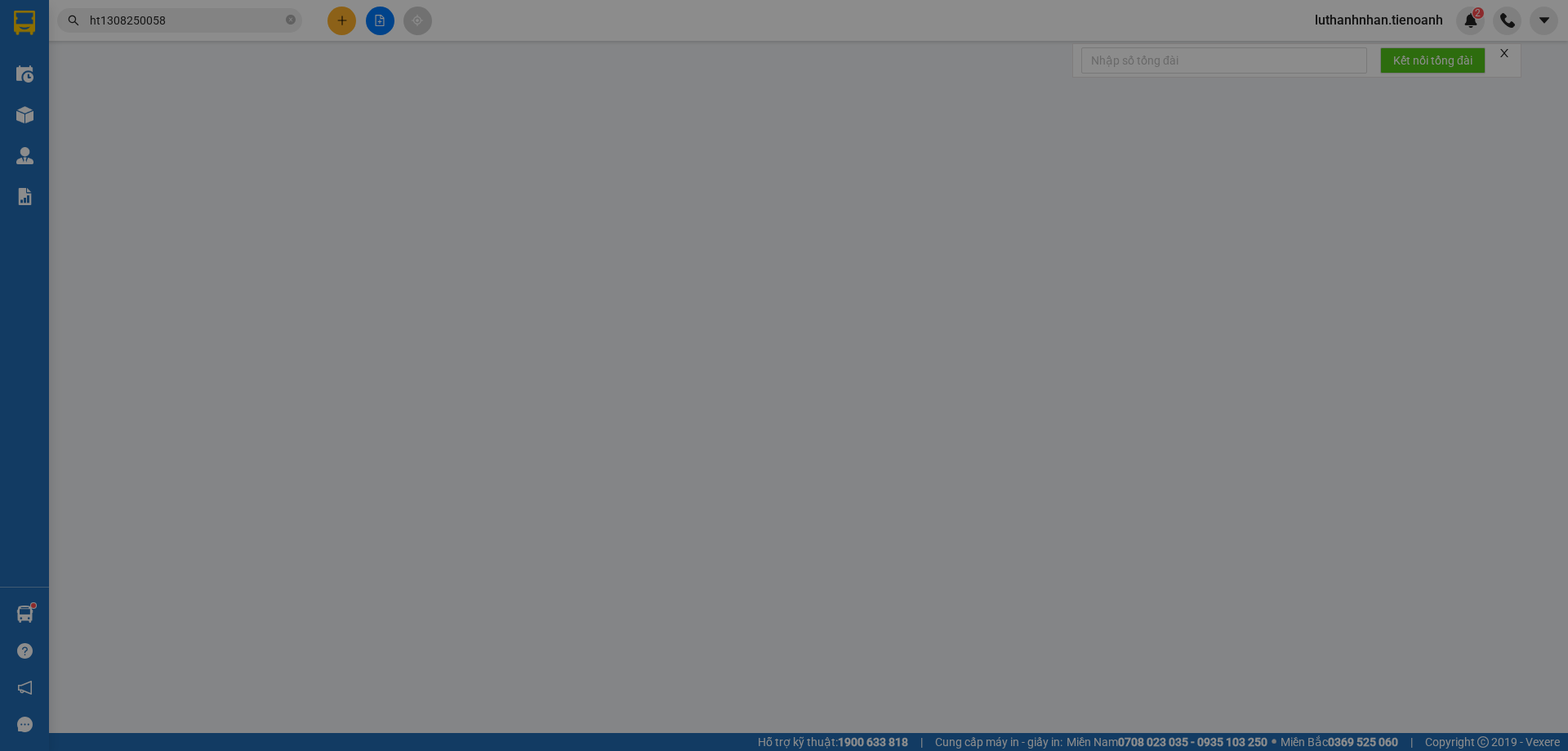
type input "70.000"
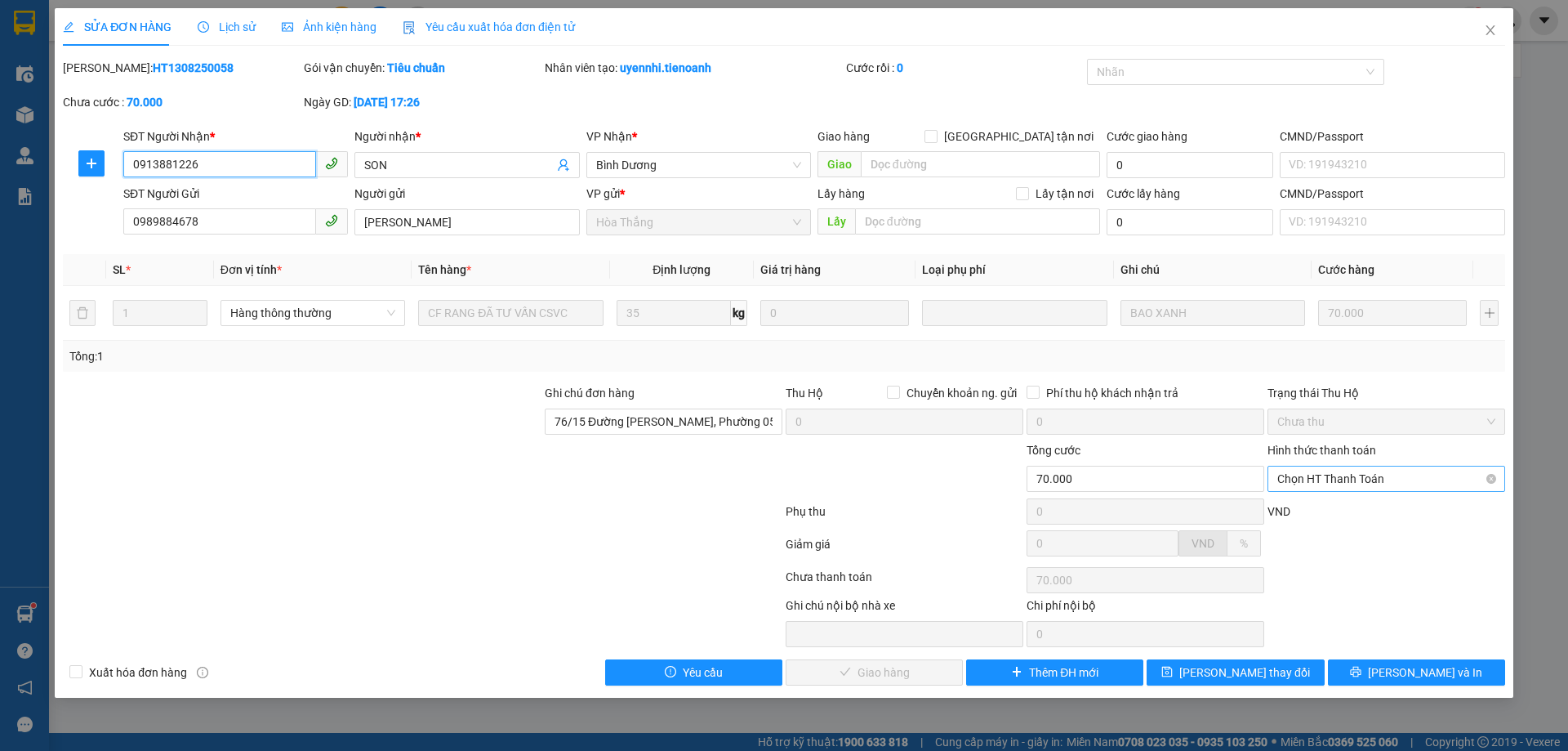
click at [1433, 475] on span "Chọn HT Thanh Toán" at bounding box center [1387, 478] width 218 height 25
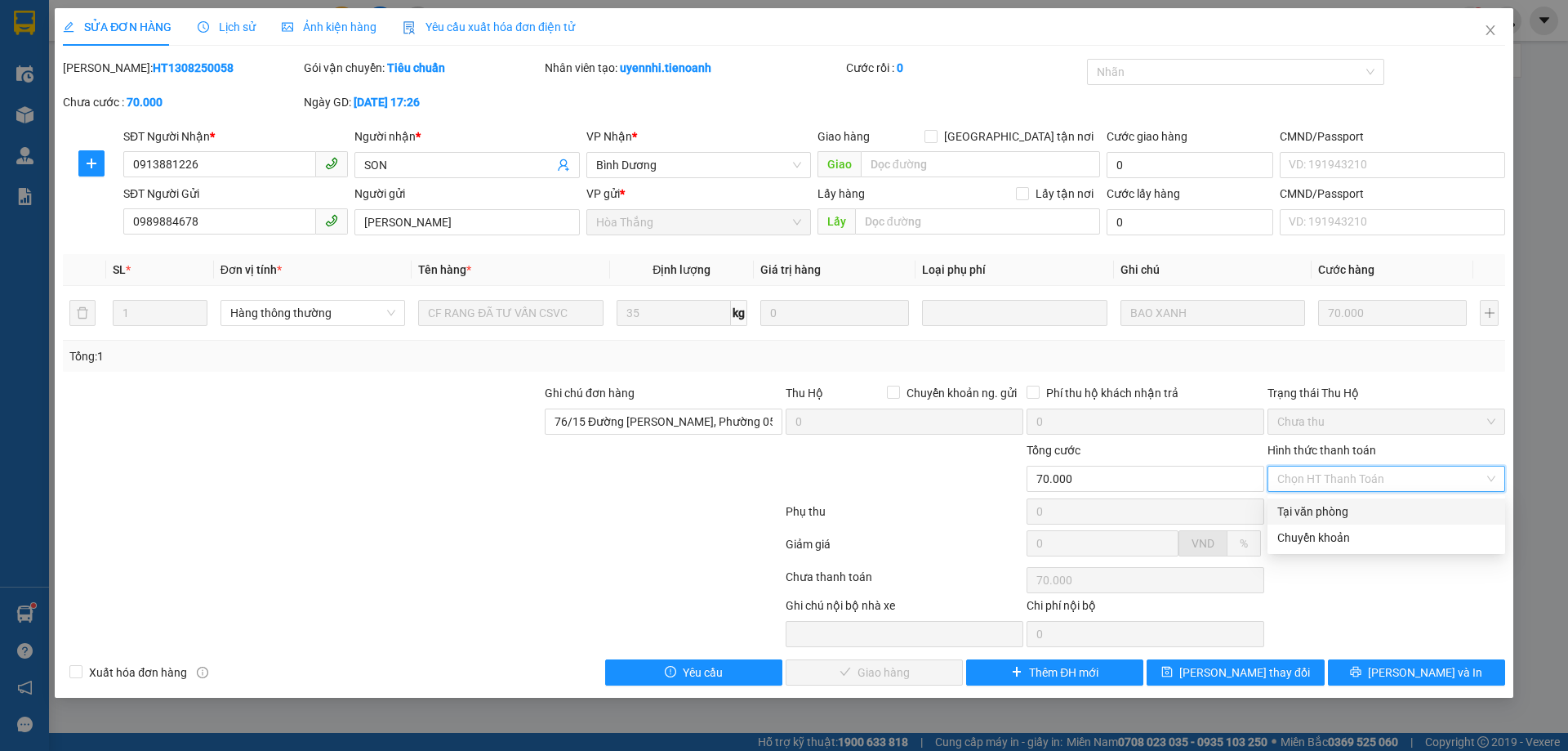
click at [1333, 518] on div "Tại văn phòng" at bounding box center [1387, 511] width 218 height 18
type input "0"
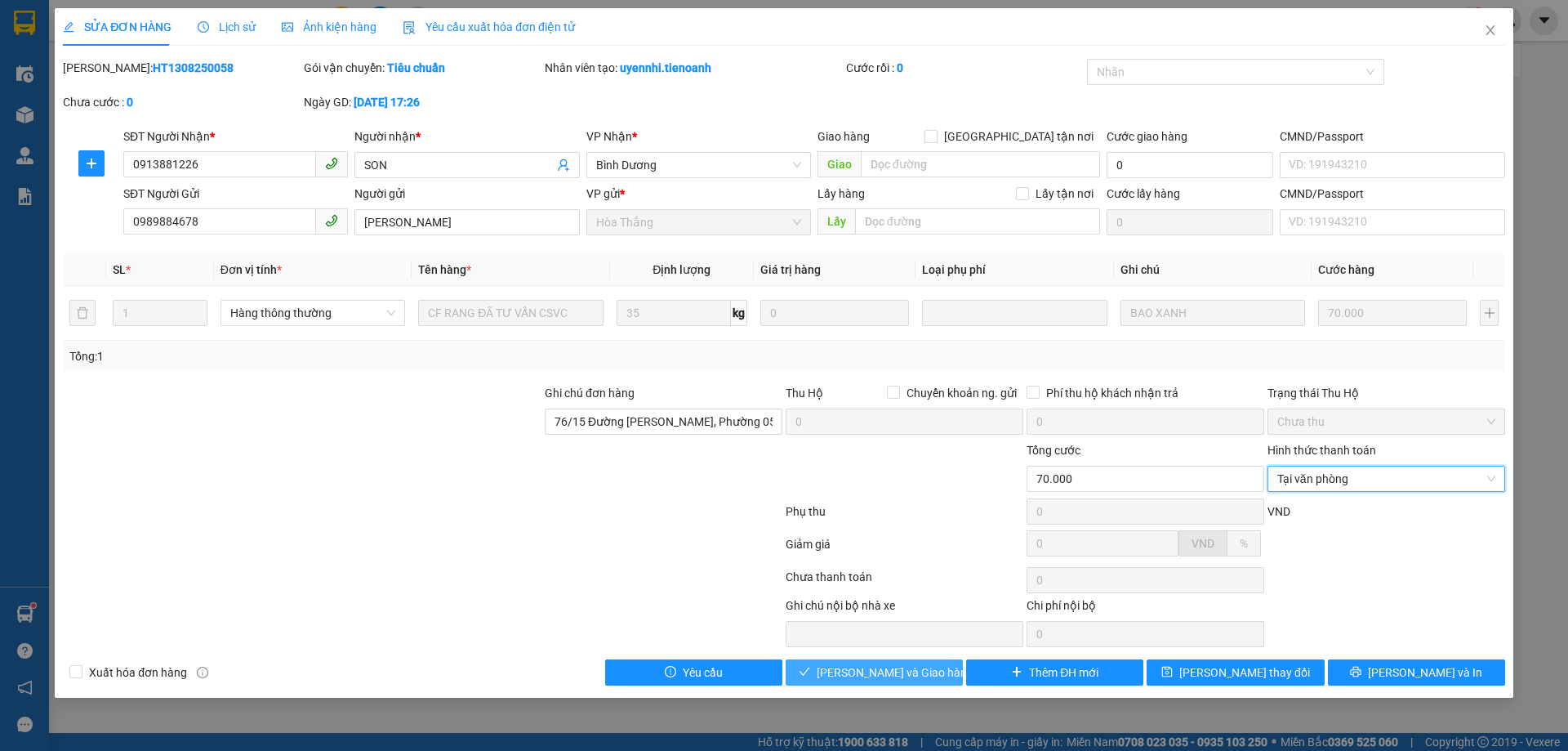
click at [919, 665] on span "[PERSON_NAME] và Giao hàng" at bounding box center [894, 672] width 157 height 18
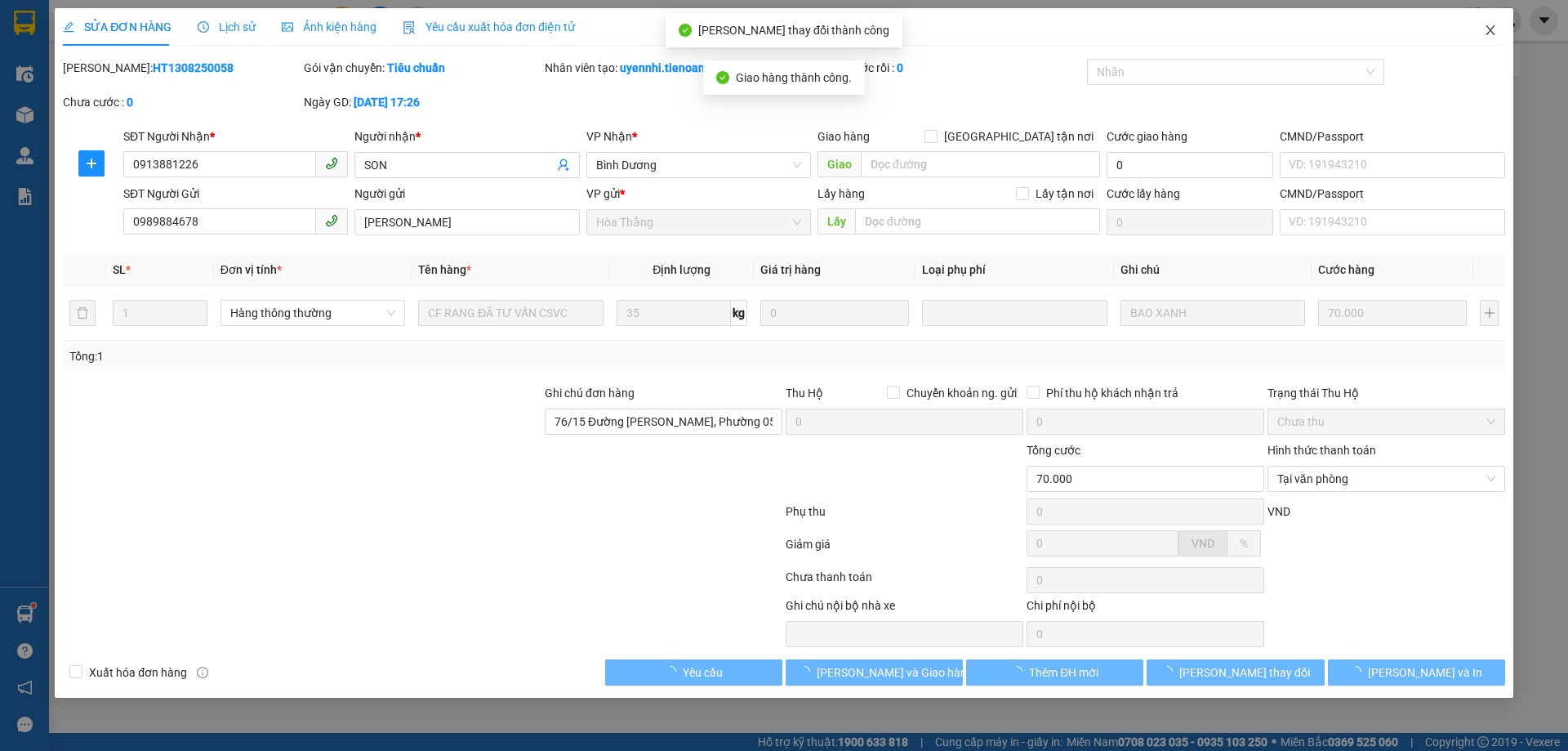
click at [1493, 31] on icon "close" at bounding box center [1490, 30] width 13 height 13
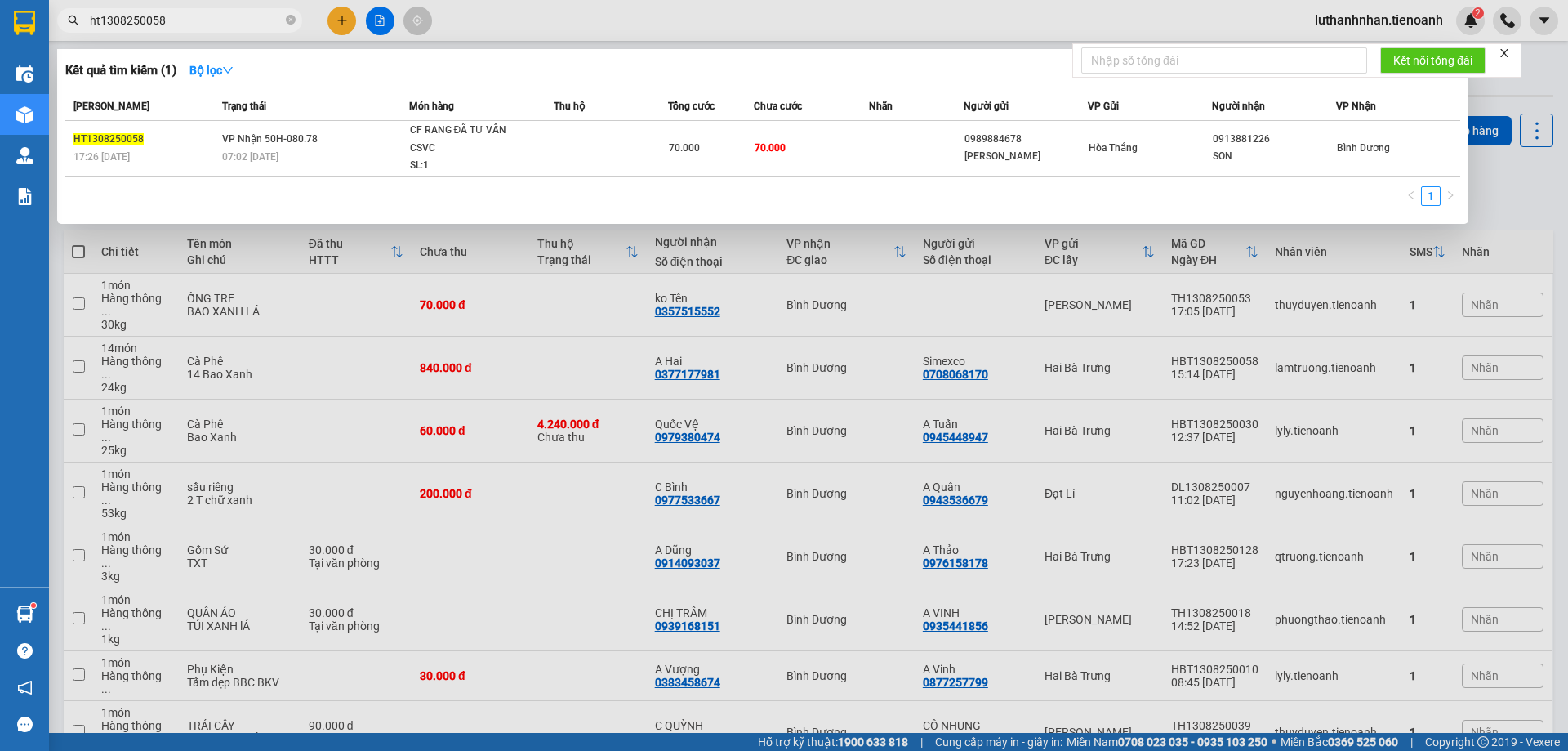
click at [169, 23] on input "ht1308250058" at bounding box center [186, 20] width 193 height 18
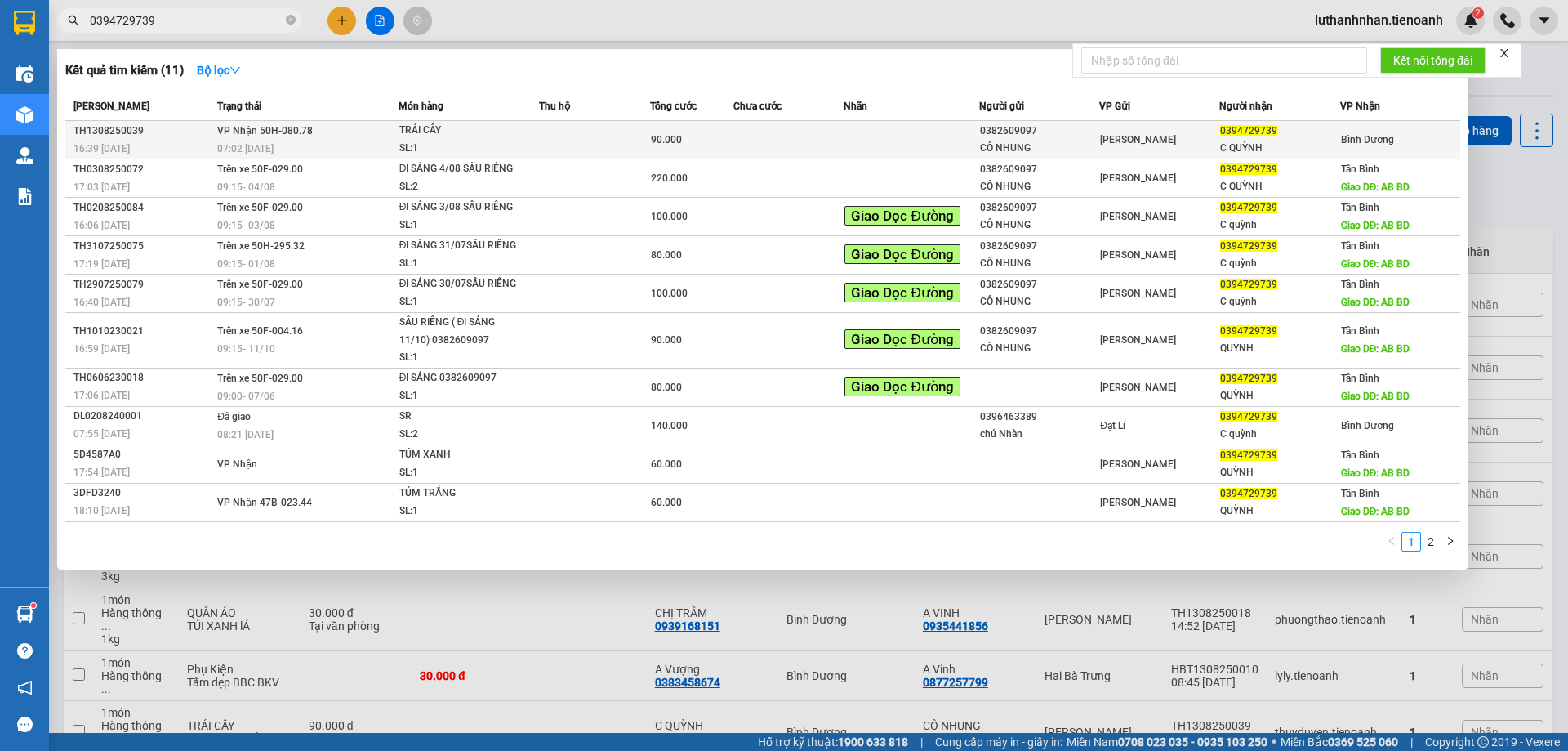
type input "0394729739"
click at [302, 138] on td "VP Nhận 50H-080.78 07:02 [DATE]" at bounding box center [305, 140] width 184 height 38
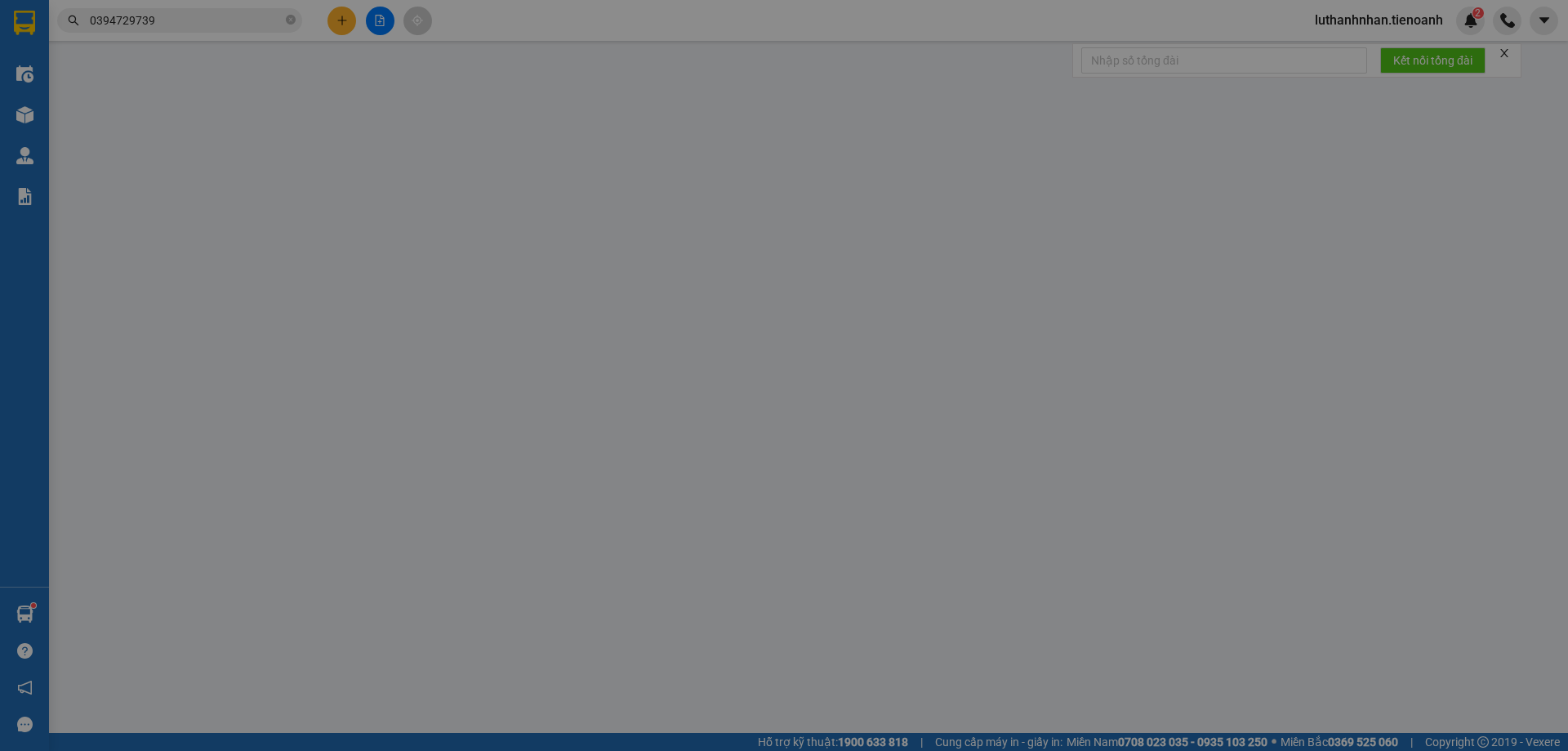
type input "0394729739"
type input "C QUỲNH"
type input "0382609097"
type input "CÔ NHUNG"
type input "90.000"
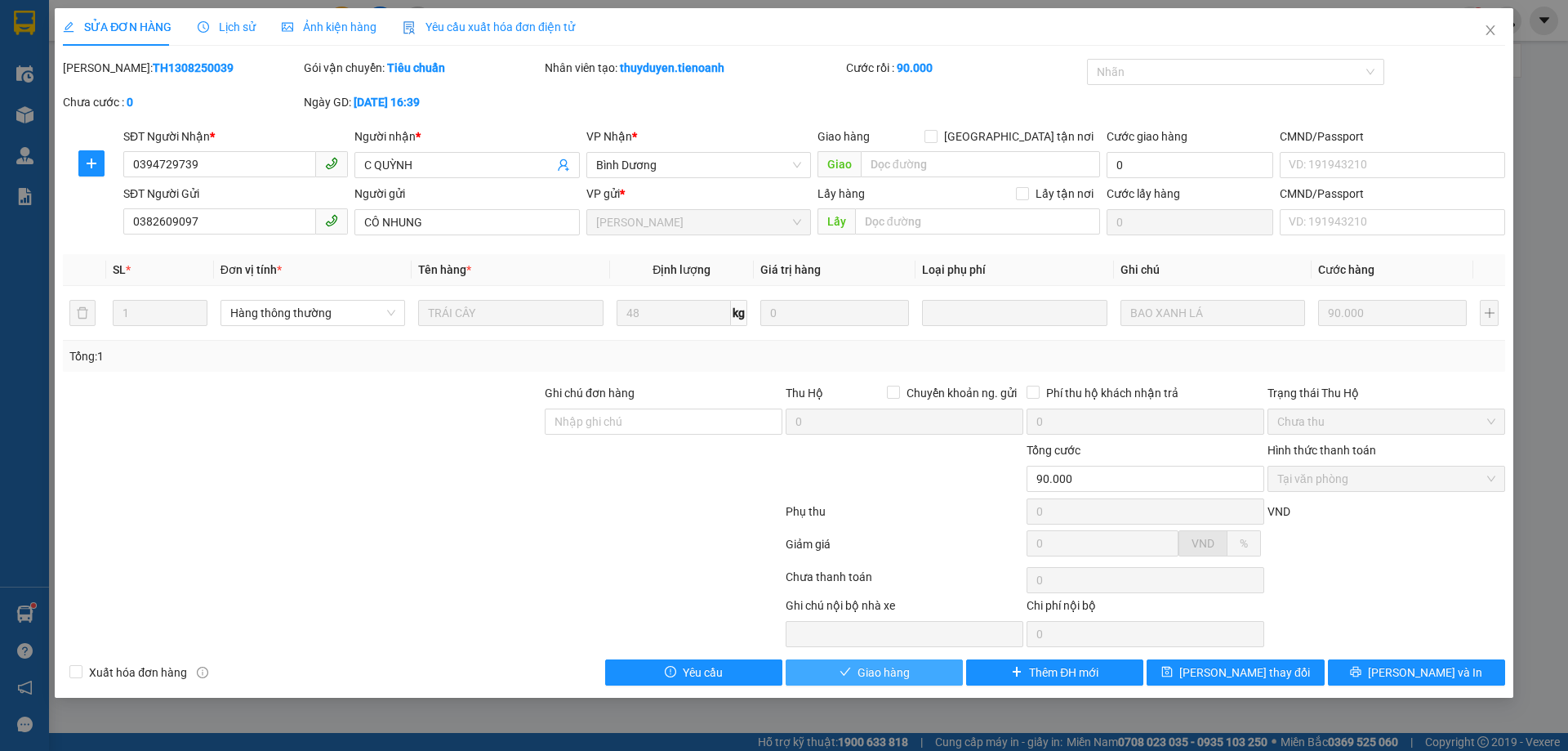
click at [900, 671] on span "Giao hàng" at bounding box center [883, 672] width 52 height 18
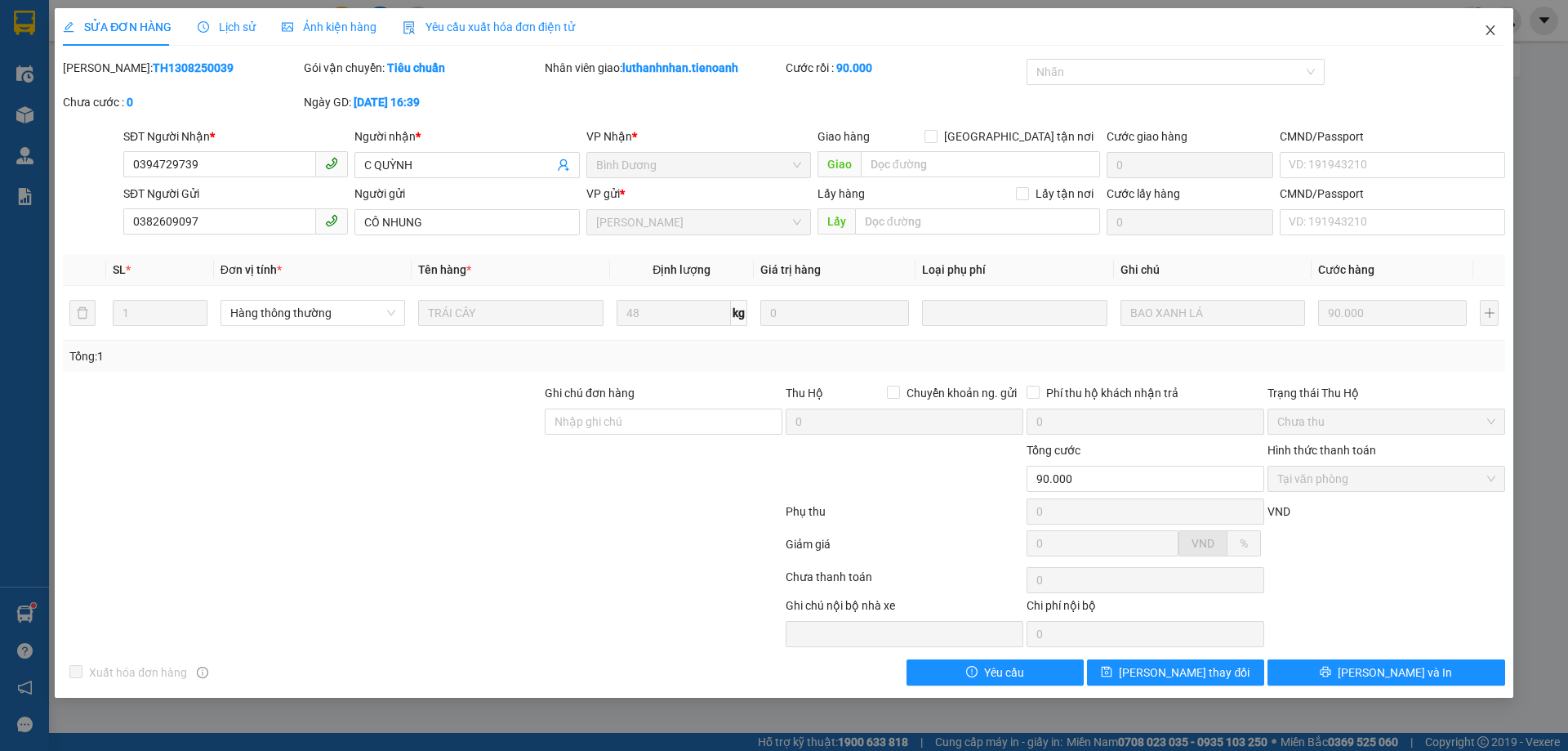
click at [1489, 34] on icon "close" at bounding box center [1490, 30] width 9 height 10
